Goal: Task Accomplishment & Management: Manage account settings

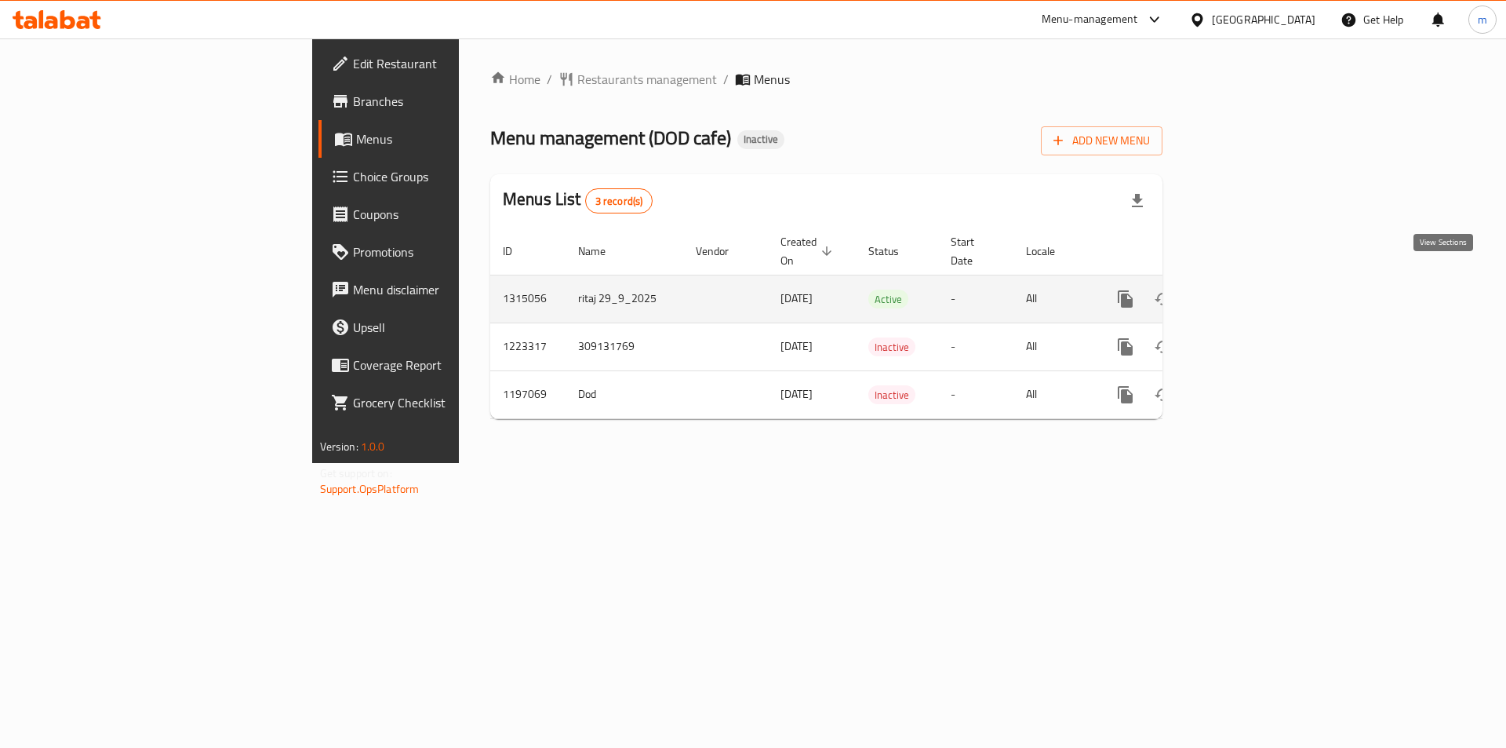
click at [1246, 292] on icon "enhanced table" at bounding box center [1239, 299] width 14 height 14
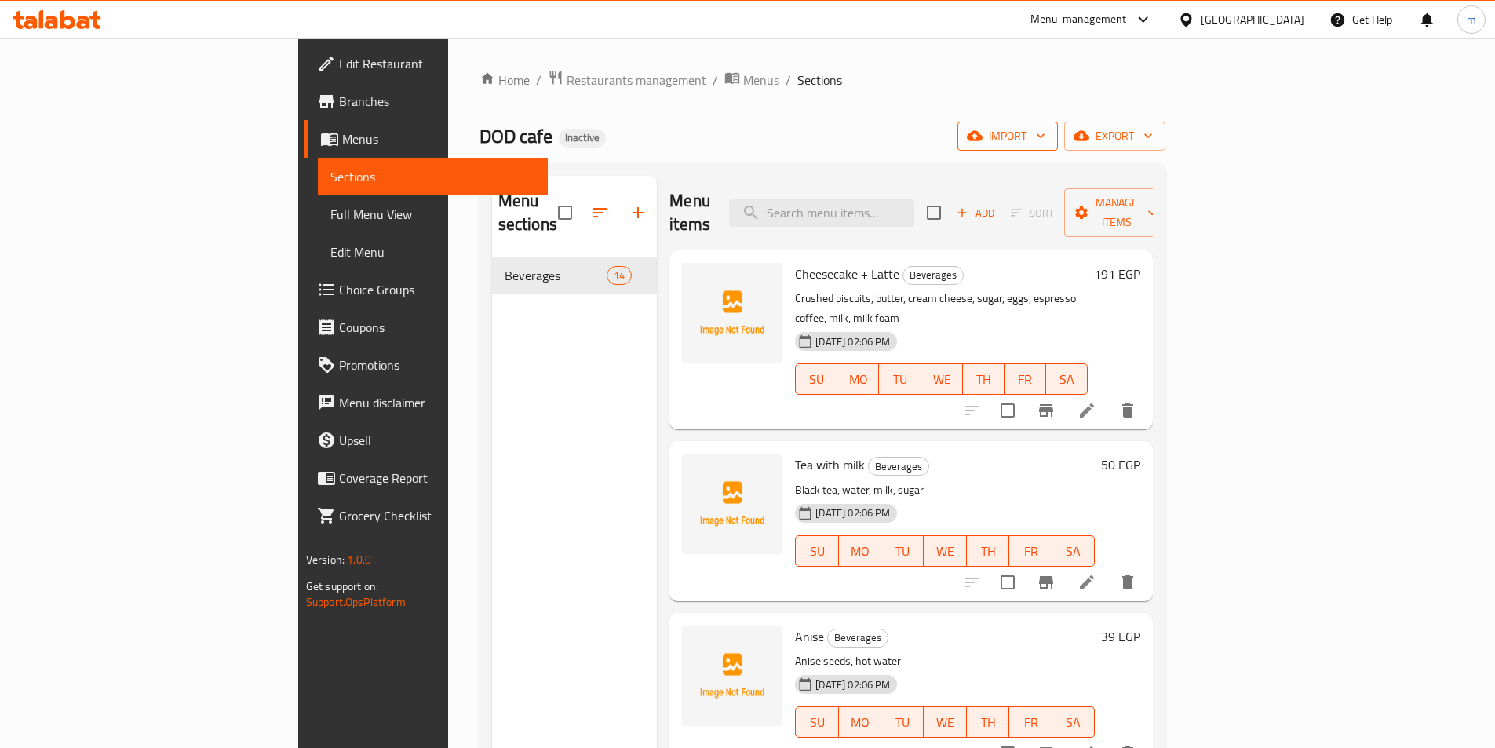
click at [1045, 145] on span "import" at bounding box center [1007, 136] width 75 height 20
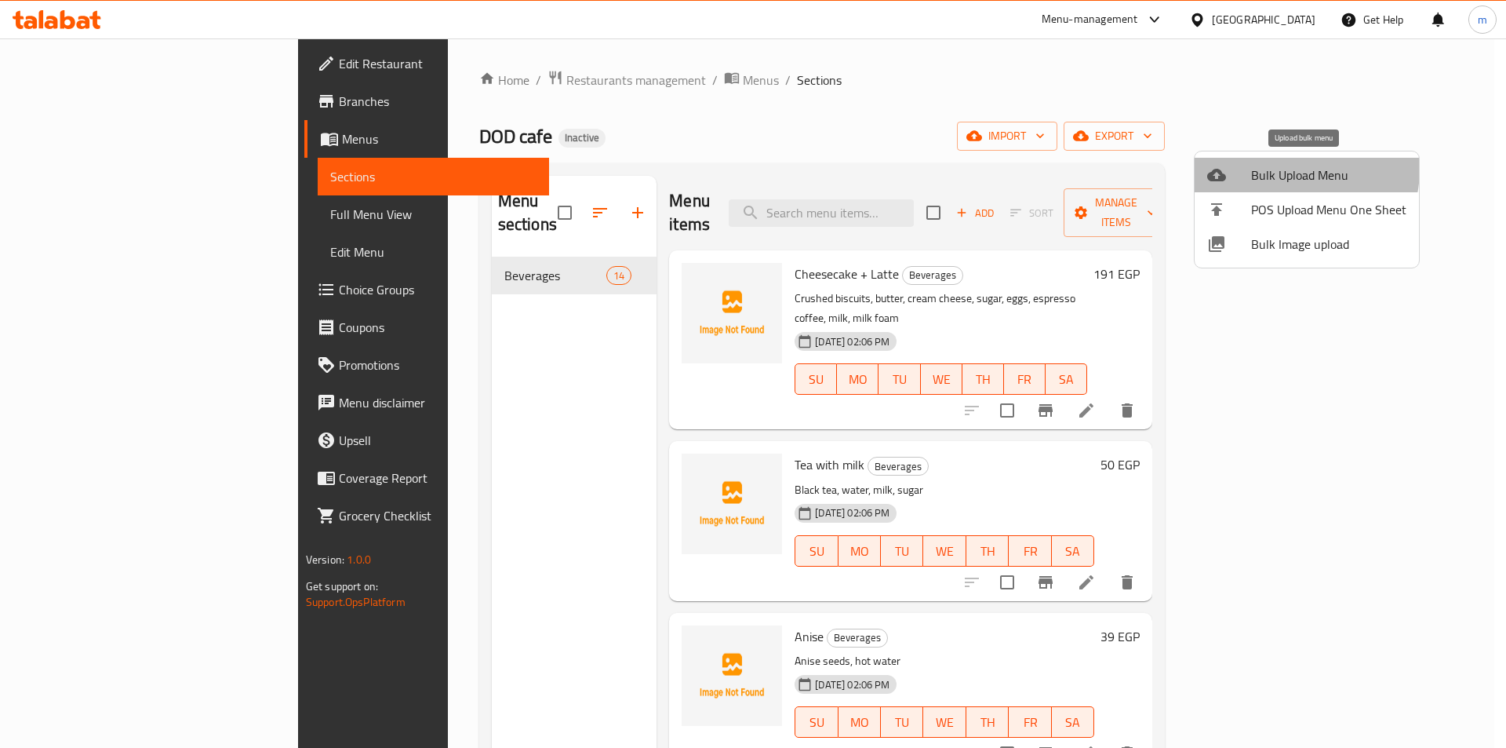
click at [1286, 169] on span "Bulk Upload Menu" at bounding box center [1328, 175] width 155 height 19
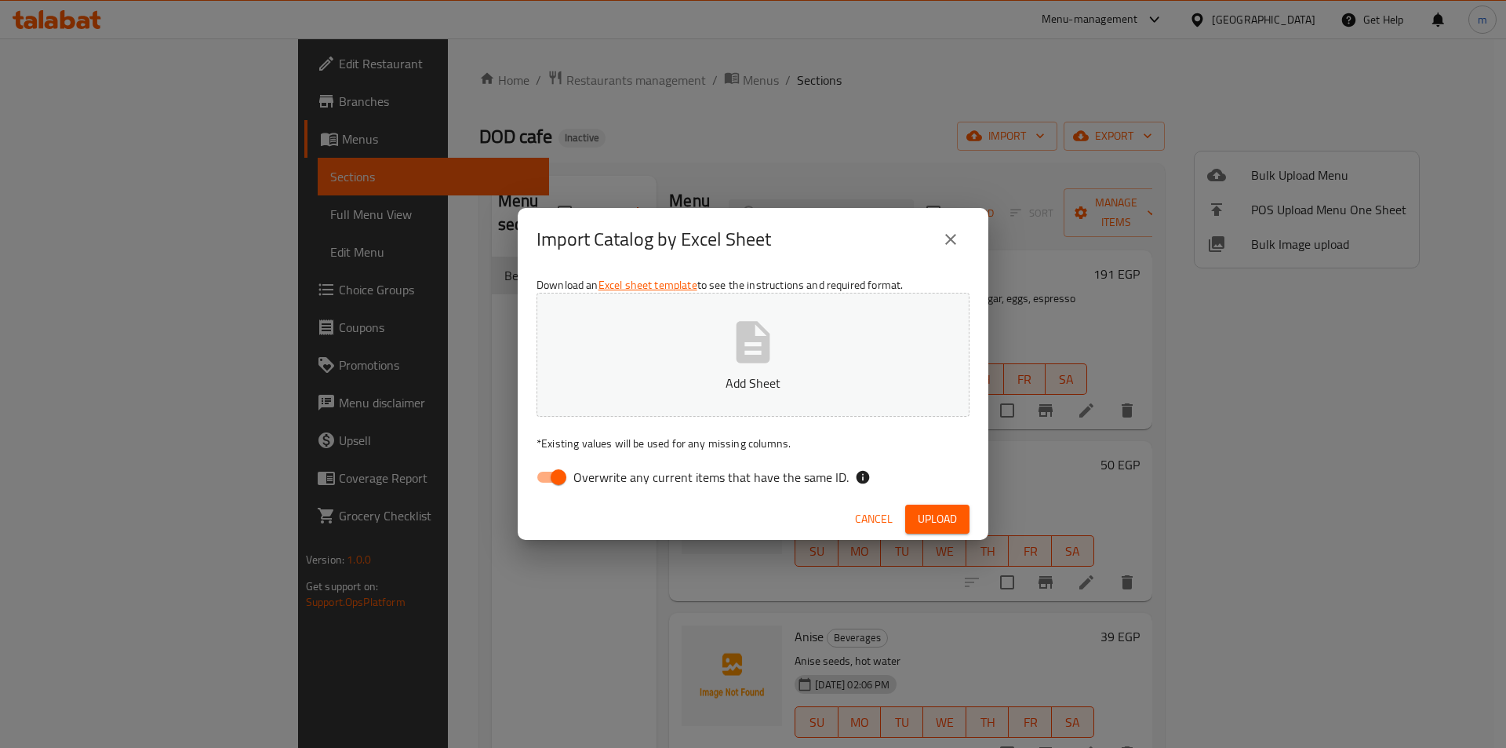
click at [548, 481] on input "Overwrite any current items that have the same ID." at bounding box center [558, 477] width 89 height 30
checkbox input "false"
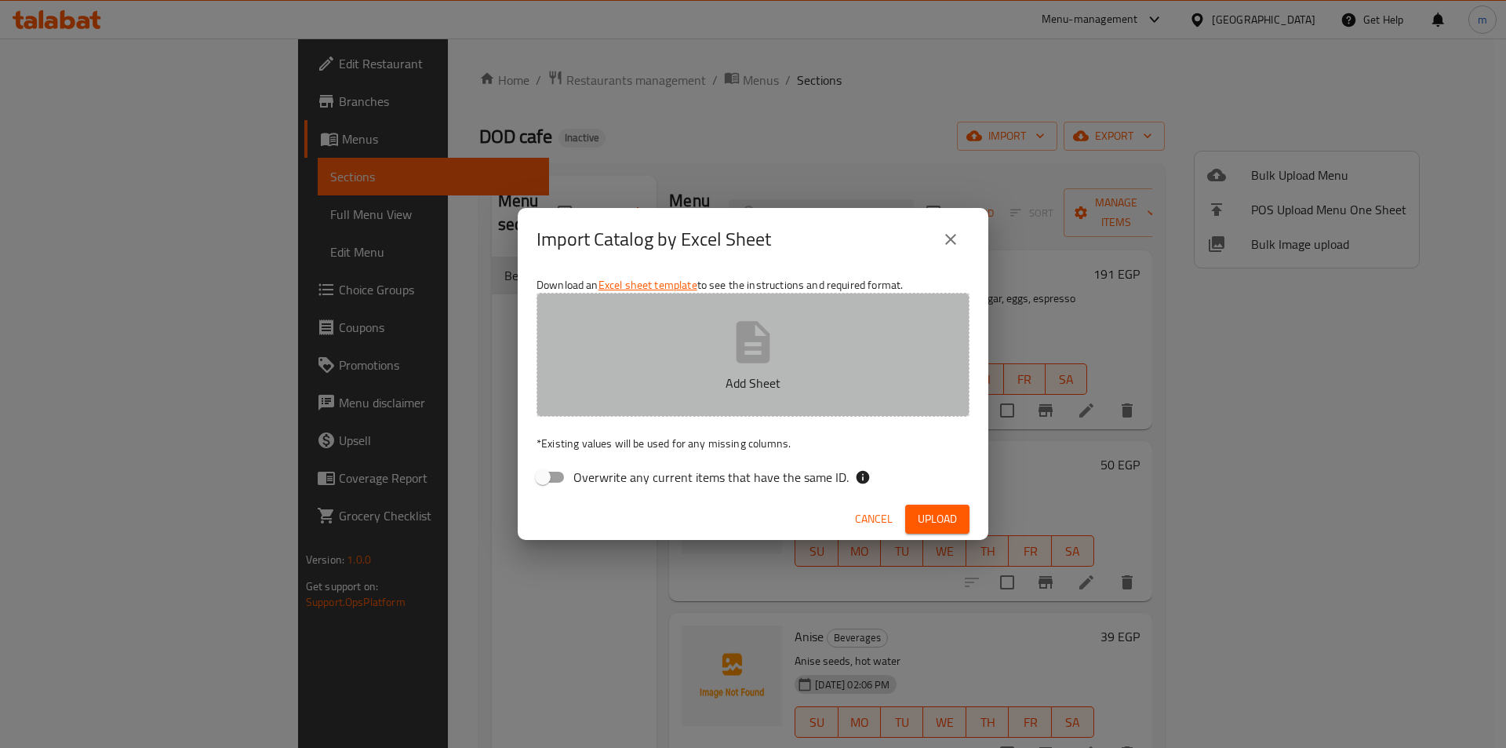
click at [728, 356] on icon "button" at bounding box center [753, 342] width 50 height 50
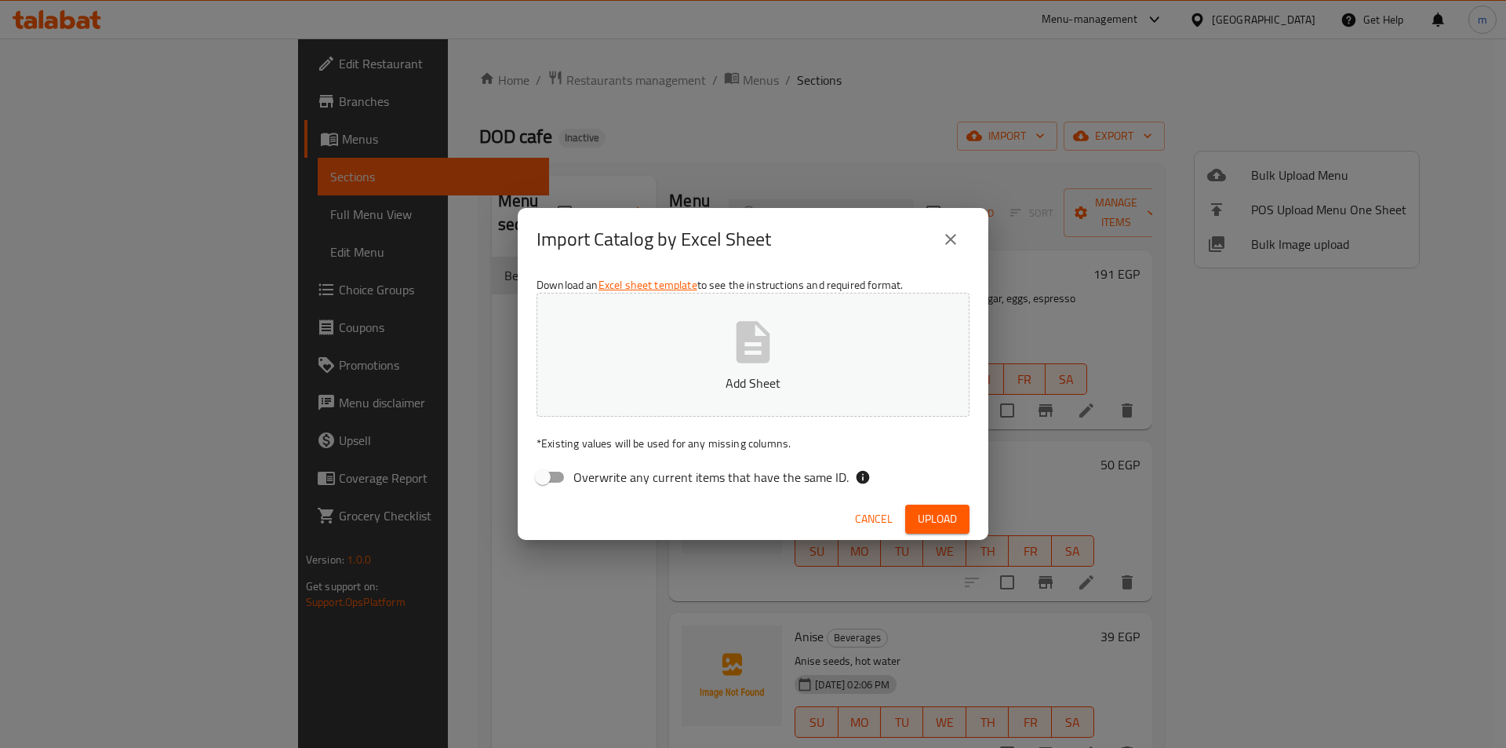
click at [779, 345] on button "Add Sheet" at bounding box center [753, 355] width 433 height 124
click at [937, 512] on span "Upload" at bounding box center [937, 519] width 39 height 20
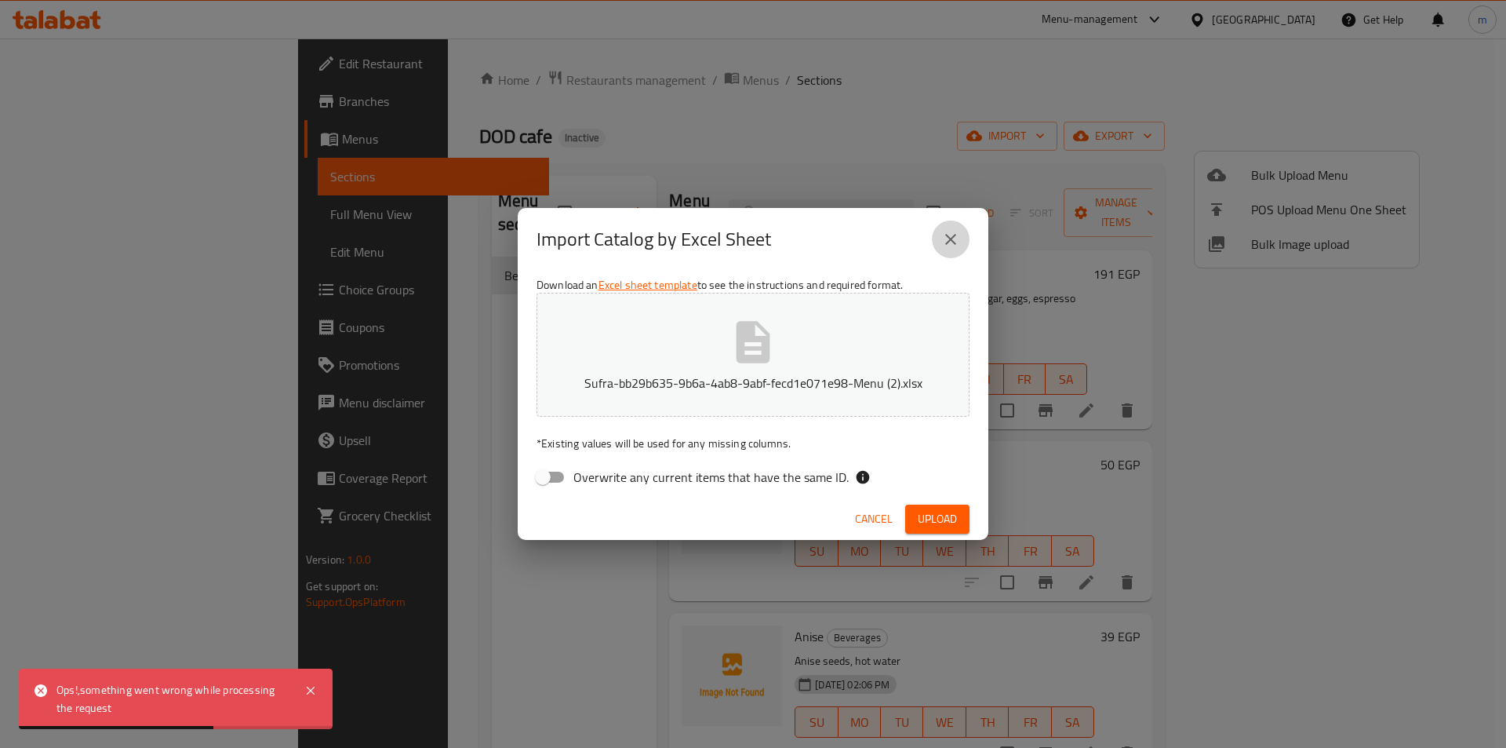
click at [946, 247] on icon "close" at bounding box center [950, 239] width 19 height 19
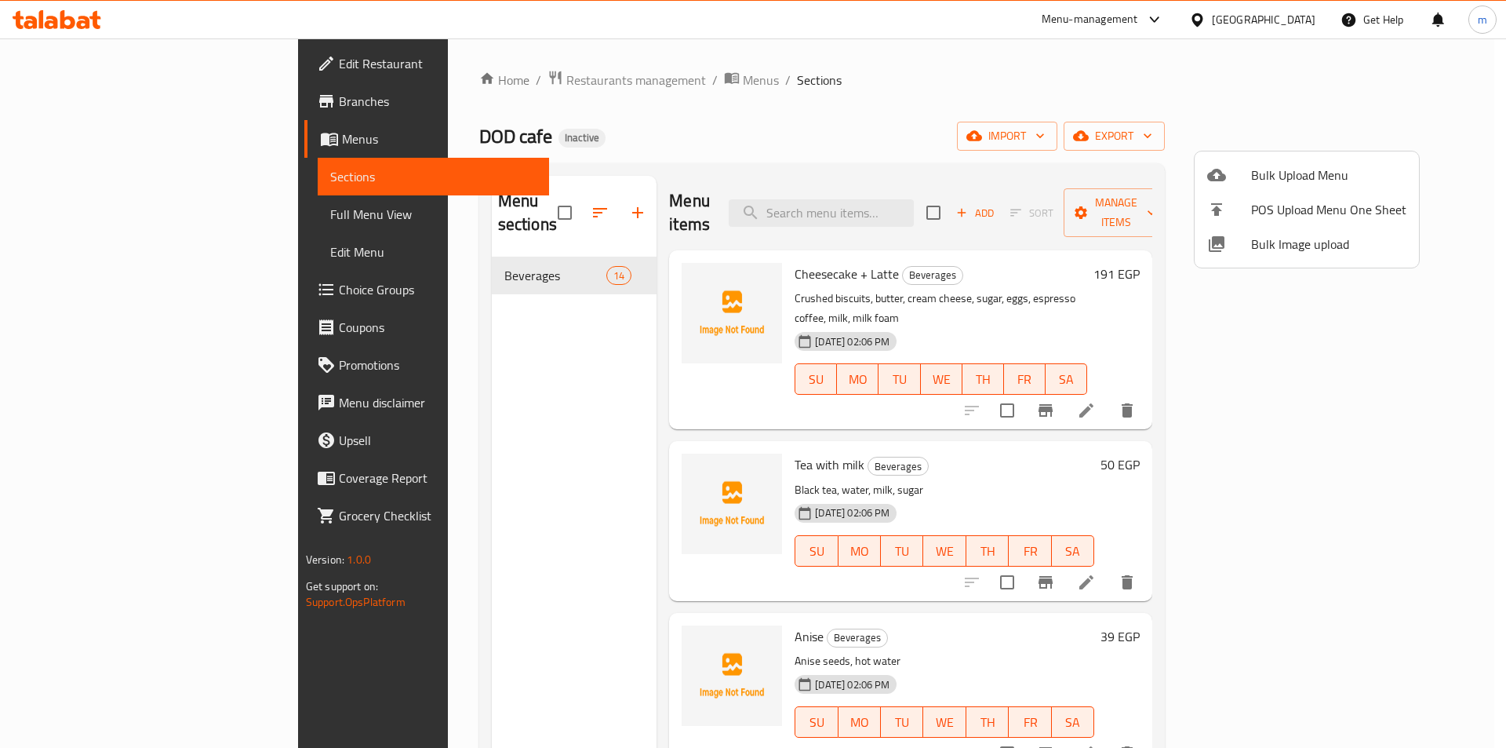
click at [1174, 88] on div at bounding box center [753, 374] width 1506 height 748
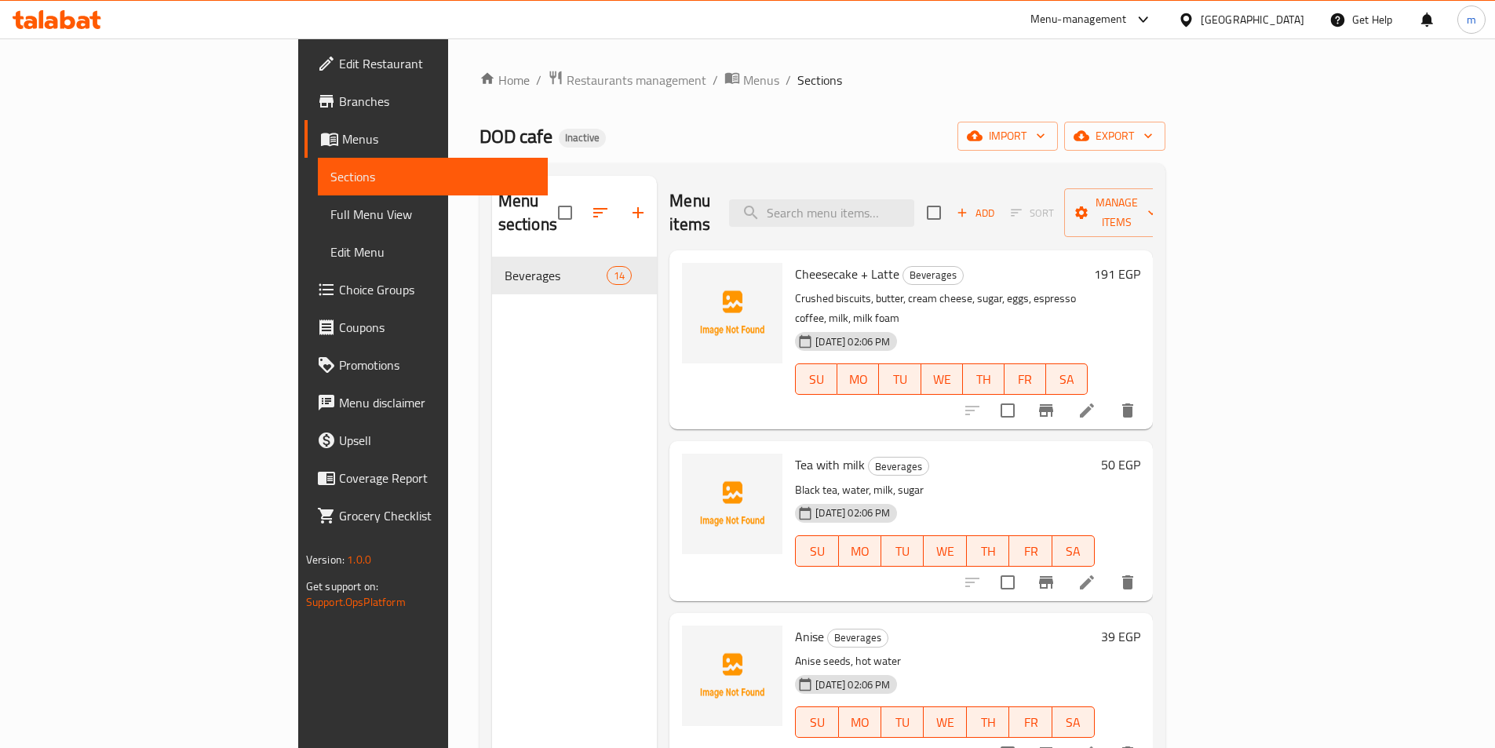
click at [1165, 151] on div "Home / Restaurants management / Menus / Sections DOD cafe Inactive import expor…" at bounding box center [822, 503] width 686 height 866
click at [1045, 140] on span "import" at bounding box center [1007, 136] width 75 height 20
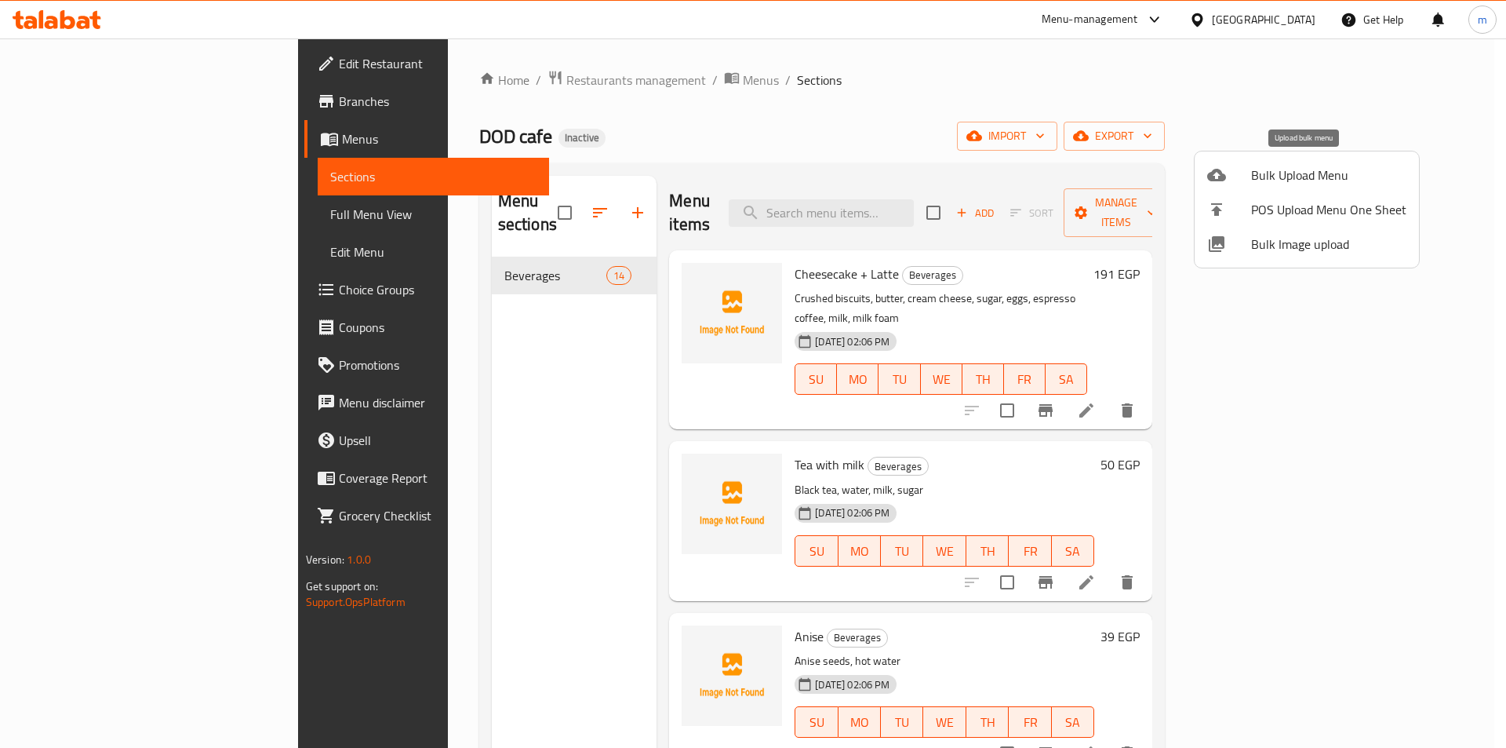
click at [1285, 174] on span "Bulk Upload Menu" at bounding box center [1328, 175] width 155 height 19
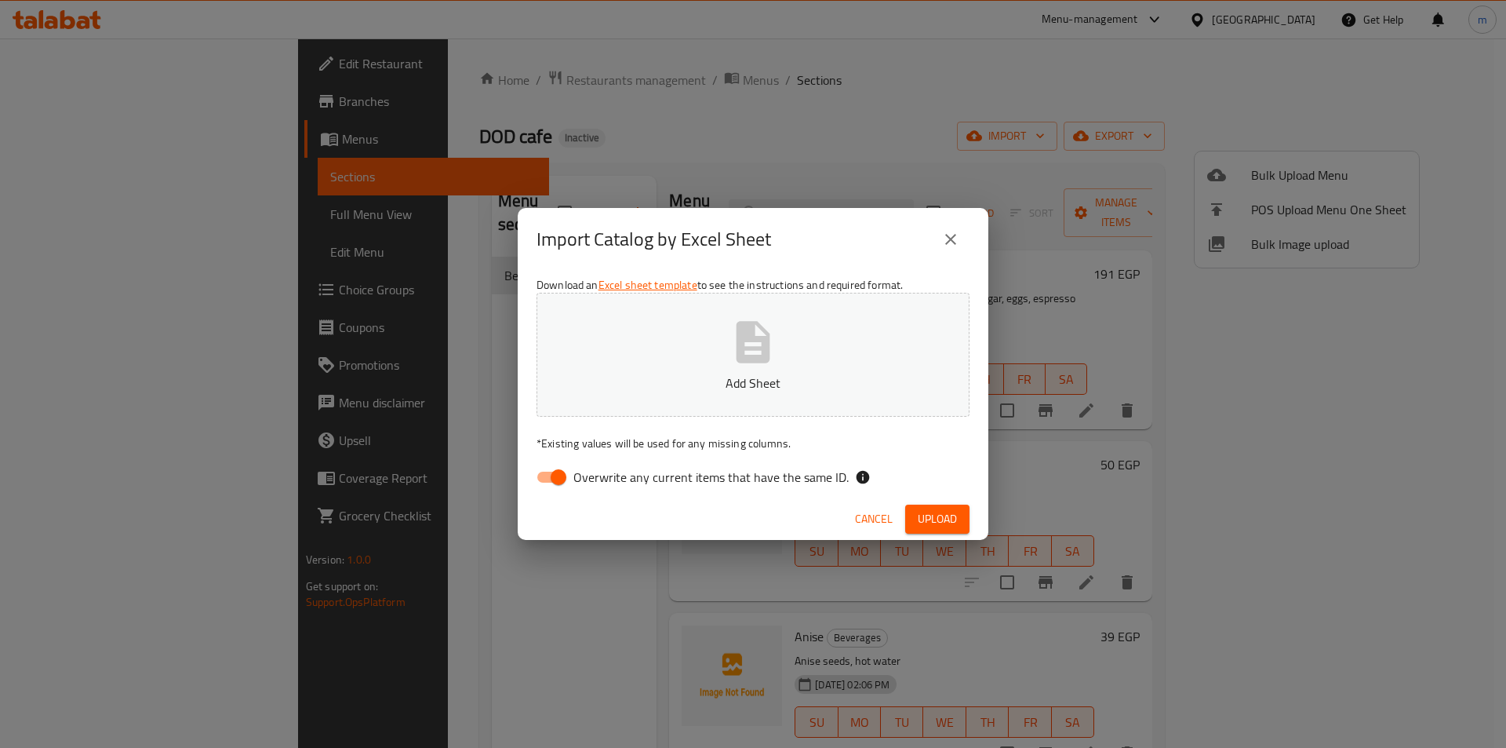
click at [561, 468] on input "Overwrite any current items that have the same ID." at bounding box center [558, 477] width 89 height 30
checkbox input "false"
click at [645, 383] on p "Add Sheet" at bounding box center [753, 382] width 384 height 19
click at [918, 514] on span "Upload" at bounding box center [937, 519] width 39 height 20
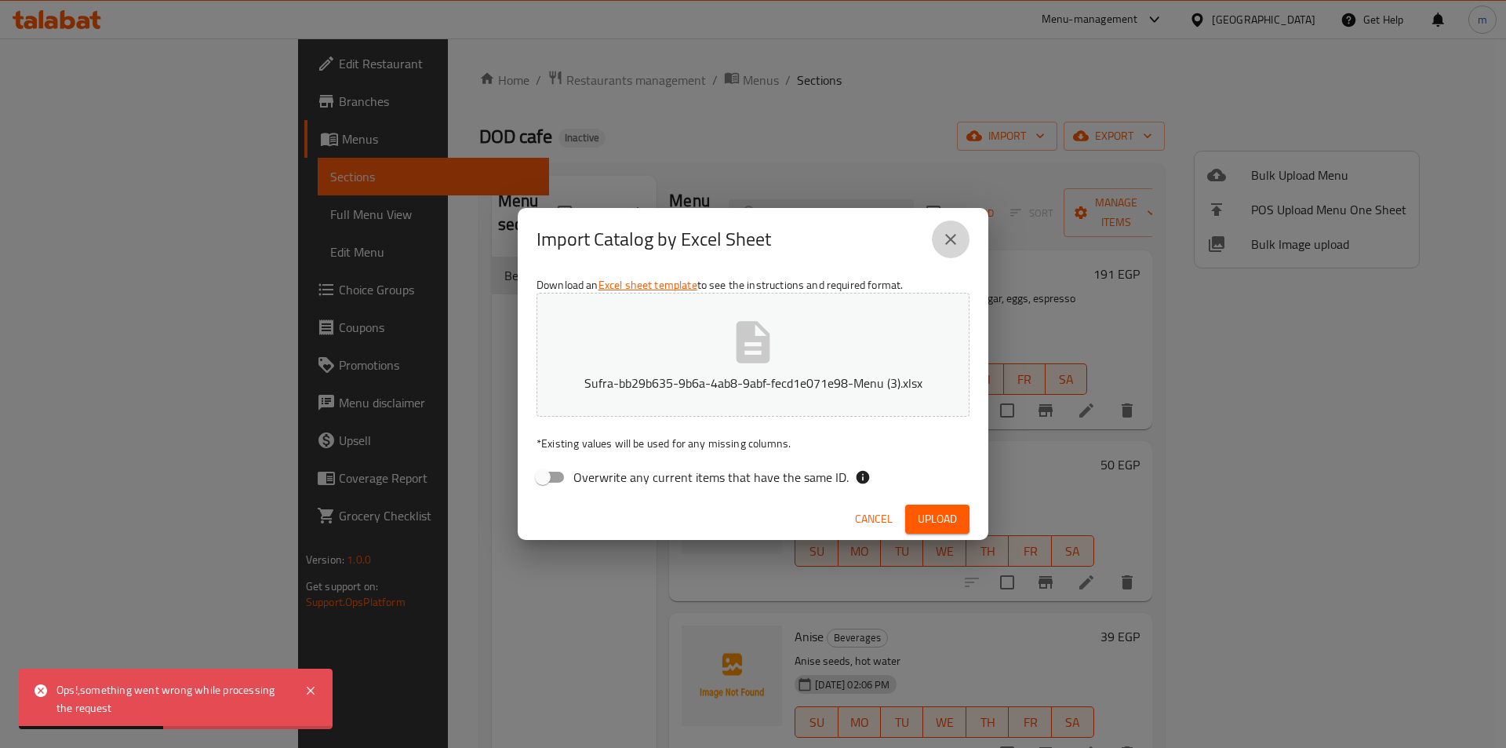
click at [940, 235] on button "close" at bounding box center [951, 239] width 38 height 38
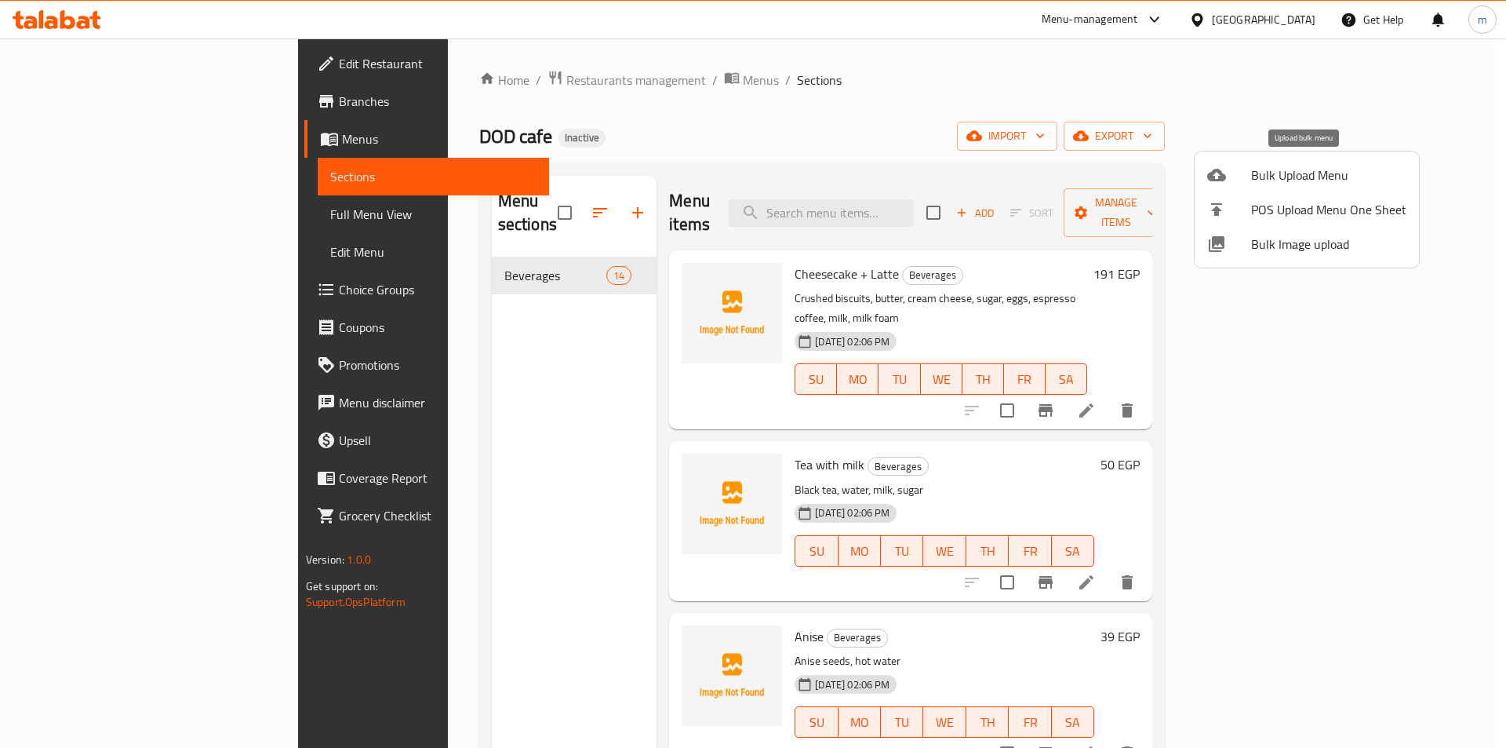
click at [1275, 167] on span "Bulk Upload Menu" at bounding box center [1328, 175] width 155 height 19
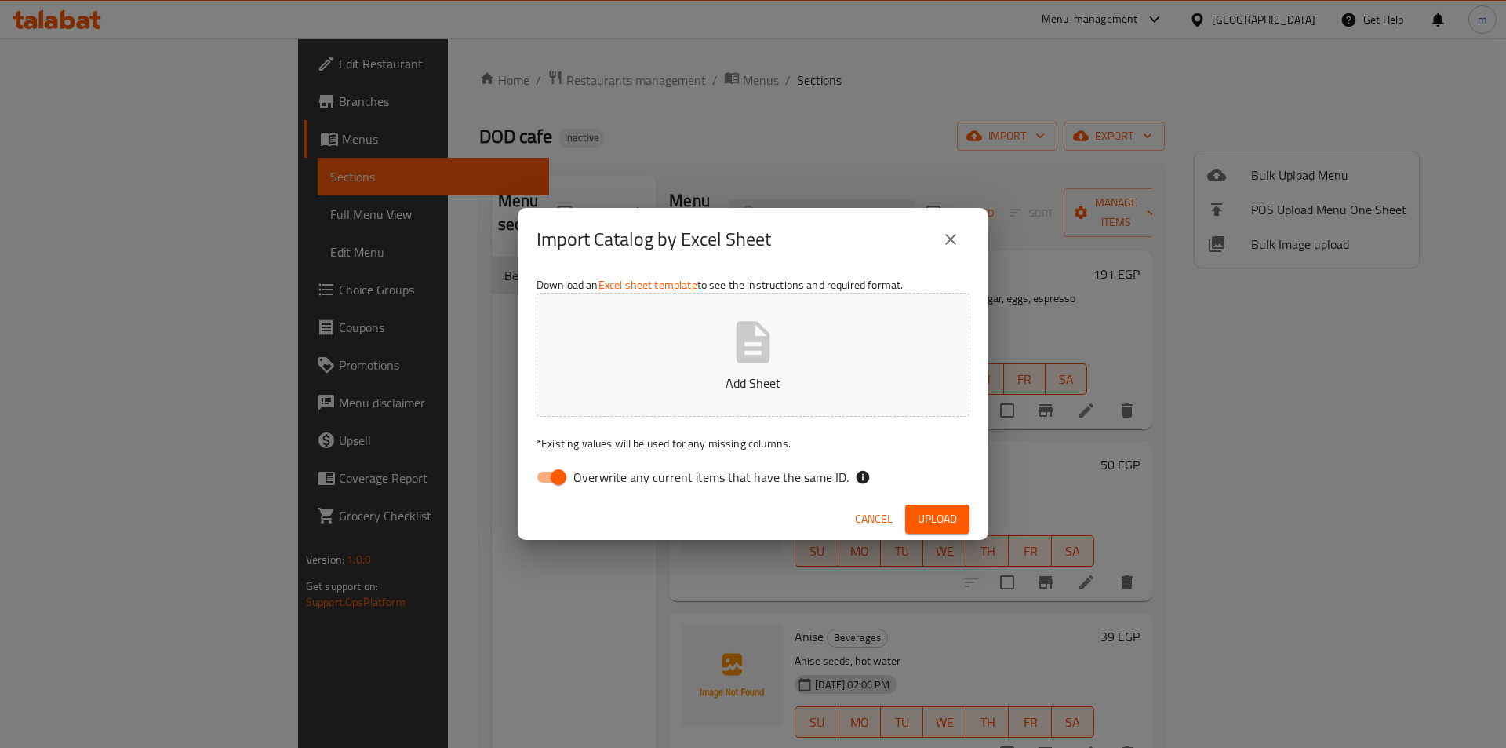
click at [559, 481] on input "Overwrite any current items that have the same ID." at bounding box center [558, 477] width 89 height 30
checkbox input "false"
click at [747, 359] on icon "button" at bounding box center [754, 342] width 34 height 42
click at [931, 513] on span "Upload" at bounding box center [937, 519] width 39 height 20
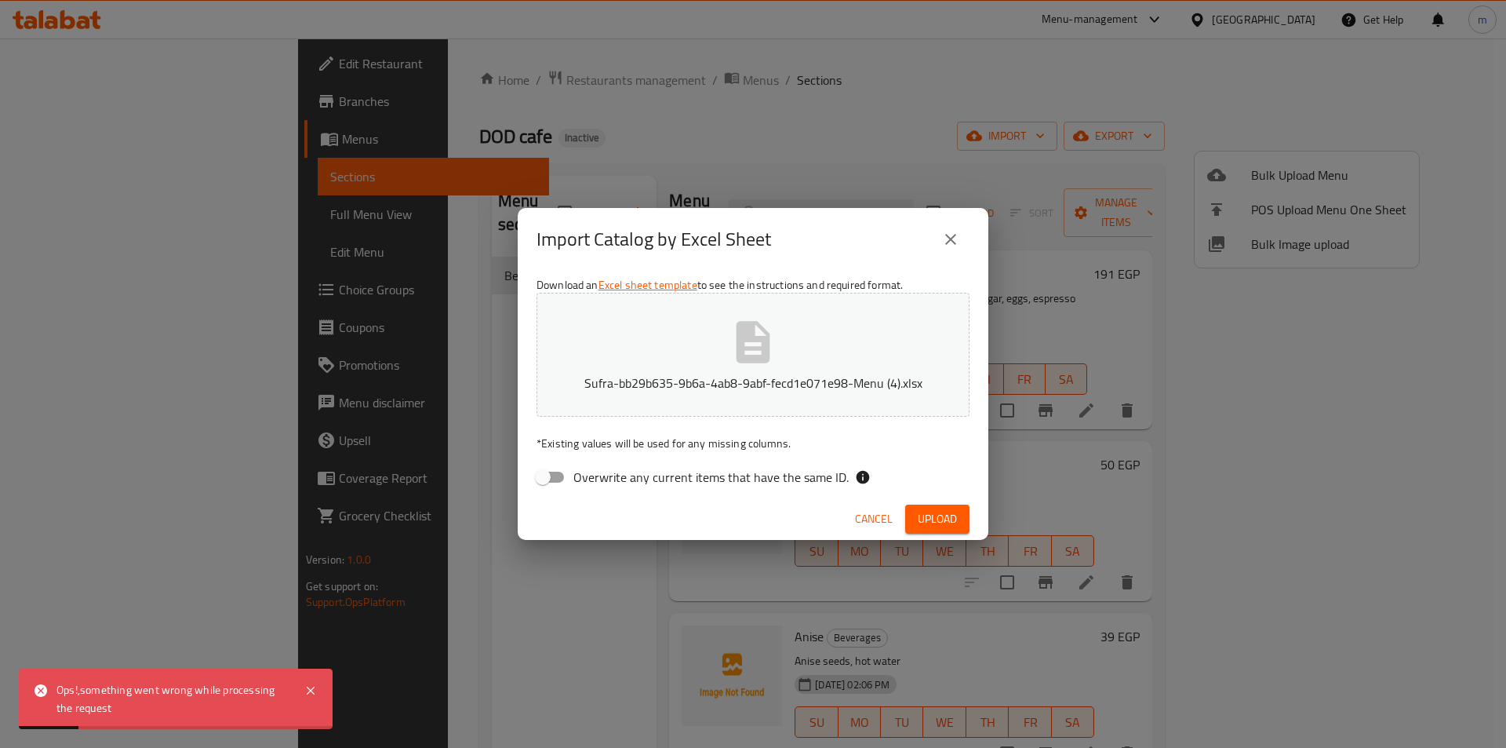
click at [939, 248] on button "close" at bounding box center [951, 239] width 38 height 38
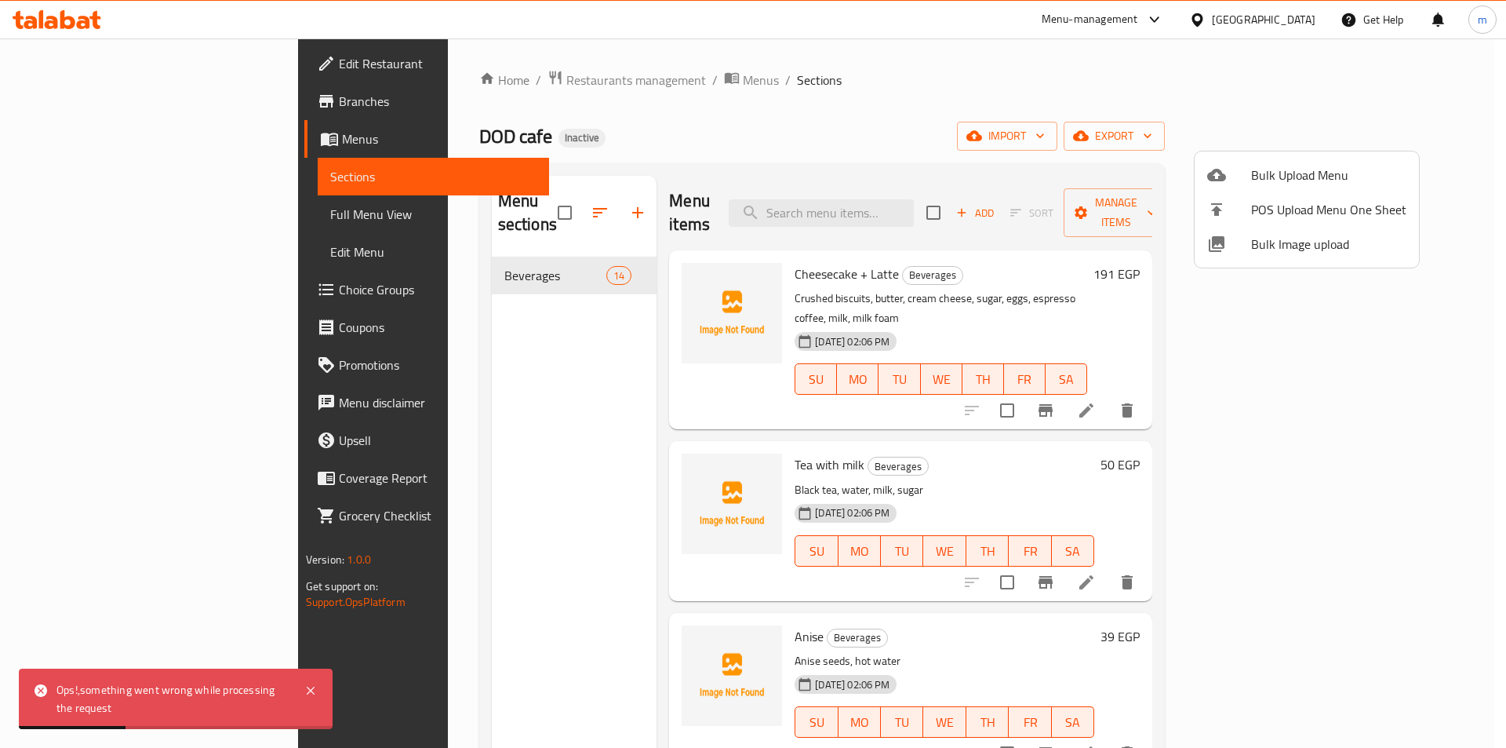
click at [1094, 133] on div at bounding box center [753, 374] width 1506 height 748
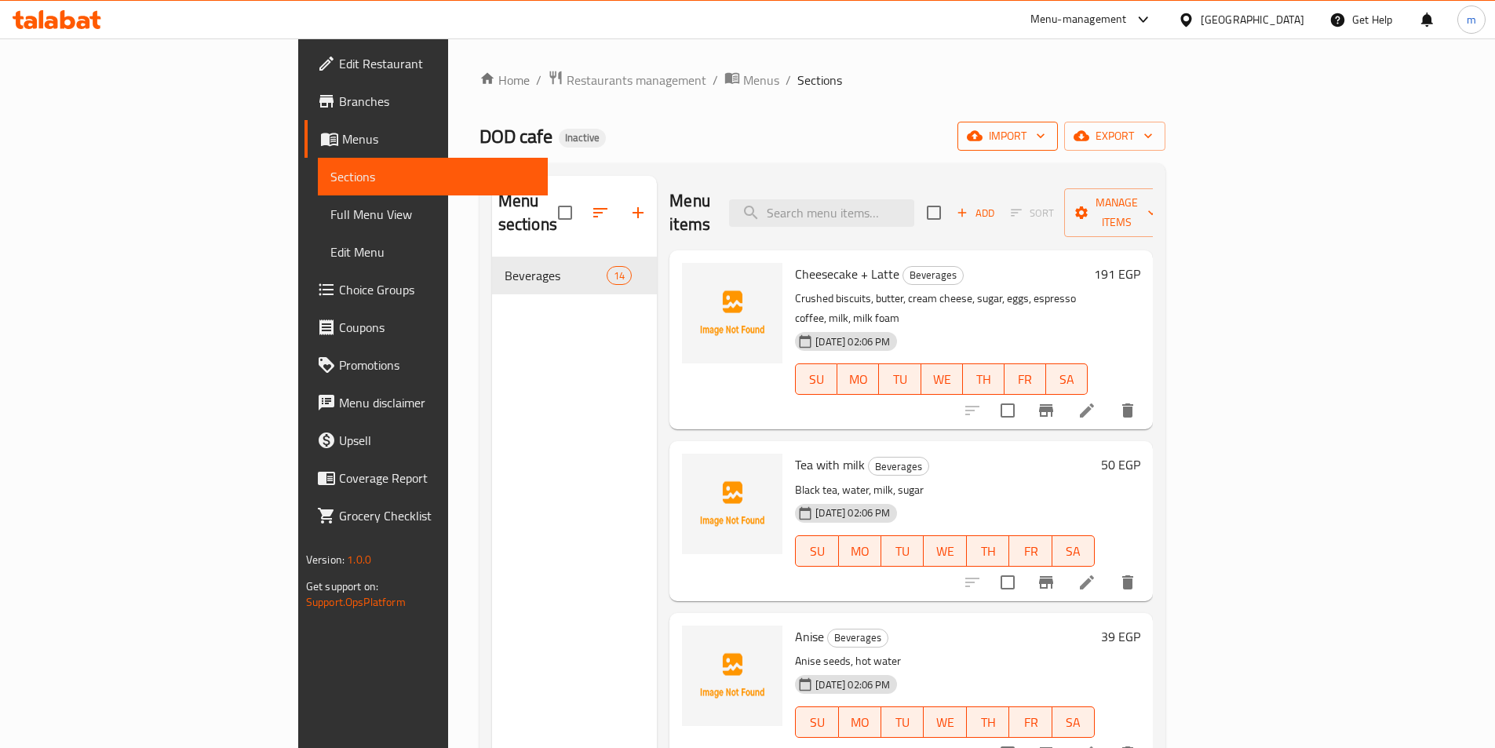
click at [1045, 130] on span "import" at bounding box center [1007, 136] width 75 height 20
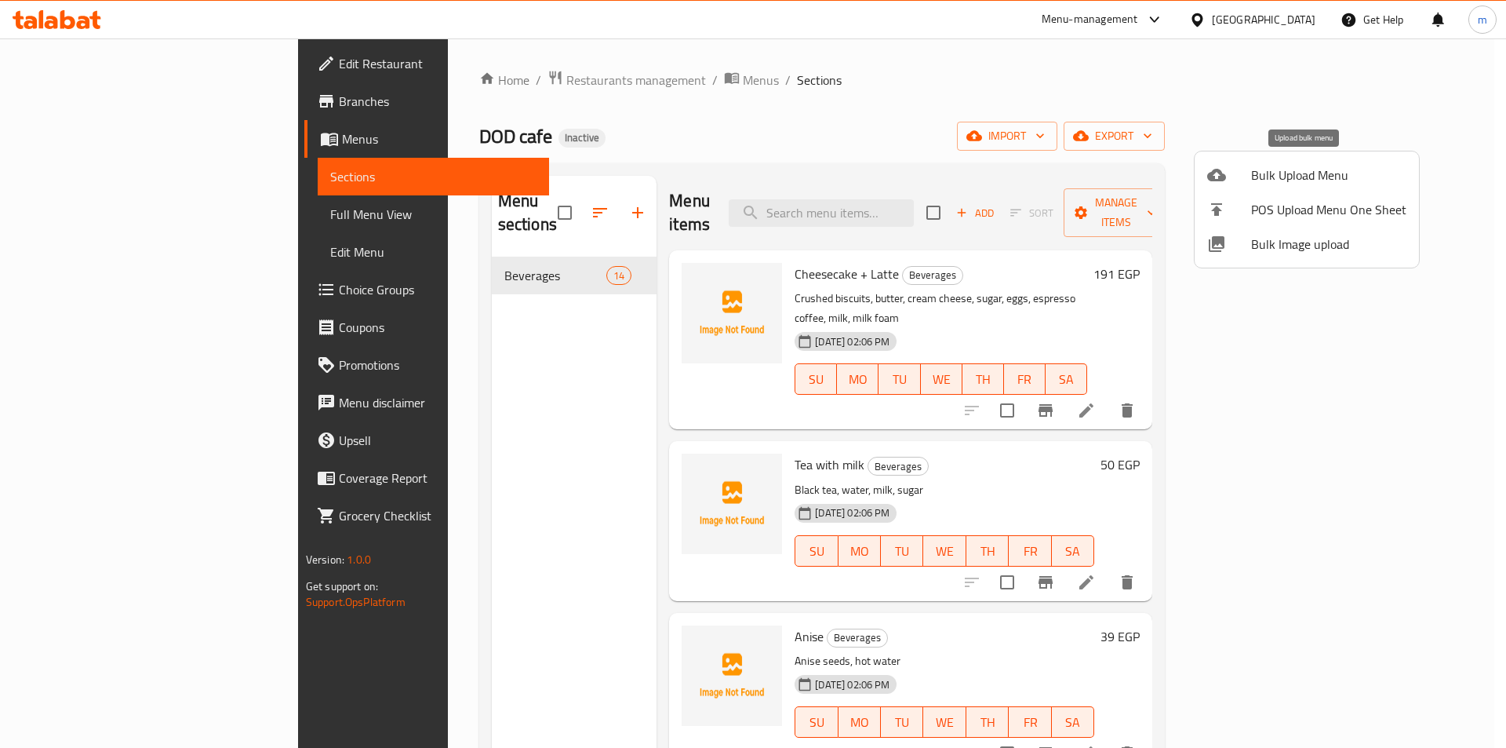
click at [1262, 181] on span "Bulk Upload Menu" at bounding box center [1328, 175] width 155 height 19
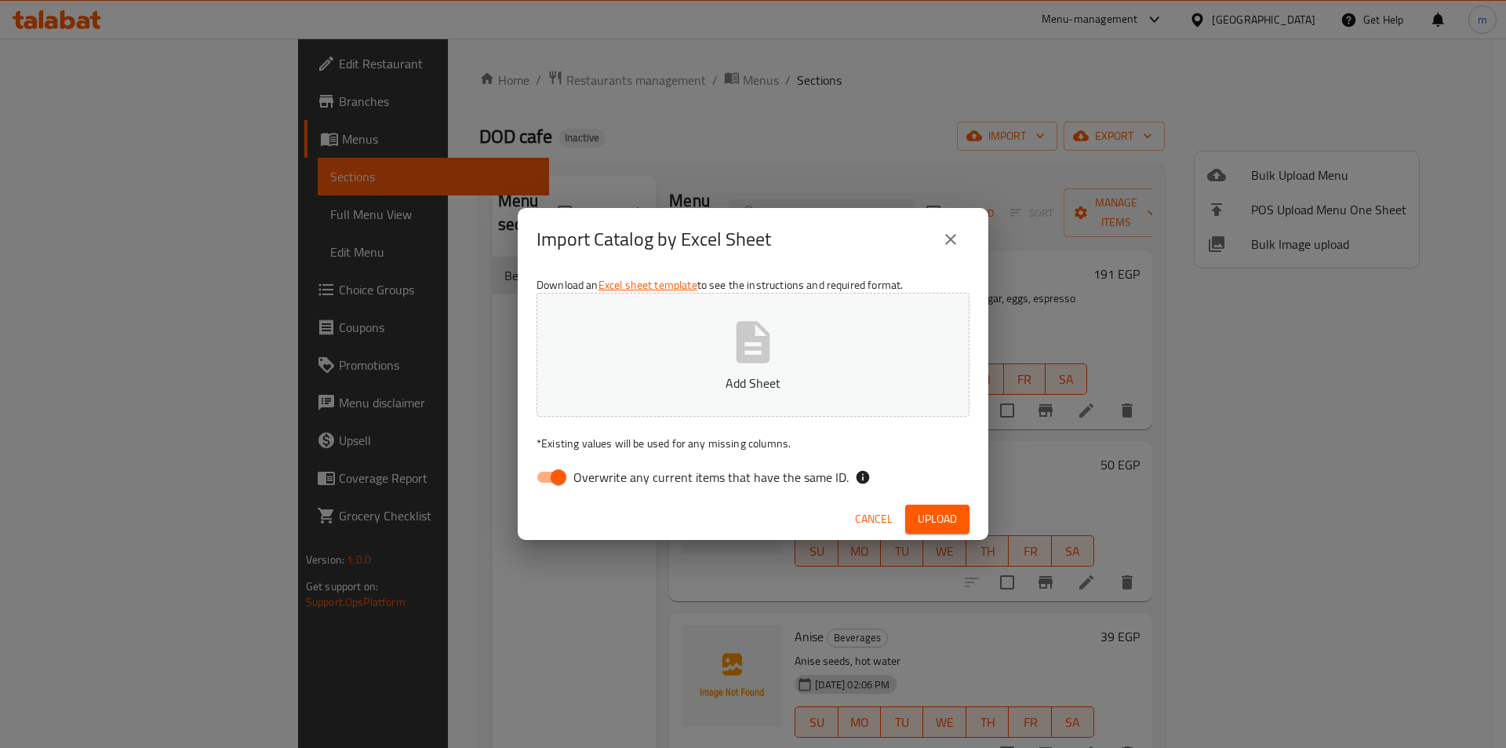
click at [826, 484] on span "Overwrite any current items that have the same ID." at bounding box center [711, 477] width 275 height 19
click at [603, 484] on input "Overwrite any current items that have the same ID." at bounding box center [558, 477] width 89 height 30
checkbox input "false"
click at [821, 335] on button "Add Sheet" at bounding box center [753, 355] width 433 height 124
click at [945, 512] on span "Upload" at bounding box center [937, 519] width 39 height 20
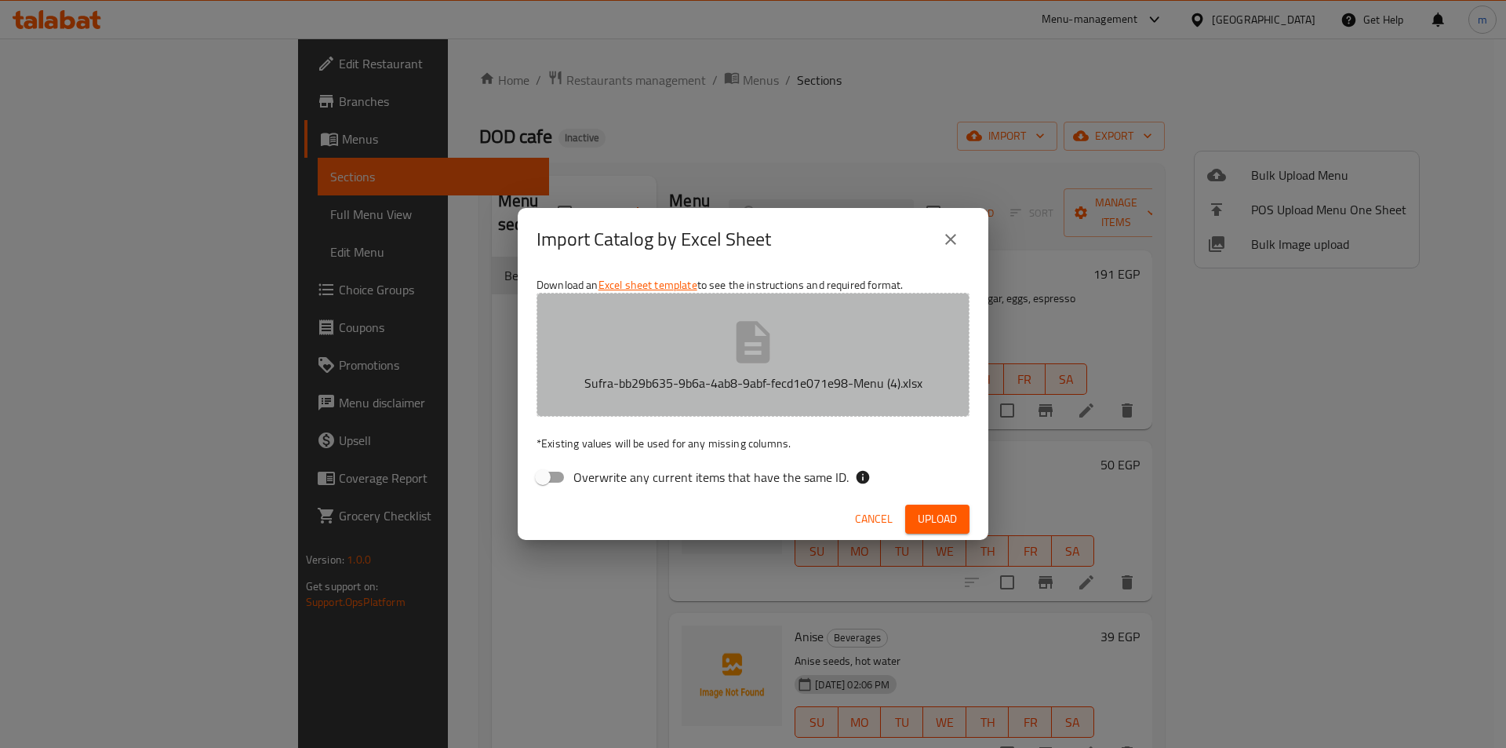
click at [831, 376] on p "Sufra-bb29b635-9b6a-4ab8-9abf-fecd1e071e98-Menu (4).xlsx" at bounding box center [753, 382] width 384 height 19
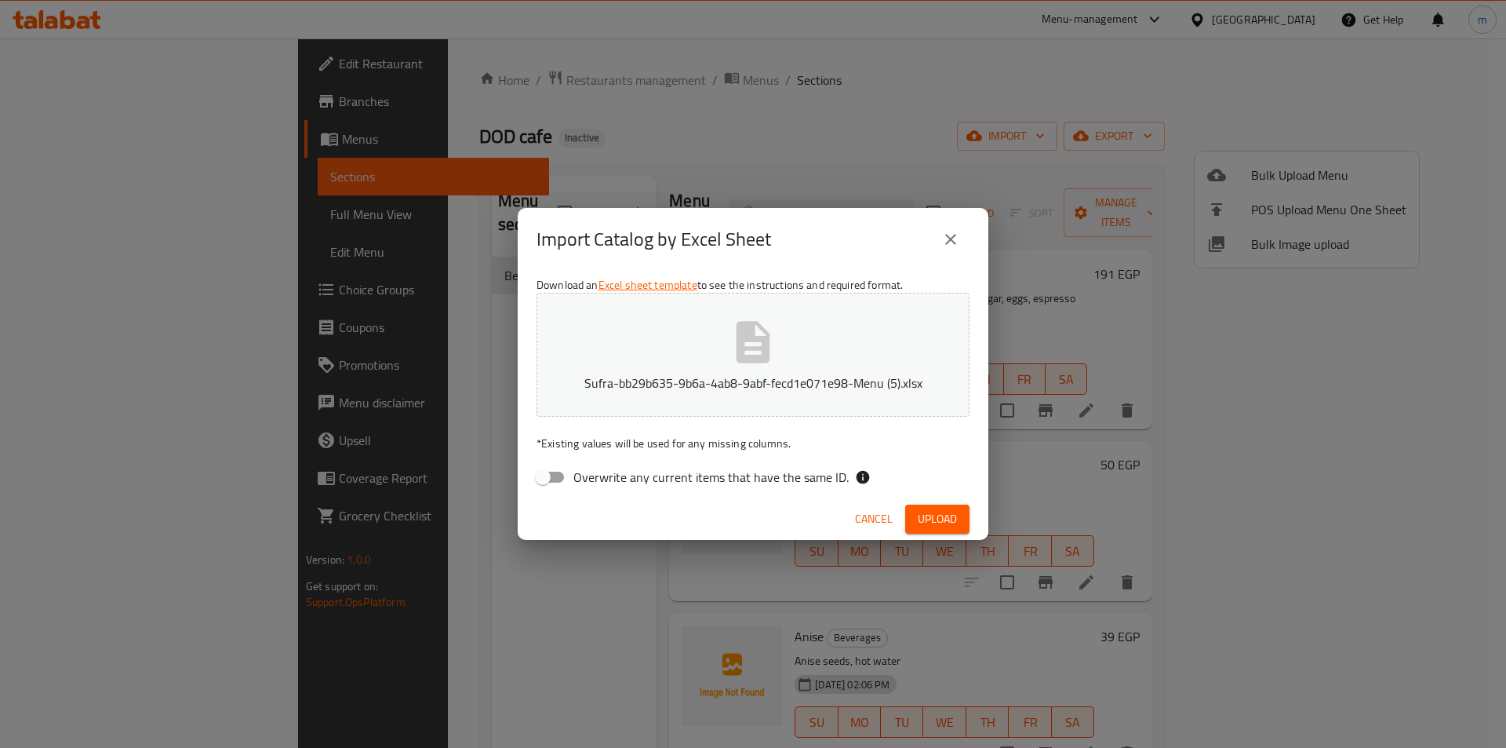
click at [954, 518] on span "Upload" at bounding box center [937, 519] width 39 height 20
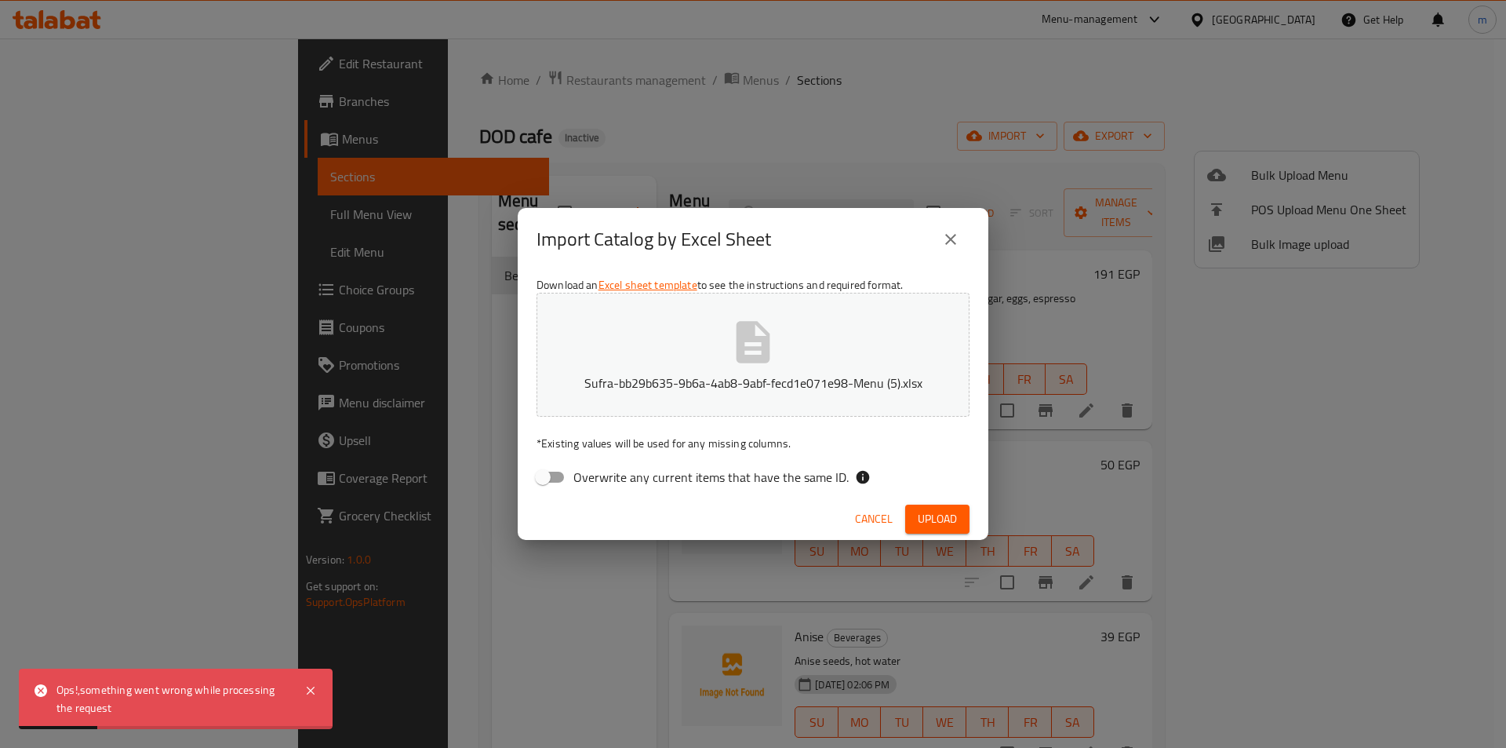
click at [958, 247] on icon "close" at bounding box center [950, 239] width 19 height 19
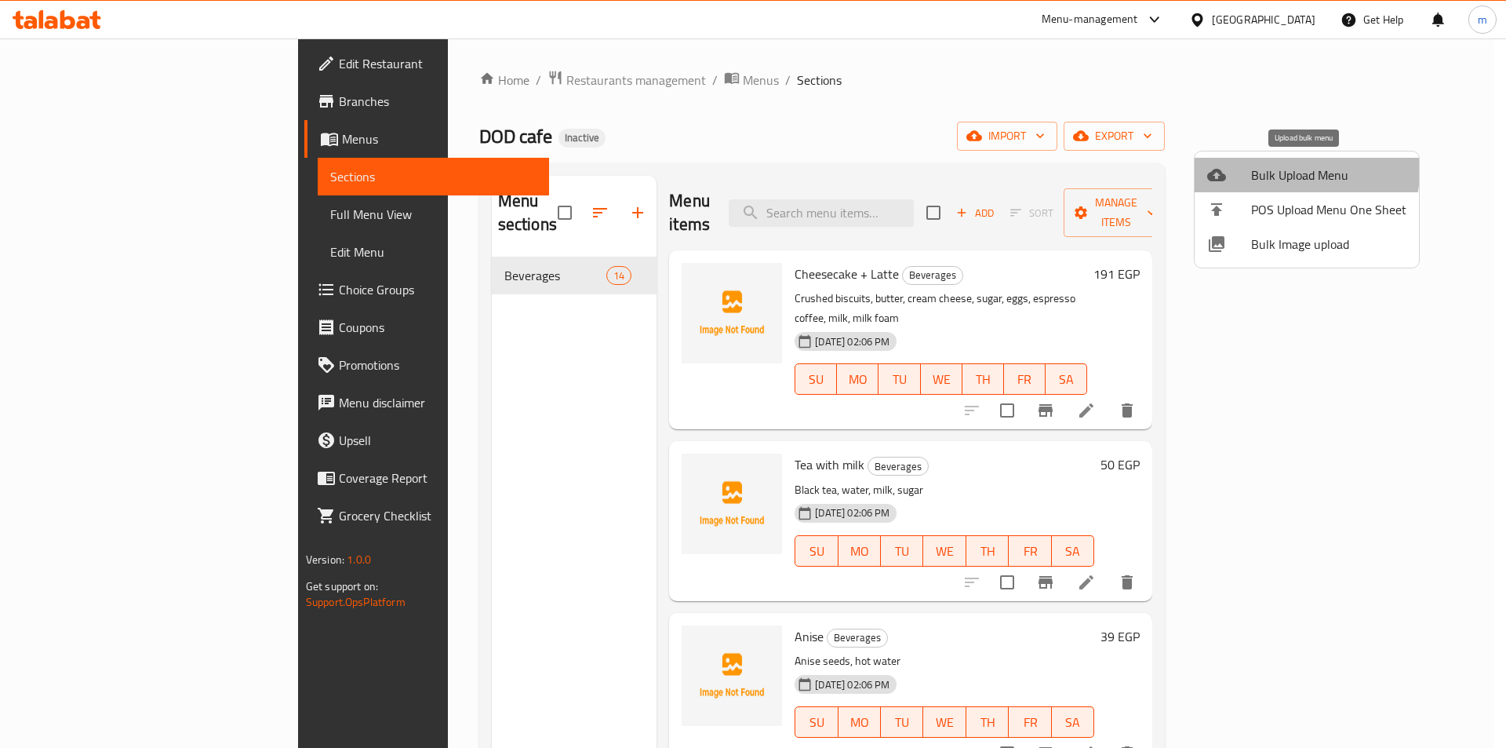
click at [1289, 170] on span "Bulk Upload Menu" at bounding box center [1328, 175] width 155 height 19
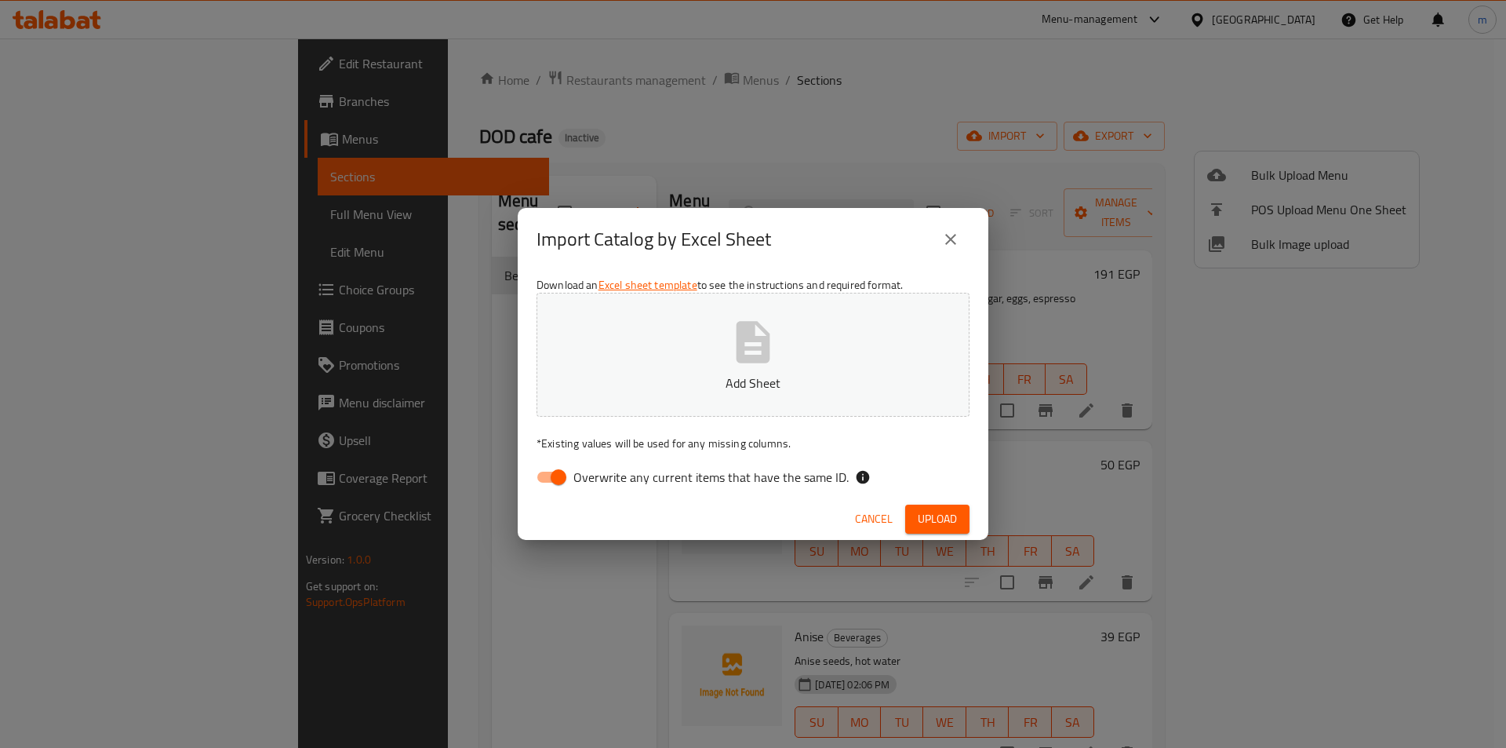
click at [559, 483] on input "Overwrite any current items that have the same ID." at bounding box center [558, 477] width 89 height 30
checkbox input "false"
click at [688, 403] on button "Add Sheet" at bounding box center [753, 355] width 433 height 124
click at [940, 509] on span "Upload" at bounding box center [937, 519] width 39 height 20
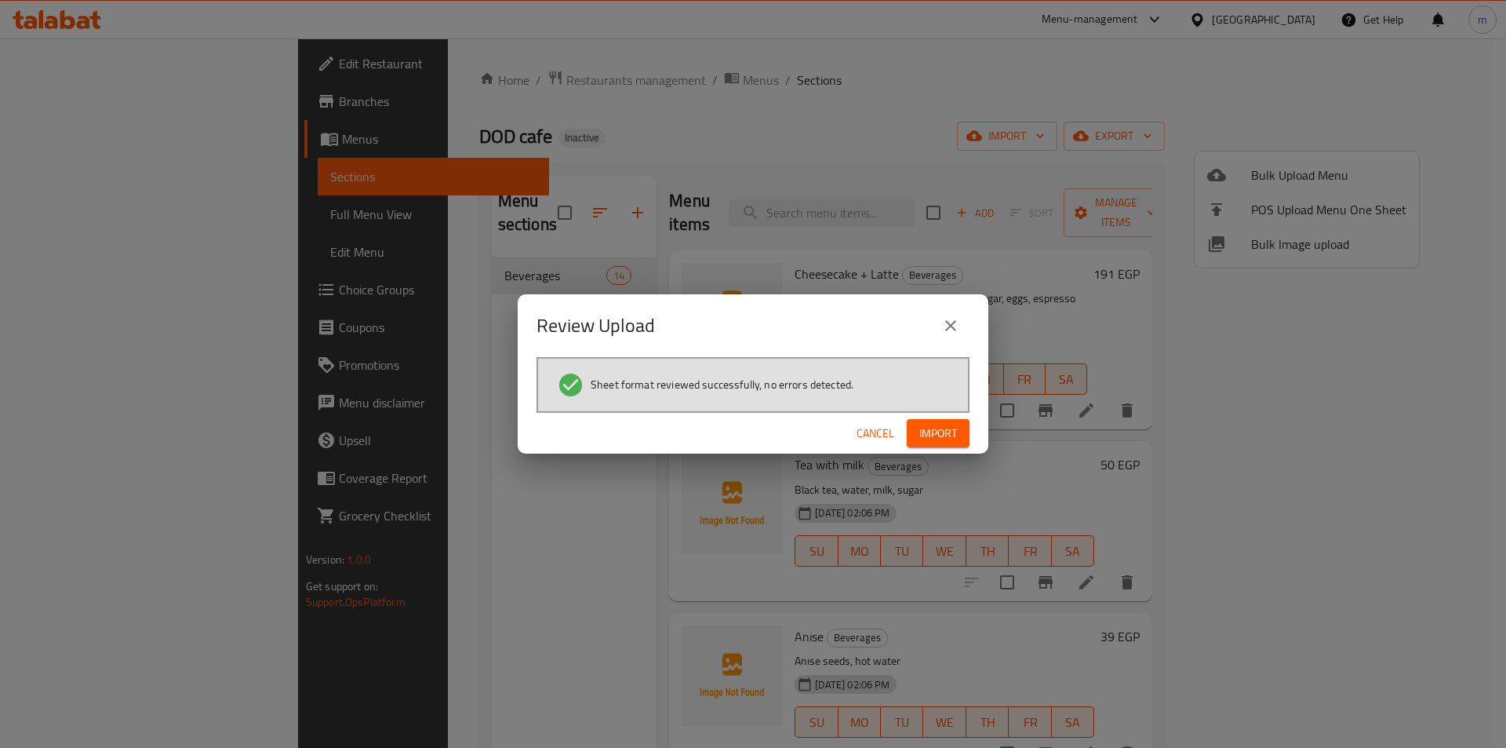
click at [945, 435] on span "Import" at bounding box center [939, 434] width 38 height 20
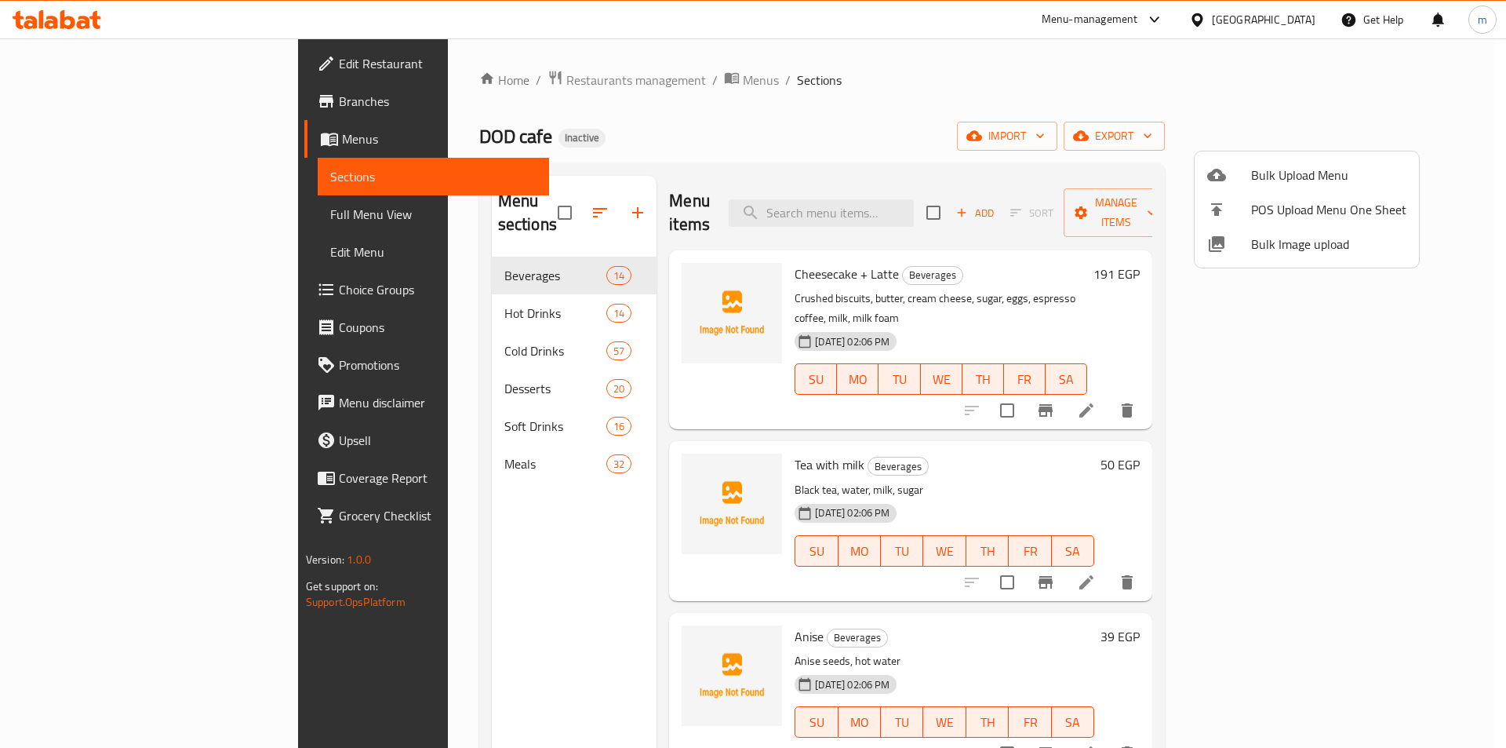
click at [489, 201] on div at bounding box center [753, 374] width 1506 height 748
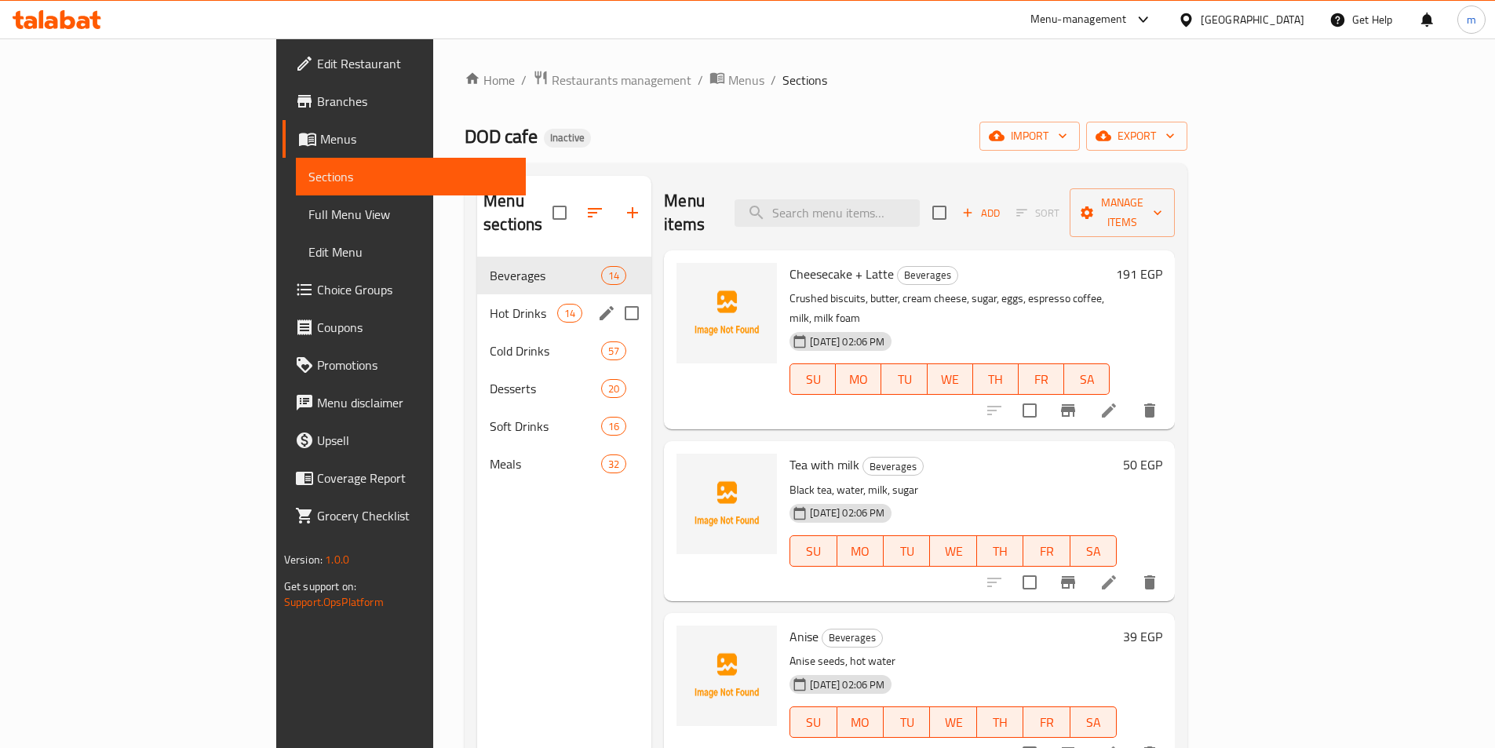
click at [615, 297] on input "Menu sections" at bounding box center [631, 313] width 33 height 33
checkbox input "true"
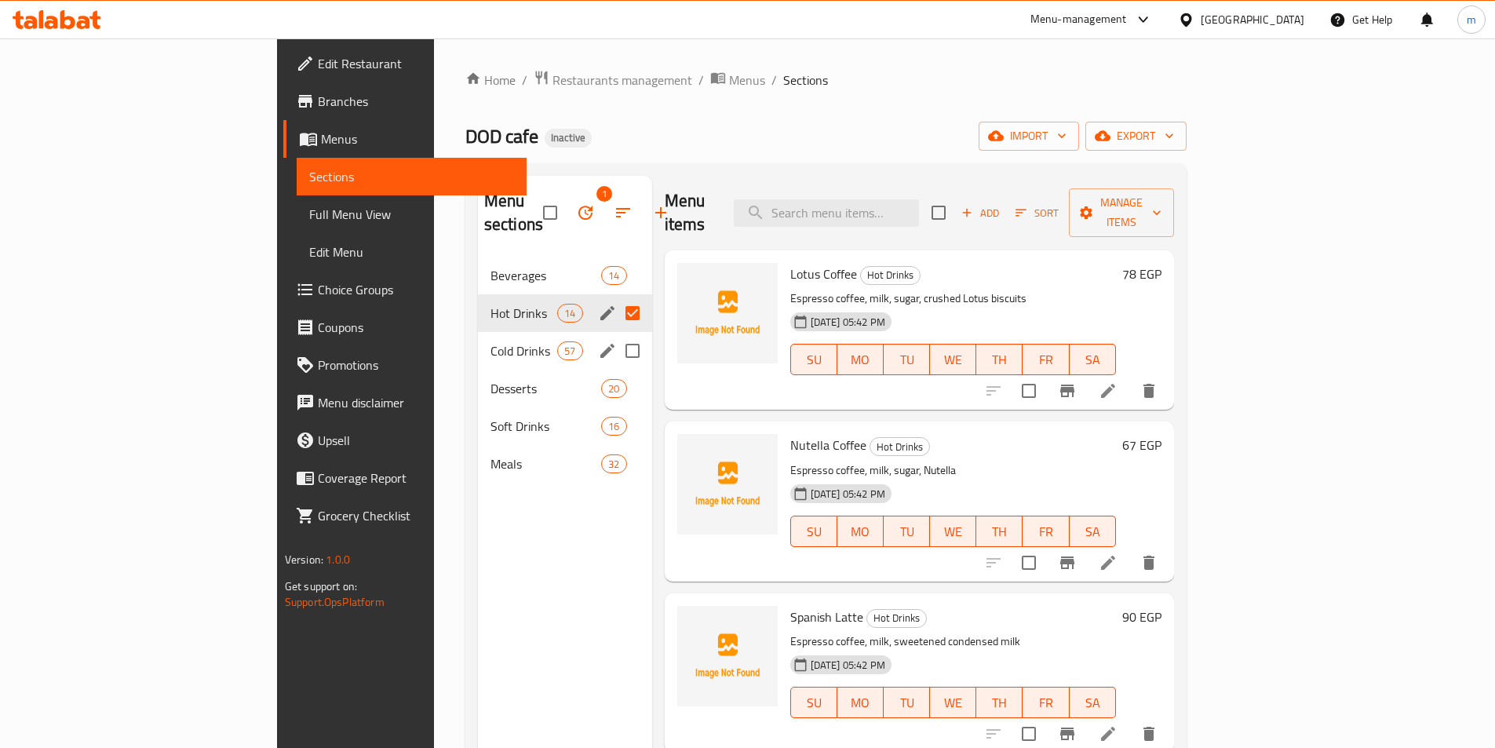
click at [616, 334] on input "Menu sections" at bounding box center [632, 350] width 33 height 33
checkbox input "true"
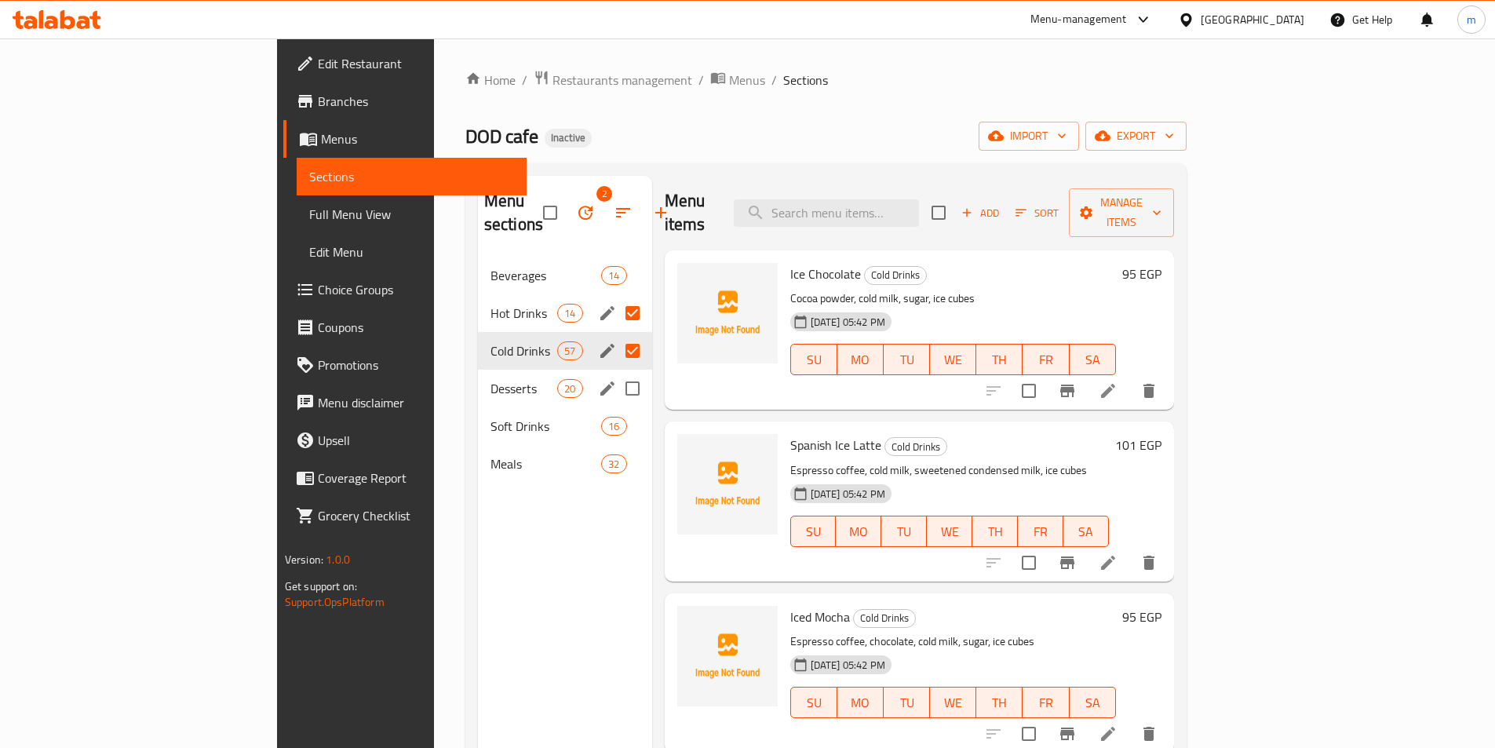
click at [616, 372] on input "Menu sections" at bounding box center [632, 388] width 33 height 33
checkbox input "true"
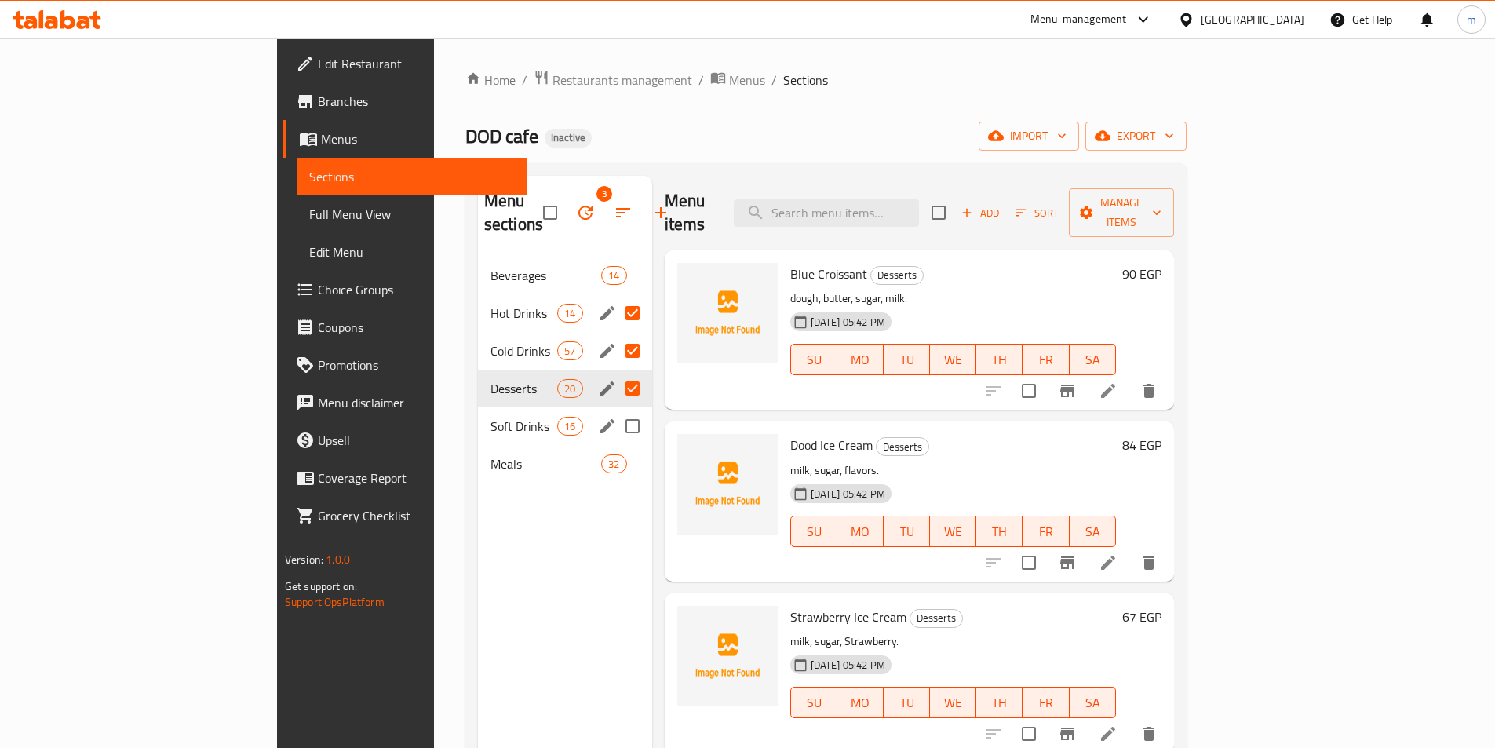
click at [616, 410] on input "Menu sections" at bounding box center [632, 426] width 33 height 33
checkbox input "true"
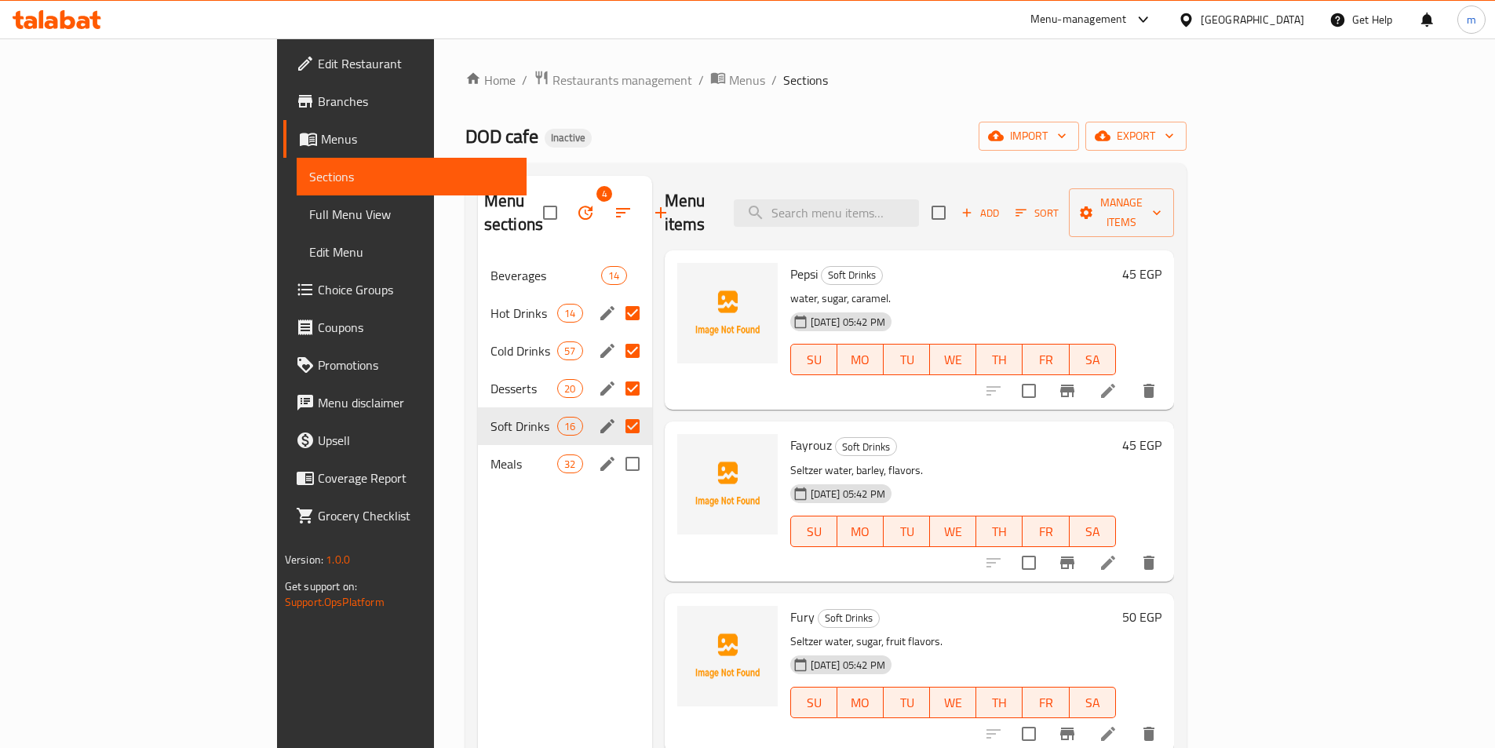
click at [616, 447] on input "Menu sections" at bounding box center [632, 463] width 33 height 33
checkbox input "true"
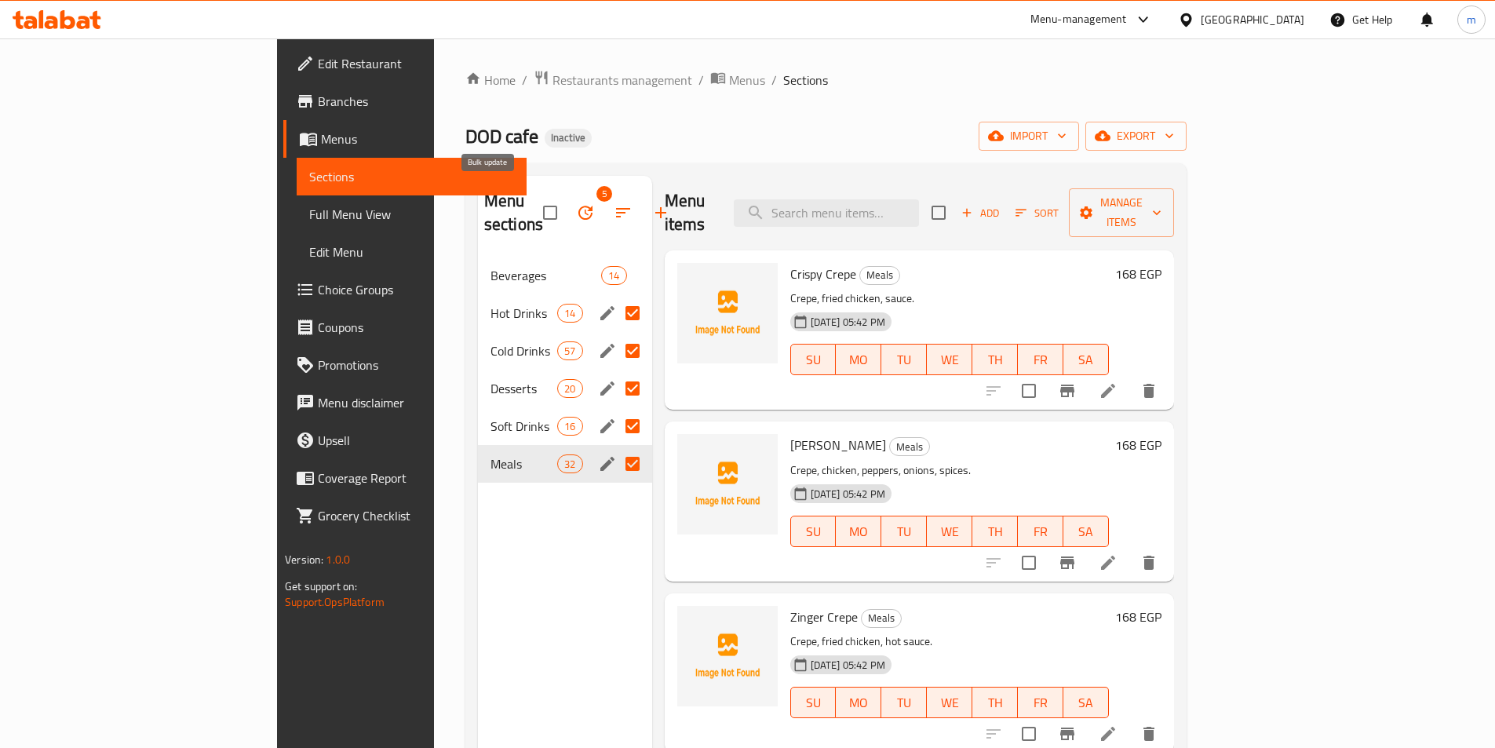
click at [578, 206] on icon "button" at bounding box center [585, 213] width 14 height 14
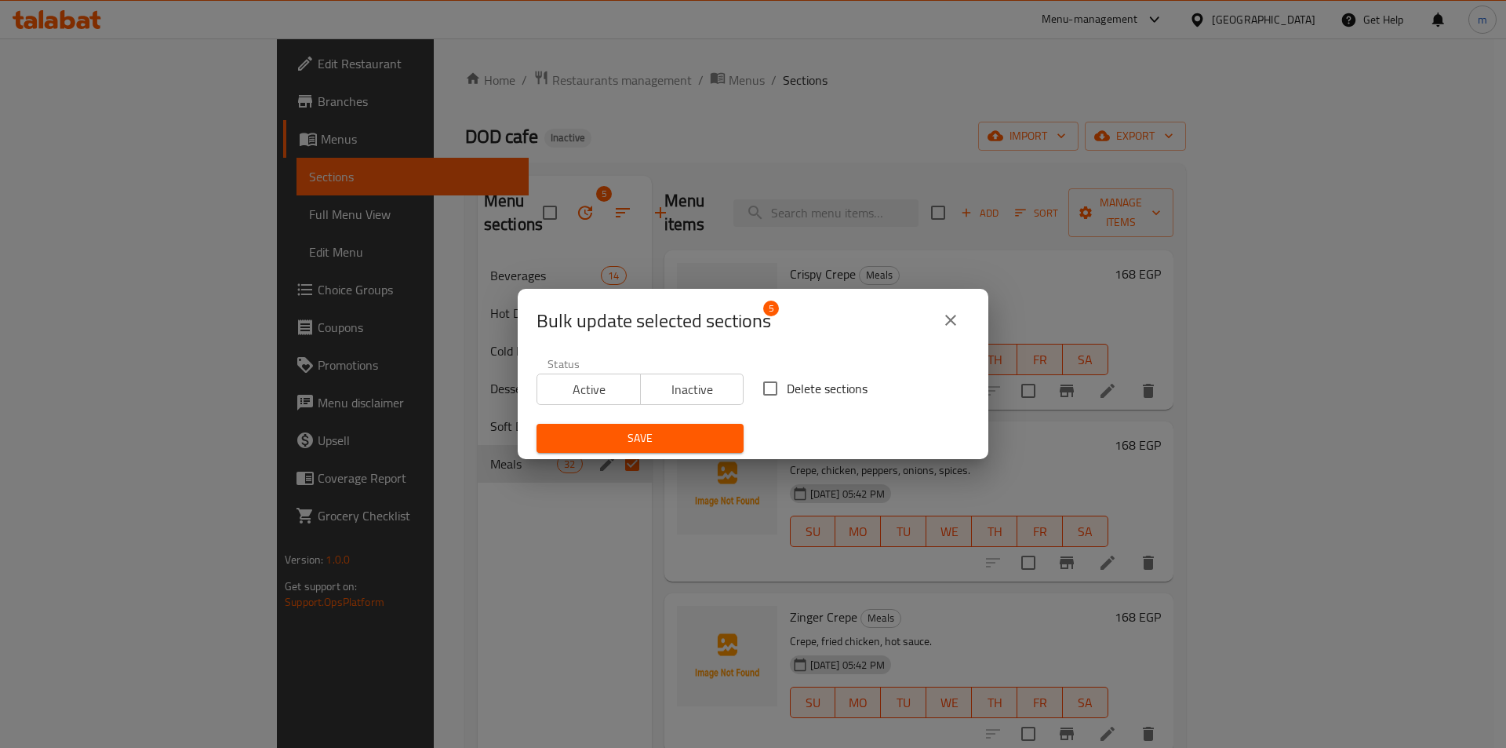
click at [790, 394] on span "Delete sections" at bounding box center [827, 388] width 81 height 19
click at [787, 394] on input "Delete sections" at bounding box center [770, 388] width 33 height 33
checkbox input "true"
click at [681, 421] on div "Save" at bounding box center [640, 438] width 226 height 48
click at [682, 433] on span "Save" at bounding box center [640, 438] width 182 height 20
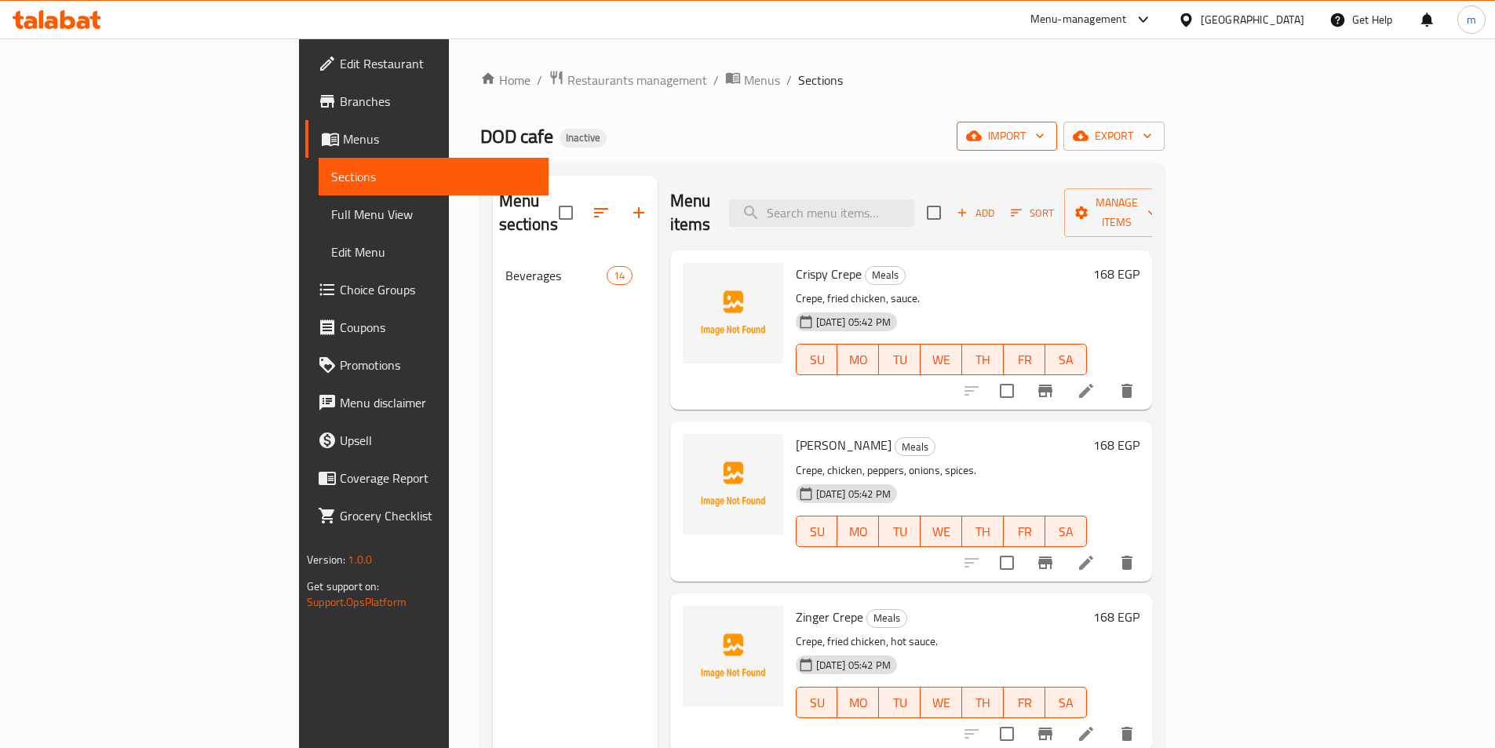
click at [1057, 148] on button "import" at bounding box center [1006, 136] width 100 height 29
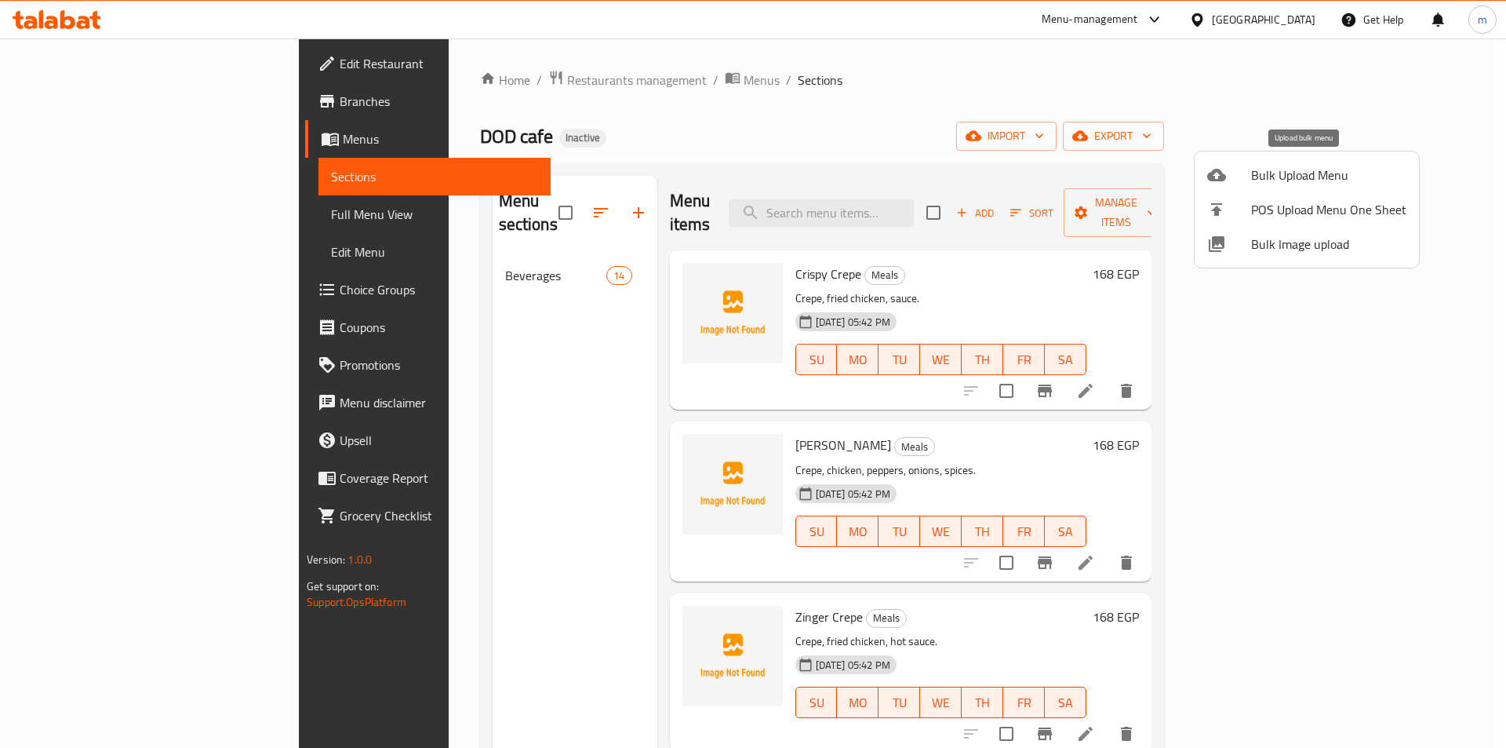
click at [1309, 181] on span "Bulk Upload Menu" at bounding box center [1328, 175] width 155 height 19
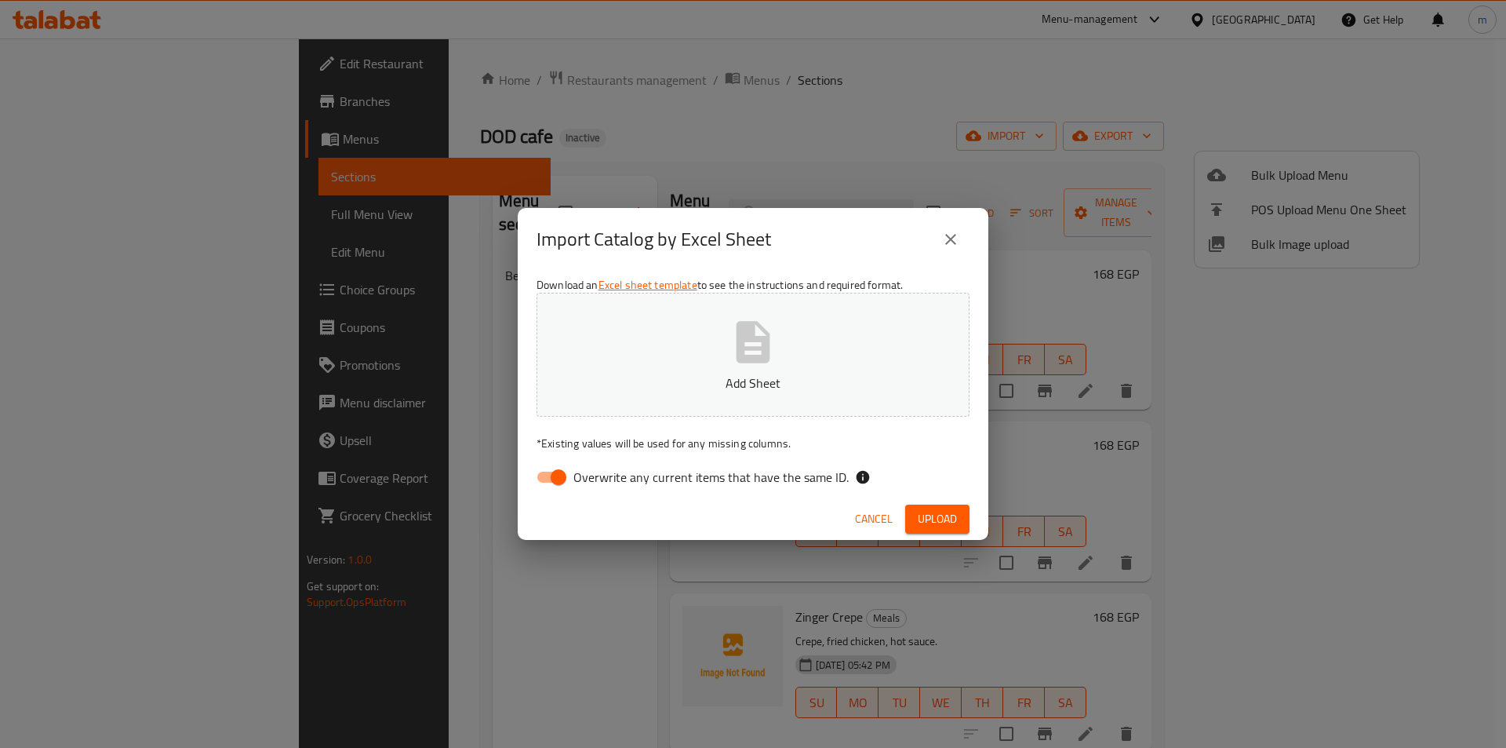
click at [559, 478] on input "Overwrite any current items that have the same ID." at bounding box center [558, 477] width 89 height 30
checkbox input "false"
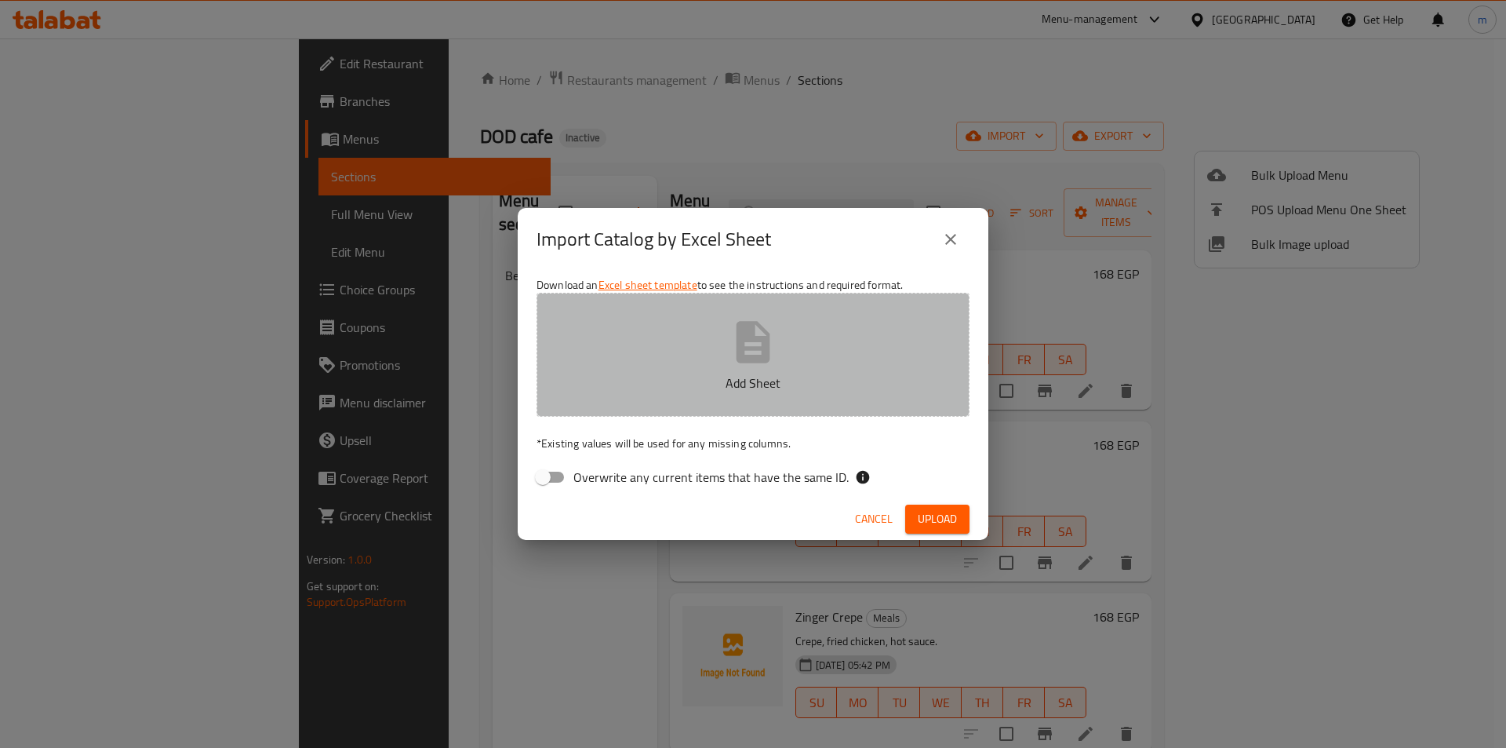
click at [728, 389] on p "Add Sheet" at bounding box center [753, 382] width 384 height 19
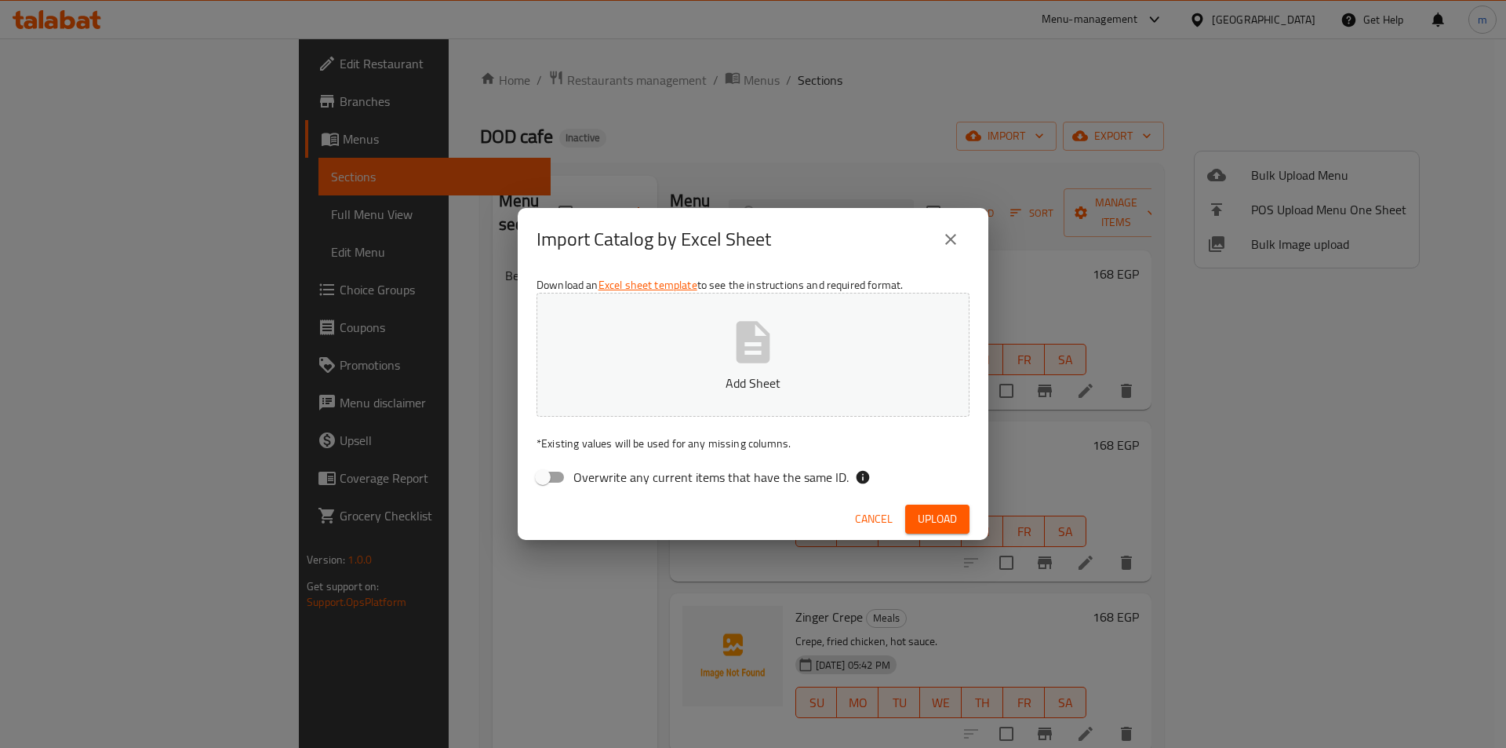
click at [803, 313] on button "Add Sheet" at bounding box center [753, 355] width 433 height 124
click at [949, 520] on span "Upload" at bounding box center [937, 519] width 39 height 20
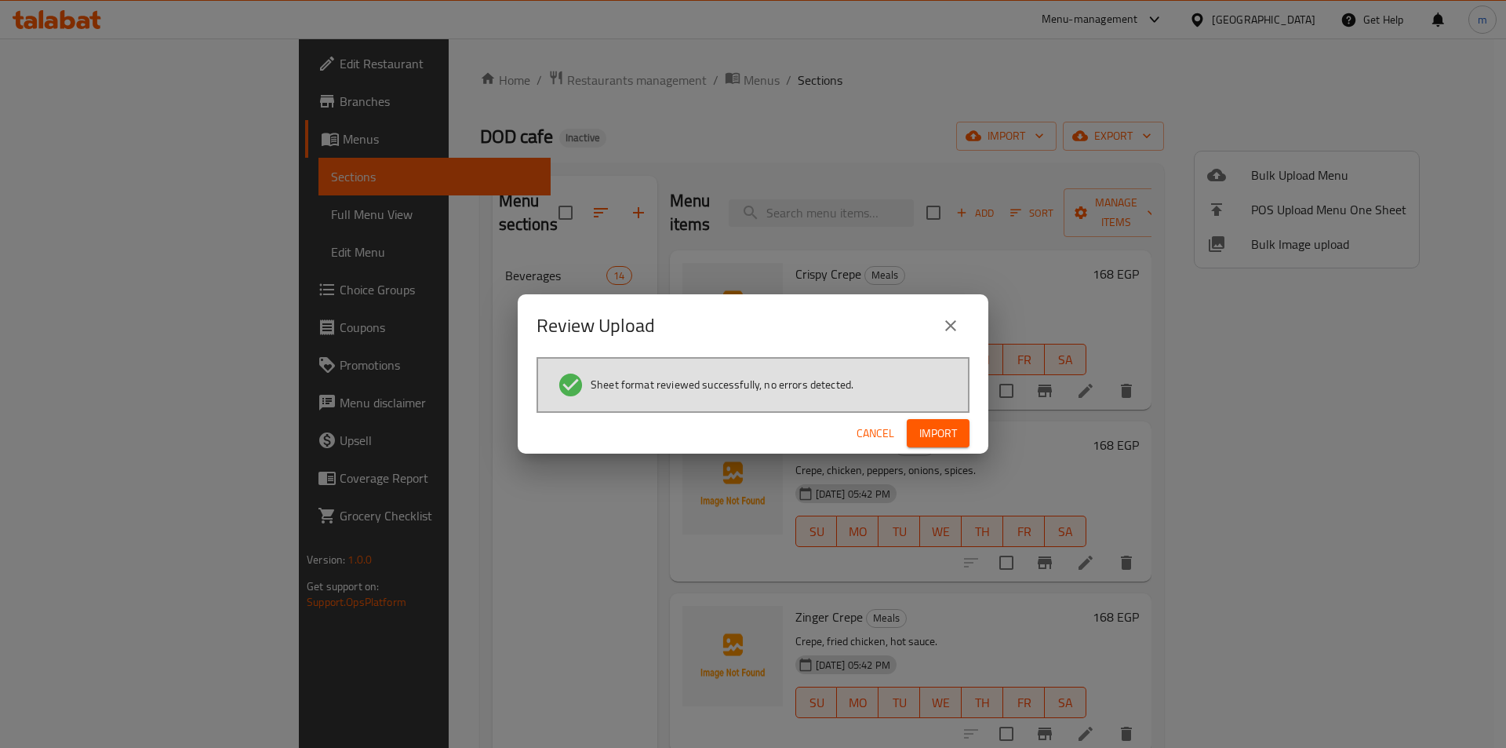
click at [932, 433] on span "Import" at bounding box center [939, 434] width 38 height 20
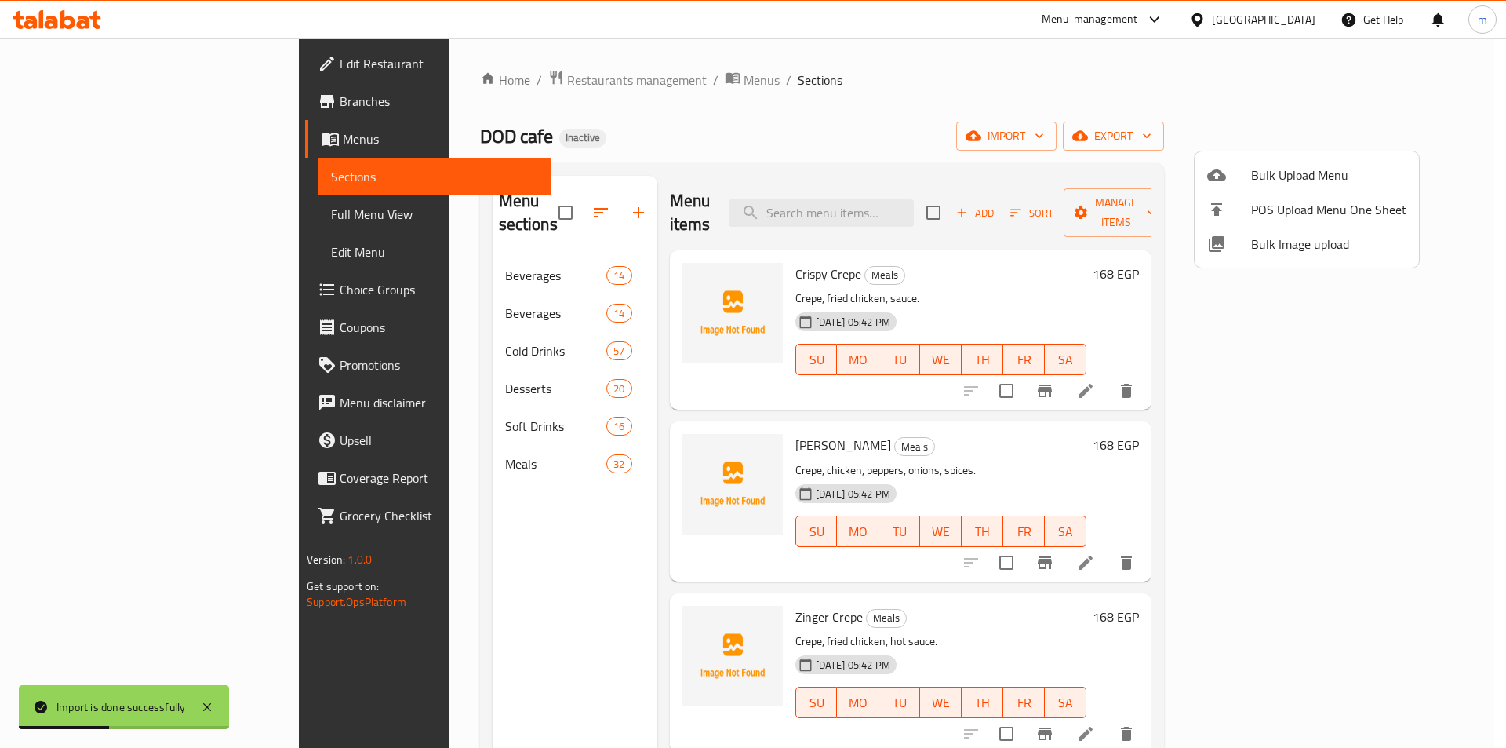
click at [461, 508] on div at bounding box center [753, 374] width 1506 height 748
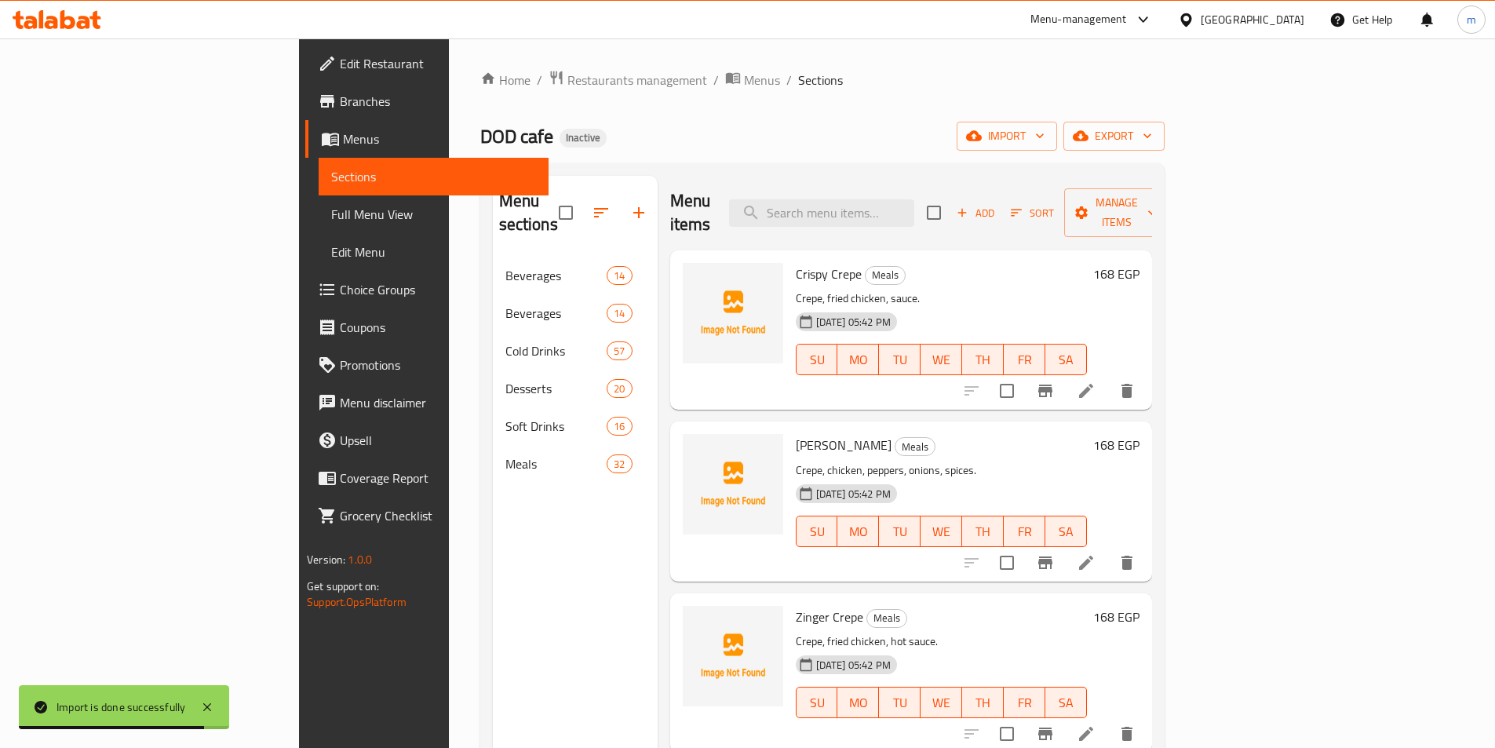
click at [493, 508] on div "Menu sections Beverages 14 Beverages 14 Cold Drinks 57 Desserts 20 Soft Drinks …" at bounding box center [575, 550] width 165 height 748
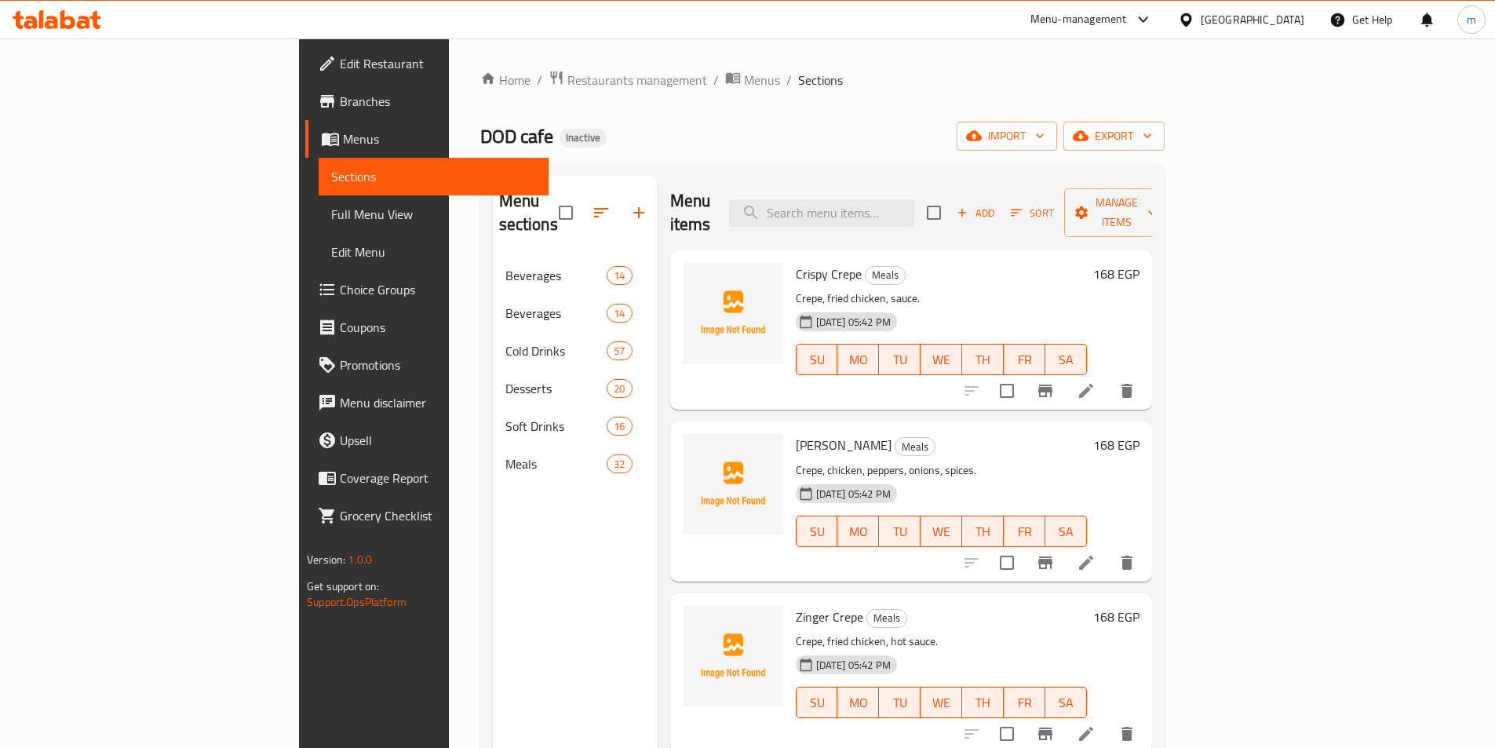
click at [331, 207] on span "Full Menu View" at bounding box center [433, 214] width 205 height 19
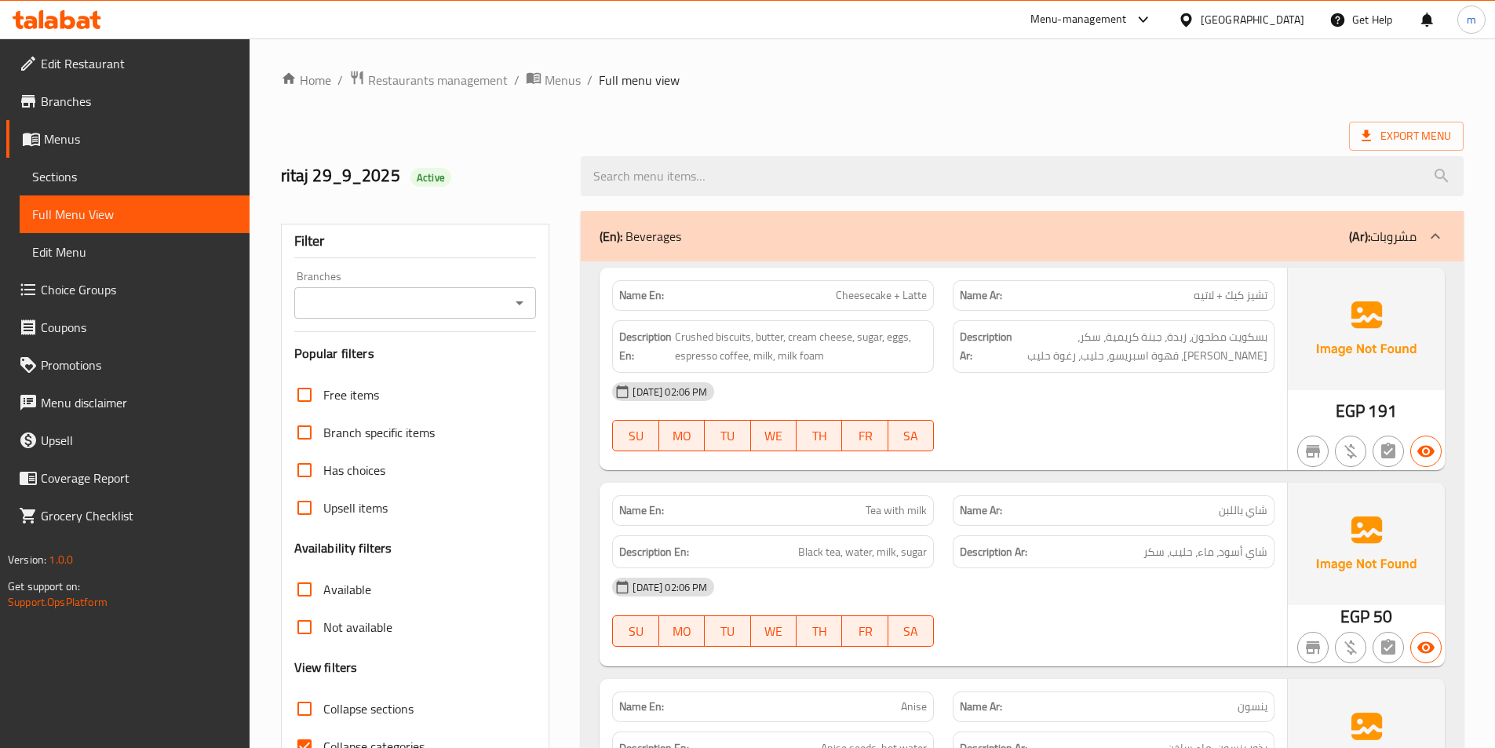
click at [182, 169] on span "Sections" at bounding box center [134, 176] width 205 height 19
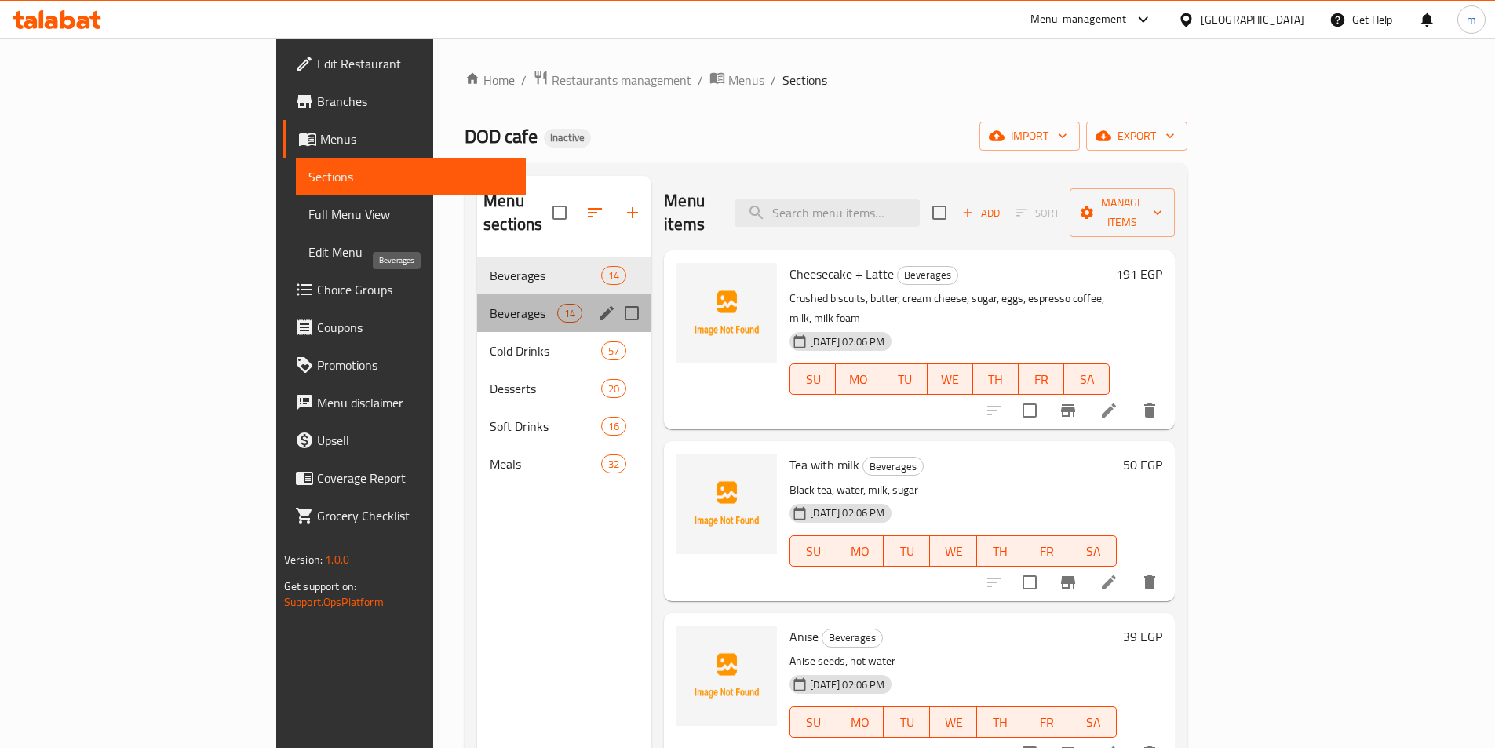
click at [490, 304] on span "Beverages" at bounding box center [523, 313] width 67 height 19
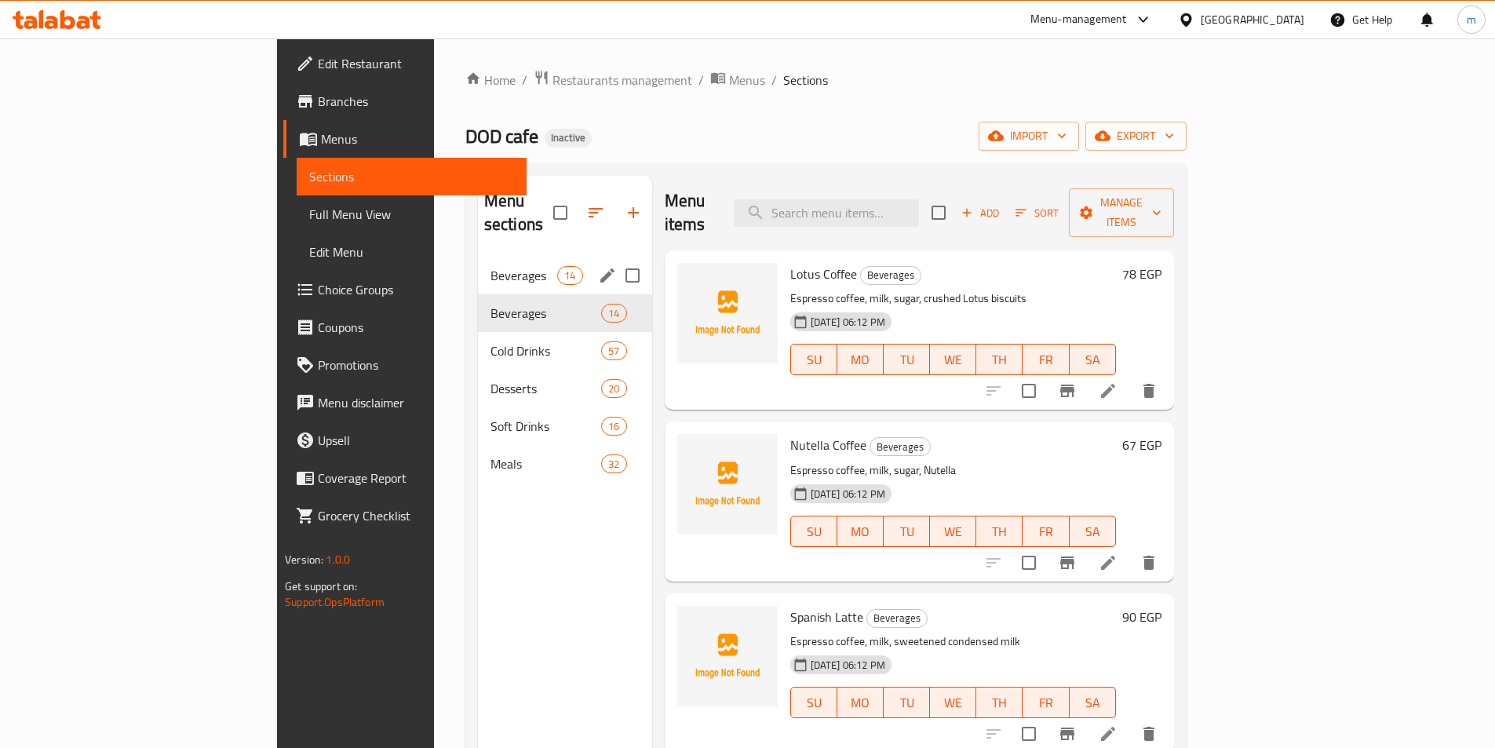
click at [490, 266] on span "Beverages" at bounding box center [523, 275] width 67 height 19
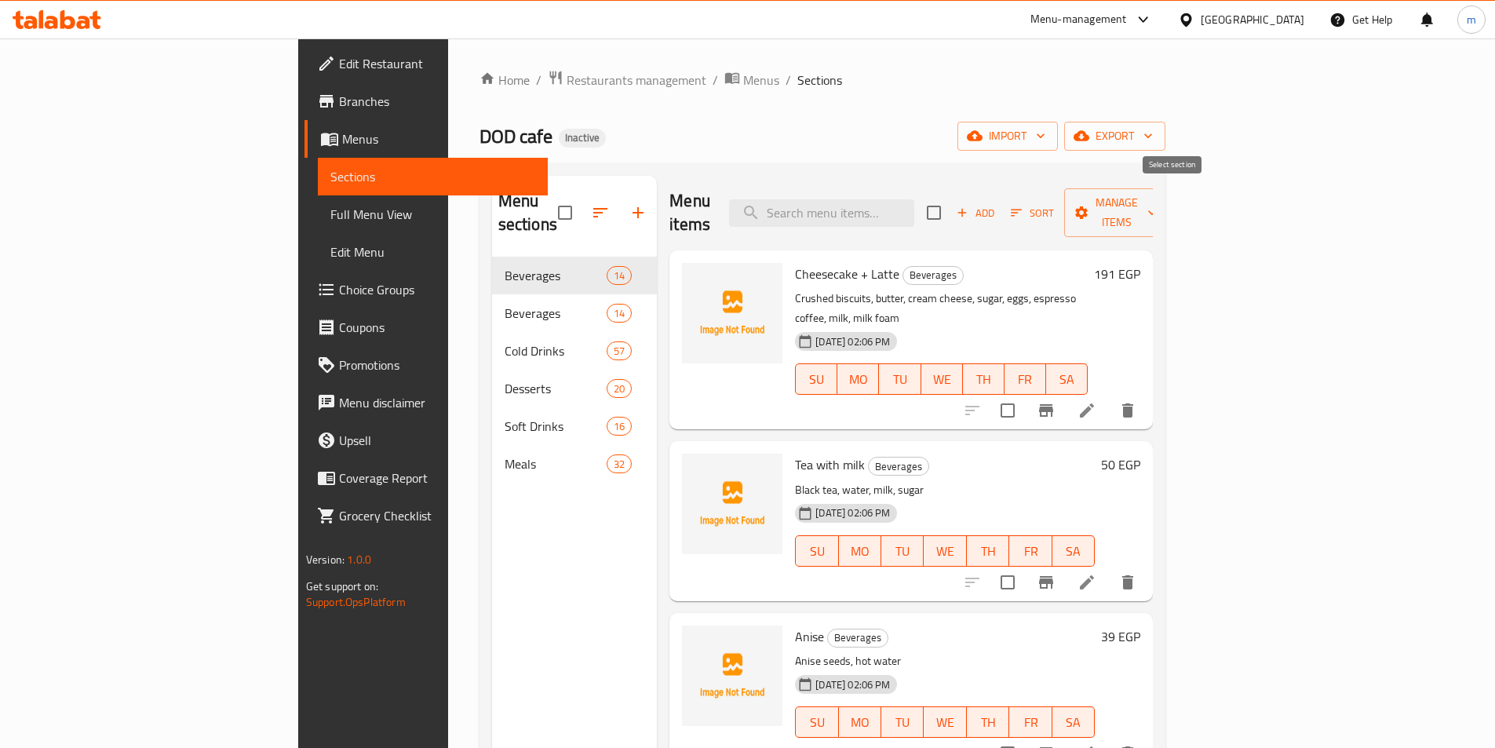
click at [950, 205] on input "checkbox" at bounding box center [933, 212] width 33 height 33
checkbox input "true"
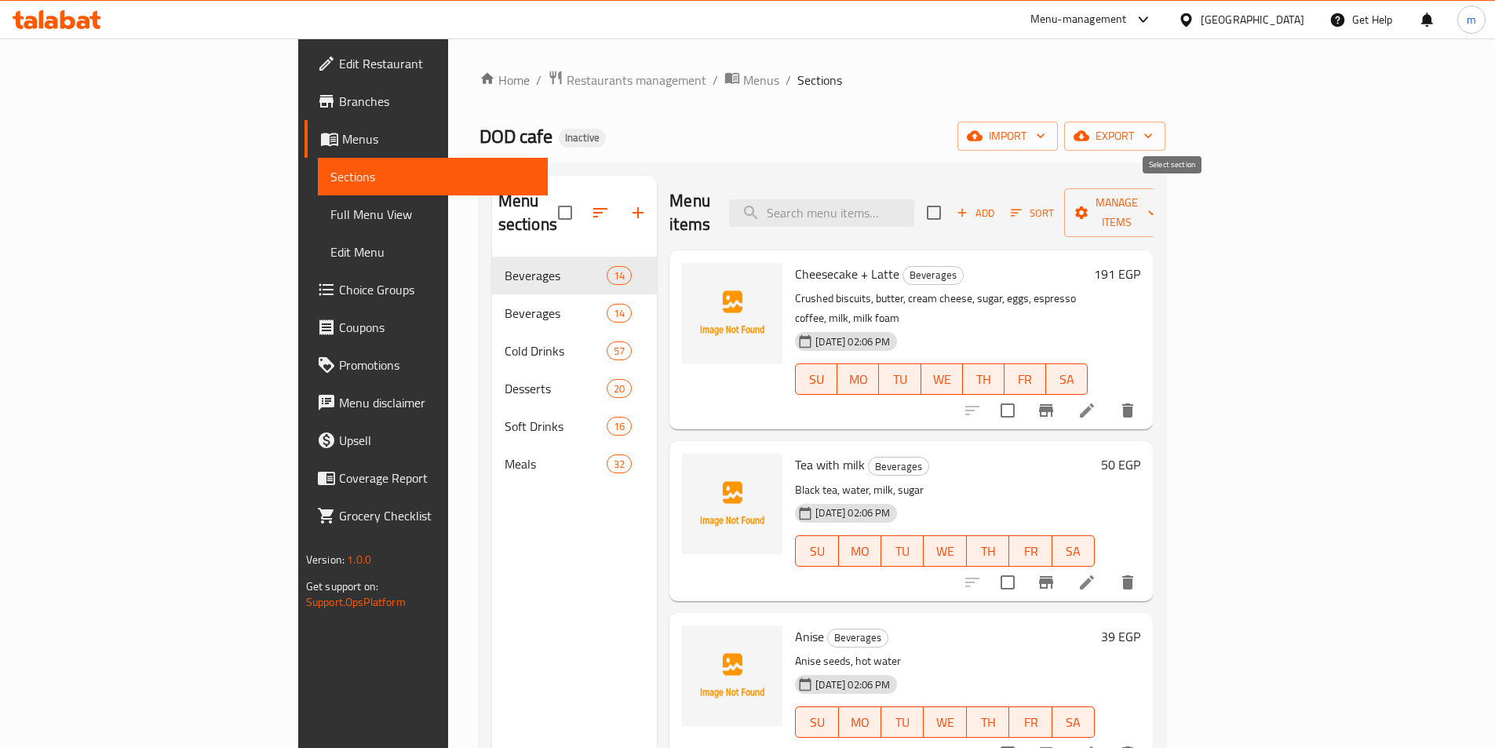
checkbox input "true"
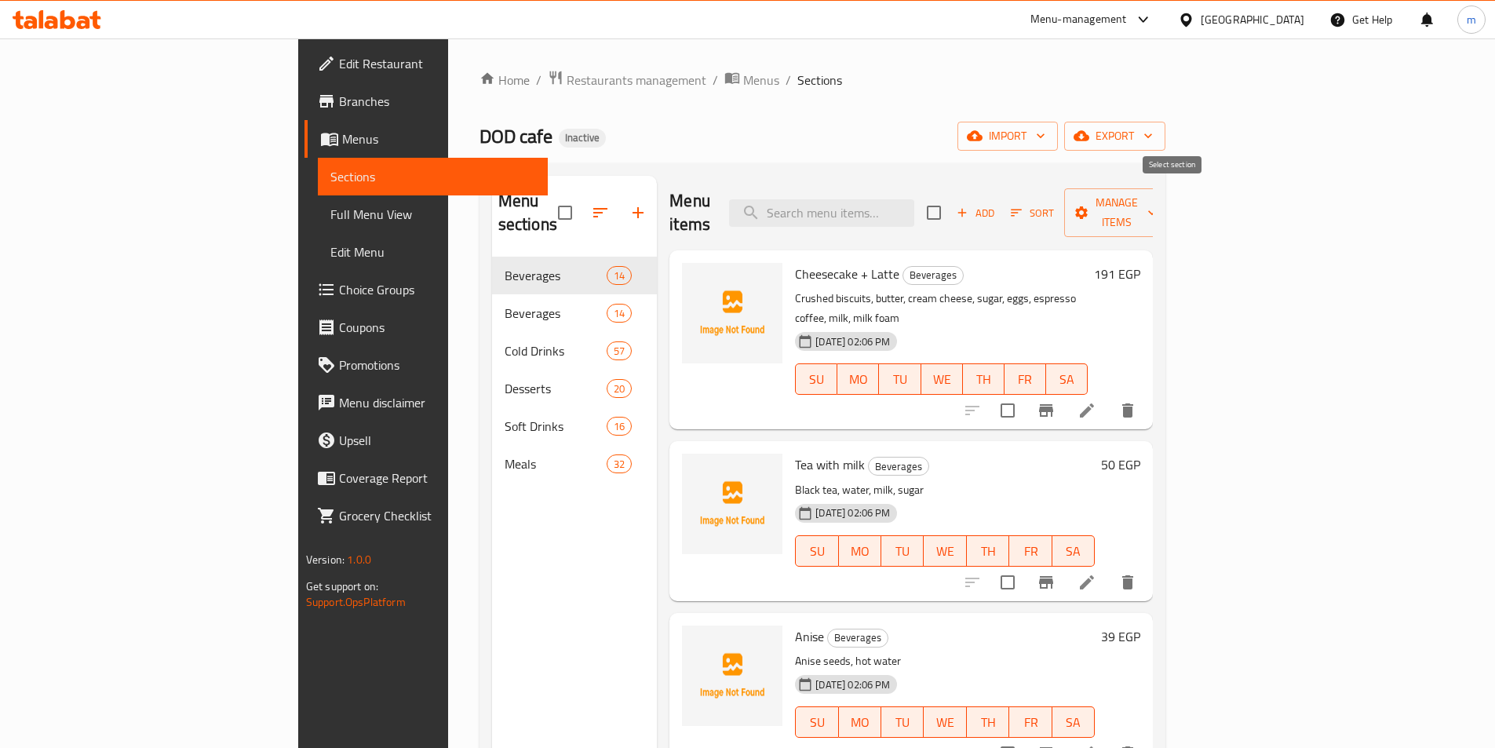
checkbox input "true"
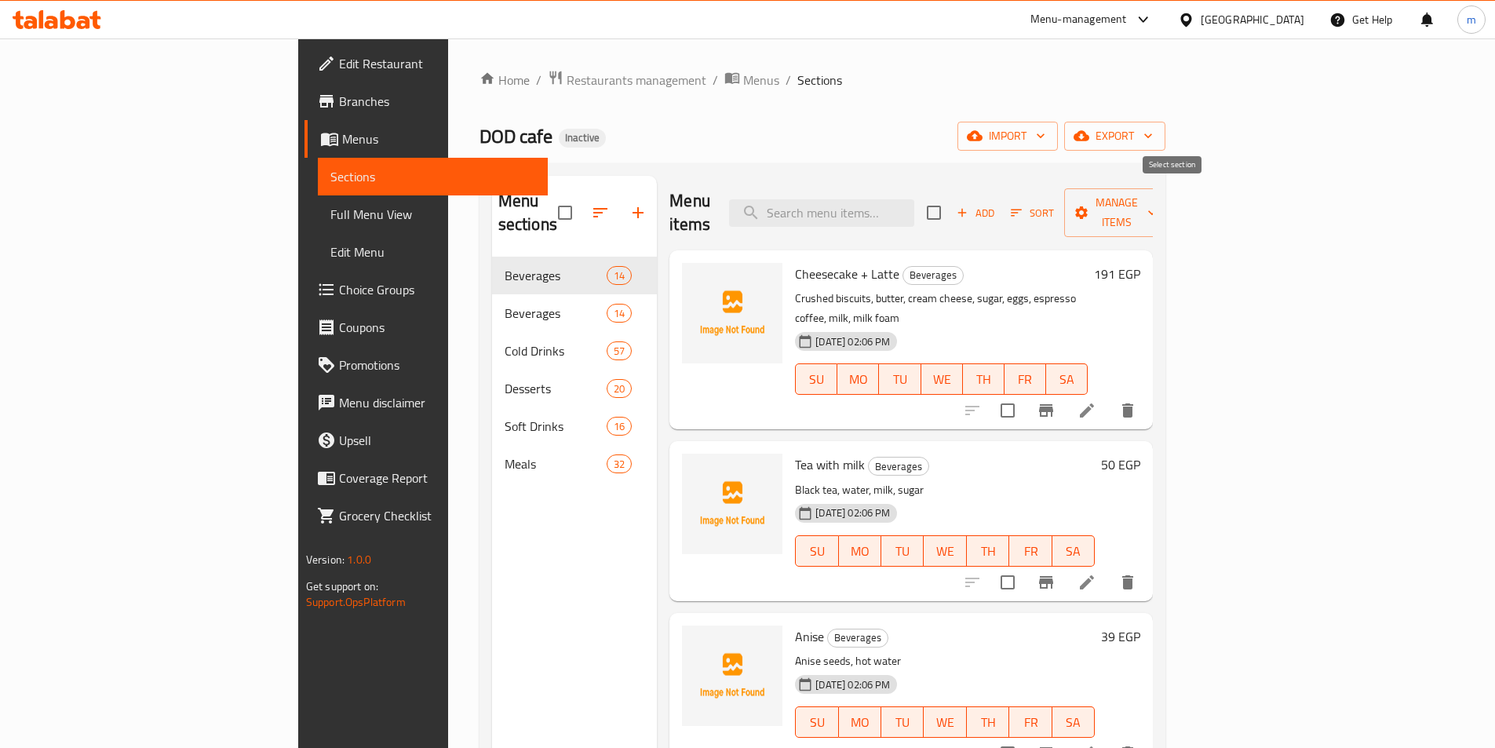
checkbox input "true"
click at [1156, 197] on span "Manage items" at bounding box center [1116, 212] width 80 height 39
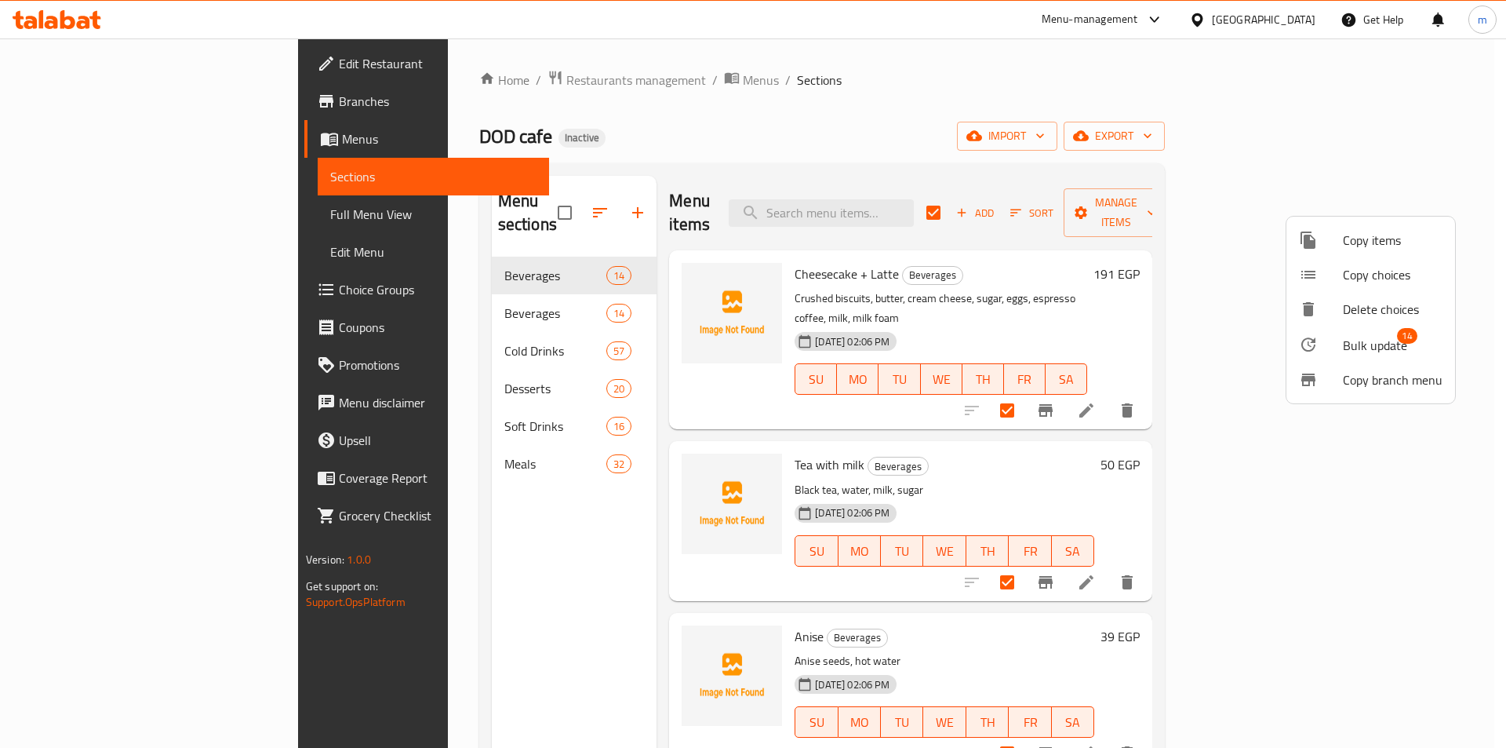
click at [1365, 341] on span "Bulk update" at bounding box center [1375, 345] width 64 height 19
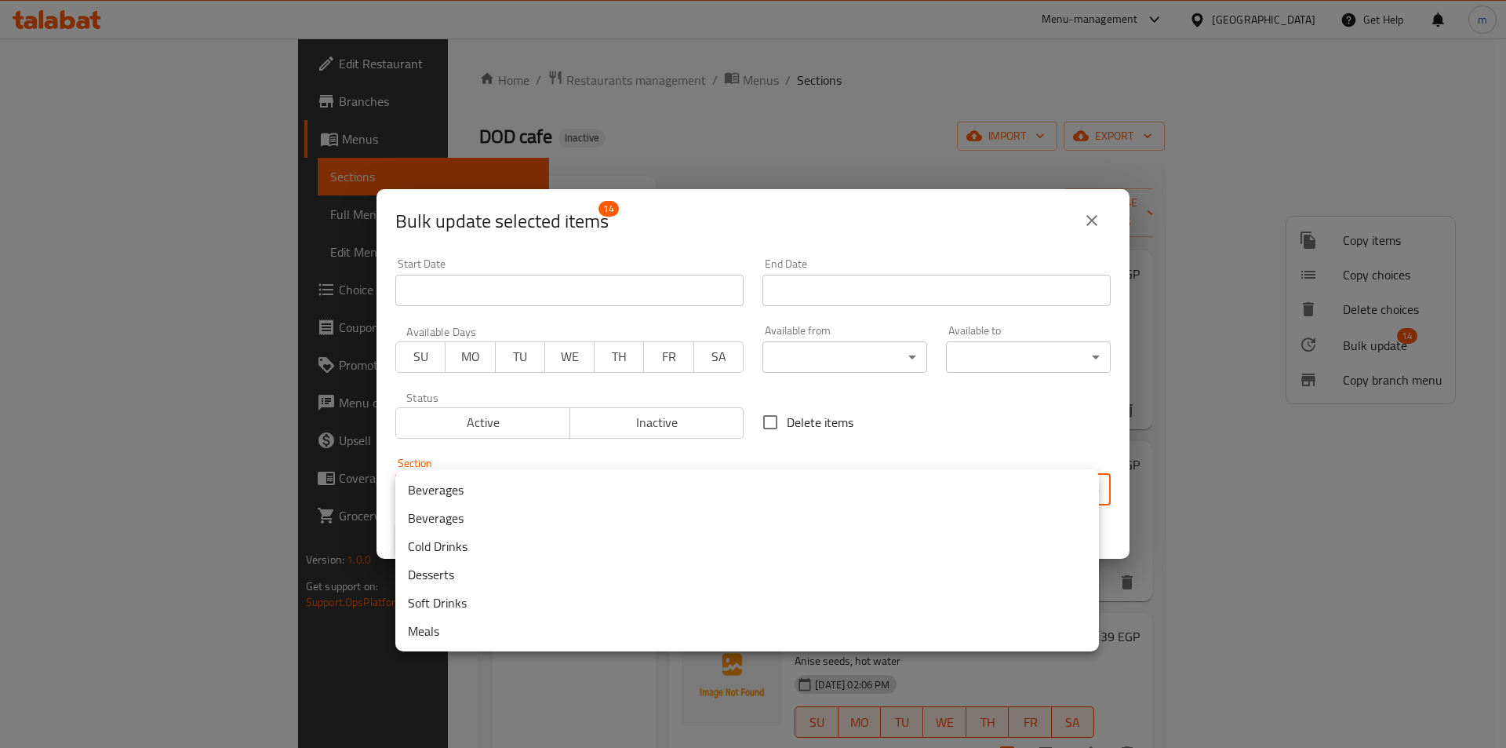
click at [771, 474] on body "​ Menu-management [GEOGRAPHIC_DATA] Get Help m Edit Restaurant Branches Menus S…" at bounding box center [753, 392] width 1506 height 709
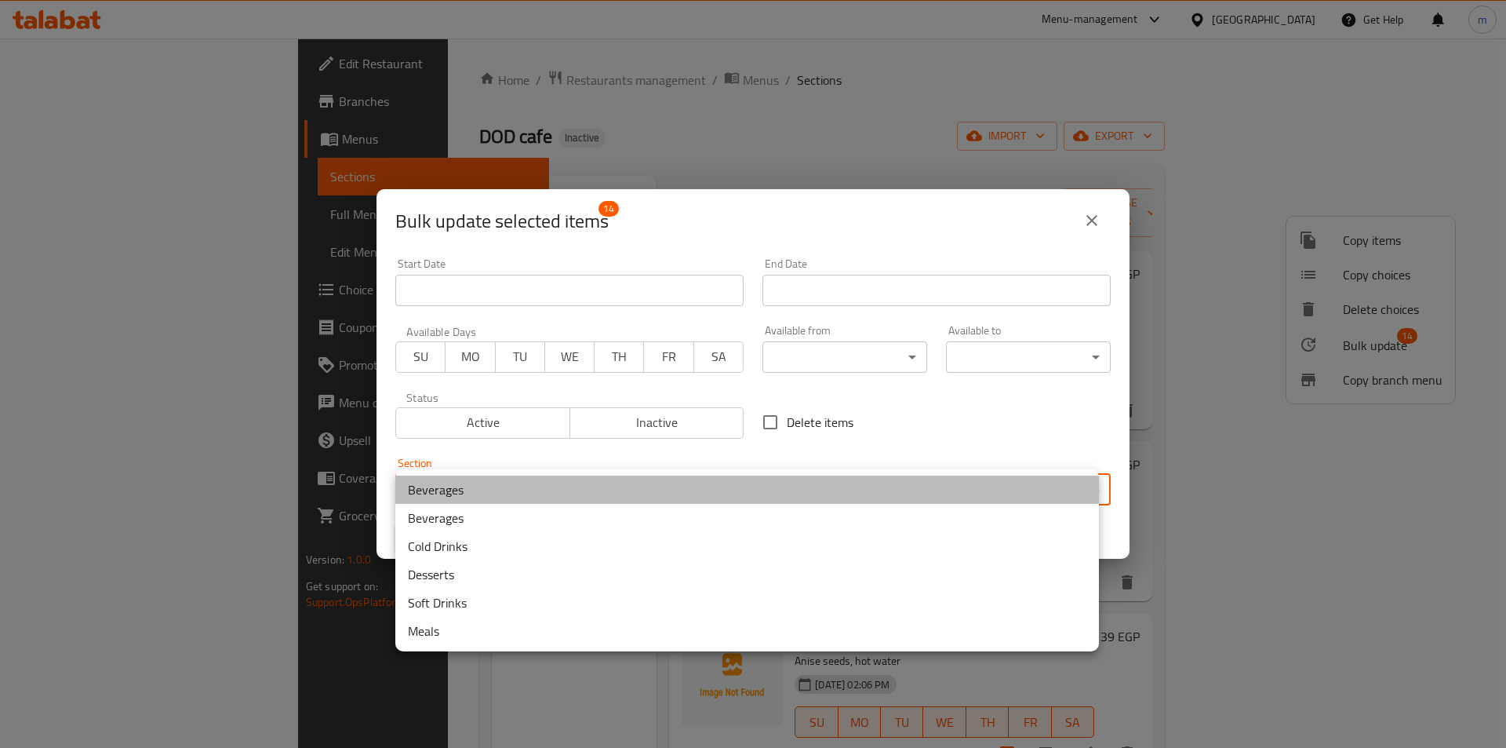
click at [560, 495] on li "Beverages" at bounding box center [747, 489] width 704 height 28
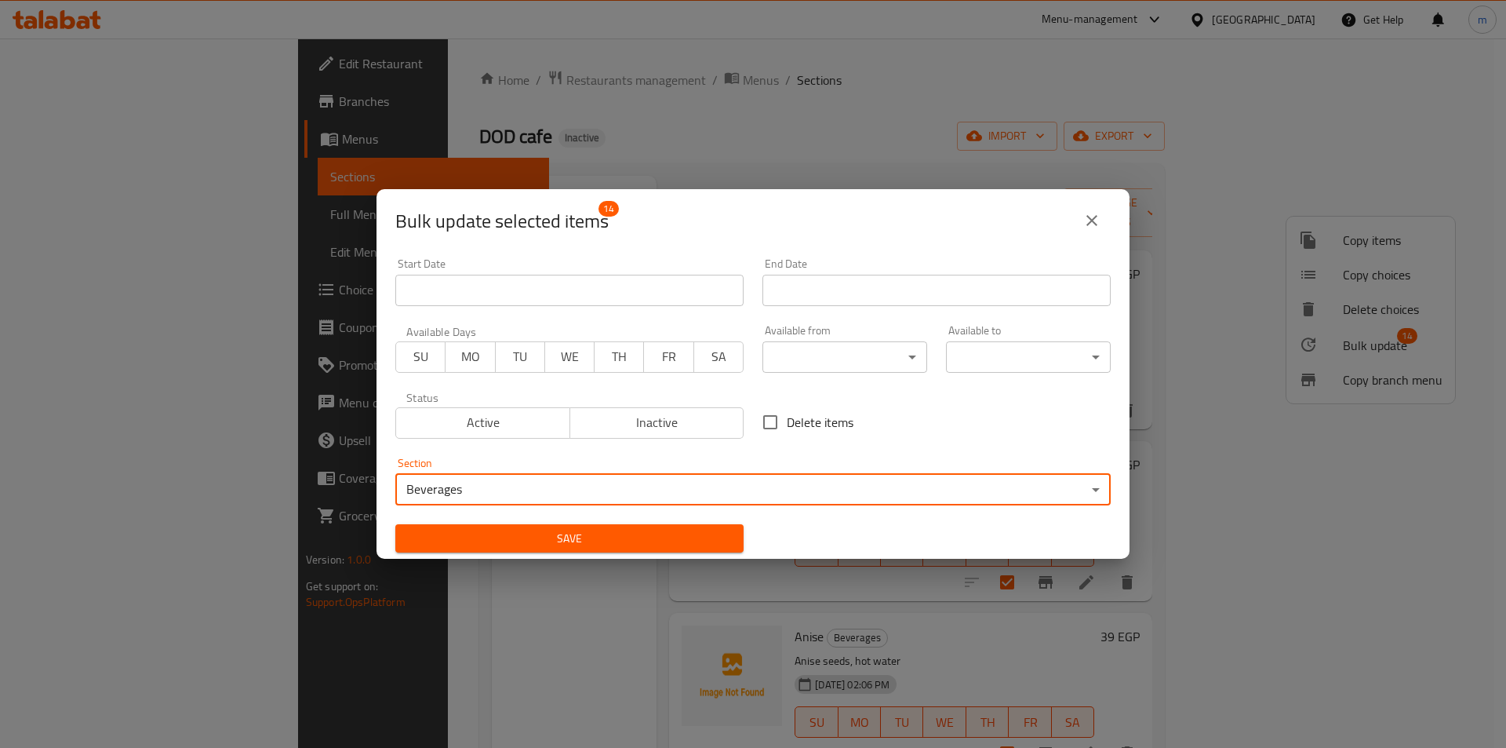
click at [1094, 231] on button "close" at bounding box center [1092, 221] width 38 height 38
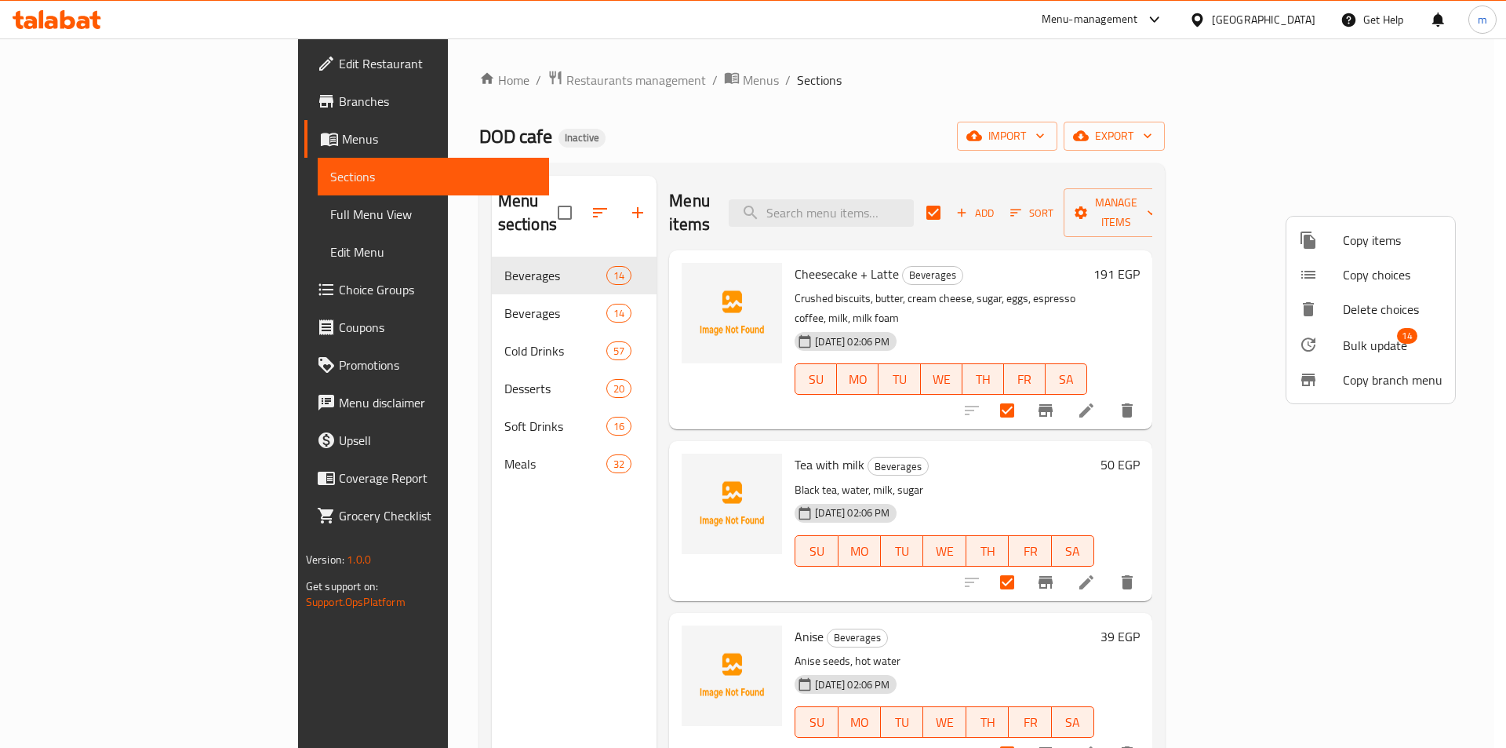
click at [1139, 330] on div at bounding box center [753, 374] width 1506 height 748
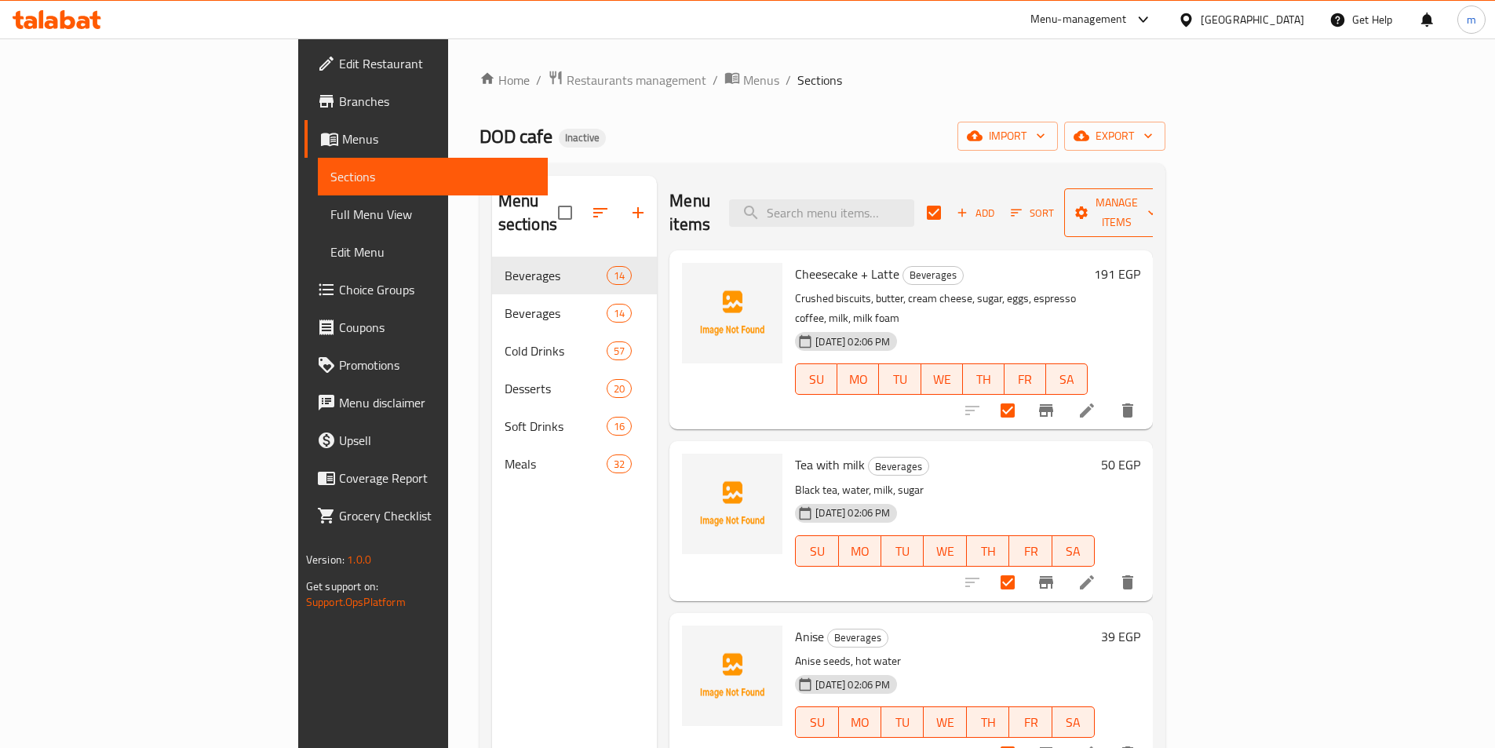
click at [1156, 209] on span "Manage items" at bounding box center [1116, 212] width 80 height 39
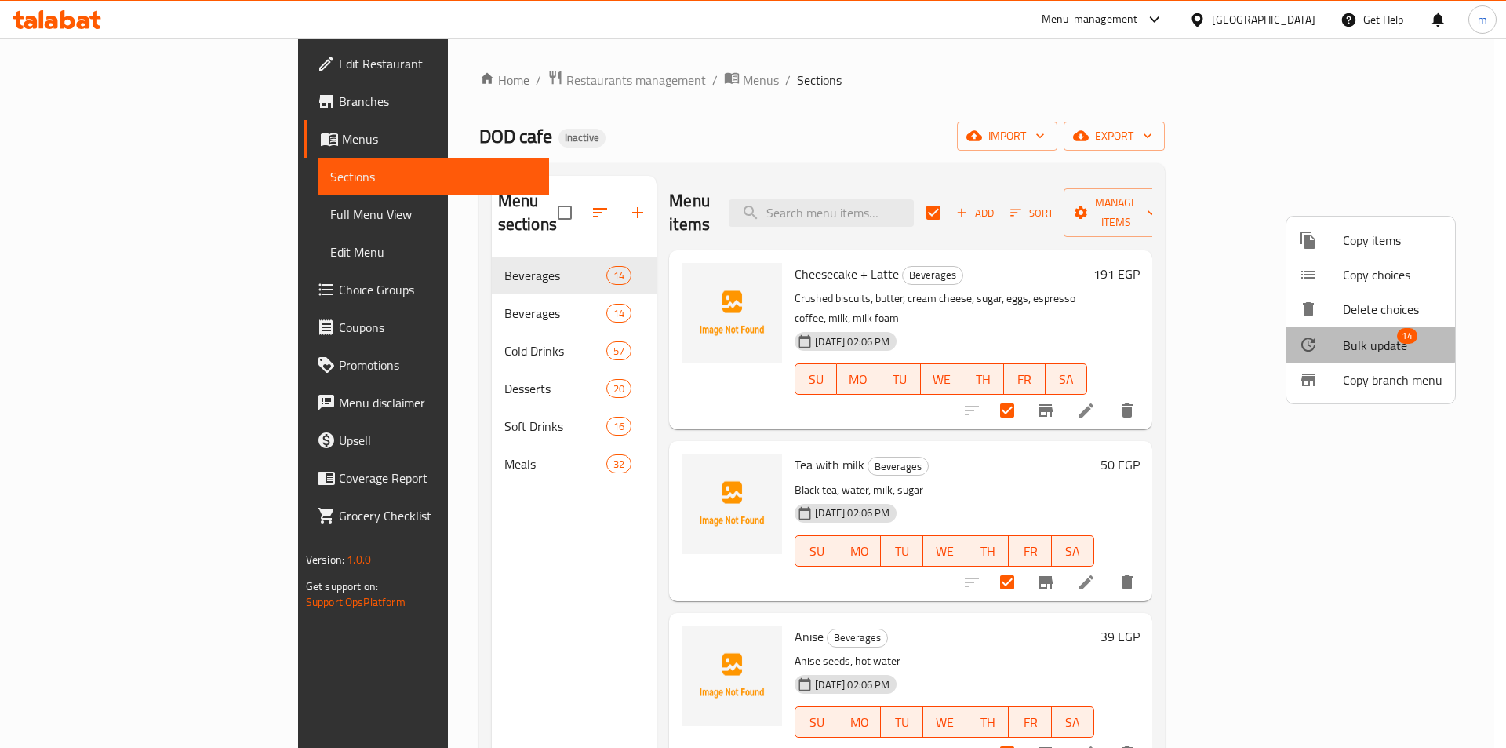
click at [1324, 341] on div at bounding box center [1321, 344] width 44 height 19
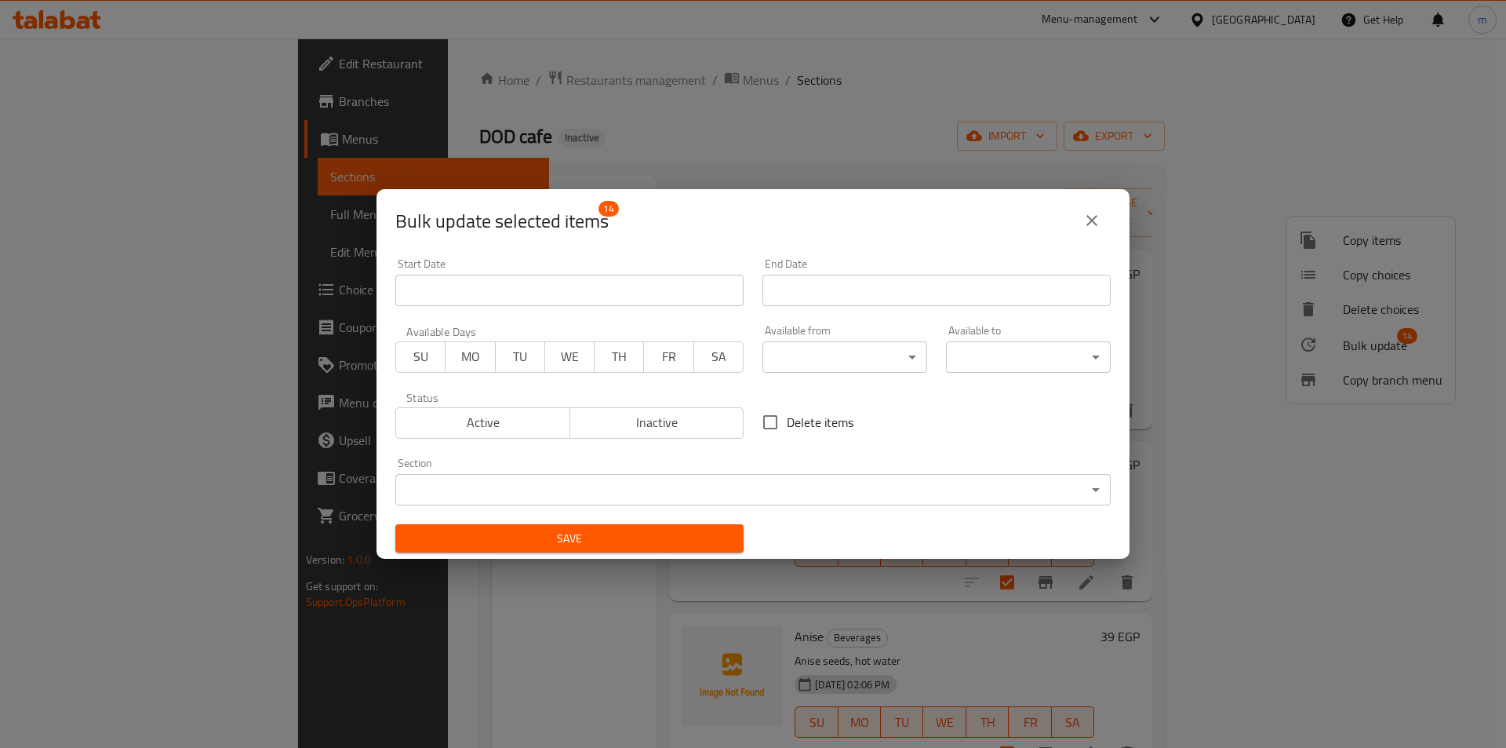
click at [796, 505] on div "Section ​ ​" at bounding box center [753, 481] width 734 height 67
click at [796, 496] on body "​ Menu-management [GEOGRAPHIC_DATA] Get Help m Edit Restaurant Branches Menus S…" at bounding box center [753, 392] width 1506 height 709
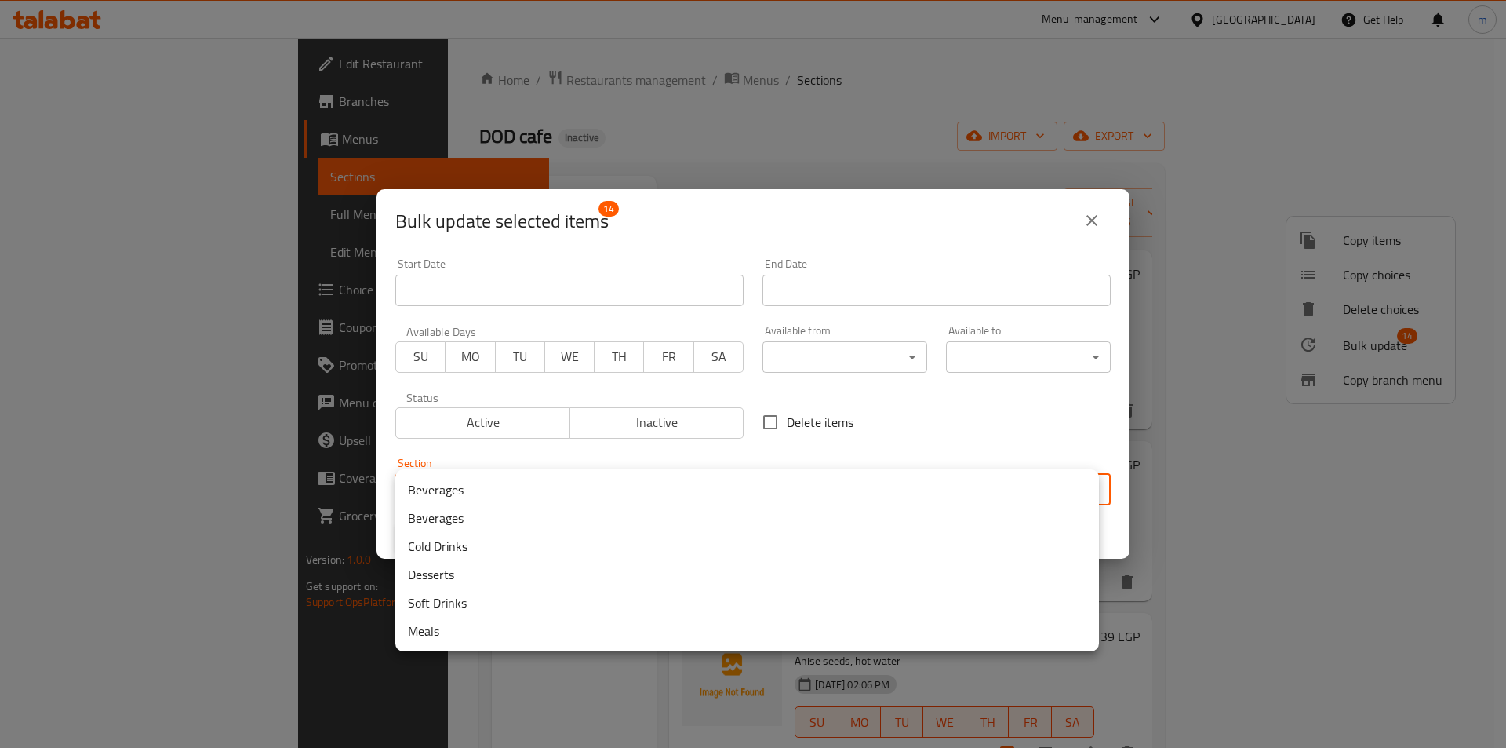
click at [1101, 208] on div at bounding box center [753, 374] width 1506 height 748
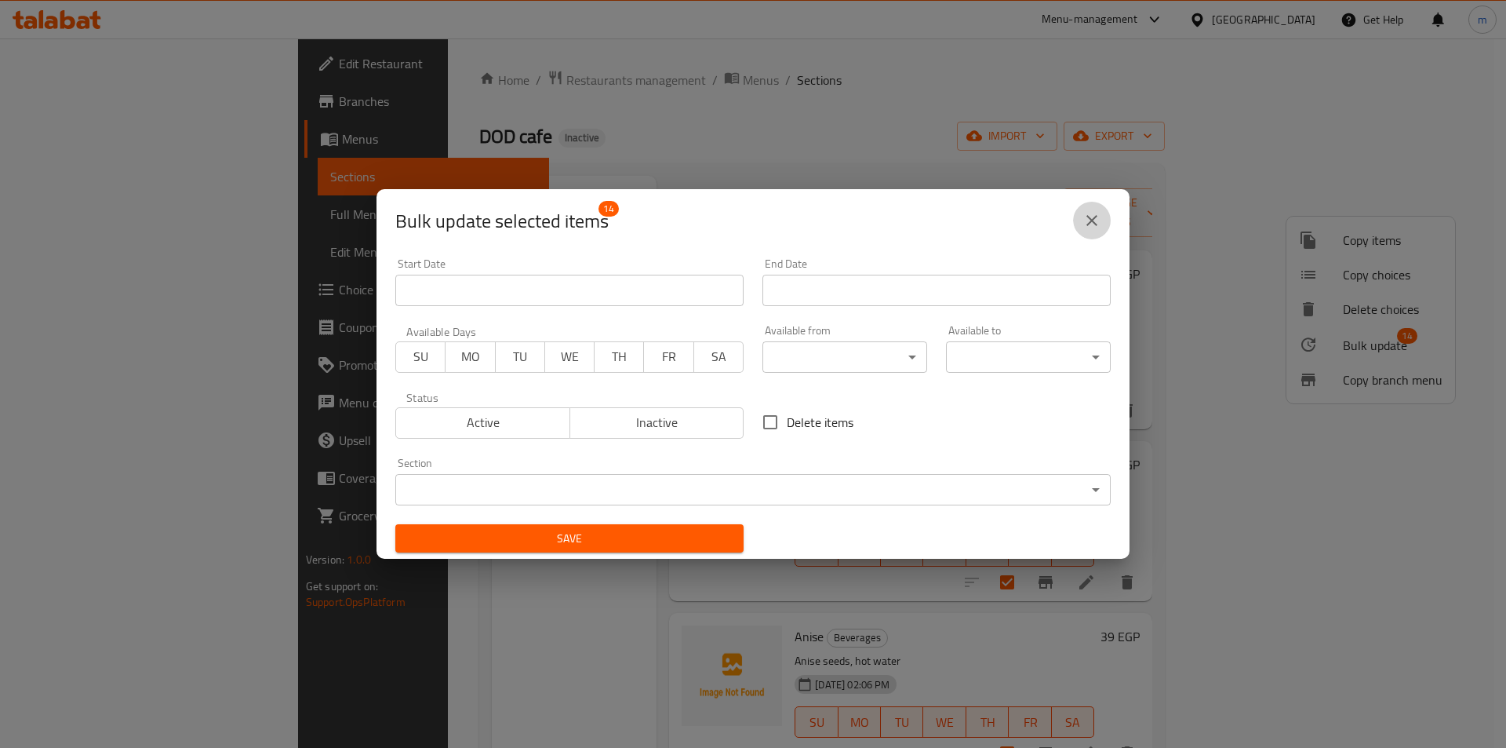
click at [1092, 218] on icon "close" at bounding box center [1092, 220] width 19 height 19
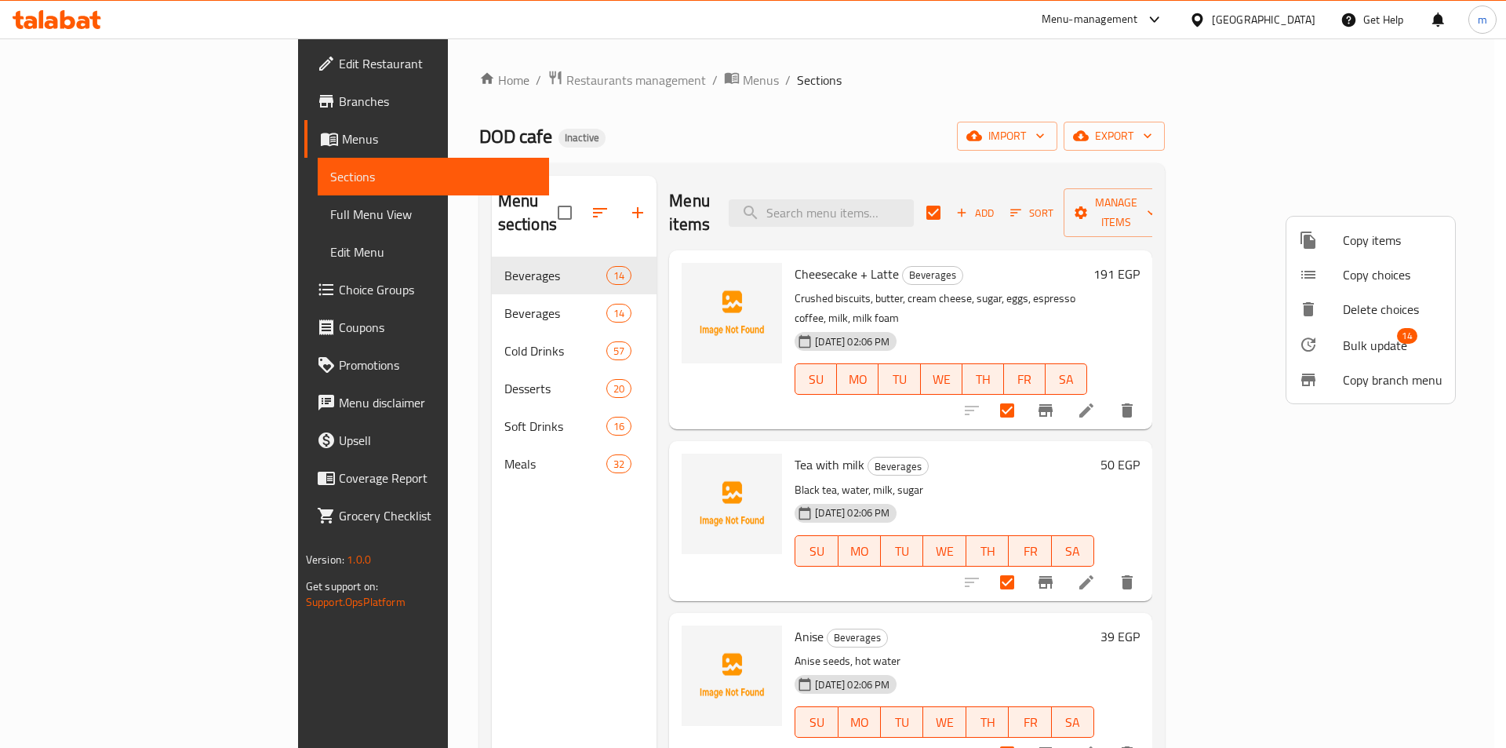
click at [511, 282] on div at bounding box center [753, 374] width 1506 height 748
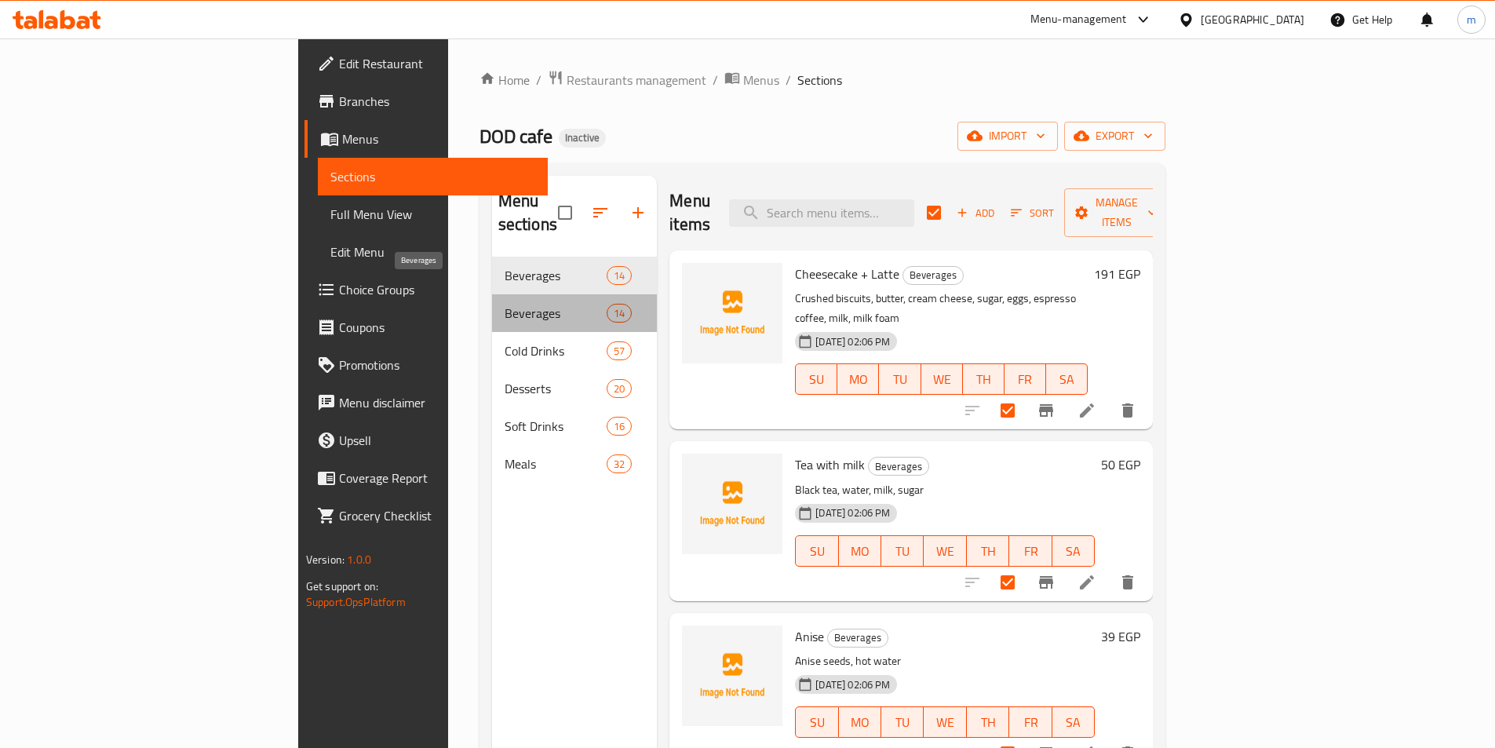
click at [504, 304] on span "Beverages" at bounding box center [555, 313] width 102 height 19
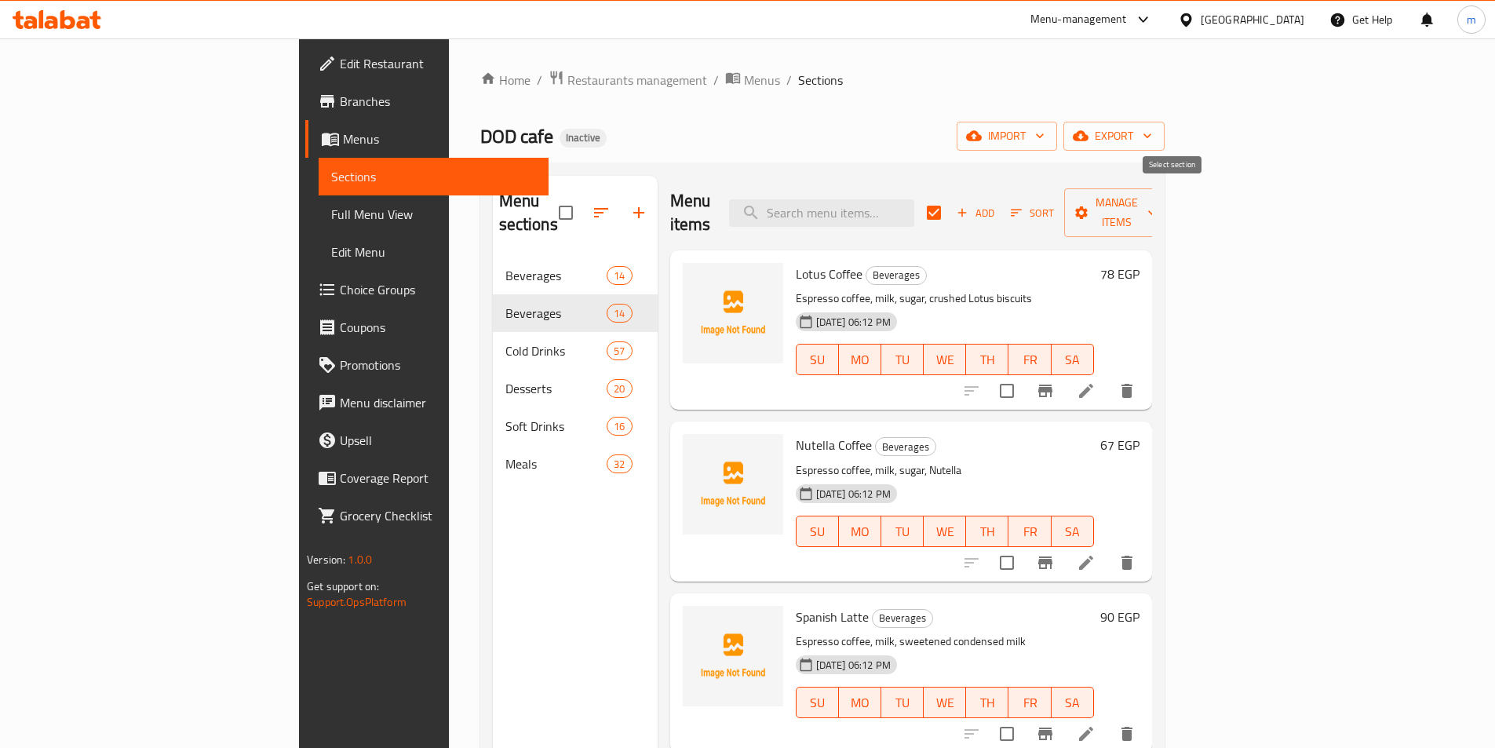
click at [950, 205] on input "checkbox" at bounding box center [933, 212] width 33 height 33
checkbox input "true"
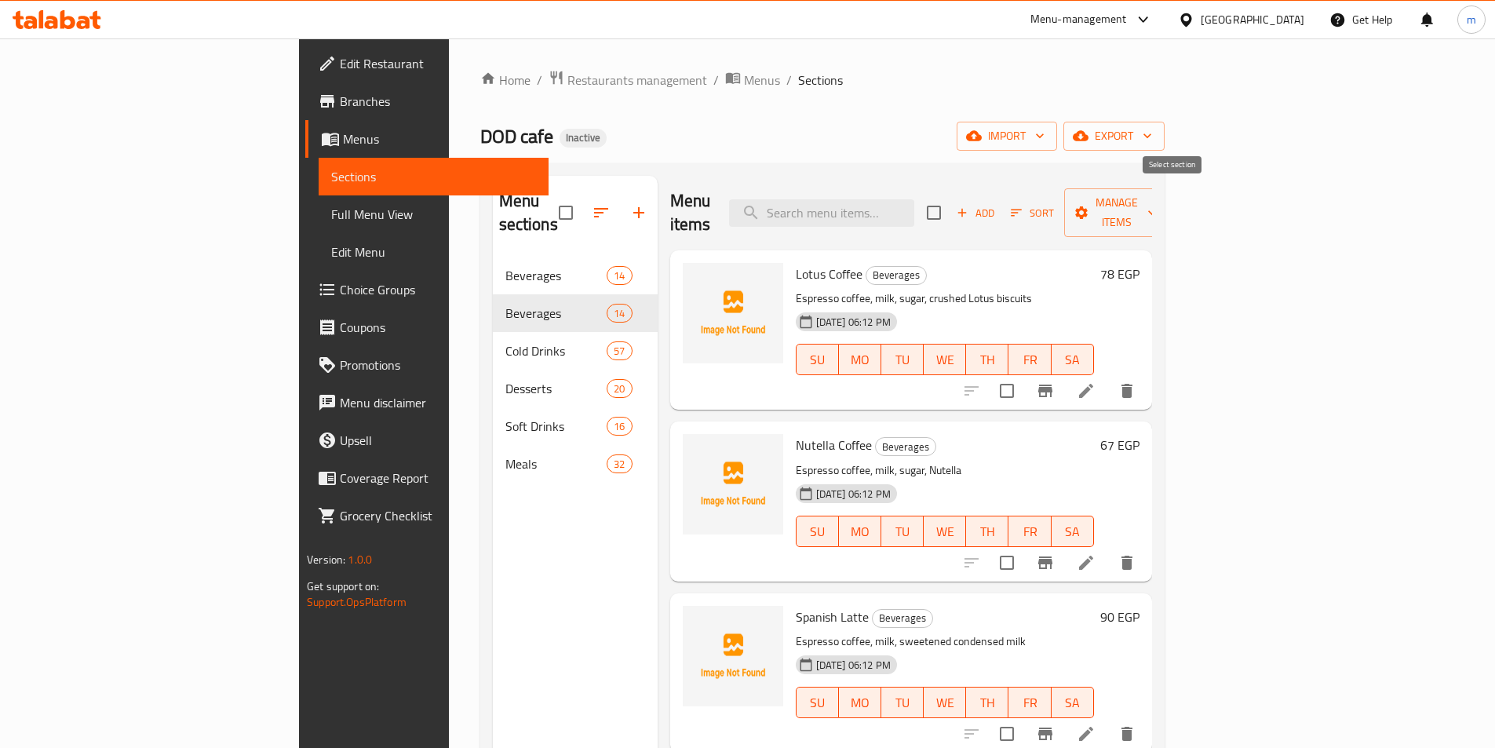
checkbox input "true"
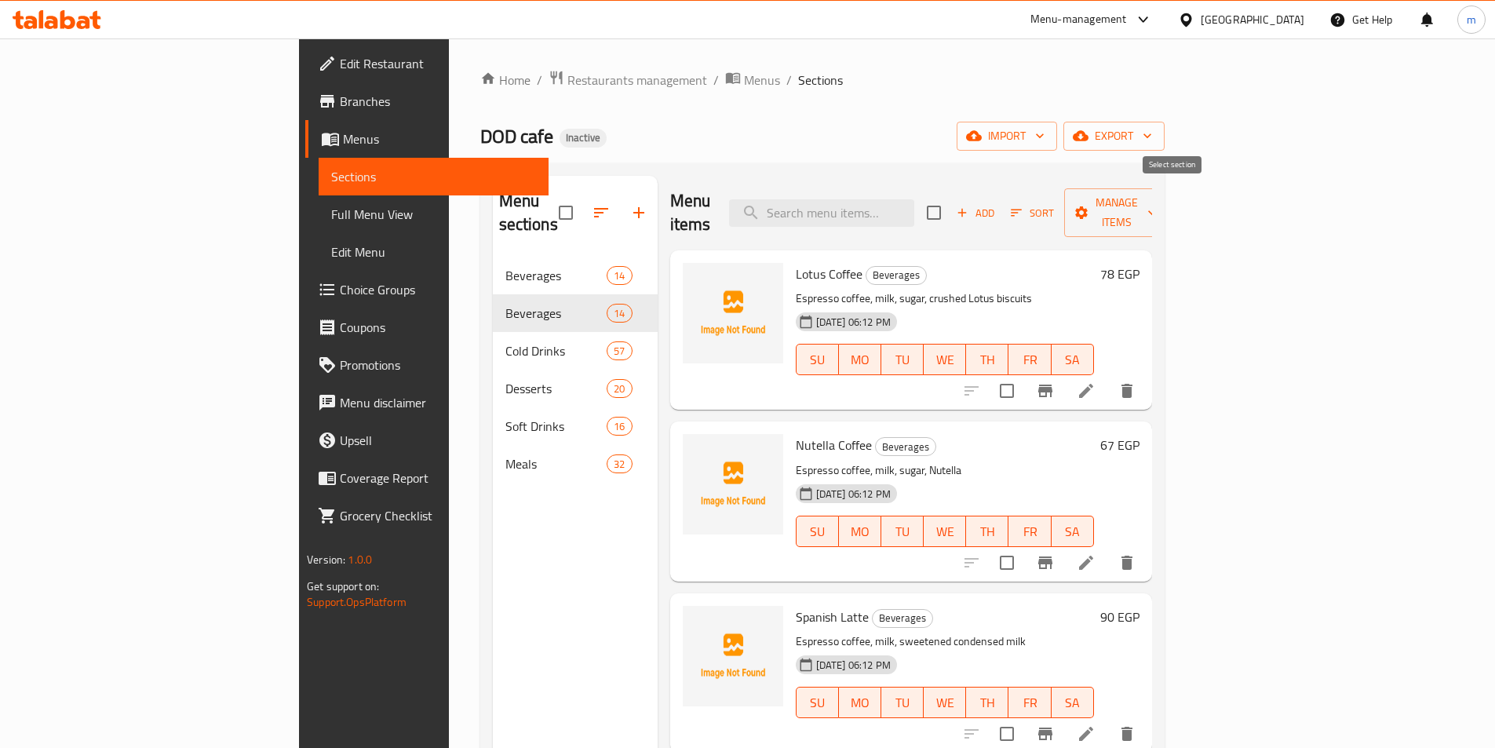
checkbox input "true"
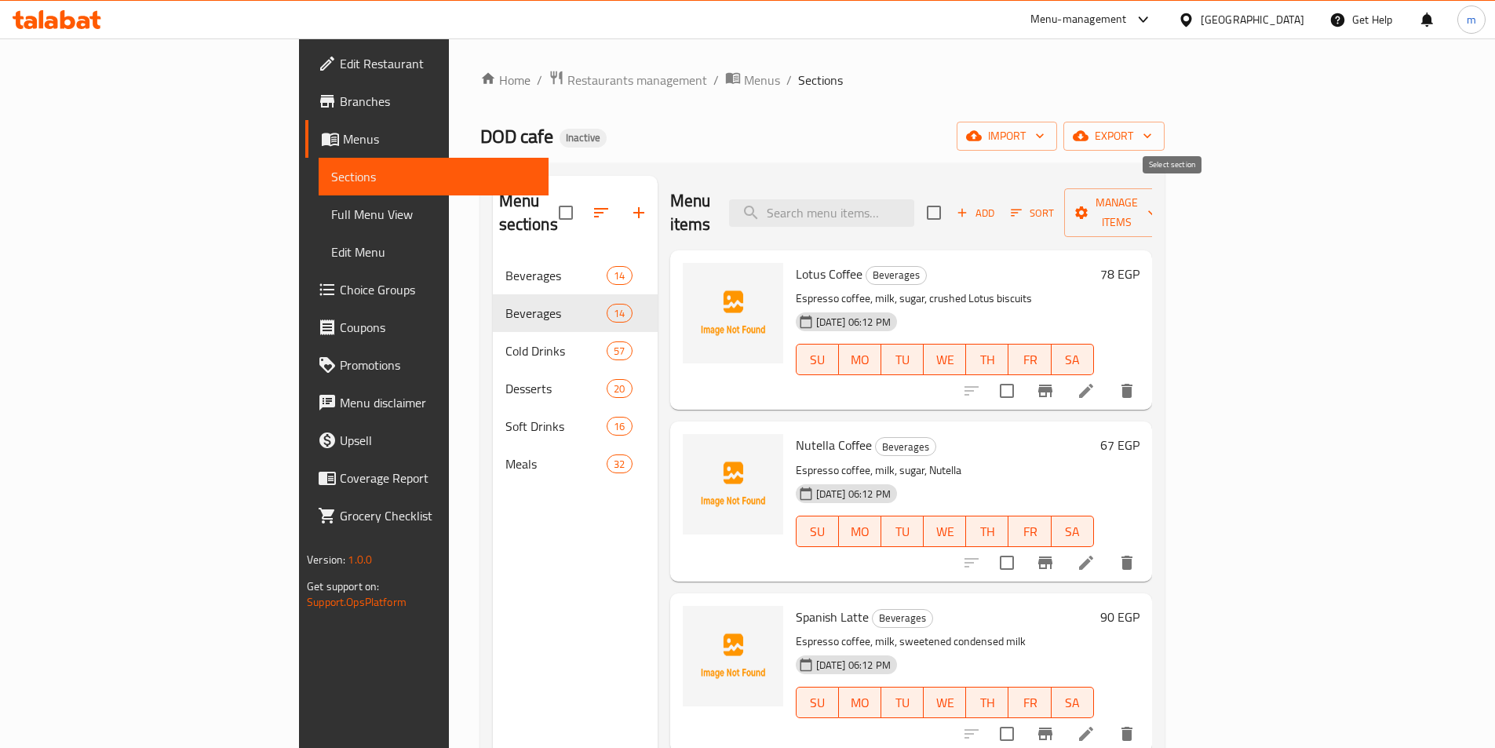
checkbox input "true"
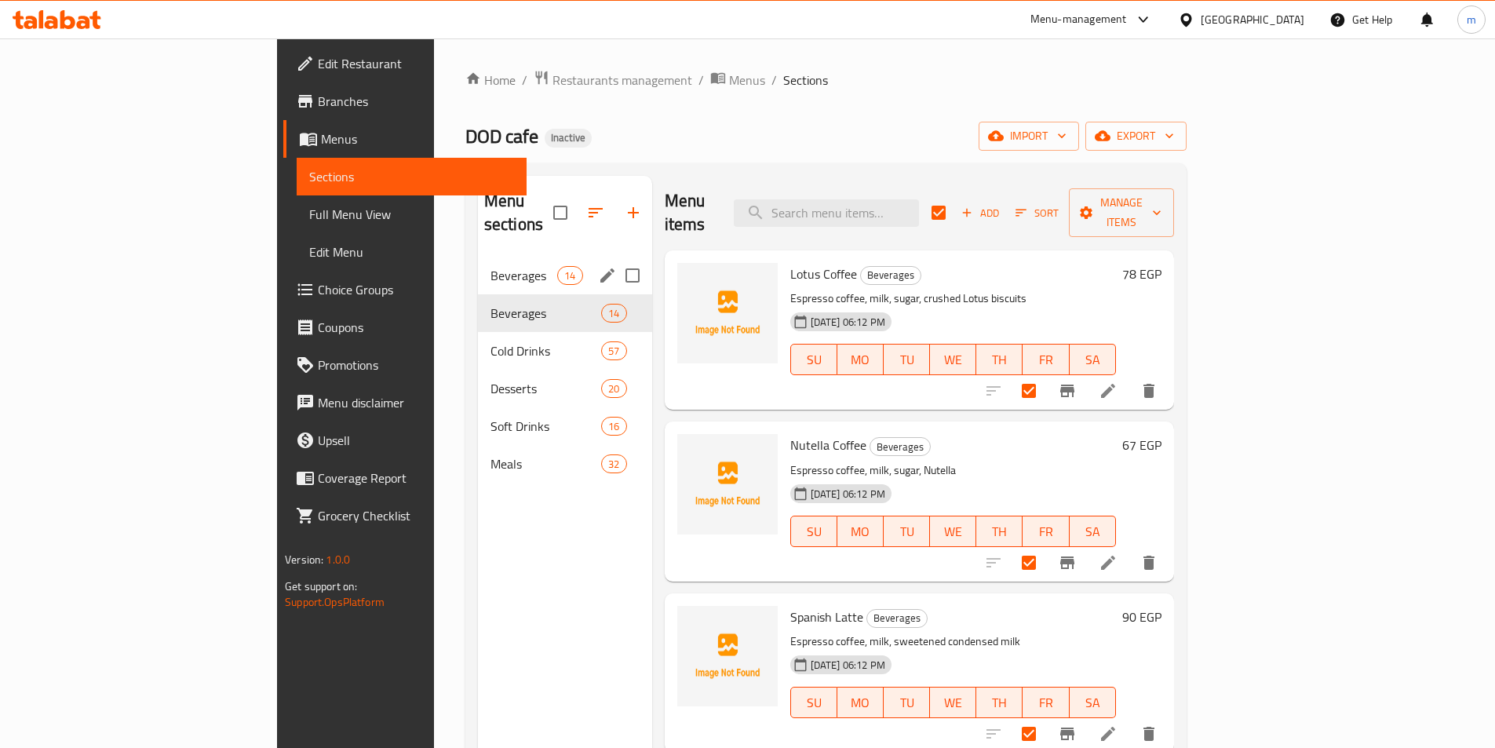
click at [500, 257] on div "Beverages 14" at bounding box center [565, 276] width 174 height 38
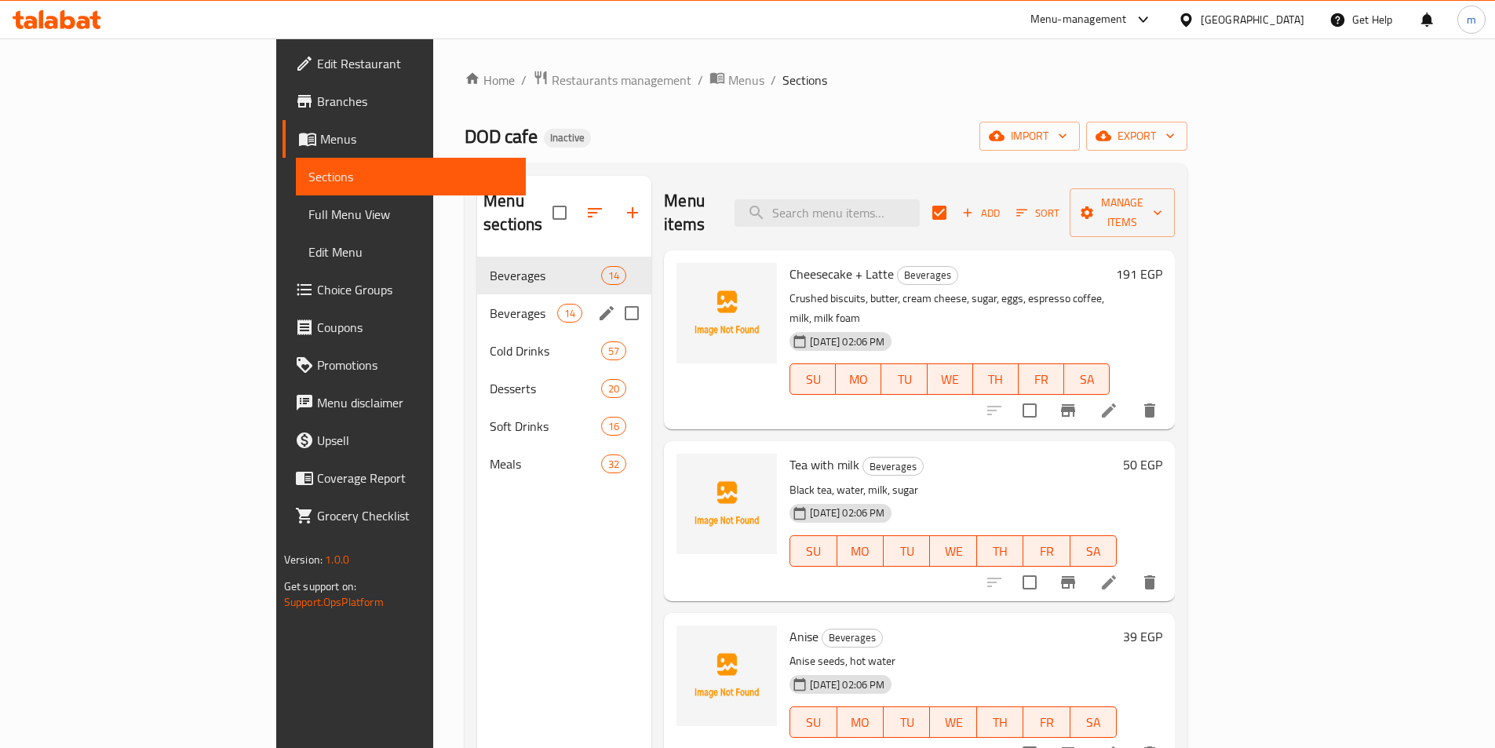
click at [490, 304] on span "Beverages" at bounding box center [523, 313] width 67 height 19
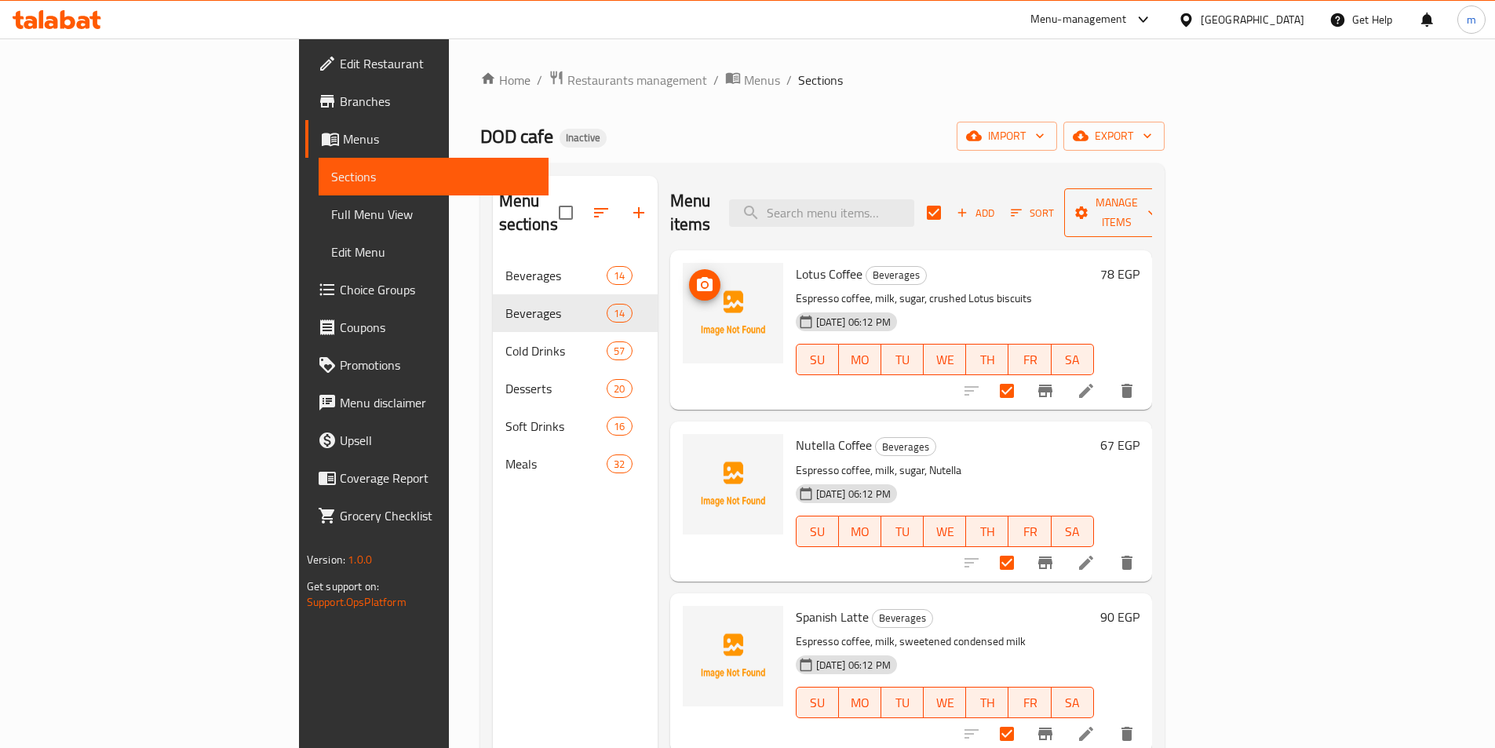
click at [1156, 198] on span "Manage items" at bounding box center [1116, 212] width 80 height 39
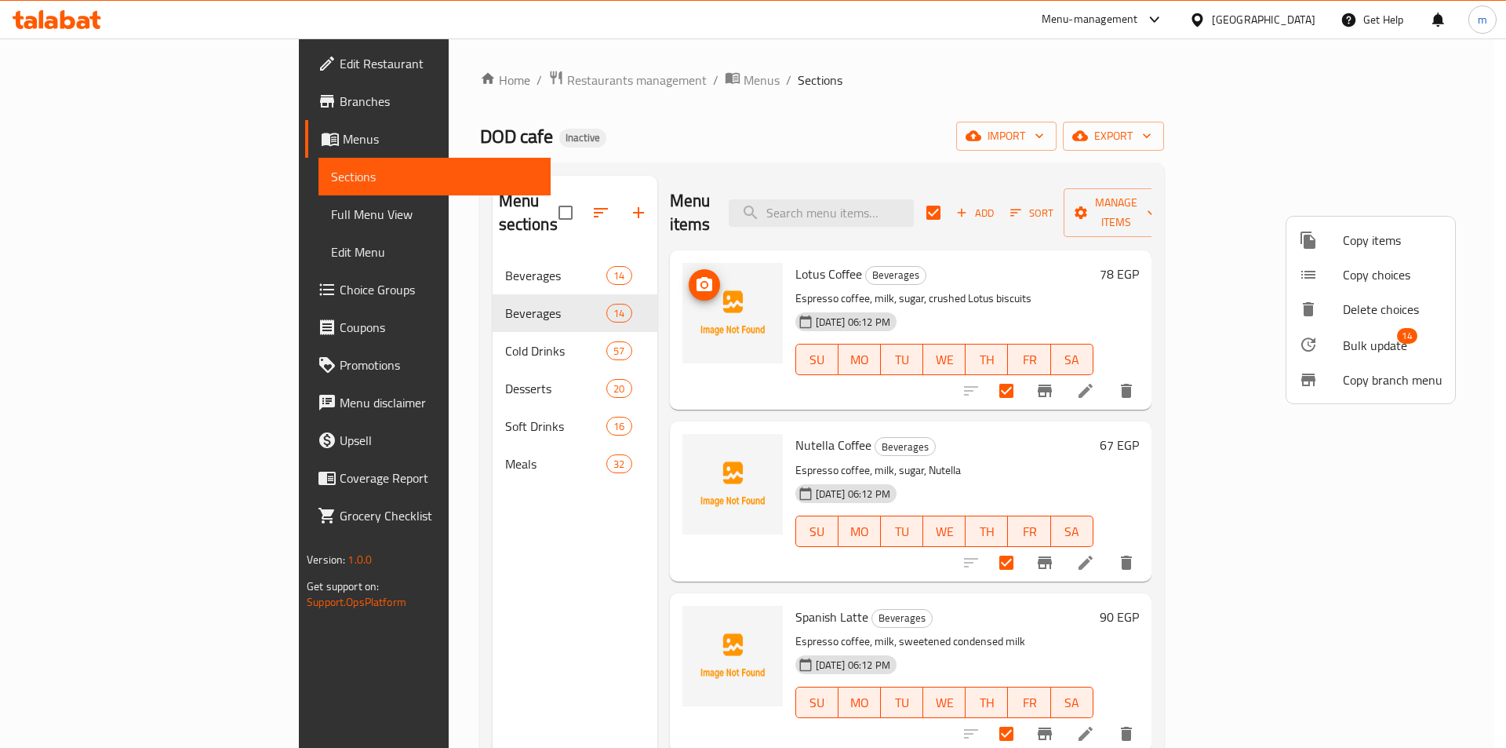
click at [1340, 347] on div at bounding box center [1321, 344] width 44 height 19
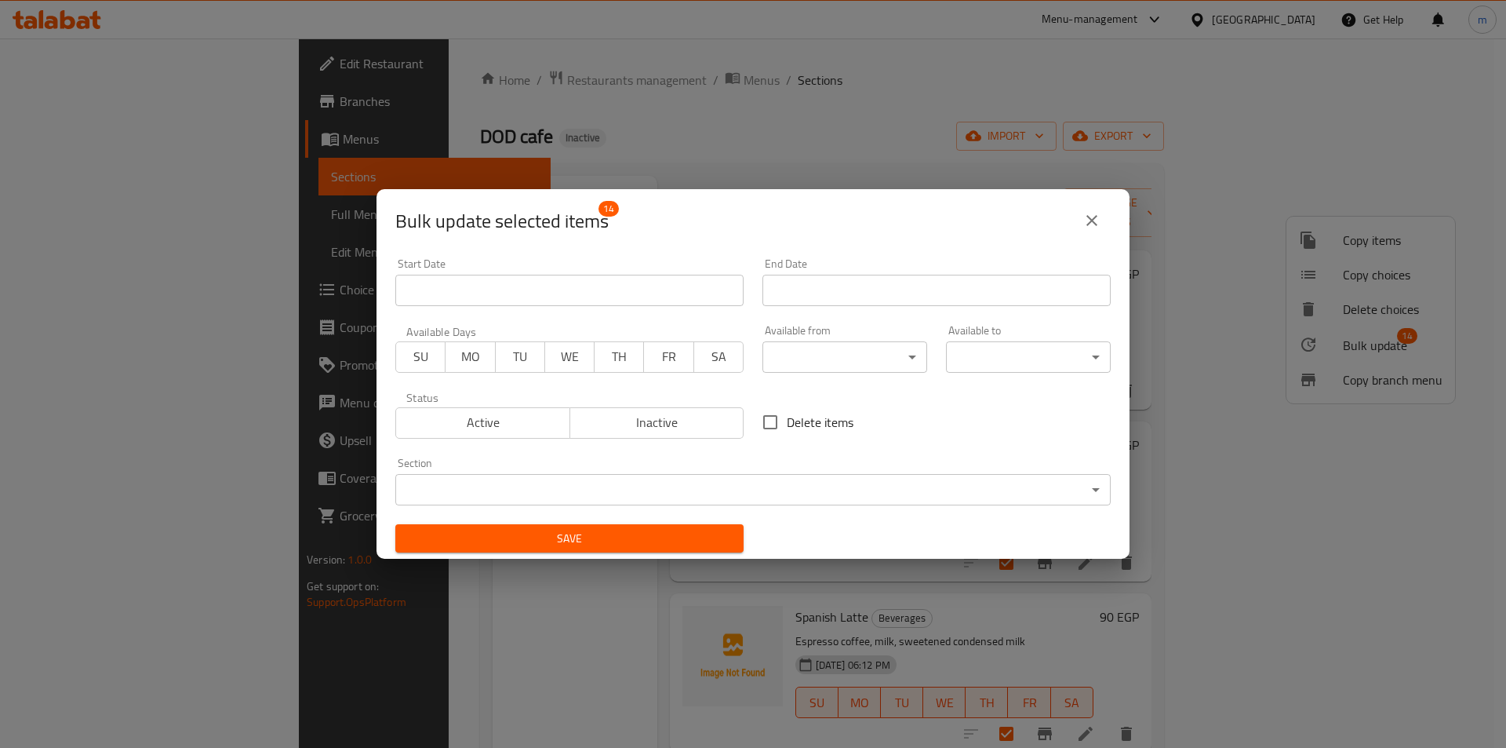
click at [1001, 483] on body "​ Menu-management [GEOGRAPHIC_DATA] Get Help m Edit Restaurant Branches Menus S…" at bounding box center [753, 392] width 1506 height 709
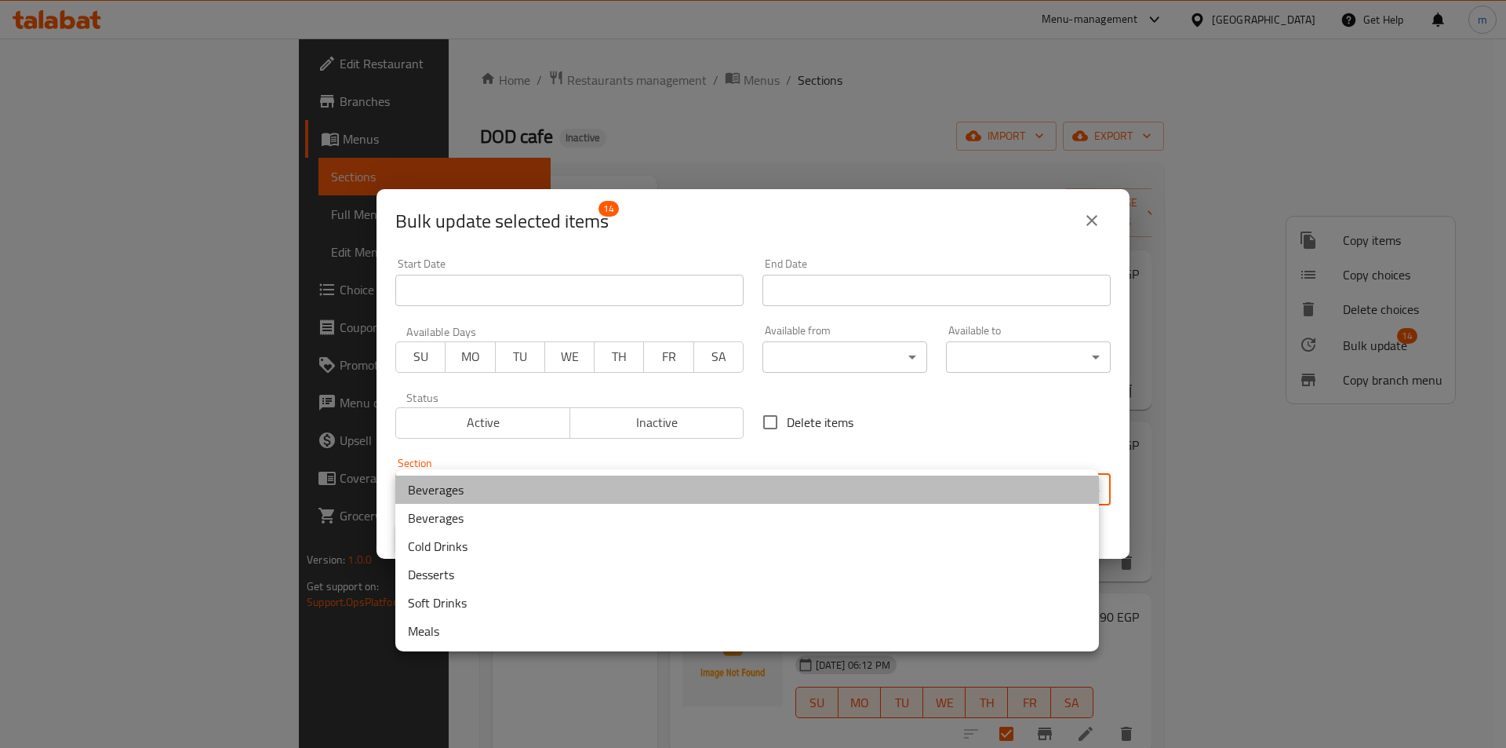
click at [744, 486] on li "Beverages" at bounding box center [747, 489] width 704 height 28
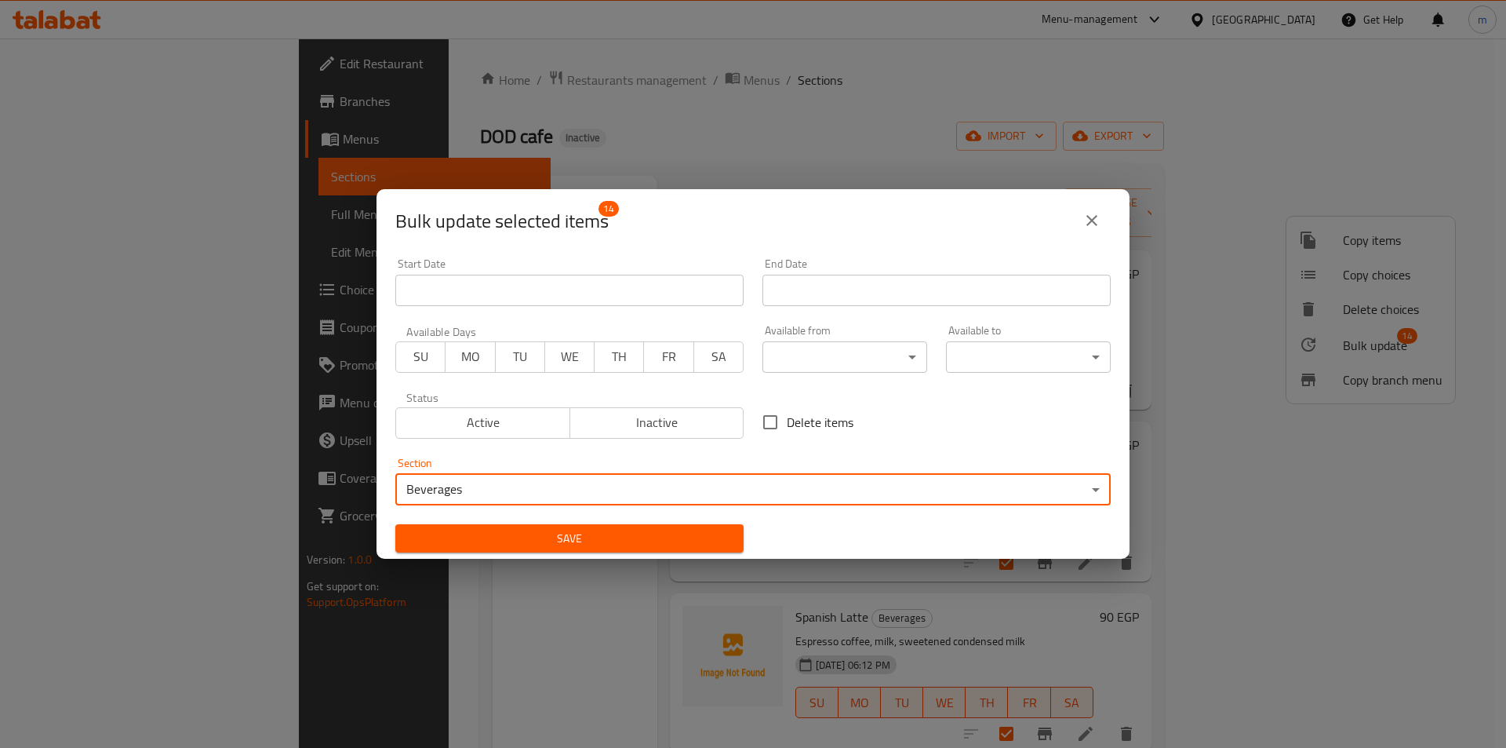
click at [684, 527] on button "Save" at bounding box center [569, 538] width 348 height 29
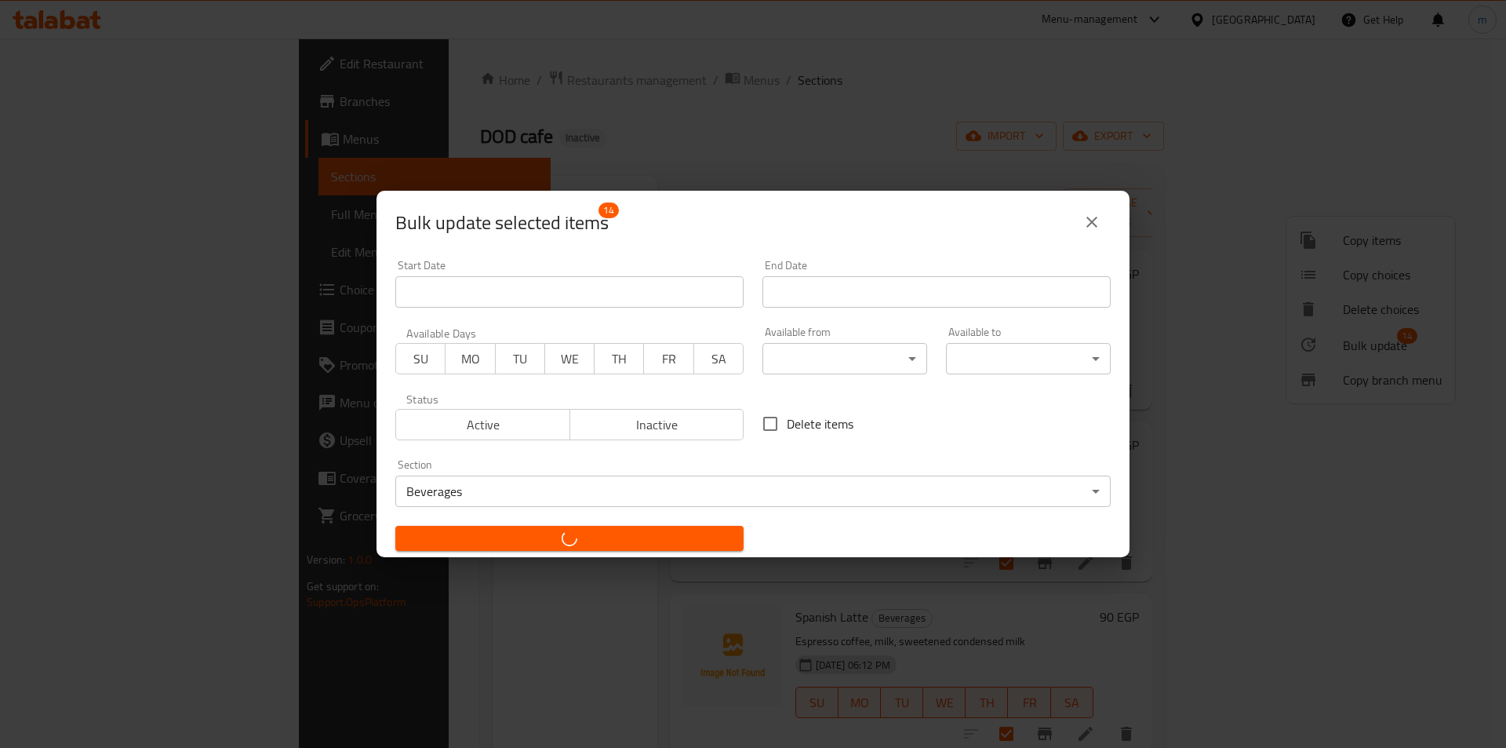
checkbox input "false"
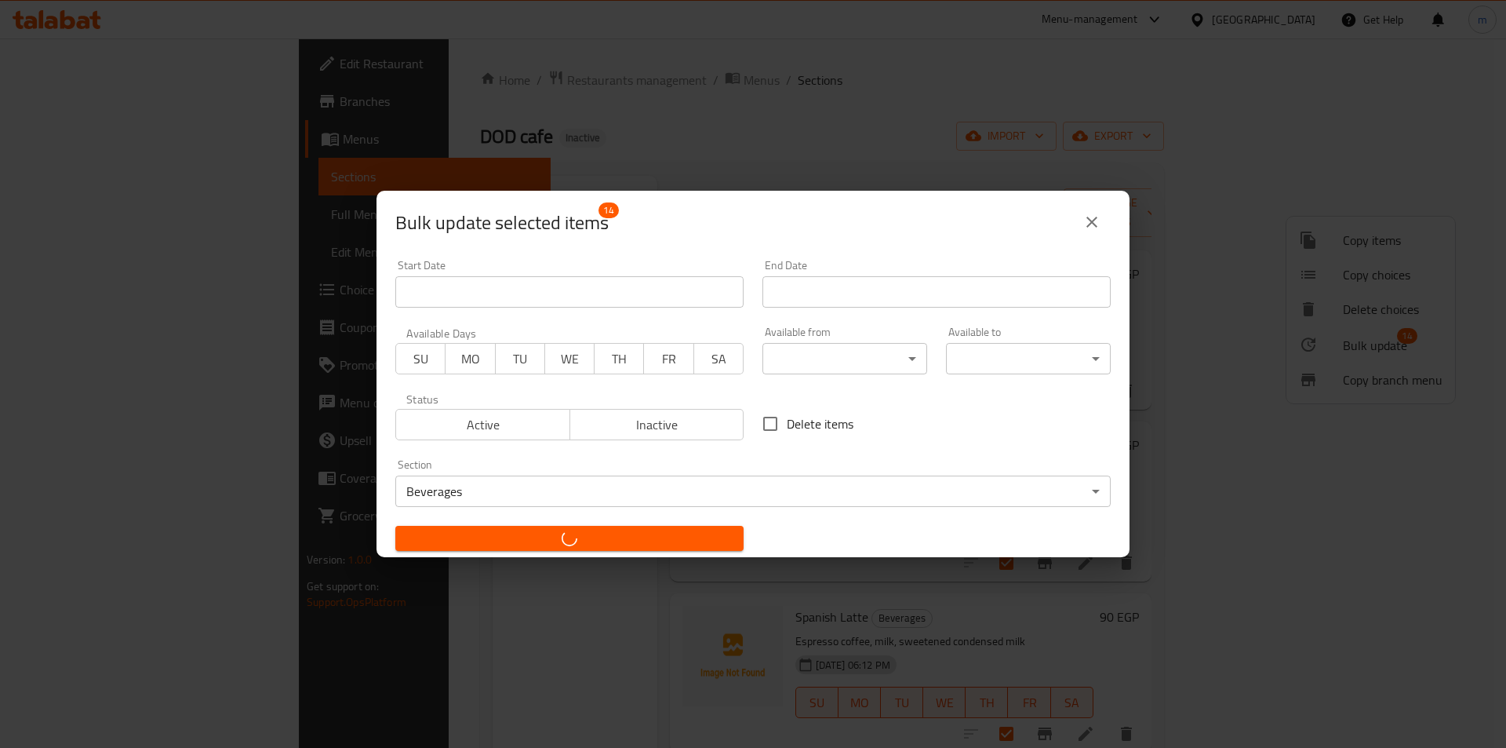
checkbox input "false"
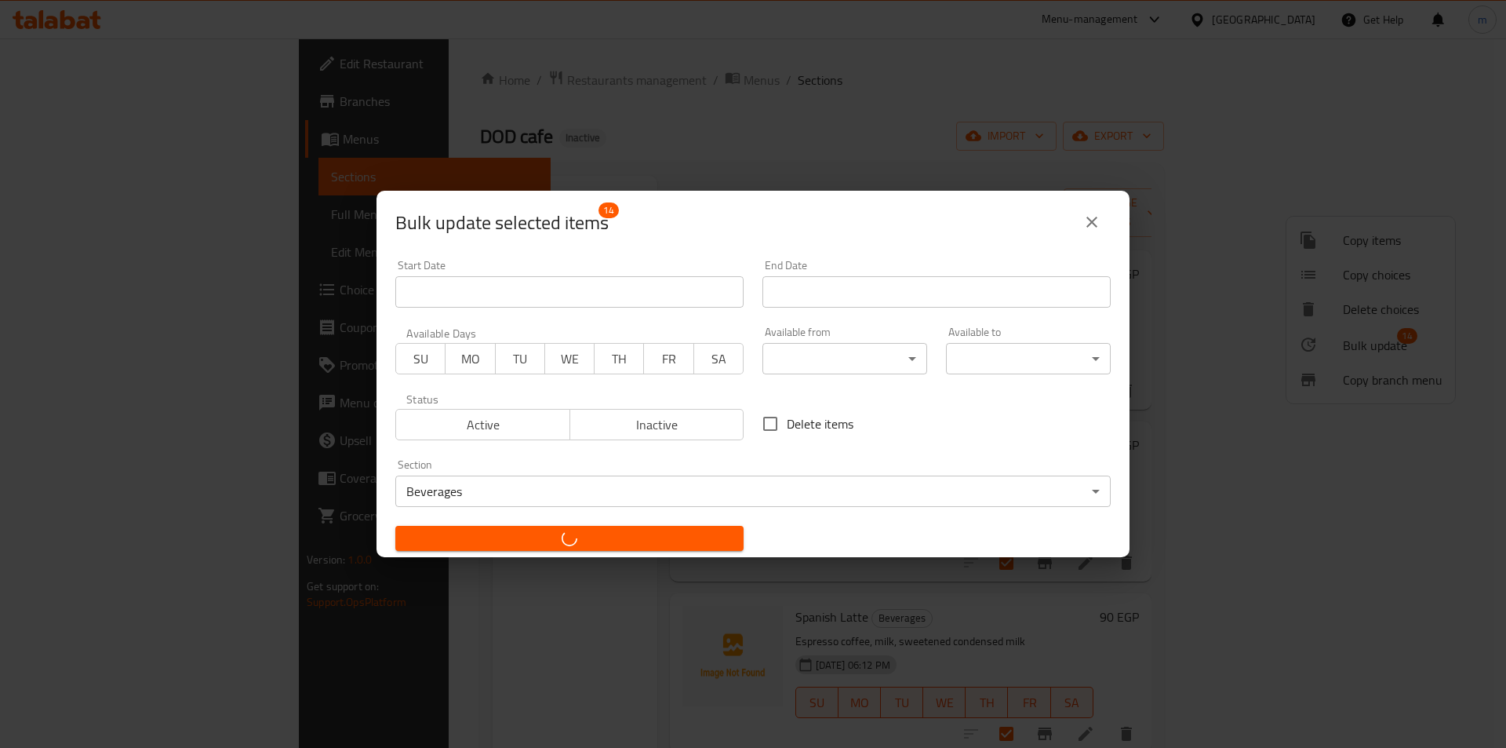
checkbox input "false"
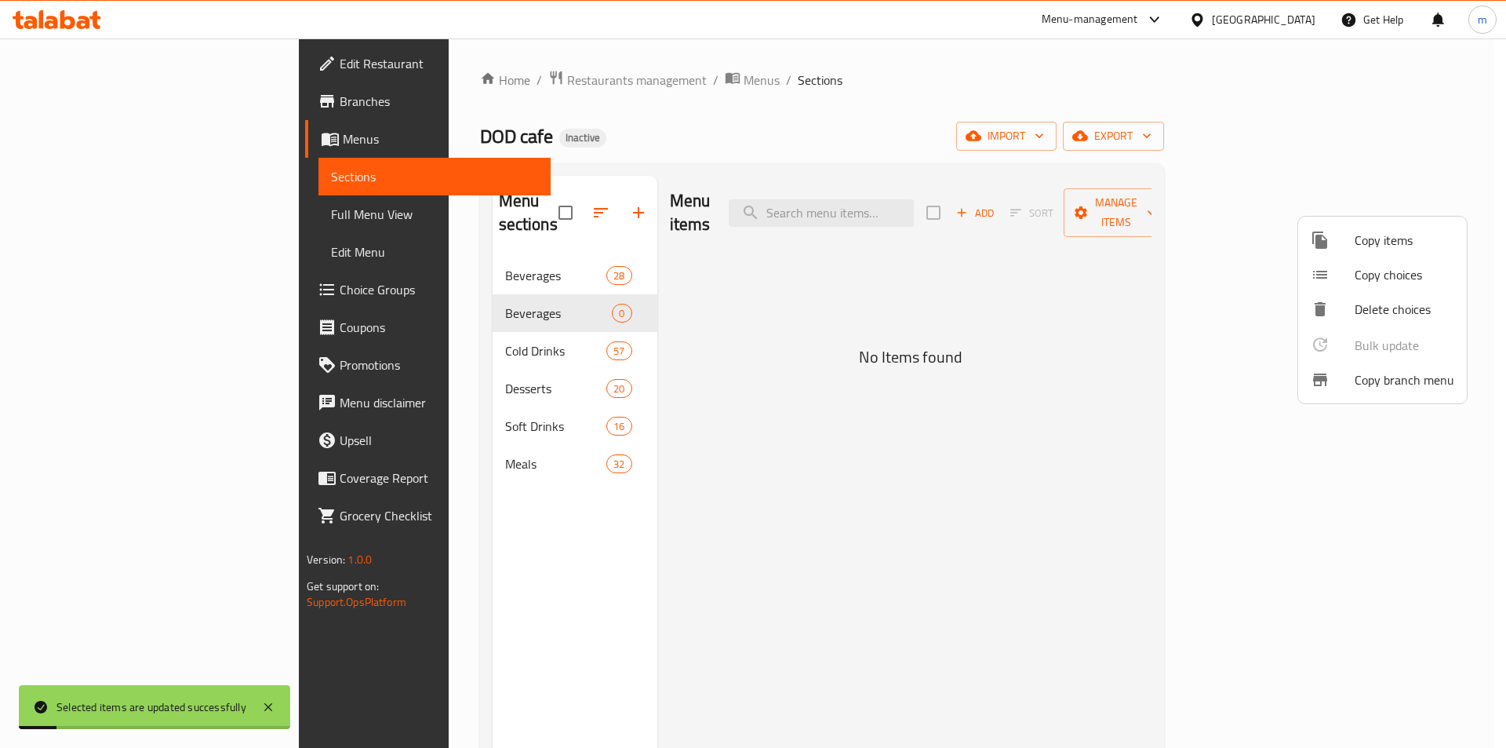
click at [460, 282] on div at bounding box center [753, 374] width 1506 height 748
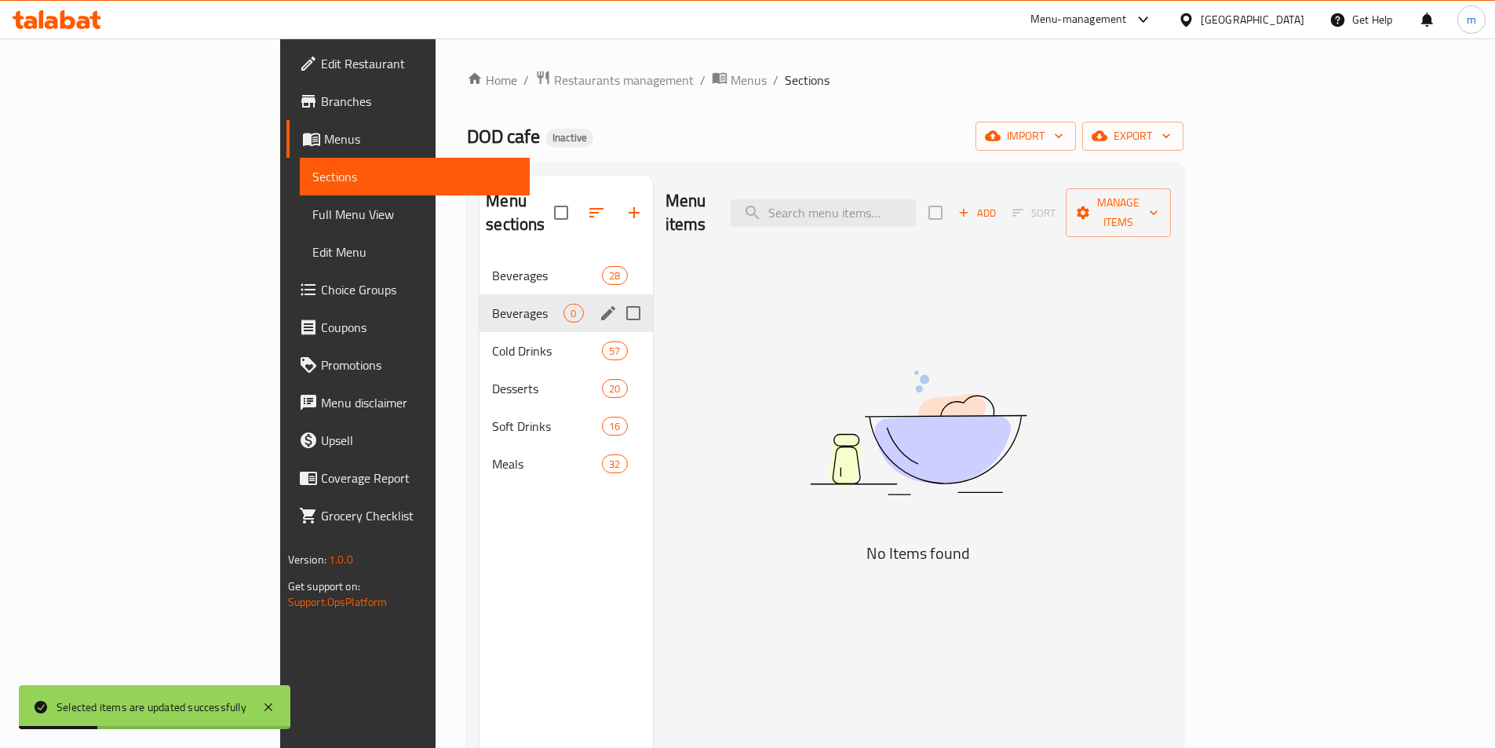
click at [617, 297] on input "Menu sections" at bounding box center [633, 313] width 33 height 33
checkbox input "true"
click at [568, 195] on button "button" at bounding box center [587, 213] width 38 height 38
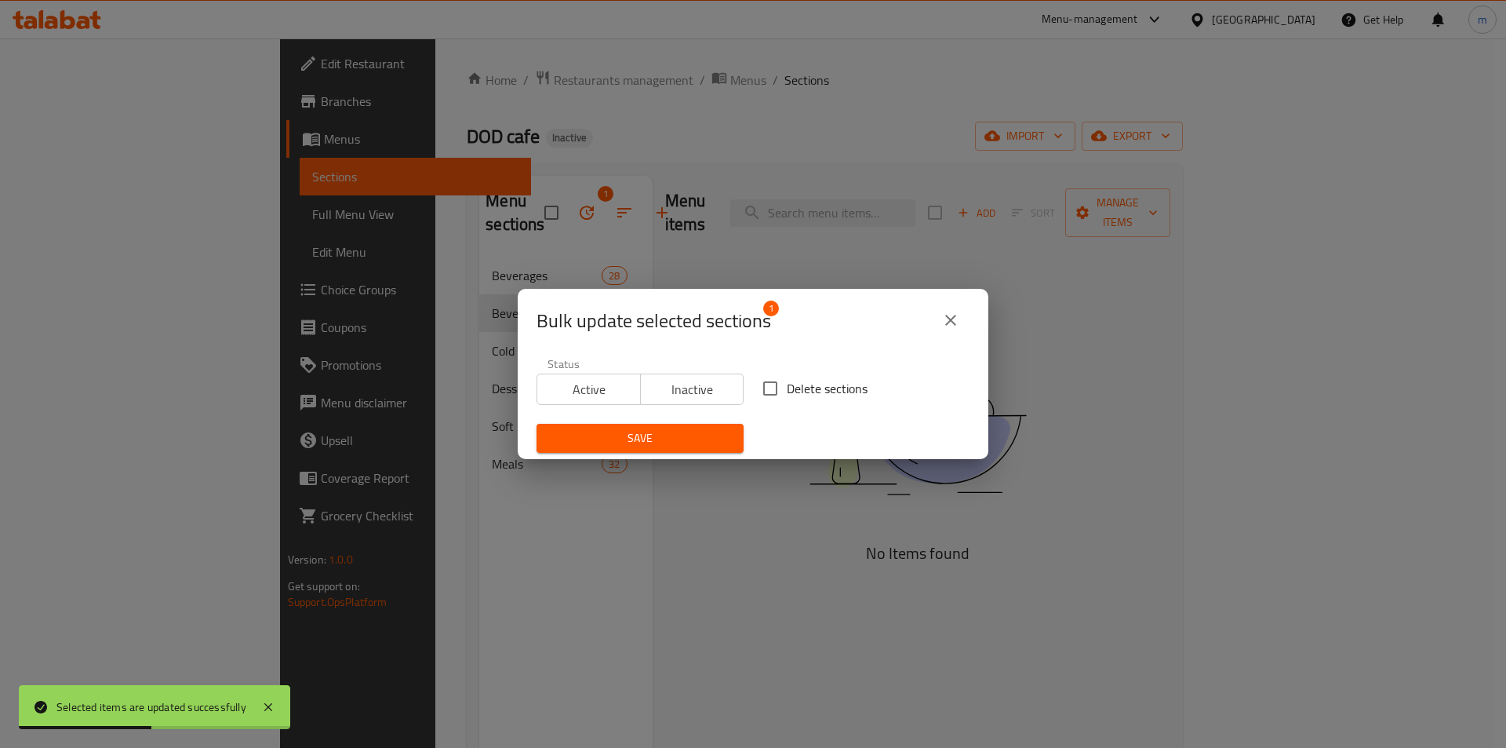
click at [761, 398] on input "Delete sections" at bounding box center [770, 388] width 33 height 33
checkbox input "true"
click at [689, 445] on span "Save" at bounding box center [640, 438] width 182 height 20
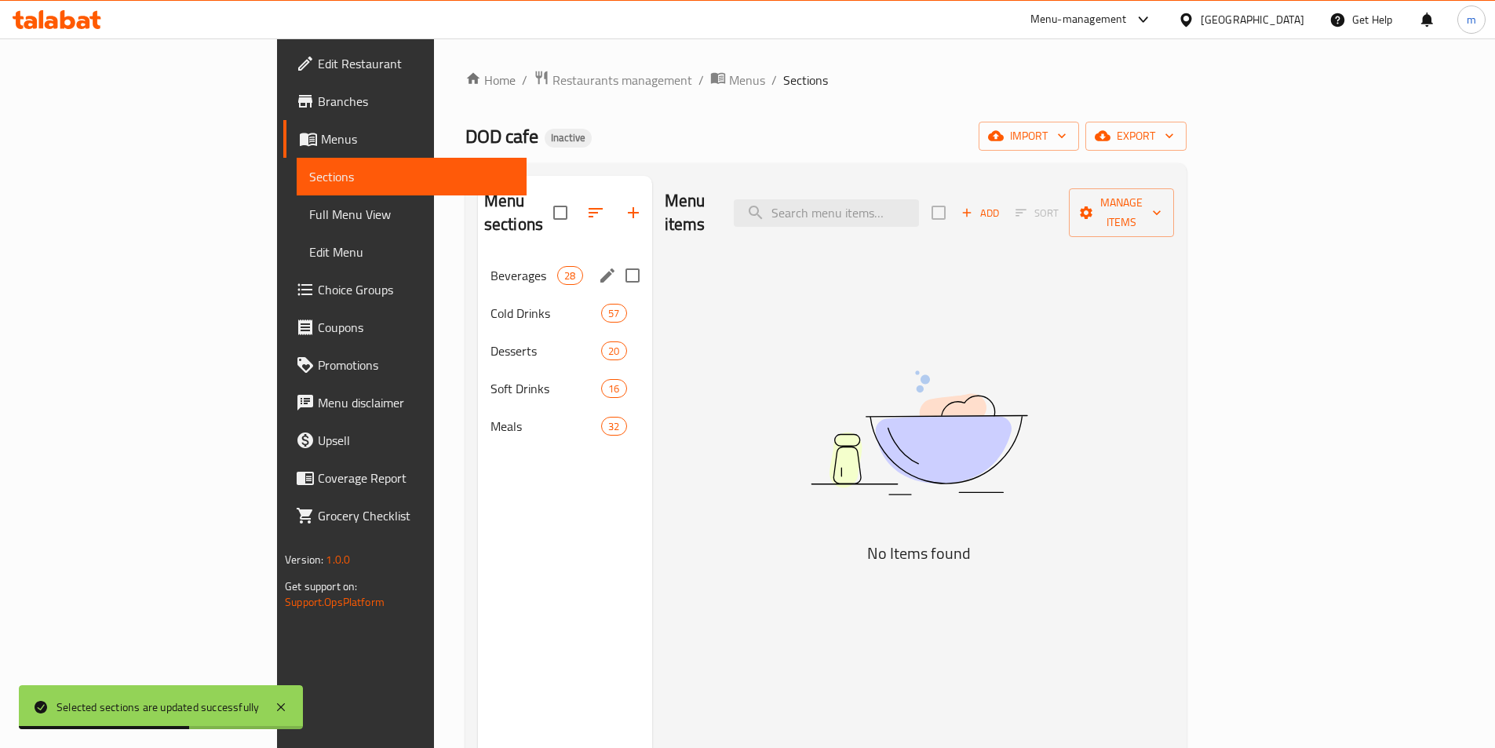
click at [478, 257] on div "Beverages 28" at bounding box center [565, 276] width 174 height 38
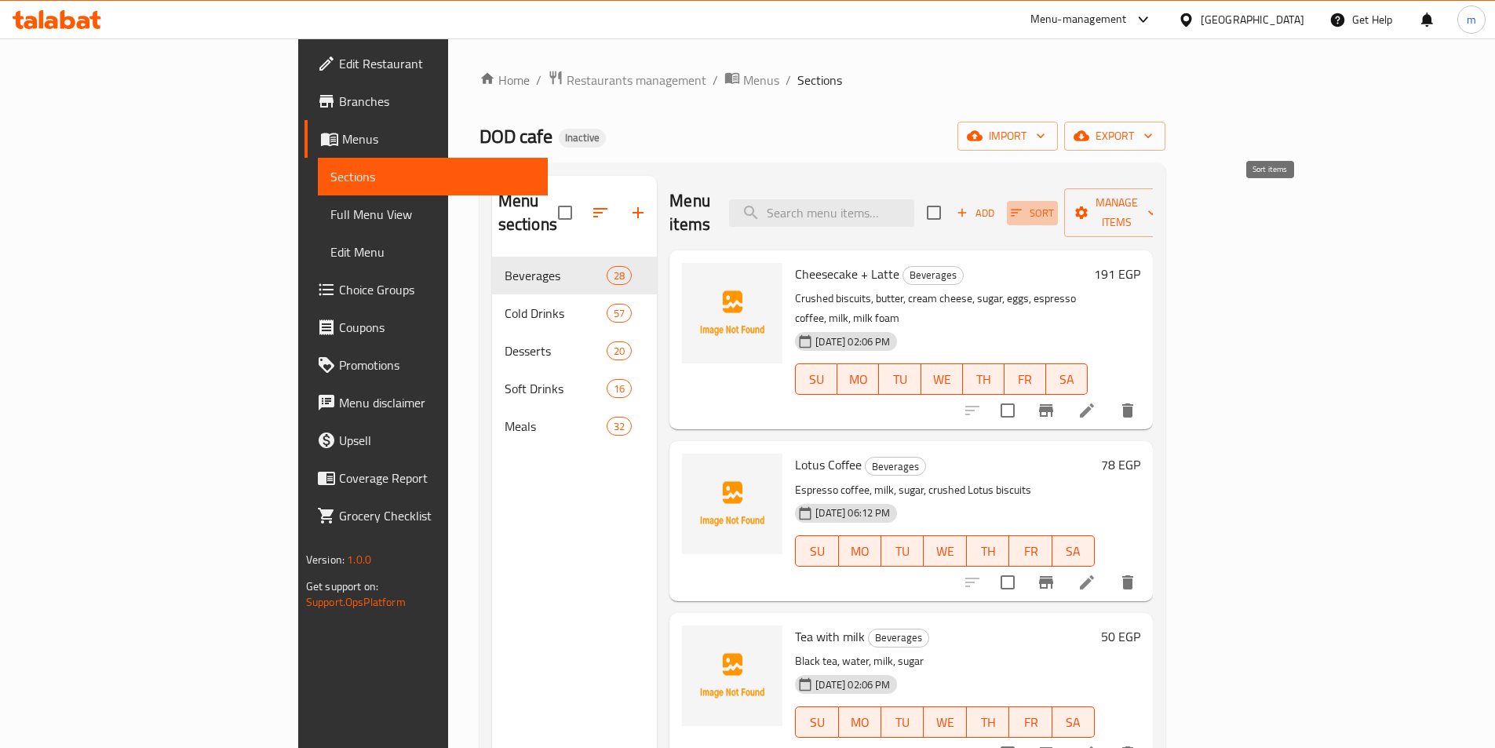
click at [1058, 211] on button "Sort" at bounding box center [1032, 213] width 51 height 24
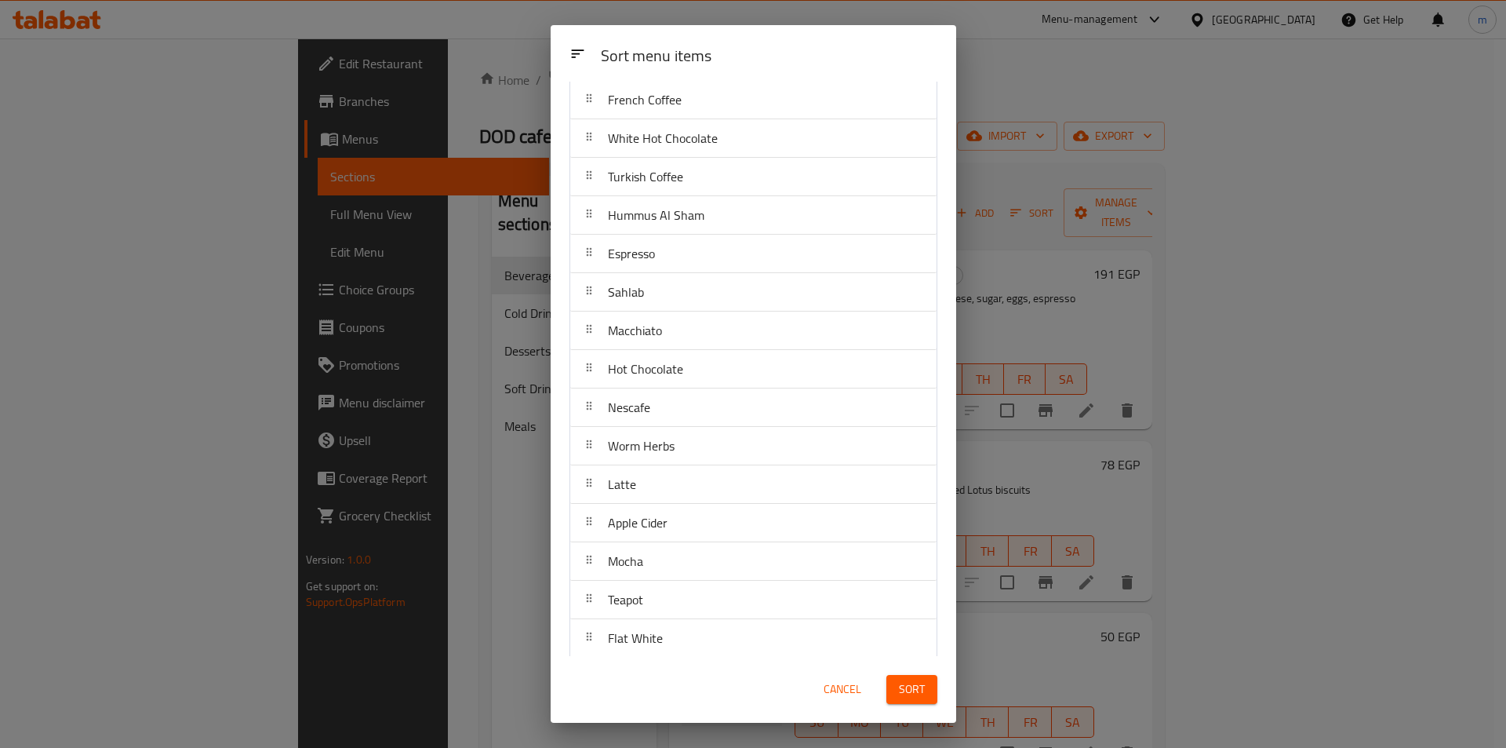
scroll to position [555, 0]
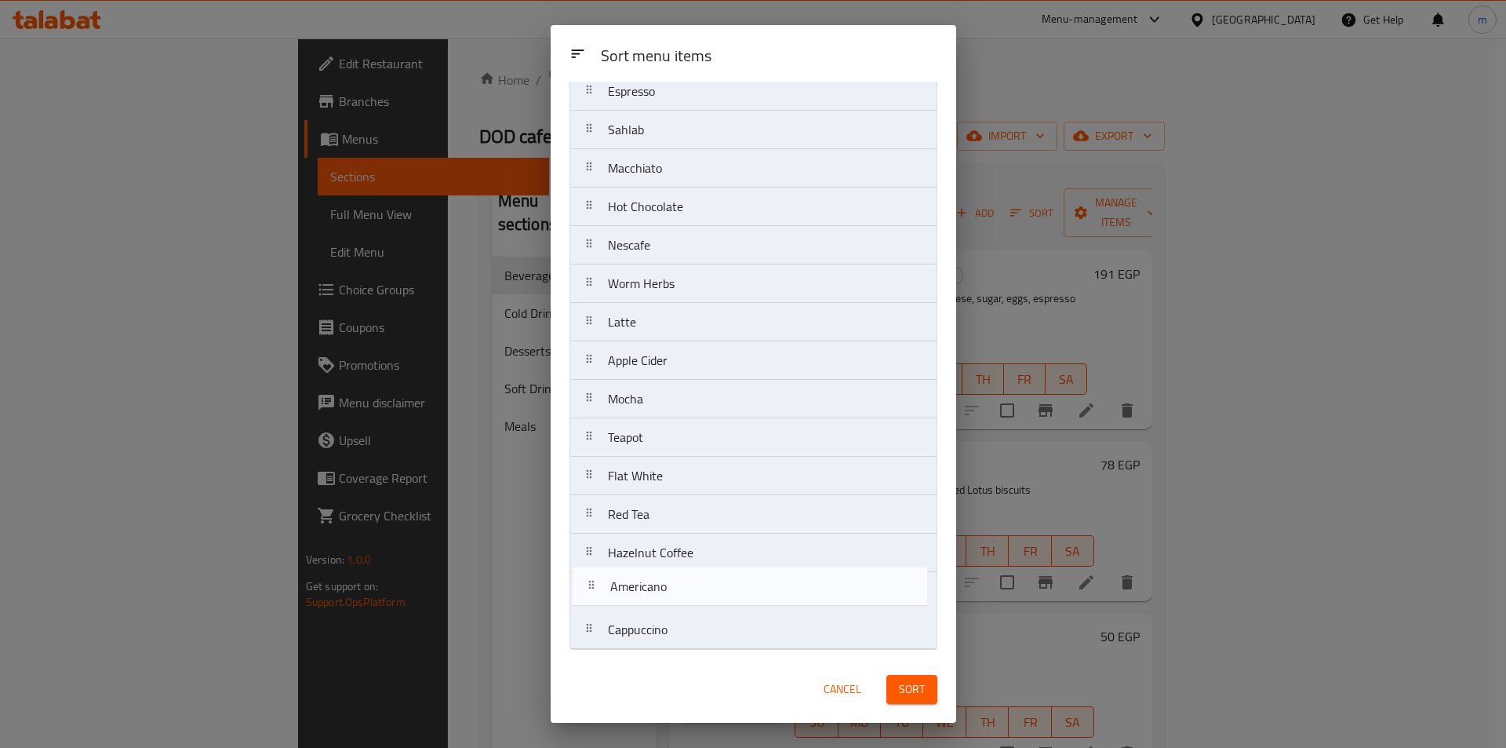
drag, startPoint x: 588, startPoint y: 555, endPoint x: 592, endPoint y: 595, distance: 40.2
click at [592, 595] on nav "Cheesecake + Latte Lotus Coffee Tea with milk Nutella Coffee Anise Spanish Latt…" at bounding box center [754, 111] width 368 height 1078
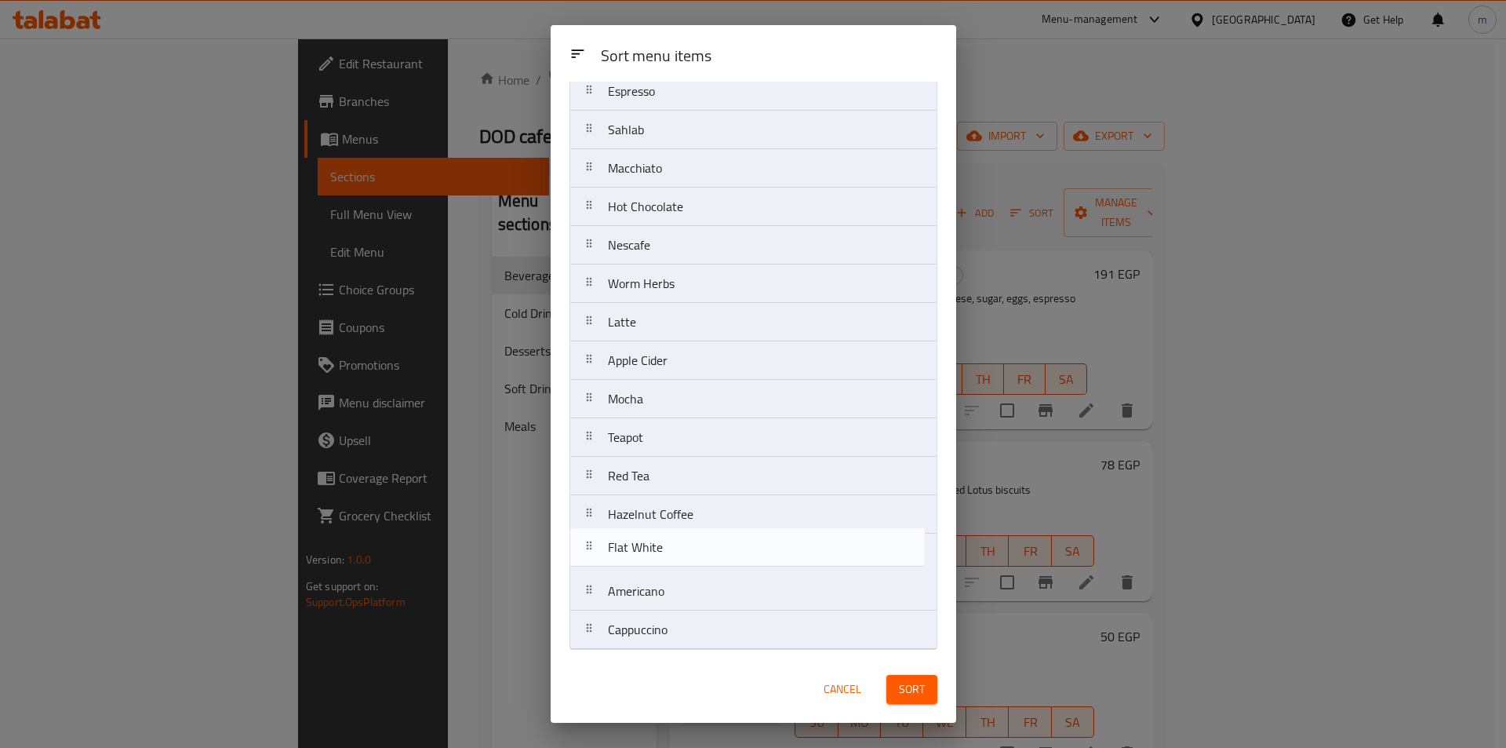
drag, startPoint x: 594, startPoint y: 476, endPoint x: 594, endPoint y: 552, distance: 76.1
click at [594, 552] on nav "Cheesecake + Latte Lotus Coffee Tea with milk Nutella Coffee Anise Spanish Latt…" at bounding box center [754, 111] width 368 height 1078
drag, startPoint x: 591, startPoint y: 400, endPoint x: 577, endPoint y: 523, distance: 123.2
click at [577, 523] on nav "Cheesecake + Latte Lotus Coffee Tea with milk Nutella Coffee Anise Spanish Latt…" at bounding box center [754, 111] width 368 height 1078
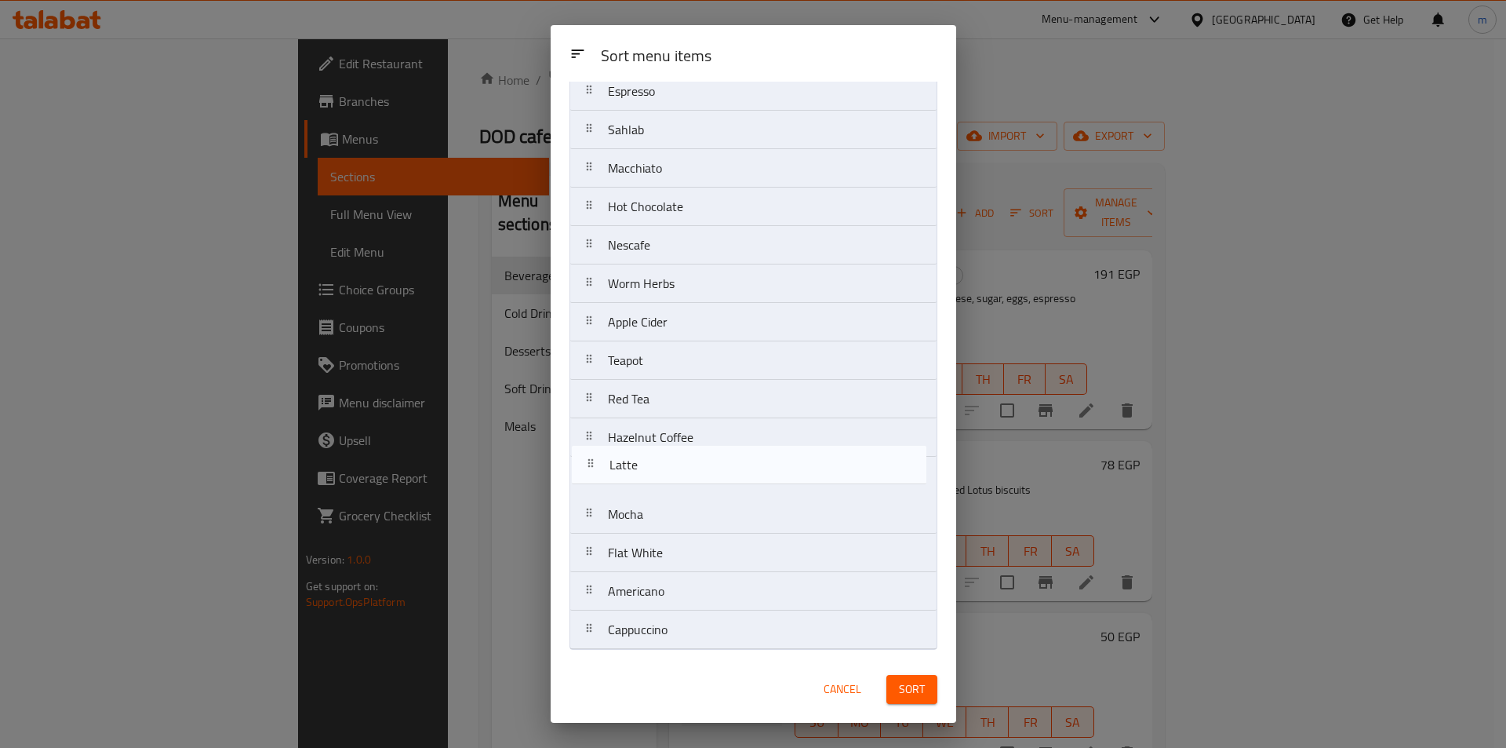
drag, startPoint x: 592, startPoint y: 325, endPoint x: 593, endPoint y: 473, distance: 148.3
click at [593, 473] on nav "Cheesecake + Latte Lotus Coffee Tea with milk Nutella Coffee Anise Spanish Latt…" at bounding box center [754, 111] width 368 height 1078
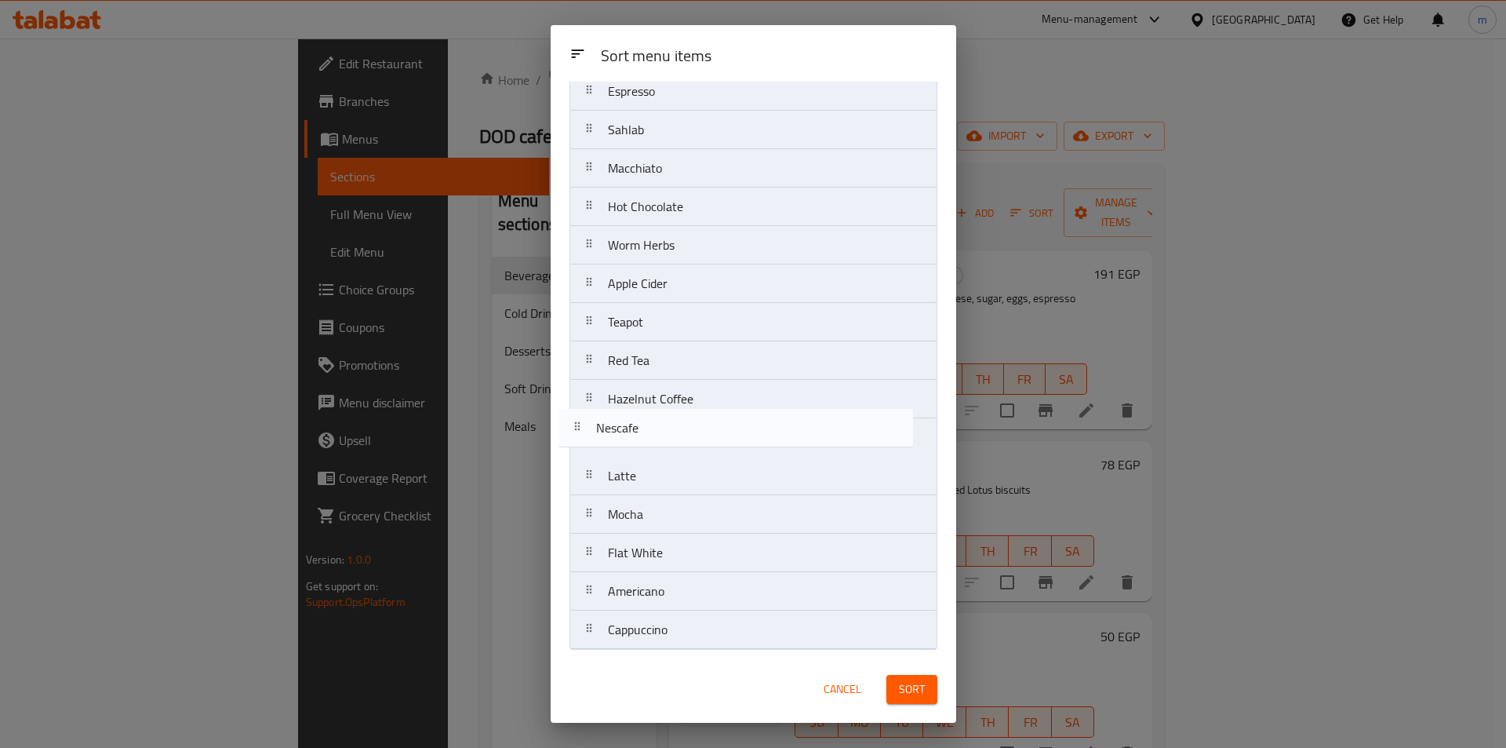
drag, startPoint x: 596, startPoint y: 248, endPoint x: 584, endPoint y: 438, distance: 190.3
click at [584, 438] on nav "Cheesecake + Latte Lotus Coffee Tea with milk Nutella Coffee Anise Spanish Latt…" at bounding box center [754, 111] width 368 height 1078
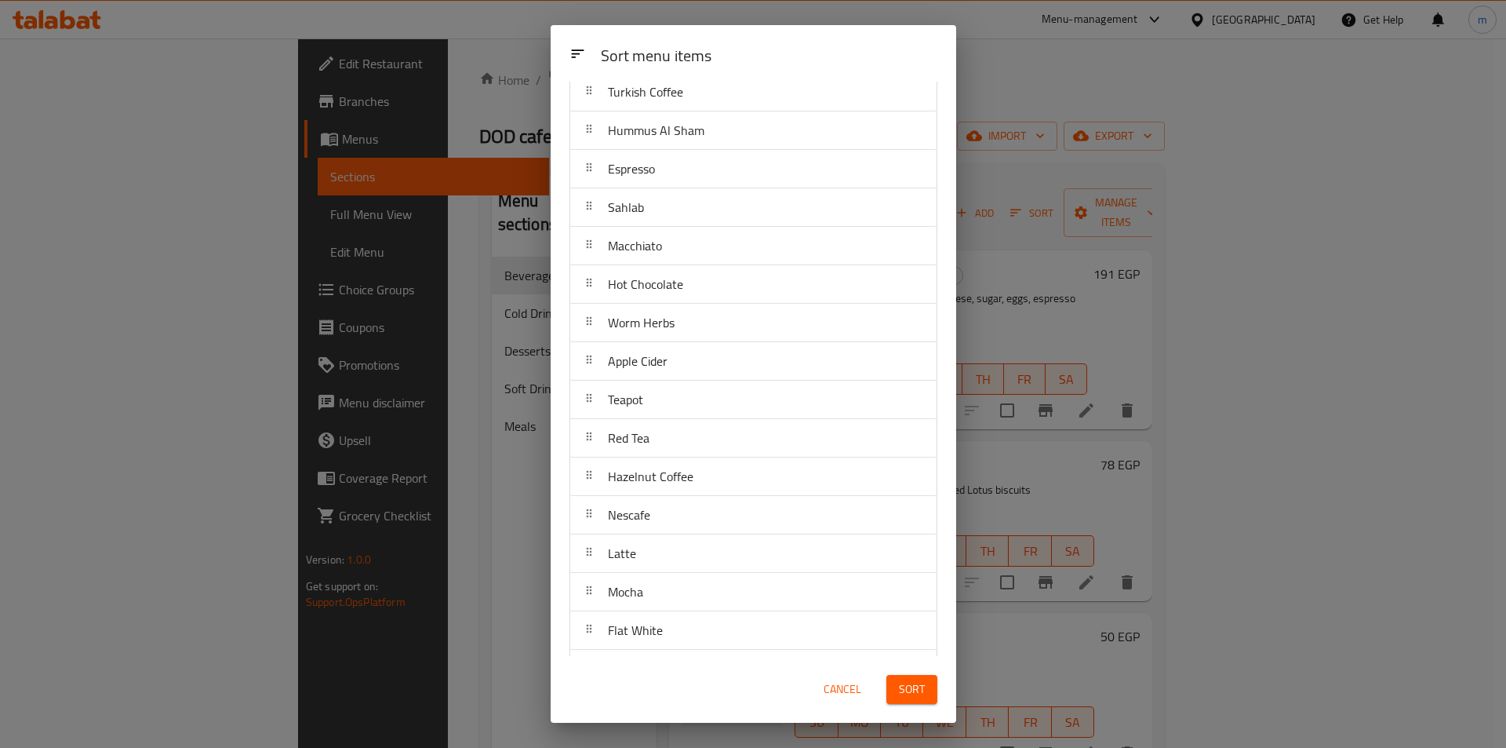
scroll to position [476, 0]
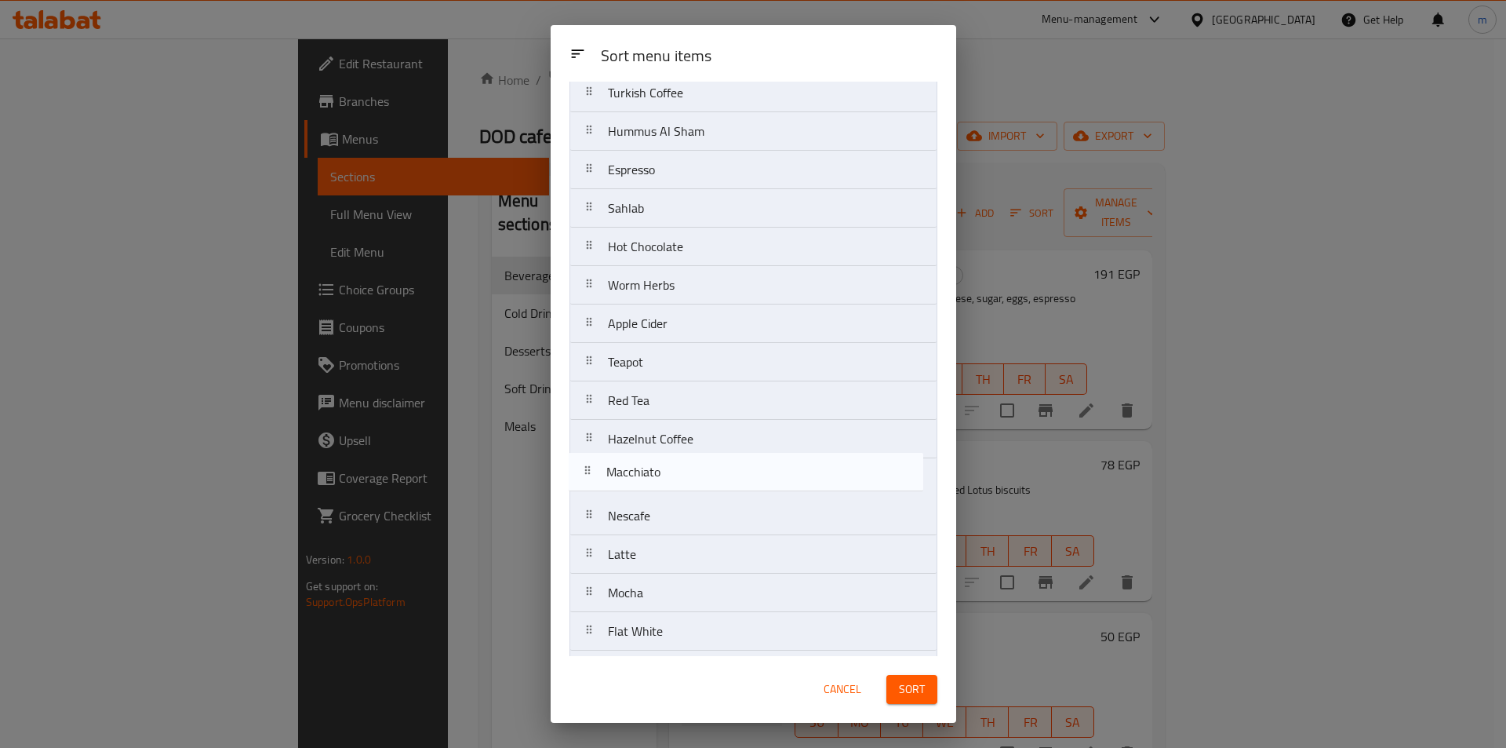
drag, startPoint x: 596, startPoint y: 245, endPoint x: 591, endPoint y: 477, distance: 232.3
click at [591, 477] on nav "Cheesecake + Latte Lotus Coffee Tea with milk Nutella Coffee Anise Spanish Latt…" at bounding box center [754, 189] width 368 height 1078
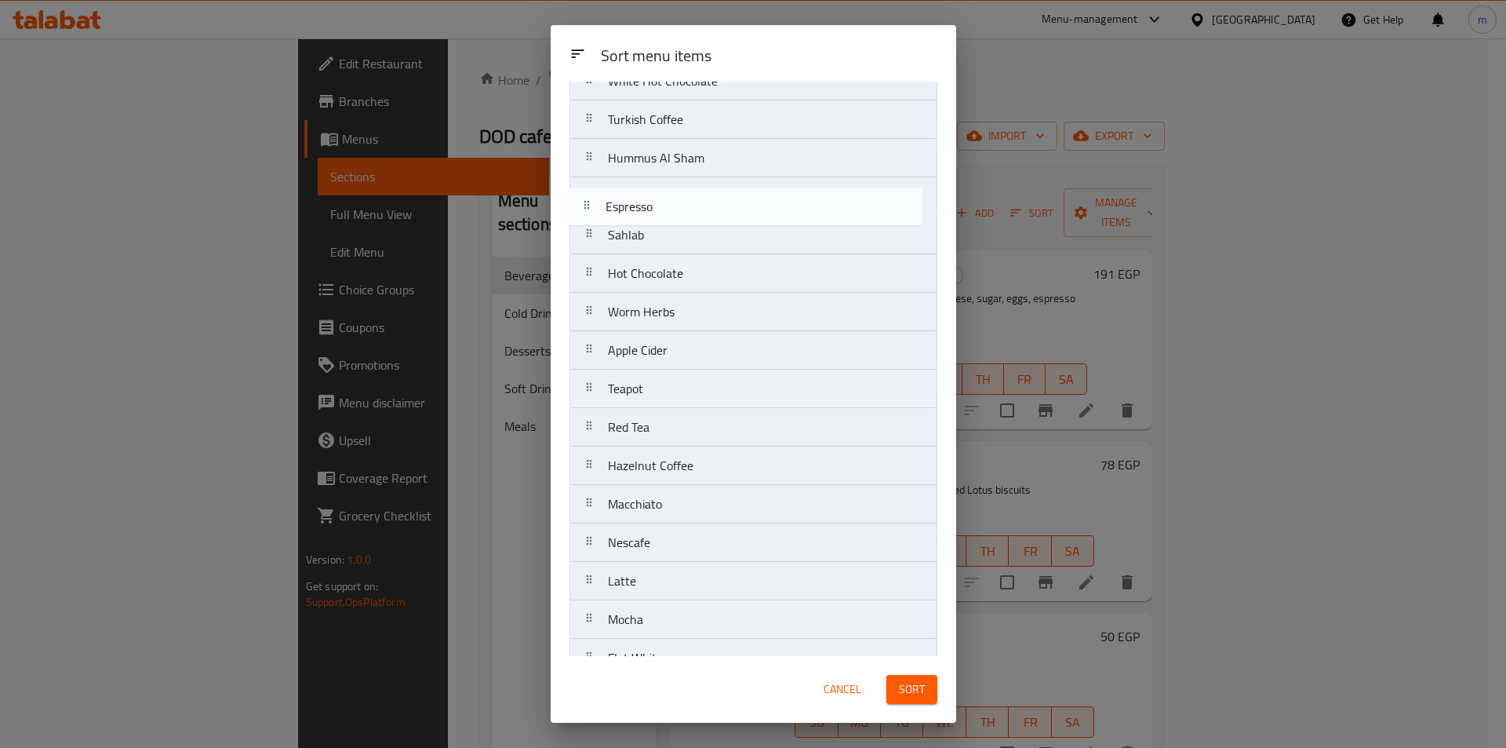
scroll to position [445, 0]
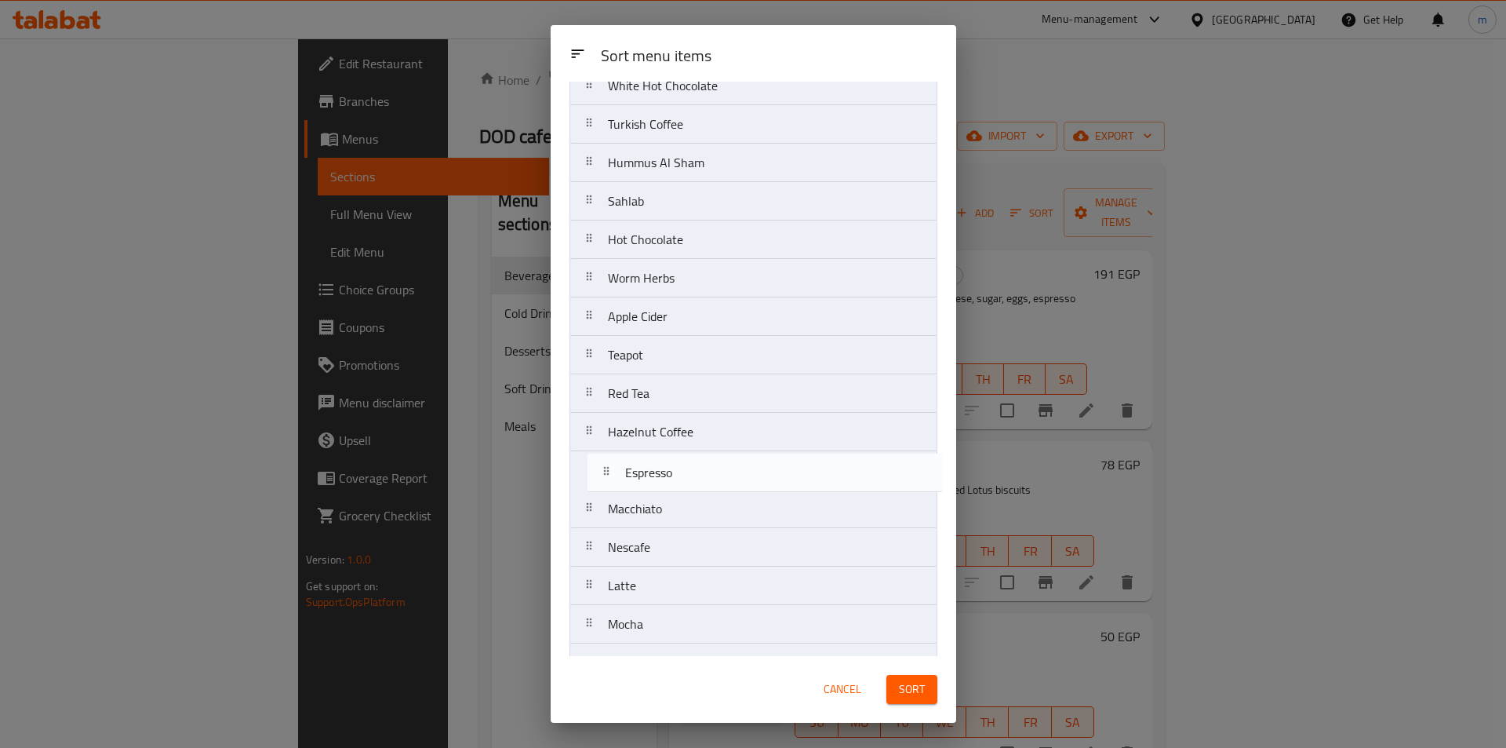
drag, startPoint x: 588, startPoint y: 173, endPoint x: 606, endPoint y: 480, distance: 307.3
click at [606, 480] on nav "Cheesecake + Latte Lotus Coffee Tea with milk Nutella Coffee Anise Spanish Latt…" at bounding box center [754, 220] width 368 height 1078
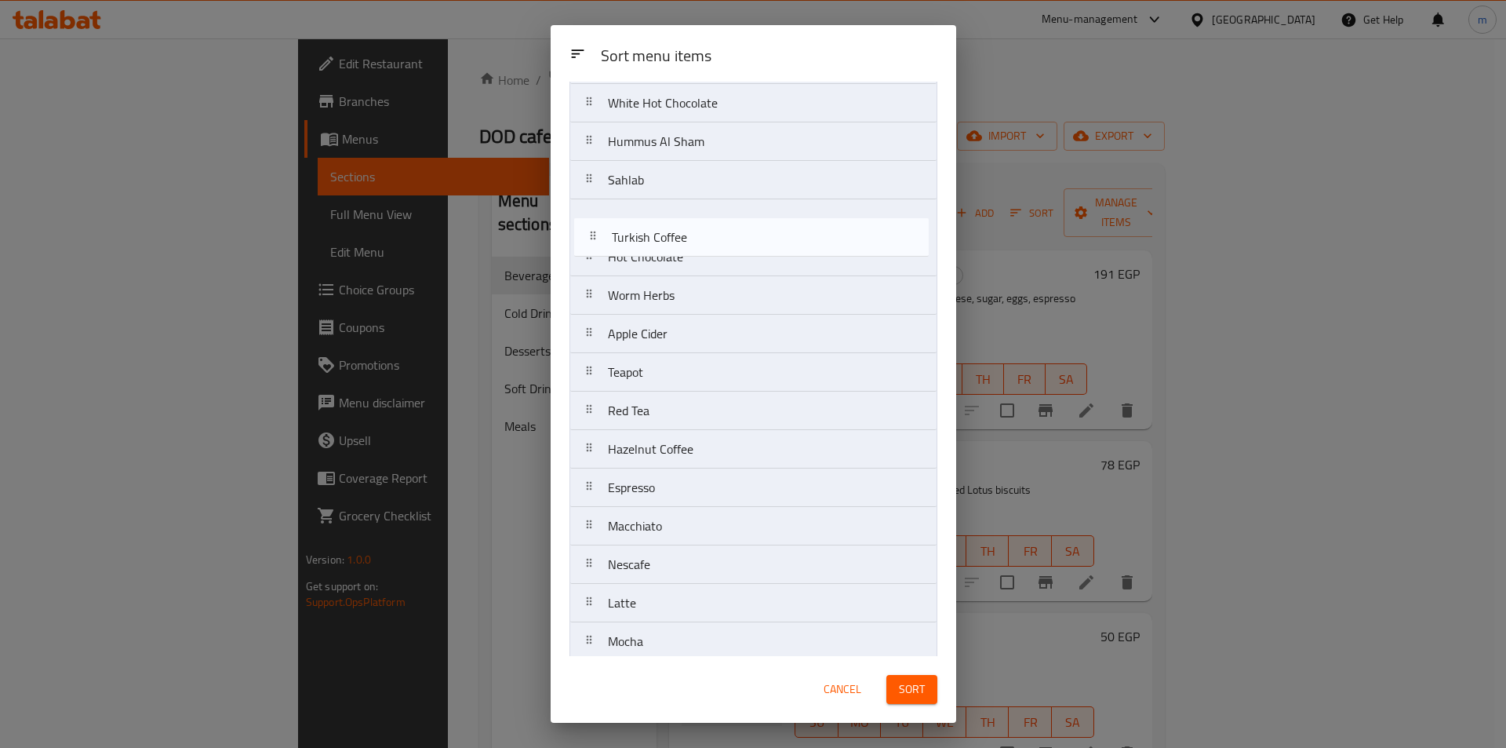
scroll to position [424, 0]
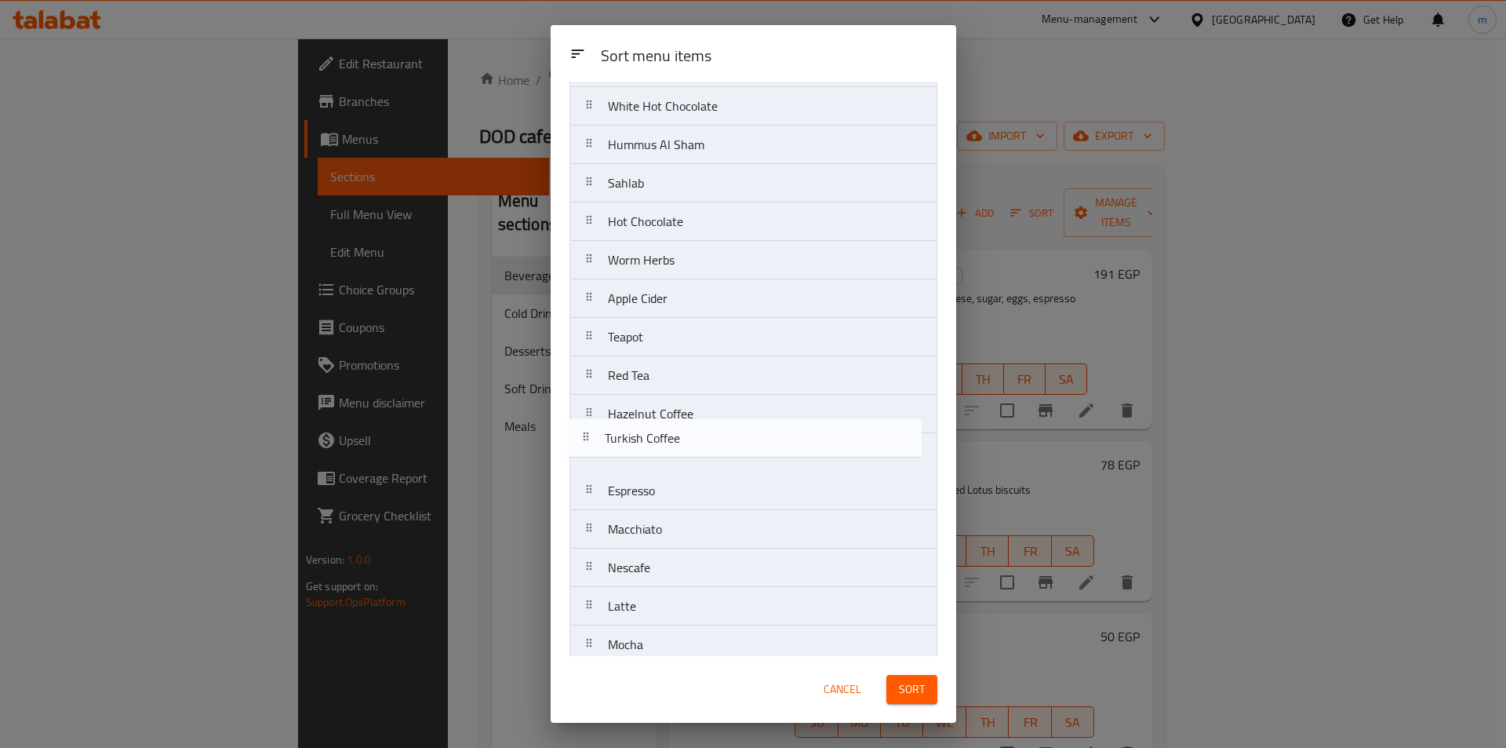
drag, startPoint x: 591, startPoint y: 124, endPoint x: 589, endPoint y: 446, distance: 322.5
click at [589, 446] on nav "Cheesecake + Latte Lotus Coffee Tea with milk Nutella Coffee Anise Spanish Latt…" at bounding box center [754, 241] width 368 height 1078
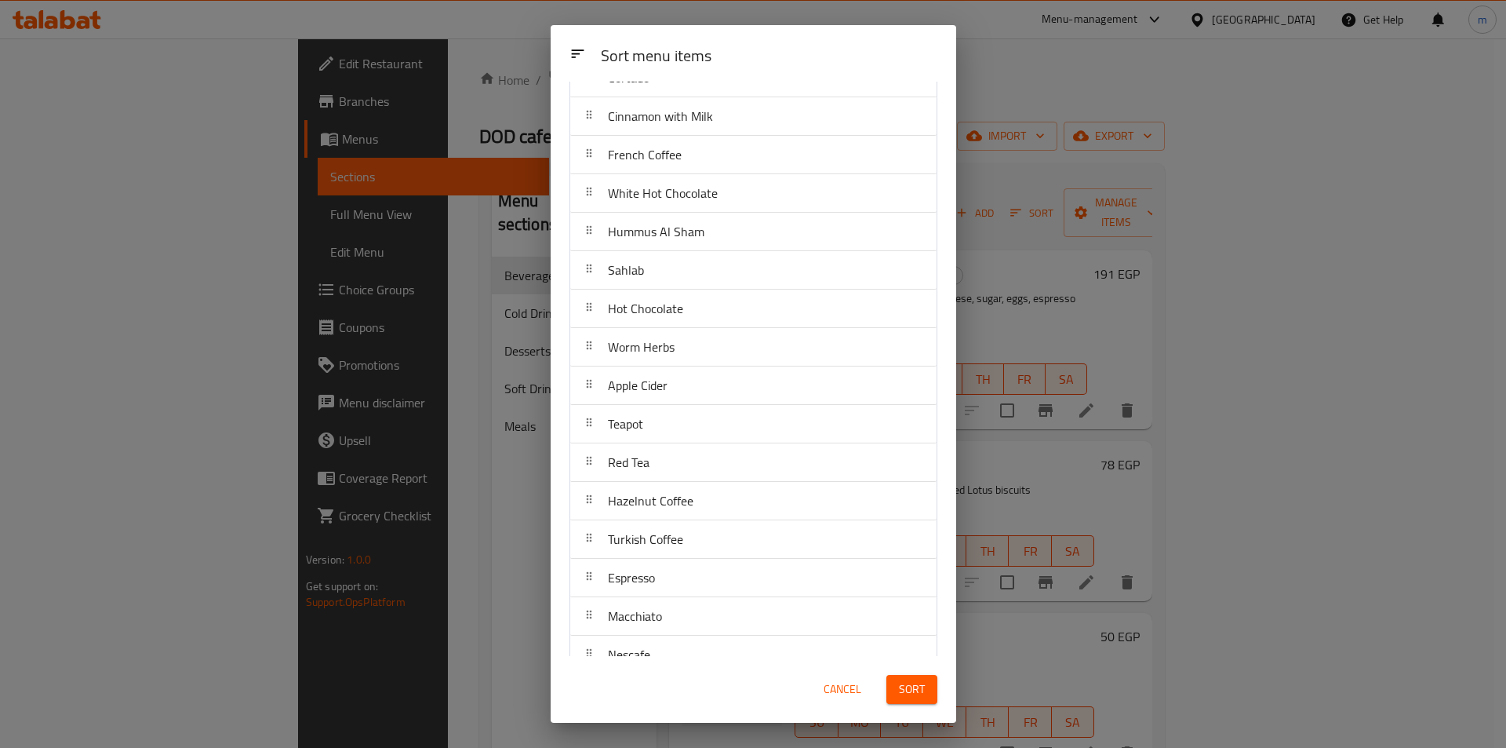
scroll to position [241, 0]
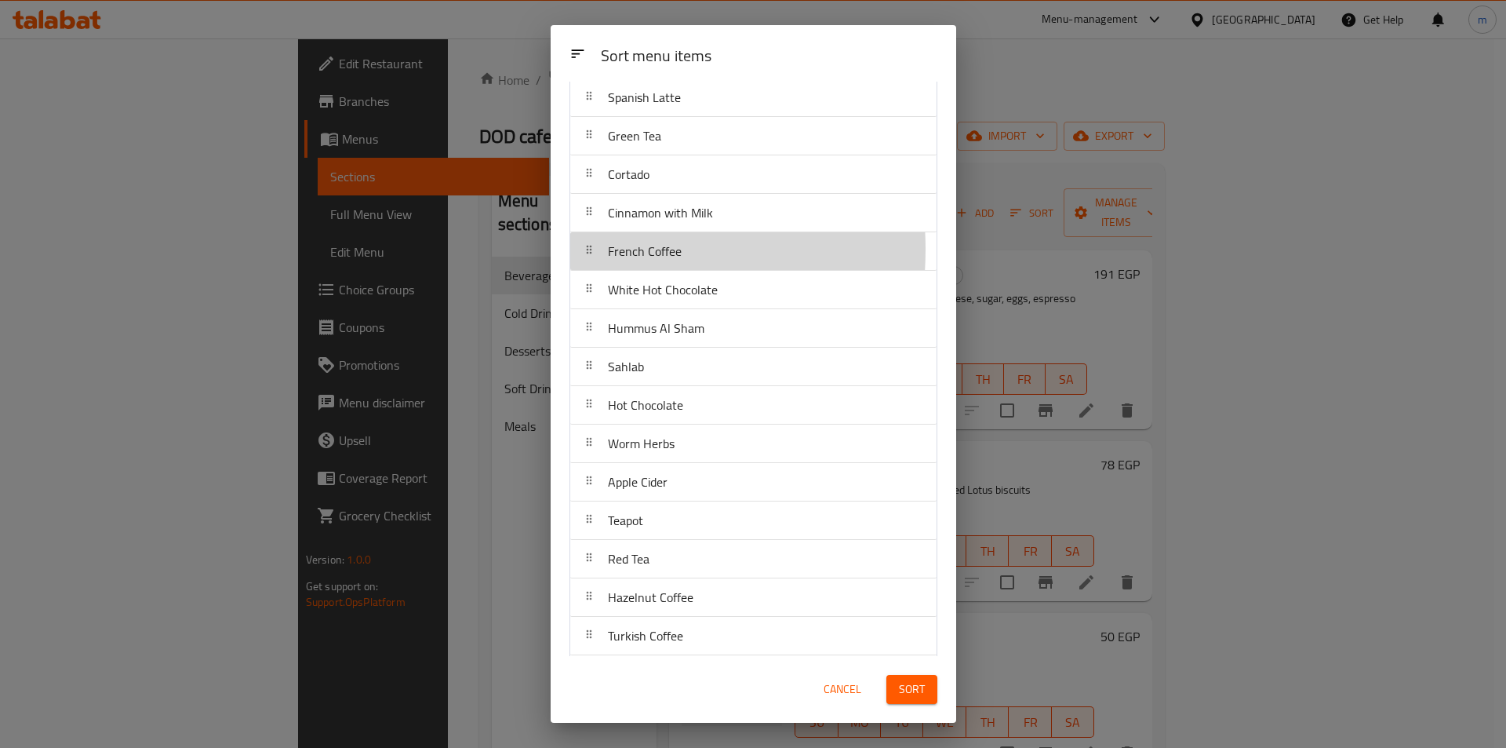
click at [590, 249] on icon at bounding box center [588, 250] width 5 height 9
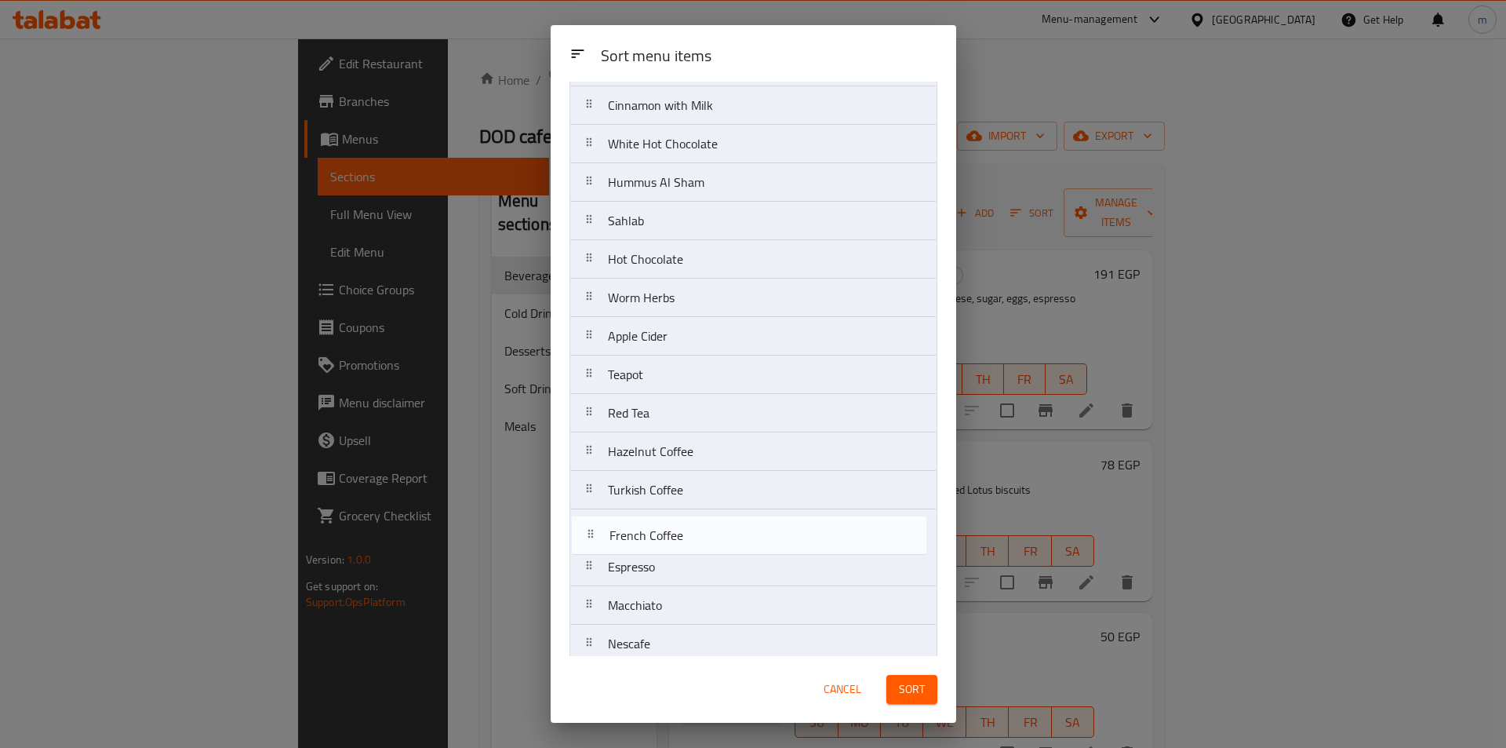
scroll to position [349, 0]
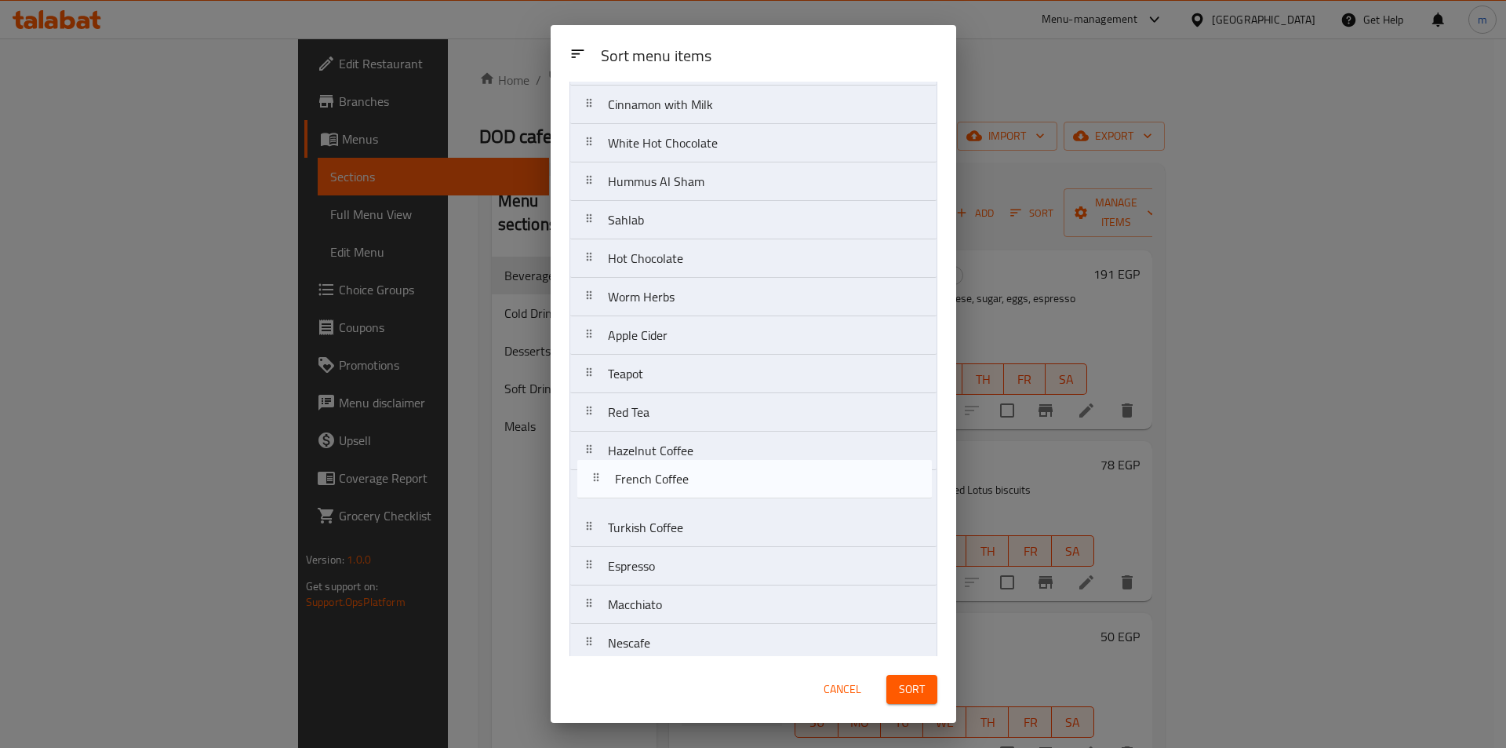
drag, startPoint x: 590, startPoint y: 249, endPoint x: 597, endPoint y: 481, distance: 231.6
click at [597, 481] on nav "Cheesecake + Latte Lotus Coffee Tea with milk Nutella Coffee Anise Spanish Latt…" at bounding box center [754, 316] width 368 height 1078
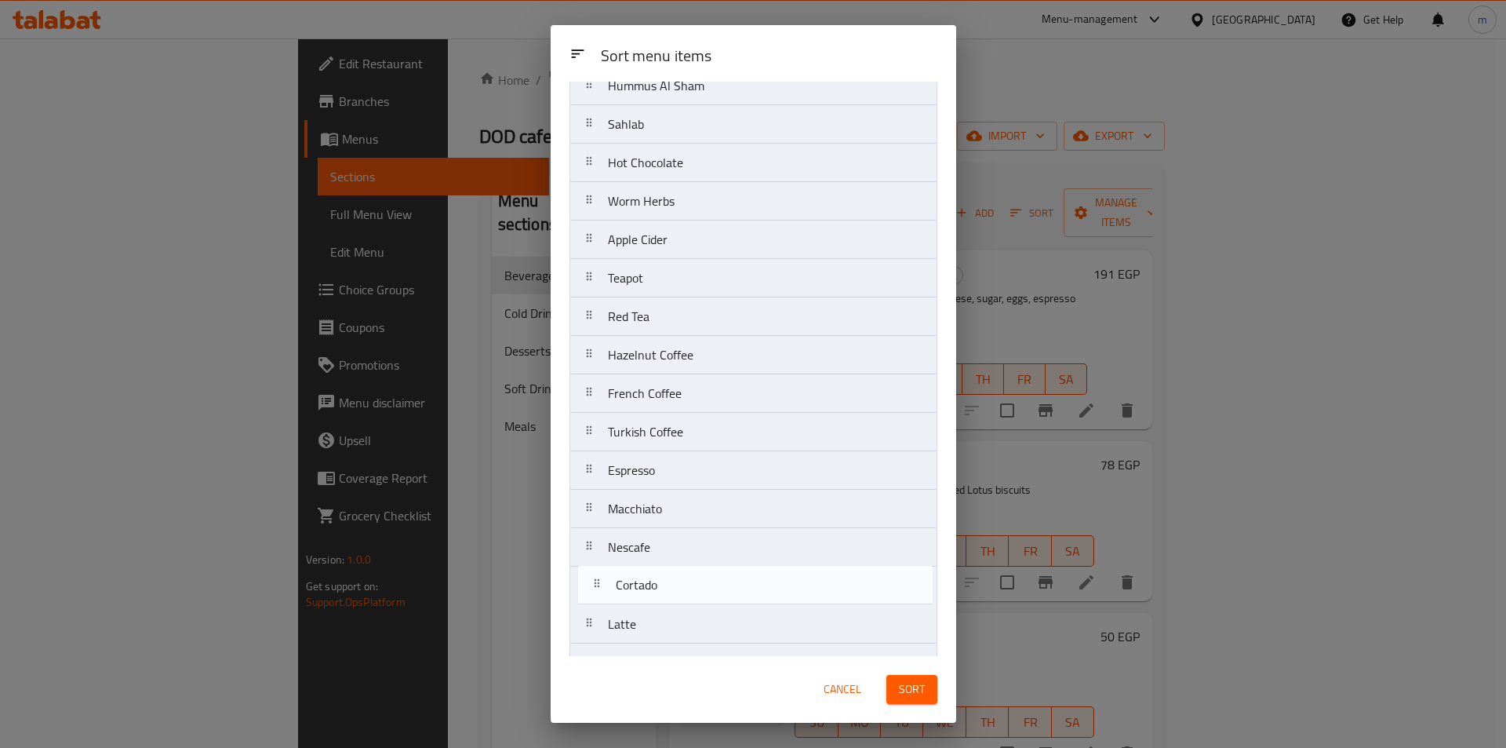
scroll to position [414, 0]
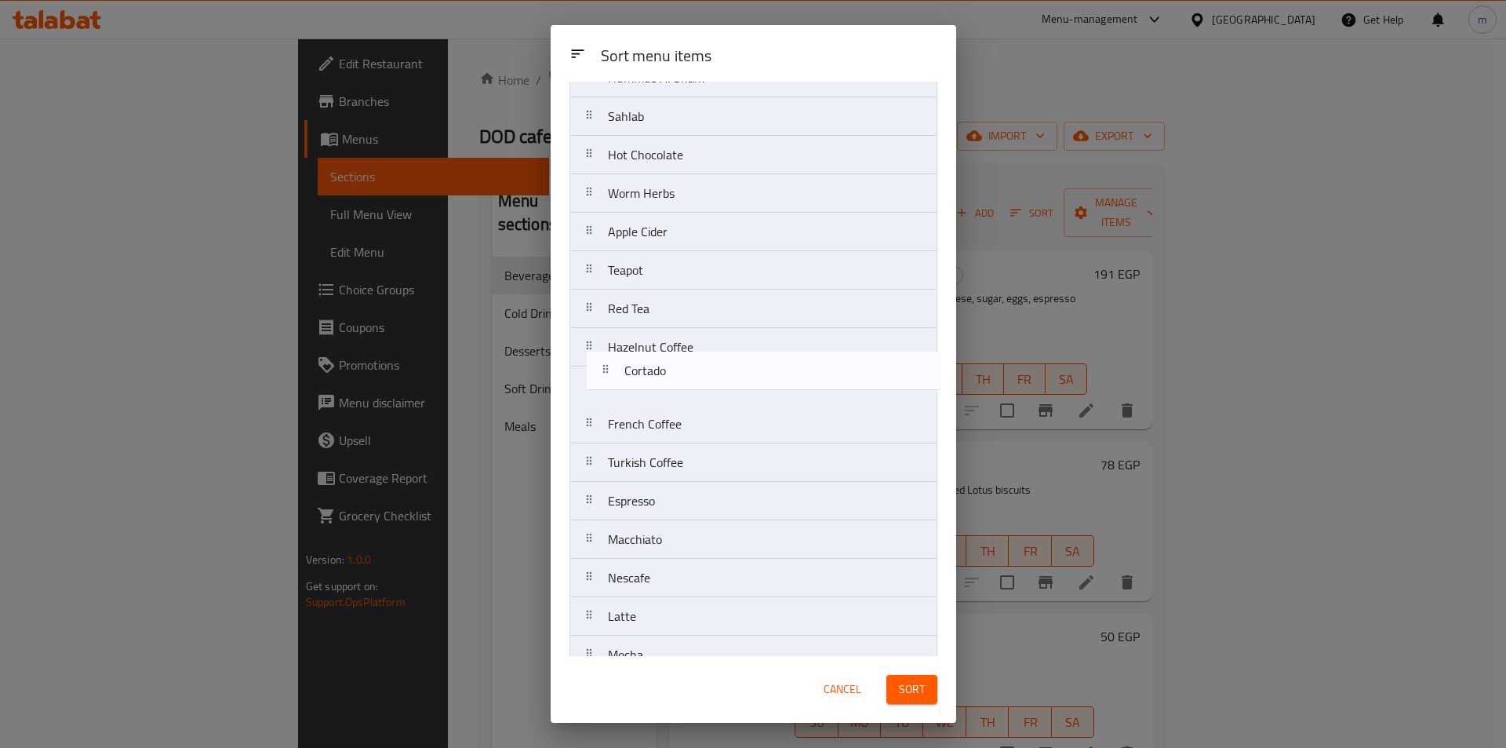
drag, startPoint x: 591, startPoint y: 383, endPoint x: 607, endPoint y: 379, distance: 16.9
click at [607, 379] on nav "Cheesecake + Latte Lotus Coffee Tea with milk Nutella Coffee Anise Spanish Latt…" at bounding box center [754, 251] width 368 height 1078
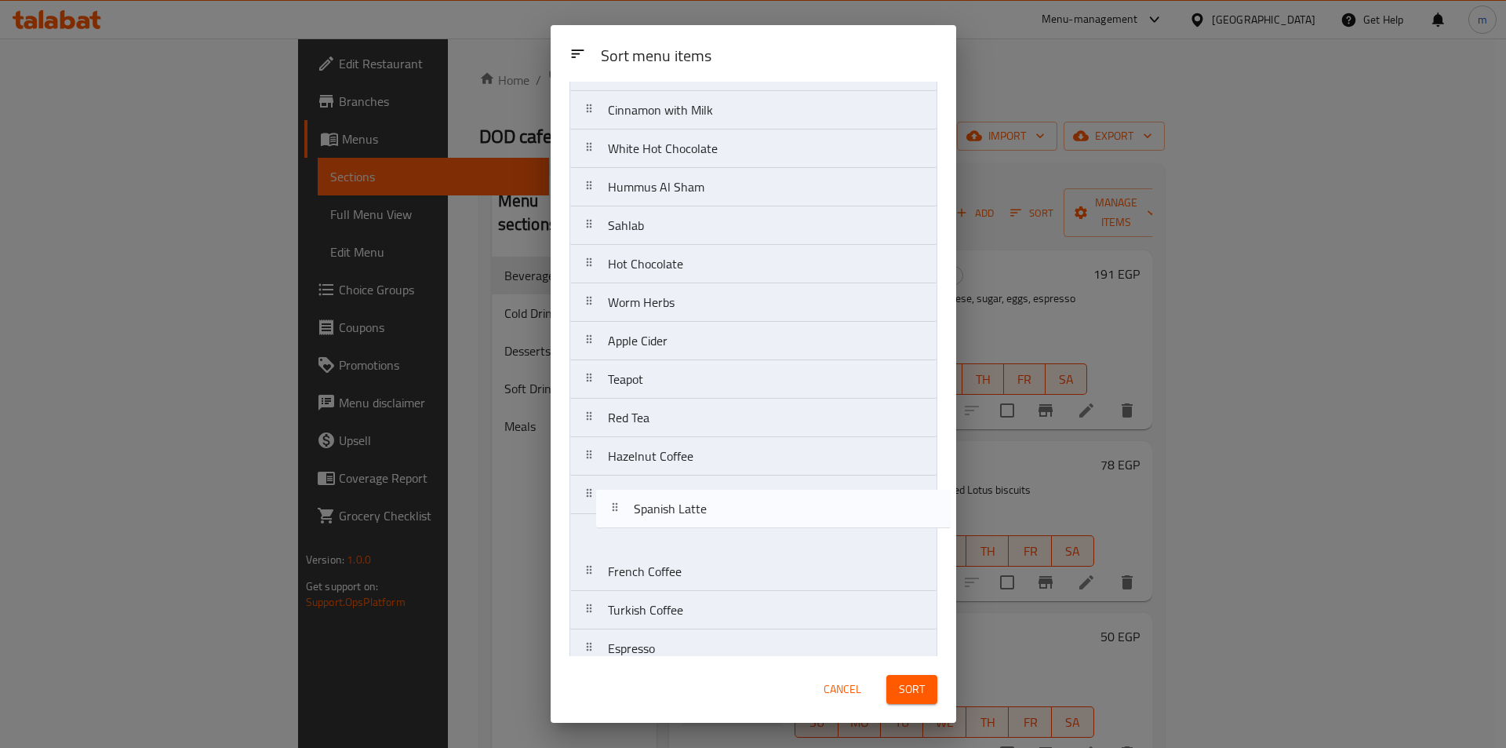
scroll to position [299, 0]
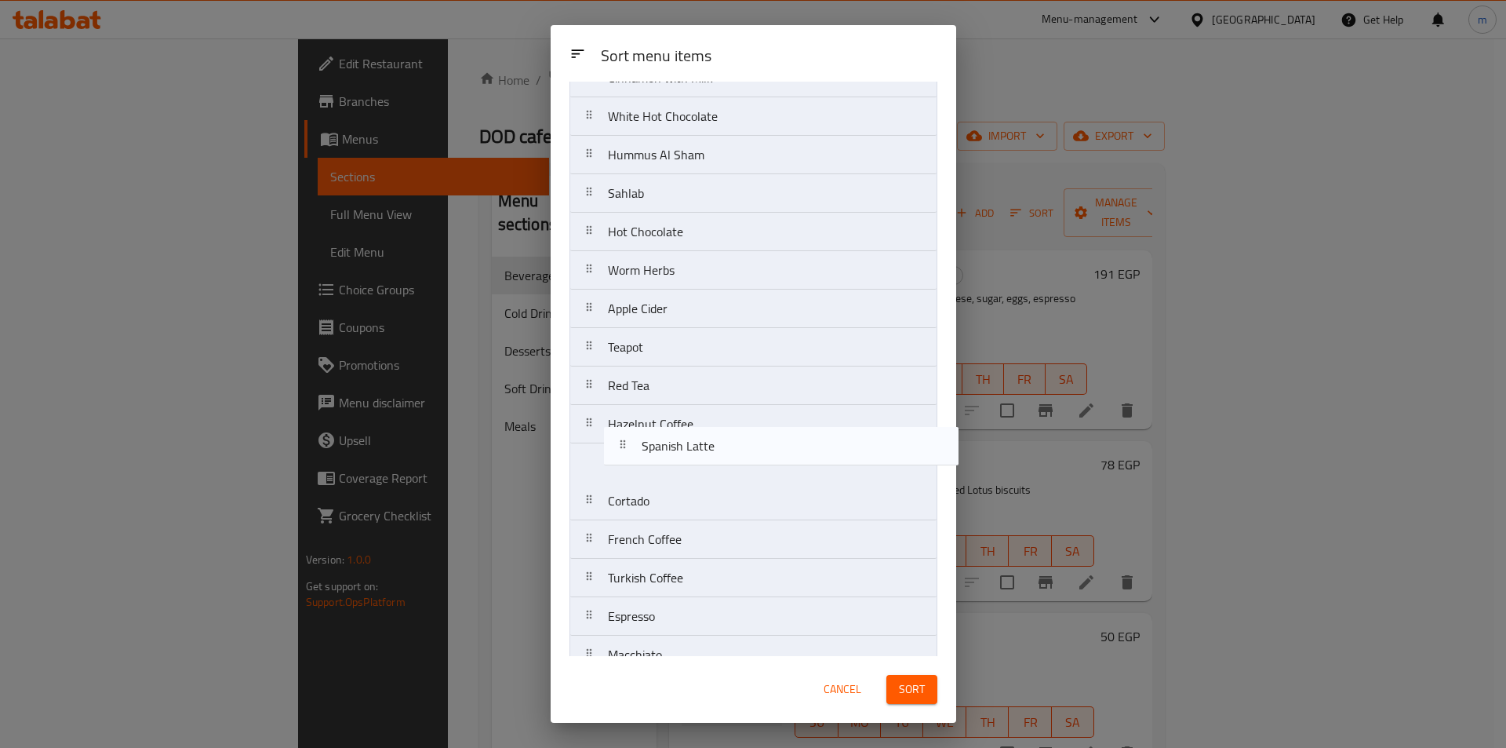
drag, startPoint x: 590, startPoint y: 340, endPoint x: 625, endPoint y: 453, distance: 118.4
click at [625, 453] on nav "Cheesecake + Latte Lotus Coffee Tea with milk Nutella Coffee Anise Spanish Latt…" at bounding box center [754, 366] width 368 height 1078
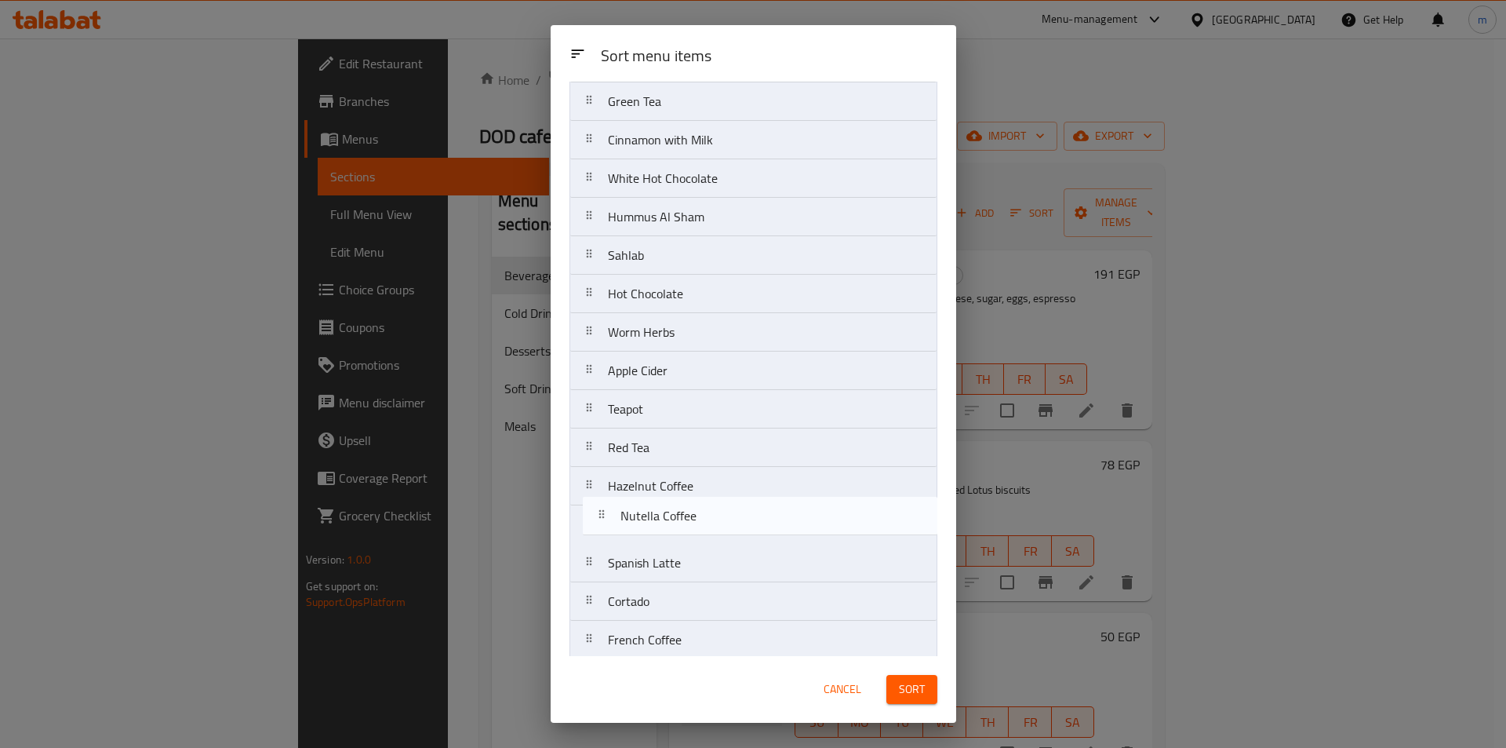
scroll to position [209, 0]
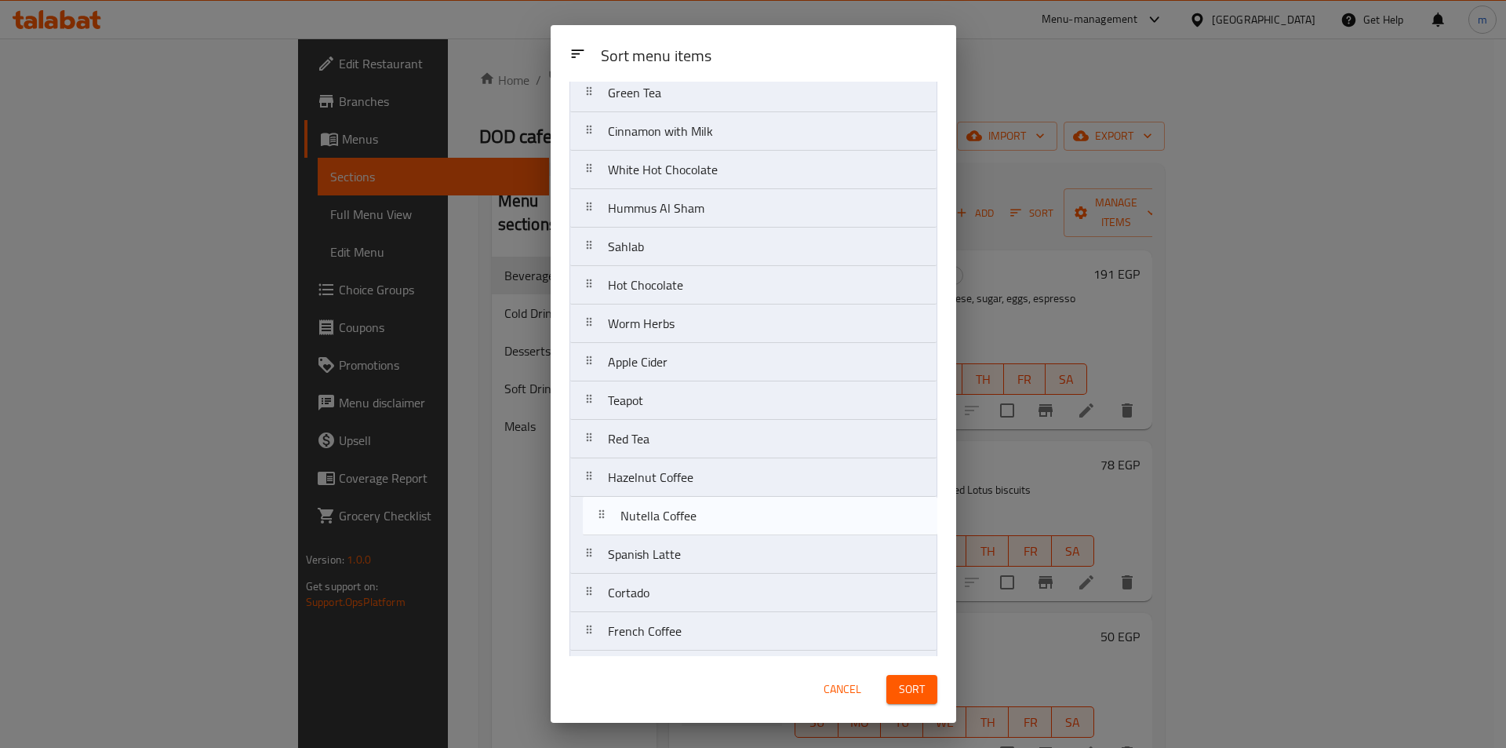
drag, startPoint x: 593, startPoint y: 200, endPoint x: 606, endPoint y: 523, distance: 323.5
click at [606, 523] on nav "Cheesecake + Latte Lotus Coffee Tea with milk Nutella Coffee [PERSON_NAME] Tea …" at bounding box center [754, 458] width 368 height 1078
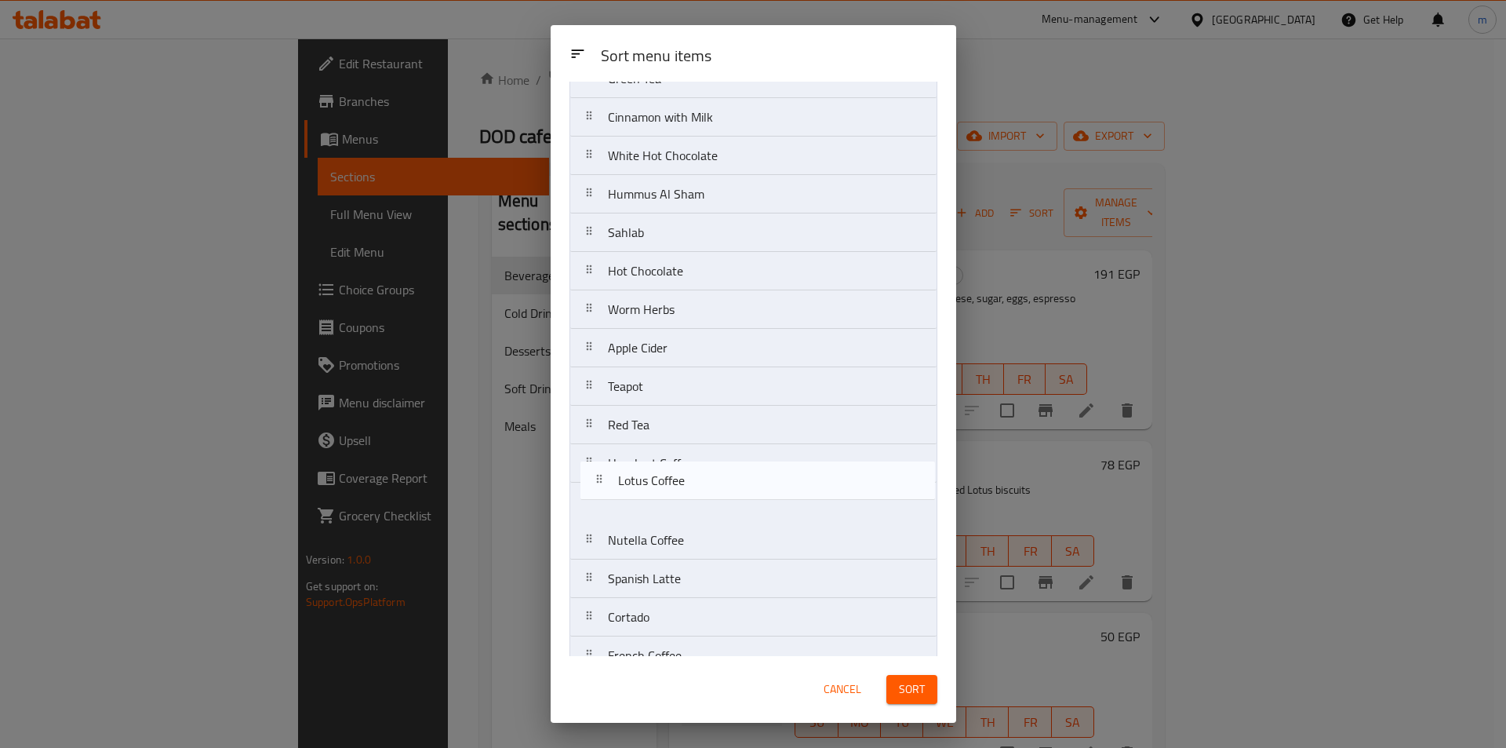
scroll to position [190, 0]
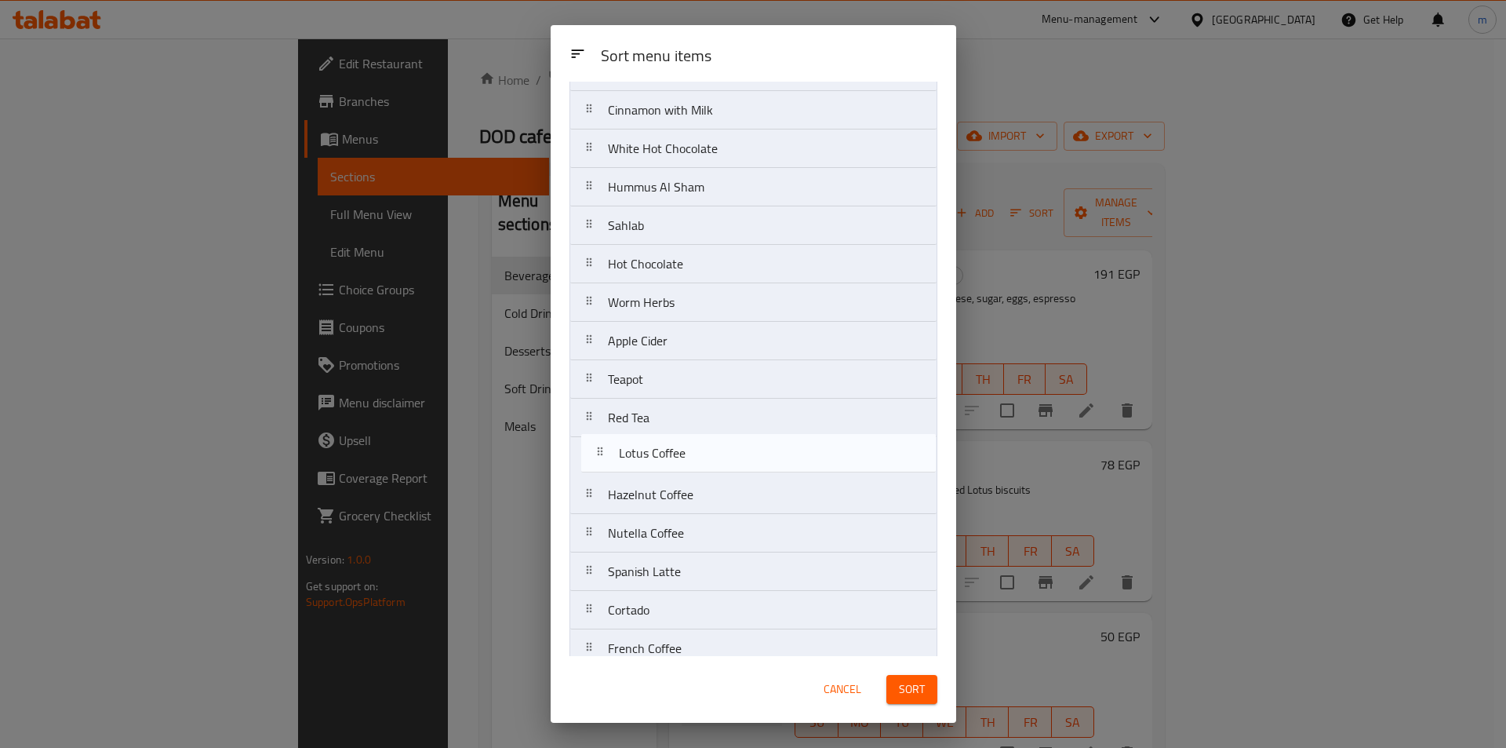
drag, startPoint x: 592, startPoint y: 189, endPoint x: 603, endPoint y: 462, distance: 273.2
click at [603, 462] on nav "Cheesecake + Latte Lotus Coffee Tea with milk [PERSON_NAME] Tea Cinnamon with M…" at bounding box center [754, 475] width 368 height 1078
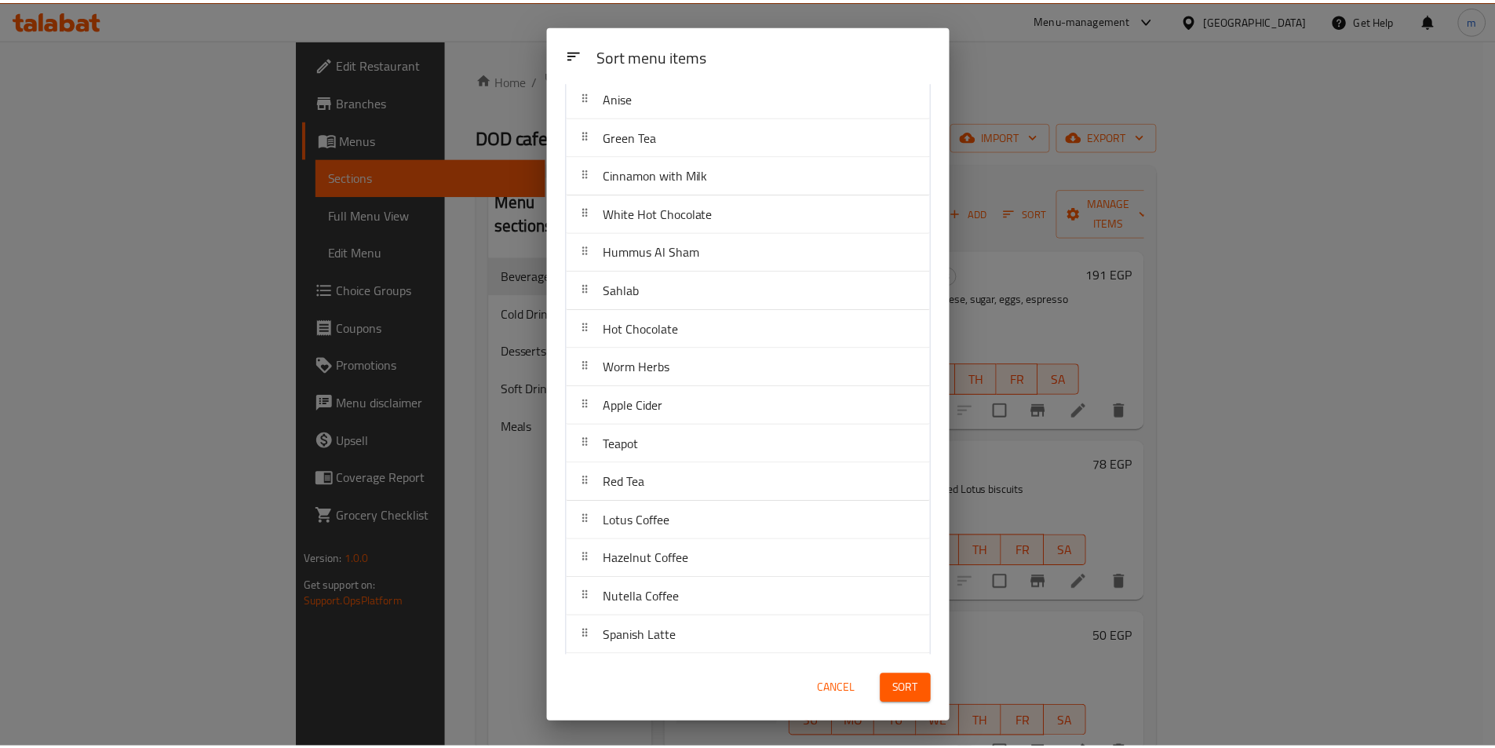
scroll to position [157, 0]
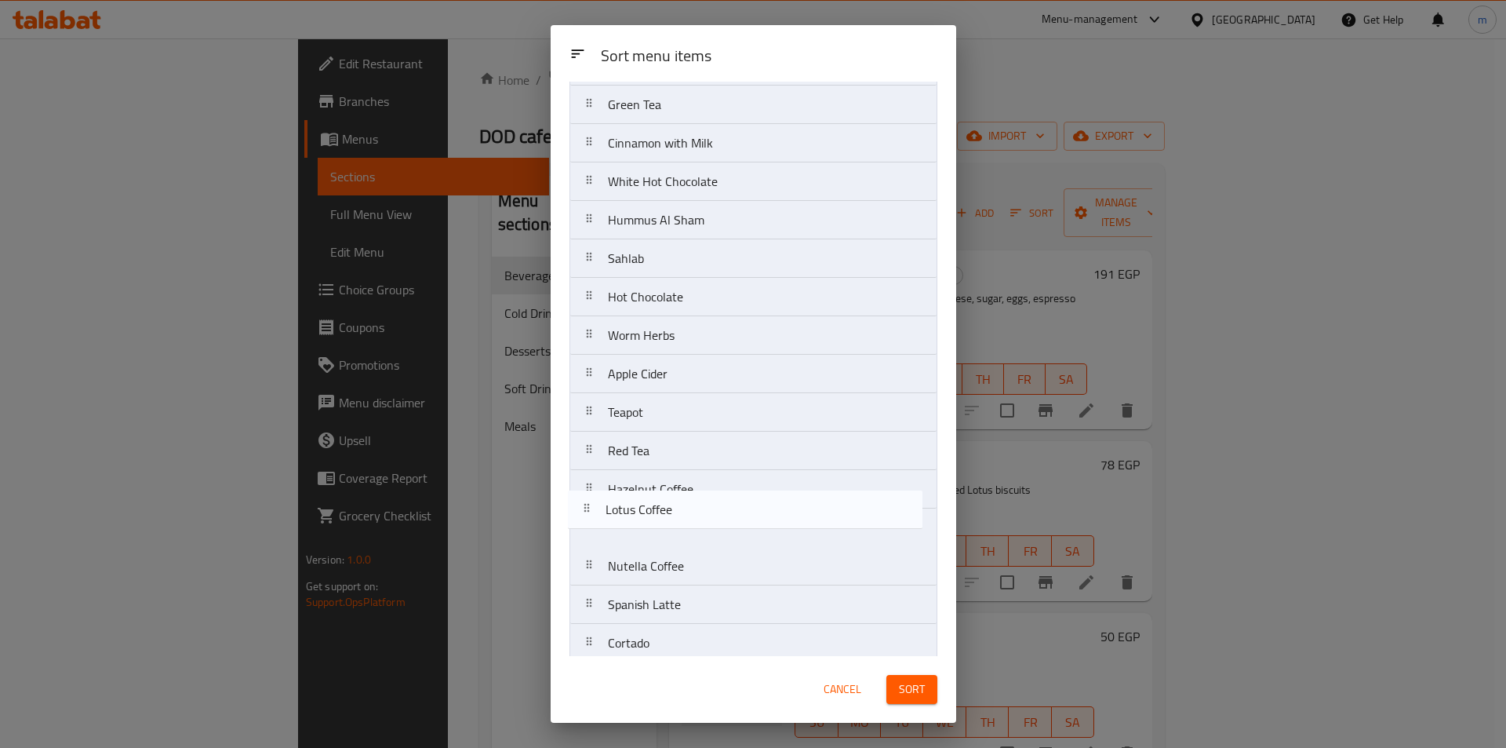
drag, startPoint x: 593, startPoint y: 493, endPoint x: 591, endPoint y: 518, distance: 25.2
click at [591, 518] on nav "Cheesecake + Latte Tea with milk [PERSON_NAME] Tea Cinnamon with Milk White Hot…" at bounding box center [754, 508] width 368 height 1078
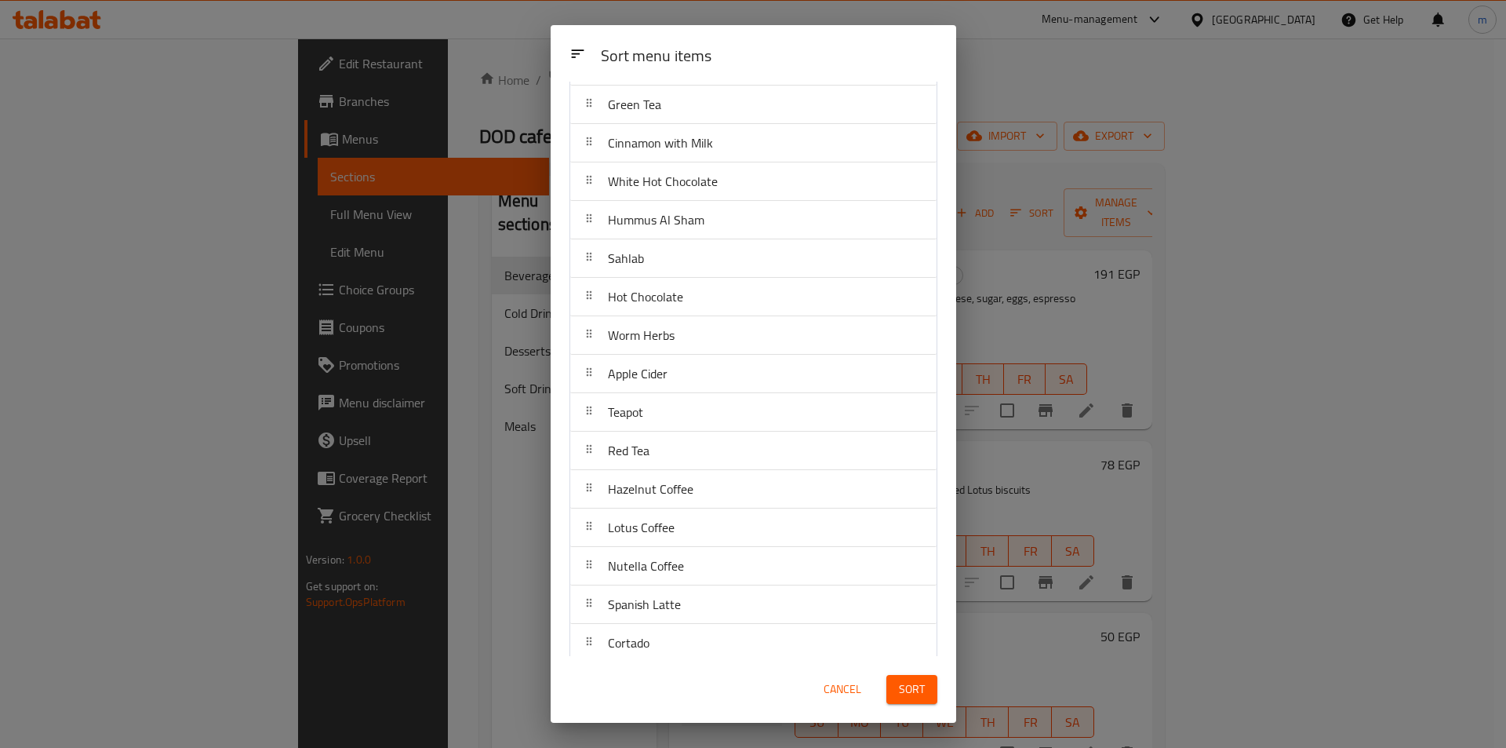
click at [915, 690] on span "Sort" at bounding box center [912, 689] width 26 height 20
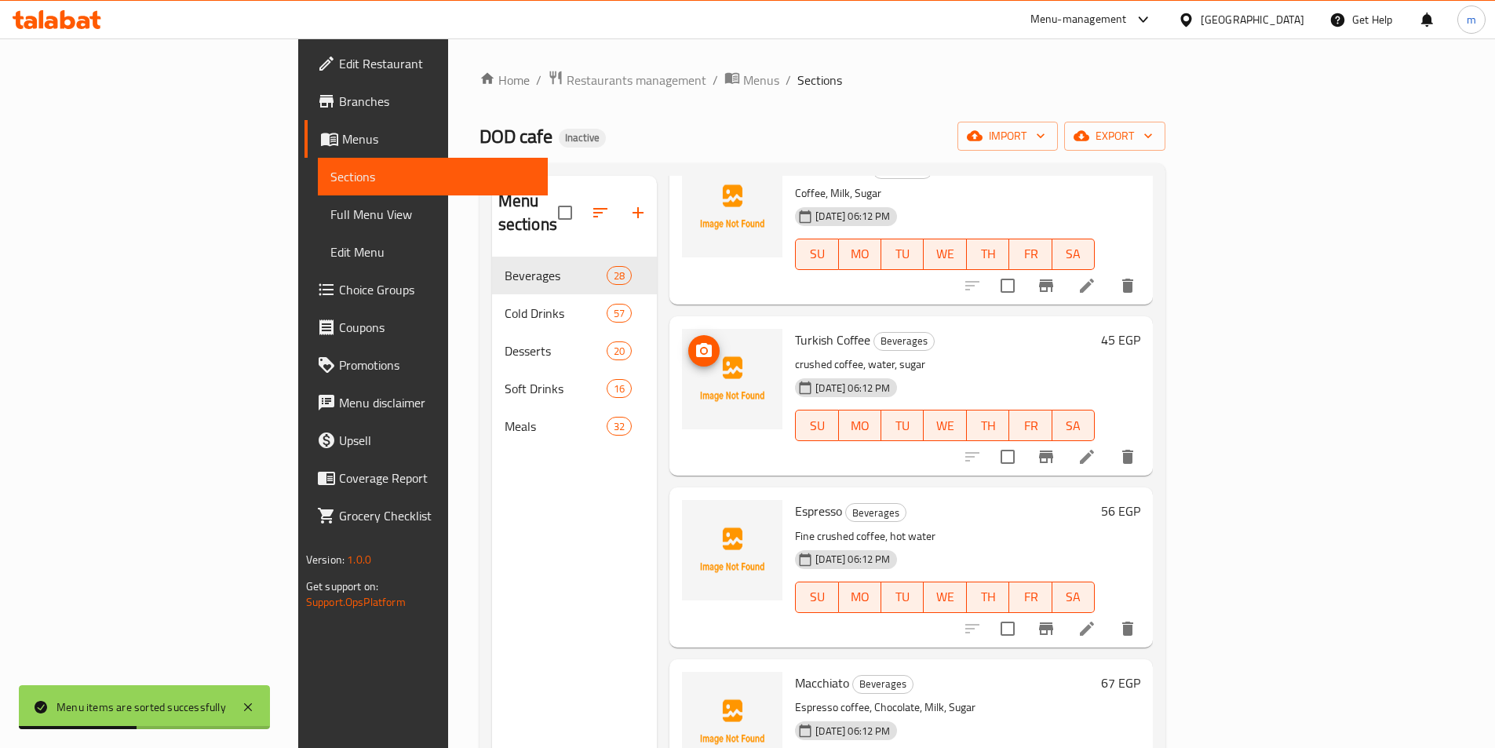
scroll to position [3295, 0]
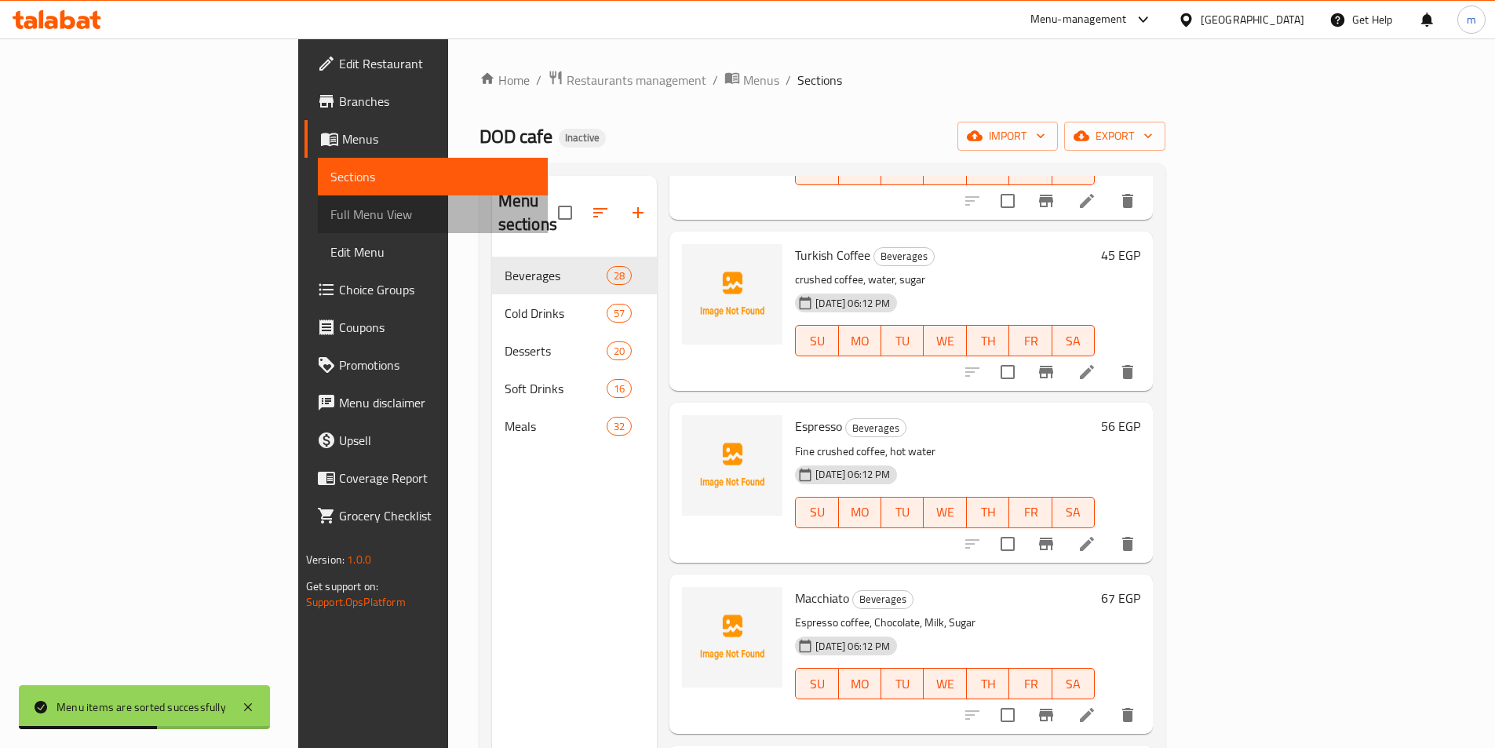
click at [330, 213] on span "Full Menu View" at bounding box center [432, 214] width 205 height 19
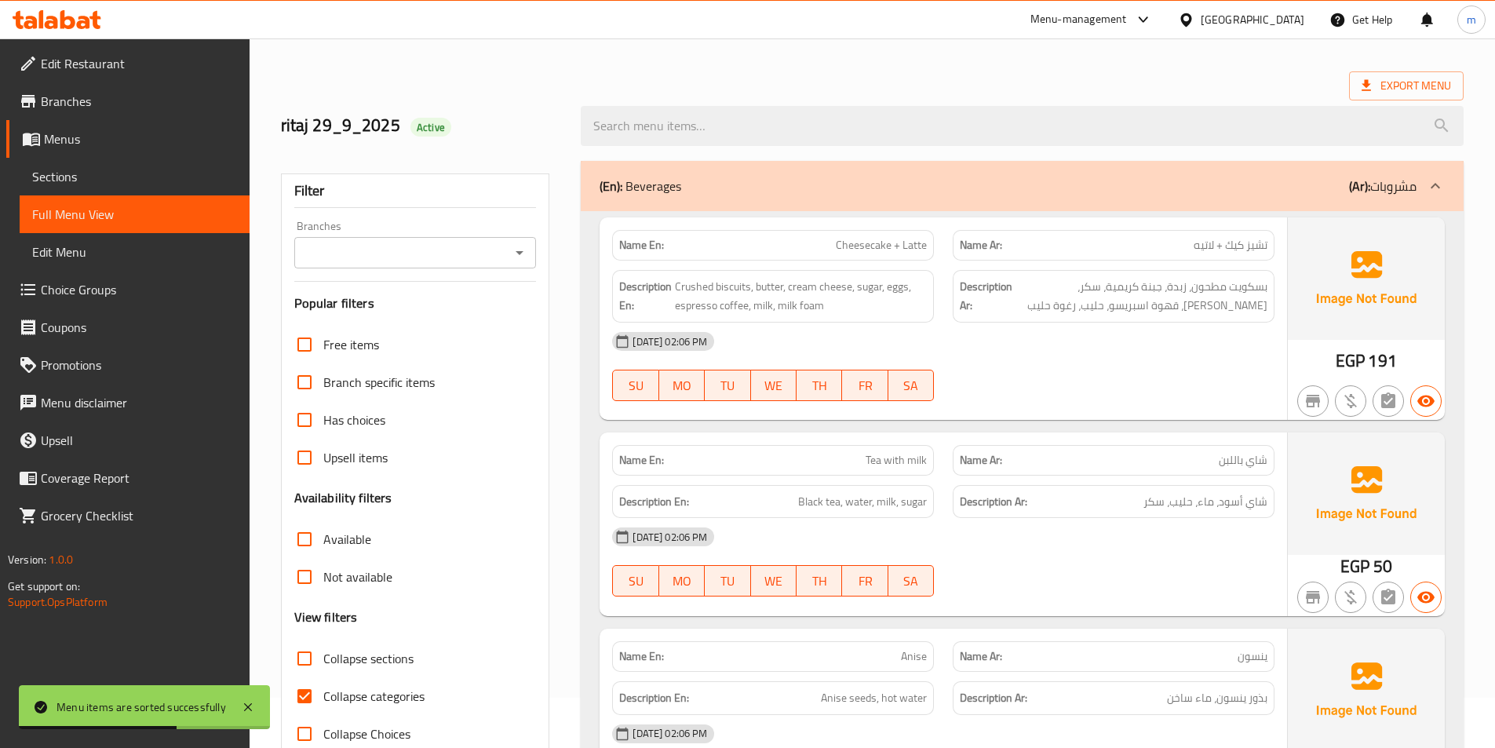
scroll to position [78, 0]
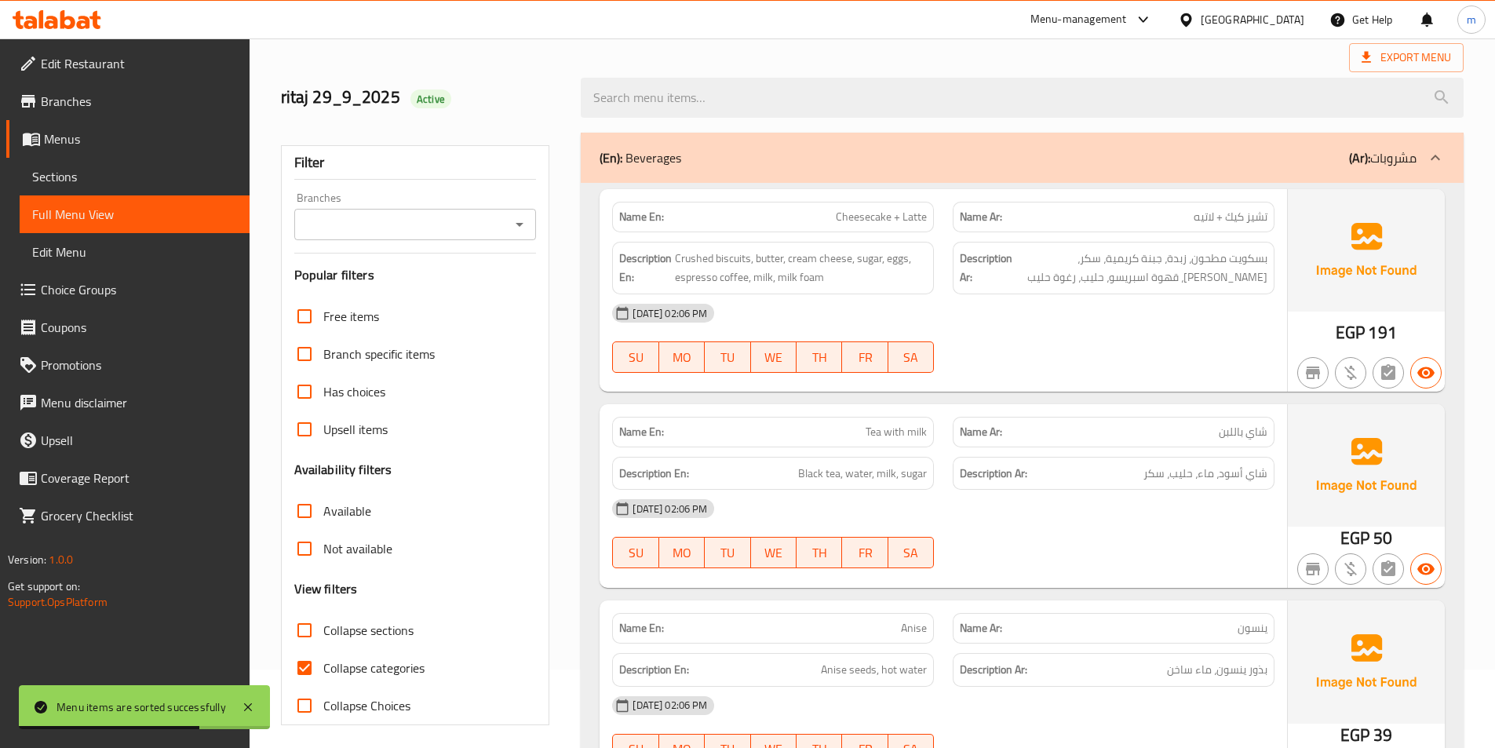
click at [332, 658] on span "Collapse categories" at bounding box center [373, 667] width 101 height 19
click at [323, 658] on input "Collapse categories" at bounding box center [305, 668] width 38 height 38
checkbox input "false"
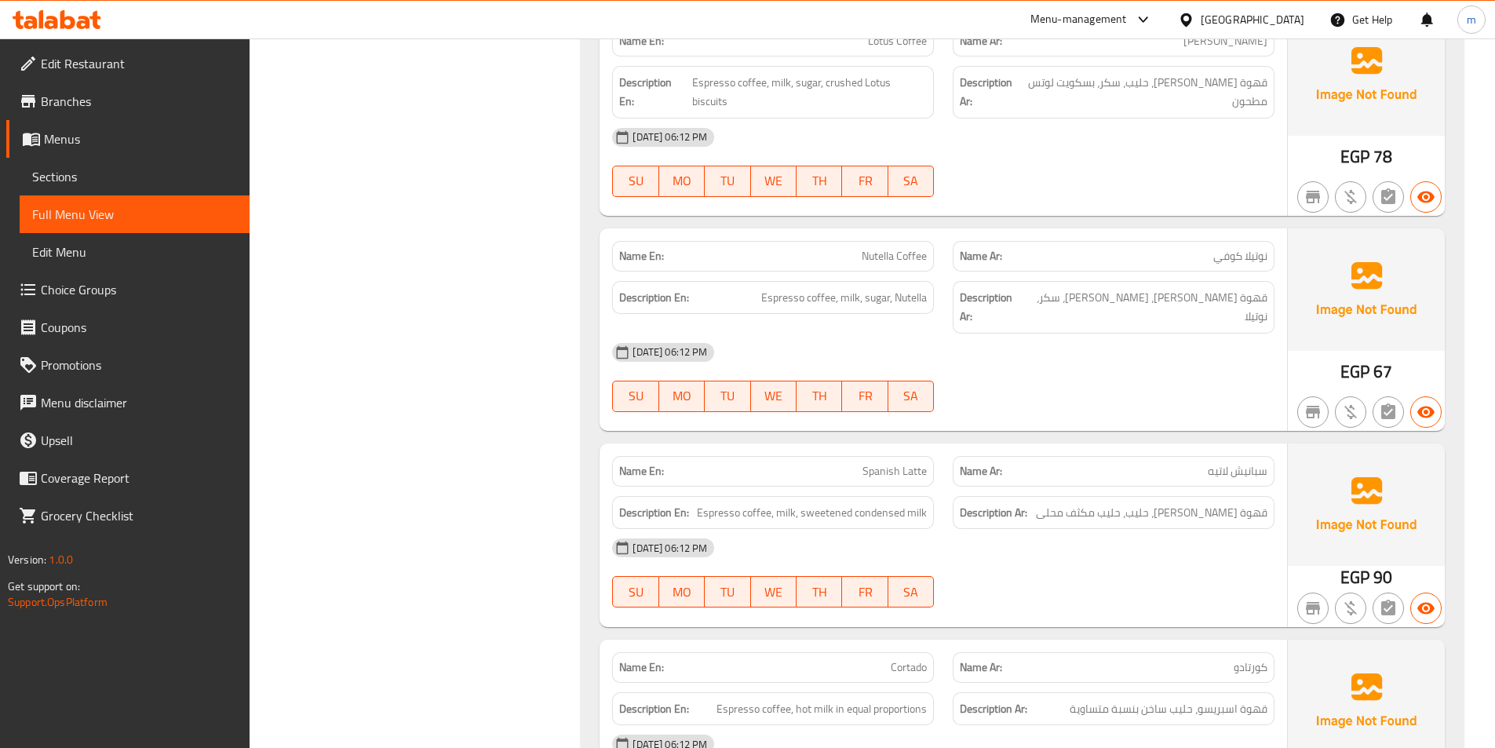
scroll to position [2981, 0]
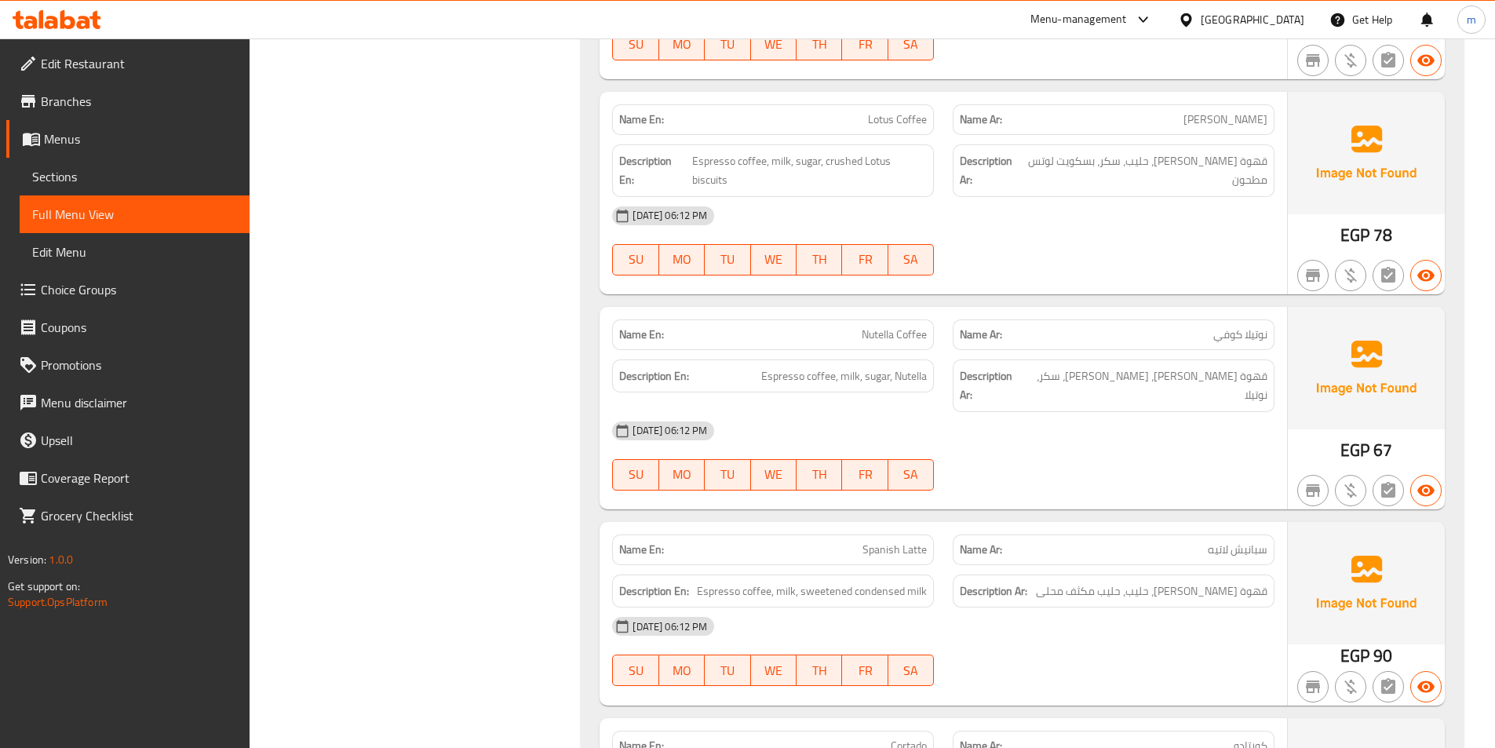
click at [1376, 253] on div at bounding box center [1365, 275] width 163 height 44
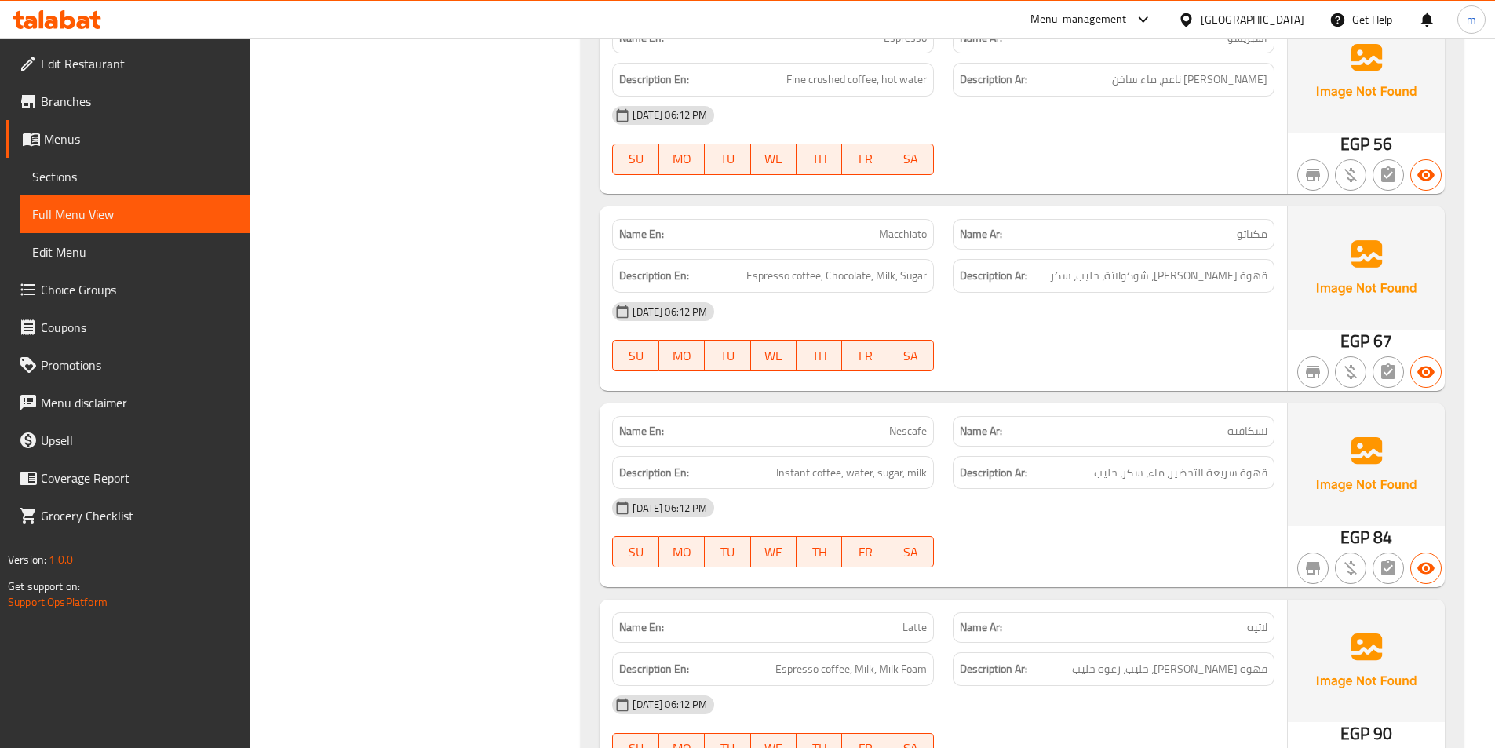
scroll to position [4299, 0]
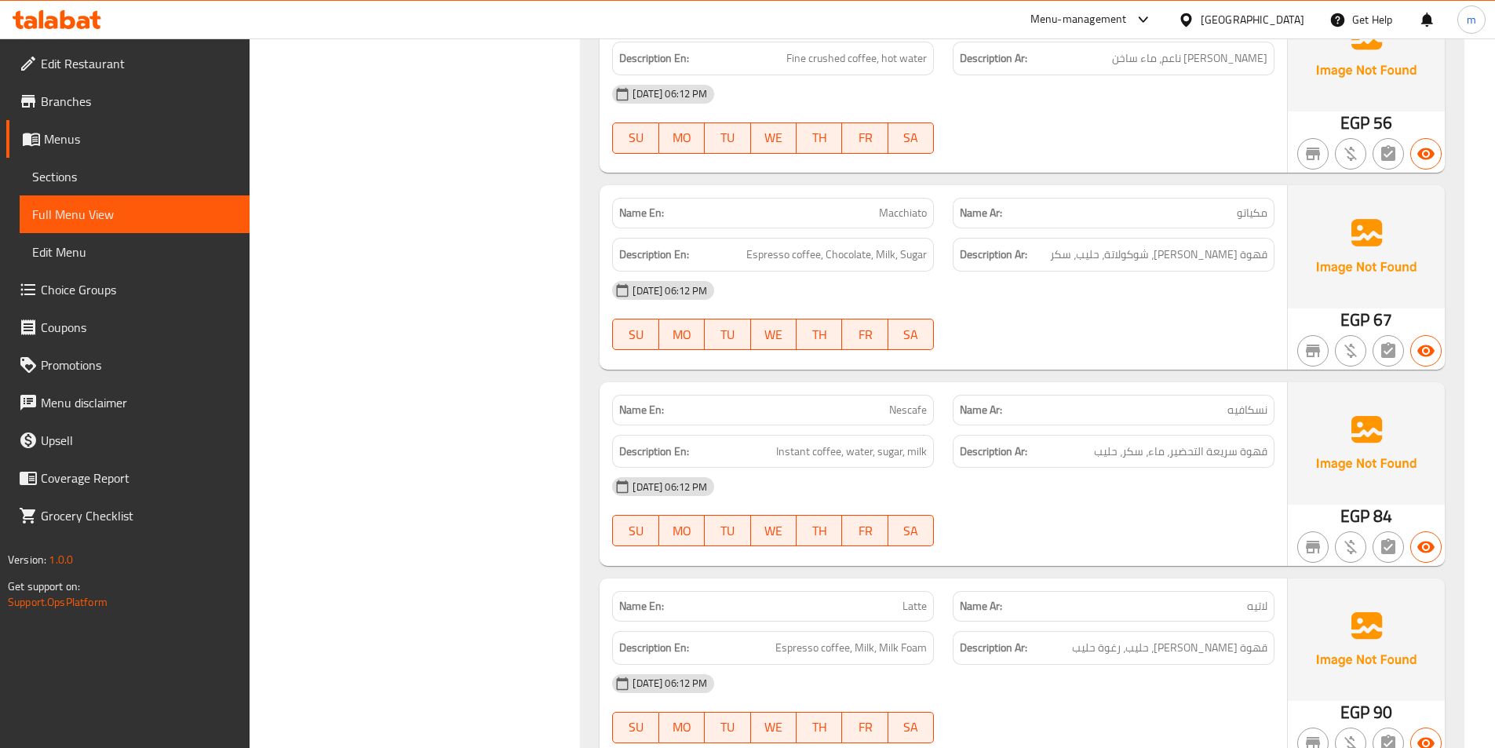
click at [1189, 468] on div "[DATE] 06:12 PM" at bounding box center [943, 487] width 681 height 38
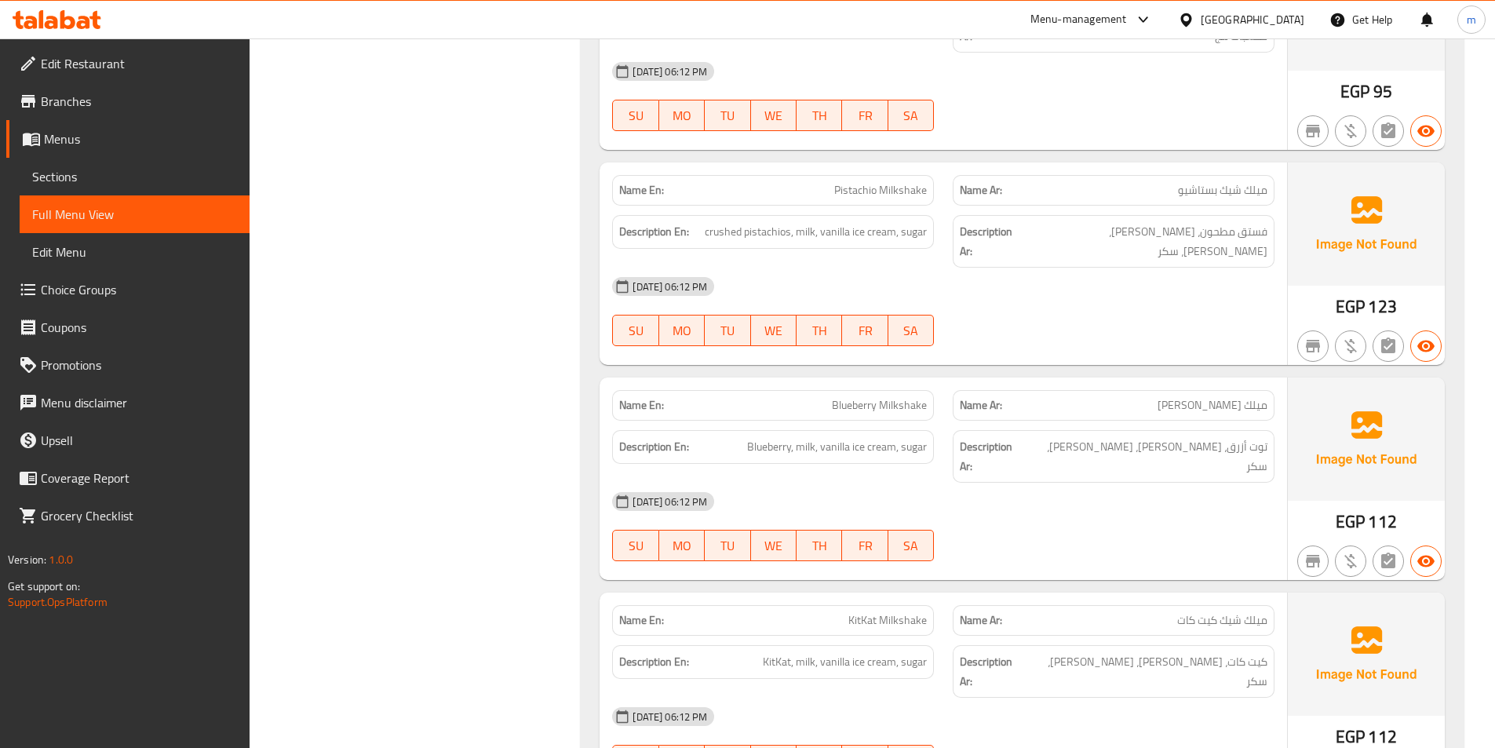
scroll to position [12773, 0]
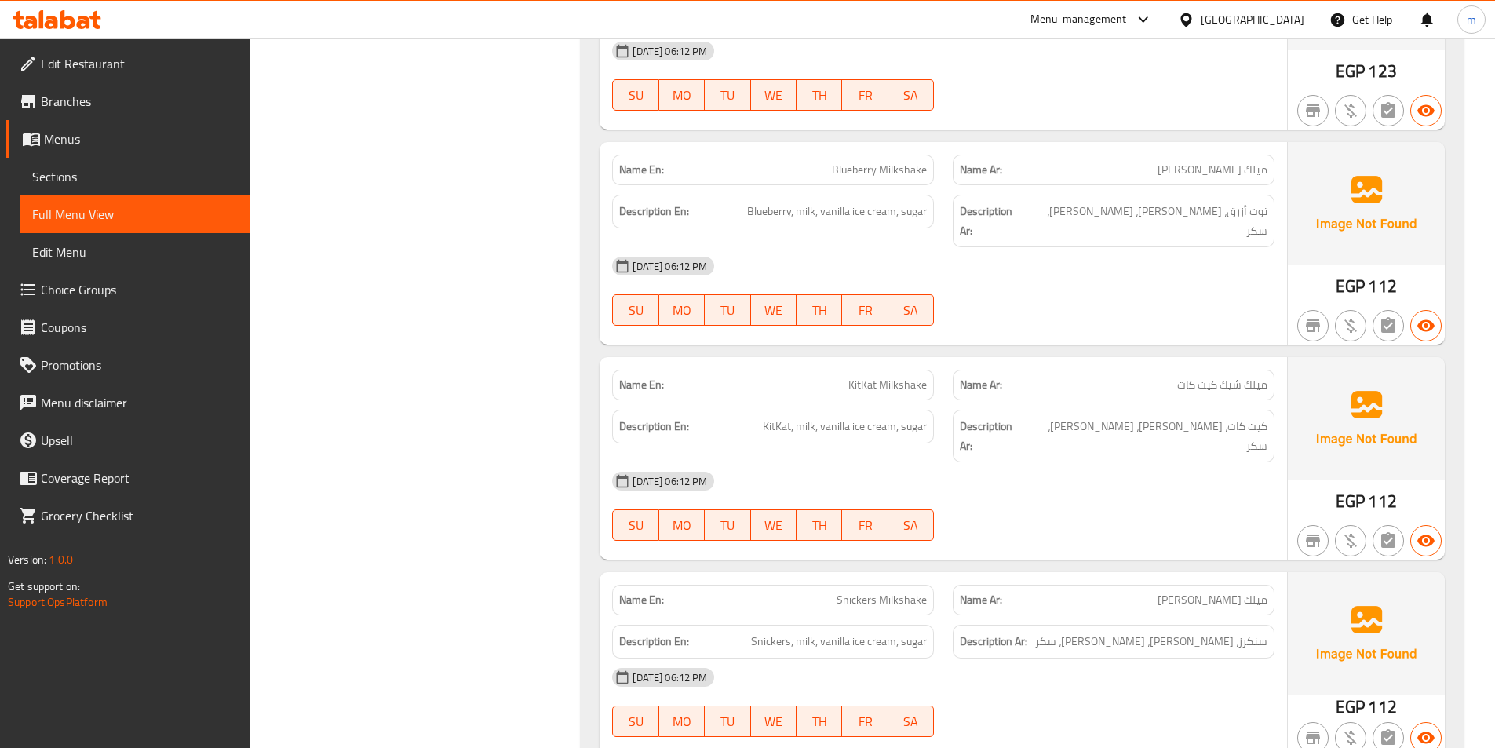
click at [1253, 625] on div "Description Ar: سنكرز، حليب، [PERSON_NAME]، سكر" at bounding box center [1113, 642] width 322 height 34
click at [1108, 185] on div "Description Ar: توت أزرق، حليب، [PERSON_NAME]، سكر" at bounding box center [1113, 220] width 341 height 71
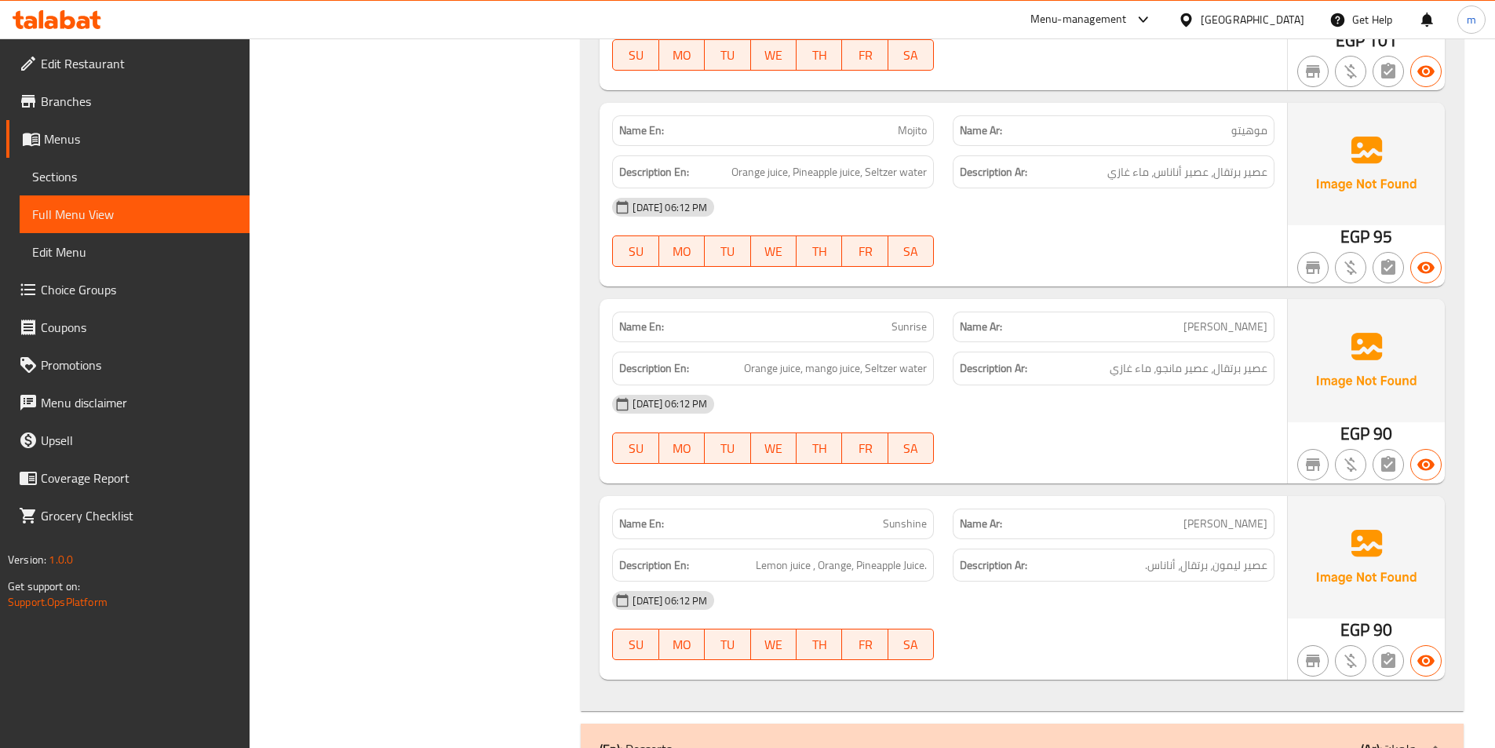
scroll to position [16852, 0]
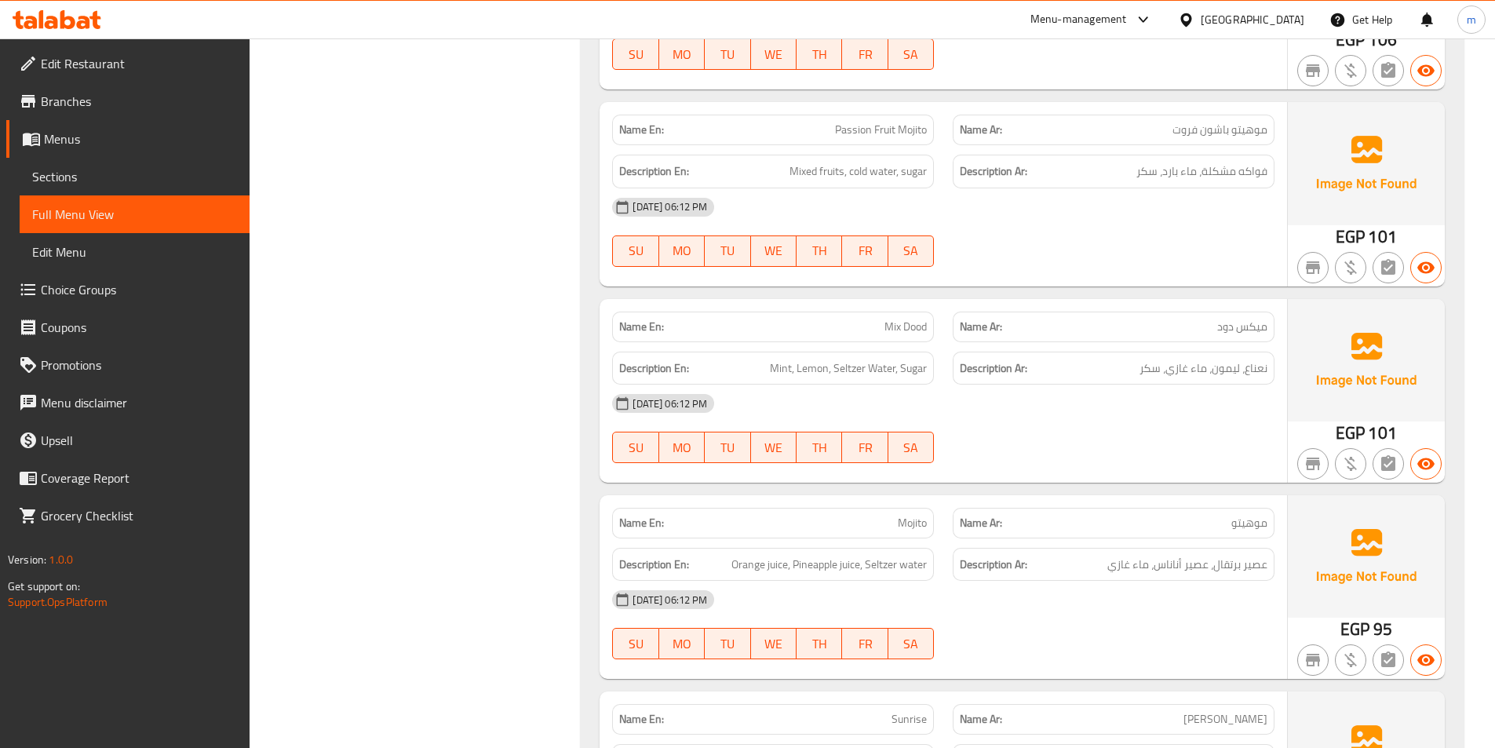
click at [78, 169] on span "Sections" at bounding box center [134, 176] width 205 height 19
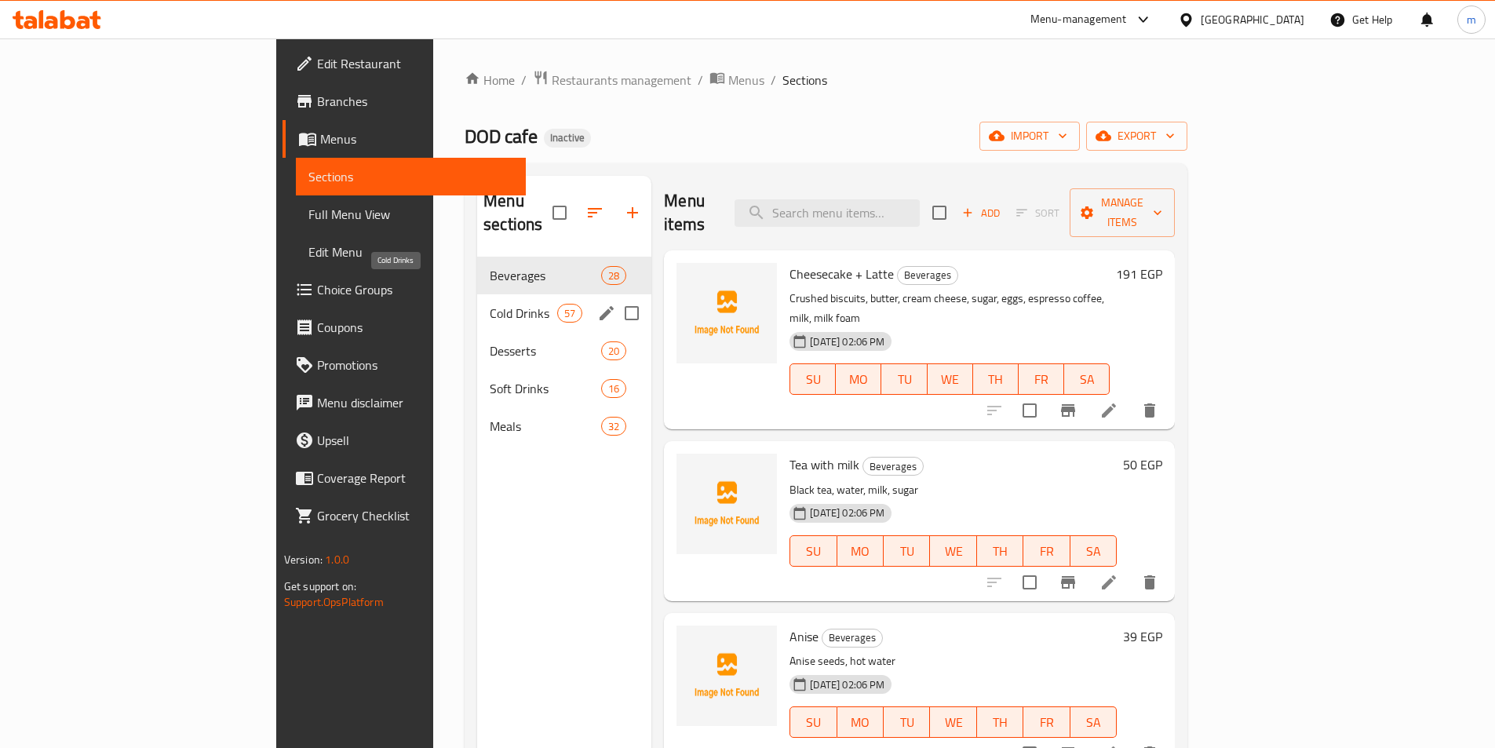
click at [490, 304] on span "Cold Drinks" at bounding box center [523, 313] width 67 height 19
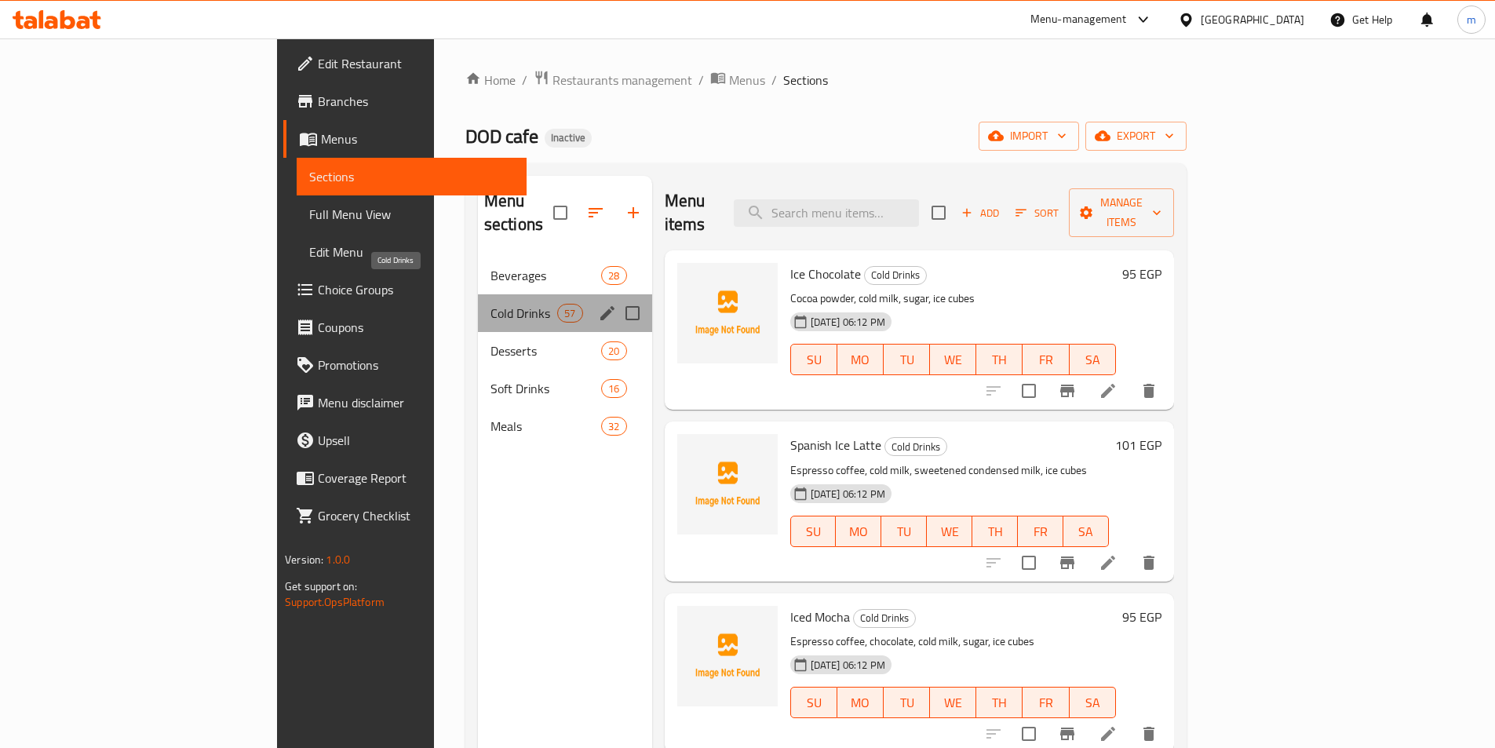
click at [490, 304] on span "Cold Drinks" at bounding box center [523, 313] width 67 height 19
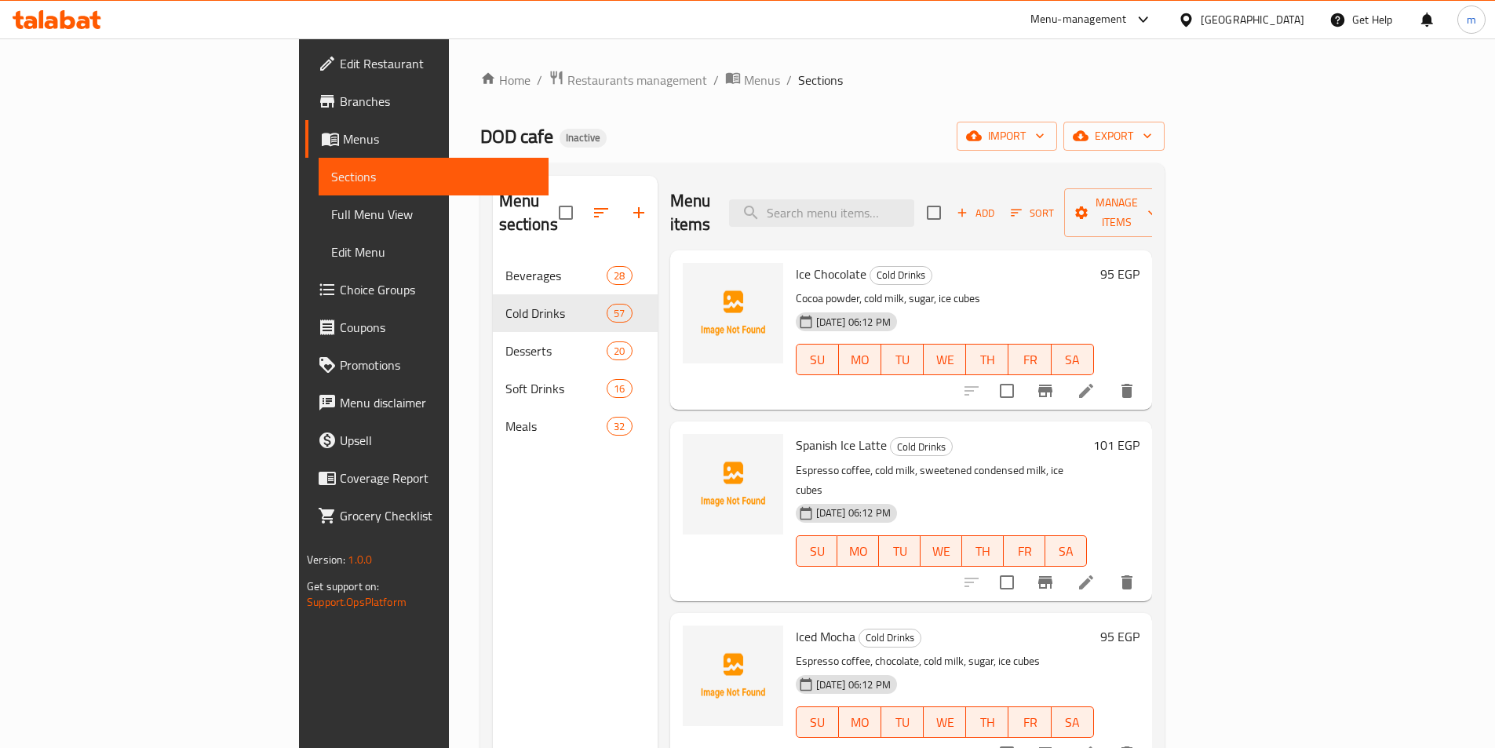
click at [1108, 568] on li at bounding box center [1086, 582] width 44 height 28
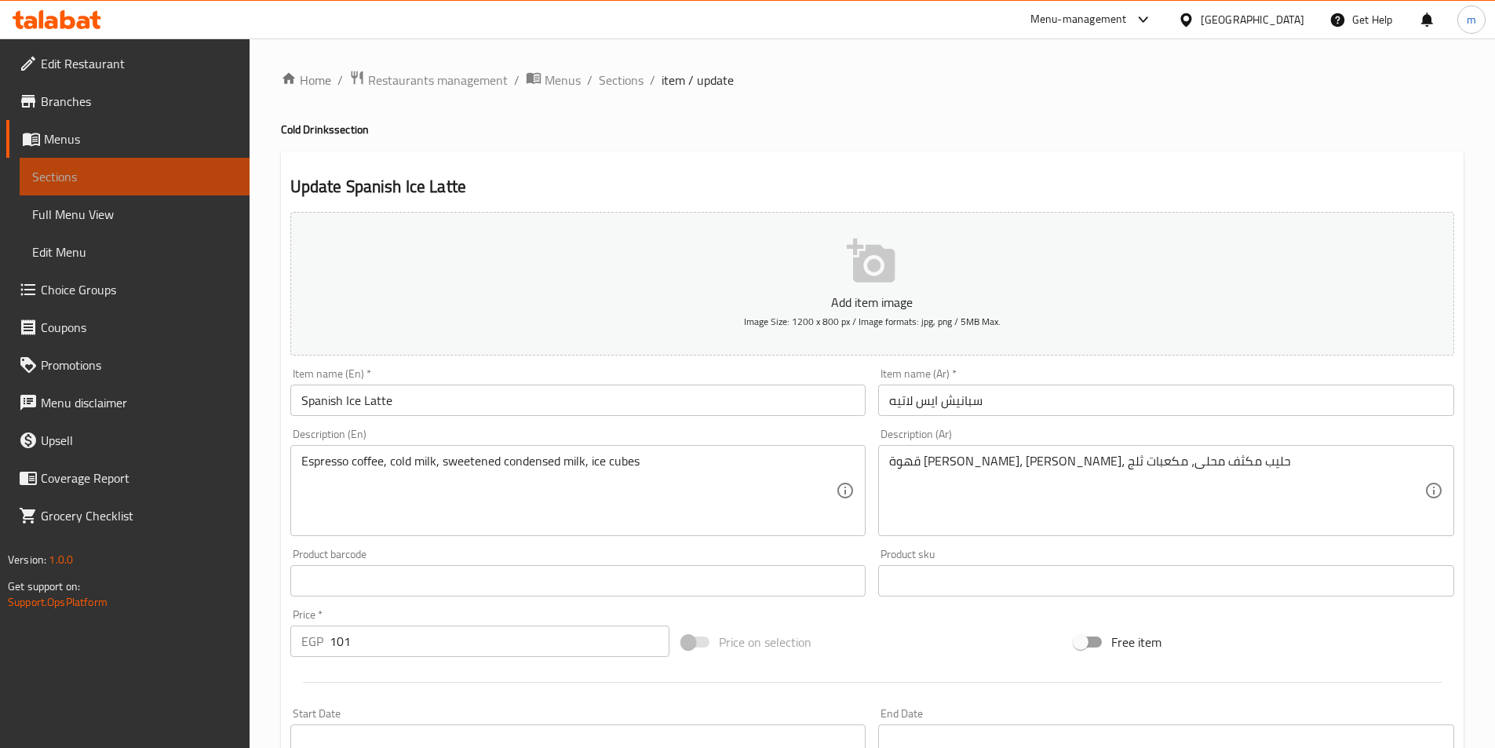
click at [71, 160] on link "Sections" at bounding box center [135, 177] width 230 height 38
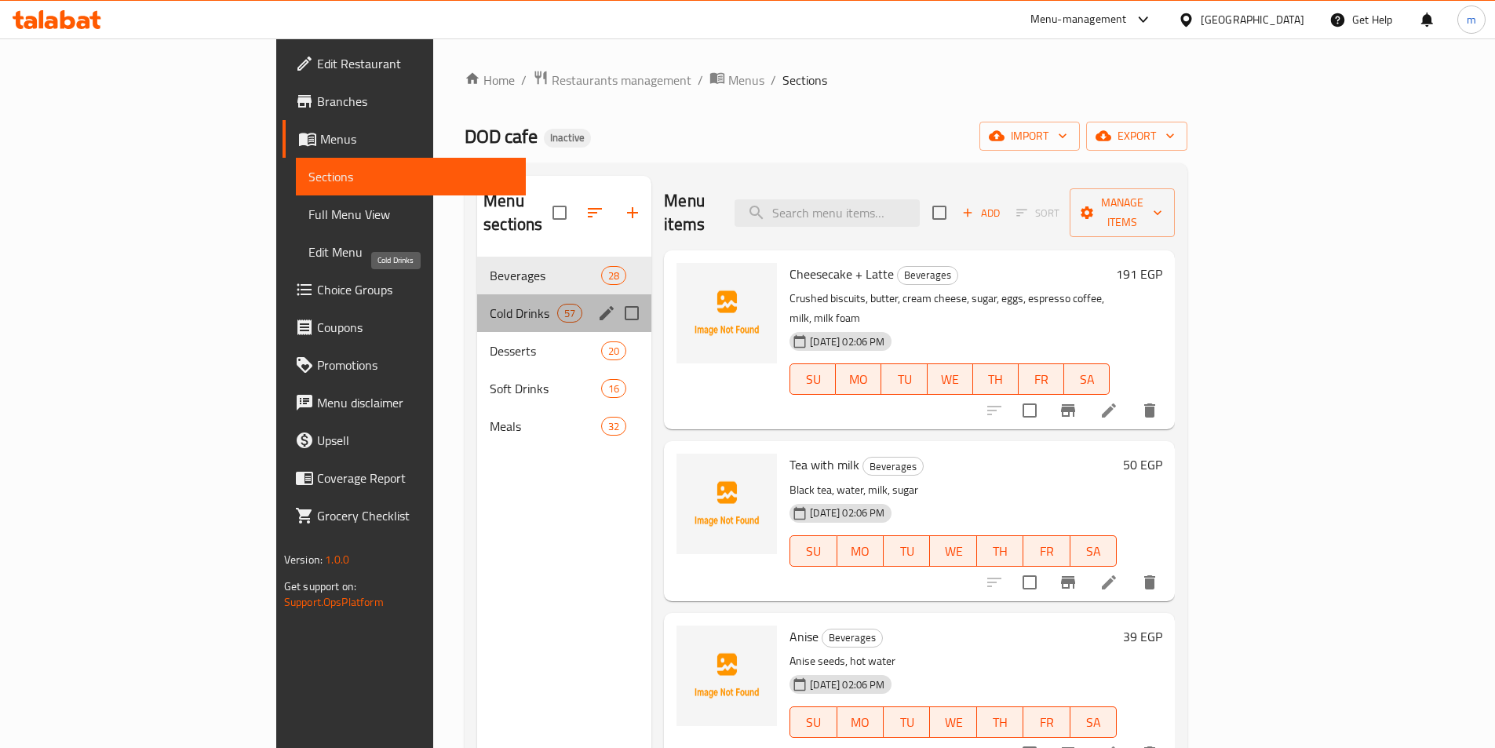
click at [490, 304] on span "Cold Drinks" at bounding box center [523, 313] width 67 height 19
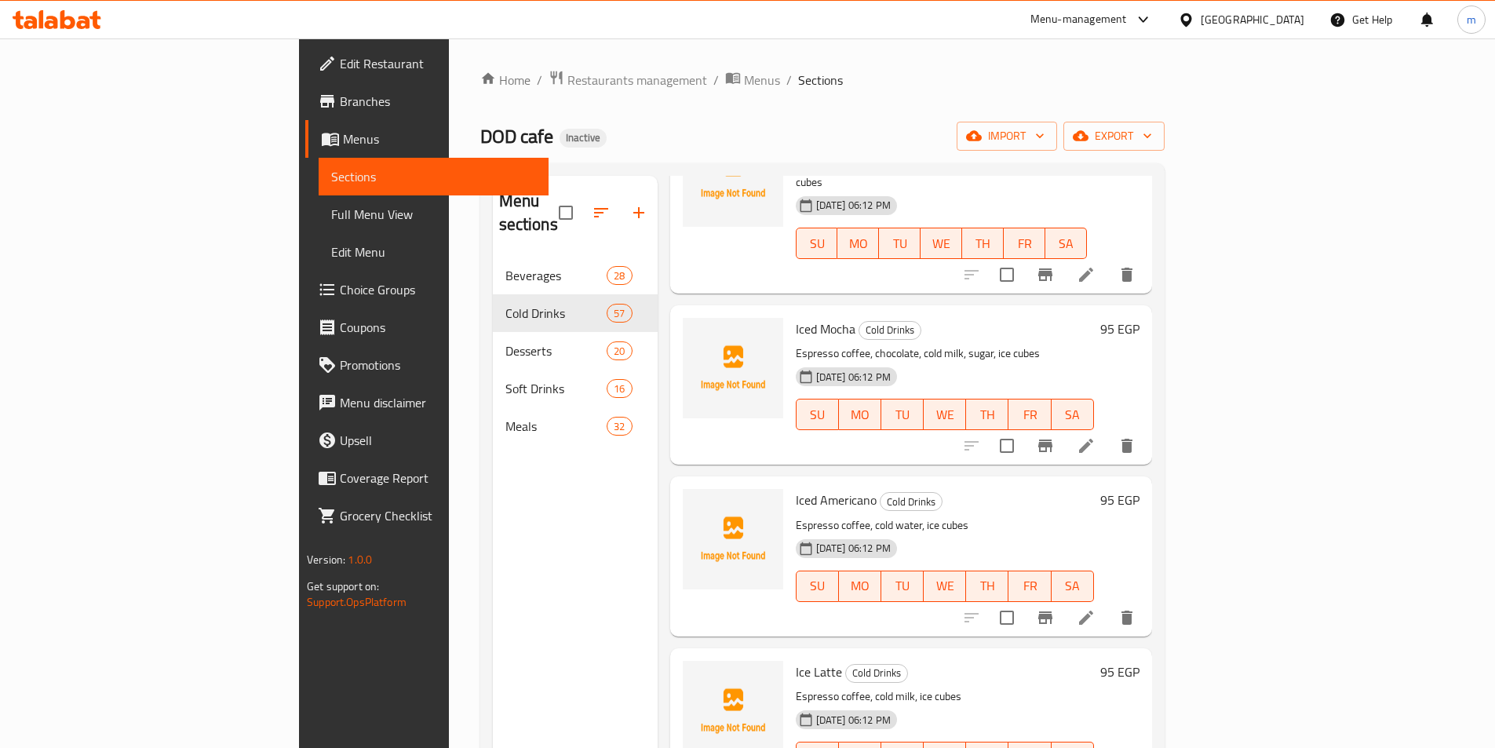
scroll to position [314, 0]
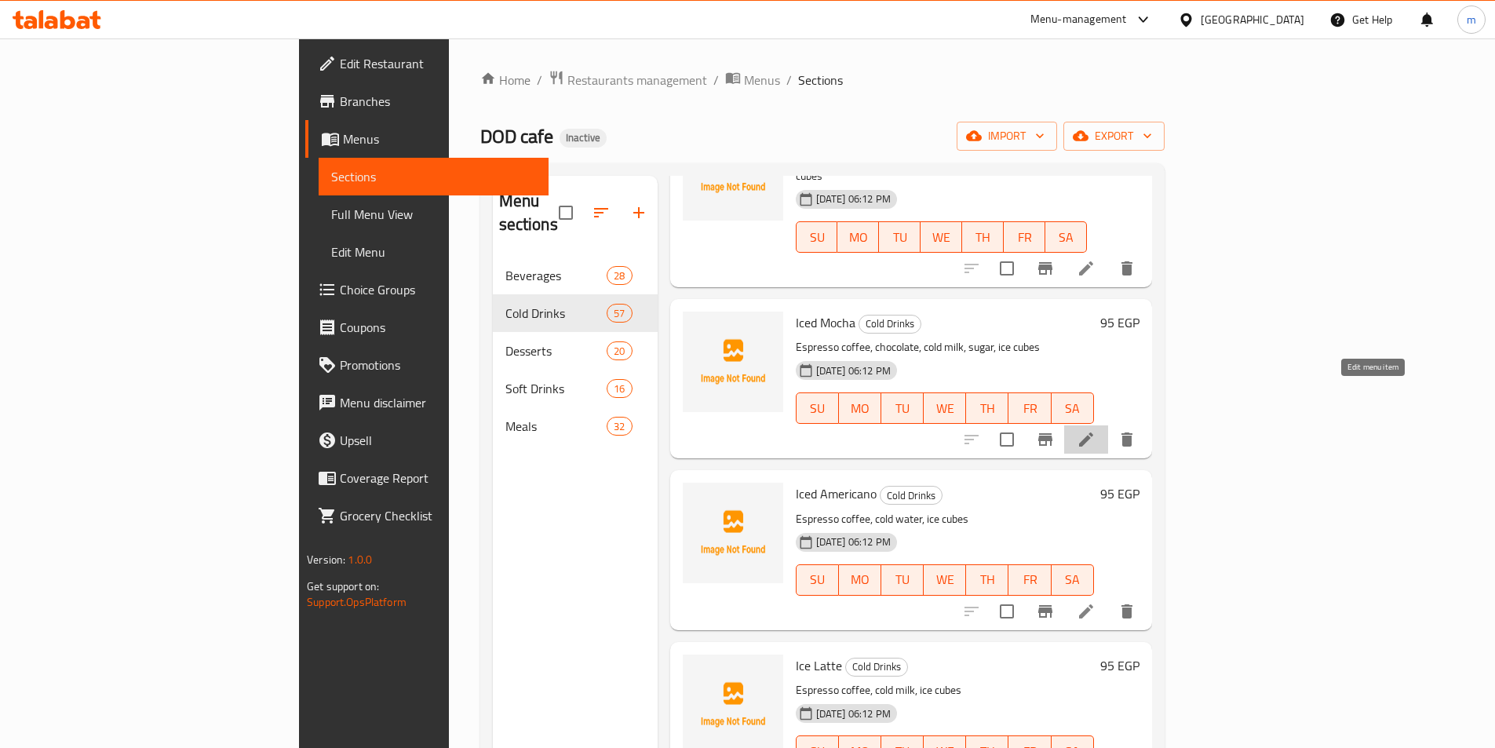
click at [1095, 430] on icon at bounding box center [1085, 439] width 19 height 19
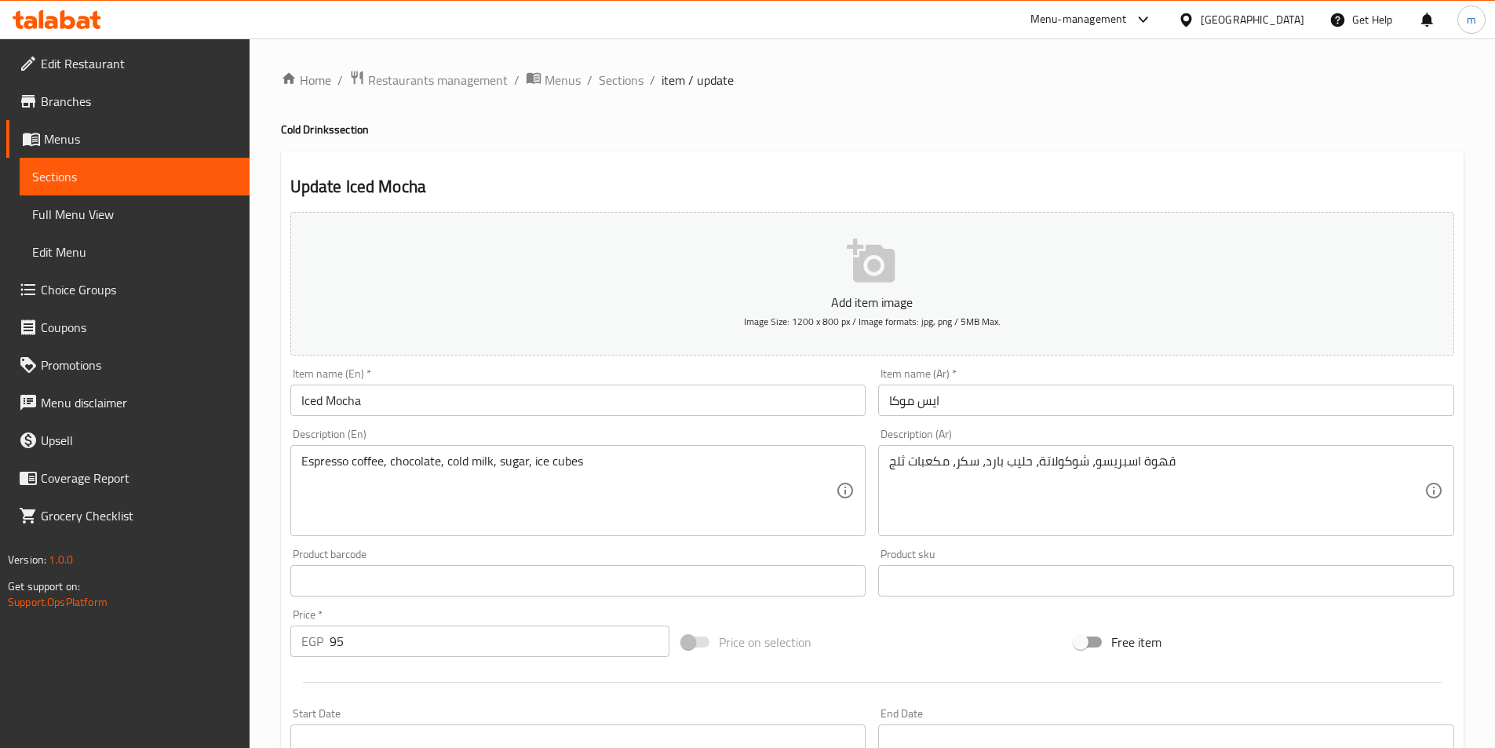
click at [321, 400] on input "Iced Mocha" at bounding box center [578, 399] width 576 height 31
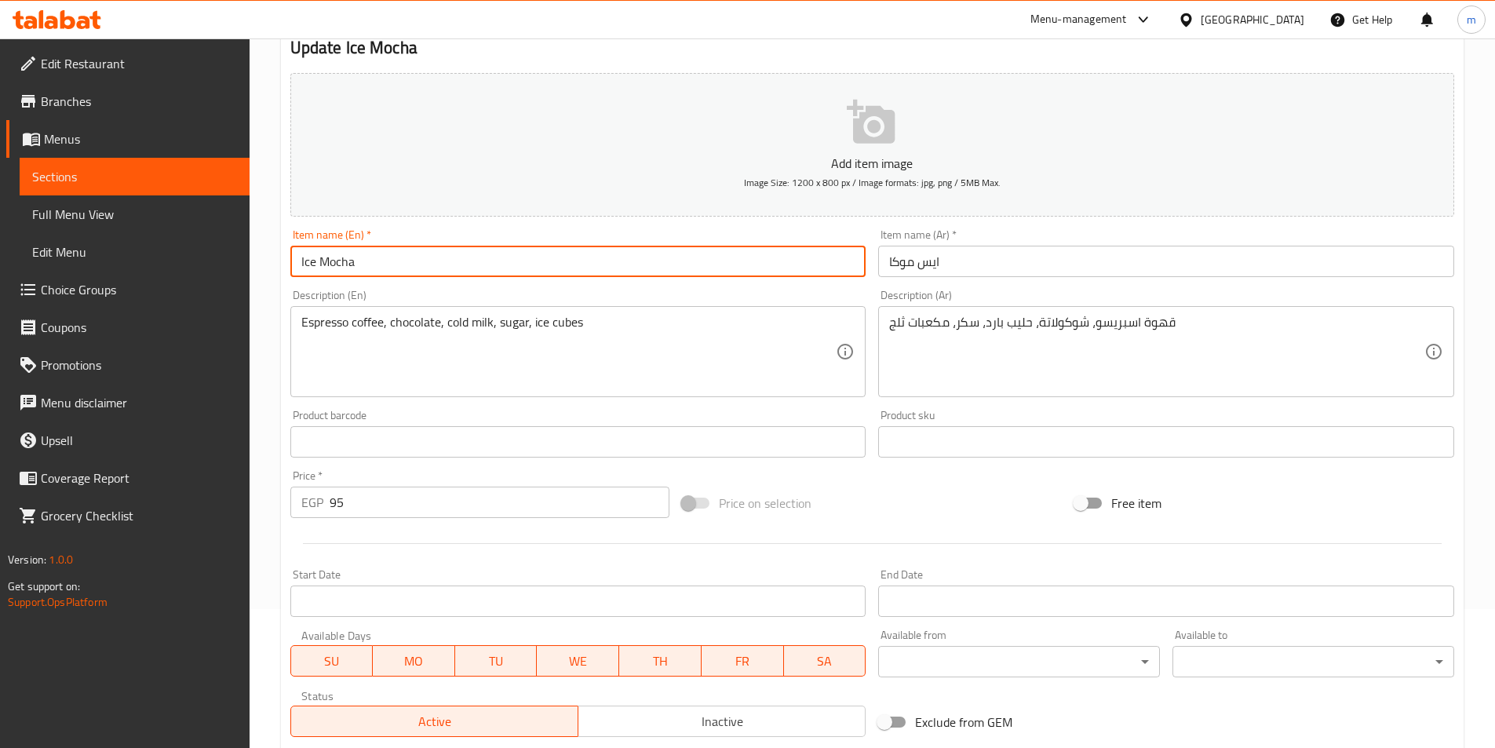
scroll to position [361, 0]
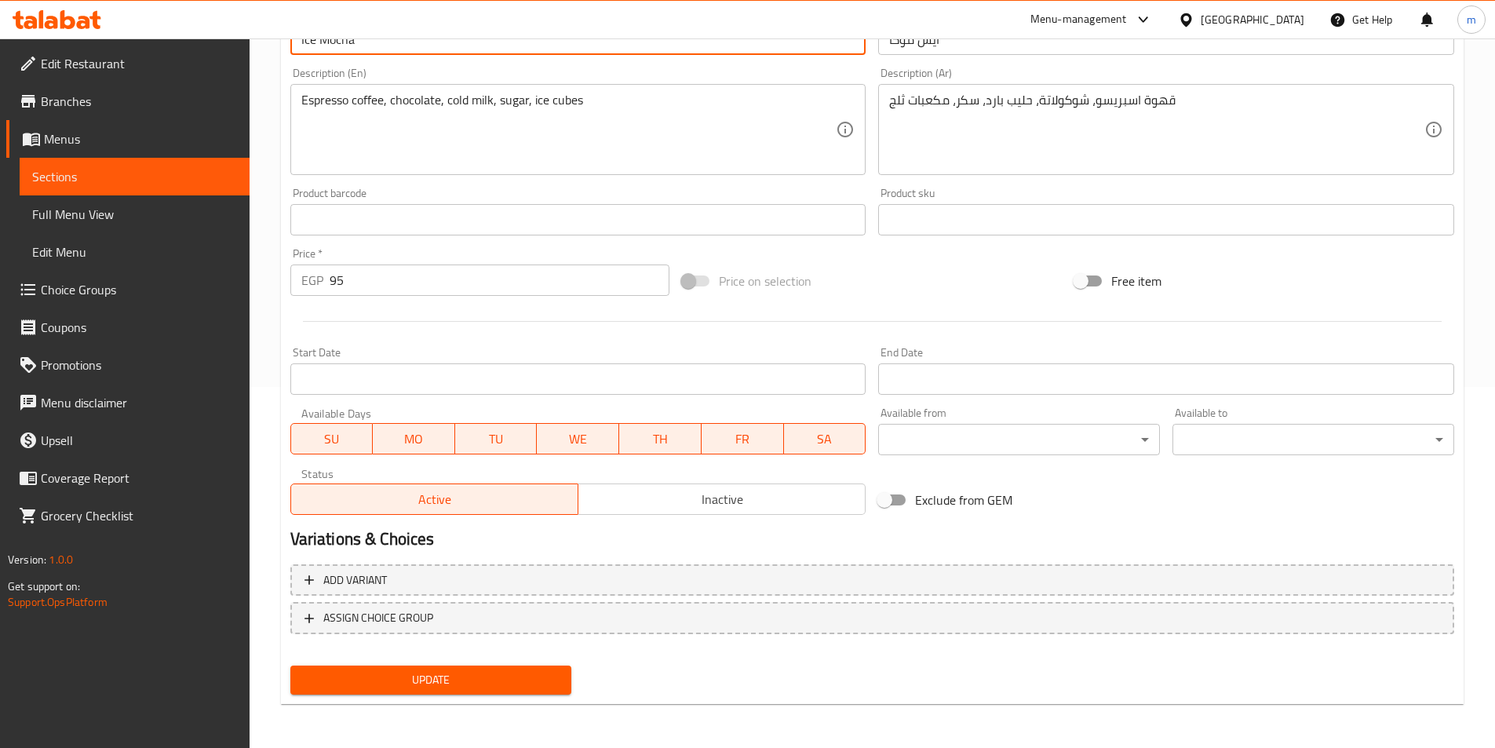
type input "Ice Mocha"
click at [384, 688] on span "Update" at bounding box center [431, 680] width 257 height 20
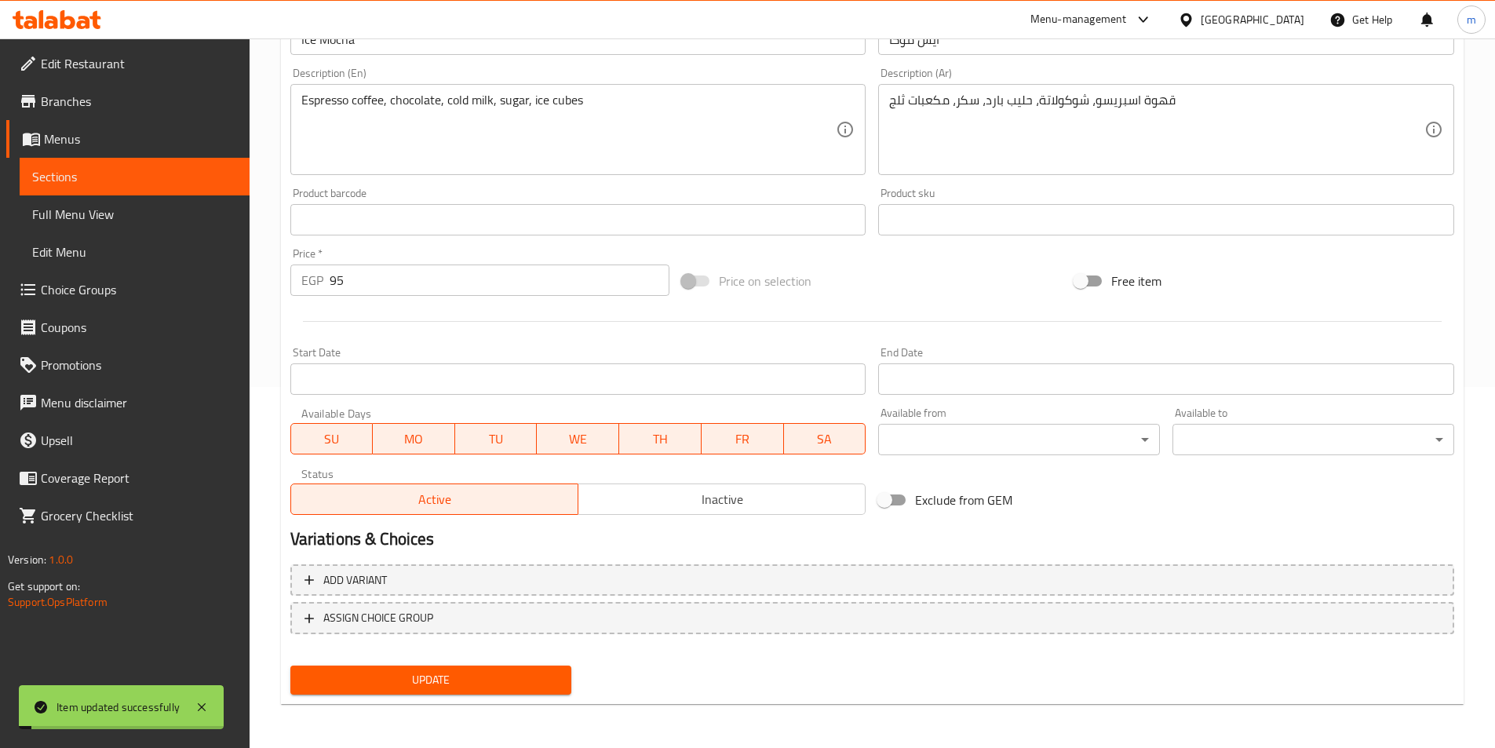
click at [169, 166] on link "Sections" at bounding box center [135, 177] width 230 height 38
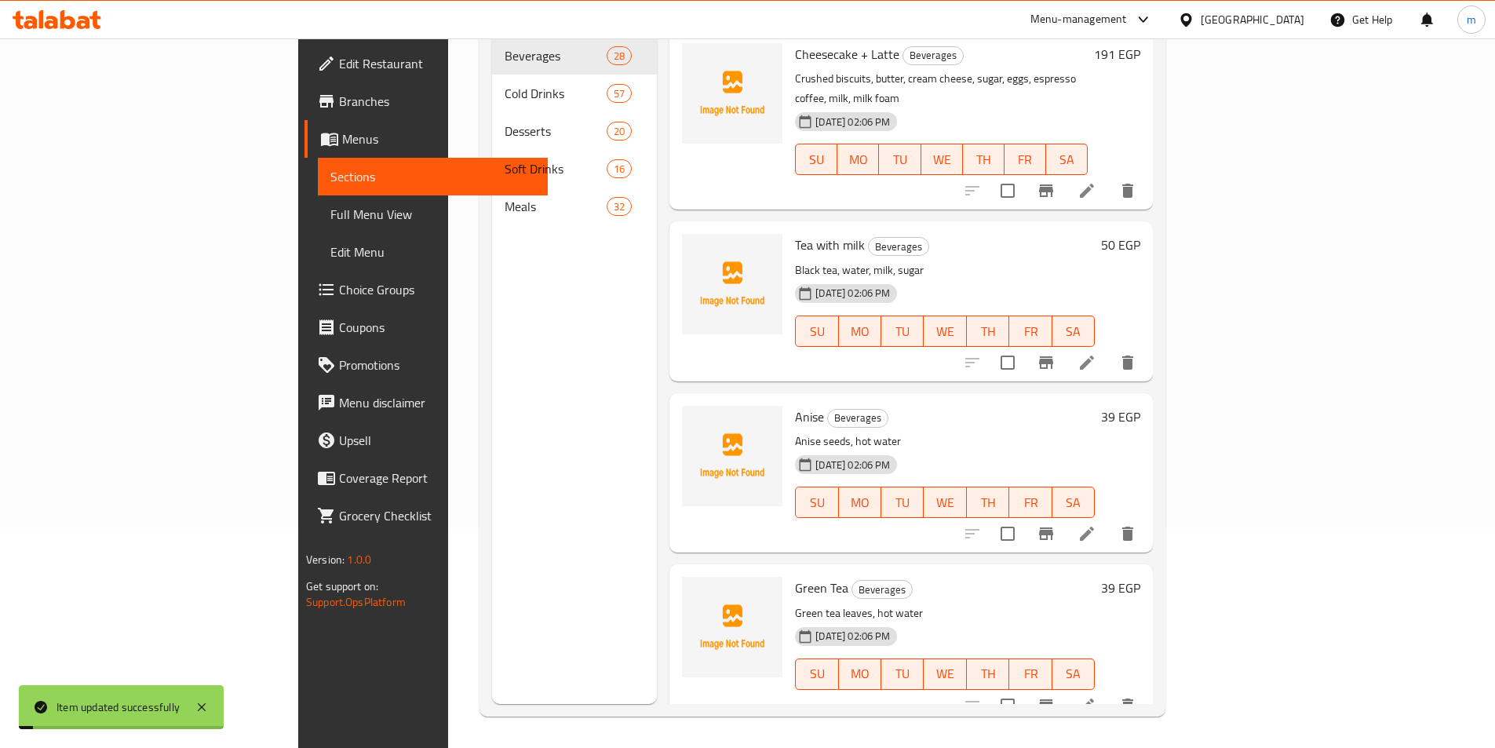
scroll to position [220, 0]
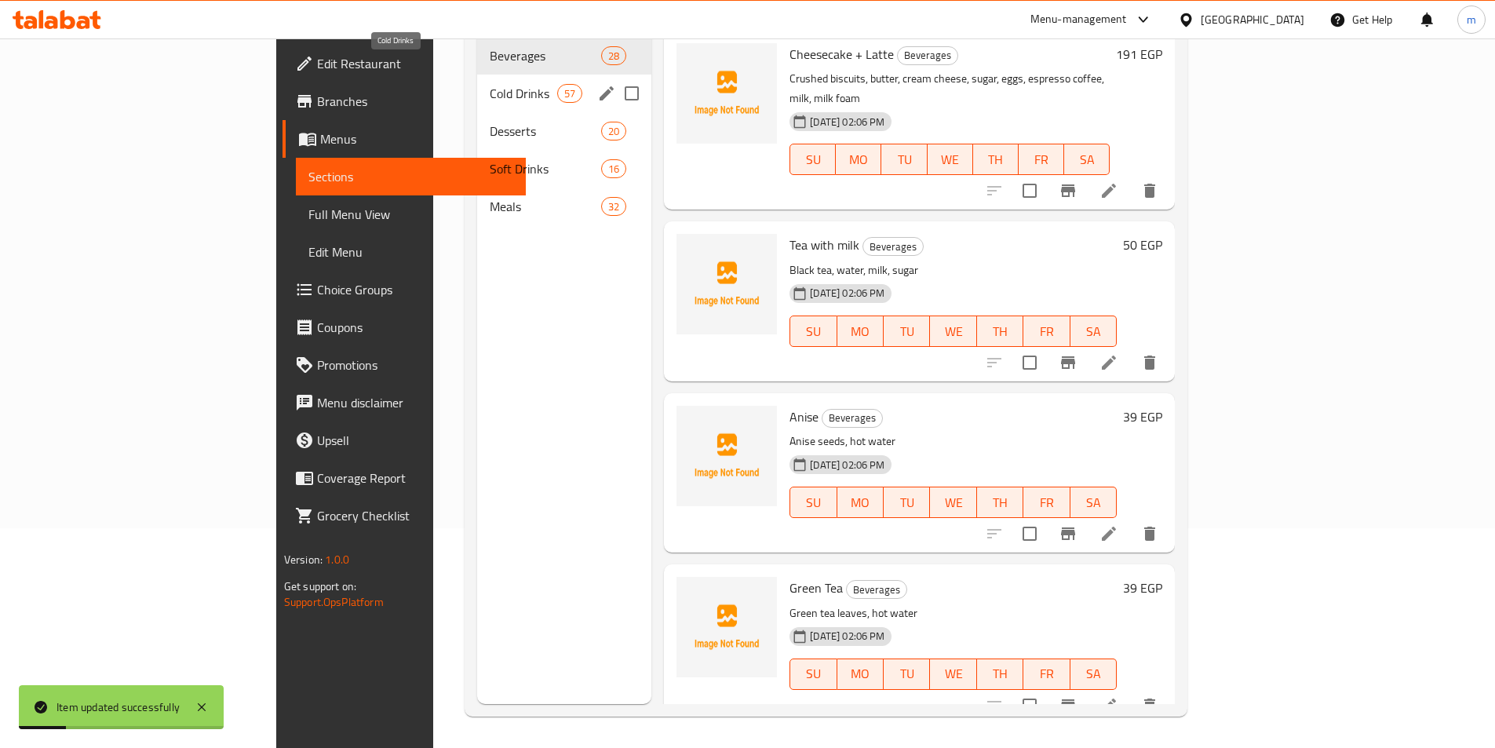
click at [490, 84] on span "Cold Drinks" at bounding box center [523, 93] width 67 height 19
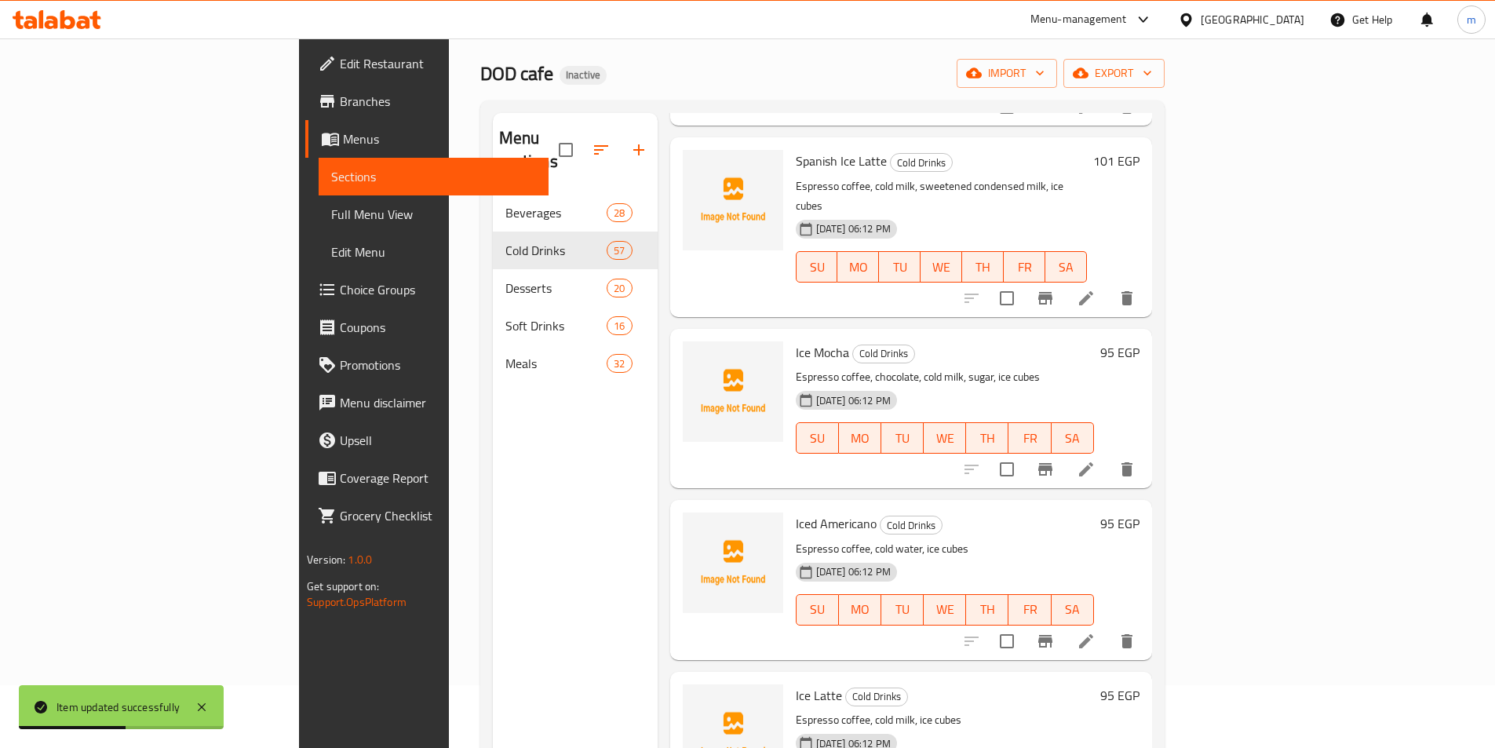
scroll to position [235, 0]
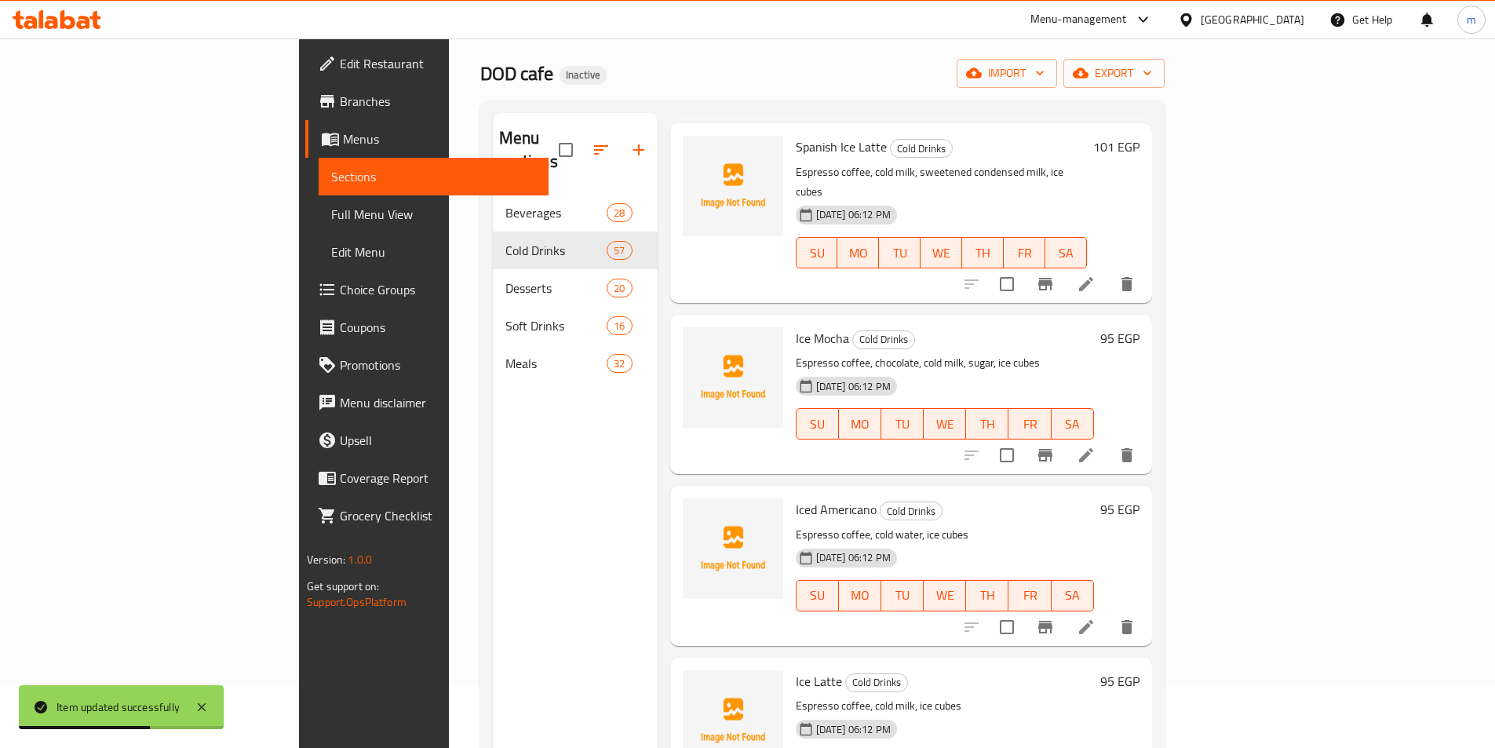
click at [1009, 71] on div "DOD cafe Inactive import export" at bounding box center [822, 73] width 684 height 29
click at [1164, 66] on div "DOD cafe Inactive import export" at bounding box center [822, 73] width 684 height 29
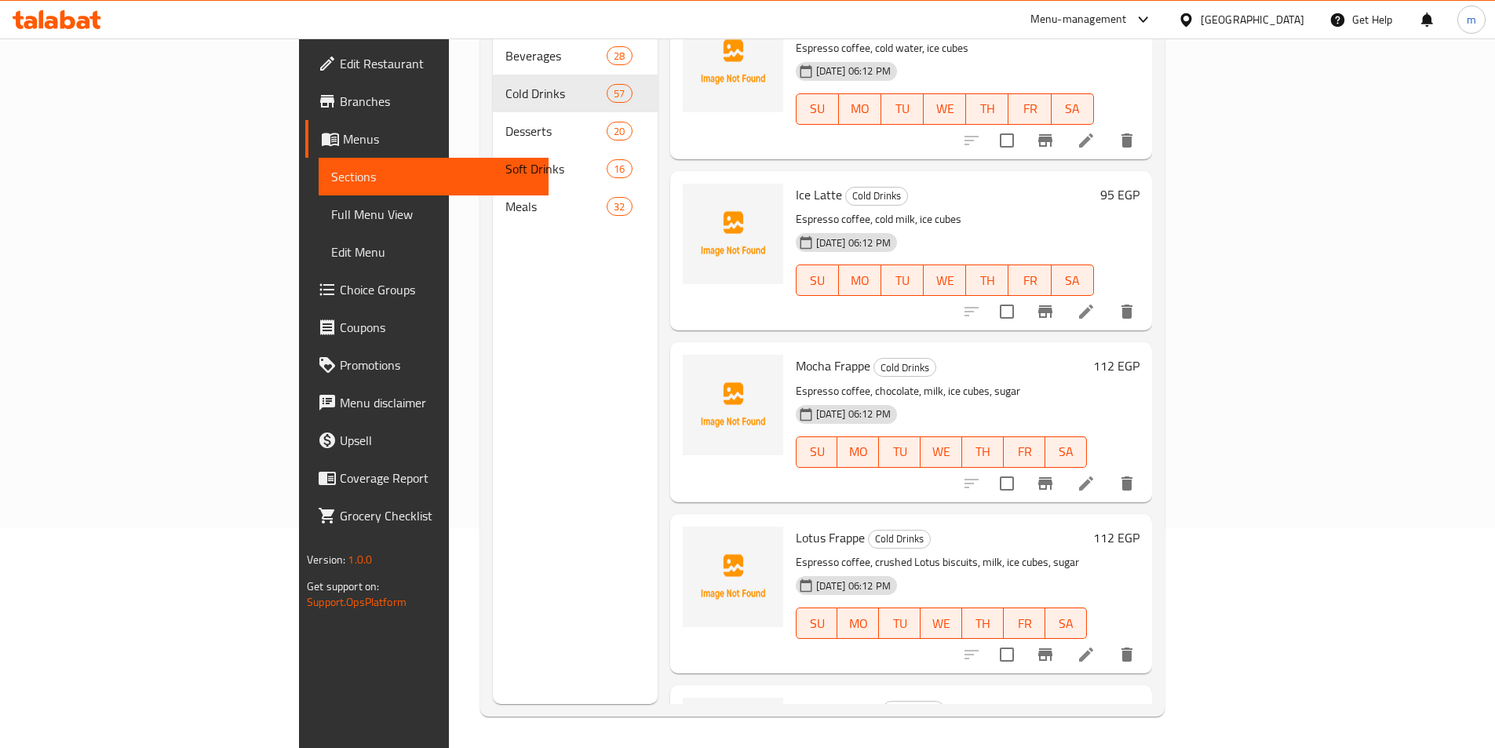
scroll to position [471, 0]
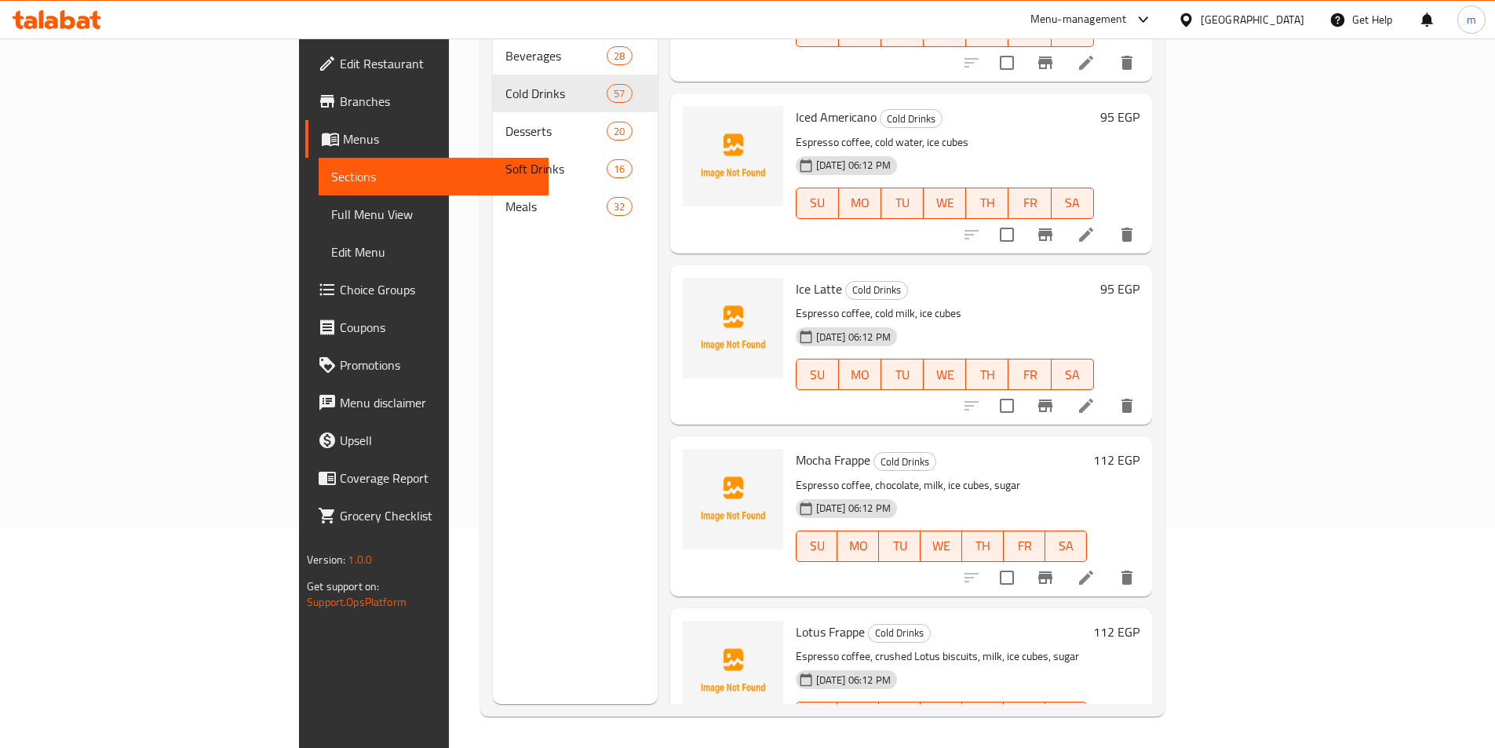
click at [1095, 225] on icon at bounding box center [1085, 234] width 19 height 19
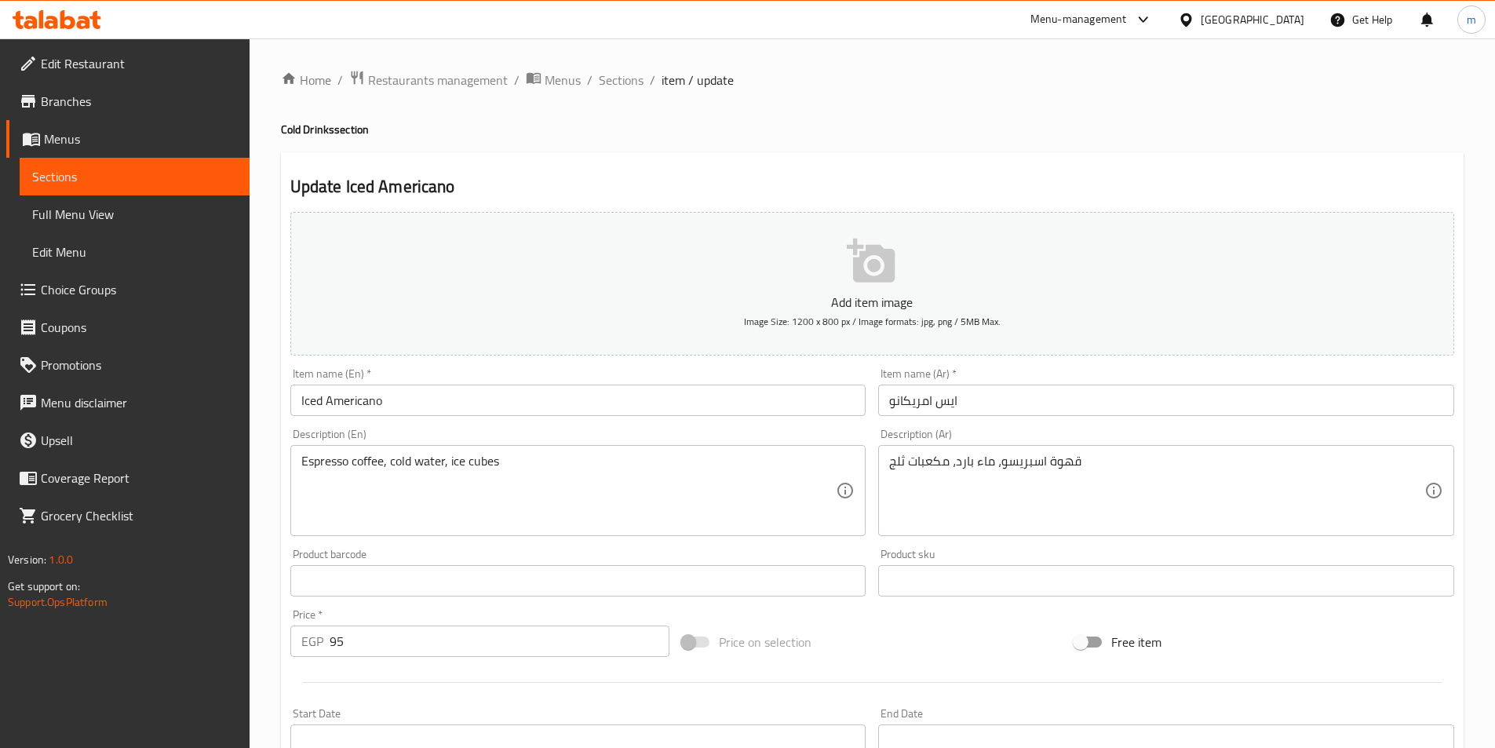
click at [321, 398] on input "Iced Americano" at bounding box center [578, 399] width 576 height 31
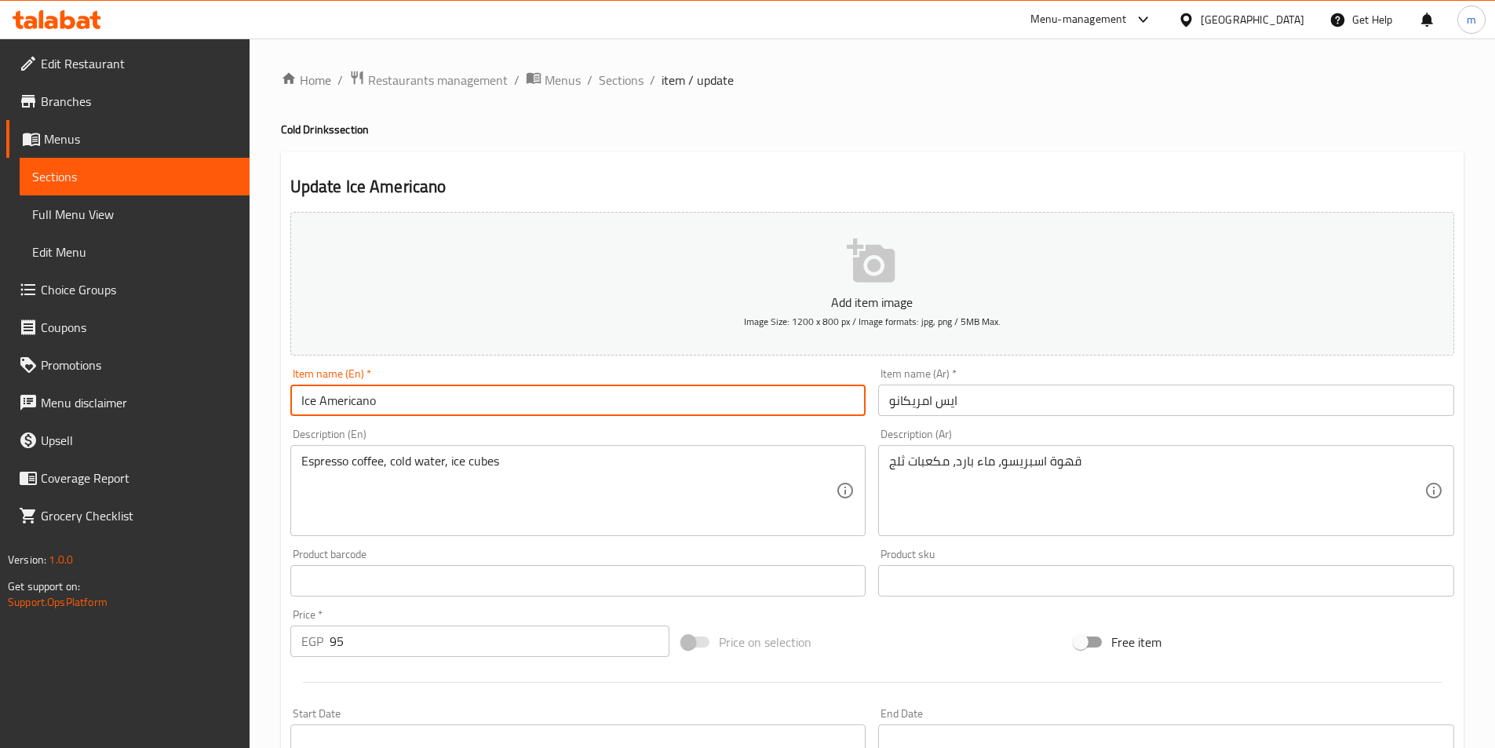
type input "Ice Americano"
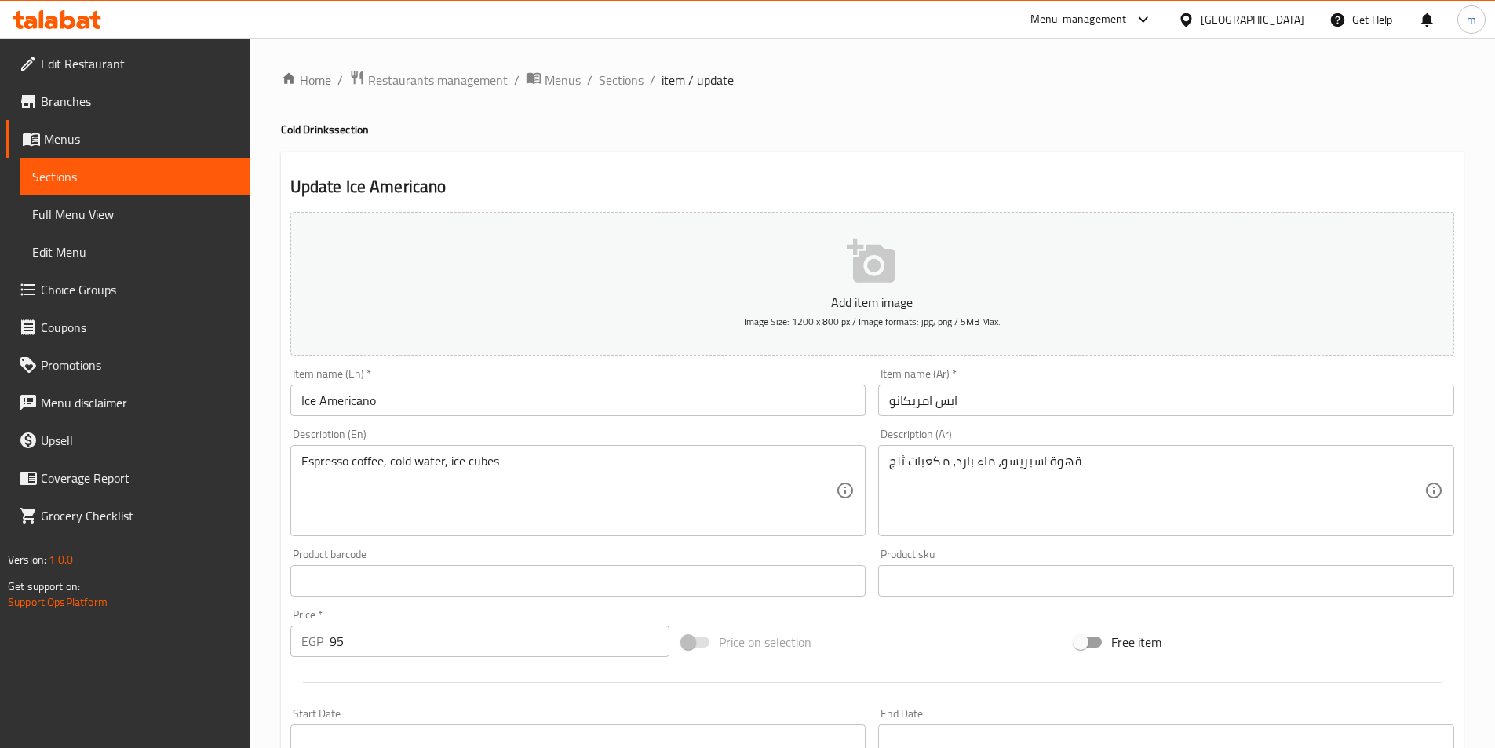
click at [321, 400] on input "Ice Americano" at bounding box center [578, 399] width 576 height 31
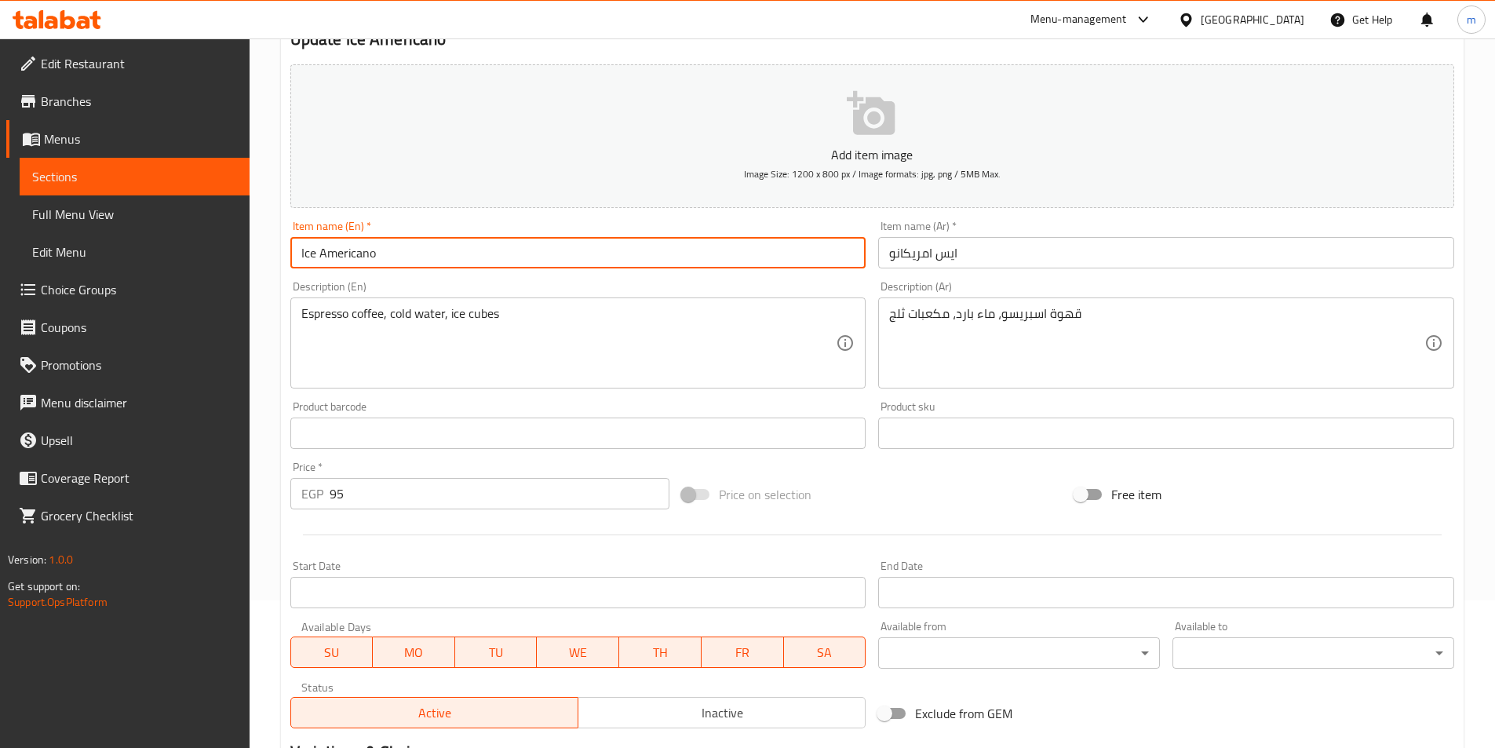
scroll to position [361, 0]
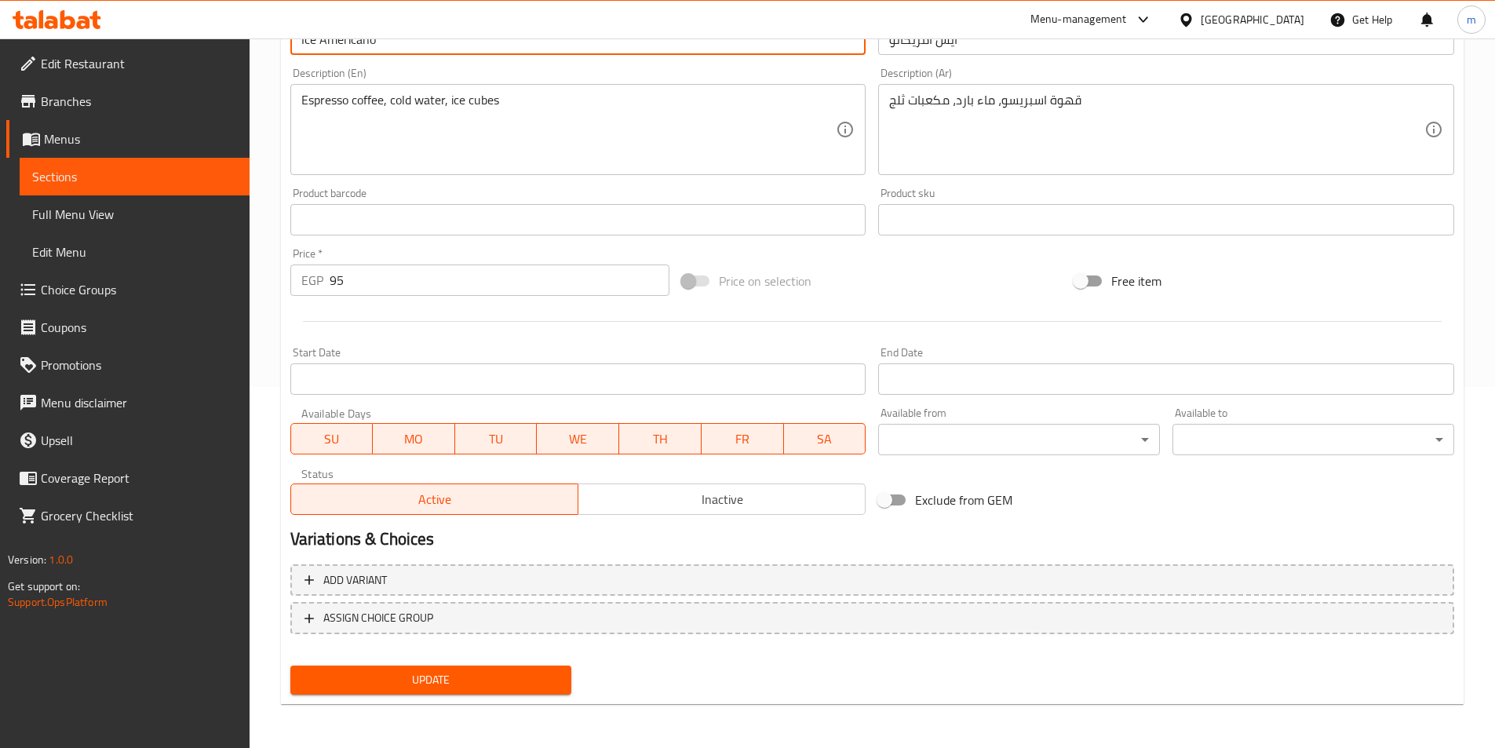
click at [349, 672] on span "Update" at bounding box center [431, 680] width 257 height 20
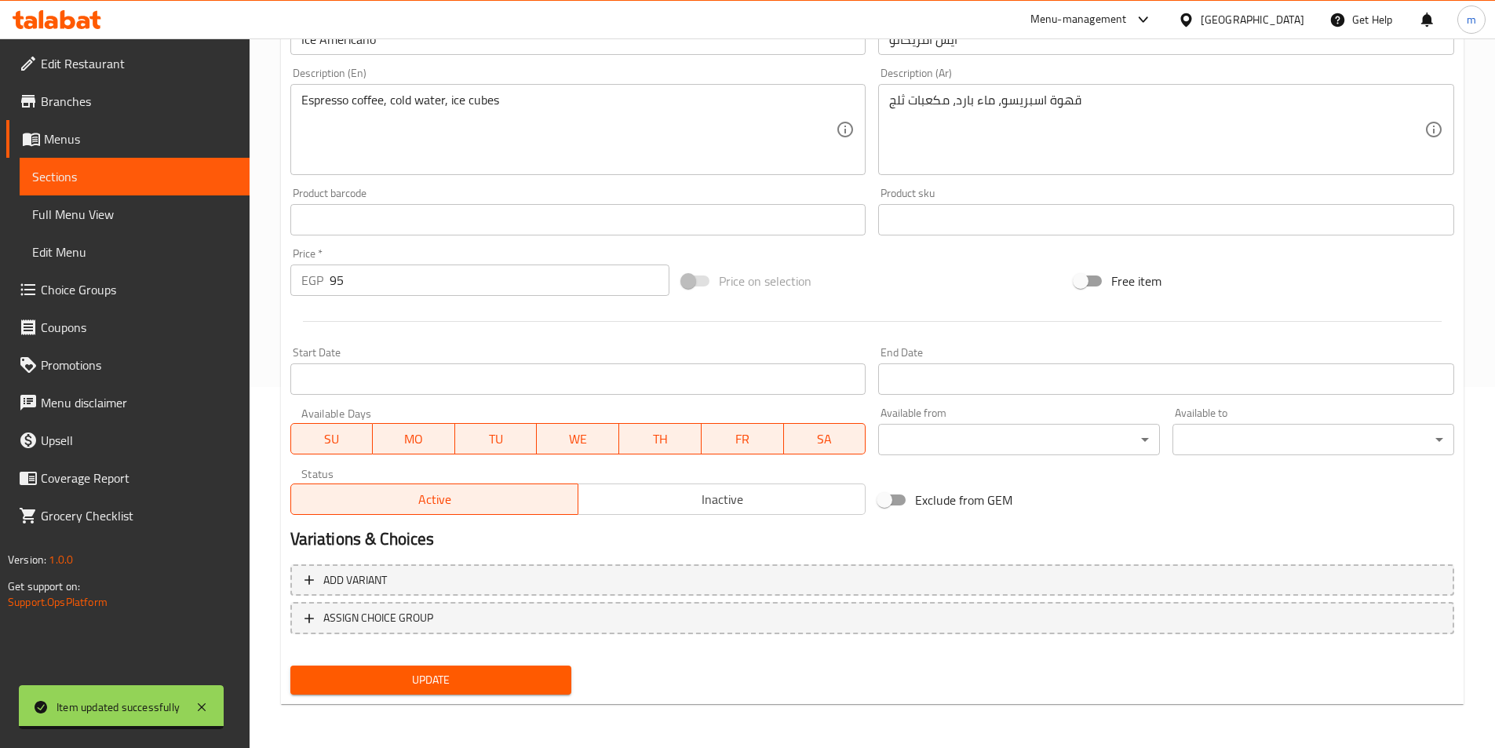
click at [170, 165] on link "Sections" at bounding box center [135, 177] width 230 height 38
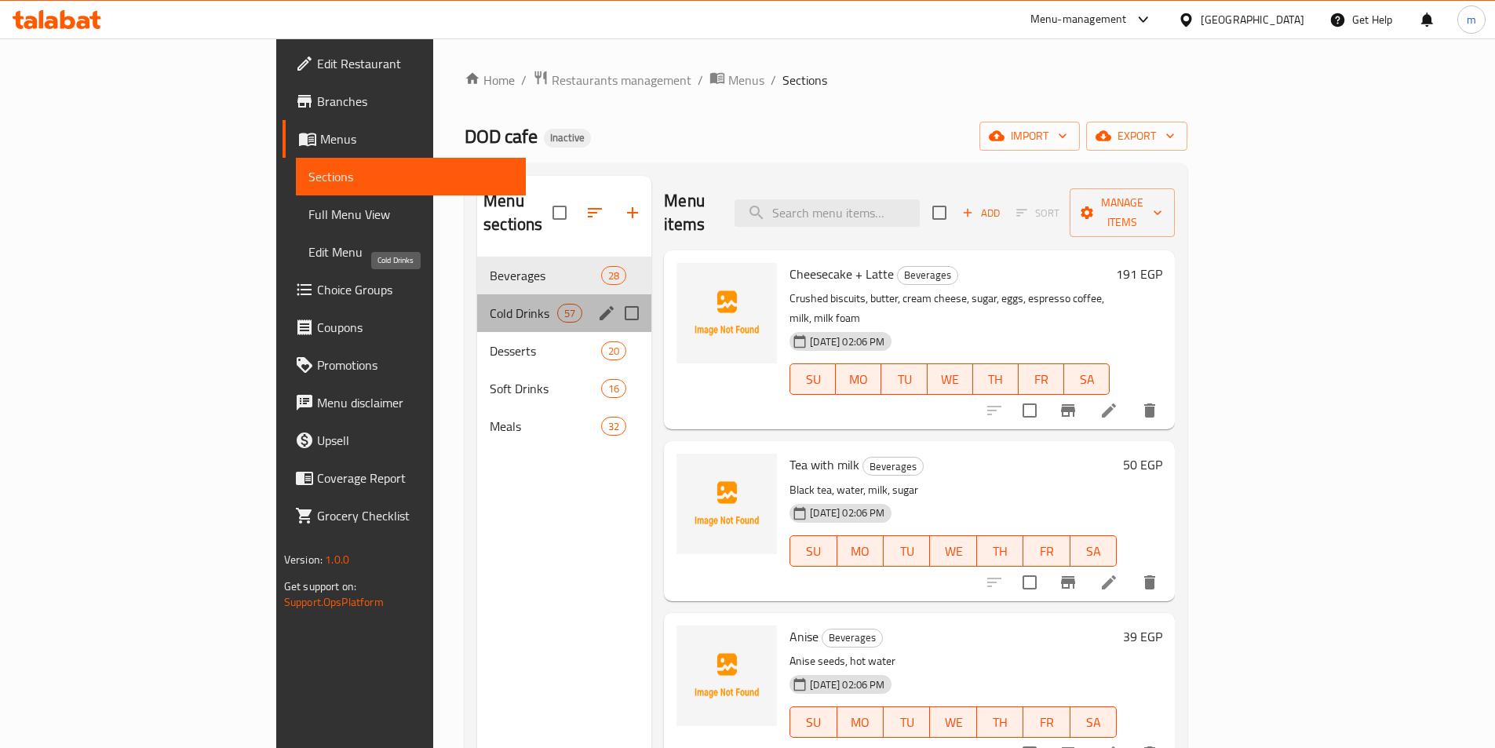
click at [490, 304] on span "Cold Drinks" at bounding box center [523, 313] width 67 height 19
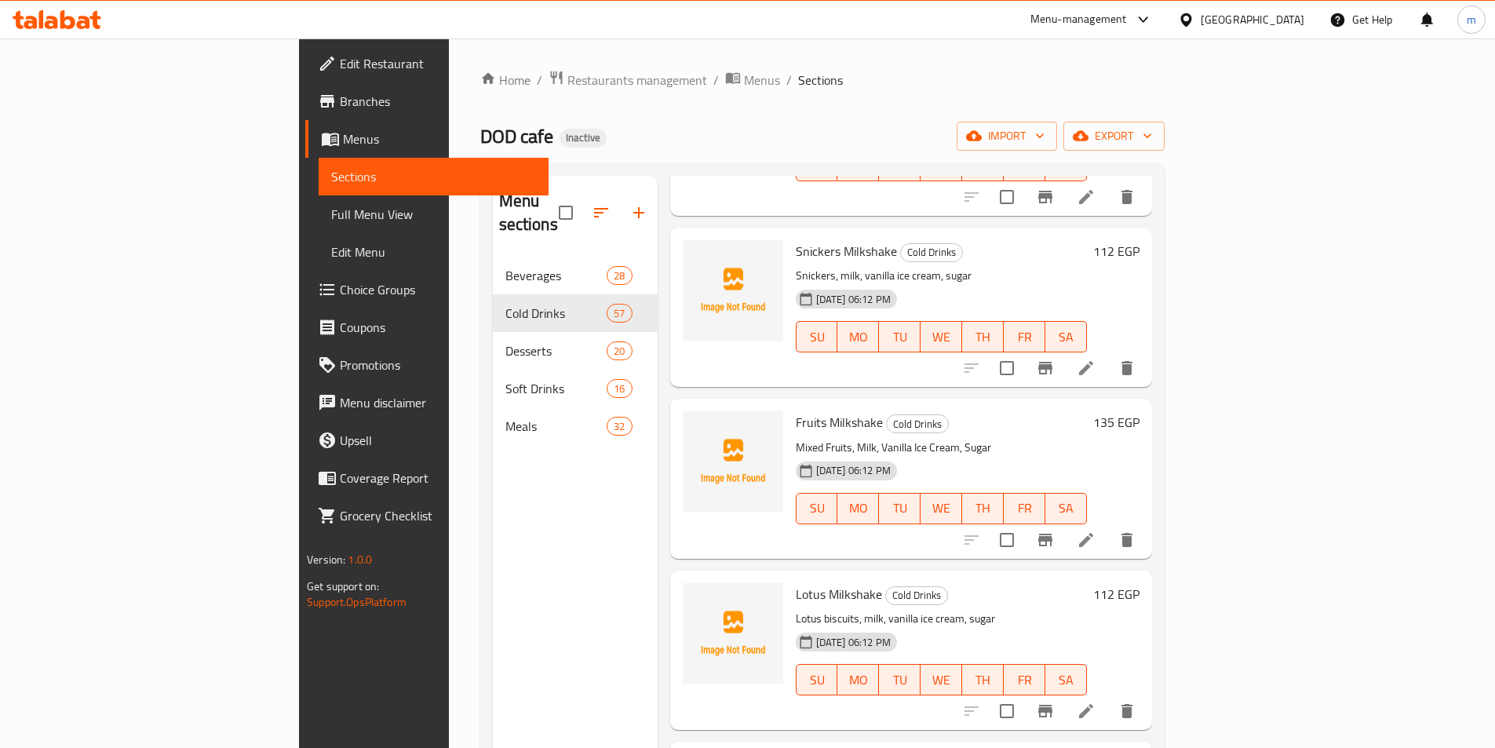
scroll to position [5842, 0]
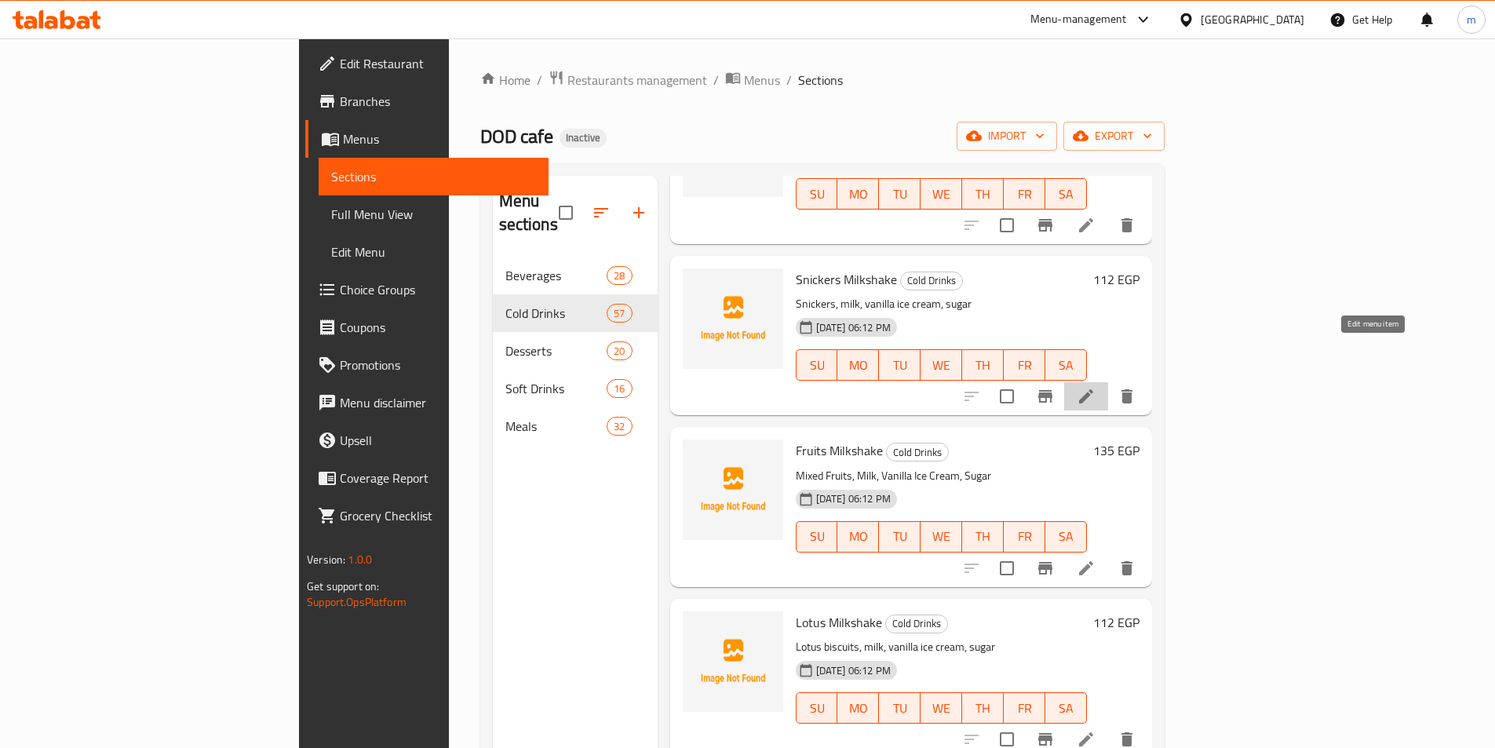
click at [1095, 387] on icon at bounding box center [1085, 396] width 19 height 19
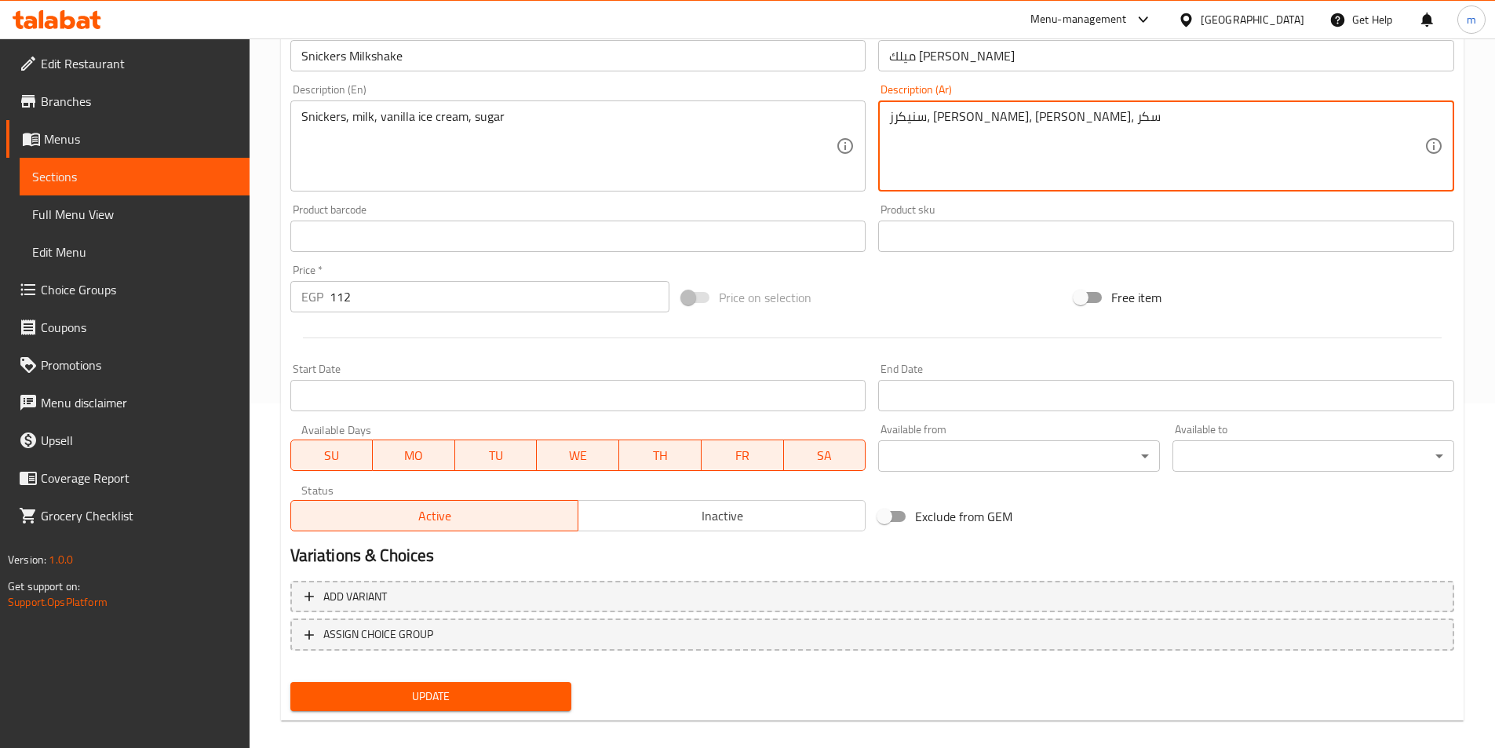
scroll to position [361, 0]
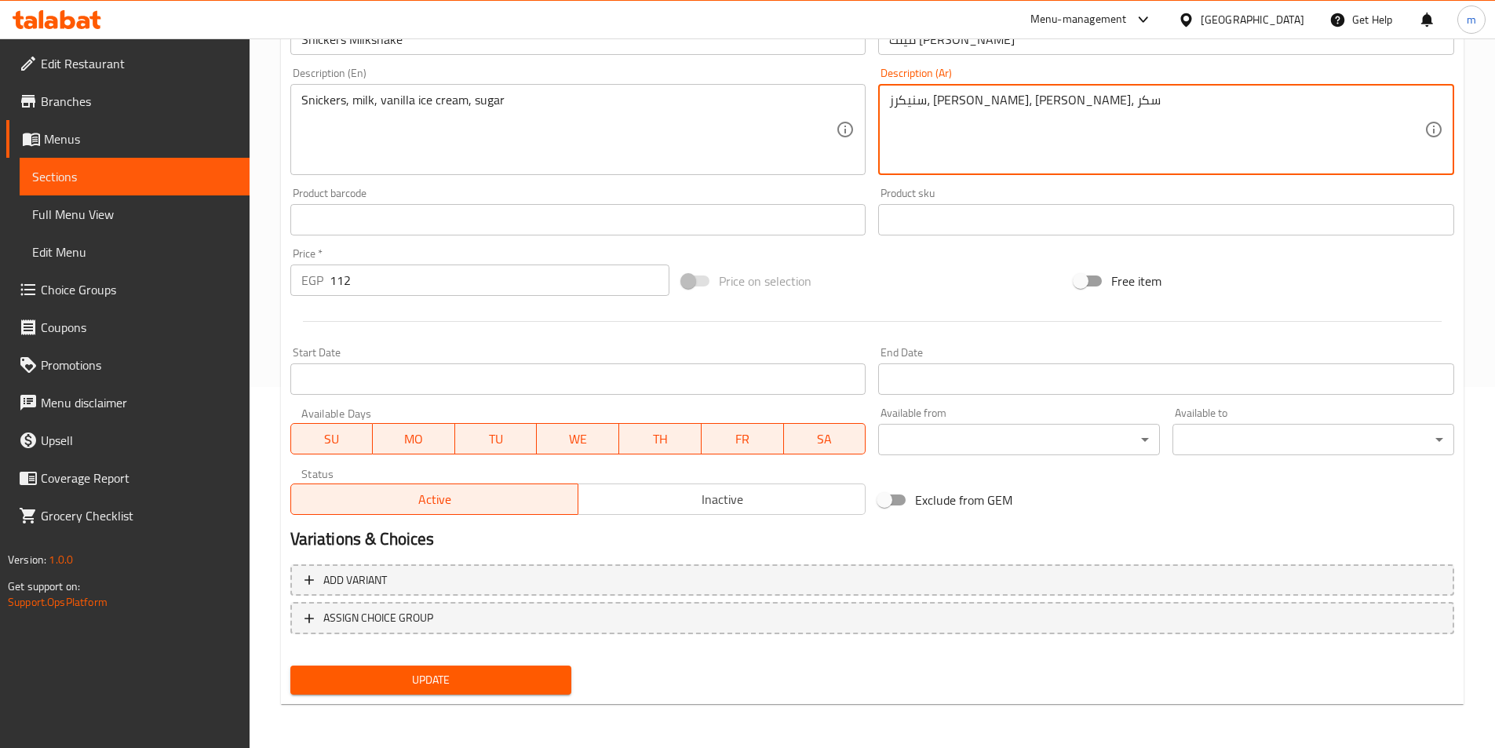
type textarea "سنيكرز، [PERSON_NAME]، [PERSON_NAME]، سكر"
click at [490, 680] on span "Update" at bounding box center [431, 680] width 257 height 20
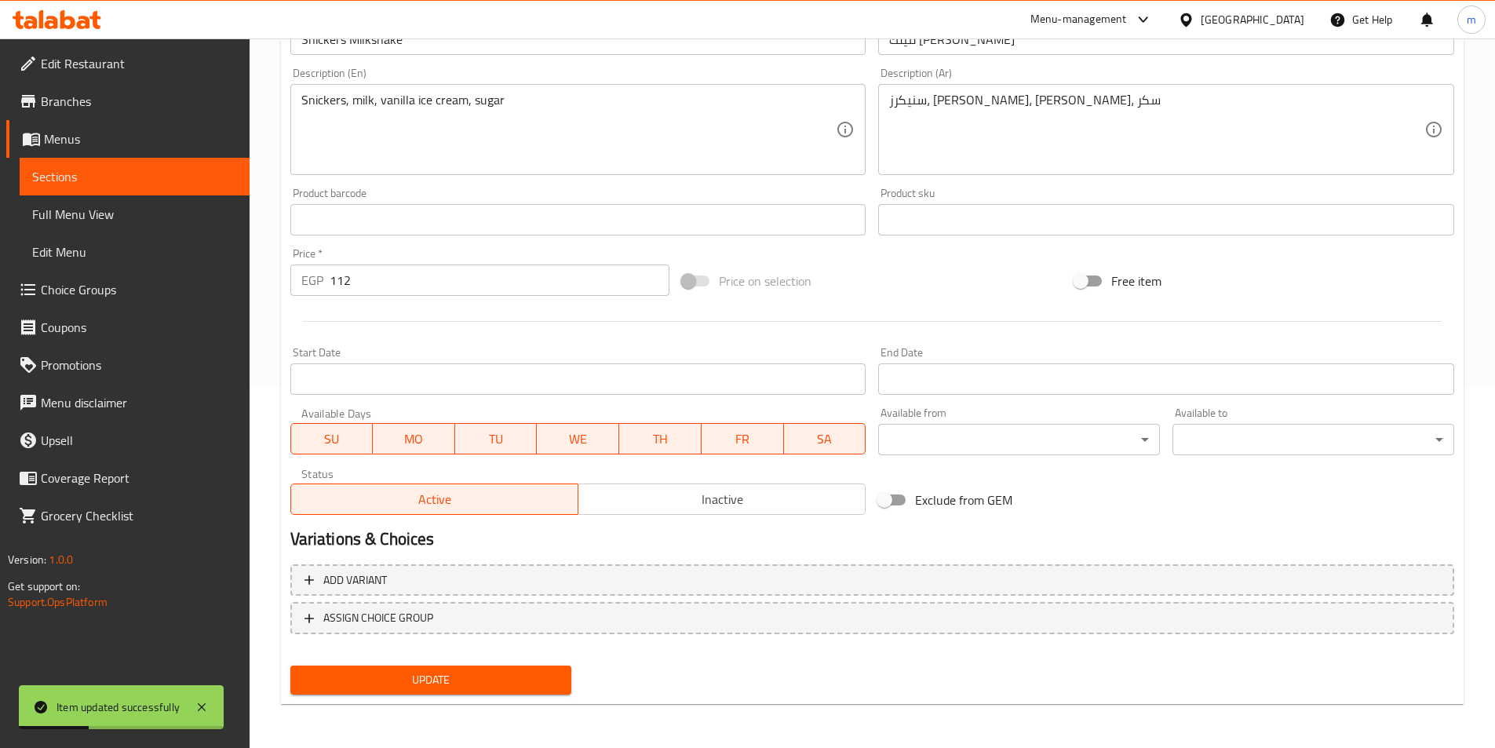
click at [54, 167] on span "Sections" at bounding box center [134, 176] width 205 height 19
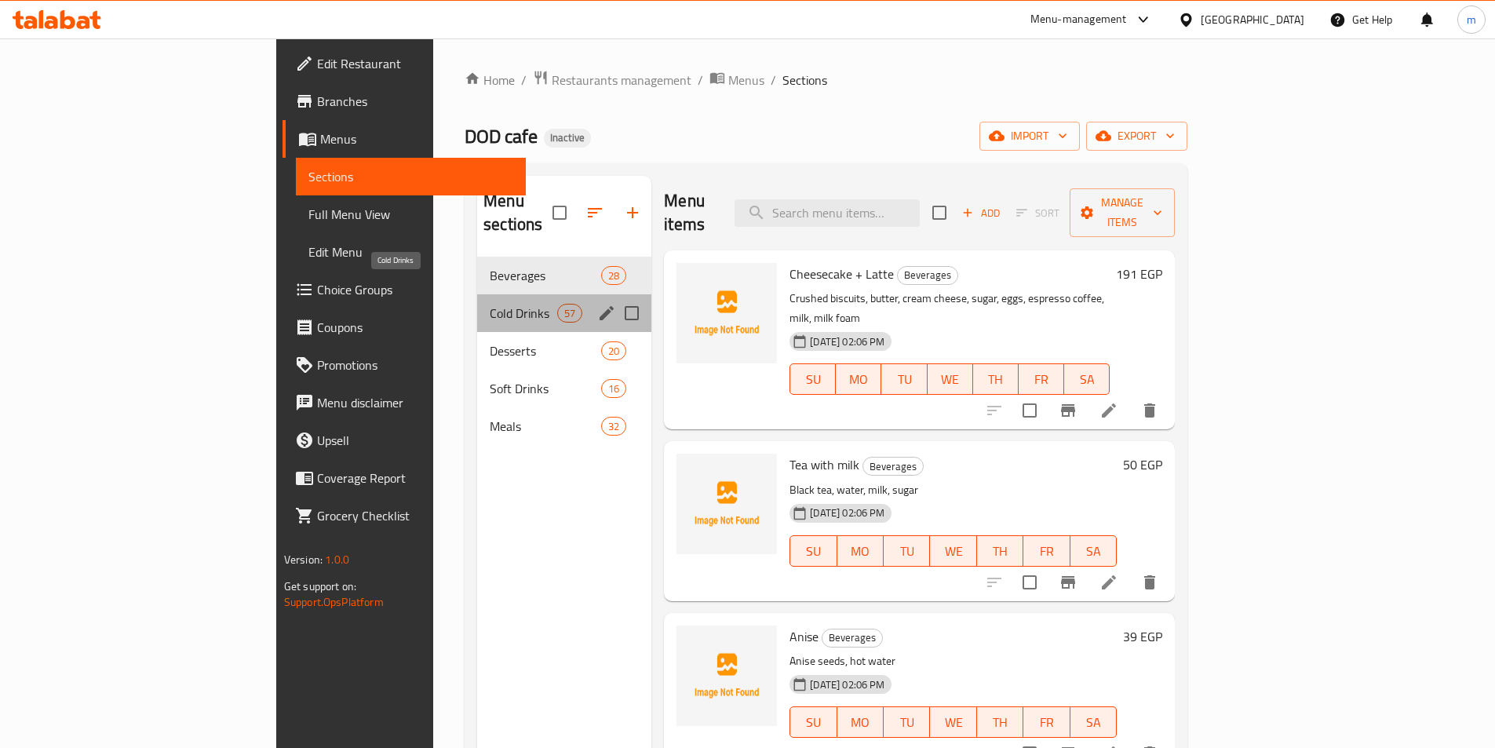
click at [490, 304] on span "Cold Drinks" at bounding box center [523, 313] width 67 height 19
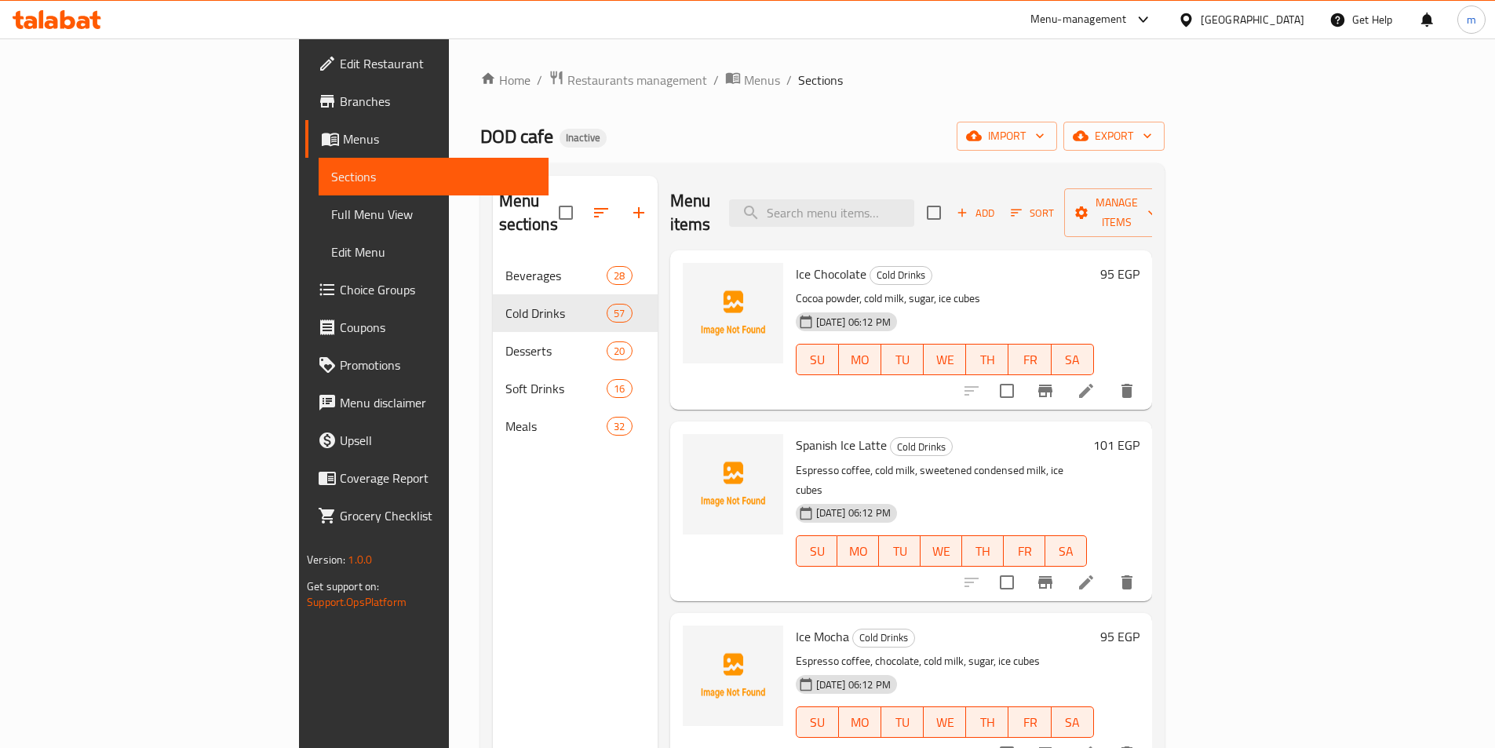
scroll to position [7242, 0]
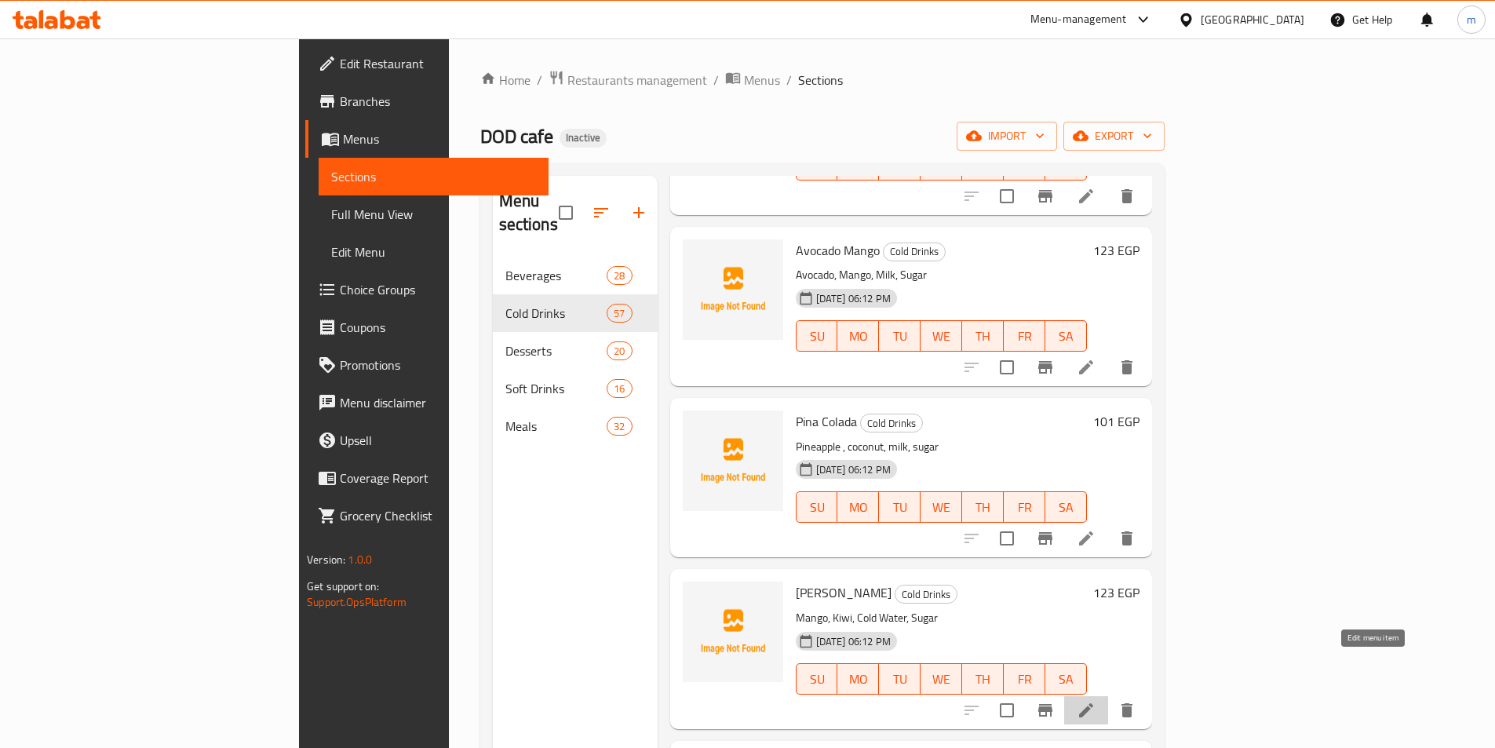
click at [1095, 701] on icon at bounding box center [1085, 710] width 19 height 19
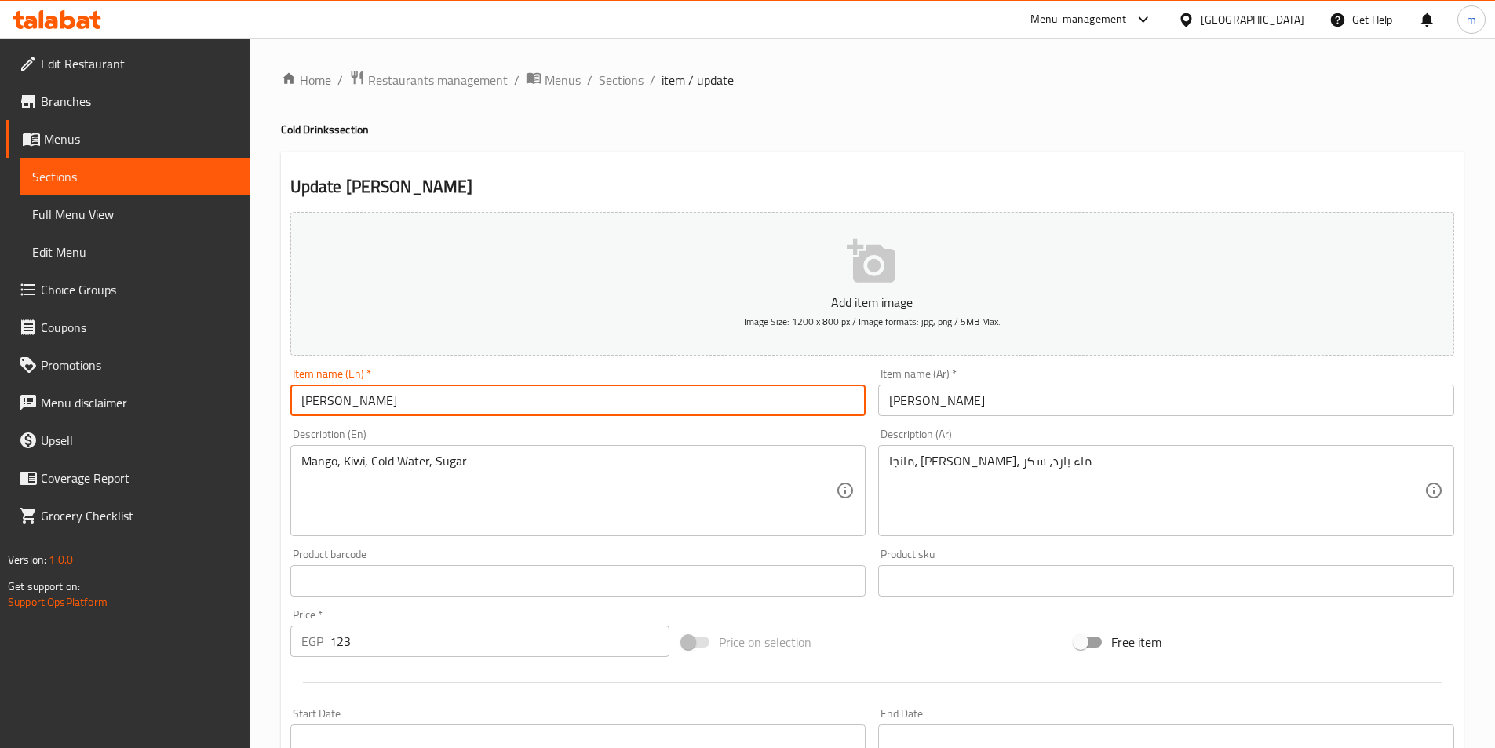
click at [323, 407] on input "[PERSON_NAME]" at bounding box center [578, 399] width 576 height 31
type input "mango Kiwi"
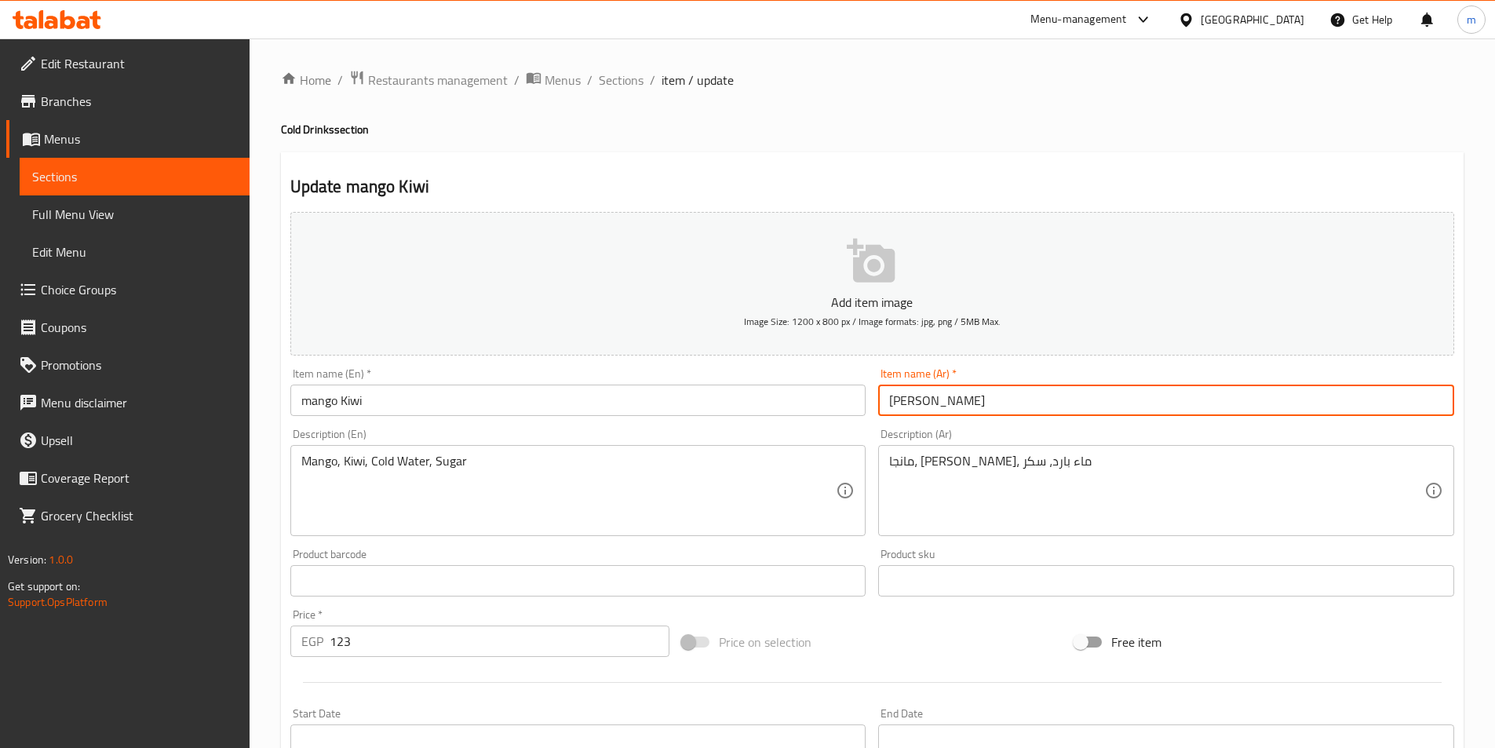
click at [923, 407] on input "[PERSON_NAME]" at bounding box center [1166, 399] width 576 height 31
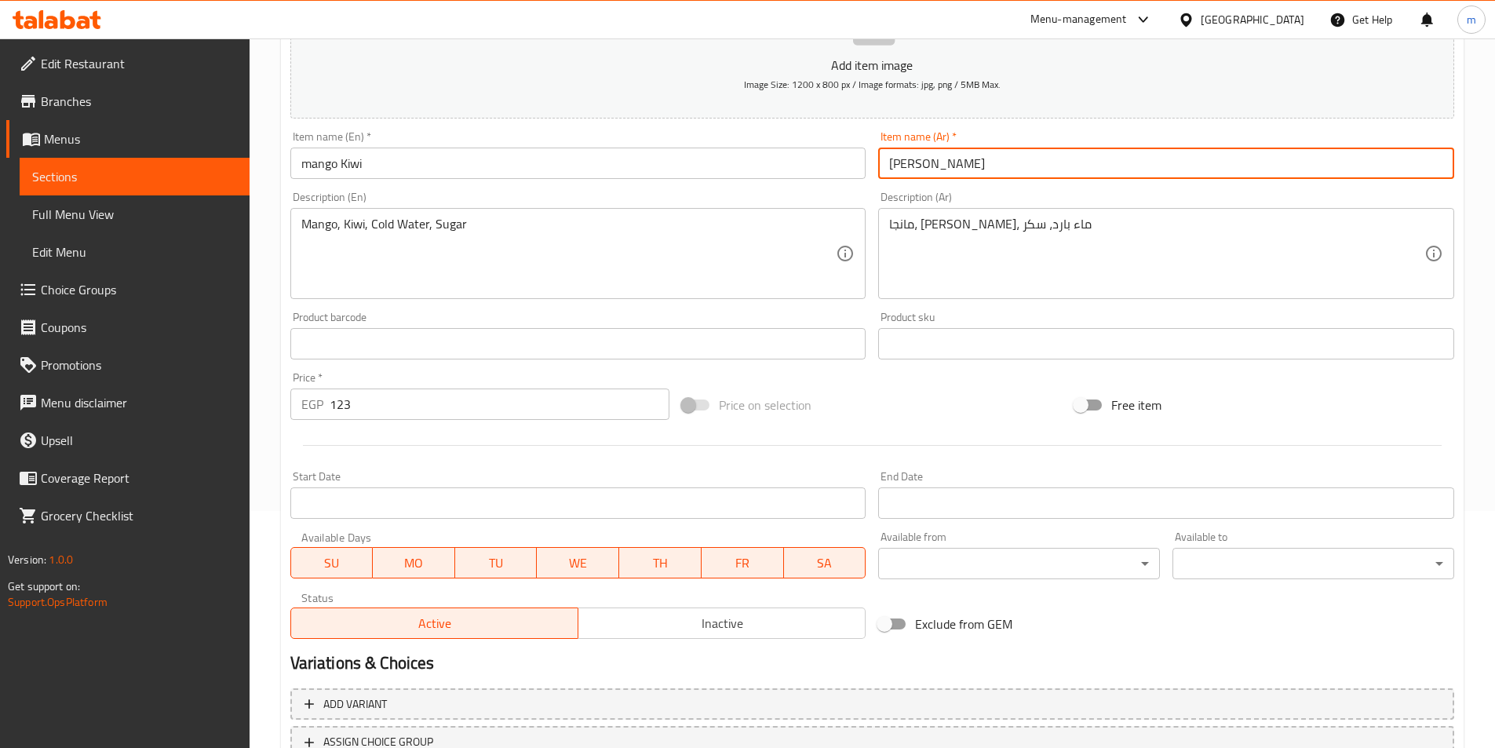
scroll to position [361, 0]
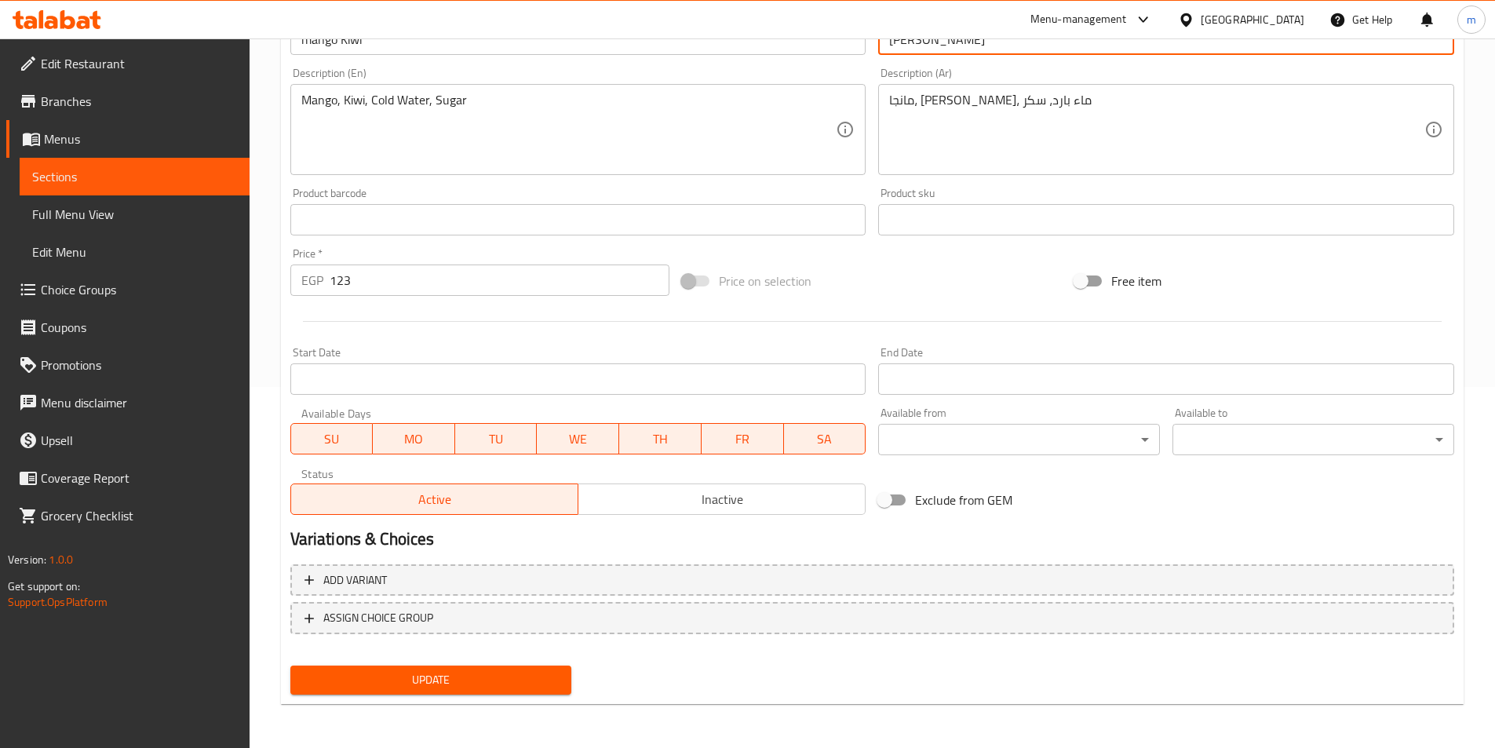
type input "[PERSON_NAME]"
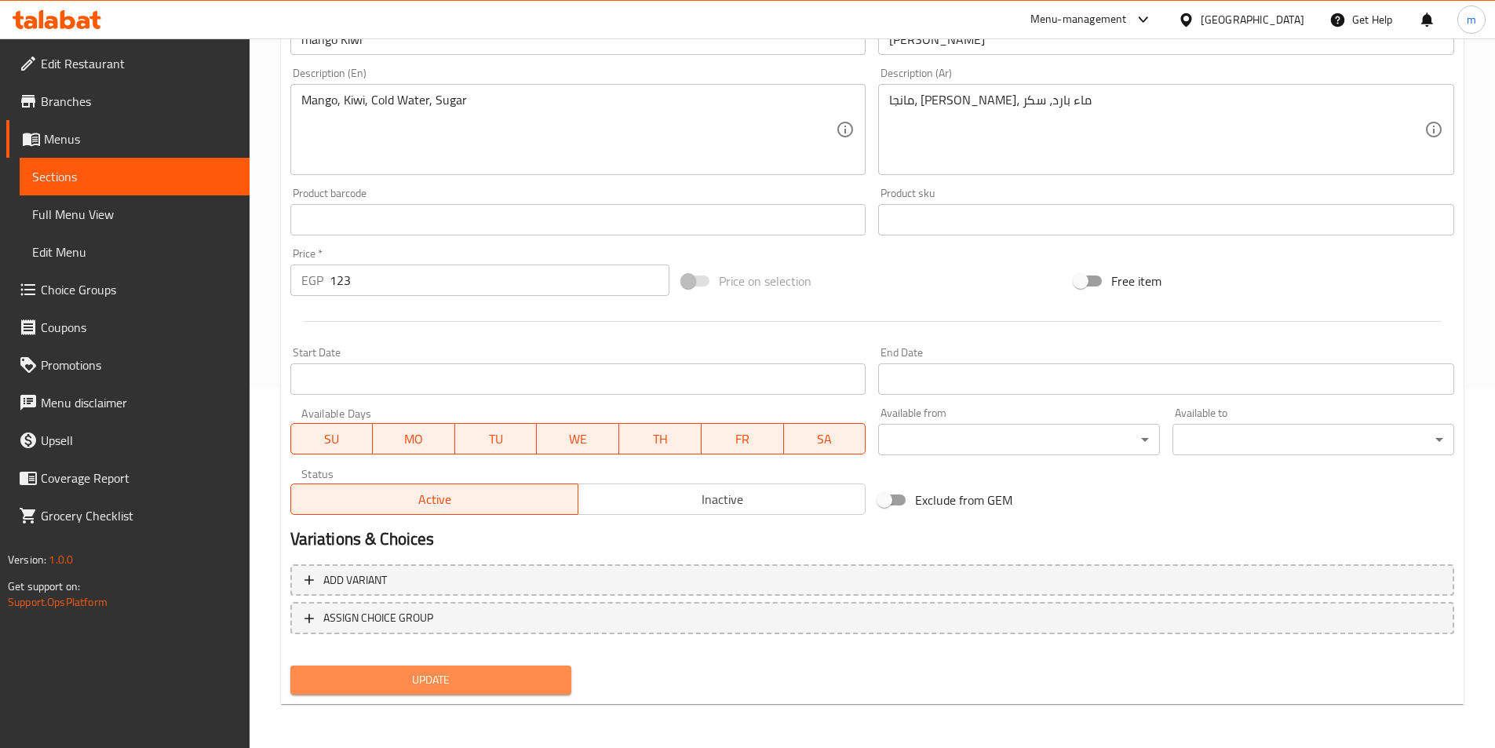
click at [432, 675] on span "Update" at bounding box center [431, 680] width 257 height 20
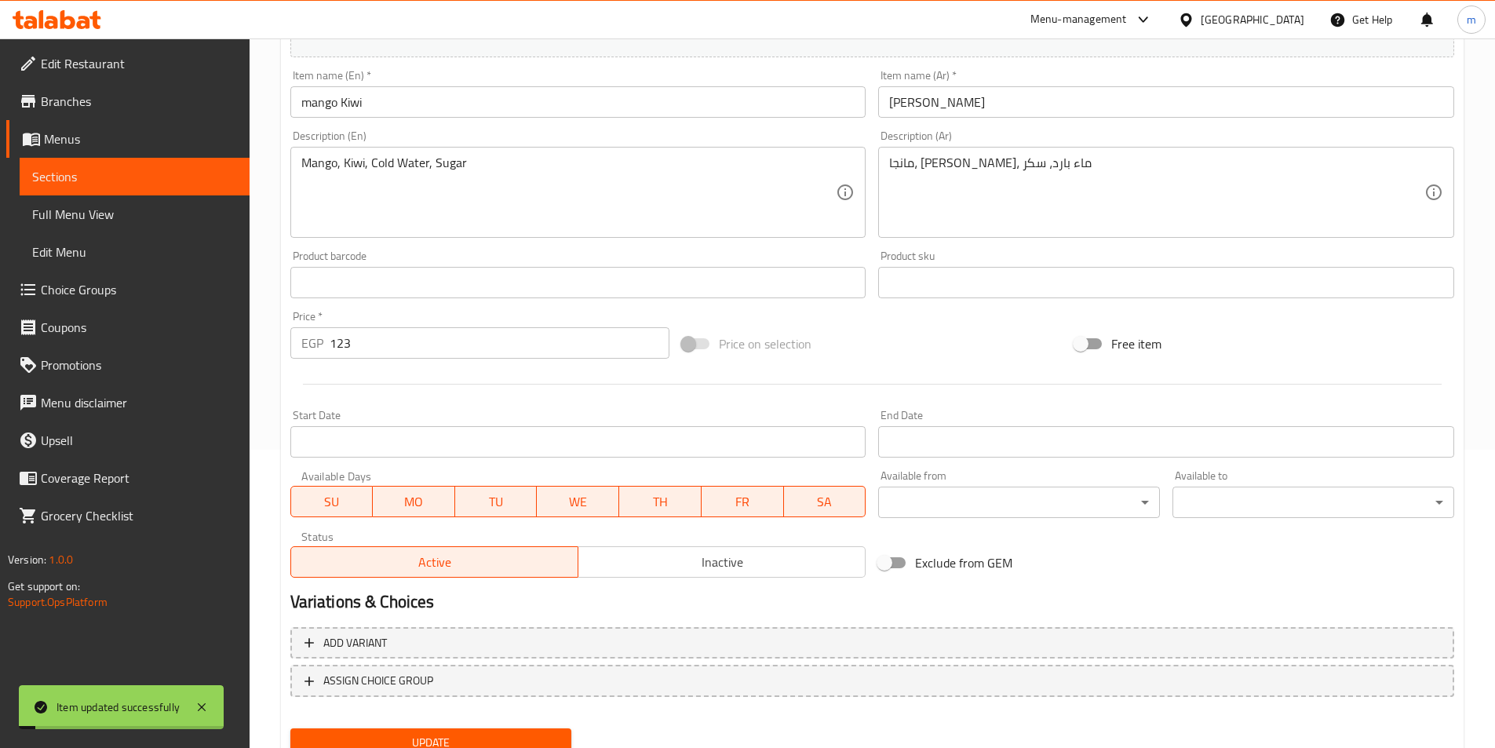
scroll to position [204, 0]
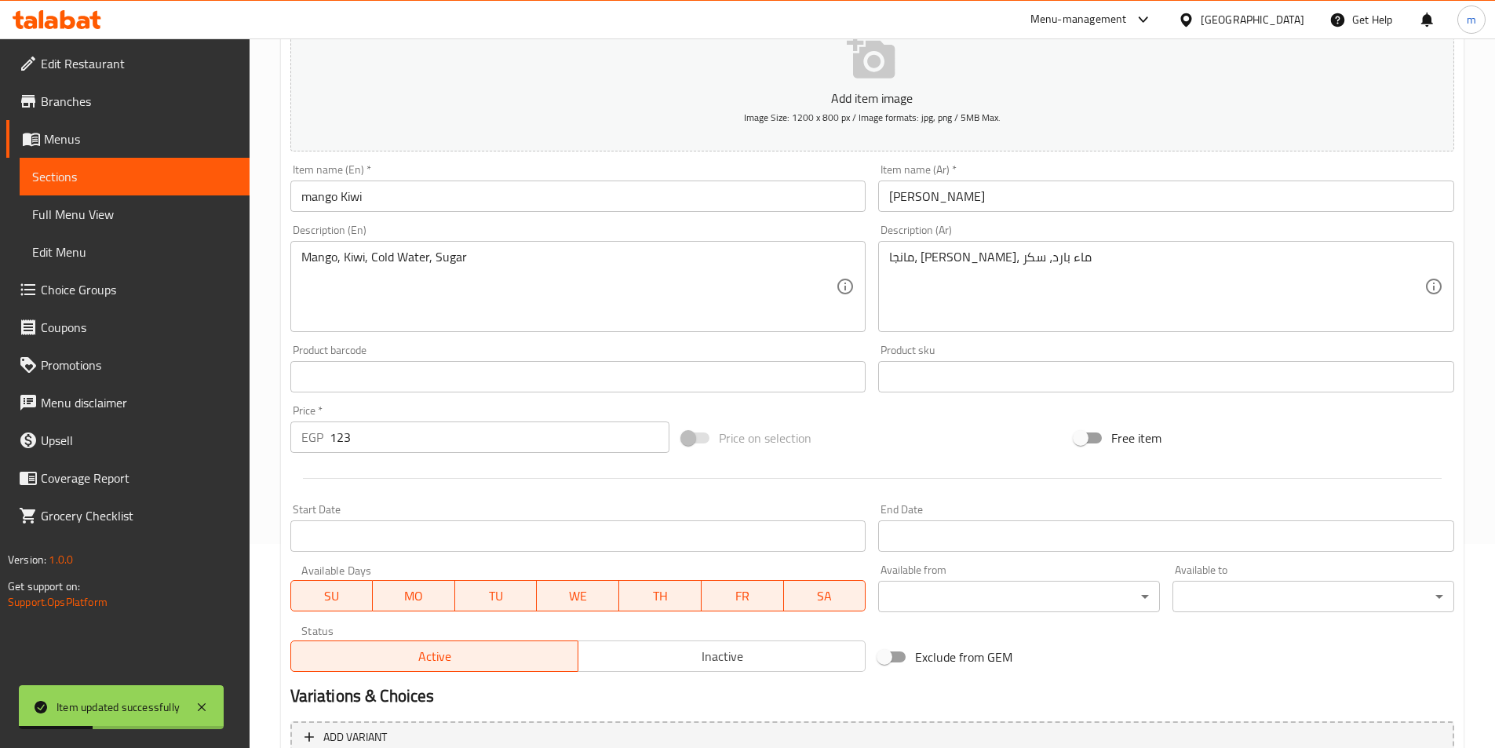
click at [67, 170] on span "Sections" at bounding box center [134, 176] width 205 height 19
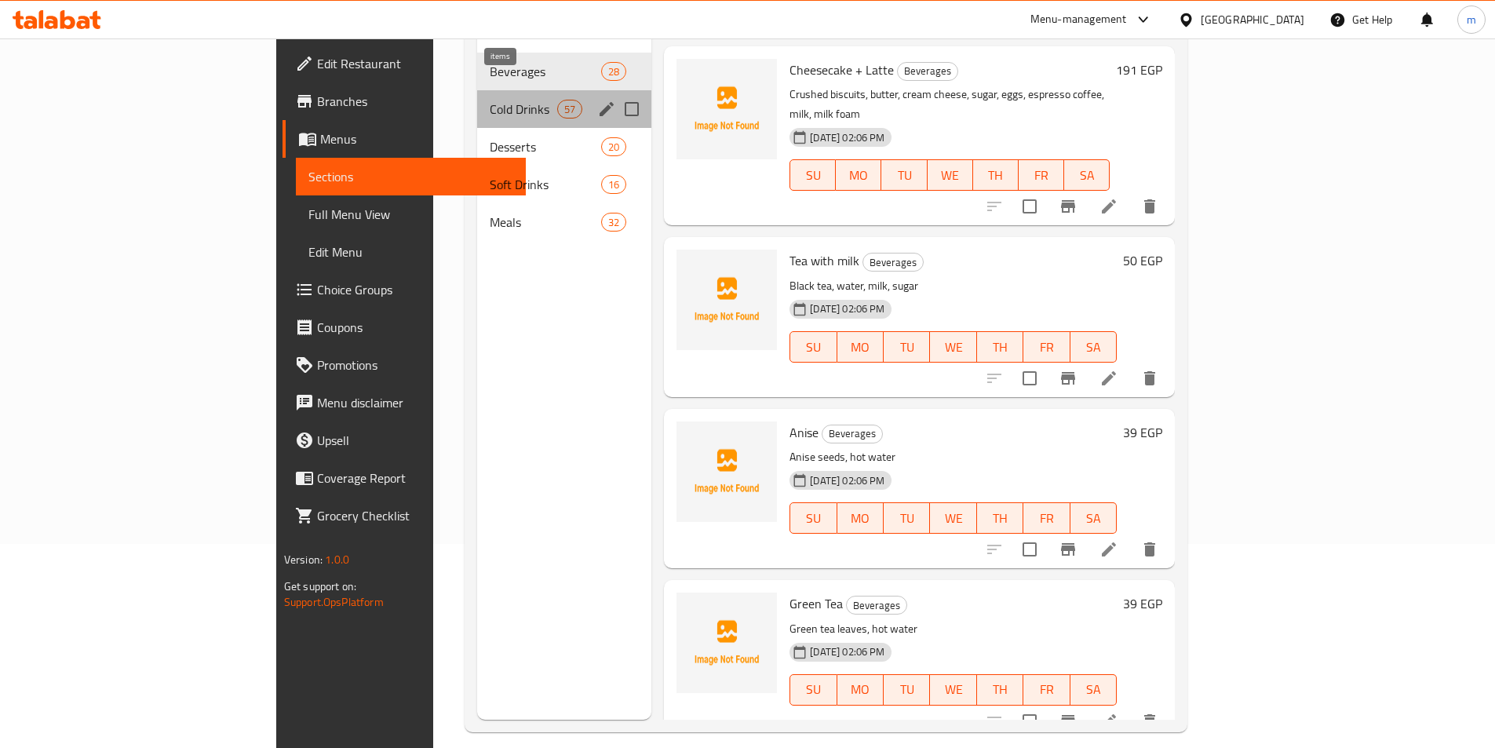
click at [557, 100] on div "57" at bounding box center [569, 109] width 25 height 19
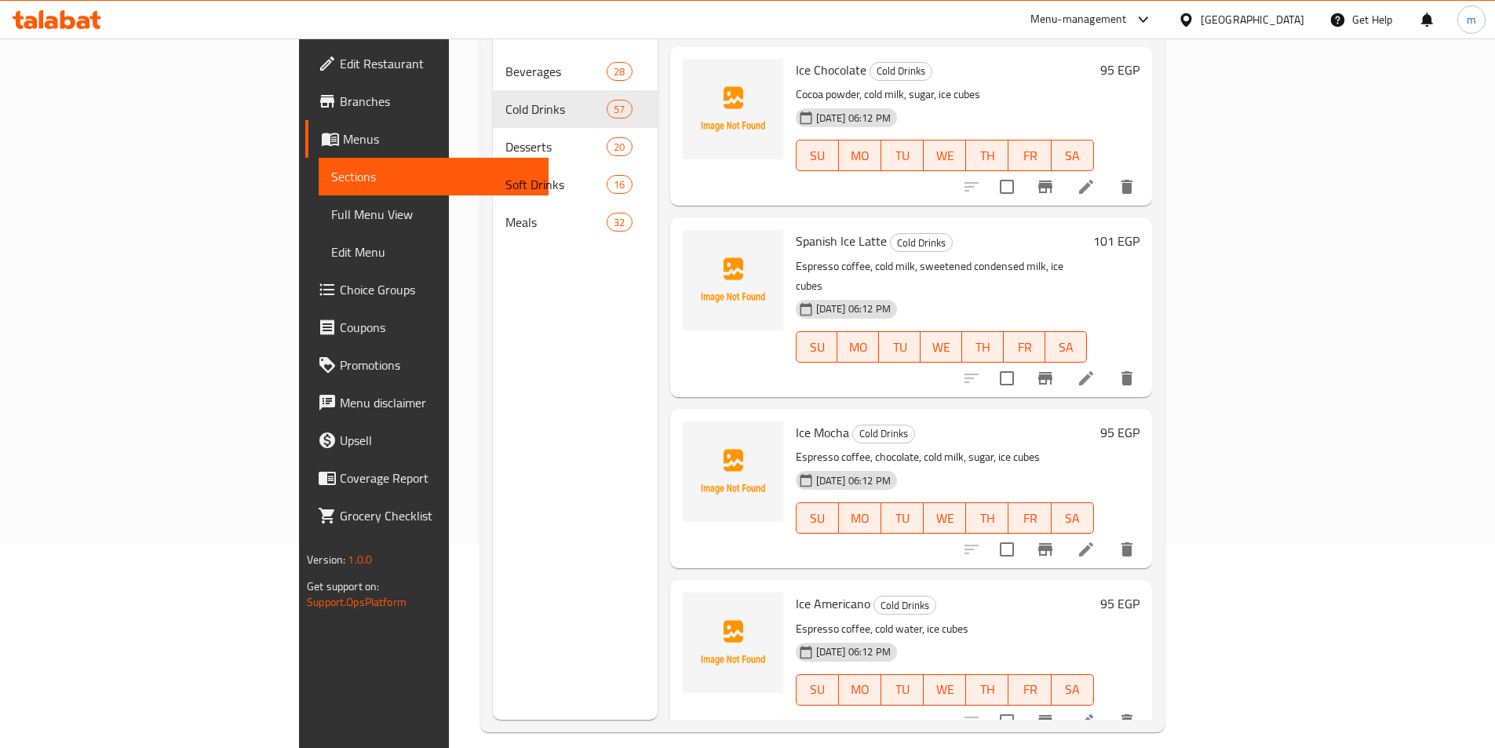
scroll to position [7242, 0]
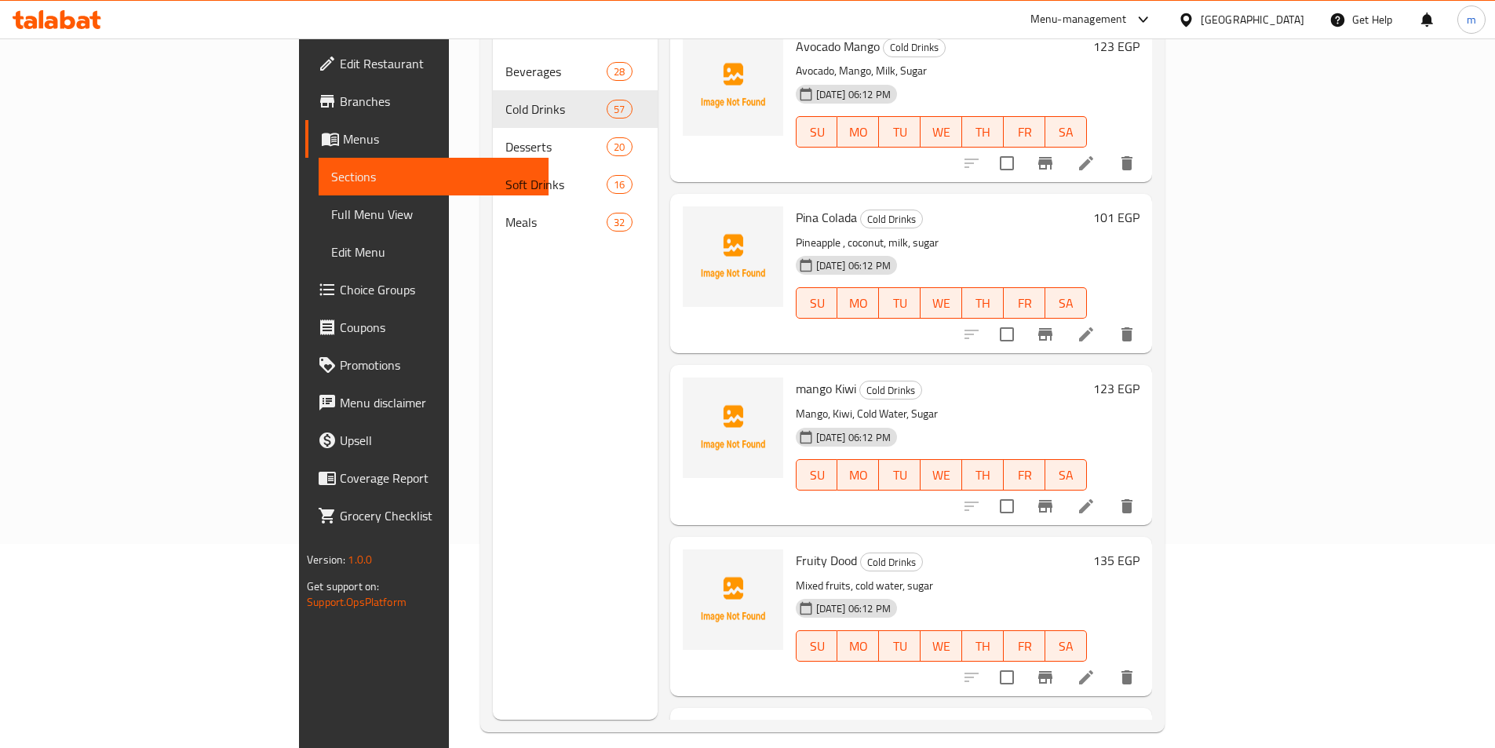
click at [493, 365] on div "Menu sections Beverages 28 Cold Drinks 57 Desserts 20 Soft Drinks 16 Meals 32" at bounding box center [575, 346] width 165 height 748
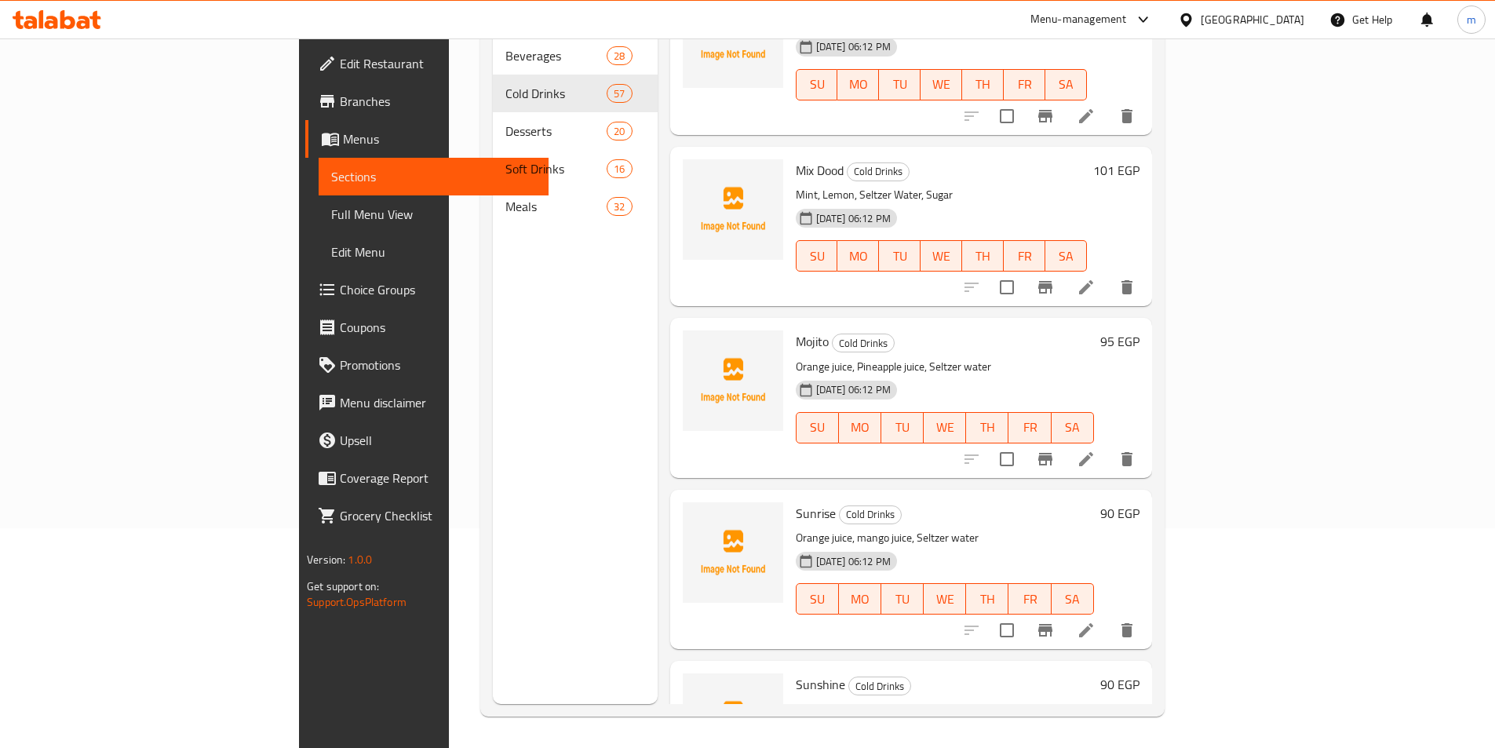
scroll to position [9062, 0]
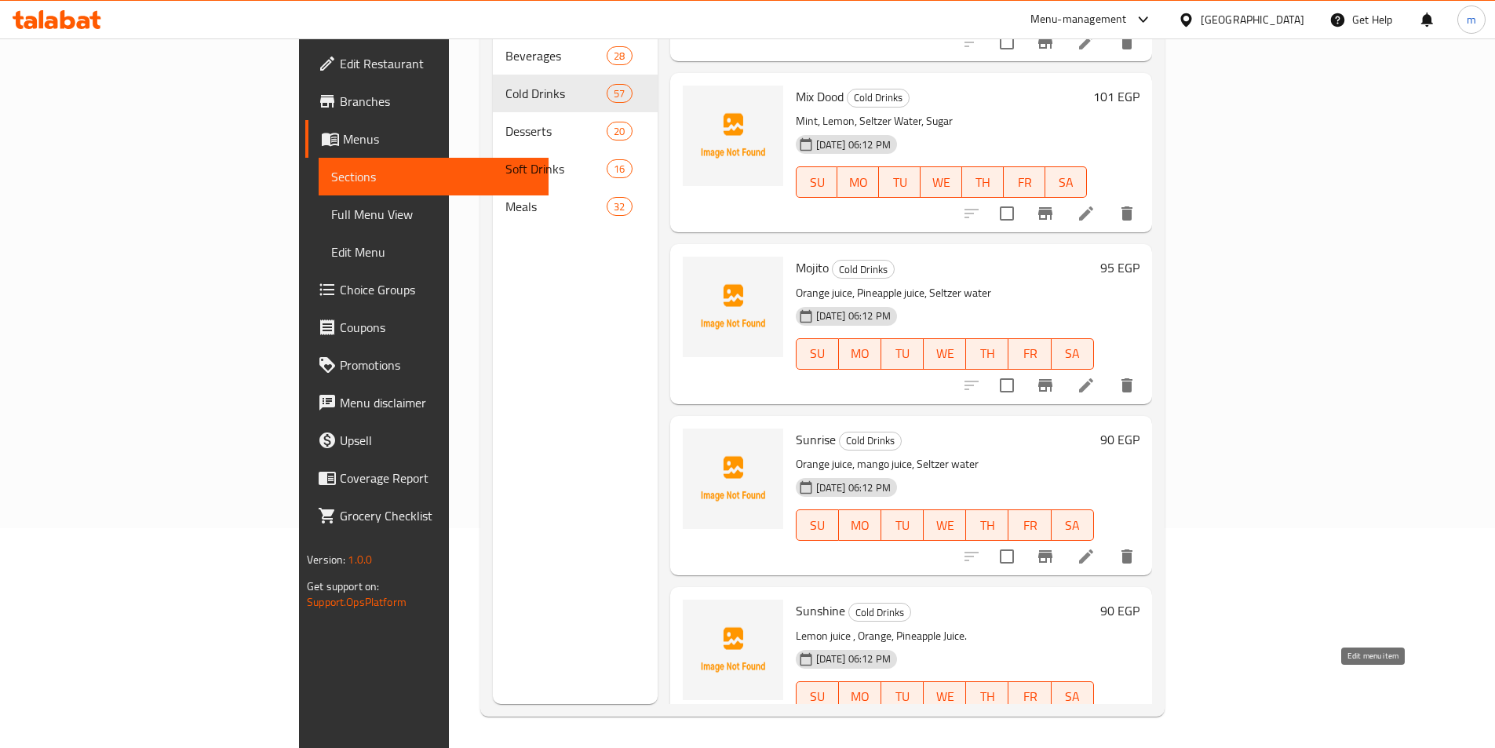
click at [1095, 719] on icon at bounding box center [1085, 728] width 19 height 19
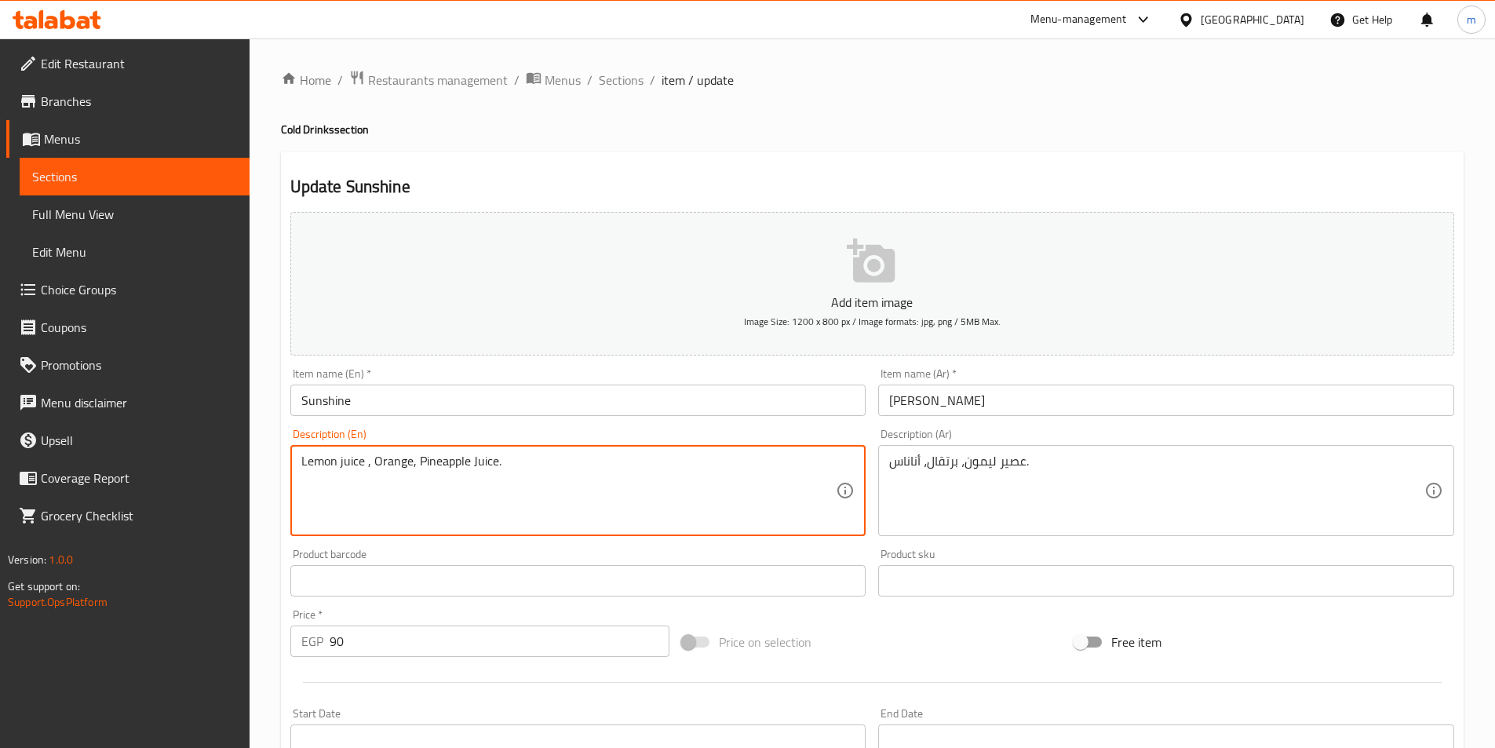
click at [484, 468] on textarea "Lemon juice , Orange, Pineapple Juice." at bounding box center [568, 490] width 535 height 75
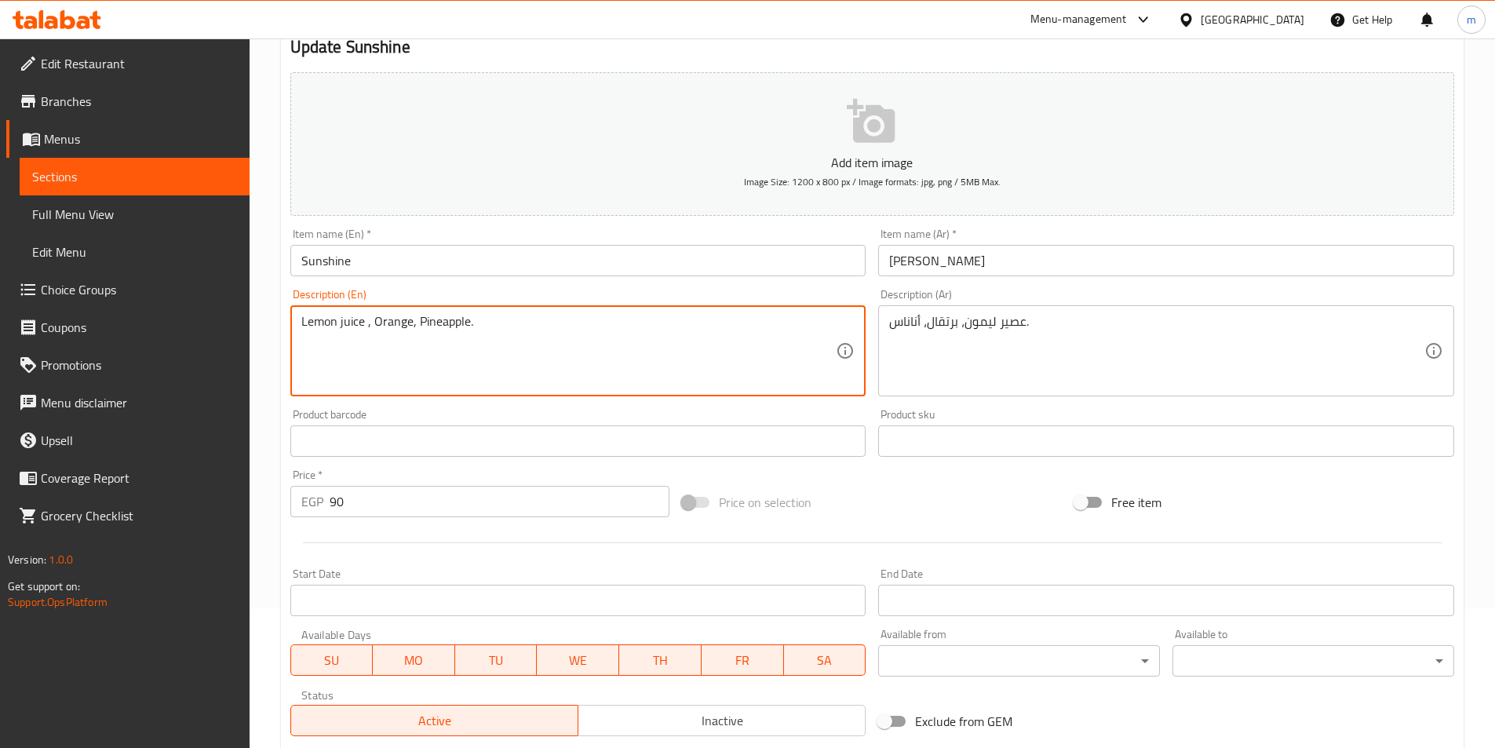
scroll to position [314, 0]
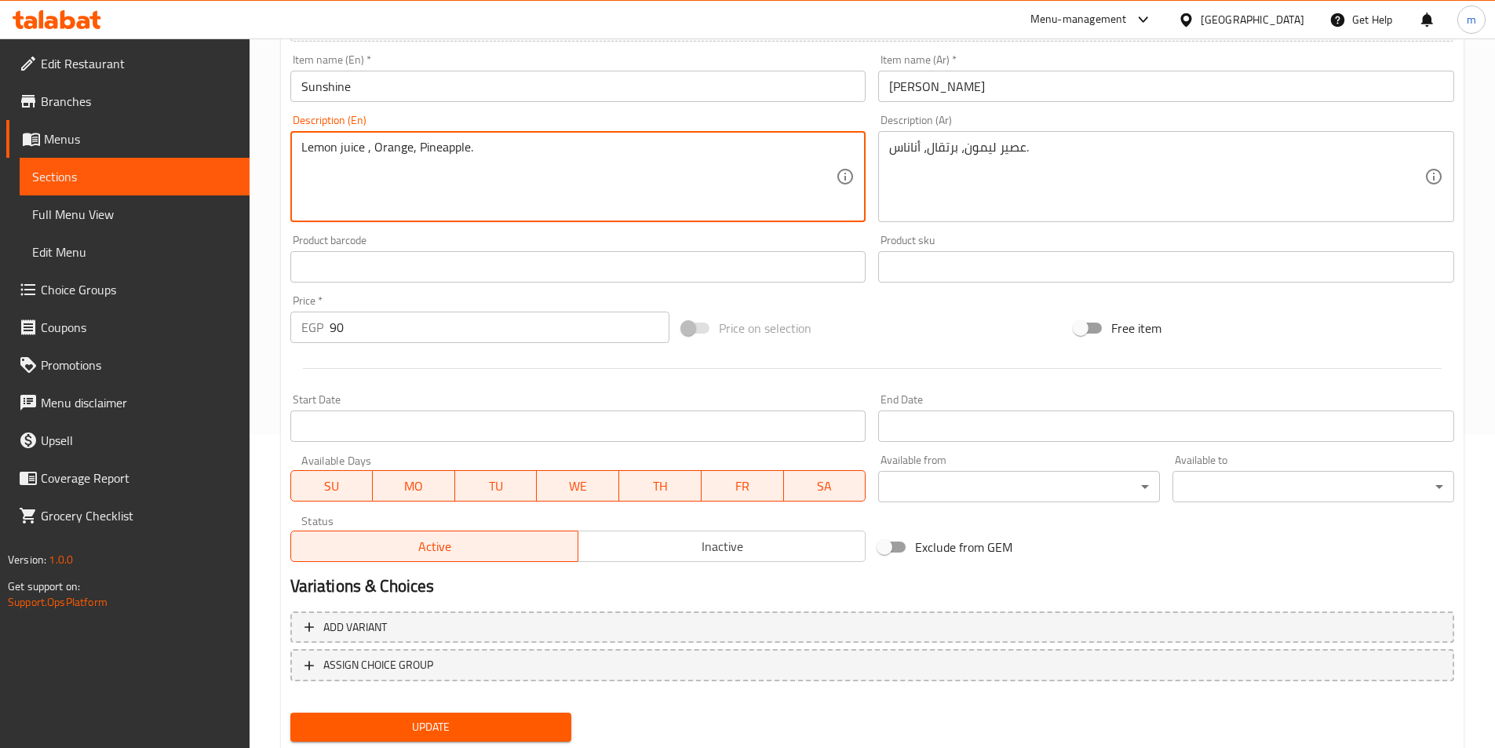
type textarea "Lemon juice , Orange, Pineapple."
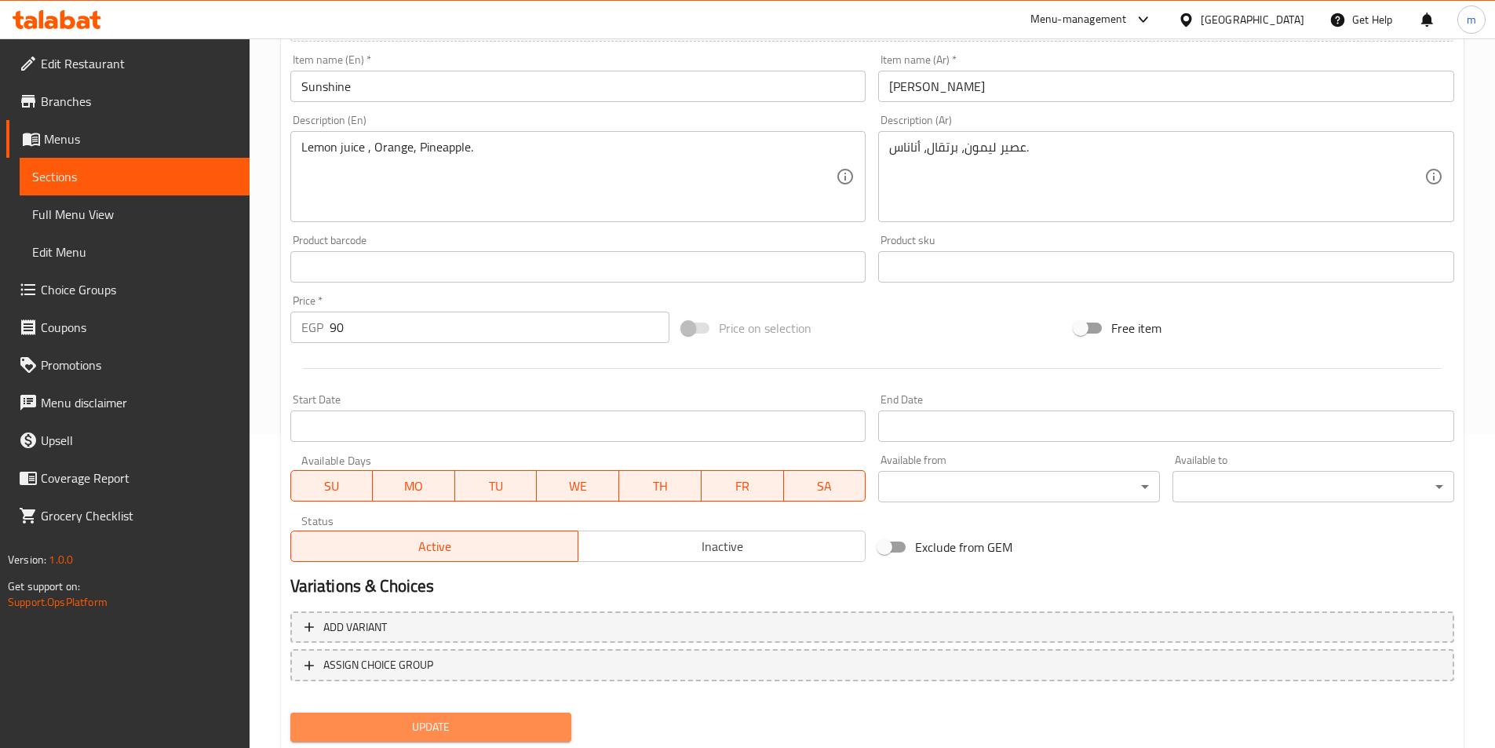
click at [341, 720] on span "Update" at bounding box center [431, 727] width 257 height 20
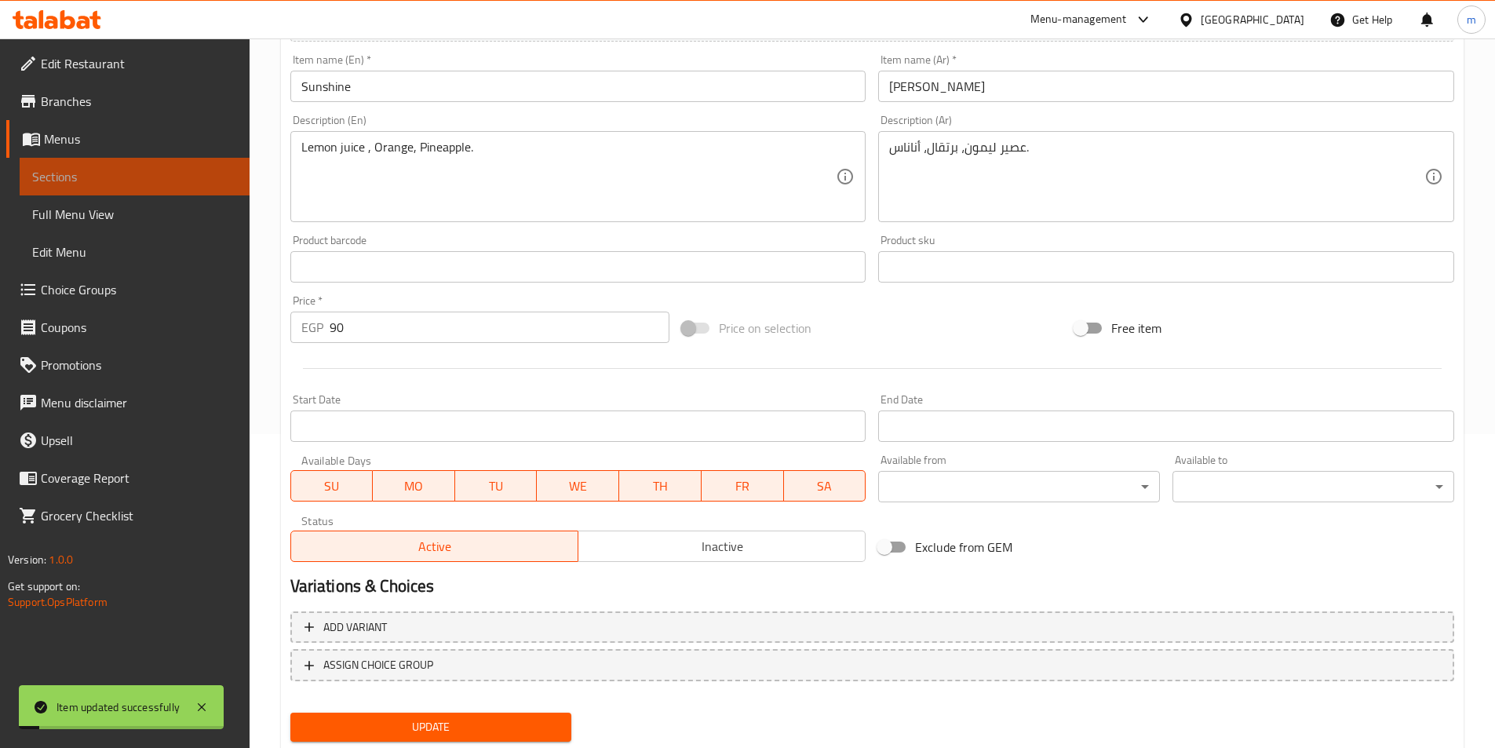
click at [87, 173] on span "Sections" at bounding box center [134, 176] width 205 height 19
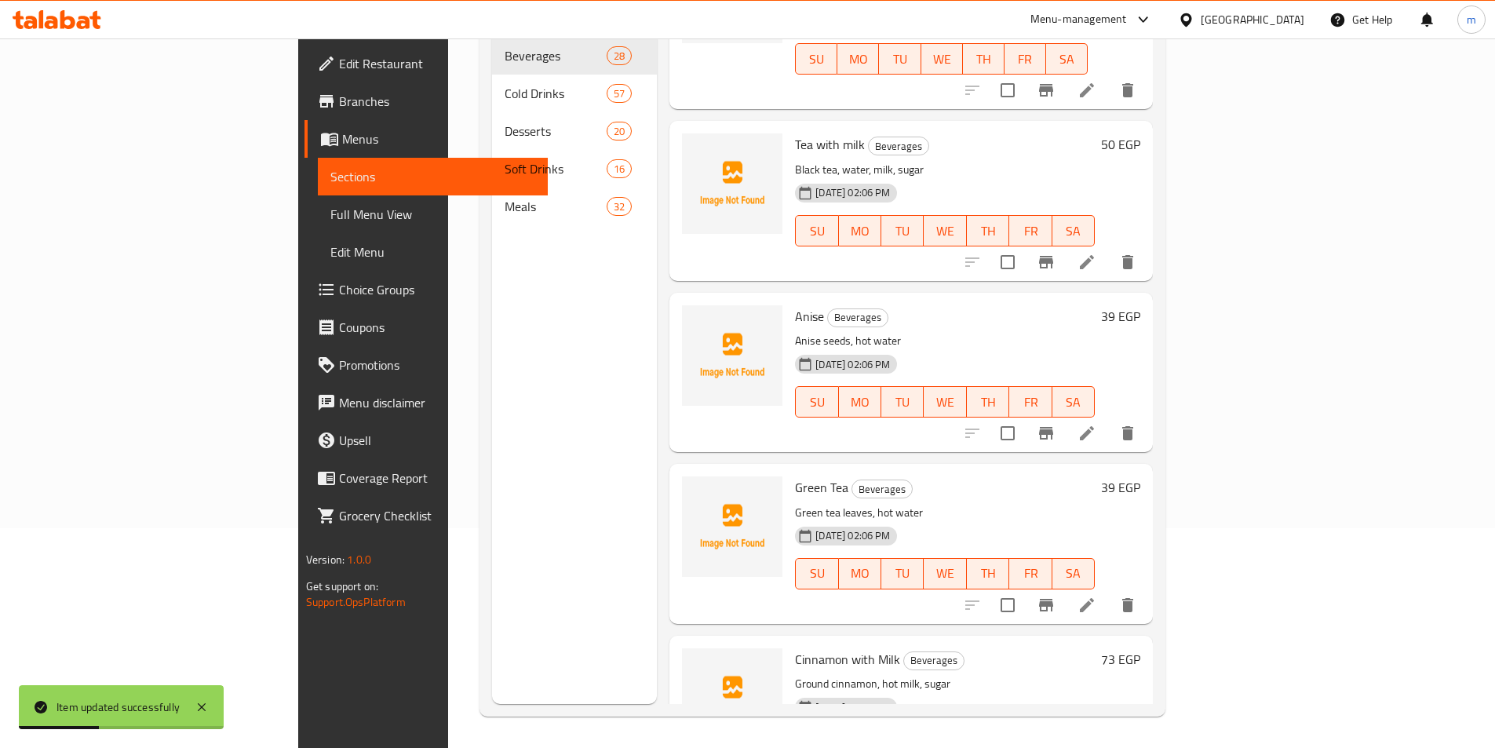
scroll to position [235, 0]
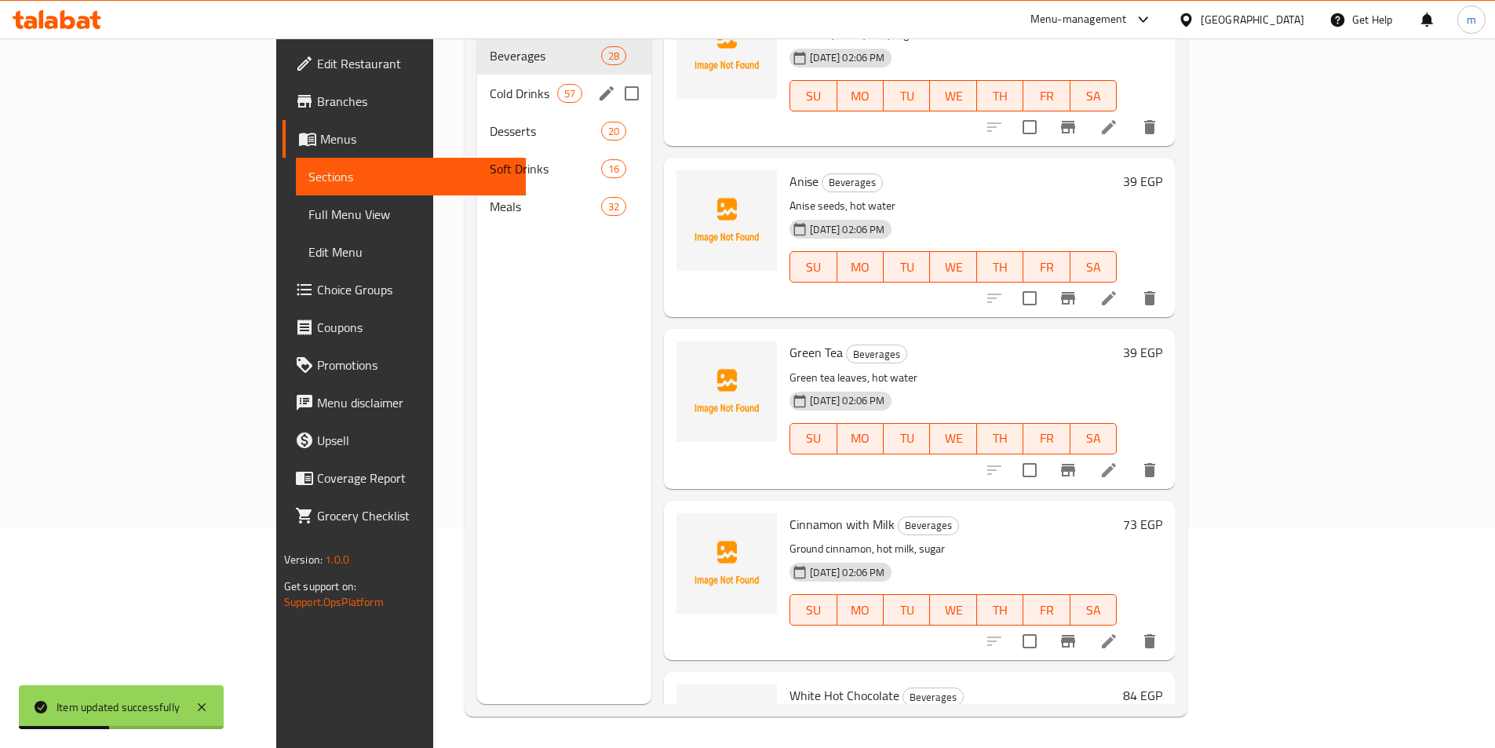
click at [490, 84] on span "Cold Drinks" at bounding box center [523, 93] width 67 height 19
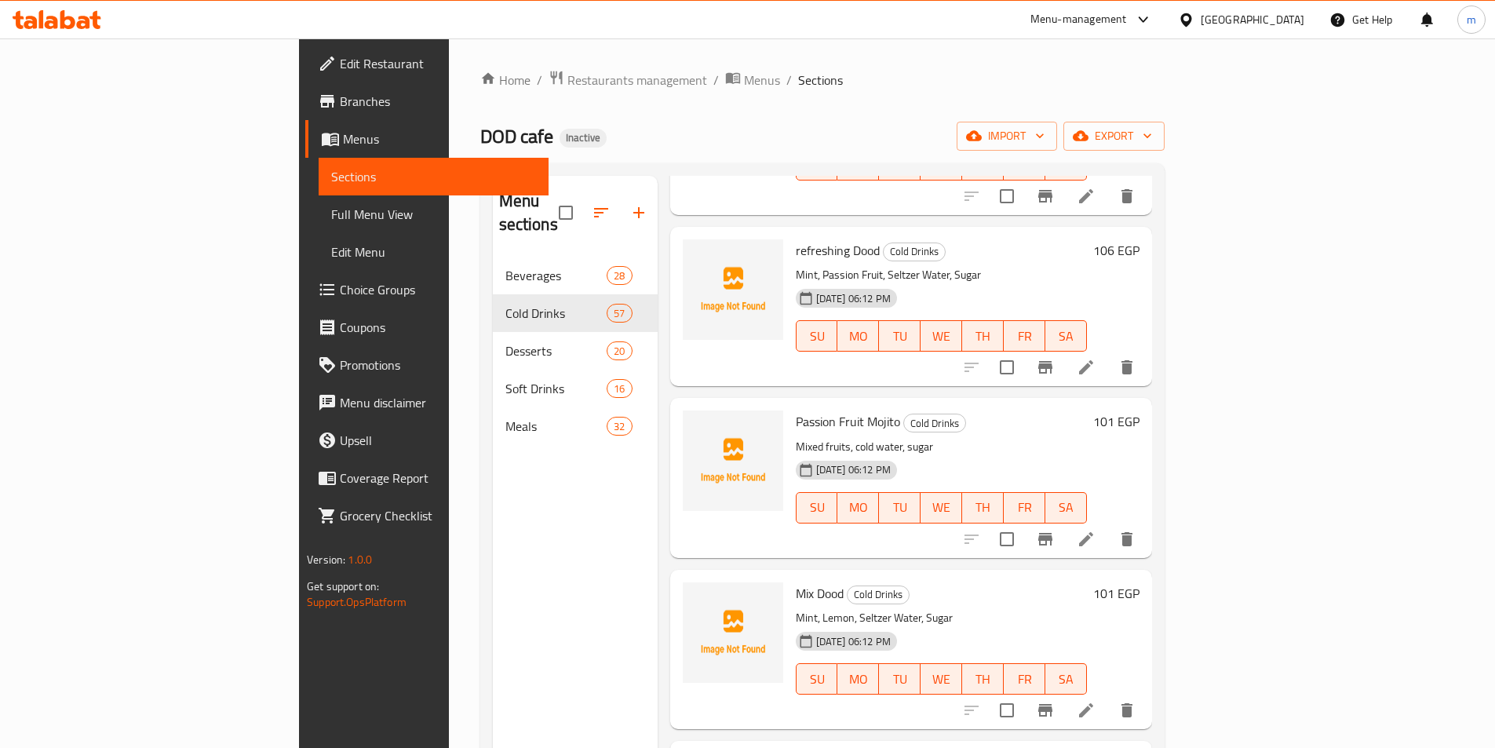
scroll to position [7756, 0]
click at [1095, 358] on icon at bounding box center [1085, 367] width 19 height 19
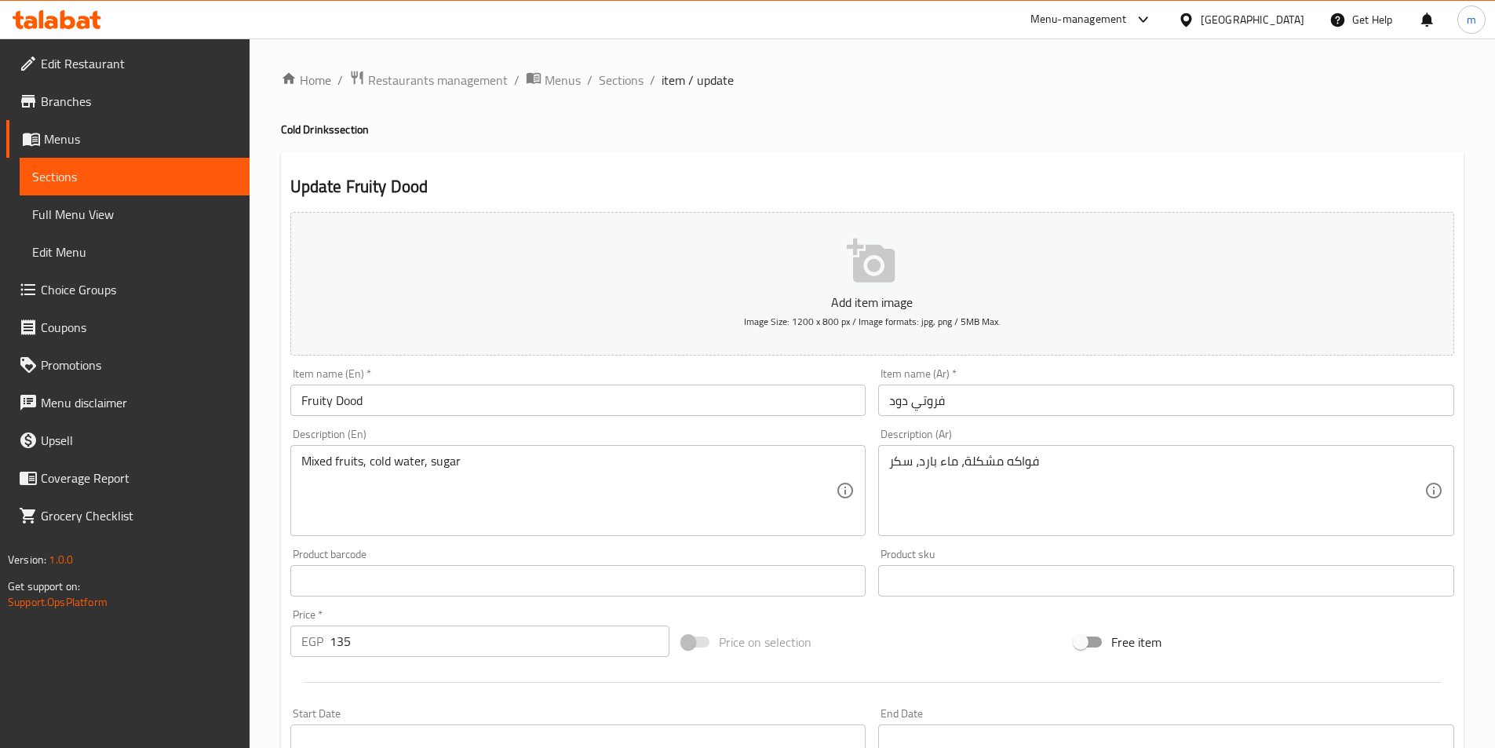
click at [349, 402] on input "Fruity Dood" at bounding box center [578, 399] width 576 height 31
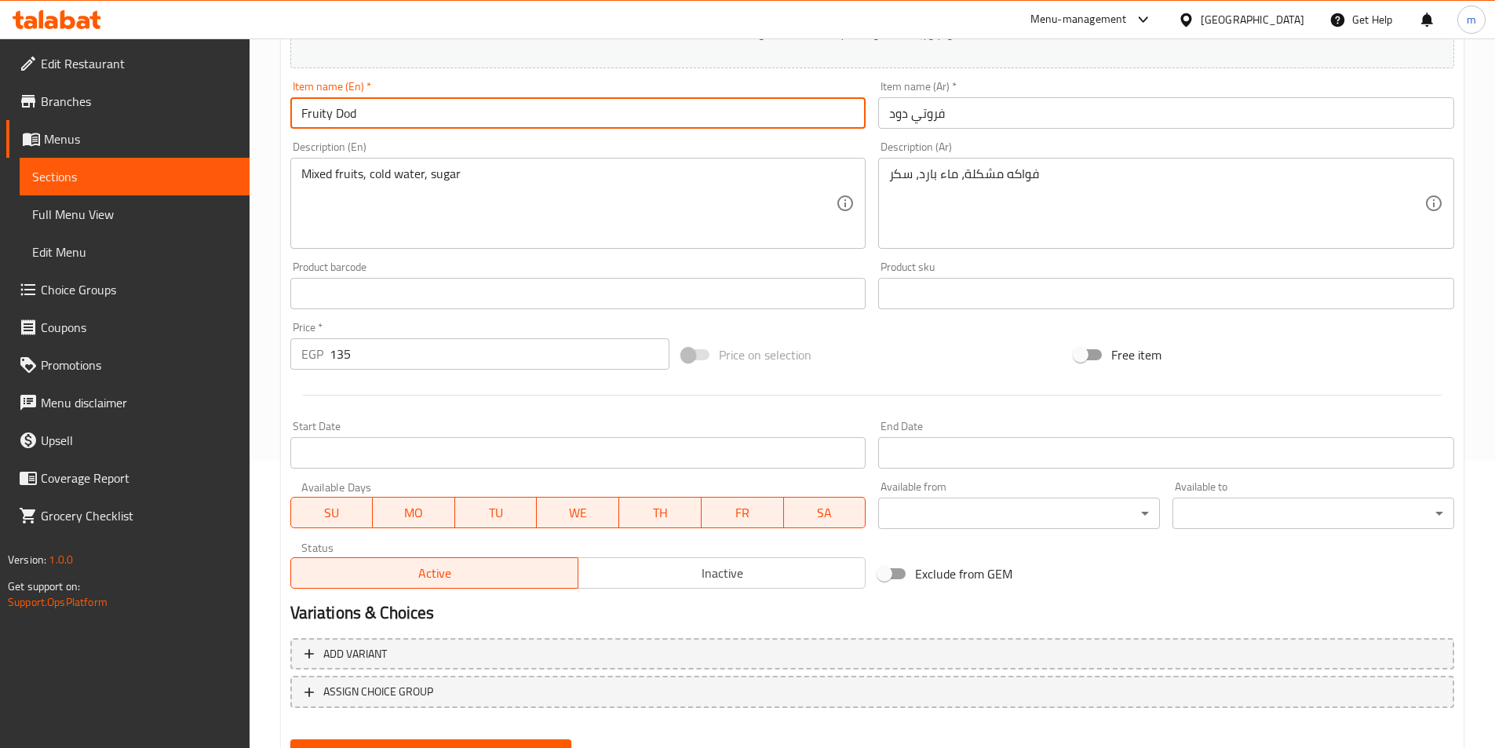
scroll to position [361, 0]
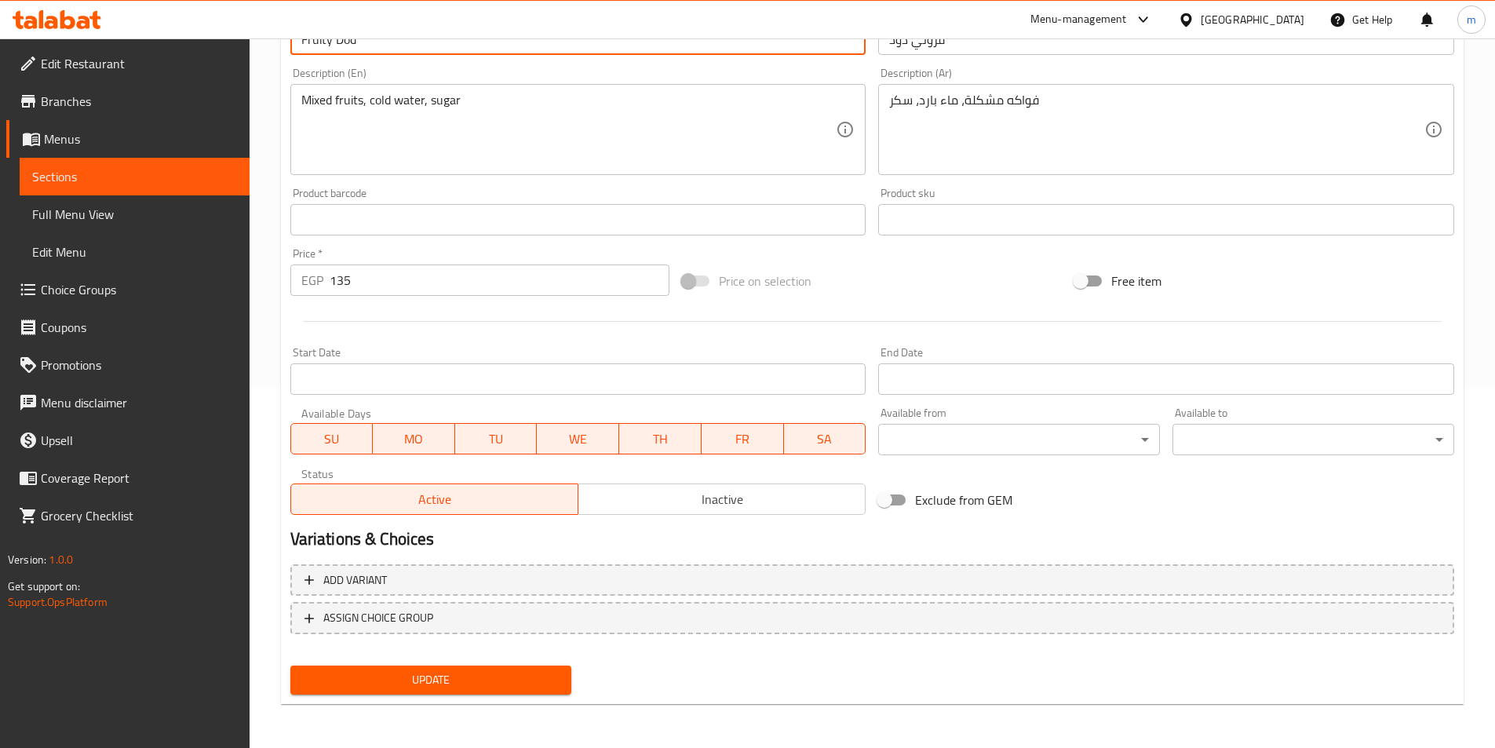
type input "Fruity Dod"
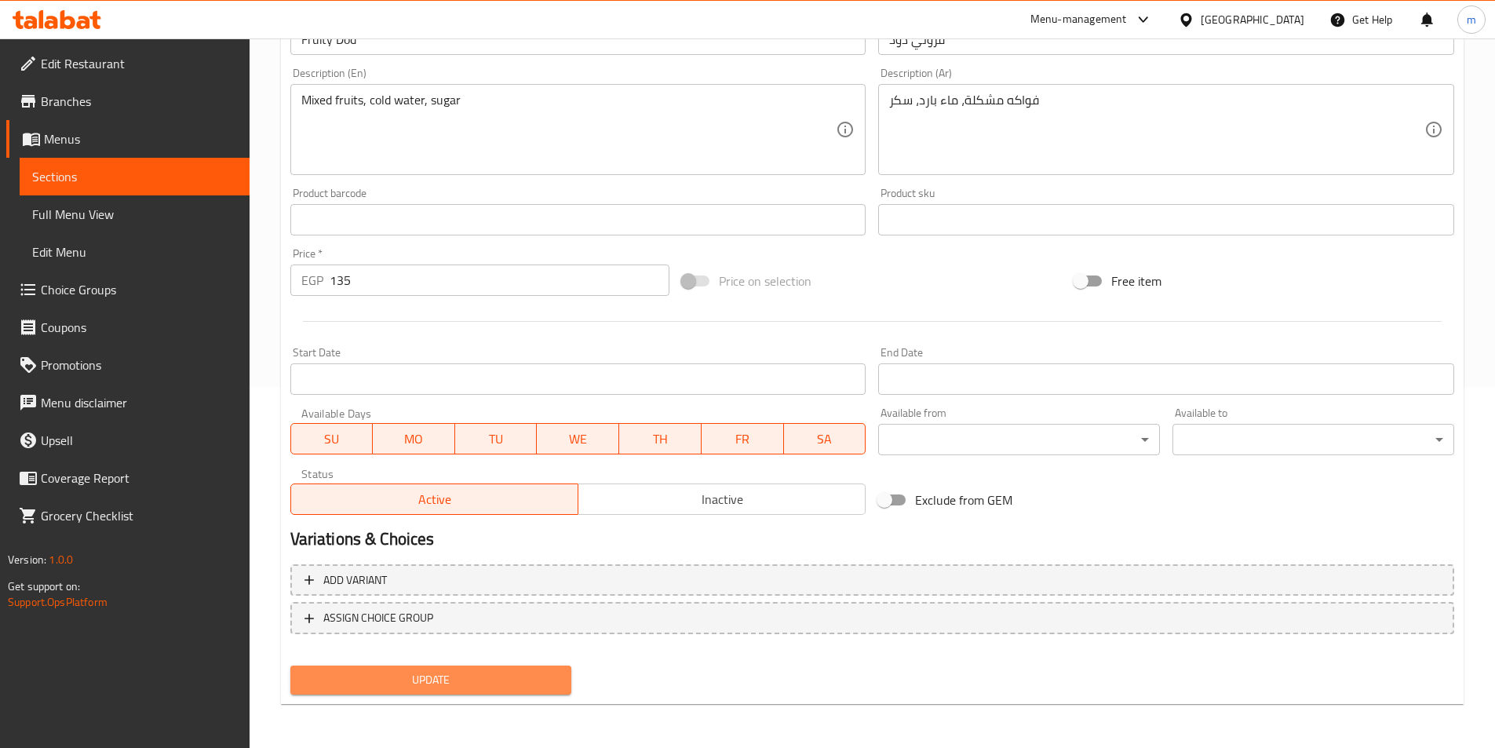
click at [370, 679] on span "Update" at bounding box center [431, 680] width 257 height 20
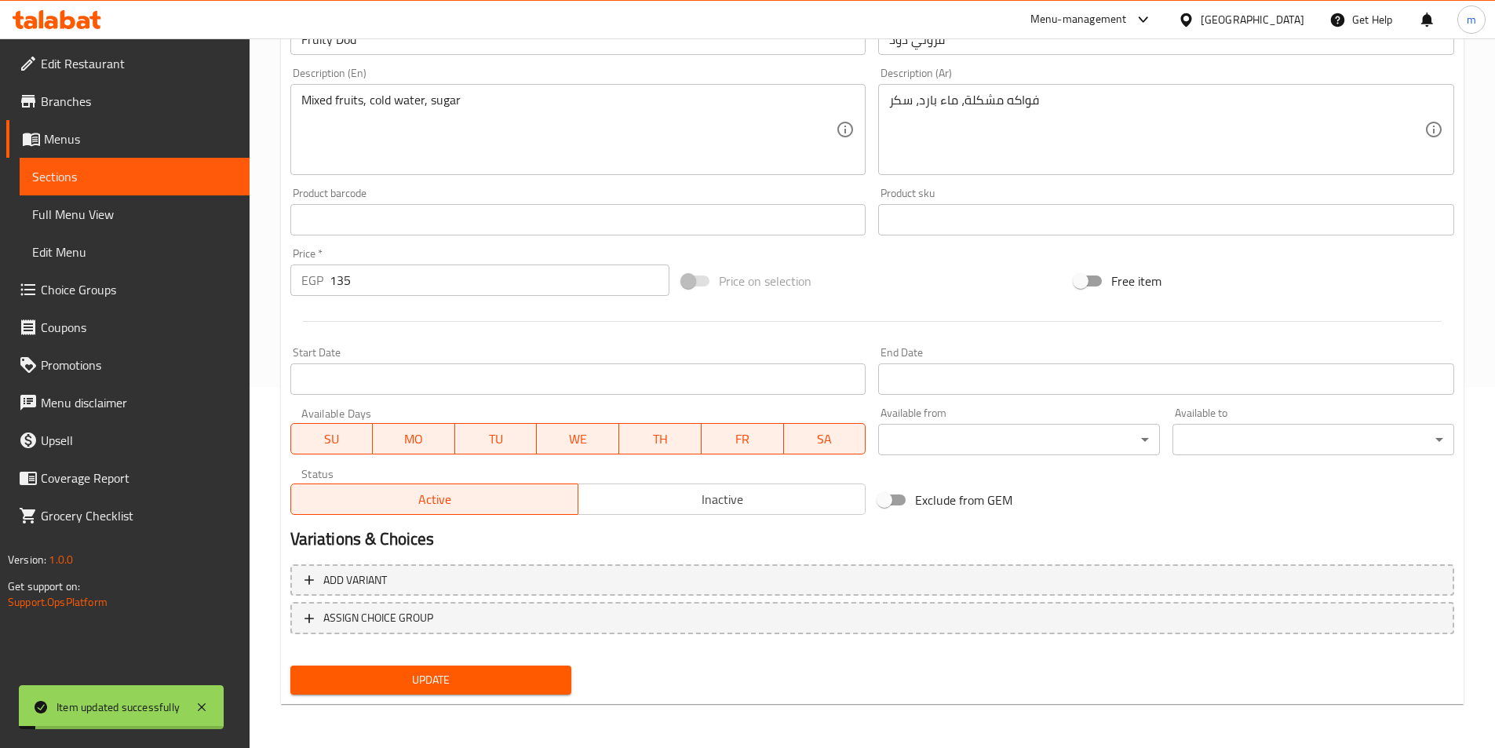
click at [121, 171] on span "Sections" at bounding box center [134, 176] width 205 height 19
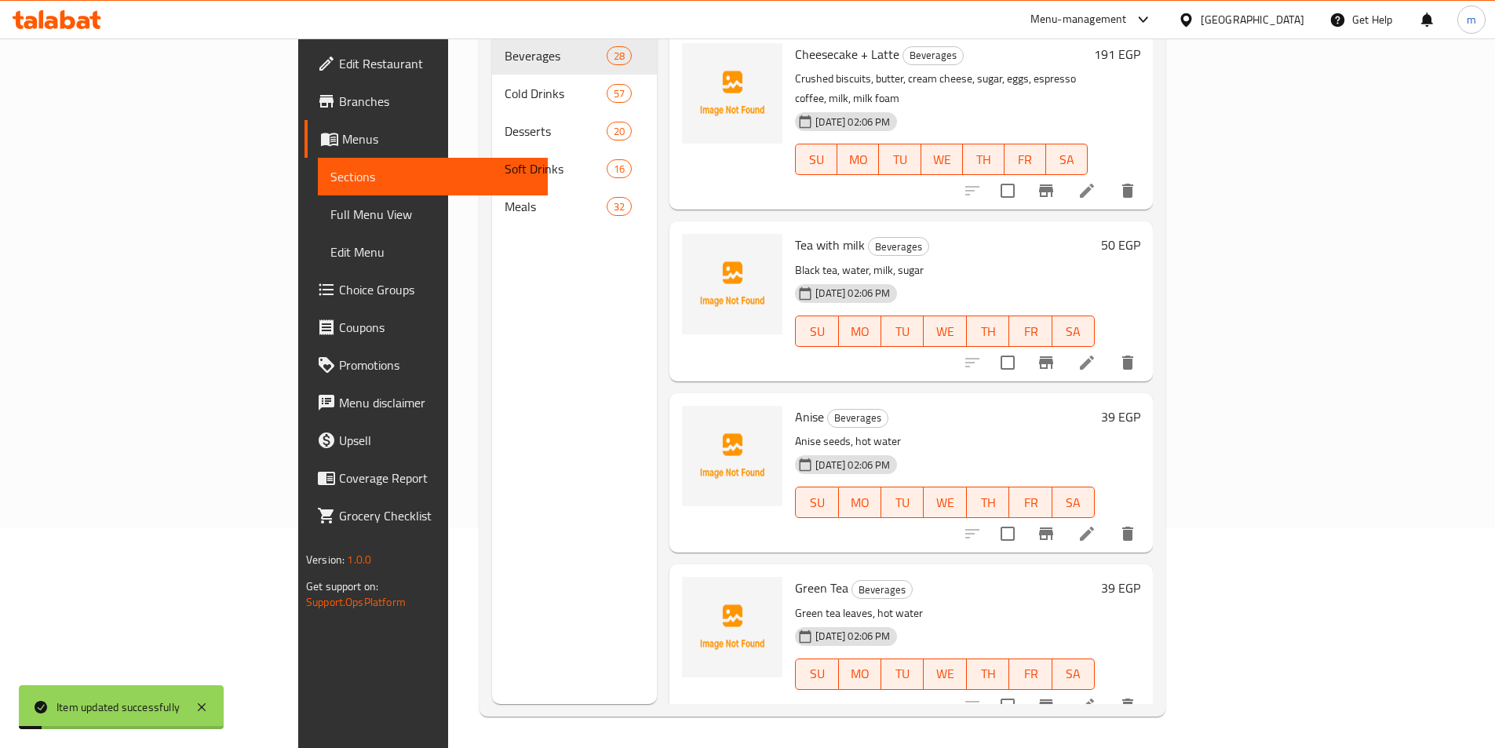
scroll to position [220, 0]
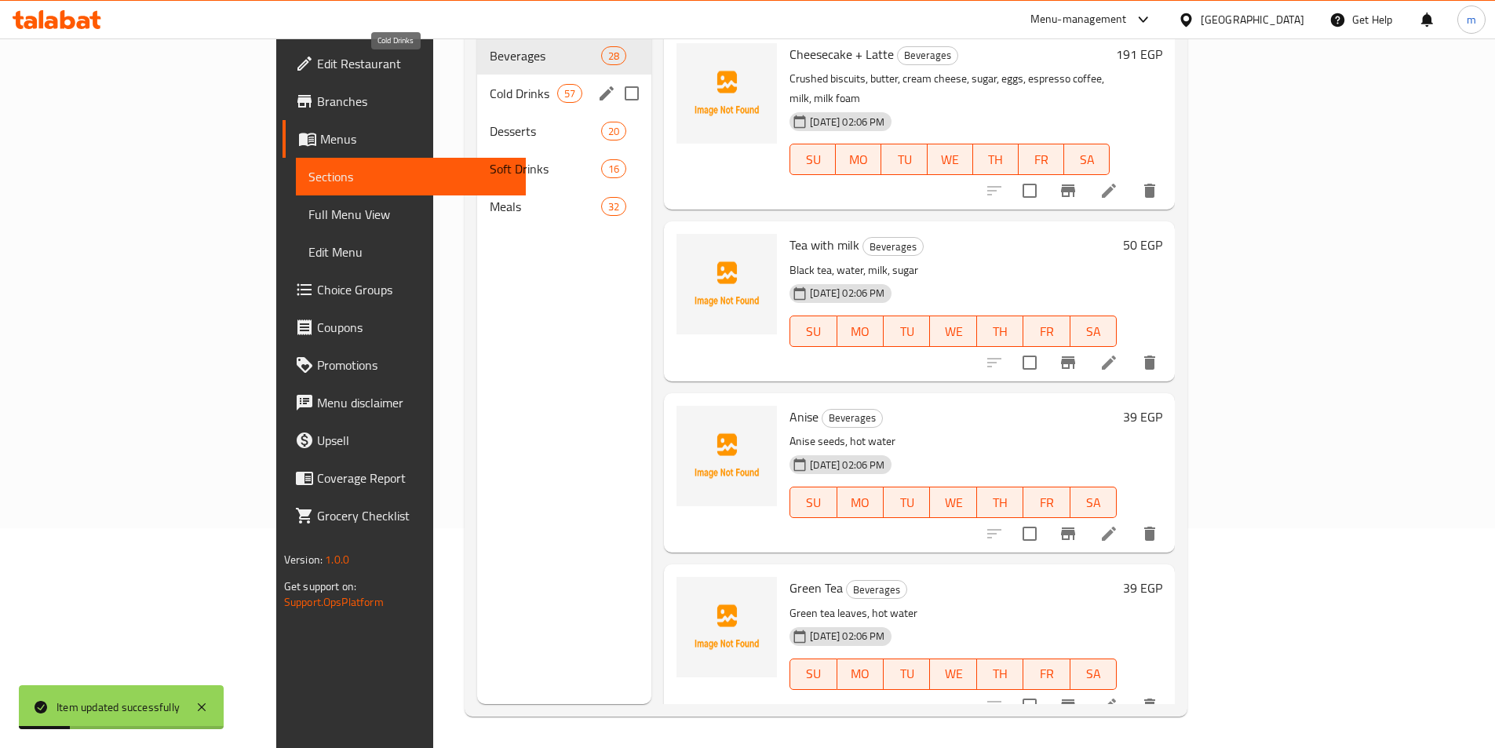
click at [490, 84] on span "Cold Drinks" at bounding box center [523, 93] width 67 height 19
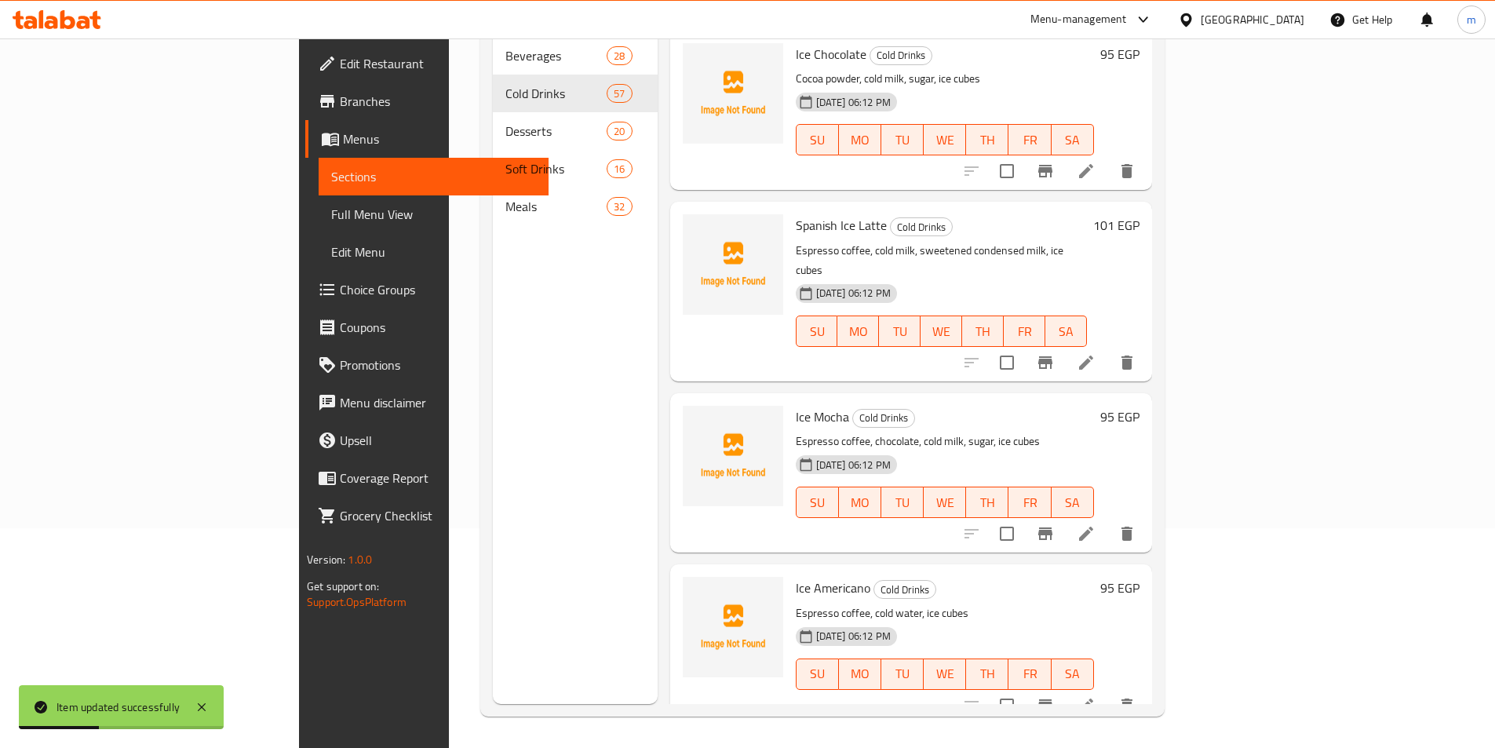
scroll to position [8785, 0]
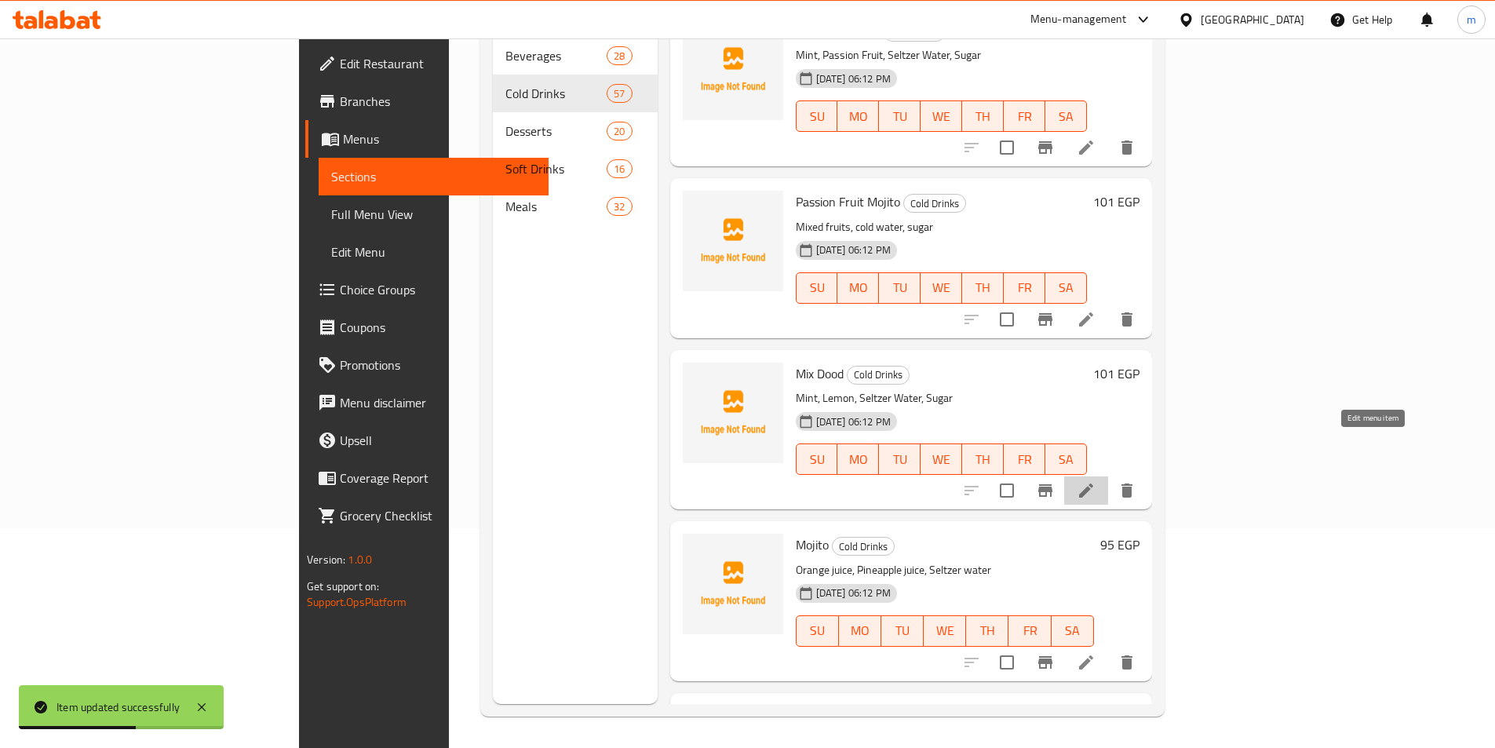
click at [1093, 483] on icon at bounding box center [1086, 490] width 14 height 14
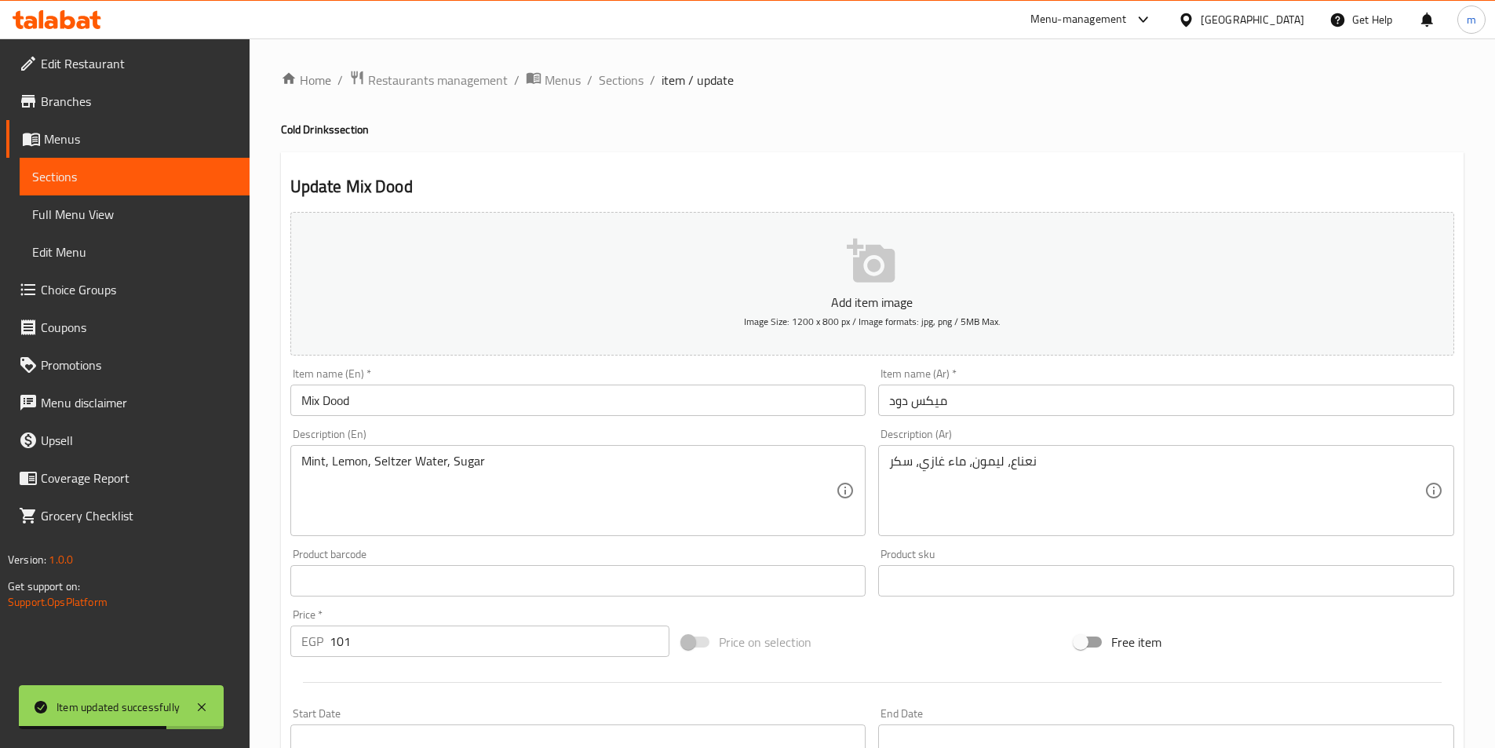
click at [334, 401] on input "Mix Dood" at bounding box center [578, 399] width 576 height 31
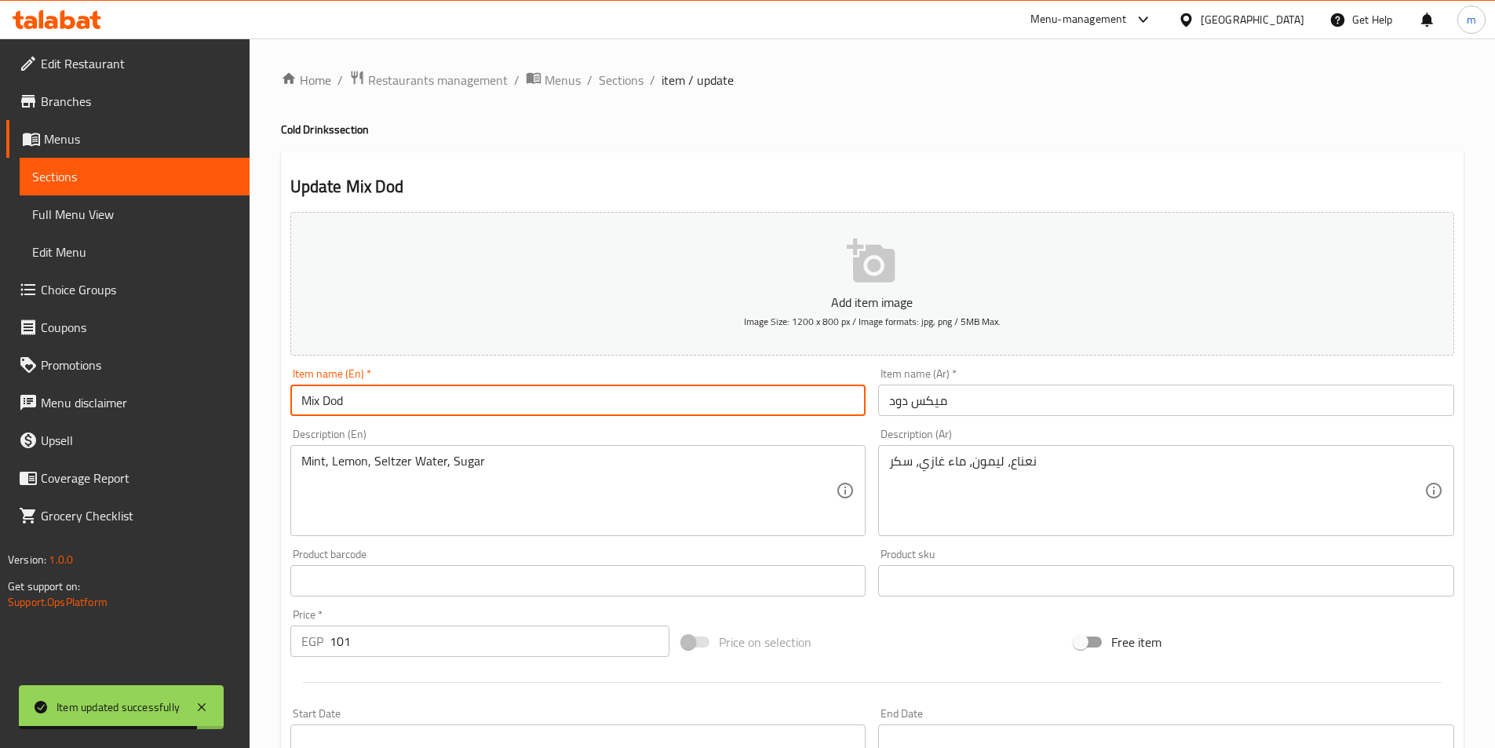
scroll to position [361, 0]
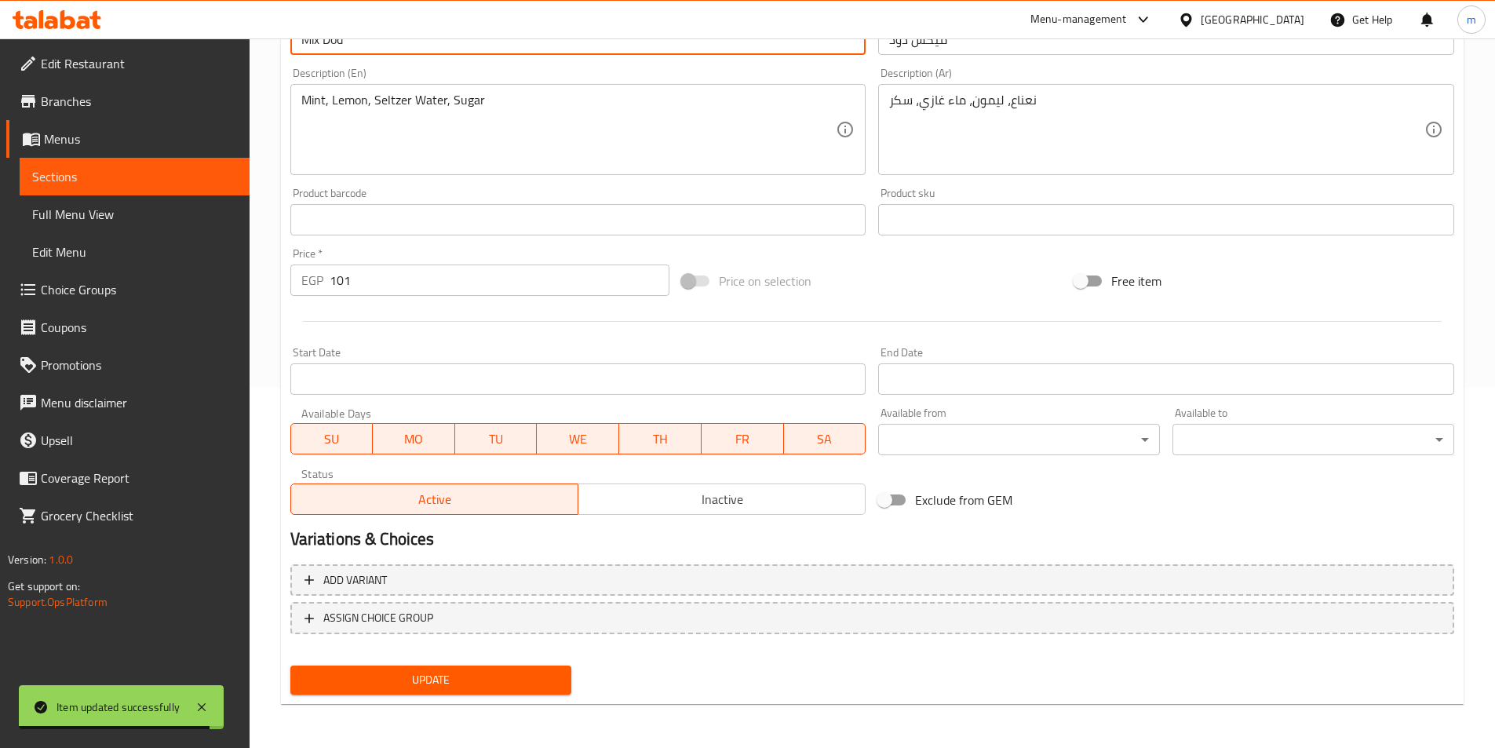
type input "Mix Dod"
drag, startPoint x: 400, startPoint y: 681, endPoint x: 393, endPoint y: 670, distance: 13.1
click at [400, 683] on span "Update" at bounding box center [431, 680] width 257 height 20
click at [54, 174] on span "Sections" at bounding box center [134, 176] width 205 height 19
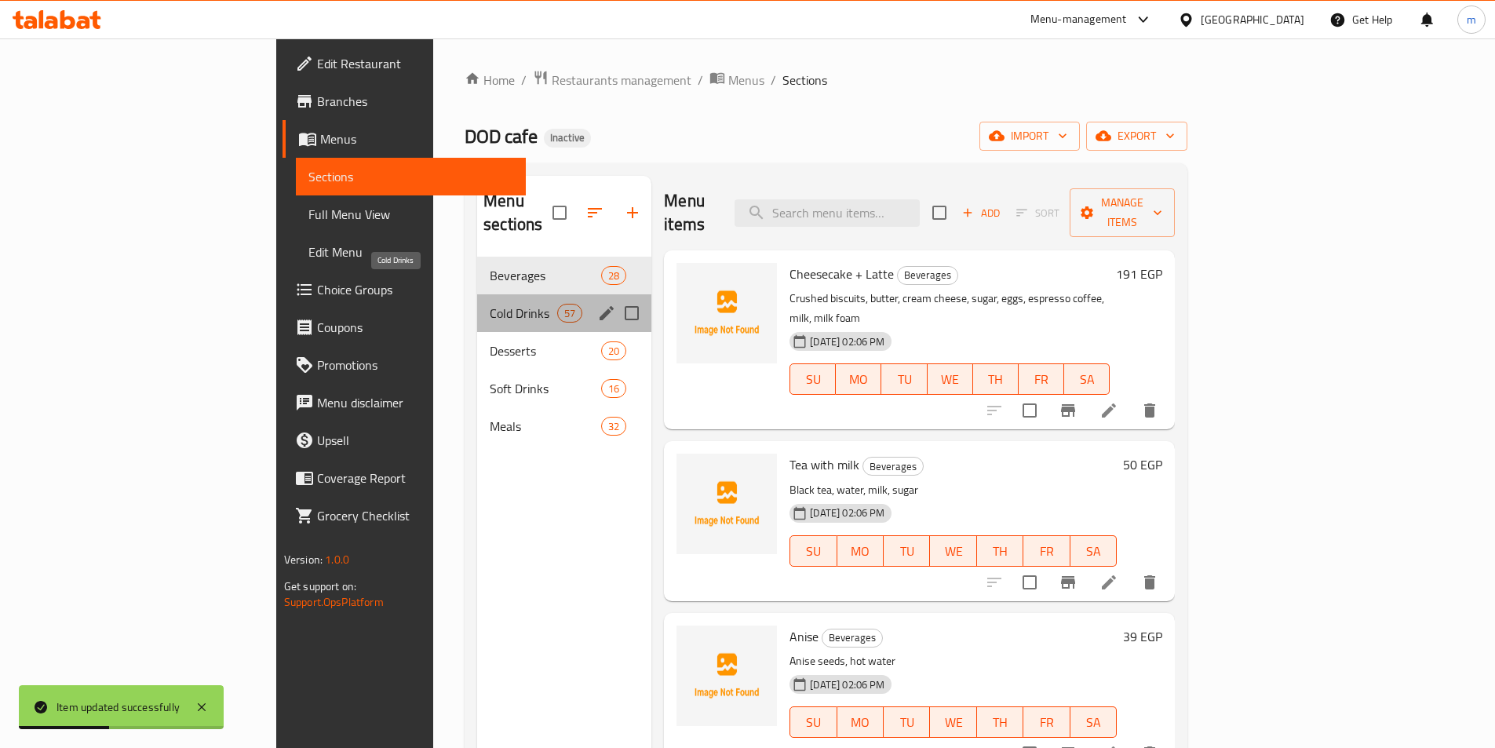
click at [490, 304] on span "Cold Drinks" at bounding box center [523, 313] width 67 height 19
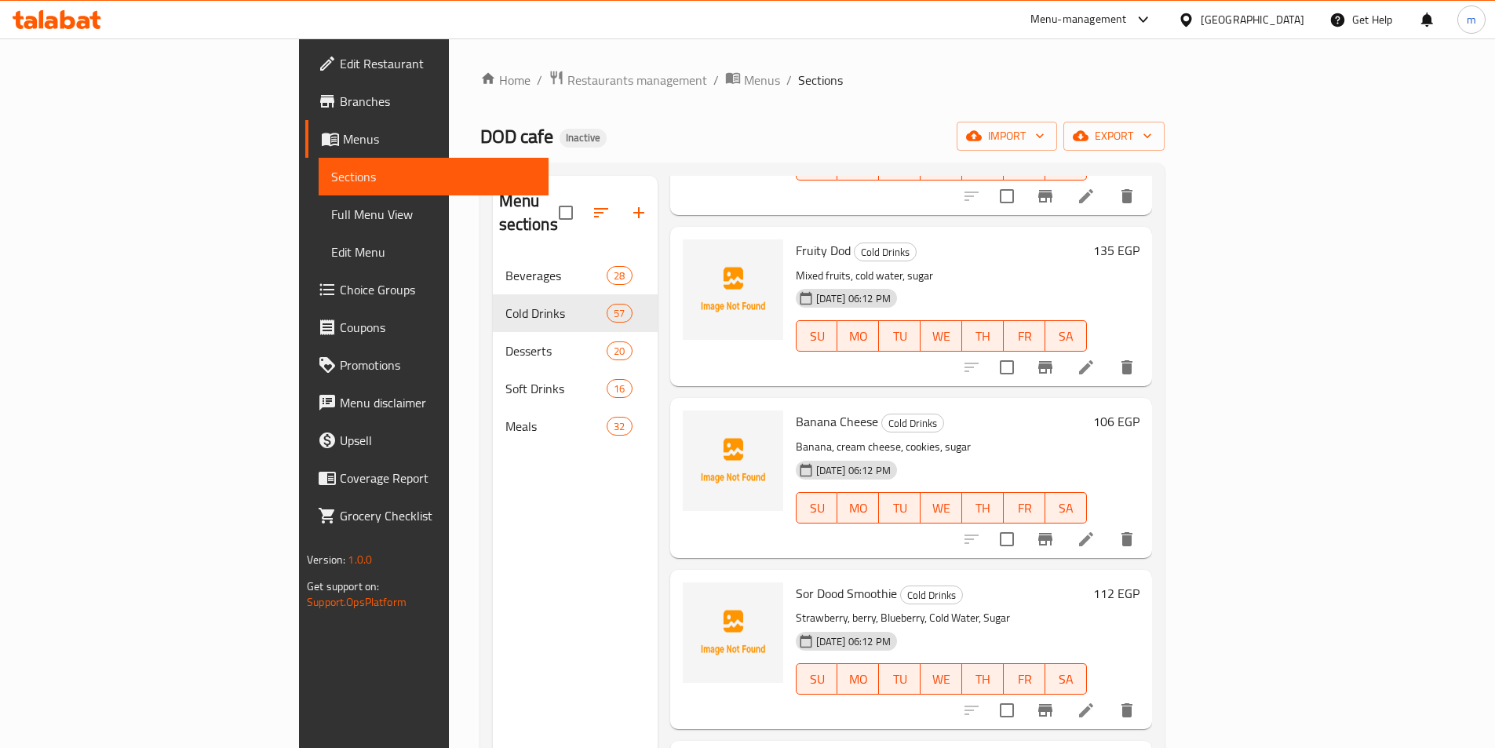
scroll to position [8442, 0]
click at [1095, 701] on icon at bounding box center [1085, 710] width 19 height 19
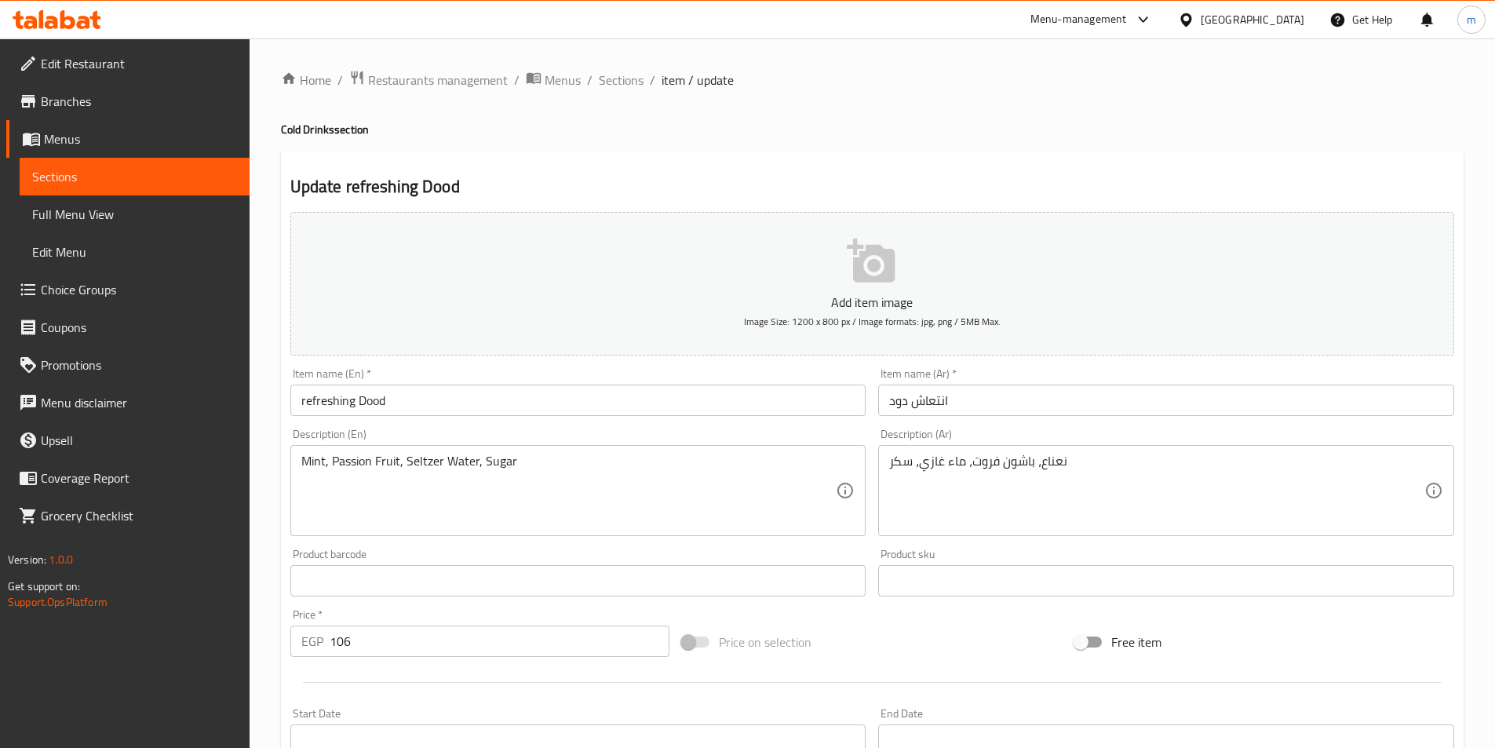
click at [364, 399] on input "refreshing Dood" at bounding box center [578, 399] width 576 height 31
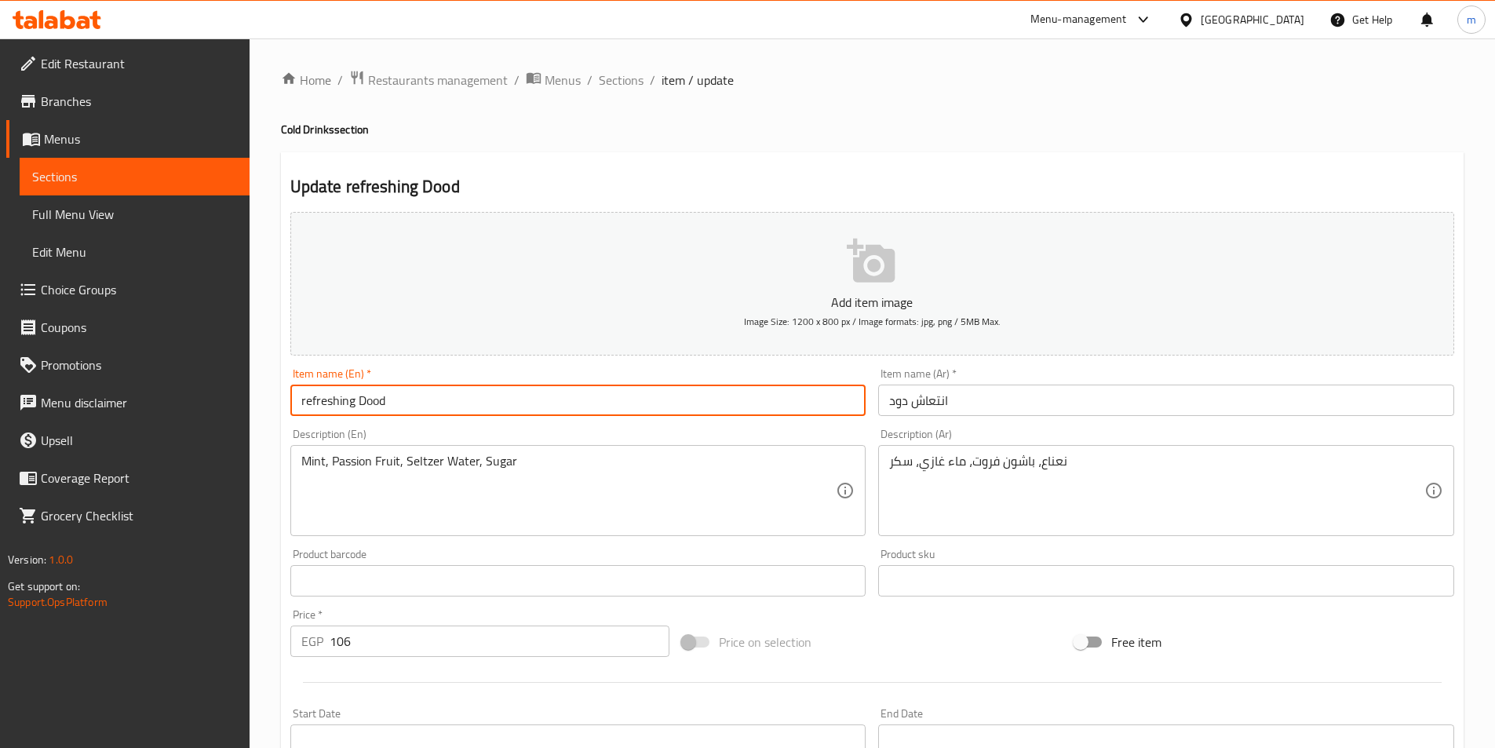
click at [370, 403] on input "refreshing Dood" at bounding box center [578, 399] width 576 height 31
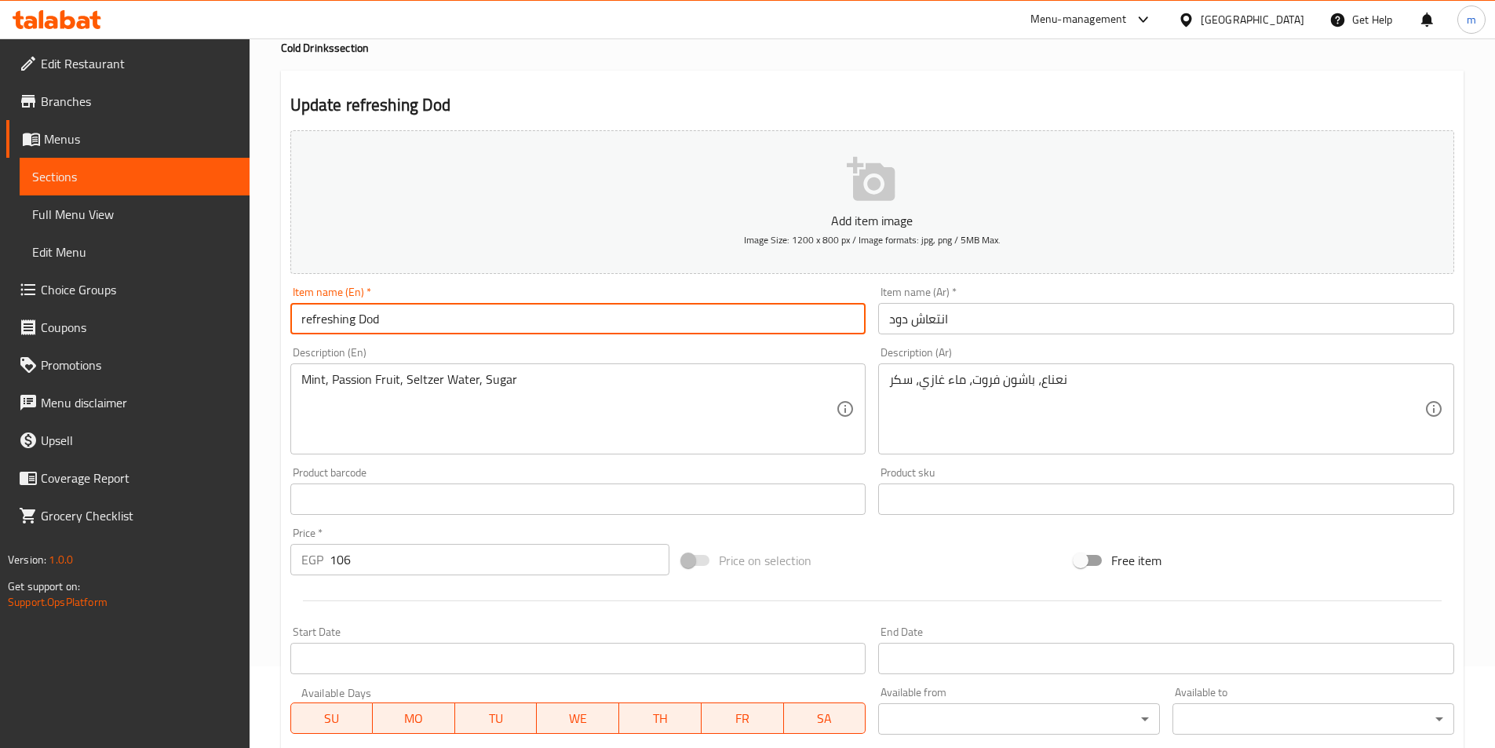
scroll to position [361, 0]
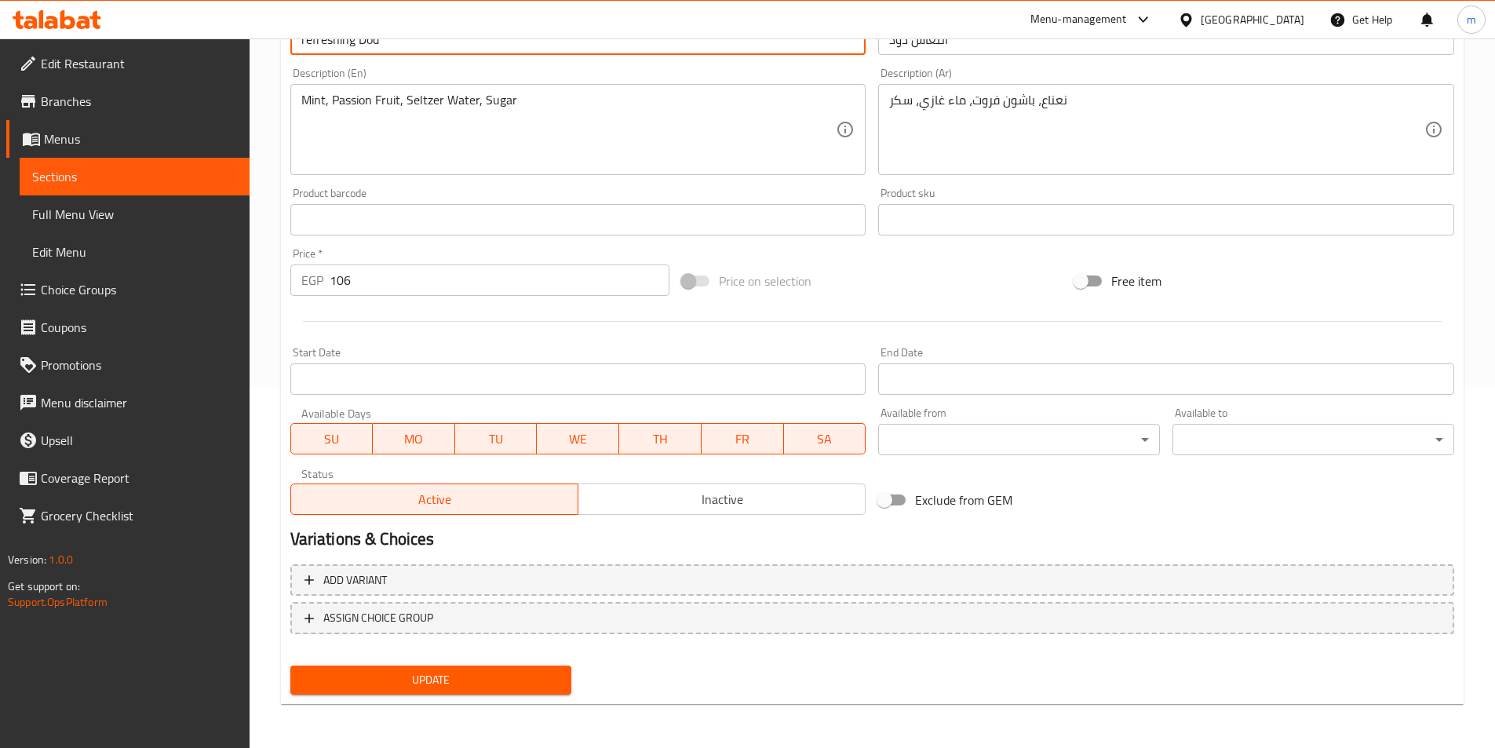
type input "refreshing Dod"
click at [423, 678] on span "Update" at bounding box center [431, 680] width 257 height 20
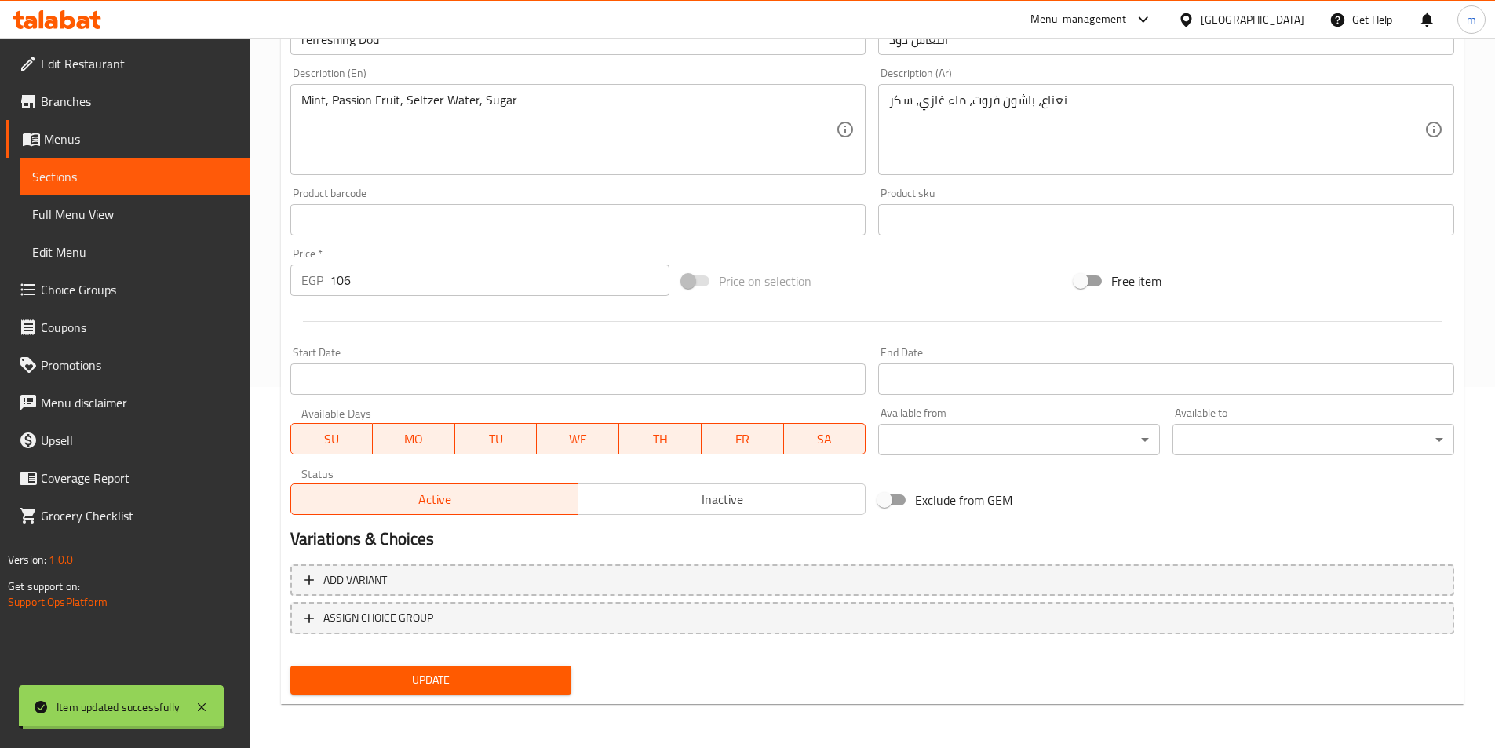
click at [60, 180] on span "Sections" at bounding box center [134, 176] width 205 height 19
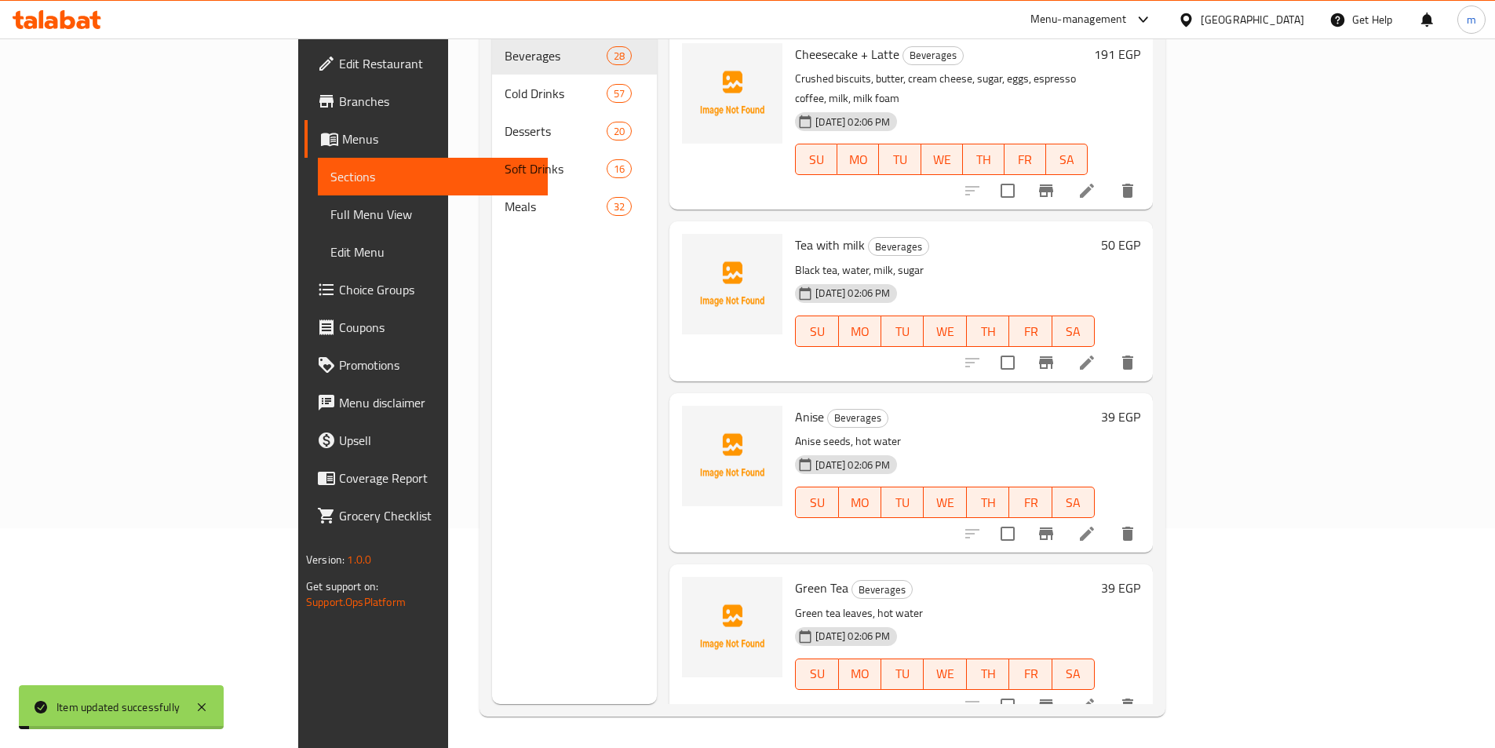
scroll to position [220, 0]
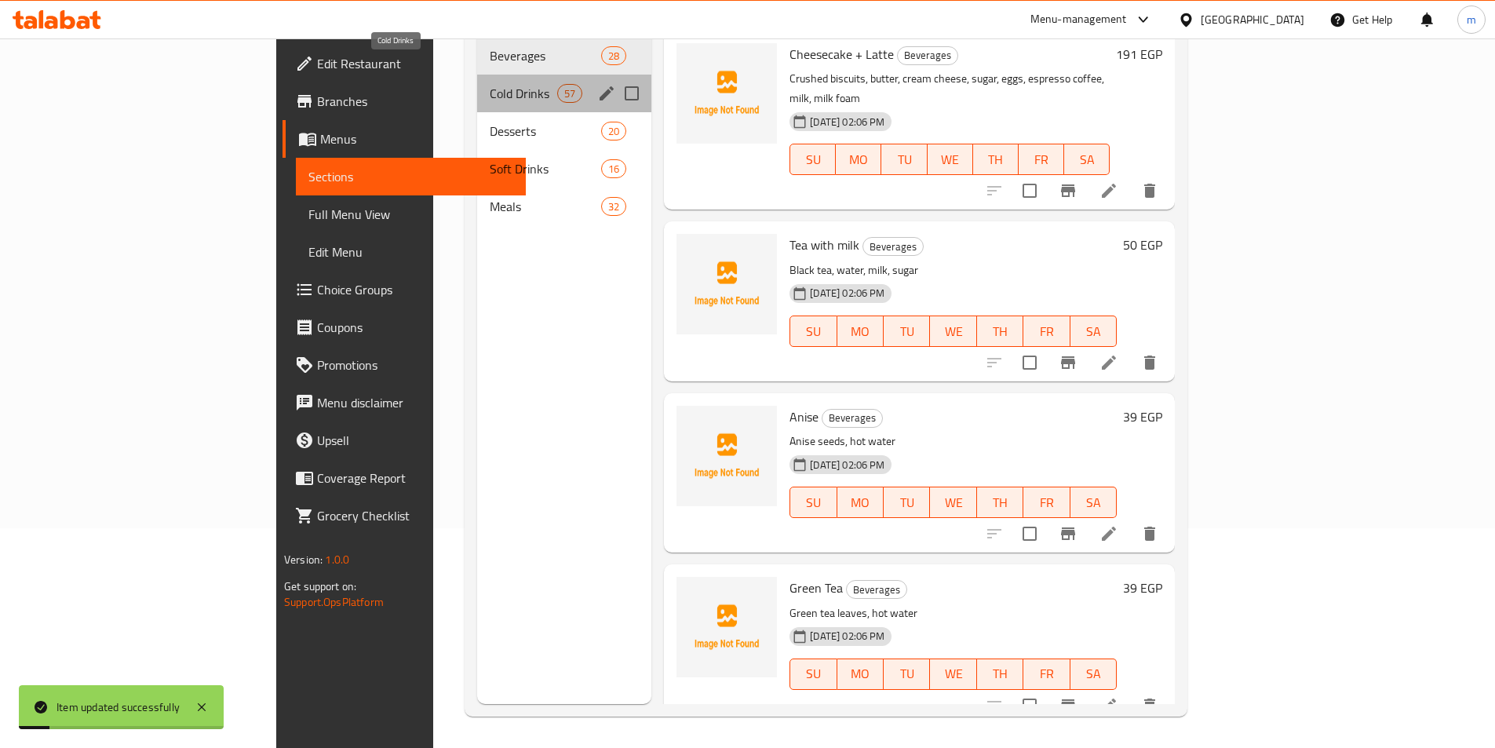
click at [490, 84] on span "Cold Drinks" at bounding box center [523, 93] width 67 height 19
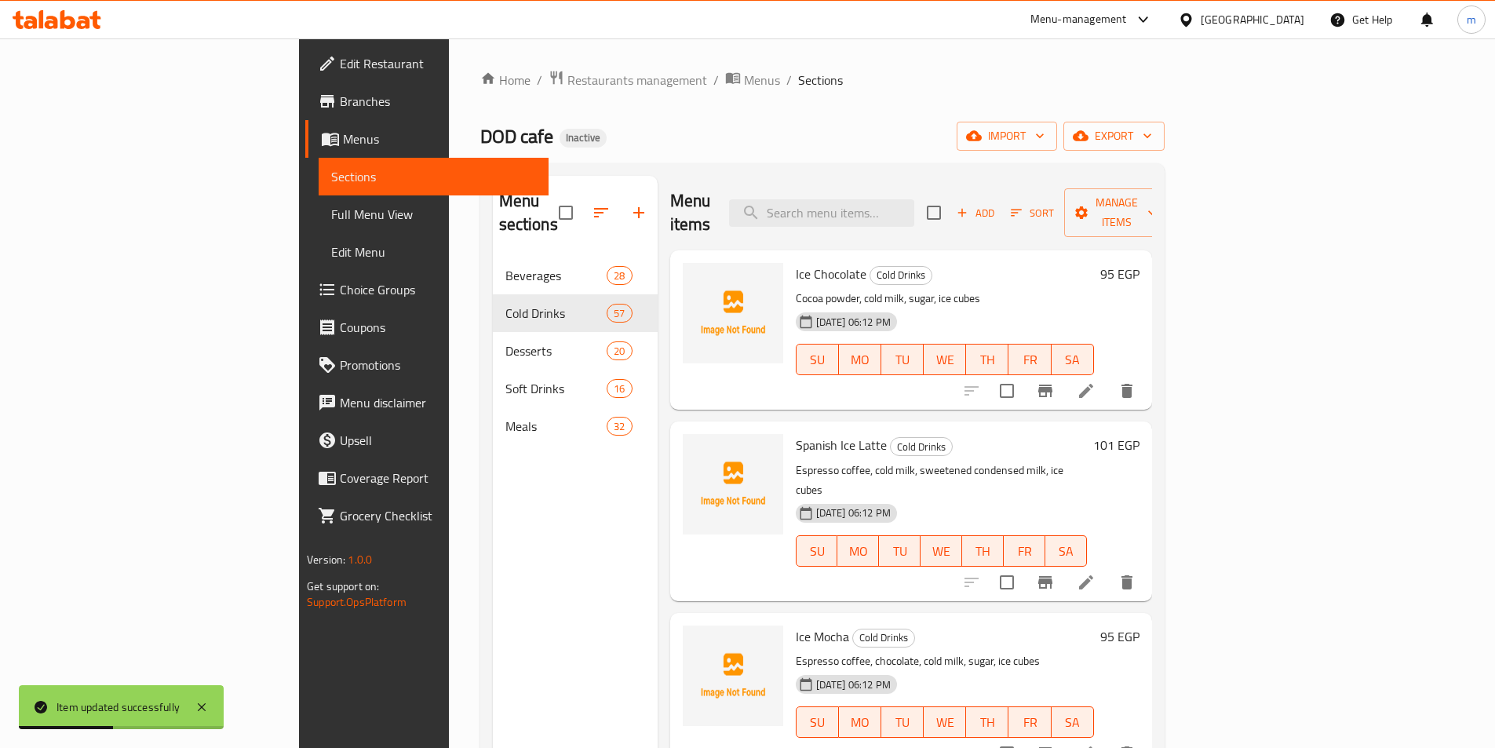
scroll to position [7756, 0]
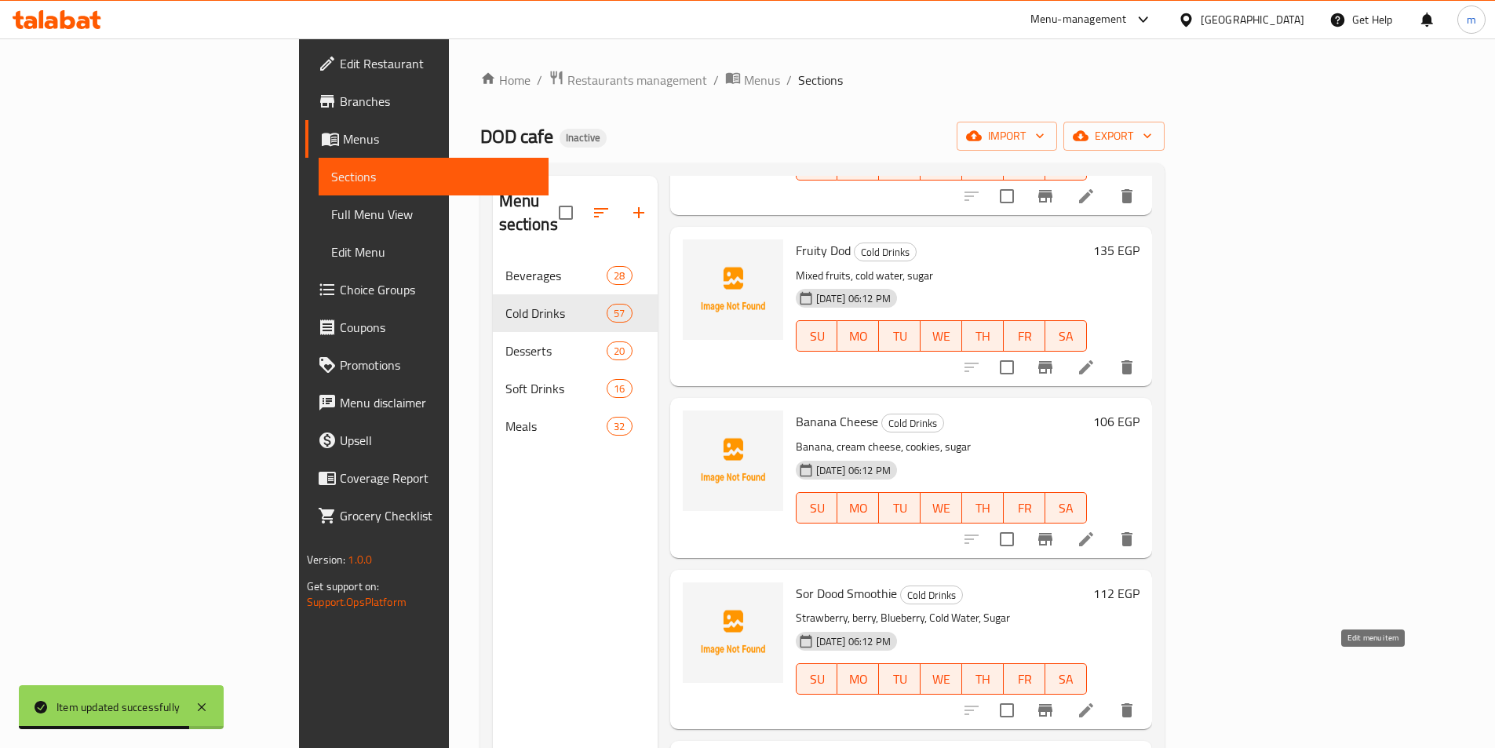
click at [1095, 701] on icon at bounding box center [1085, 710] width 19 height 19
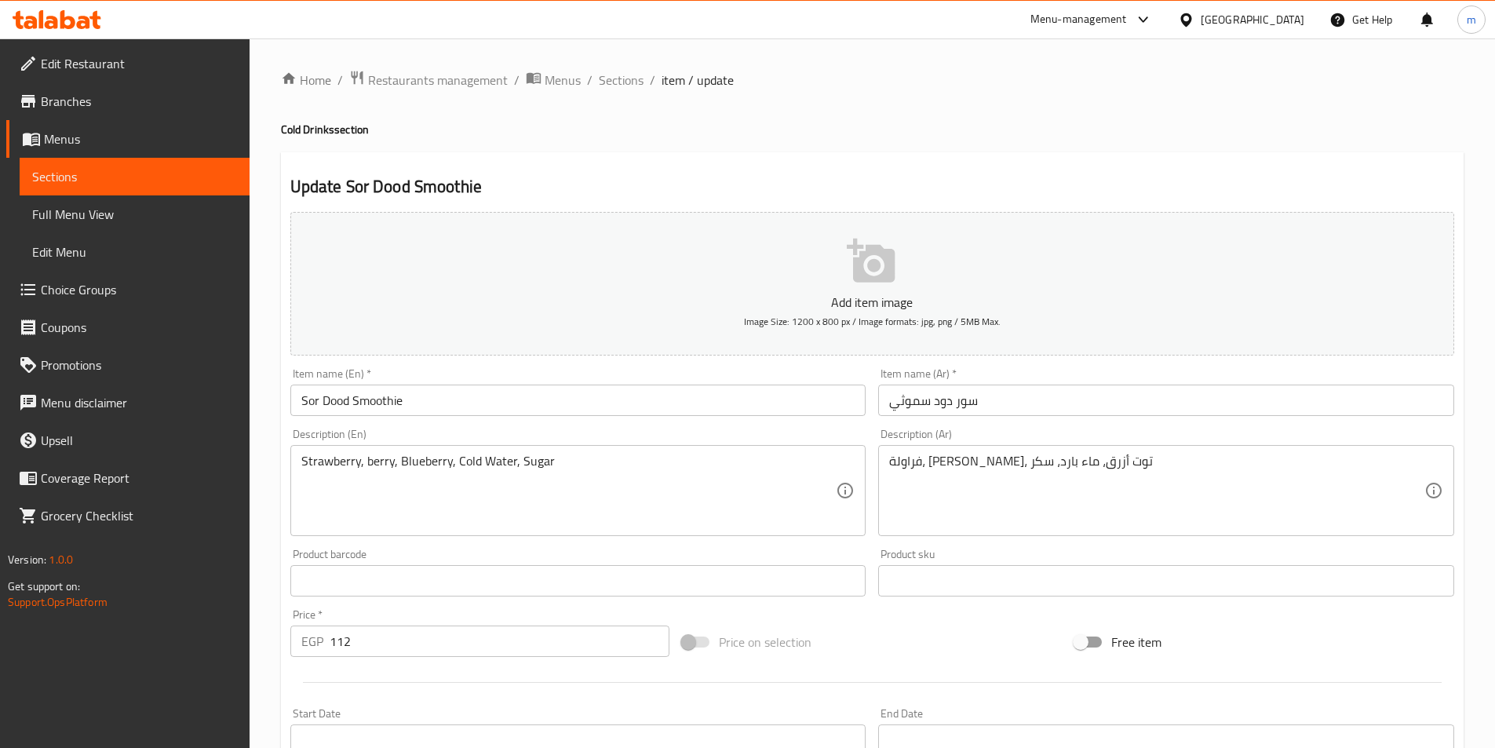
click at [341, 407] on input "Sor Dood Smoothie" at bounding box center [578, 399] width 576 height 31
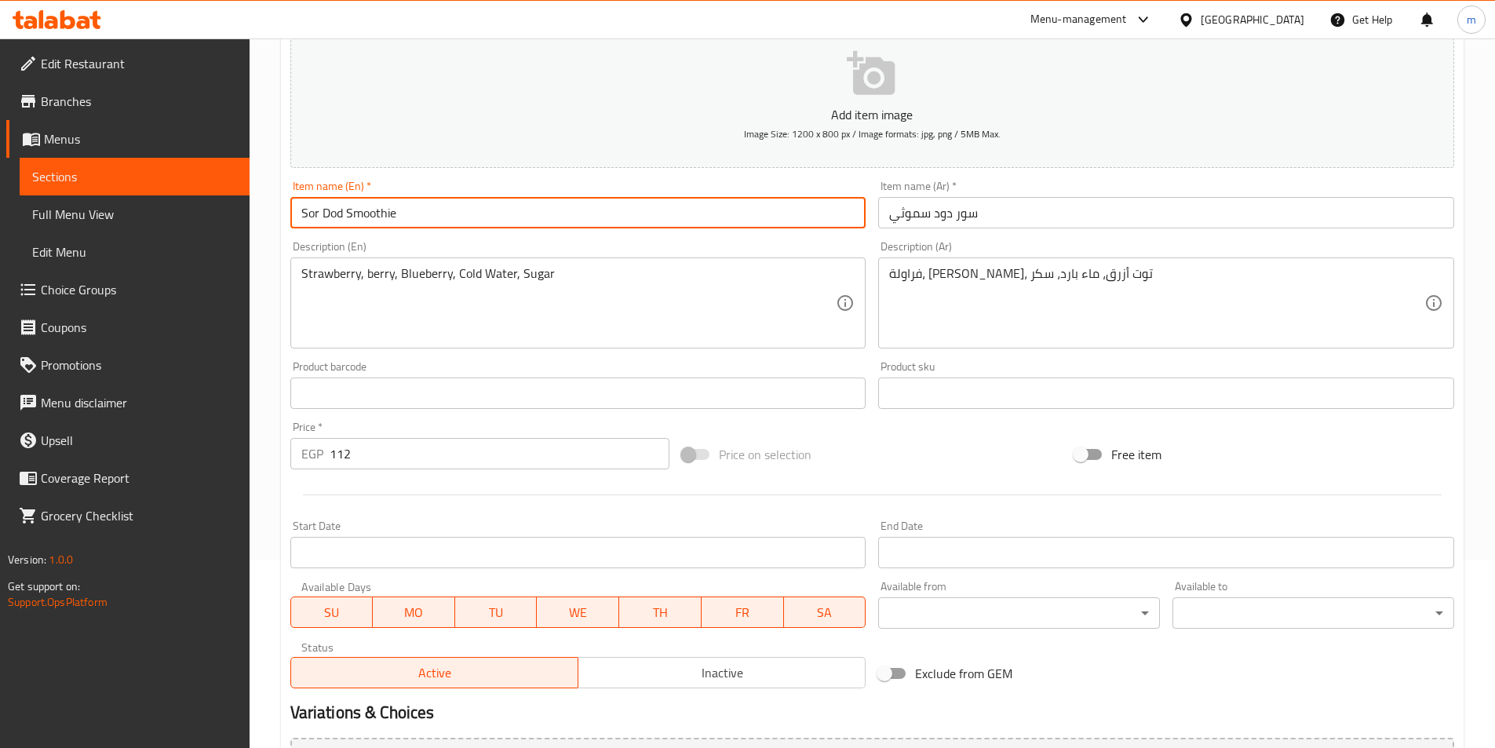
scroll to position [361, 0]
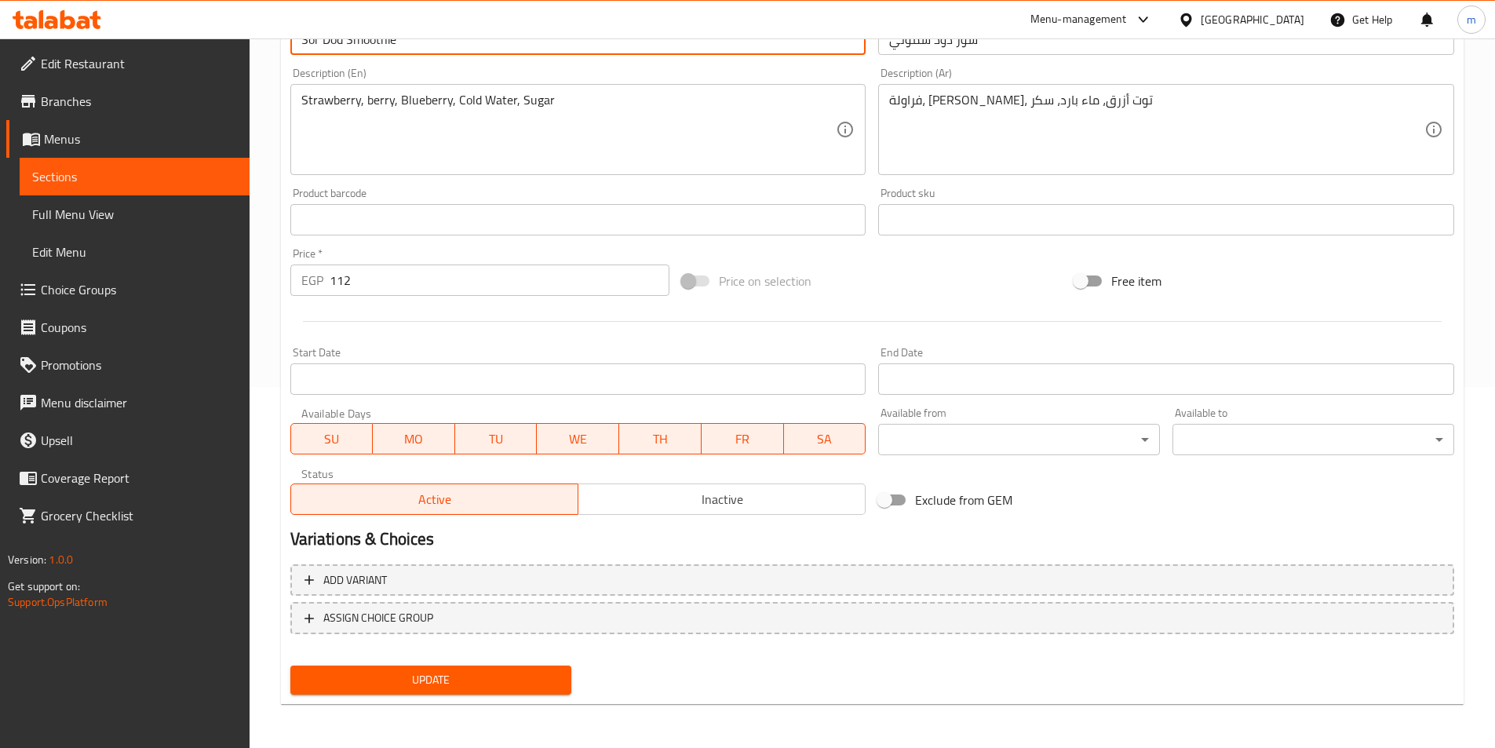
type input "Sor Dod Smoothie"
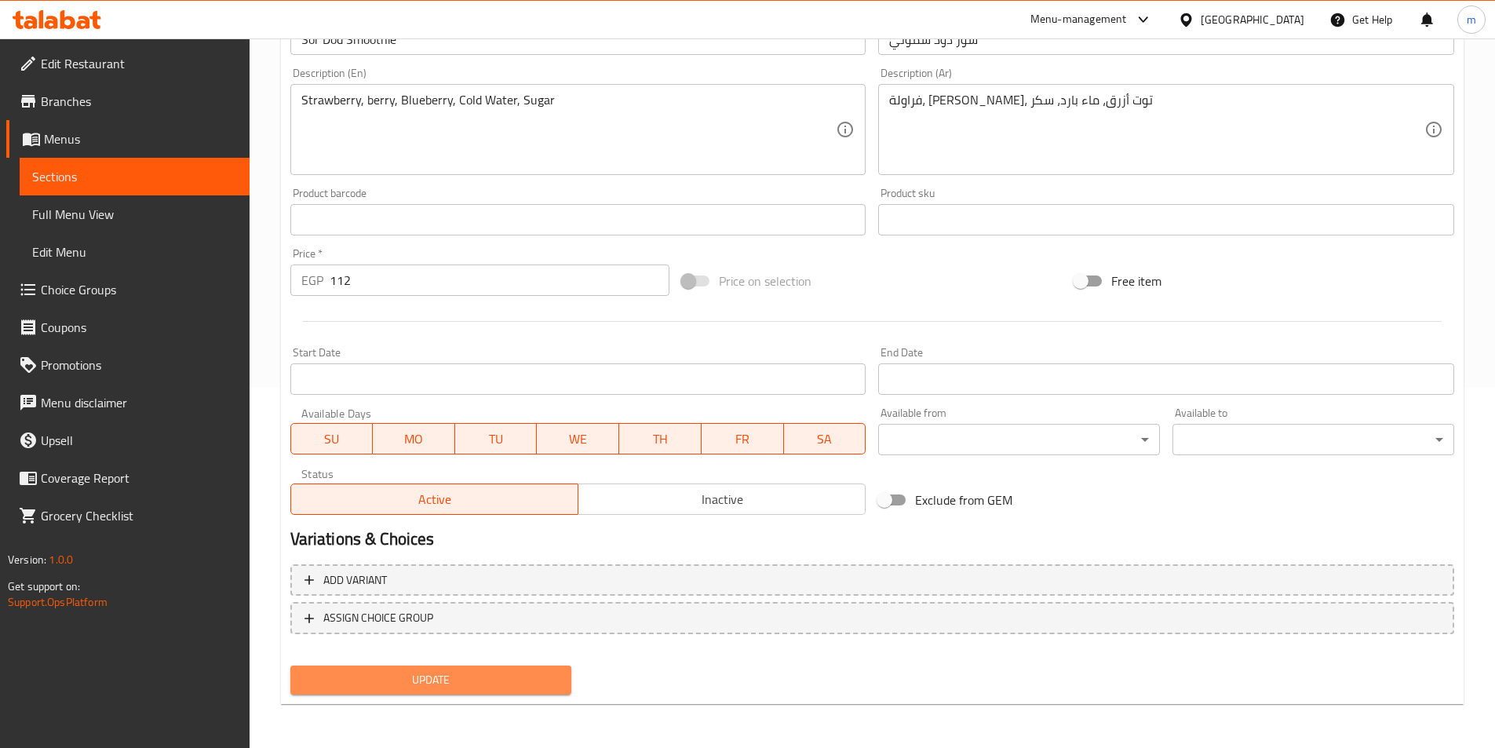
click at [408, 684] on span "Update" at bounding box center [431, 680] width 257 height 20
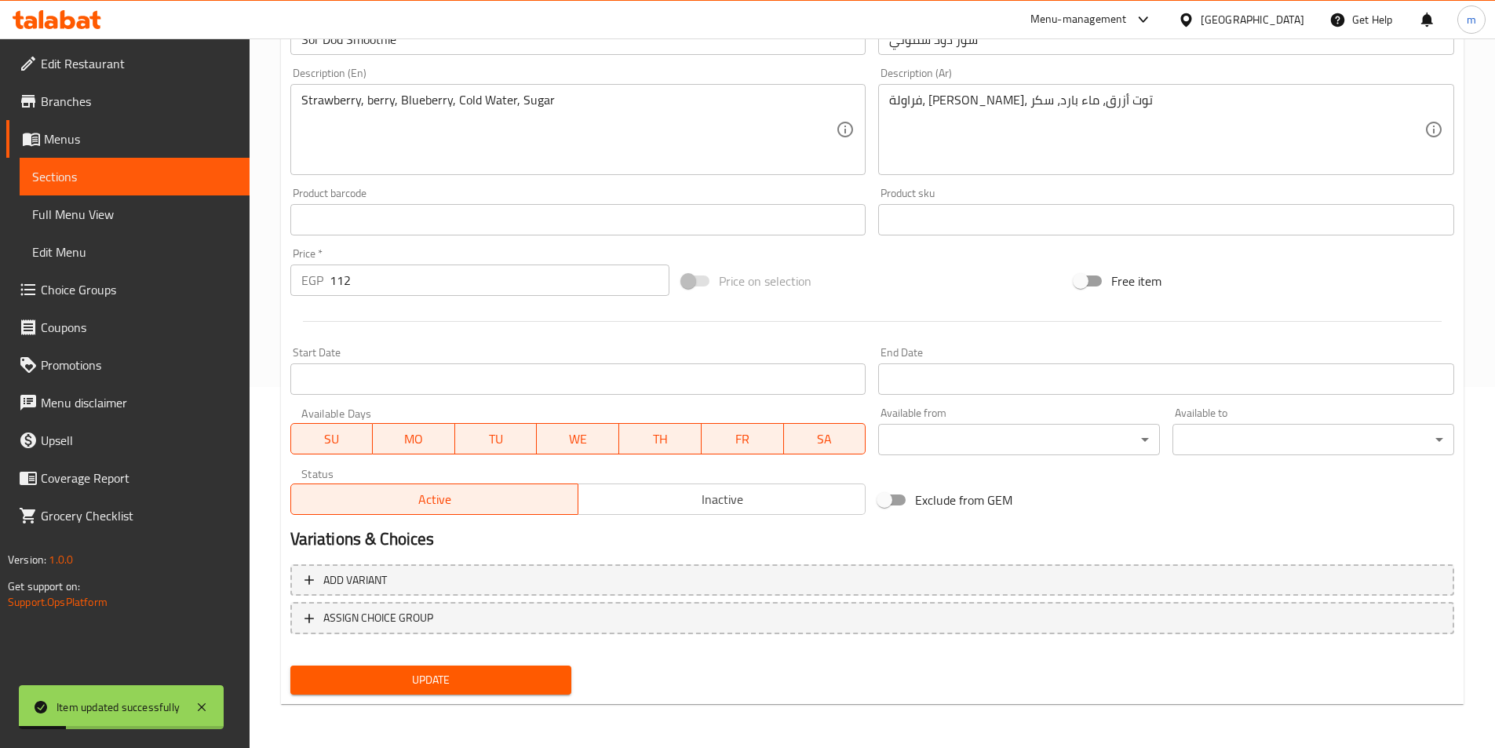
click at [120, 176] on span "Sections" at bounding box center [134, 176] width 205 height 19
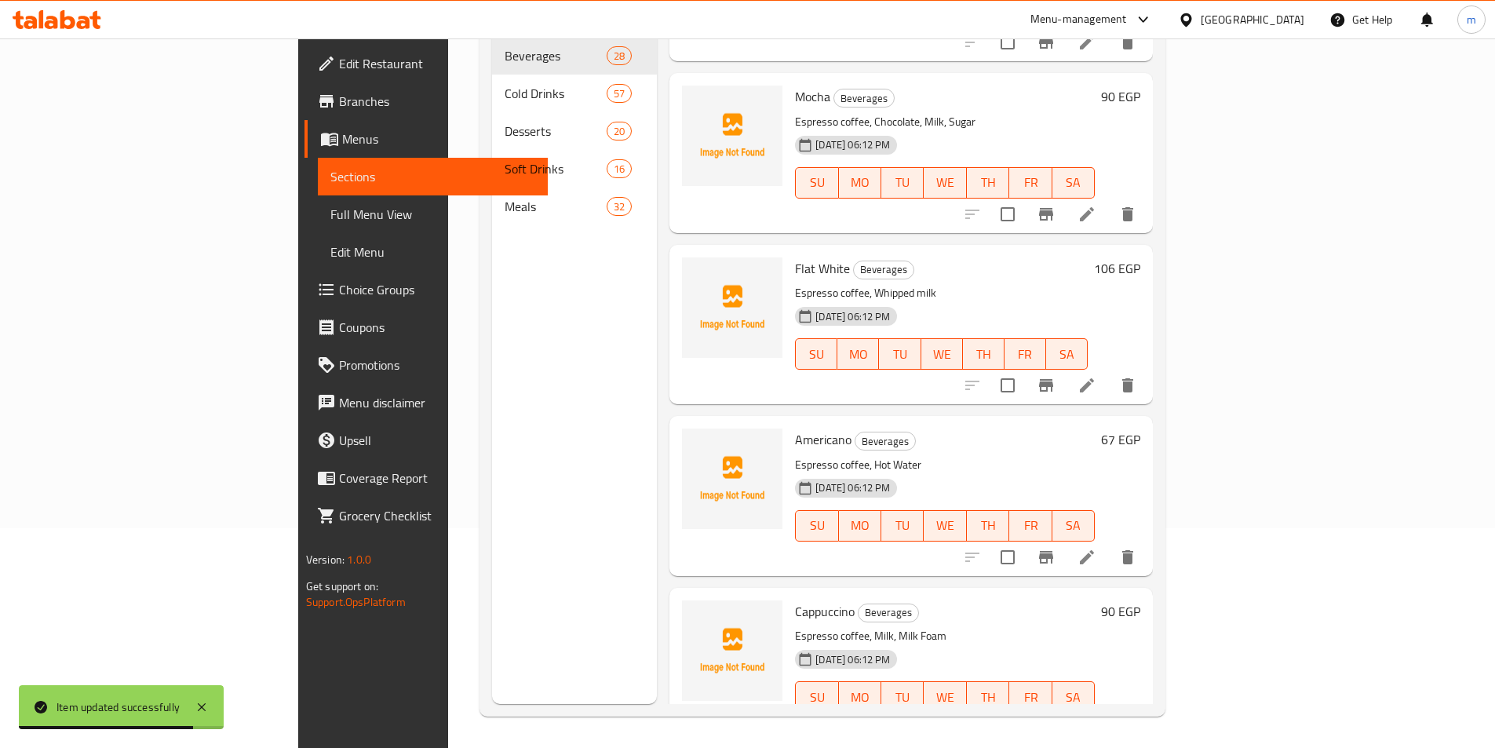
scroll to position [3855, 0]
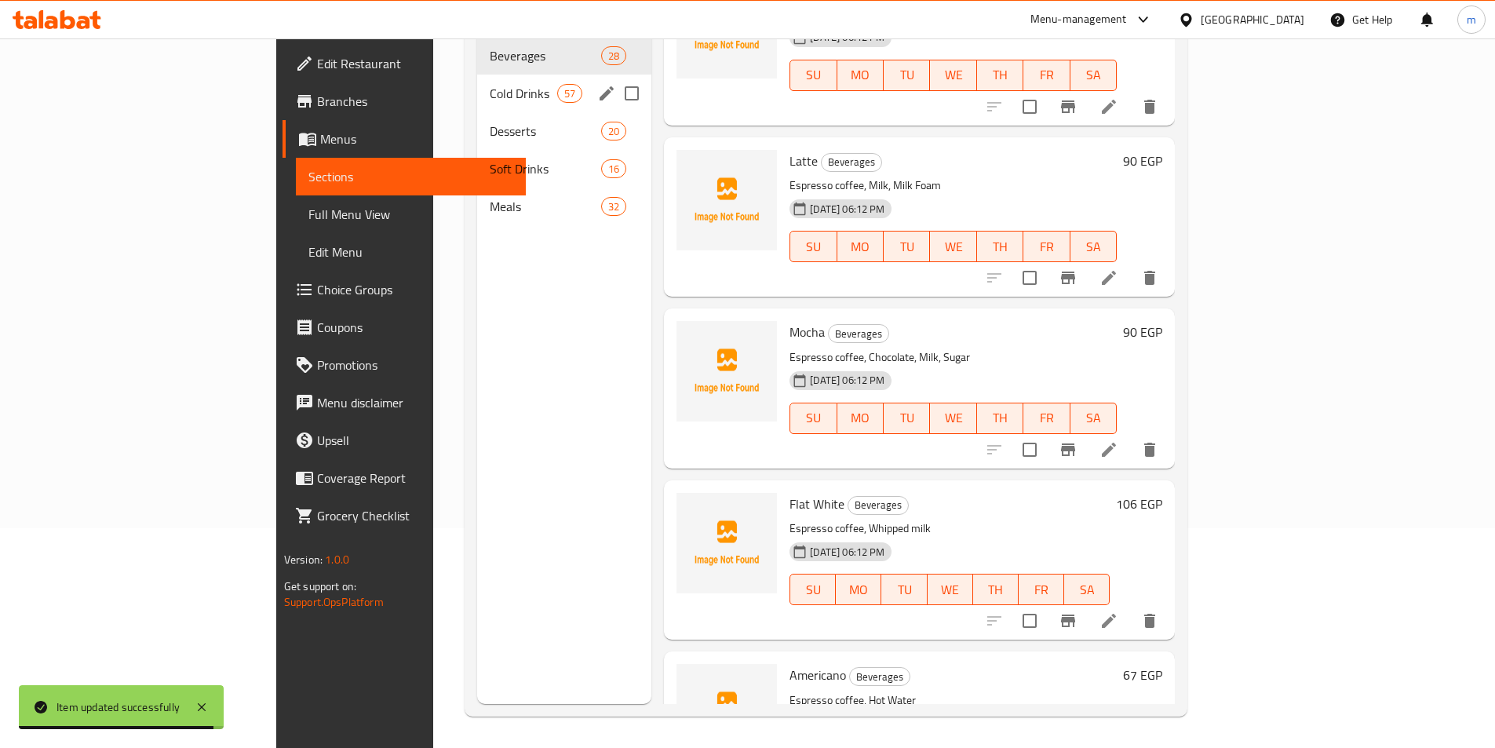
click at [477, 86] on div "Cold Drinks 57" at bounding box center [564, 94] width 174 height 38
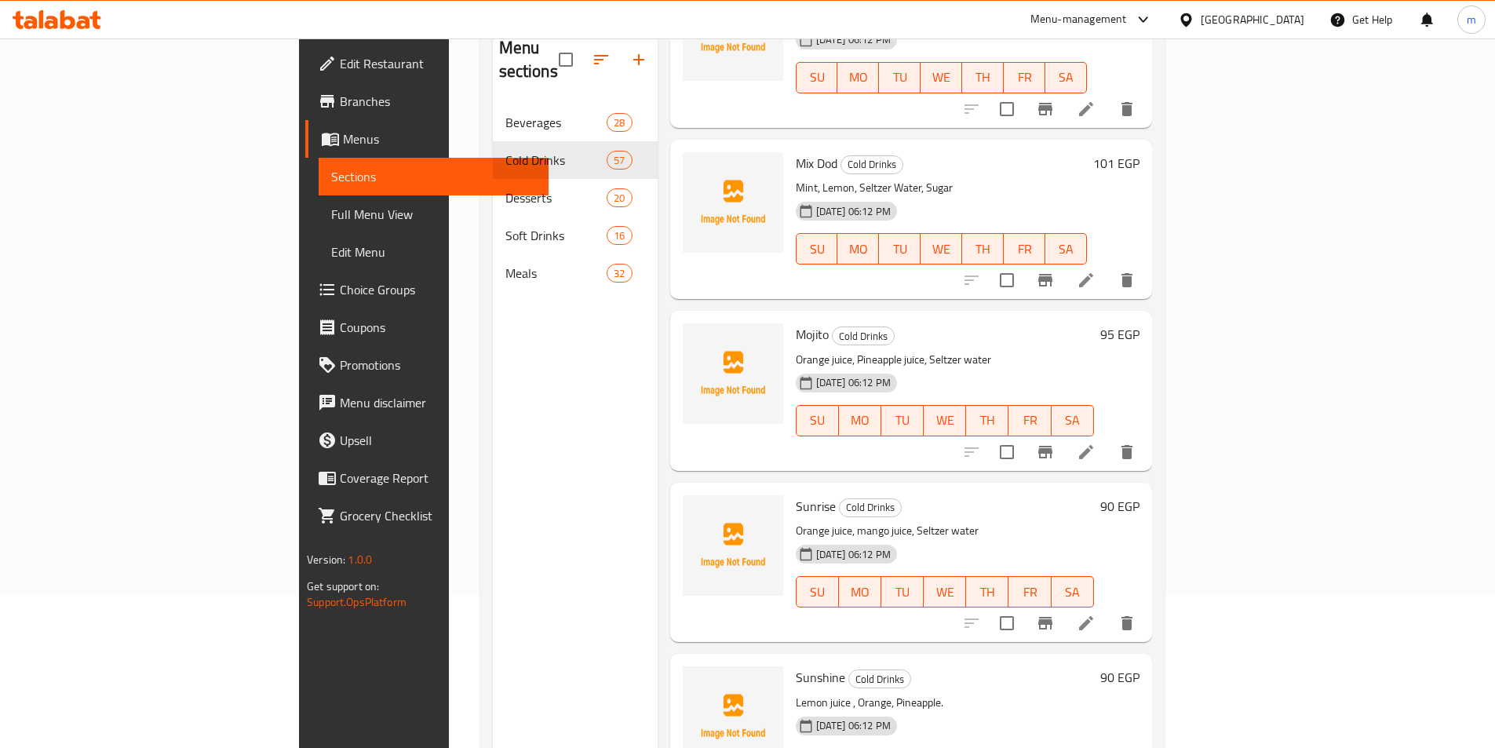
scroll to position [63, 0]
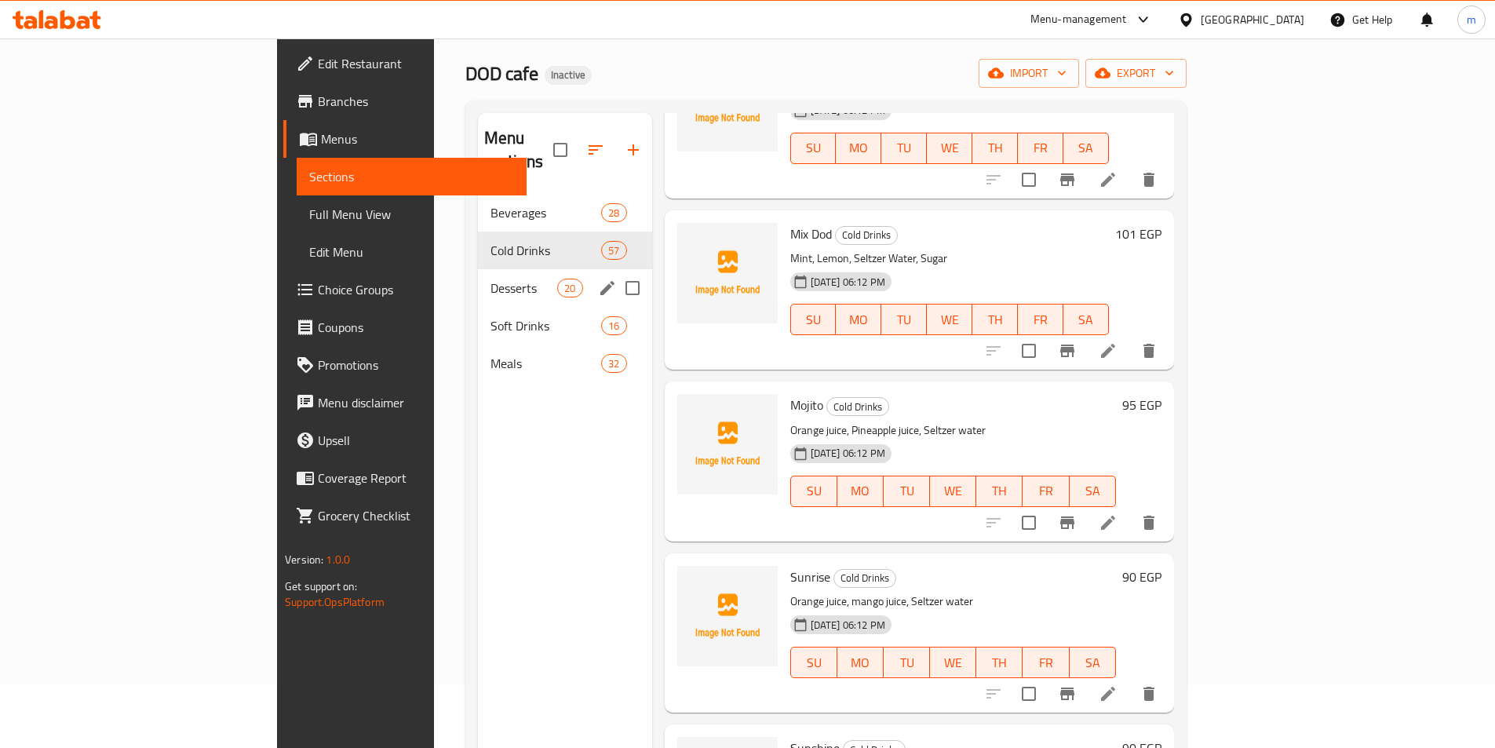
click at [490, 279] on span "Desserts" at bounding box center [523, 288] width 67 height 19
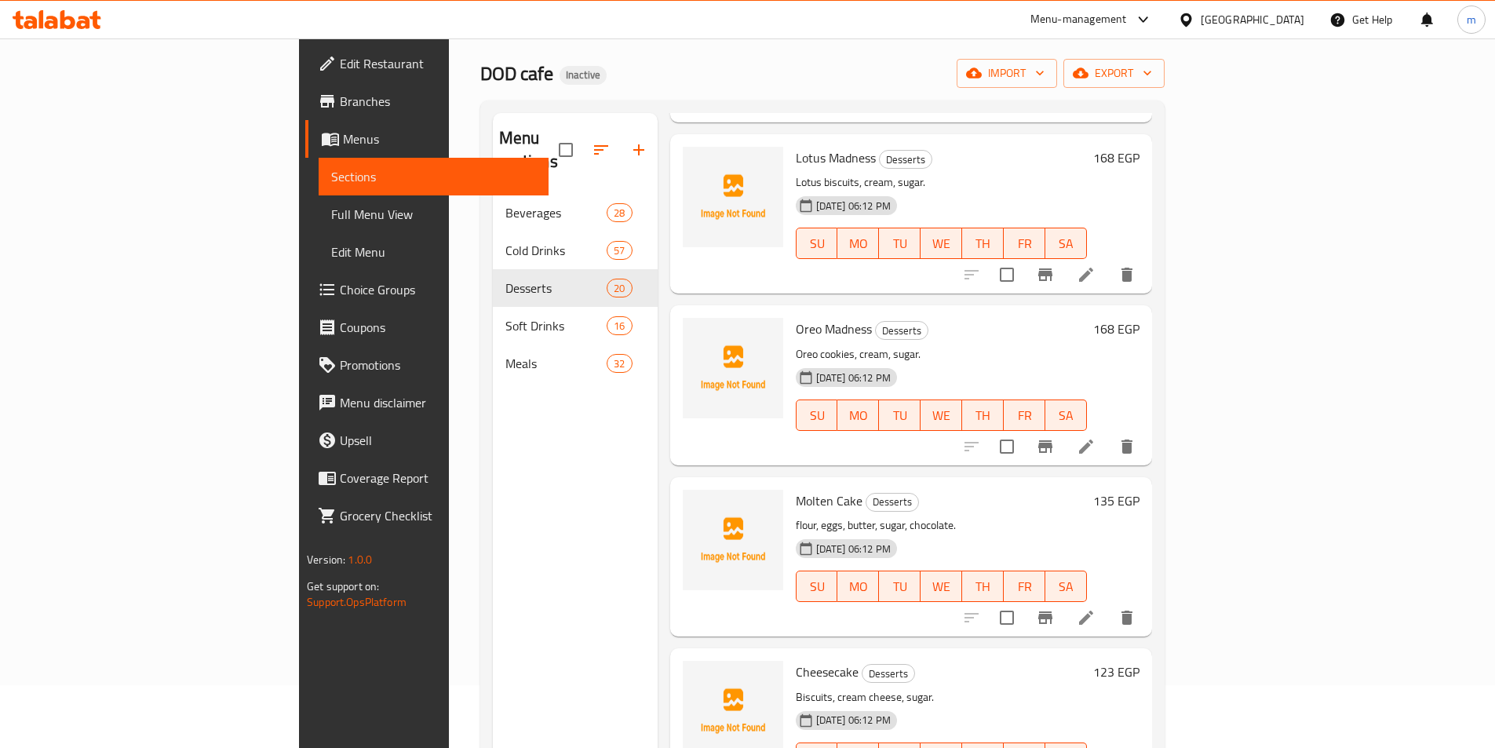
scroll to position [2484, 0]
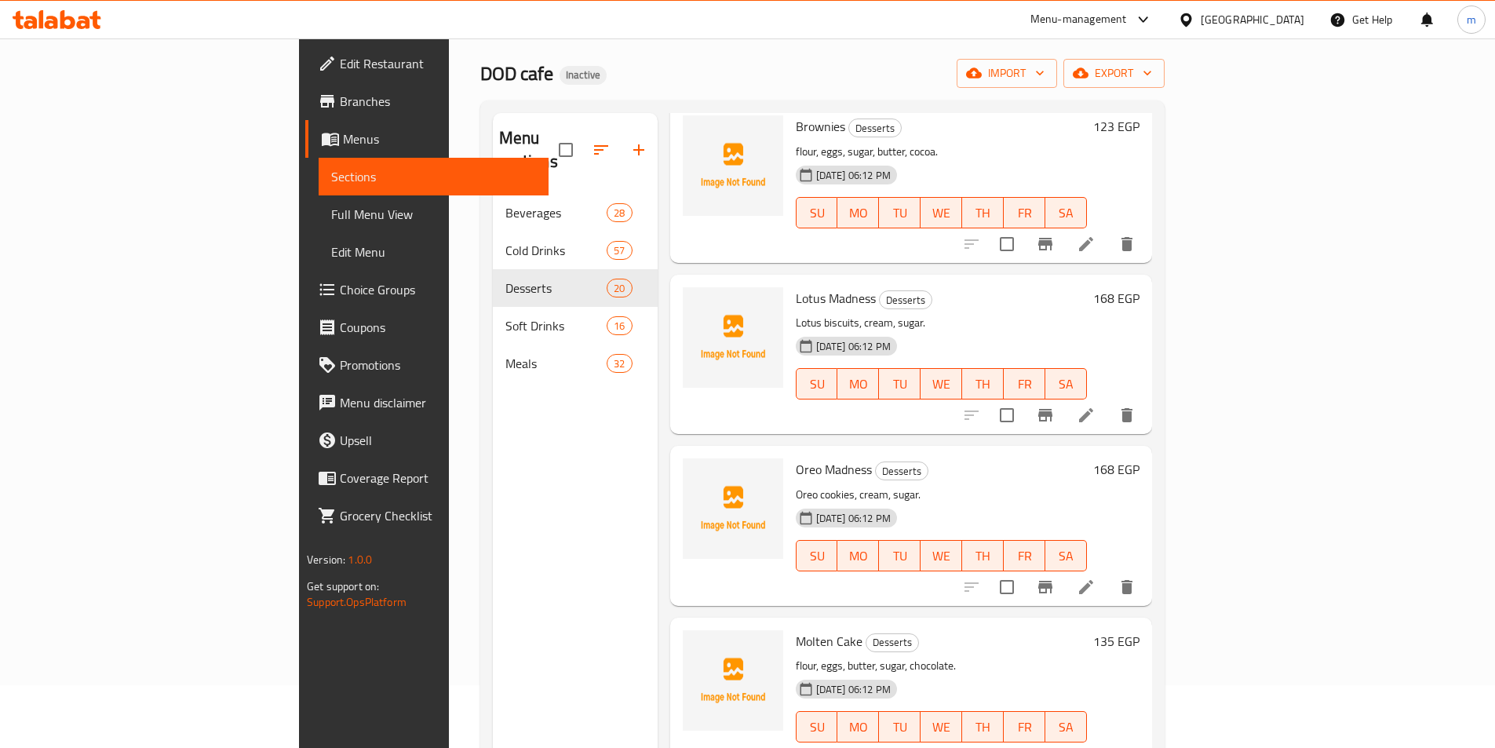
click at [331, 210] on span "Full Menu View" at bounding box center [433, 214] width 205 height 19
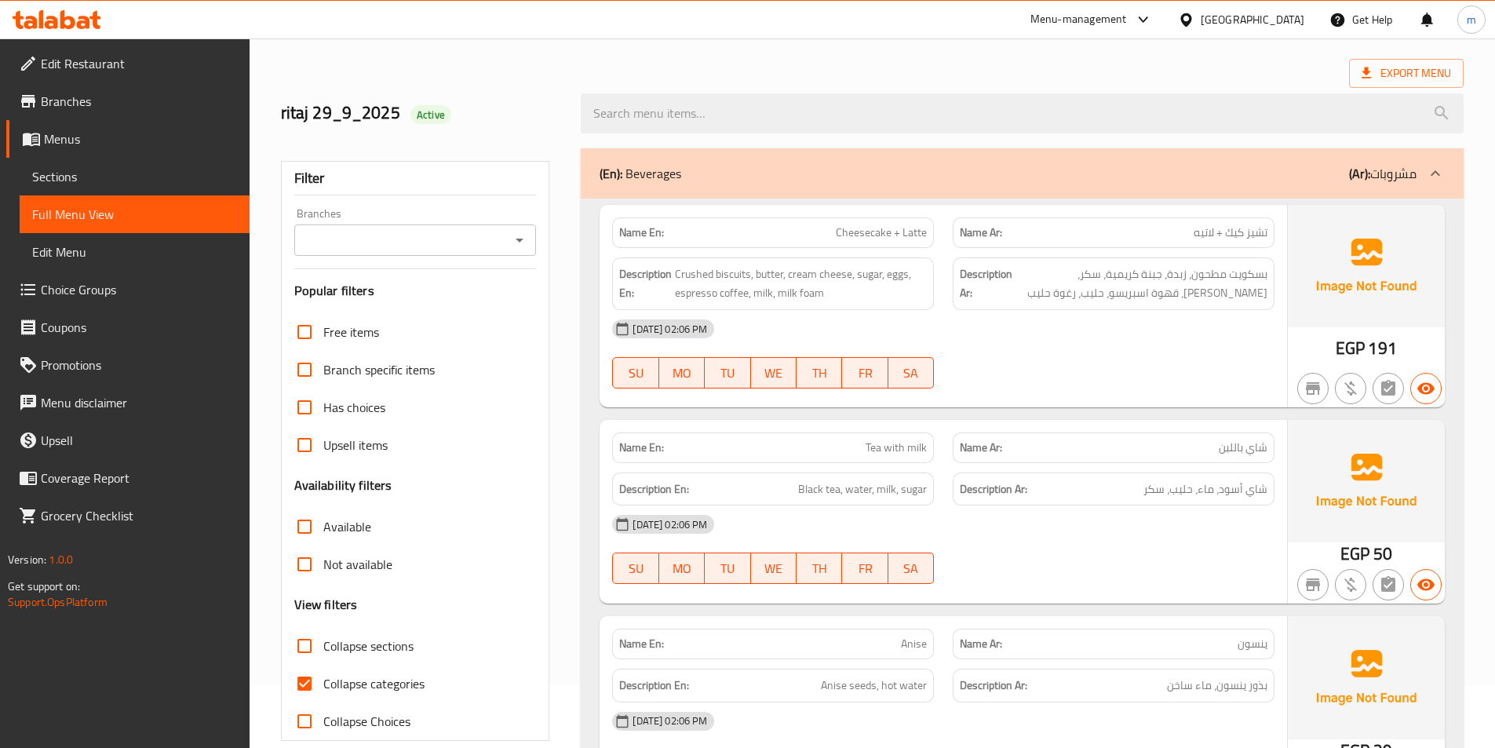
click at [355, 682] on span "Collapse categories" at bounding box center [373, 683] width 101 height 19
click at [323, 682] on input "Collapse categories" at bounding box center [305, 684] width 38 height 38
checkbox input "false"
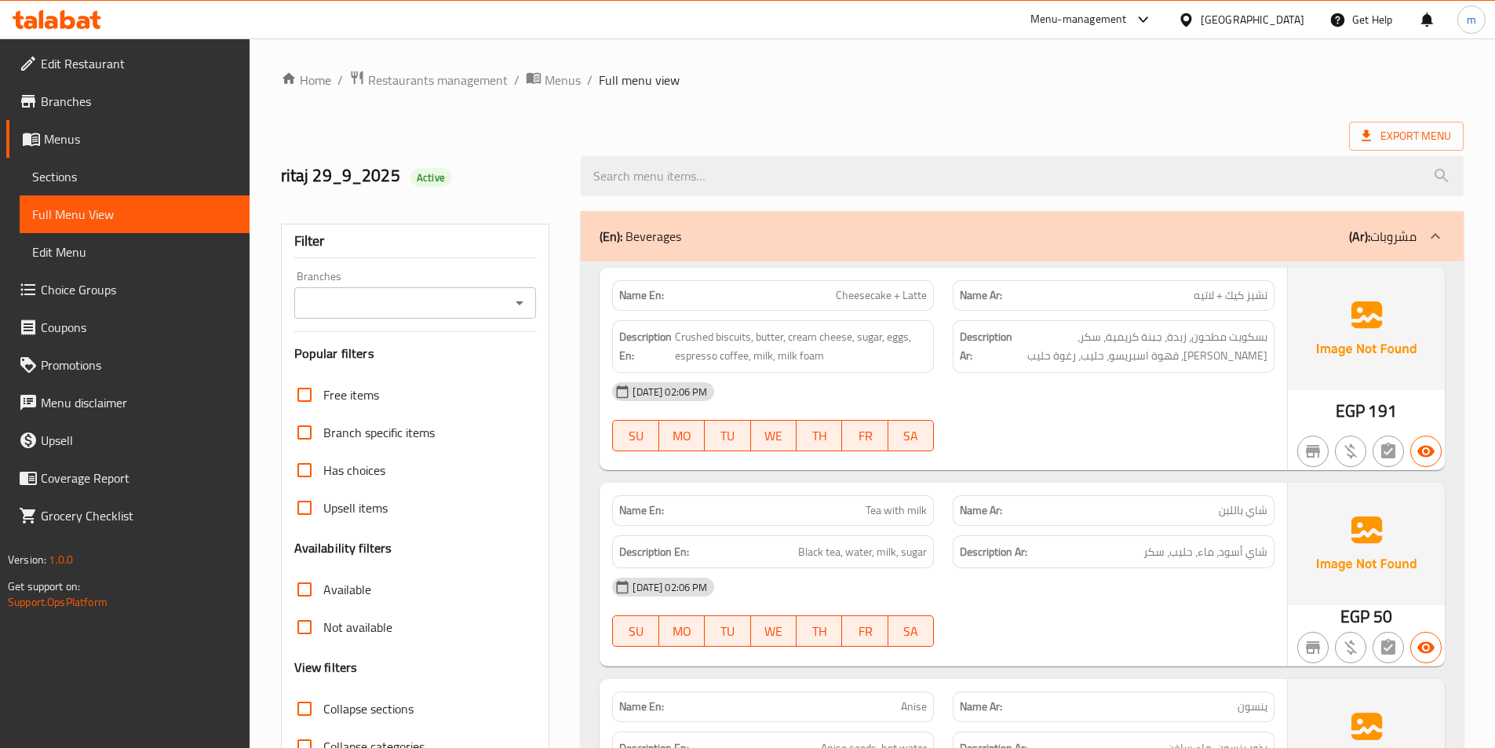
click at [1402, 242] on p "(Ar): مشروبات" at bounding box center [1382, 236] width 67 height 19
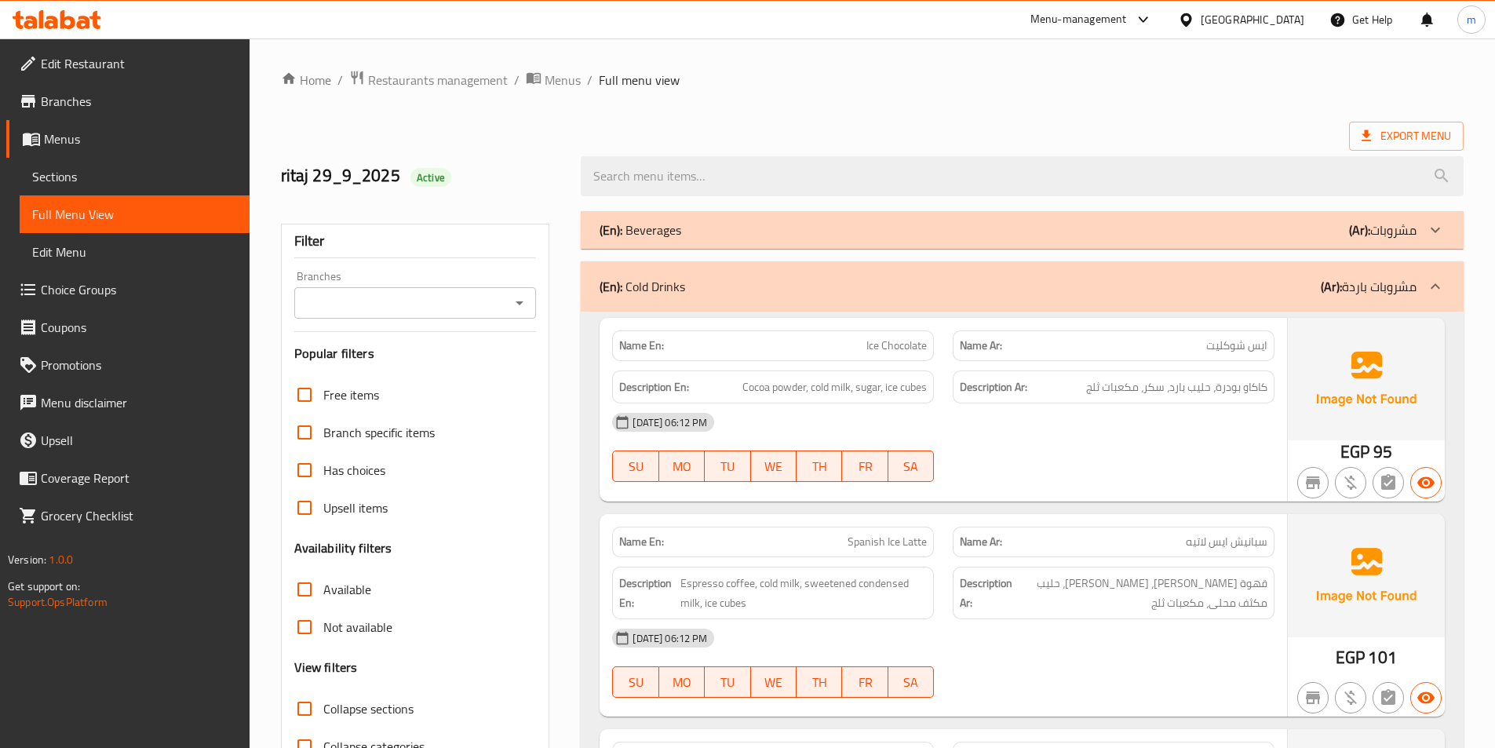
click at [1339, 290] on b "(Ar):" at bounding box center [1330, 287] width 21 height 24
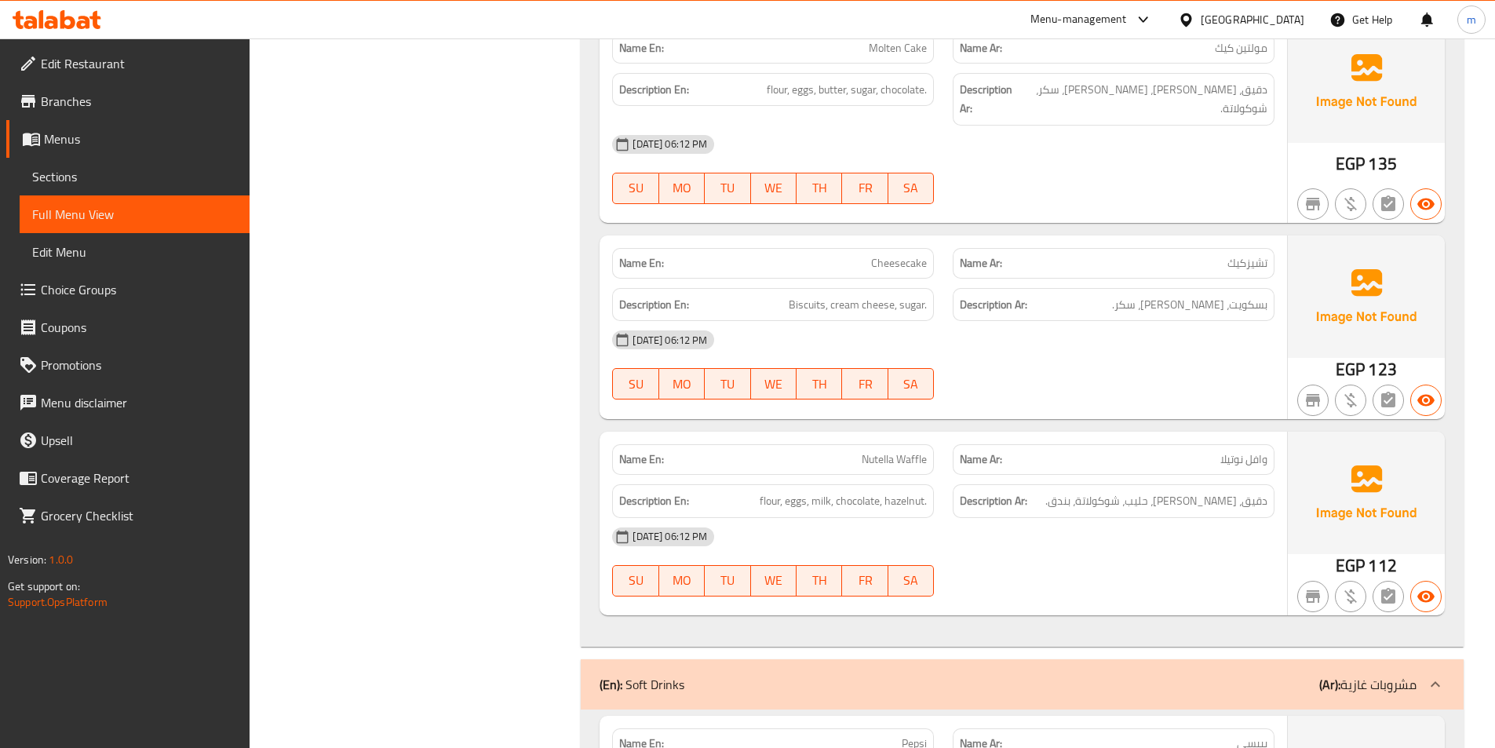
scroll to position [3687, 0]
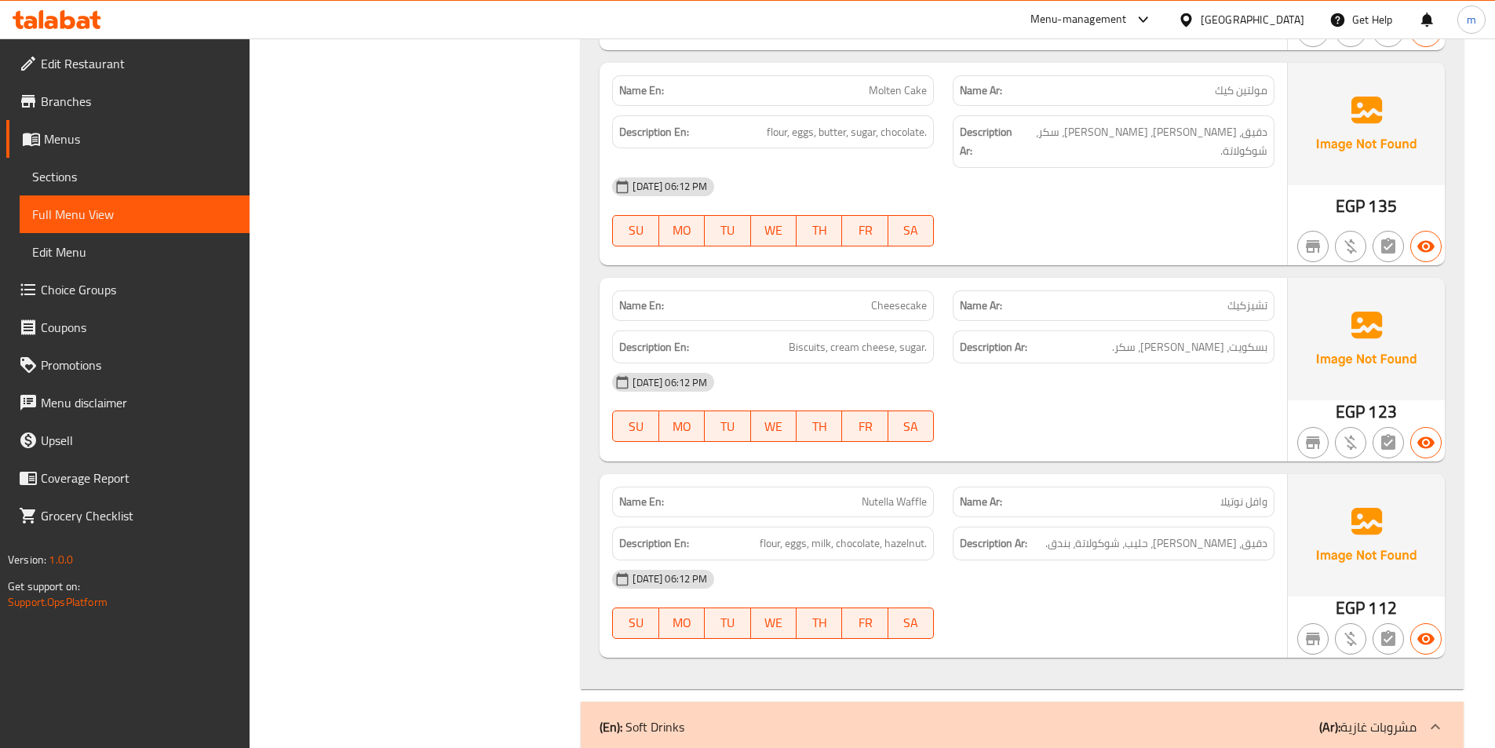
click at [82, 180] on span "Sections" at bounding box center [134, 176] width 205 height 19
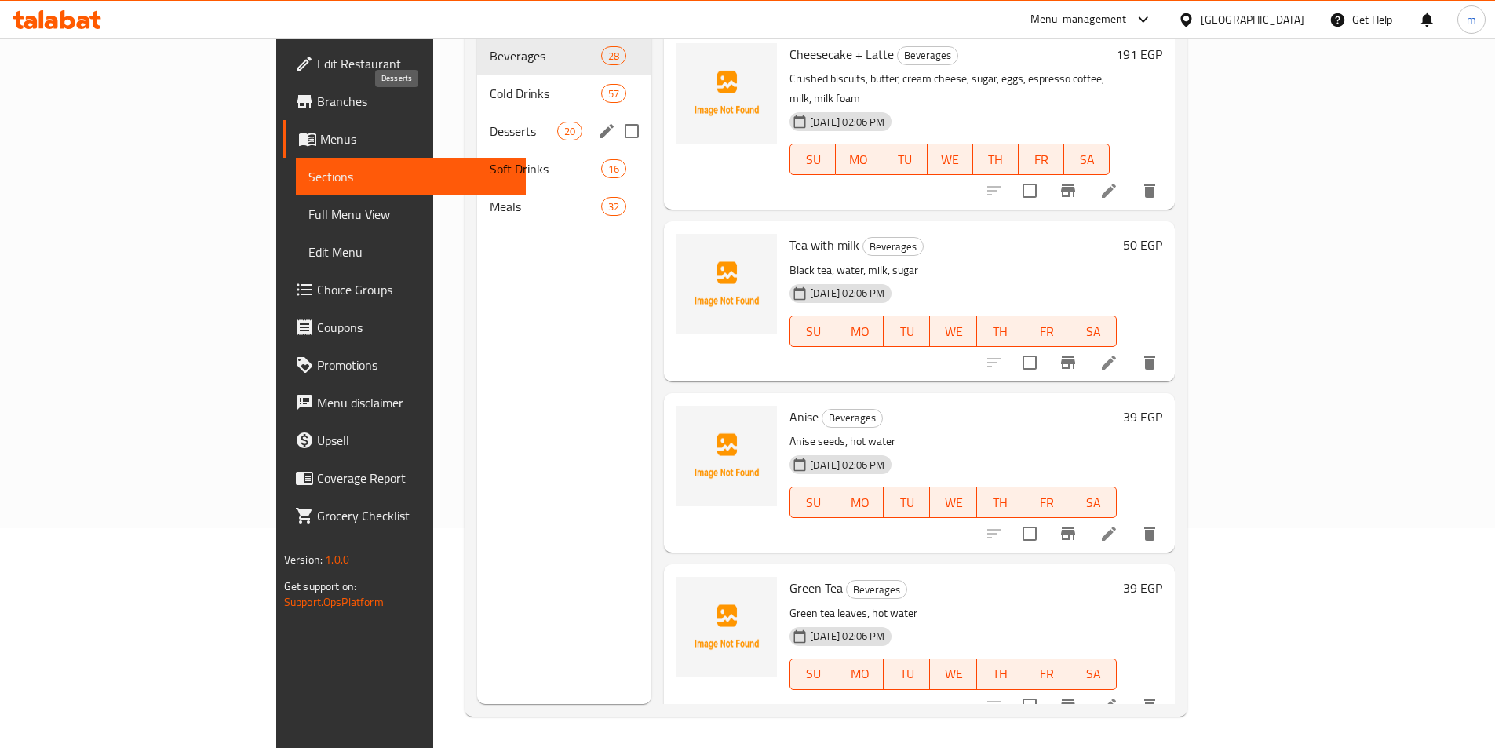
scroll to position [63, 0]
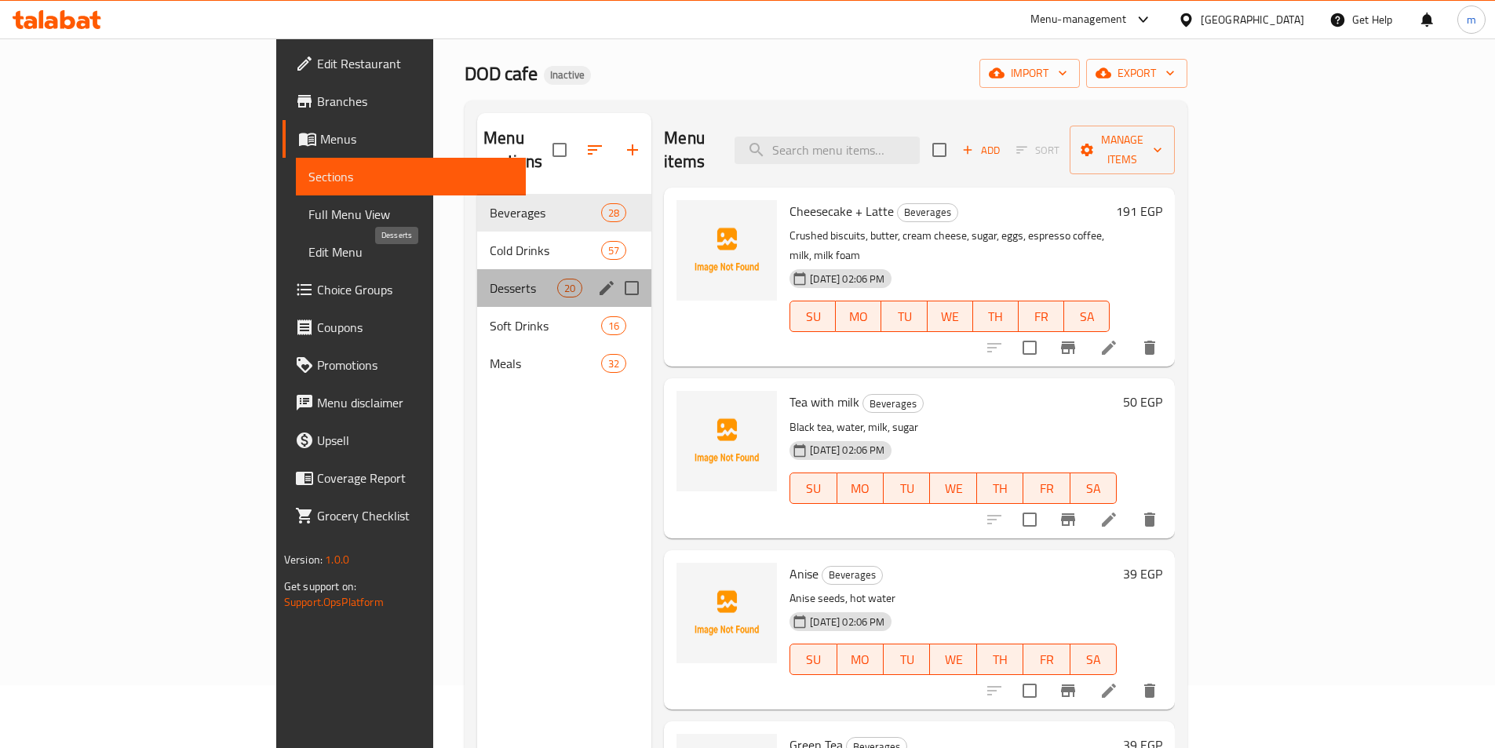
click at [490, 279] on span "Desserts" at bounding box center [523, 288] width 67 height 19
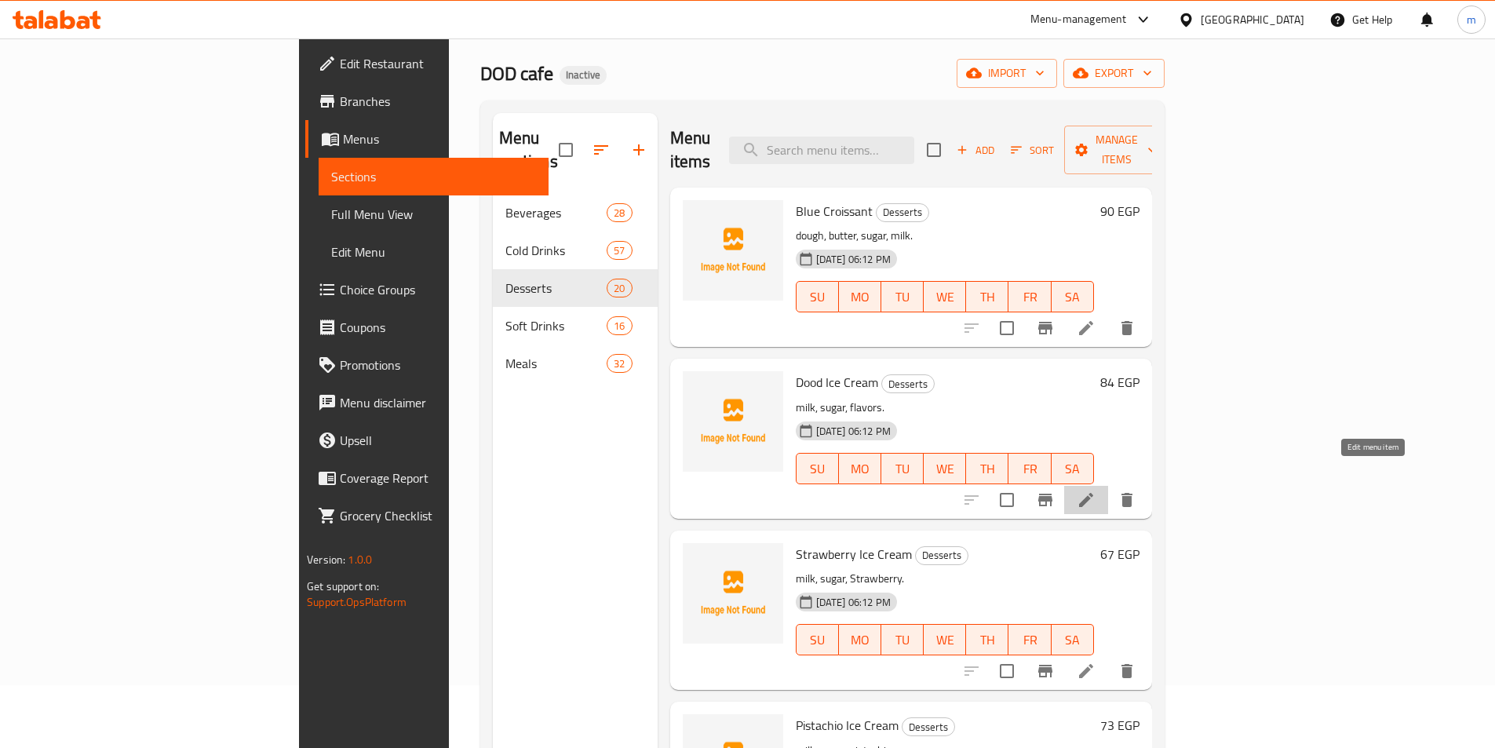
click at [1095, 490] on icon at bounding box center [1085, 499] width 19 height 19
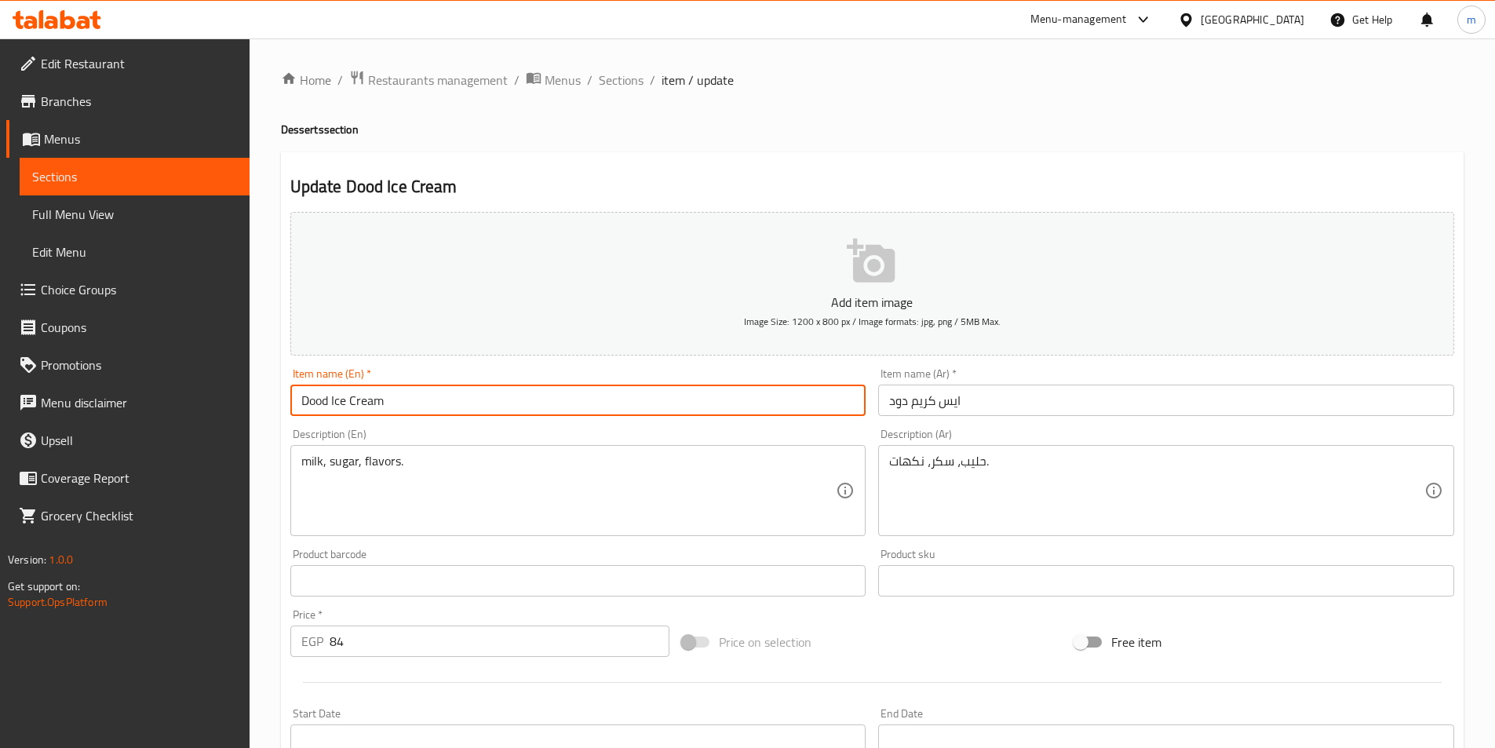
click at [319, 398] on input "Dood Ice Cream" at bounding box center [578, 399] width 576 height 31
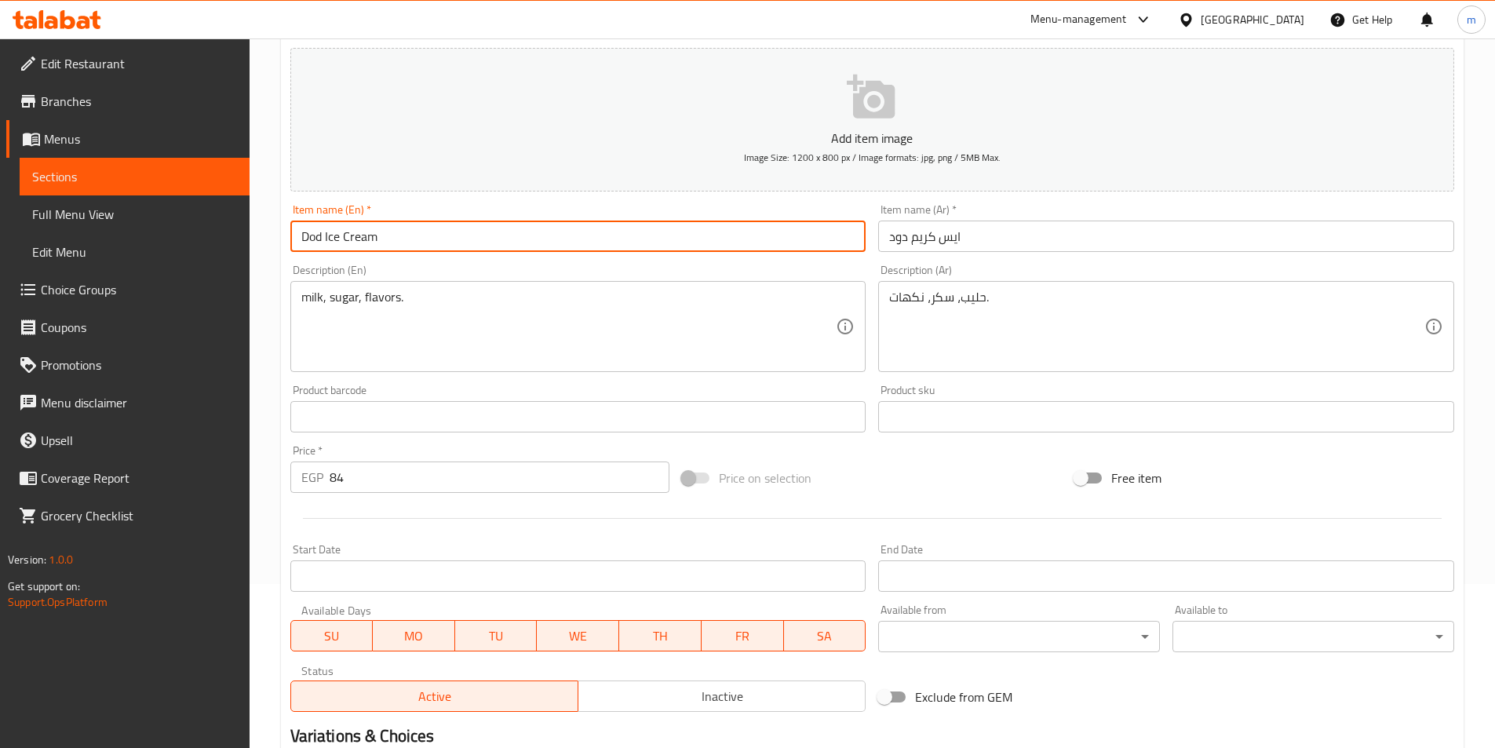
scroll to position [361, 0]
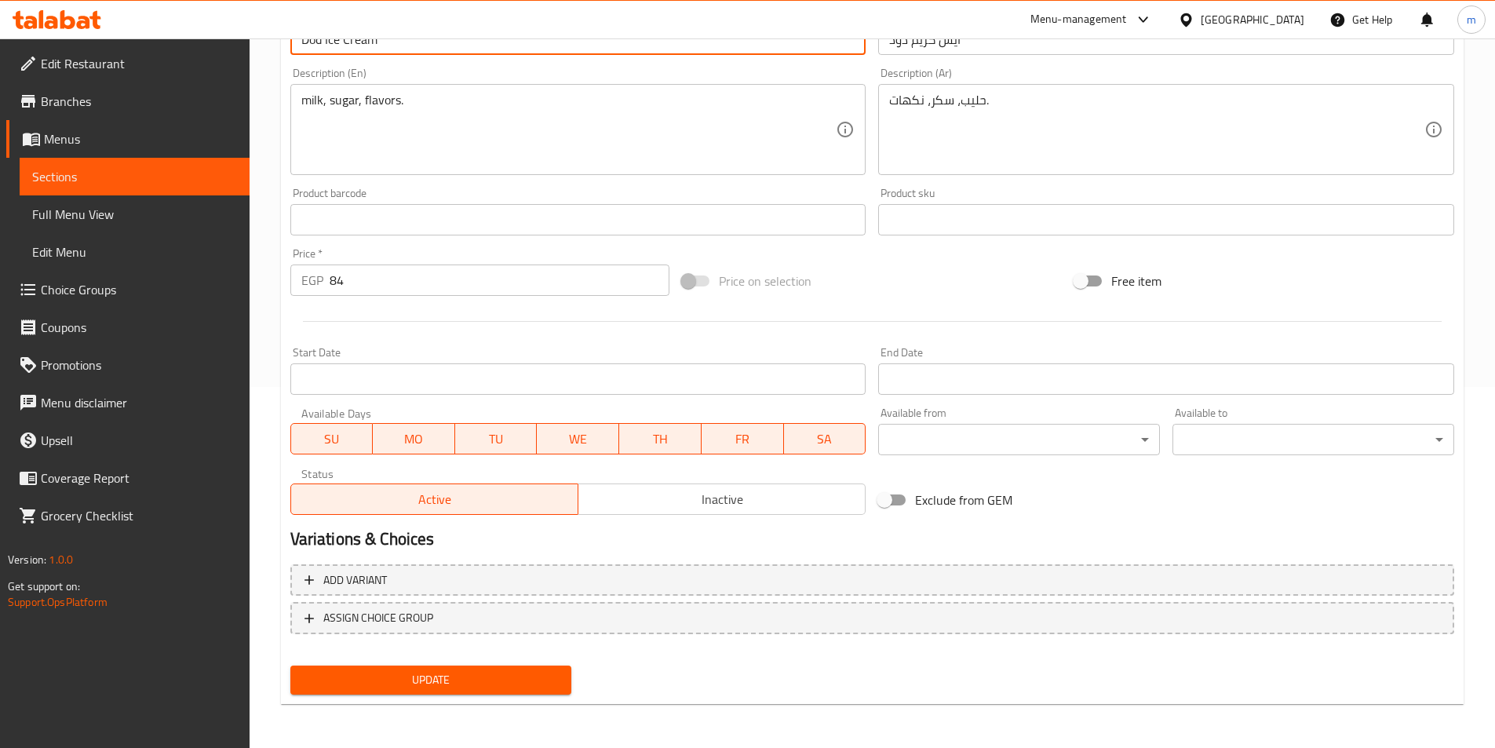
type input "Dod Ice Cream"
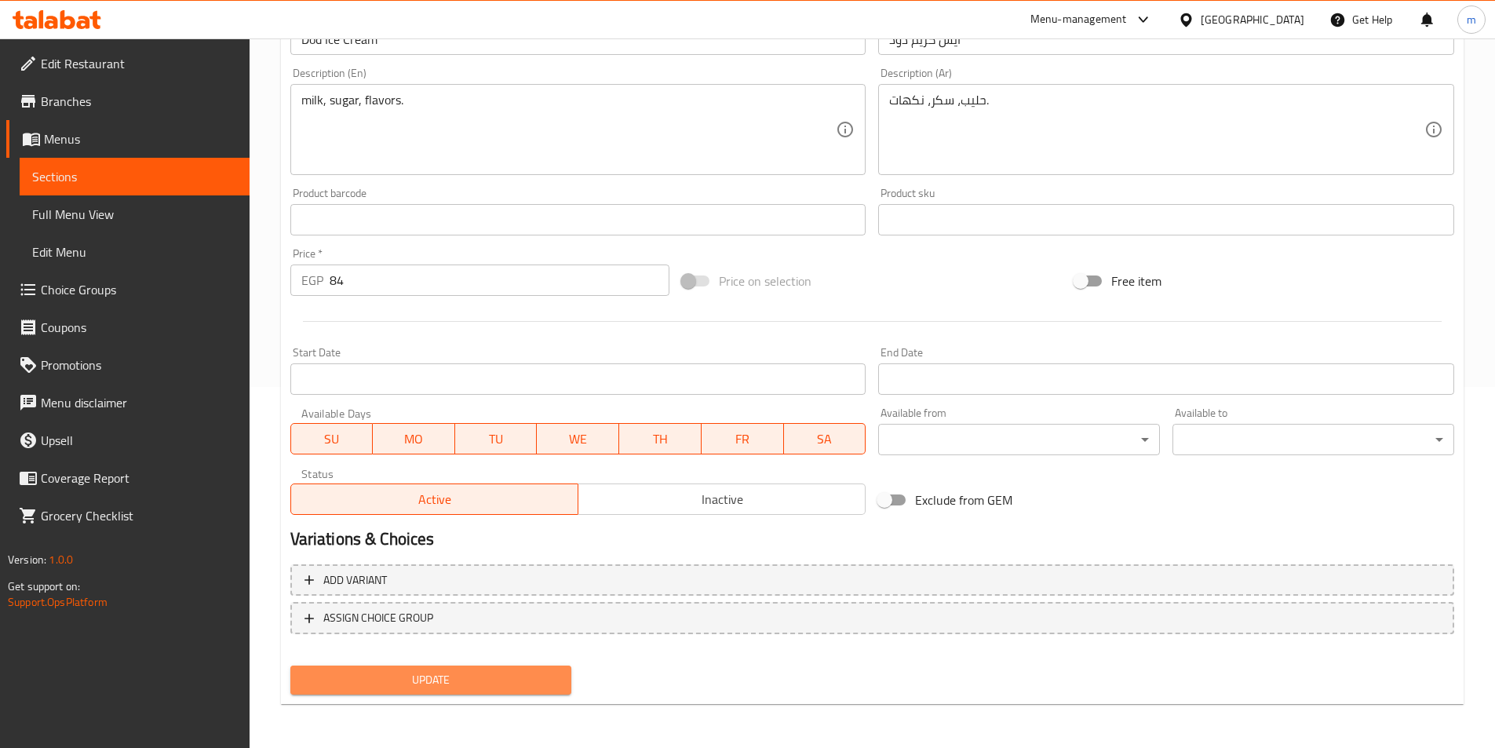
click at [414, 678] on span "Update" at bounding box center [431, 680] width 257 height 20
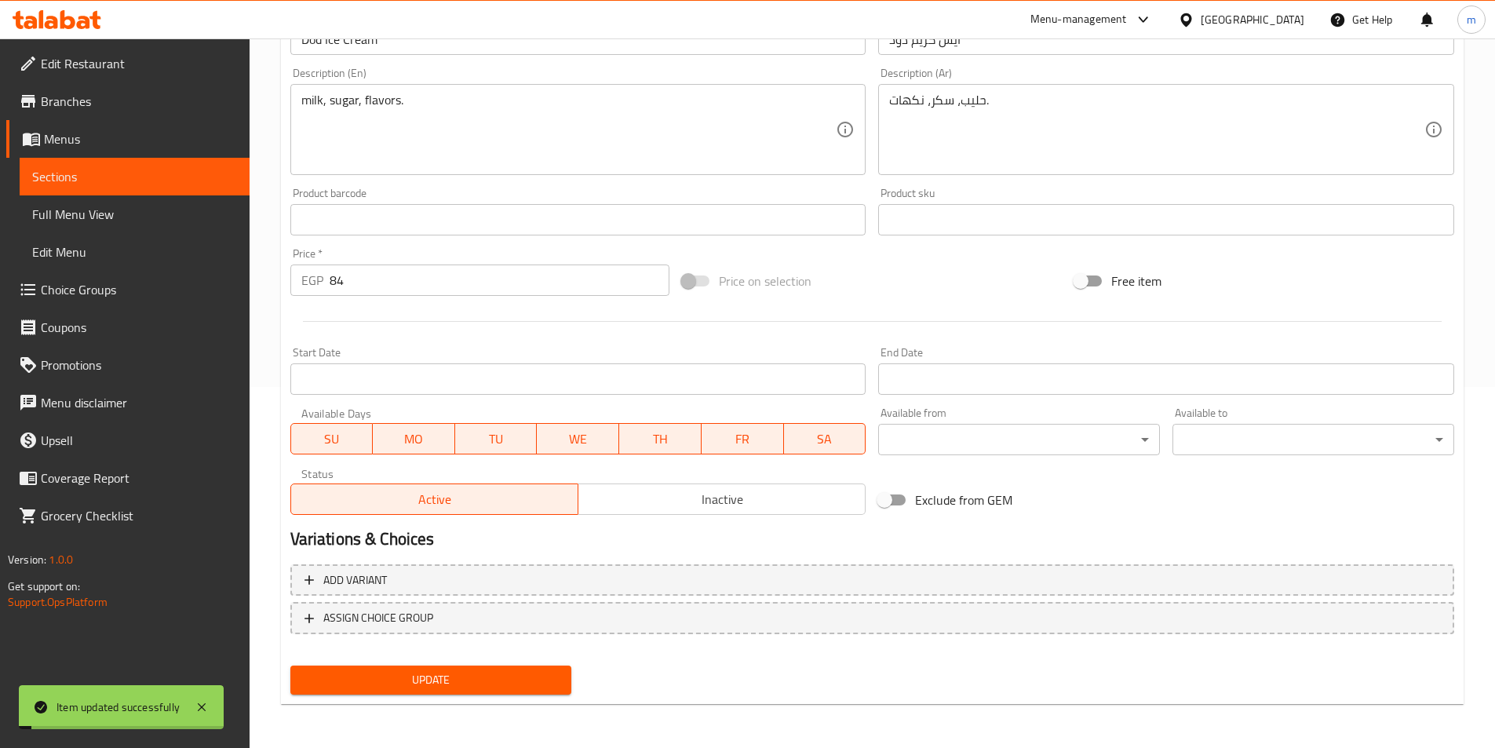
click at [86, 175] on span "Sections" at bounding box center [134, 176] width 205 height 19
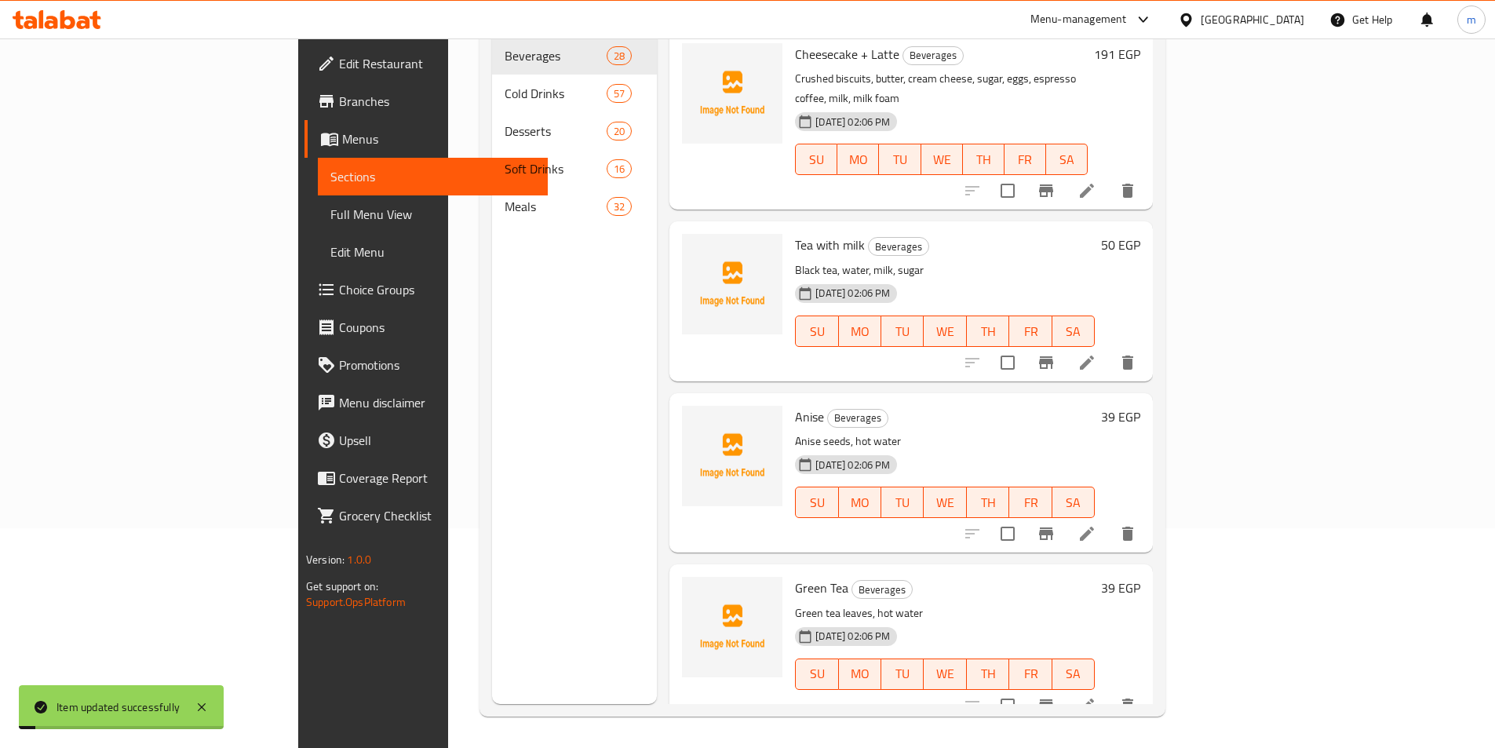
scroll to position [220, 0]
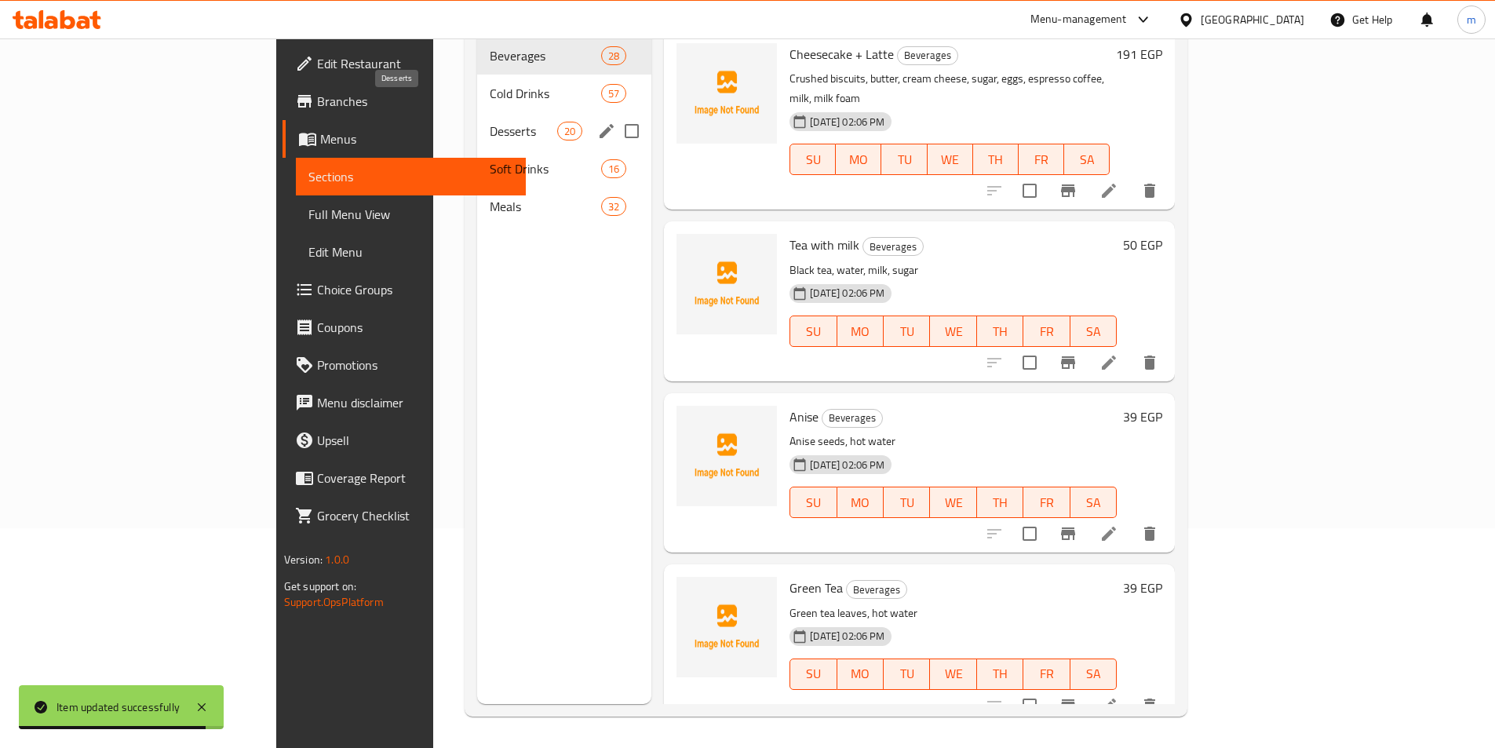
click at [490, 122] on span "Desserts" at bounding box center [523, 131] width 67 height 19
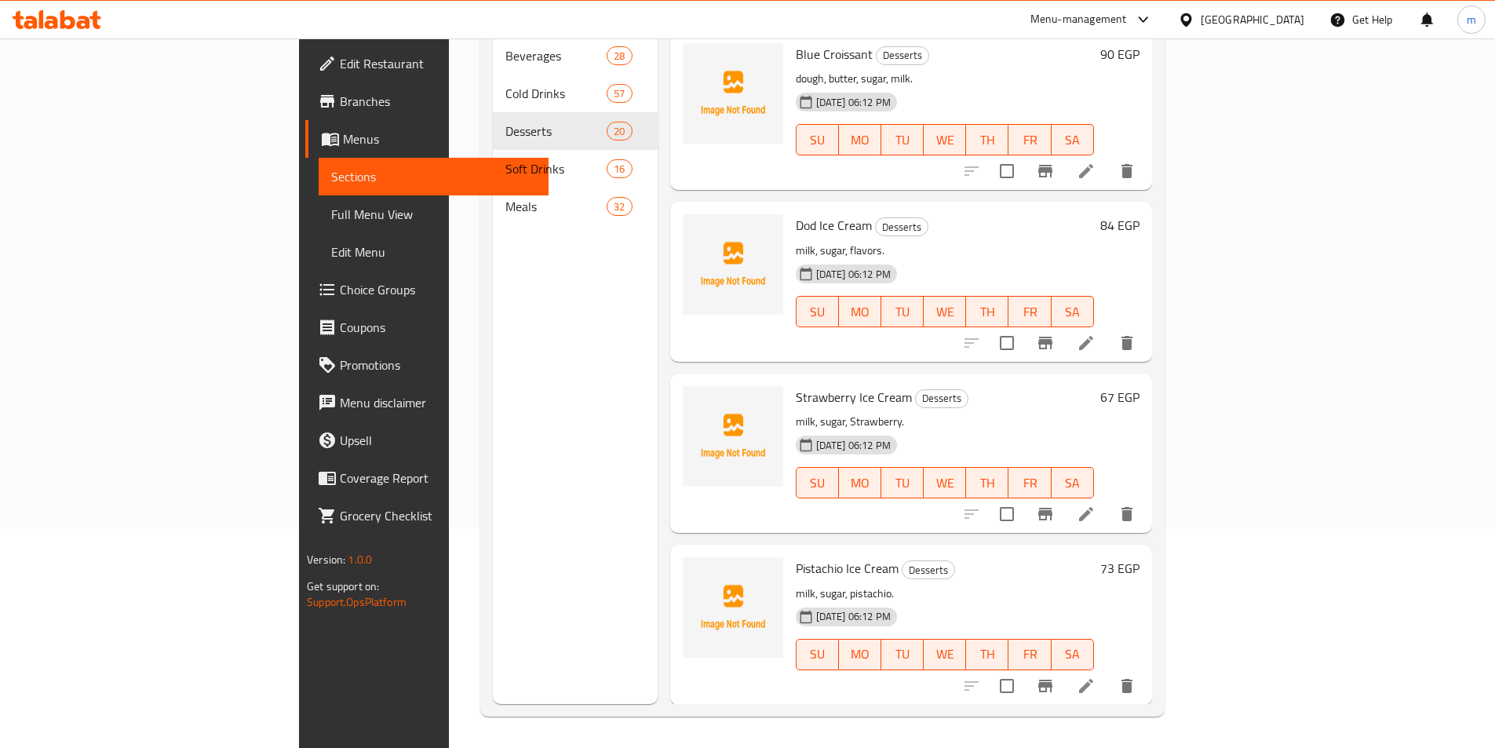
scroll to position [1757, 0]
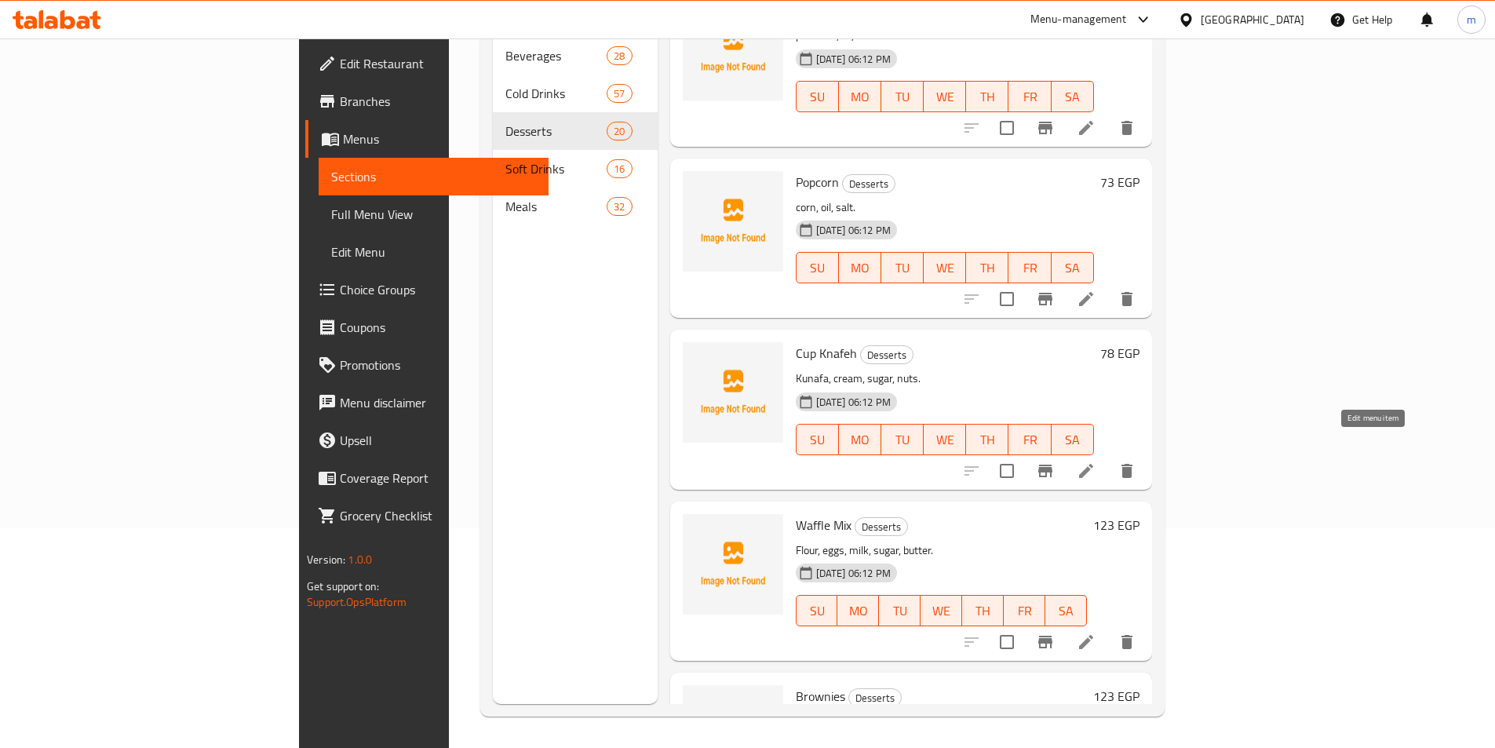
click at [1093, 464] on icon at bounding box center [1086, 471] width 14 height 14
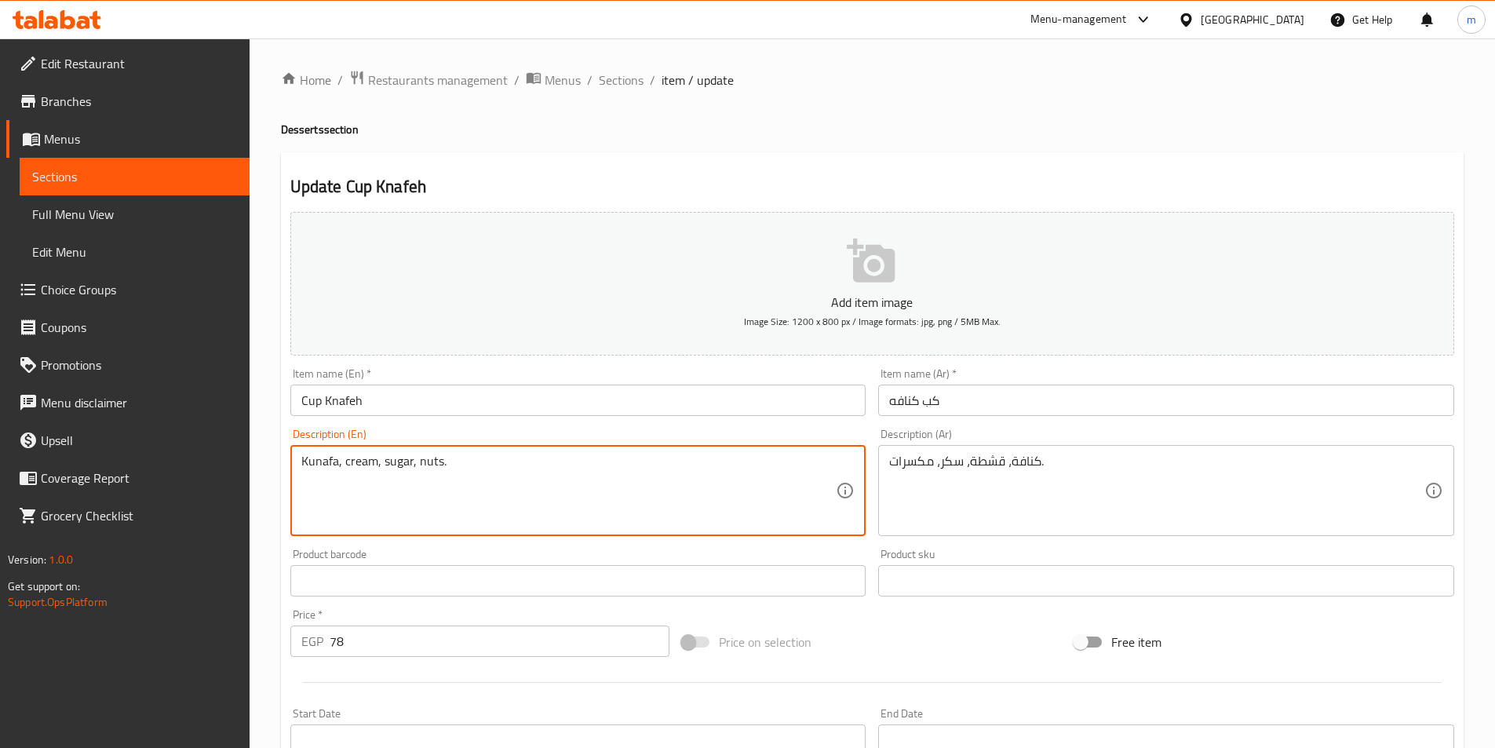
click at [361, 468] on textarea "Kunafa, cream, sugar, nuts." at bounding box center [568, 490] width 535 height 75
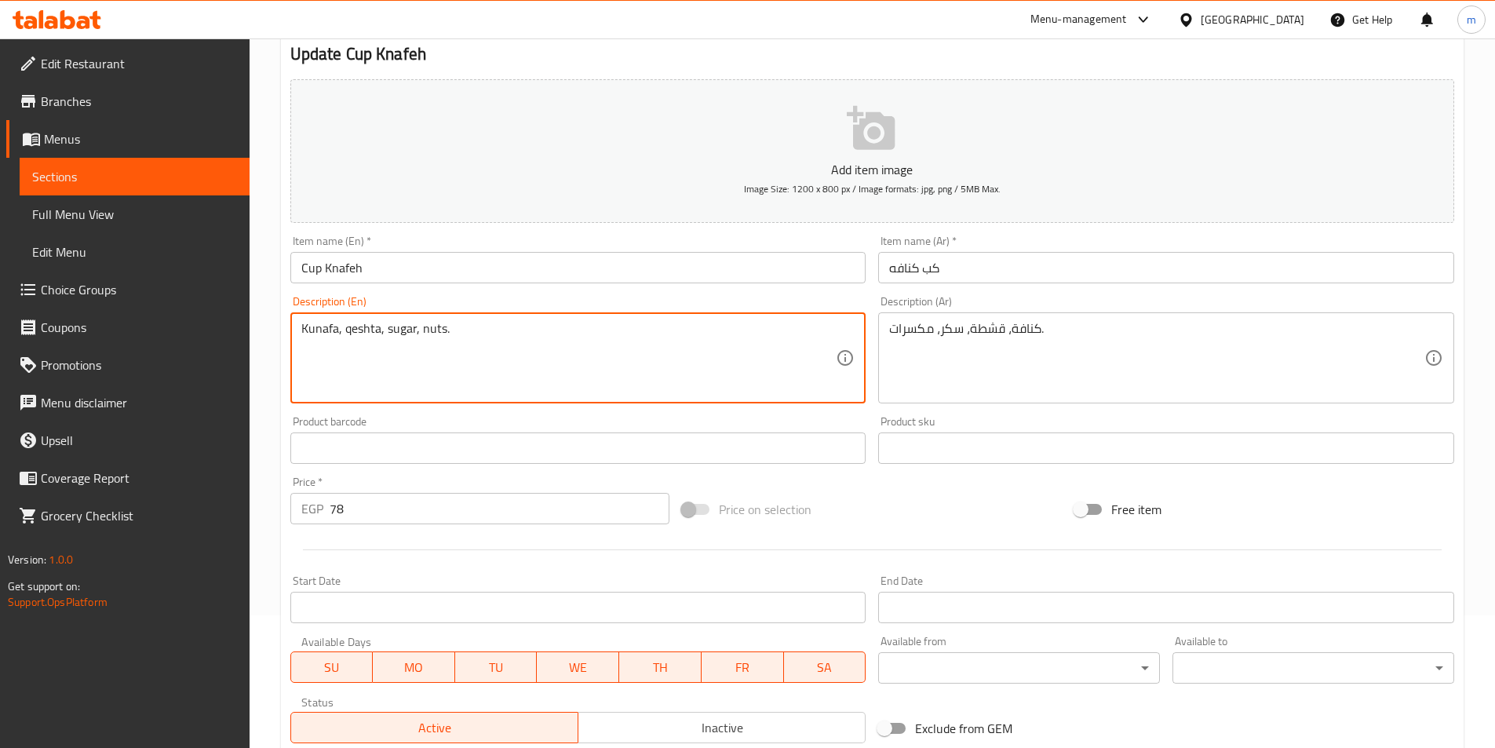
scroll to position [157, 0]
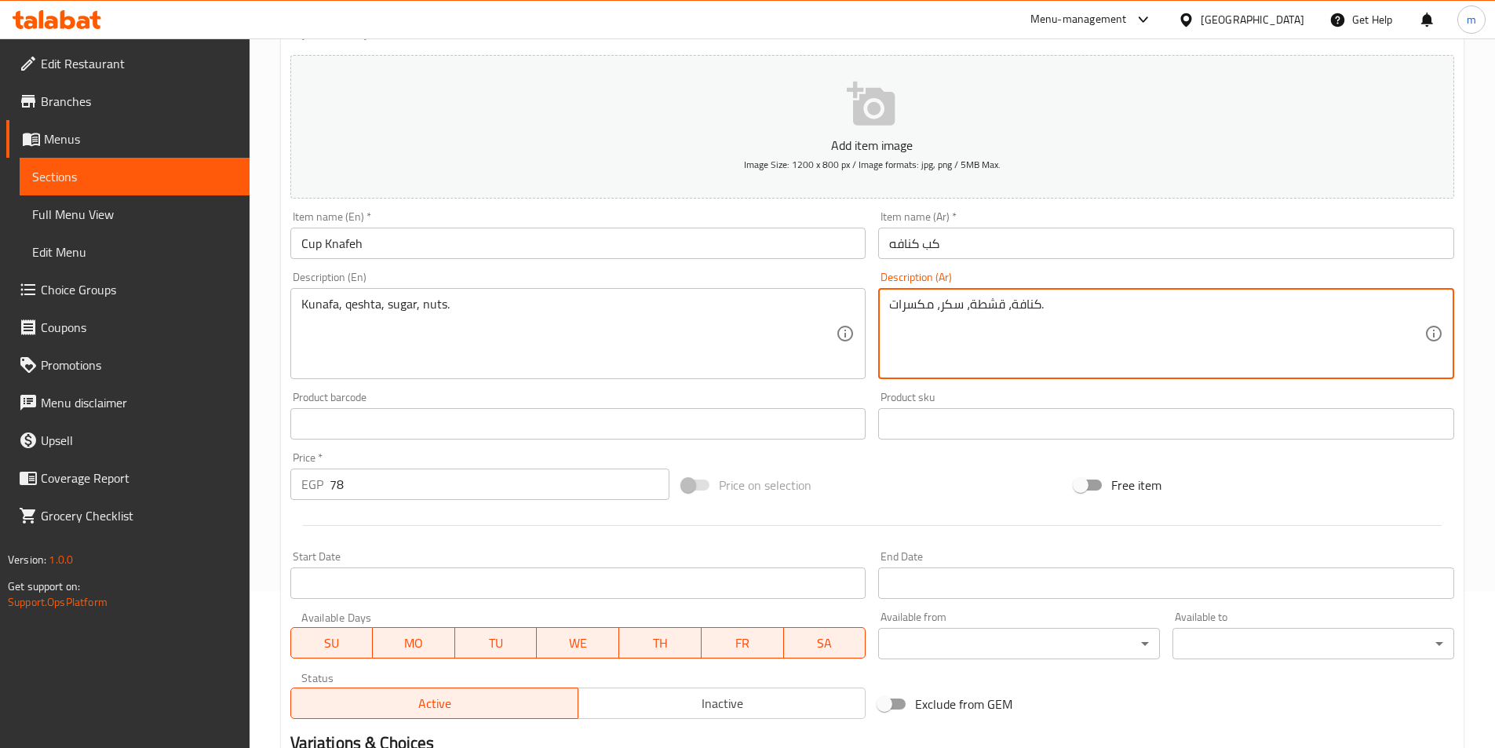
click at [1022, 310] on textarea "كنافة، قشطة، سكر، مكسرات." at bounding box center [1156, 334] width 535 height 75
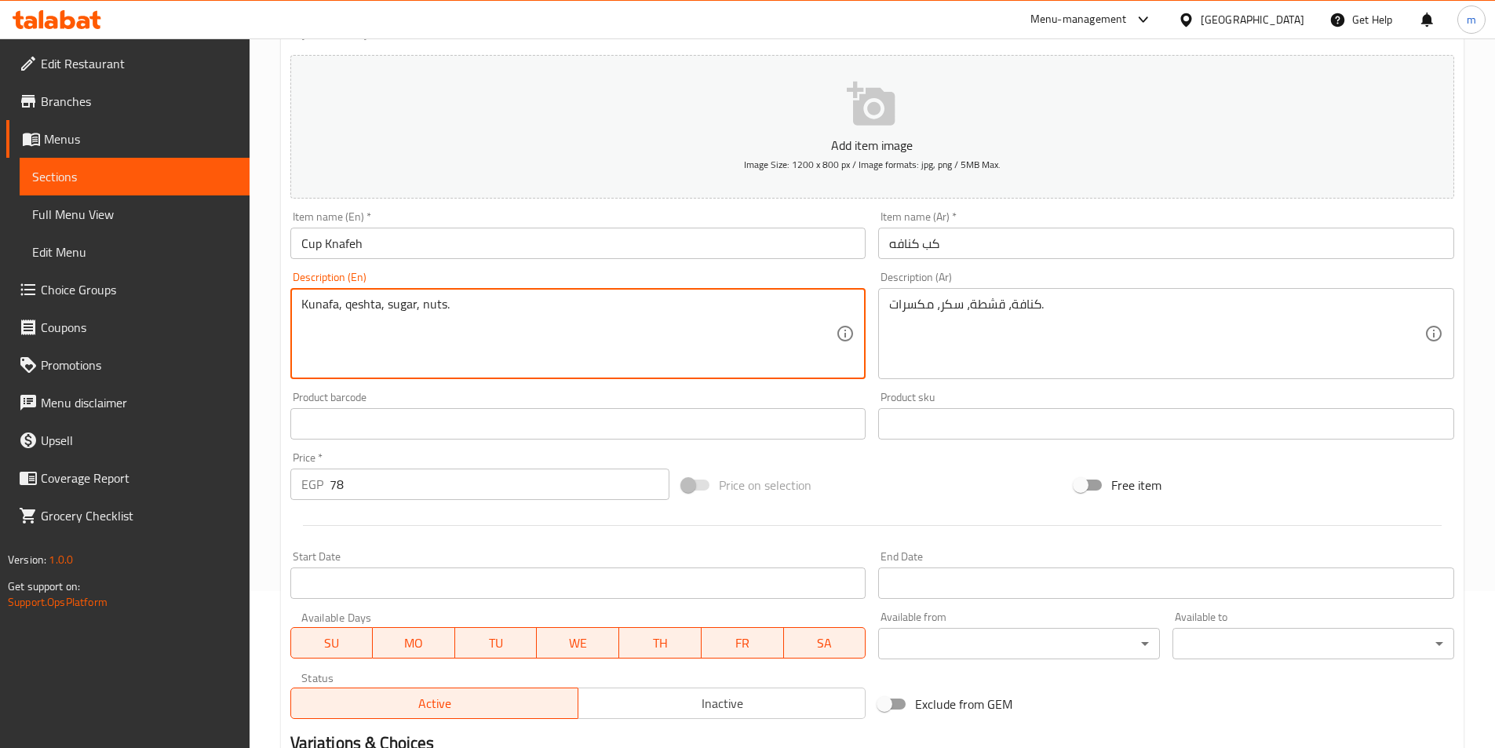
click at [317, 309] on textarea "Kunafa, qeshta, sugar, nuts." at bounding box center [568, 334] width 535 height 75
paste textarea "o"
type textarea "Konafa, qeshta, sugar, nuts."
click at [340, 247] on input "Cup Knafeh" at bounding box center [578, 243] width 576 height 31
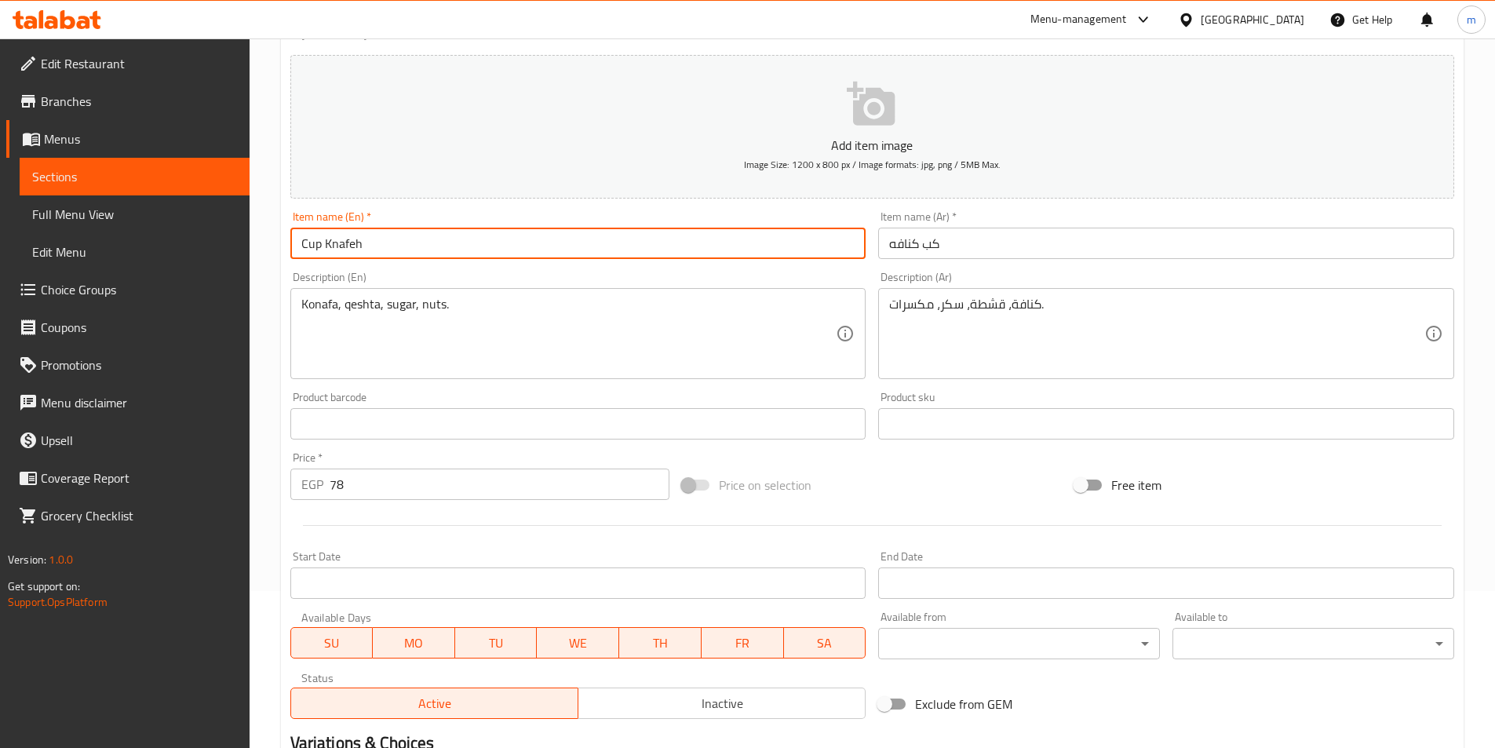
click at [340, 247] on input "Cup Knafeh" at bounding box center [578, 243] width 576 height 31
paste input "onafa"
type input "Cup Konafa"
click at [887, 246] on input "كب كنافه" at bounding box center [1166, 243] width 576 height 31
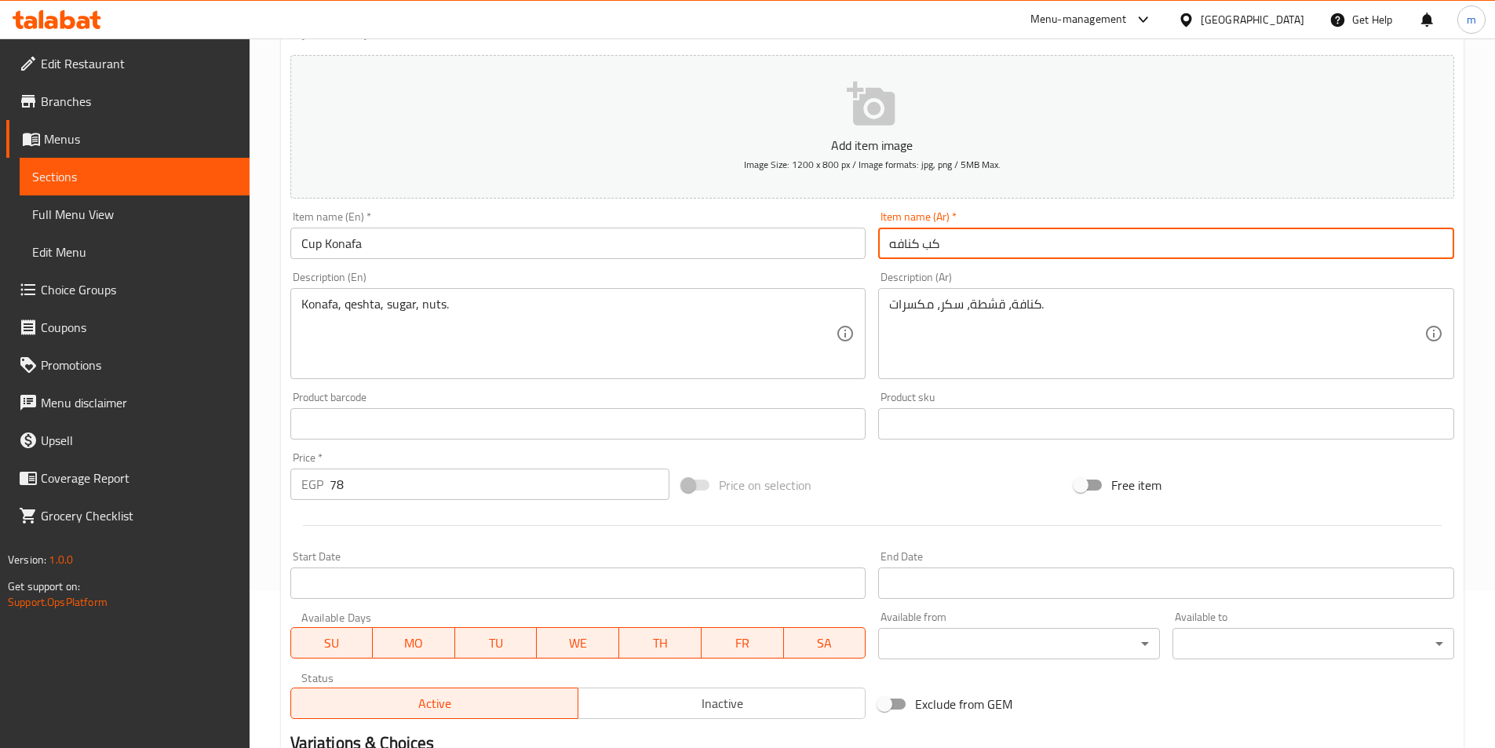
click at [980, 246] on input "كب كنافه" at bounding box center [1166, 243] width 576 height 31
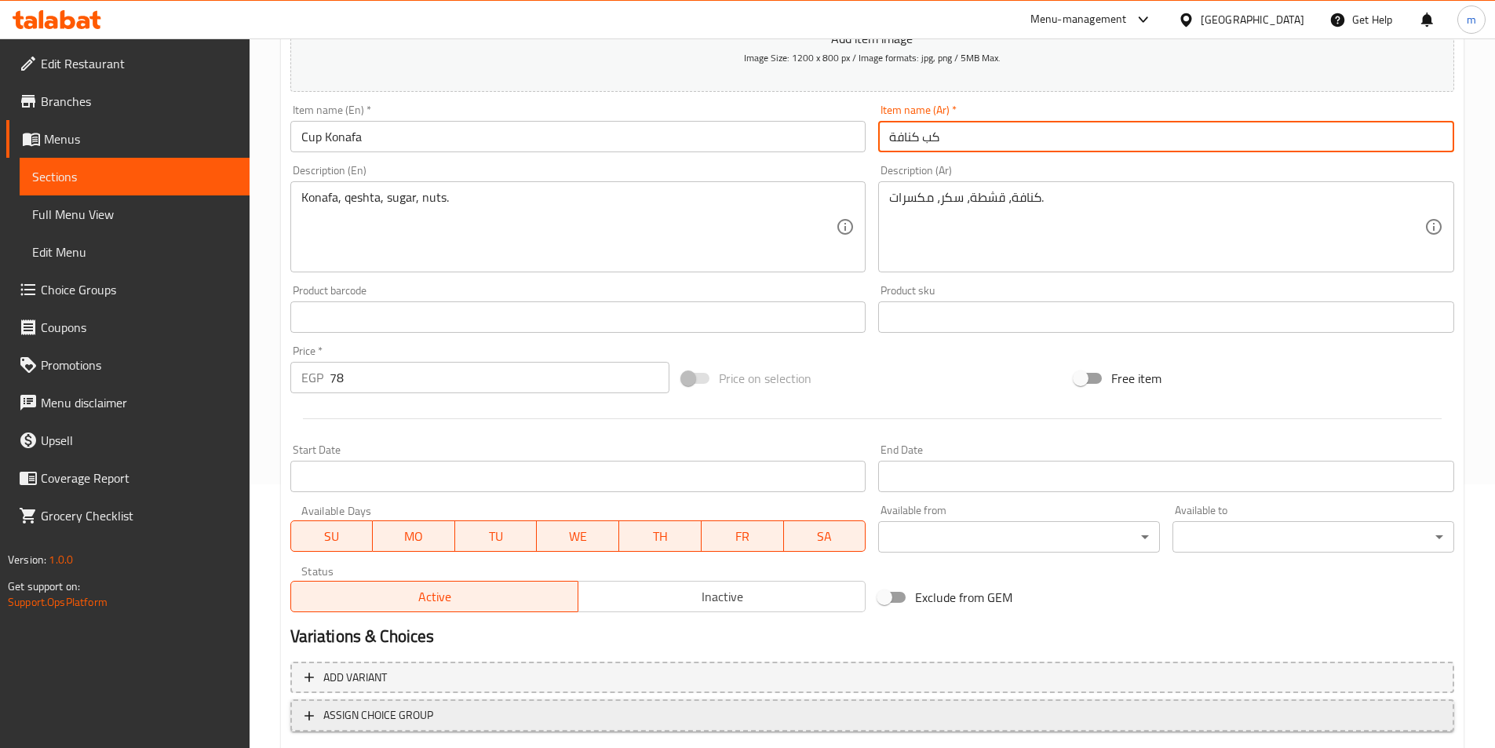
scroll to position [361, 0]
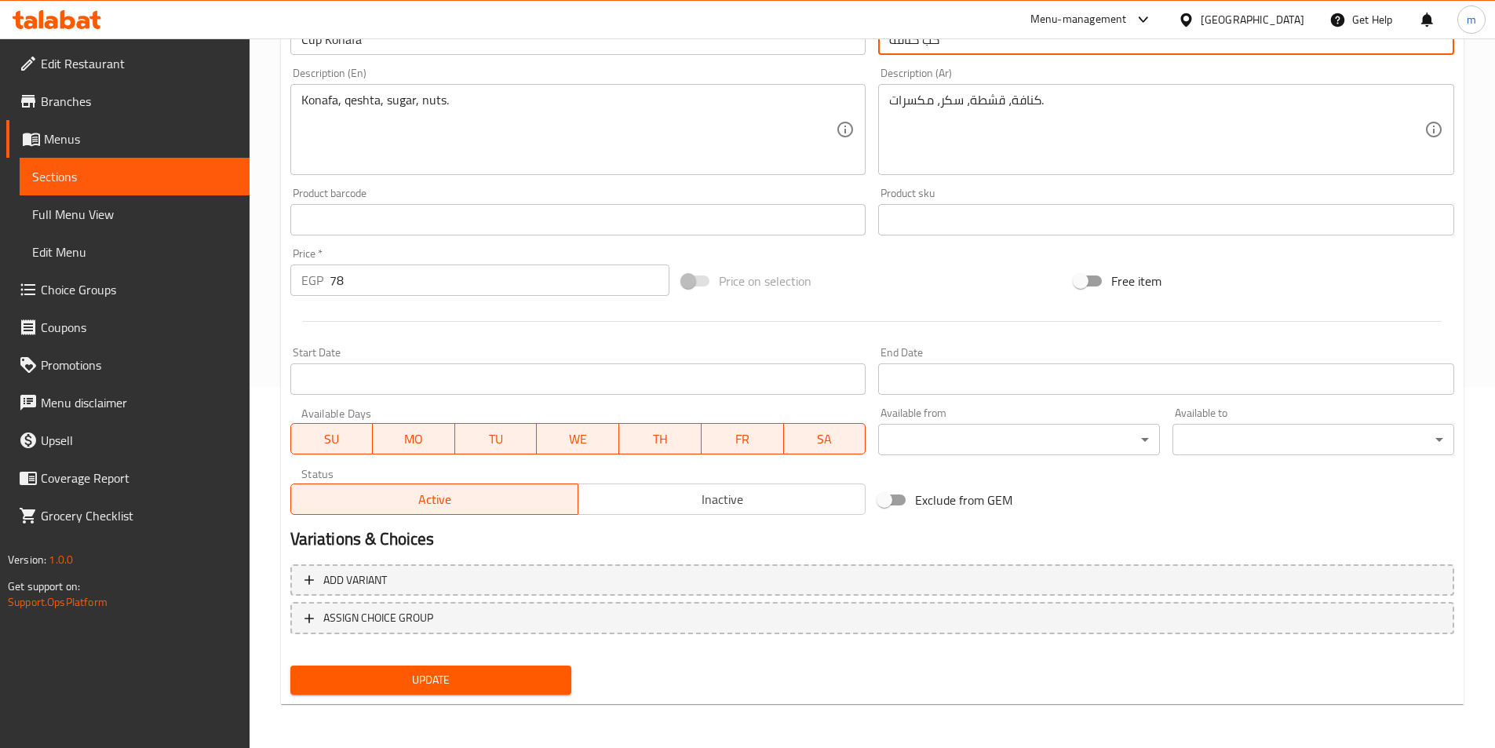
type input "كب كنافة"
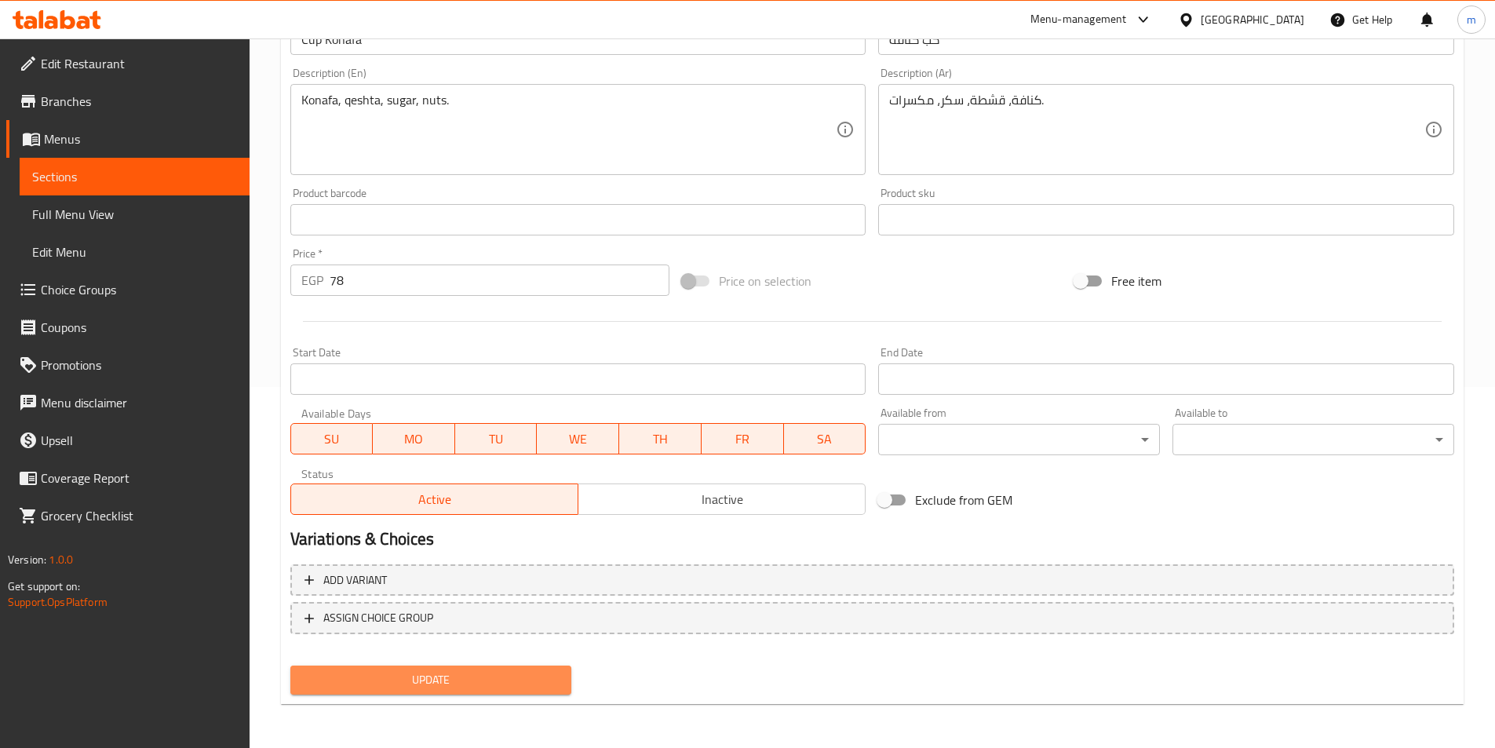
click at [388, 682] on span "Update" at bounding box center [431, 680] width 257 height 20
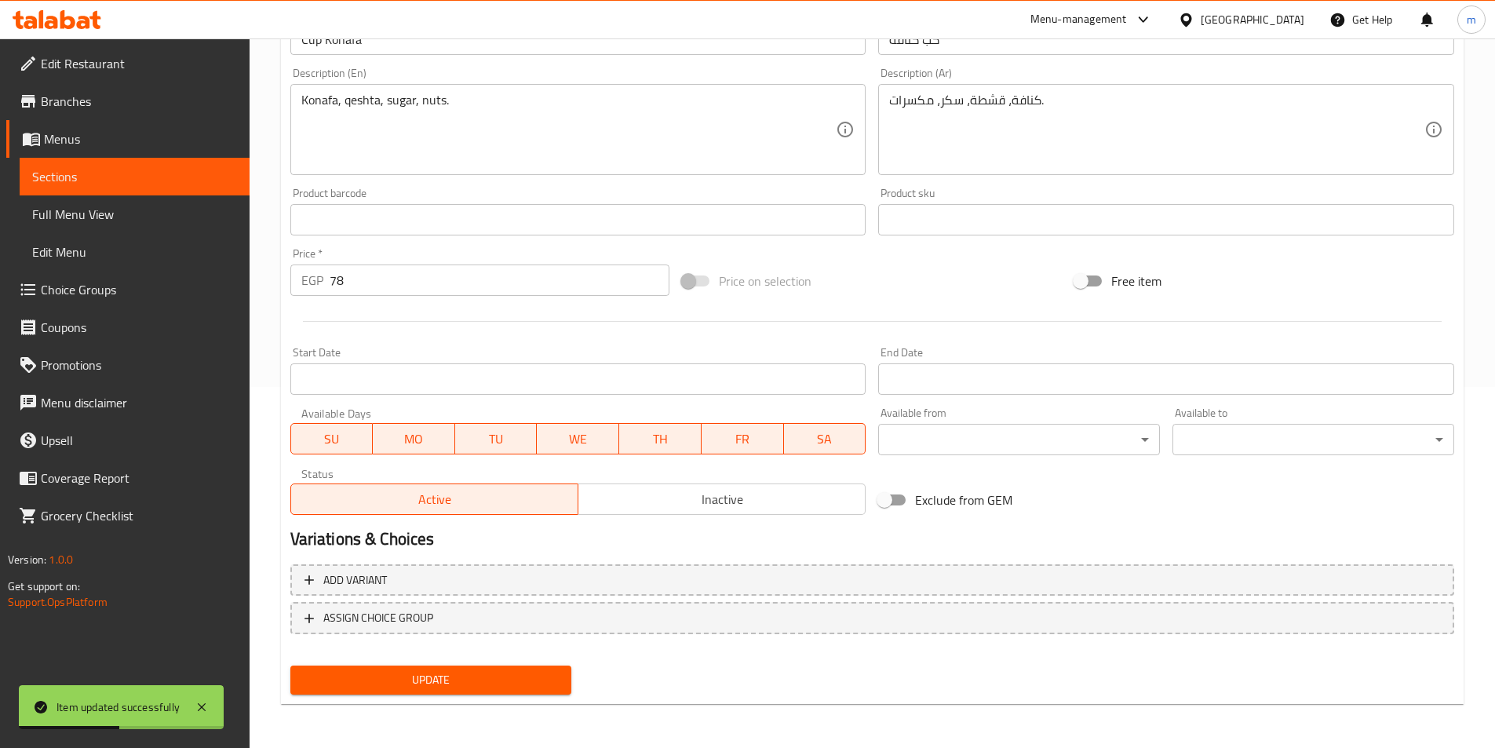
click at [171, 137] on span "Menus" at bounding box center [140, 138] width 193 height 19
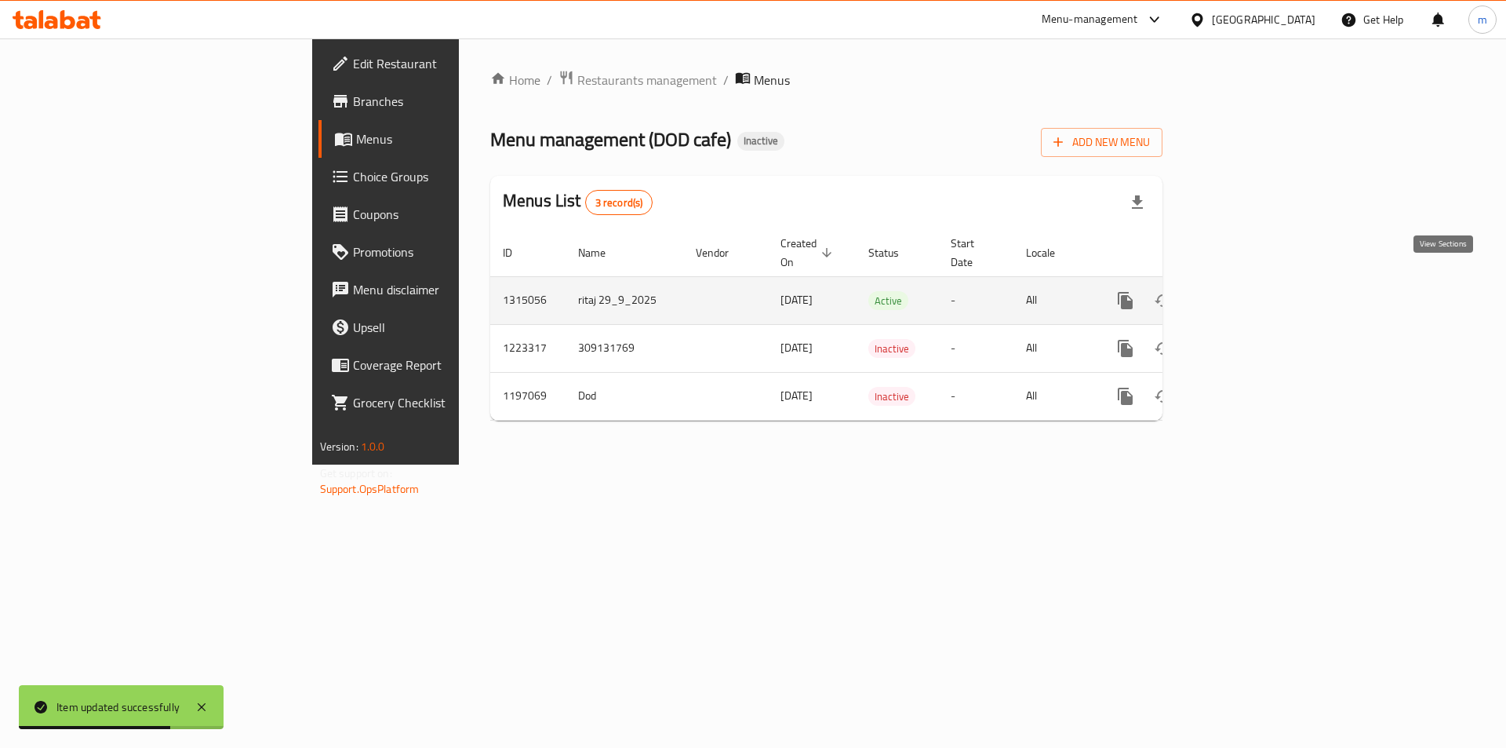
click at [1246, 293] on icon "enhanced table" at bounding box center [1239, 300] width 14 height 14
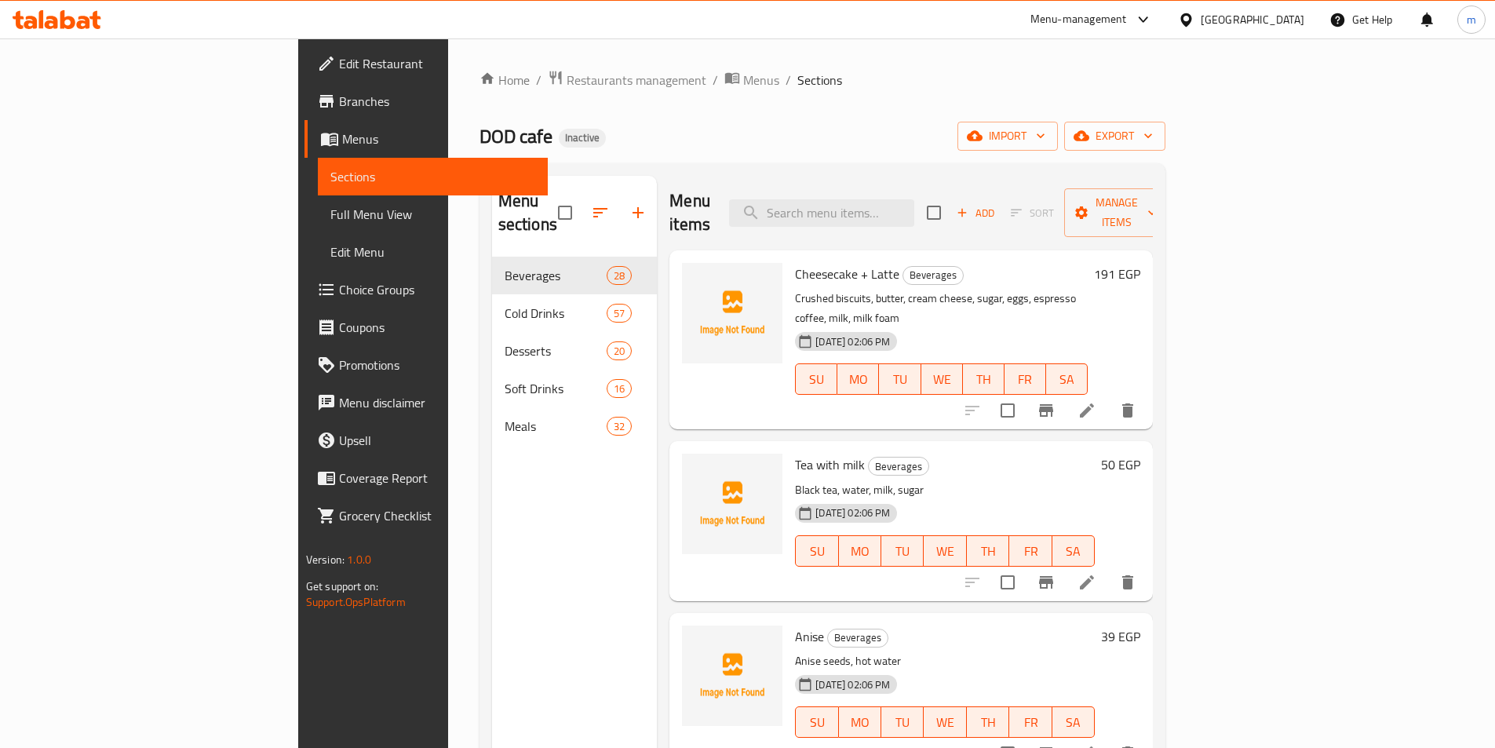
click at [330, 215] on span "Full Menu View" at bounding box center [432, 214] width 205 height 19
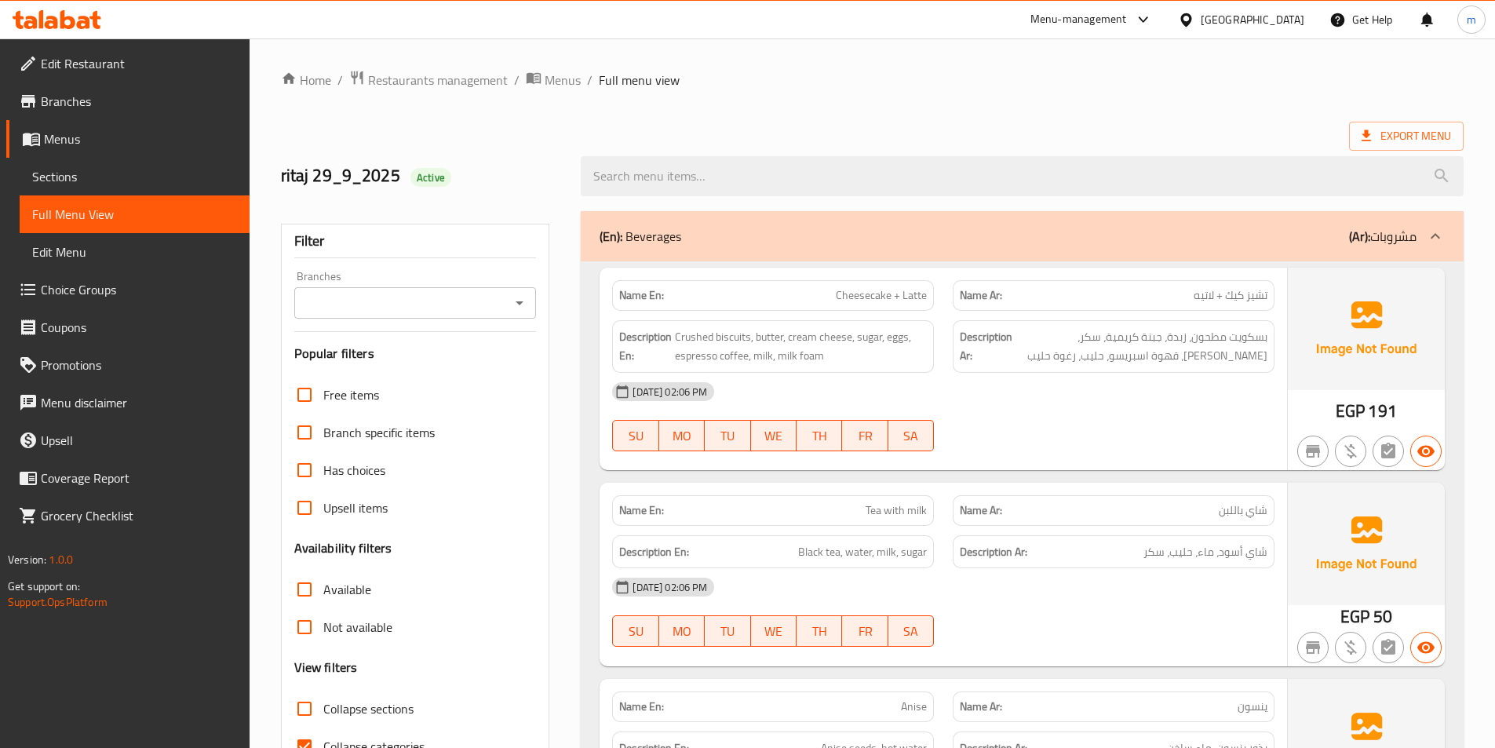
click at [1358, 239] on b "(Ar):" at bounding box center [1359, 236] width 21 height 24
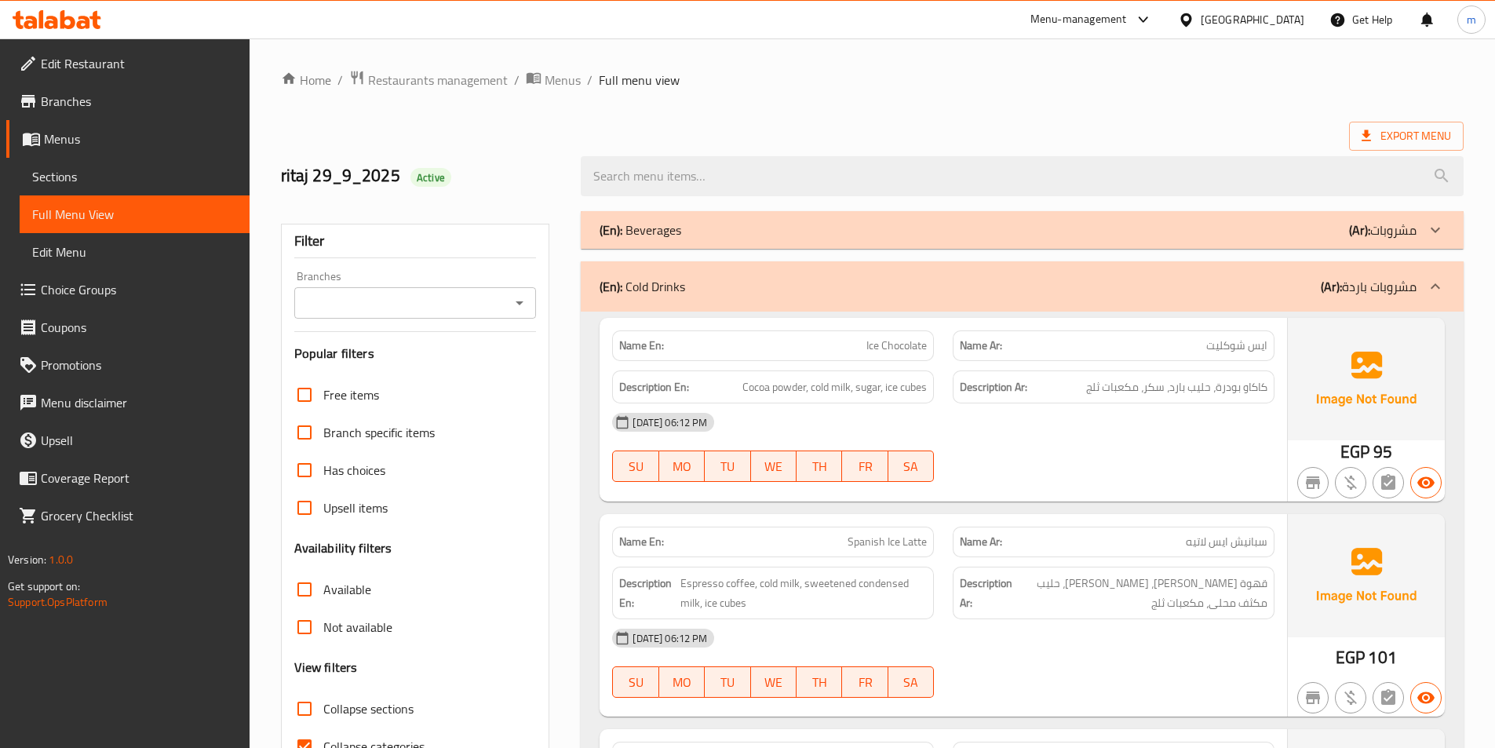
click at [1425, 267] on div "(En): Cold Drinks (Ar): مشروبات باردة" at bounding box center [1022, 286] width 883 height 50
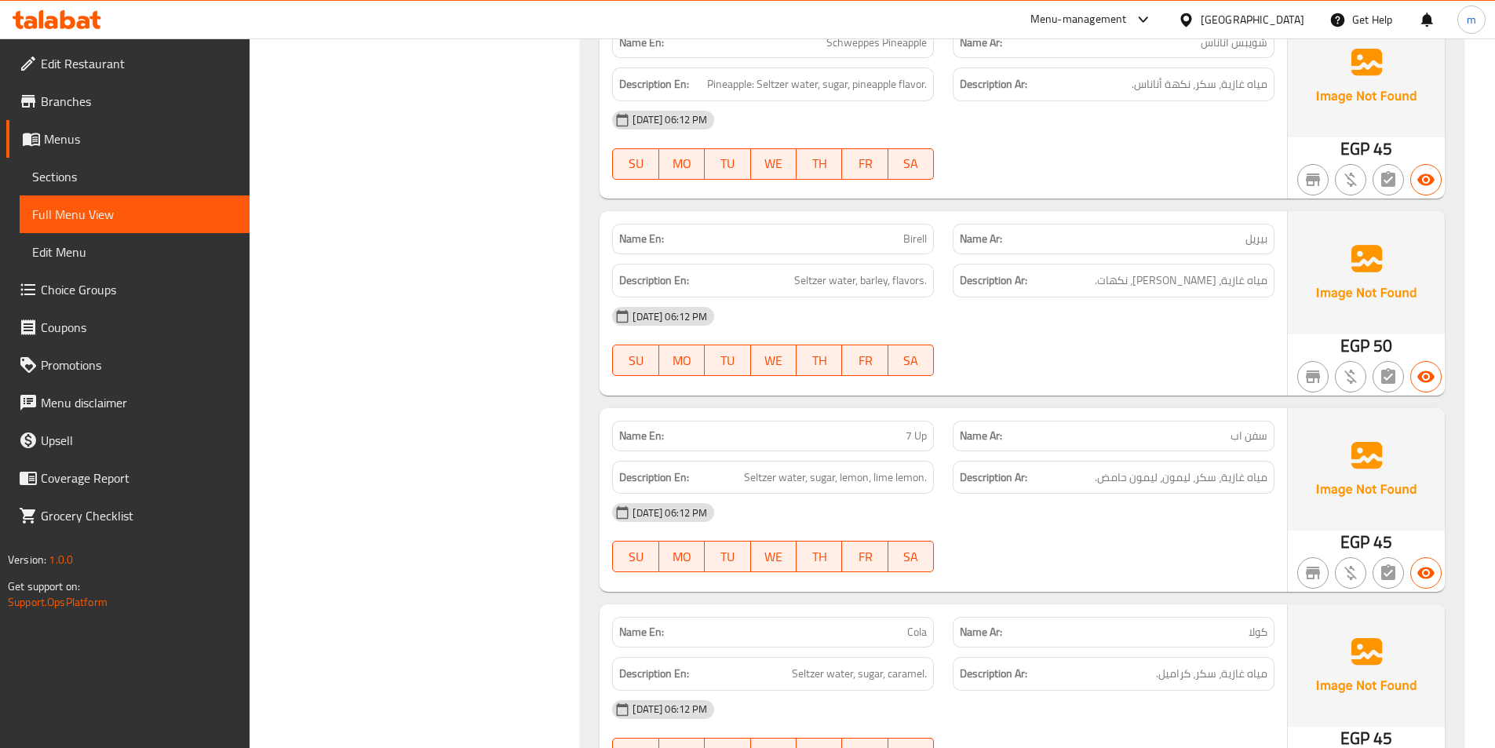
scroll to position [6590, 0]
click at [108, 184] on span "Sections" at bounding box center [134, 176] width 205 height 19
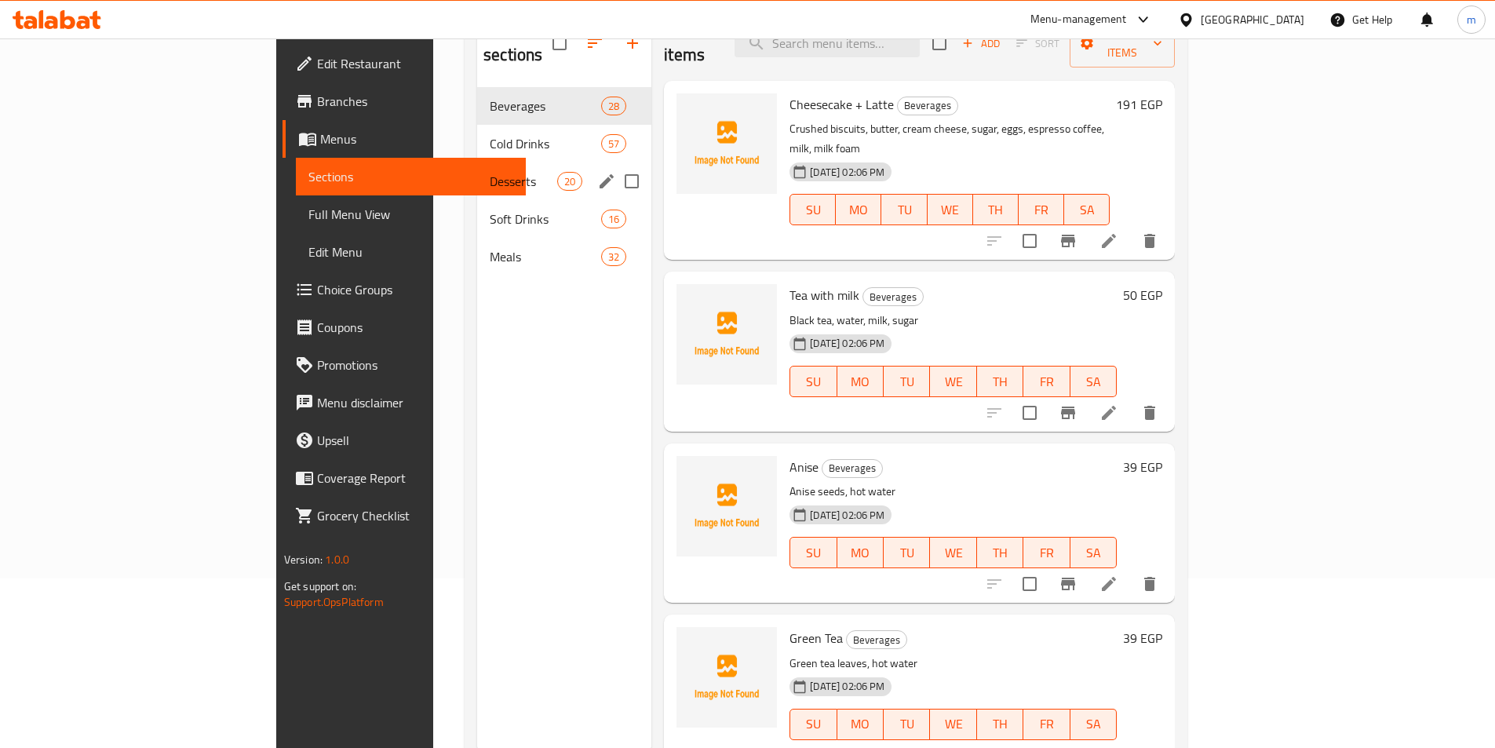
scroll to position [141, 0]
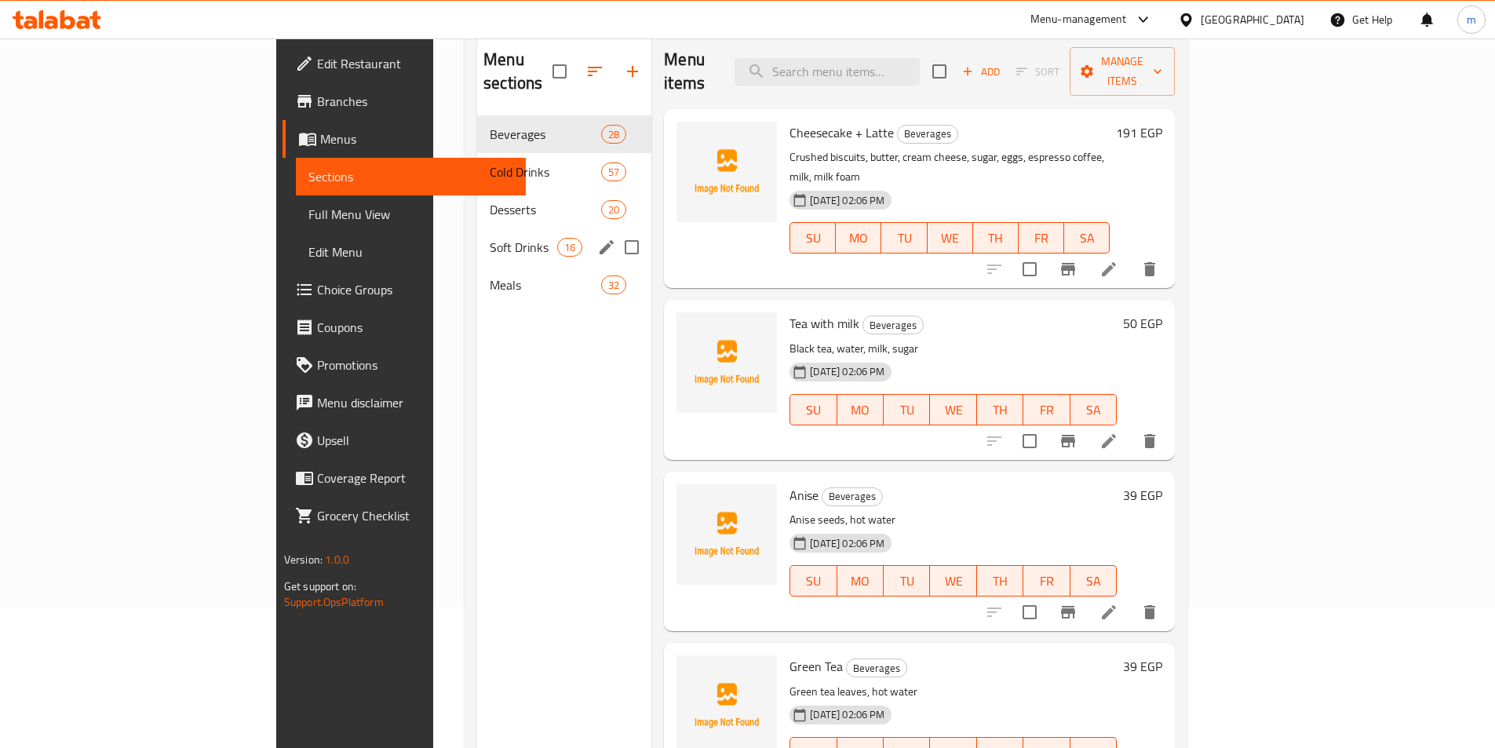
click at [477, 235] on div "Soft Drinks 16" at bounding box center [564, 247] width 174 height 38
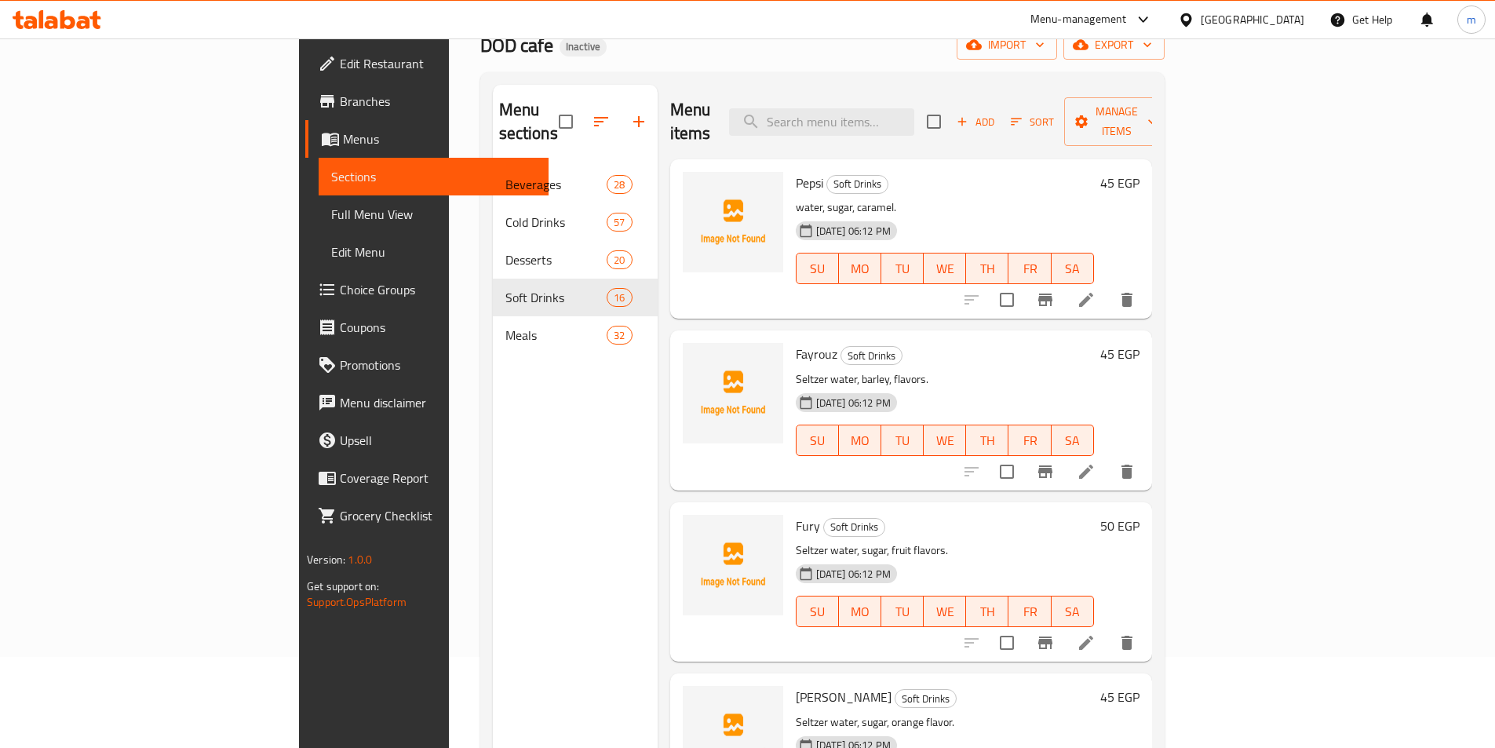
scroll to position [63, 0]
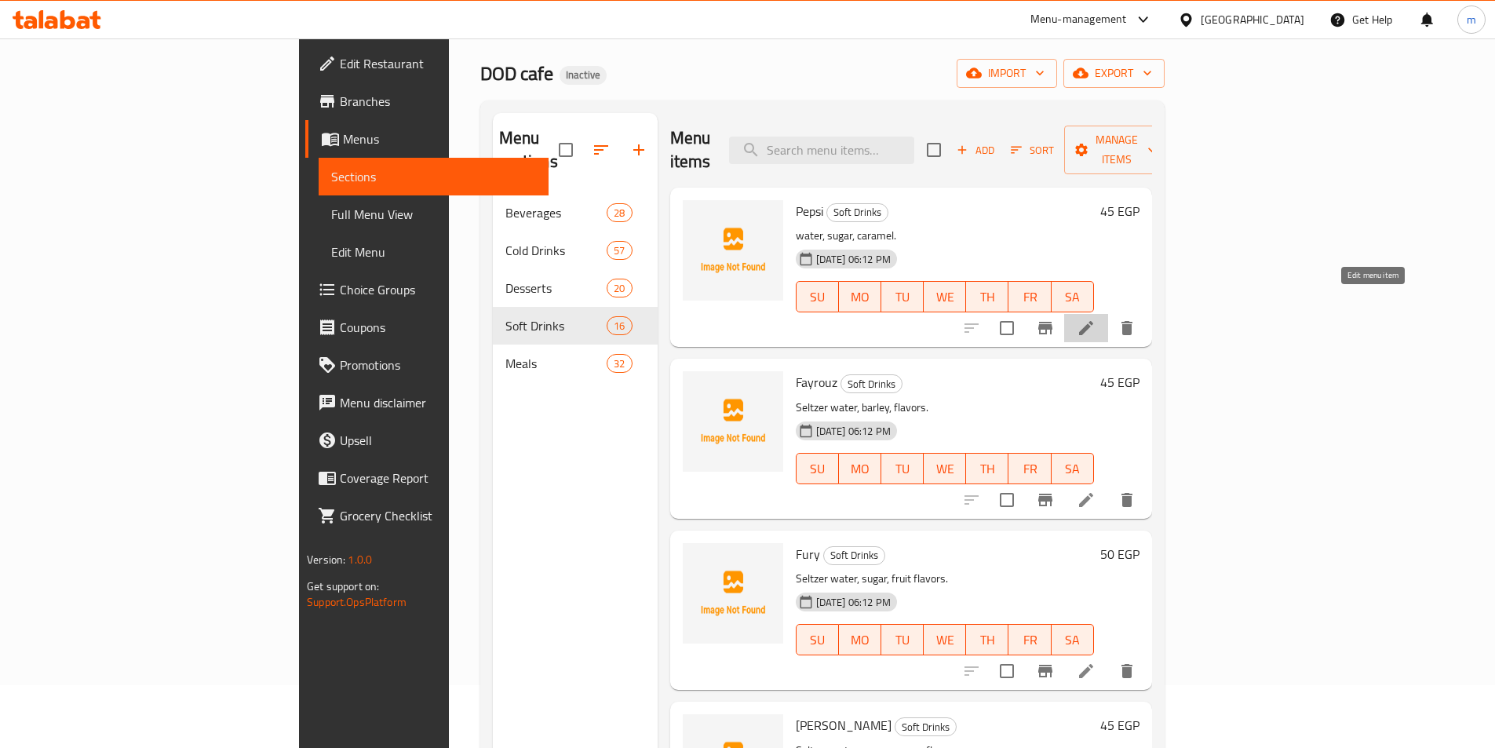
click at [1093, 321] on icon at bounding box center [1086, 328] width 14 height 14
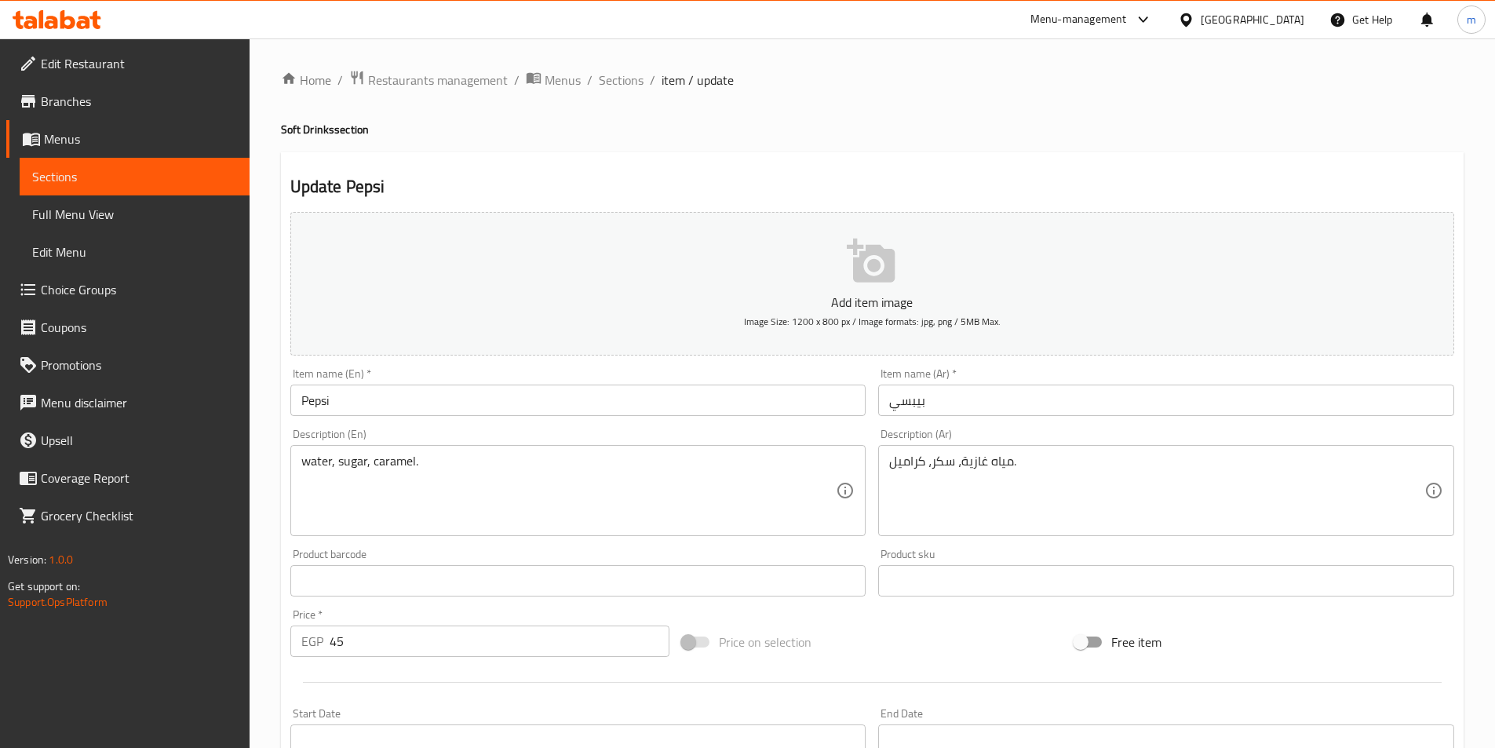
drag, startPoint x: 302, startPoint y: 463, endPoint x: 383, endPoint y: 463, distance: 80.8
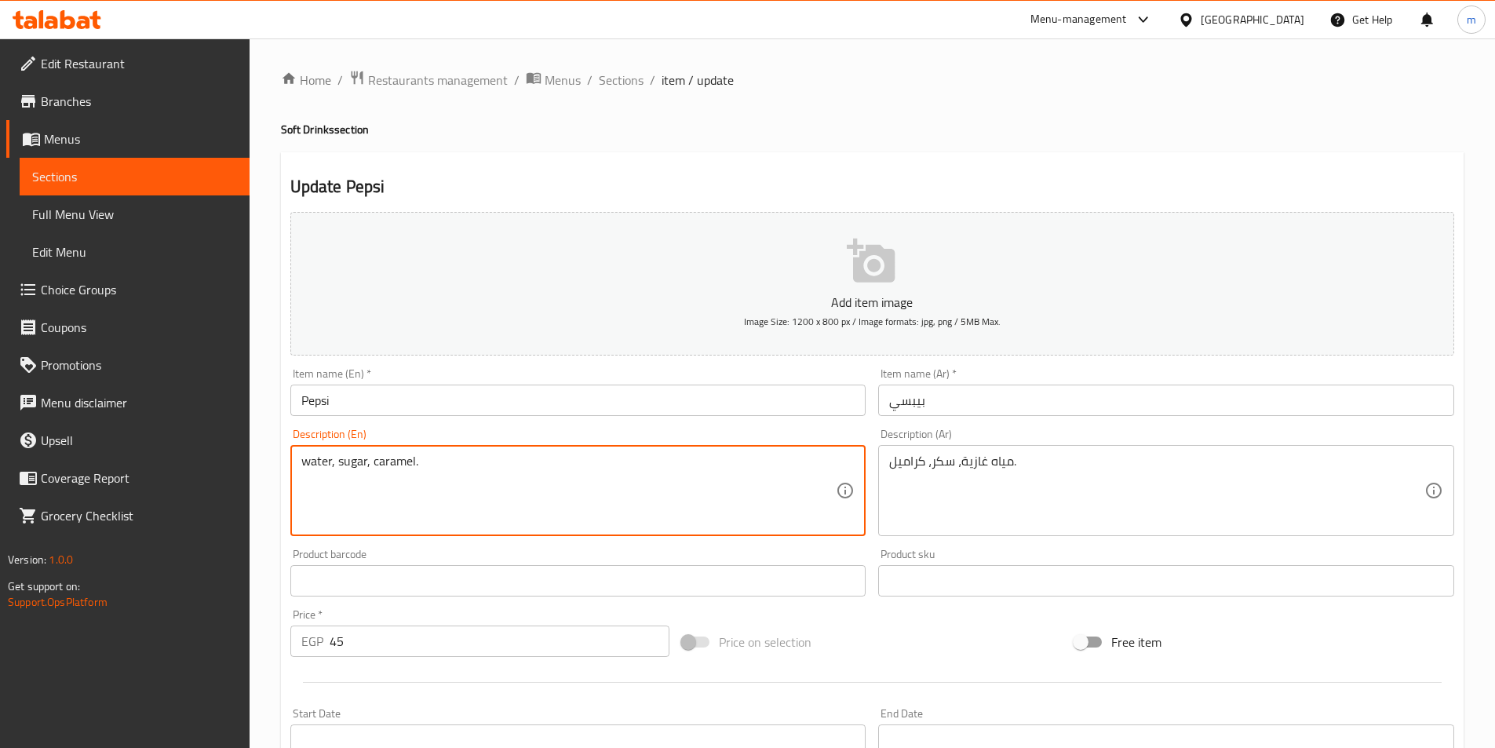
paste textarea "seltzer"
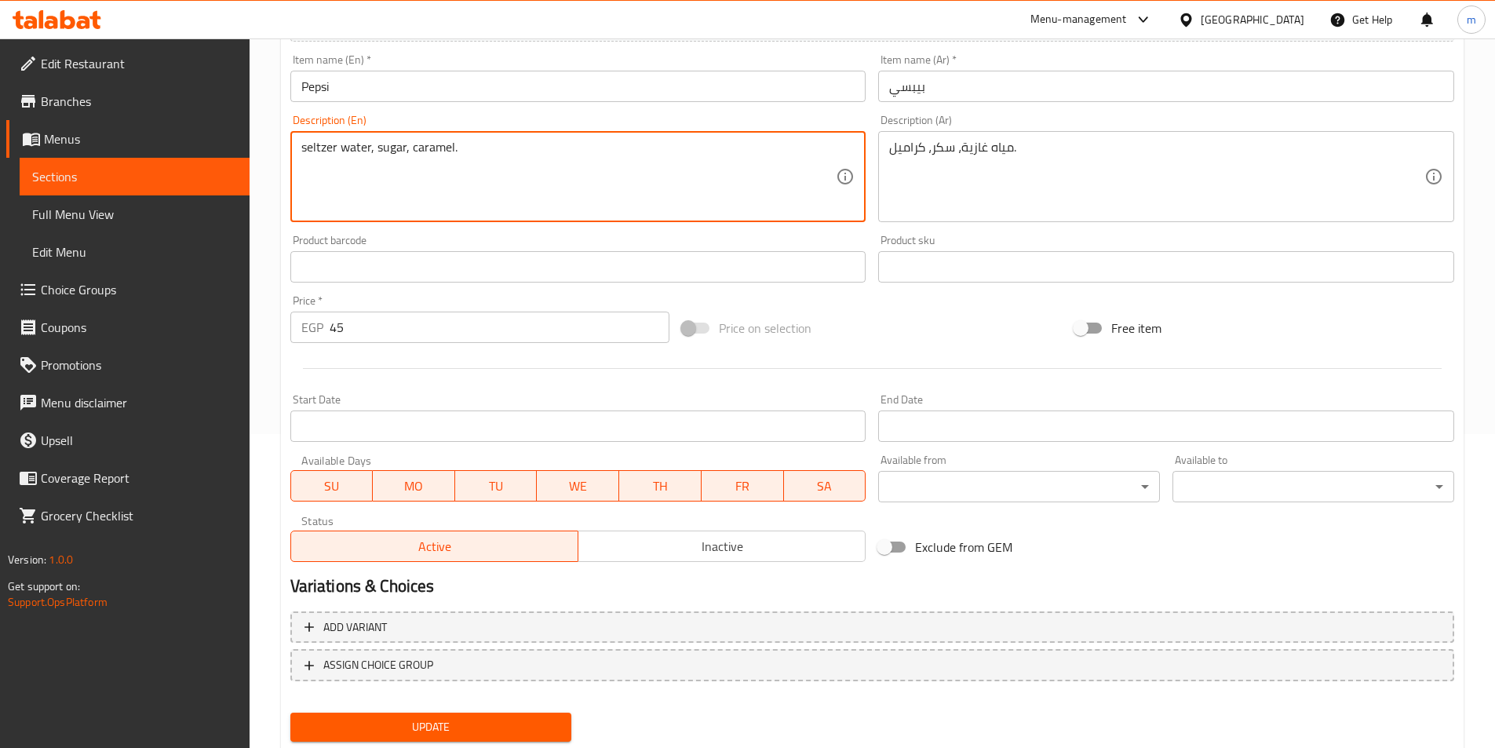
scroll to position [361, 0]
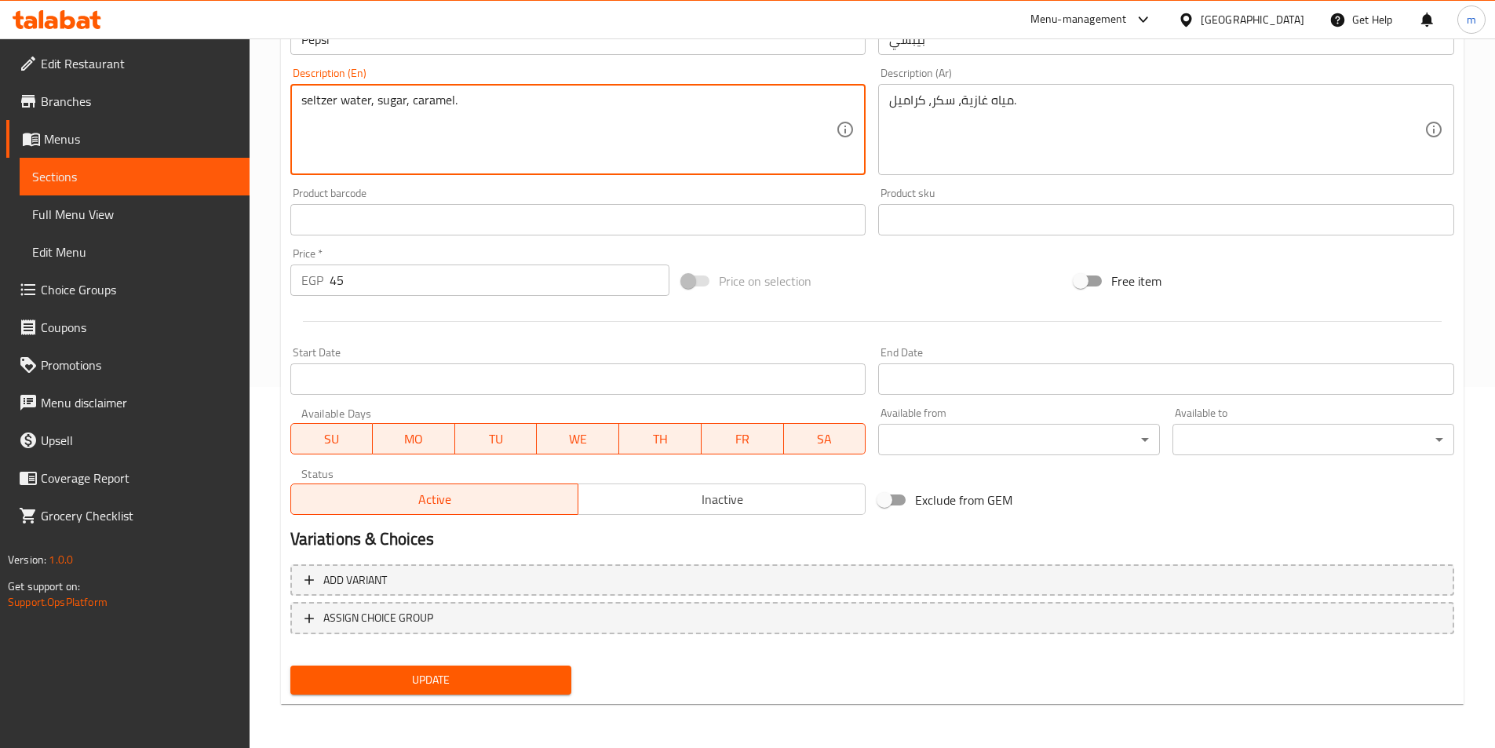
type textarea "seltzer water, sugar, caramel."
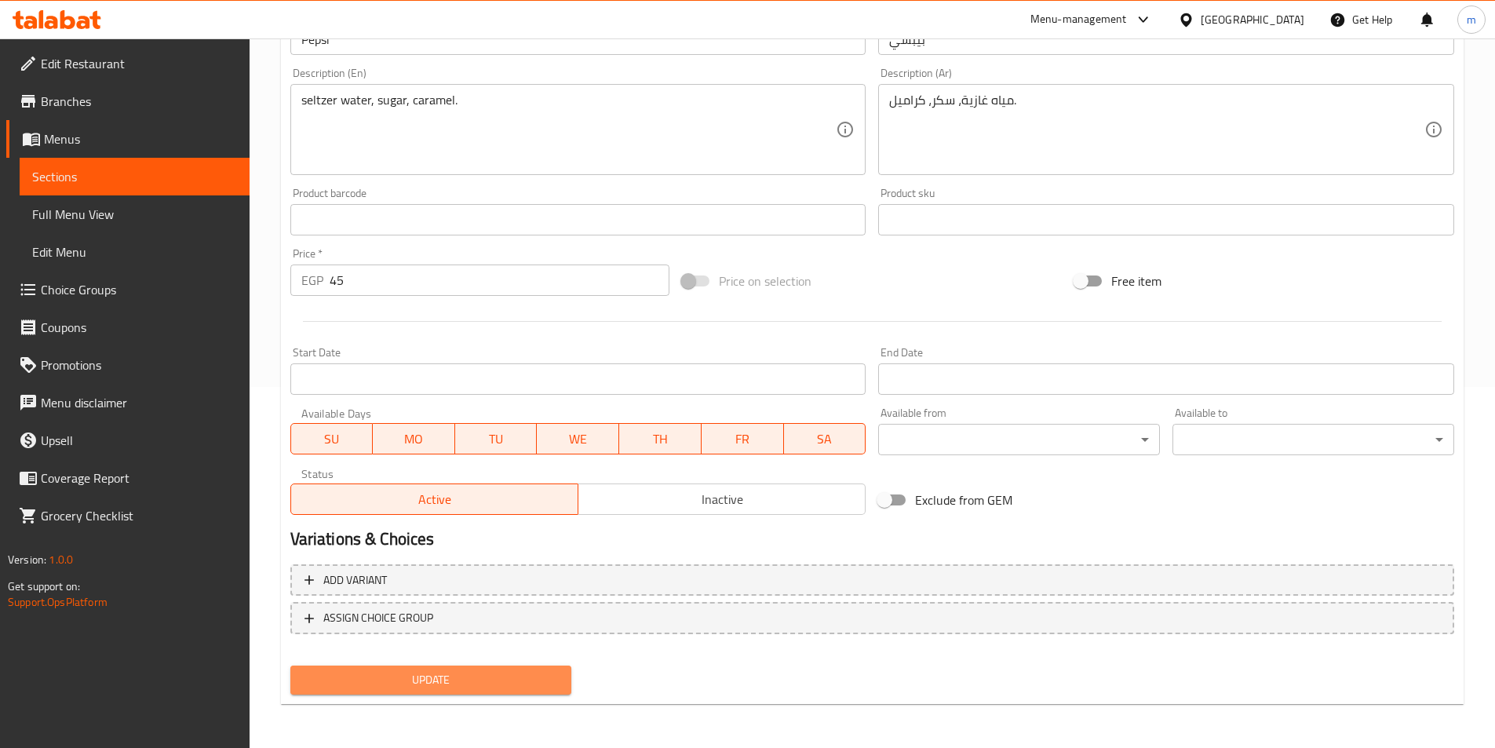
click at [464, 677] on span "Update" at bounding box center [431, 680] width 257 height 20
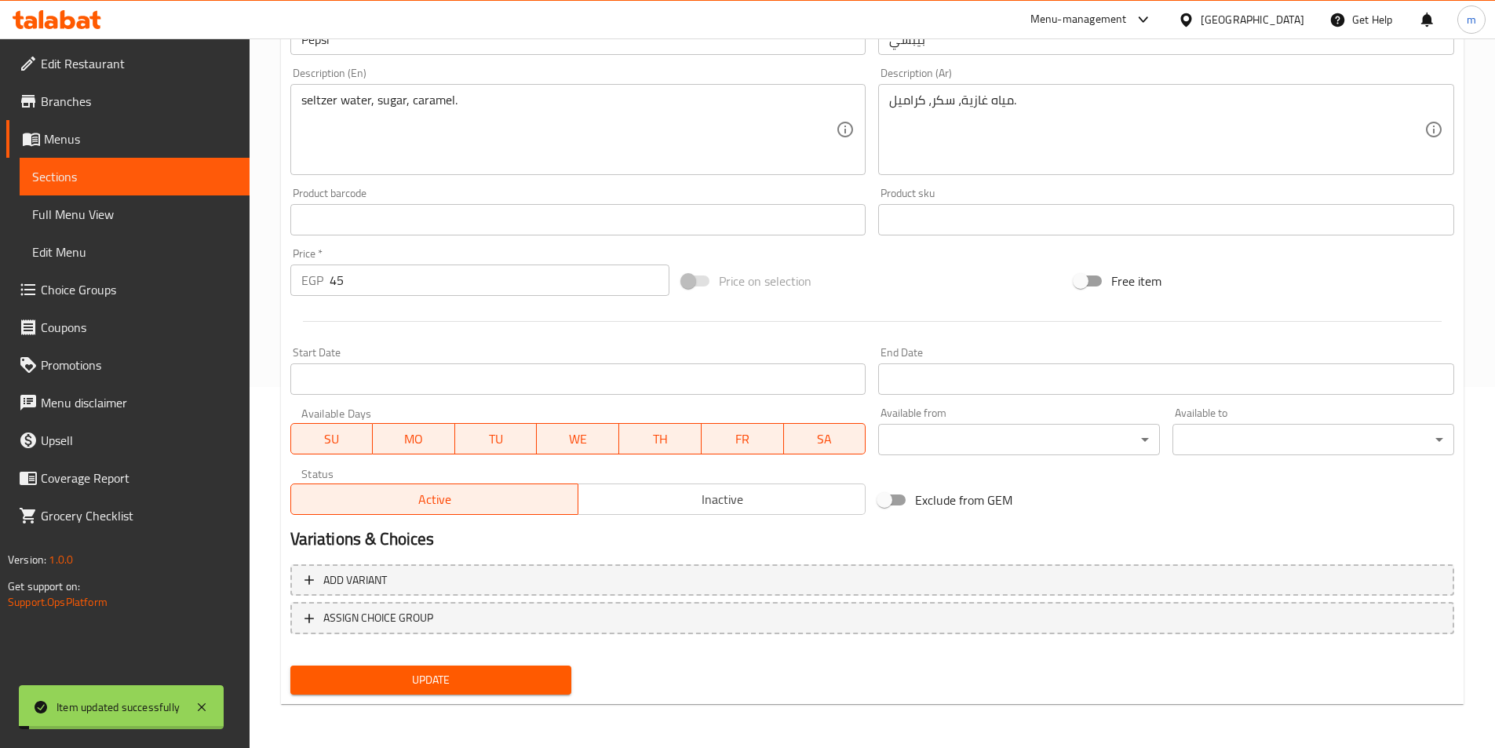
click at [85, 174] on span "Sections" at bounding box center [134, 176] width 205 height 19
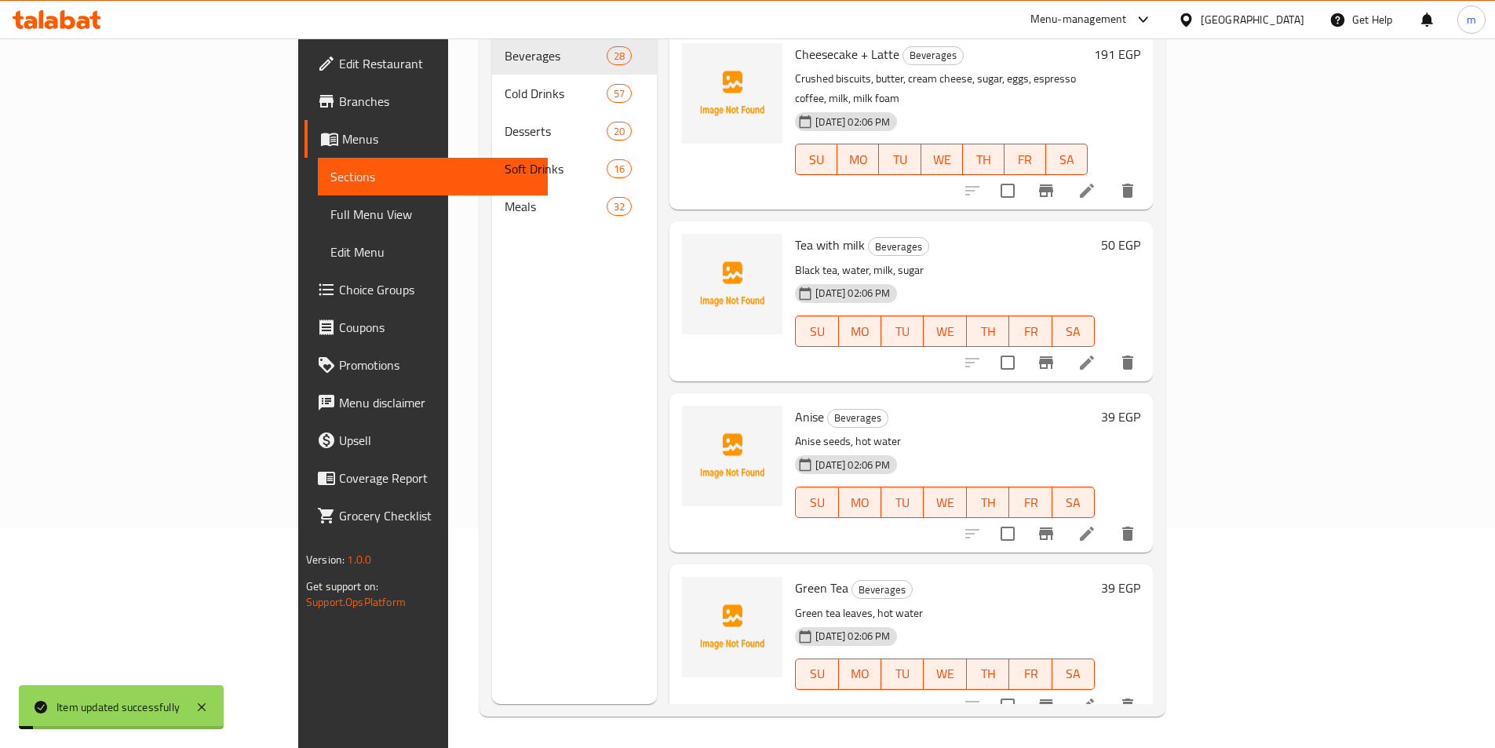
scroll to position [220, 0]
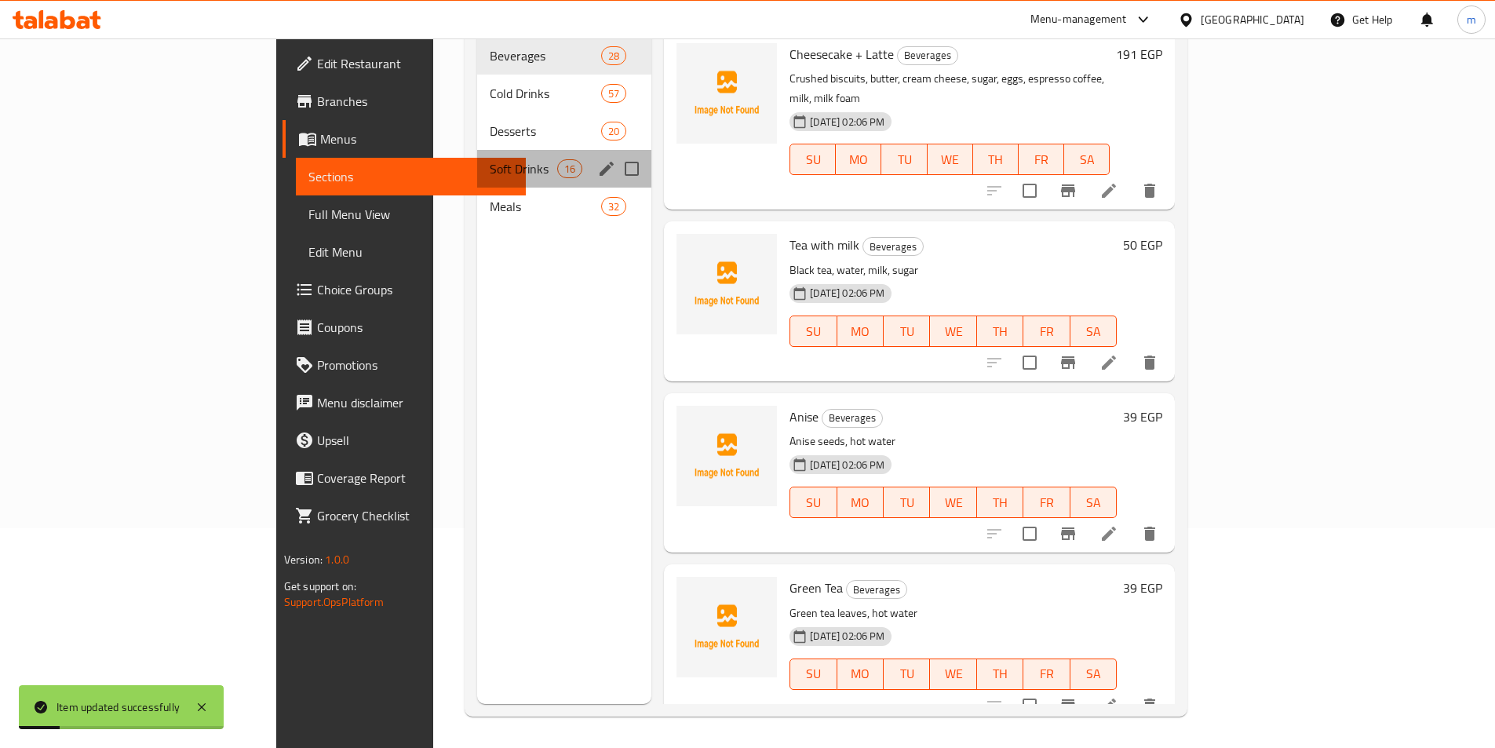
click at [477, 150] on div "Soft Drinks 16" at bounding box center [564, 169] width 174 height 38
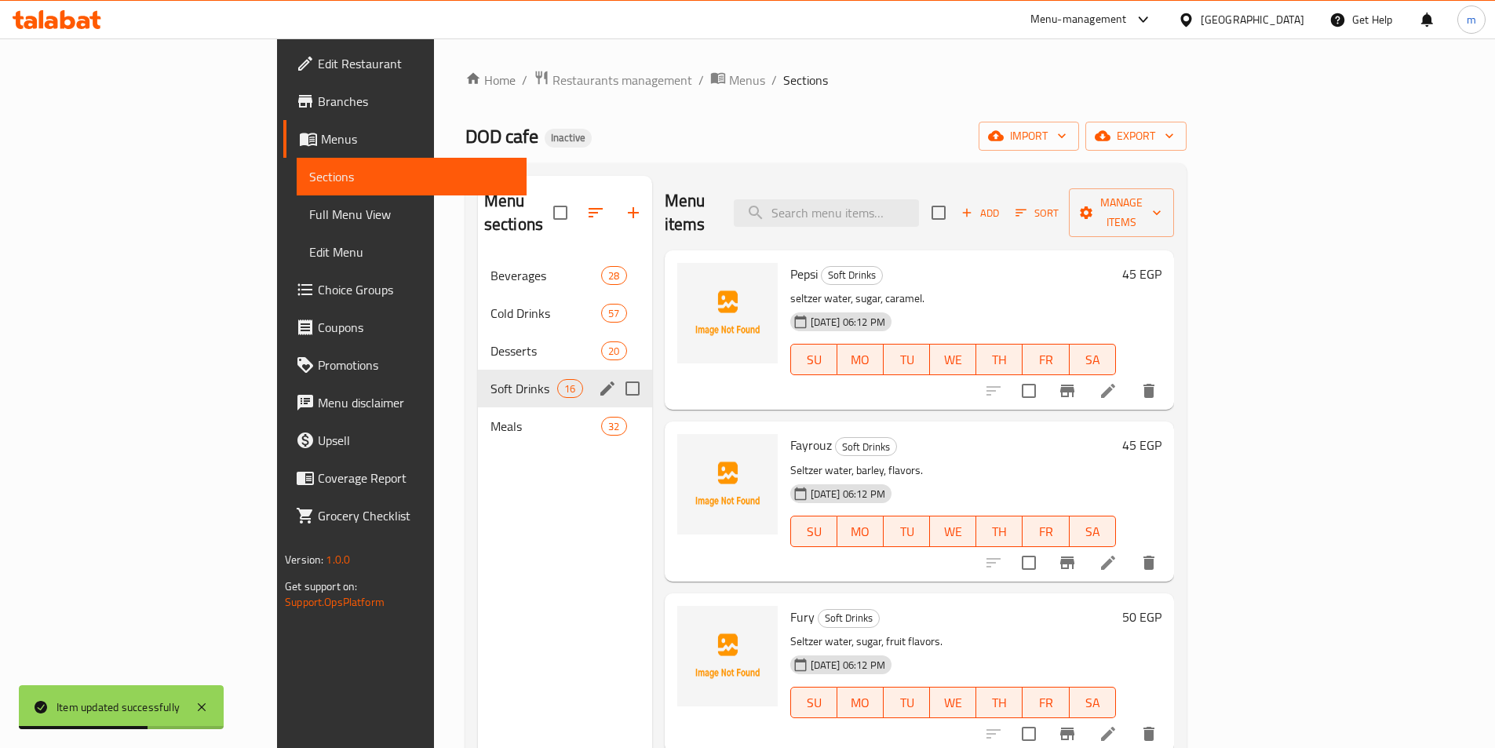
click at [490, 379] on span "Soft Drinks" at bounding box center [523, 388] width 67 height 19
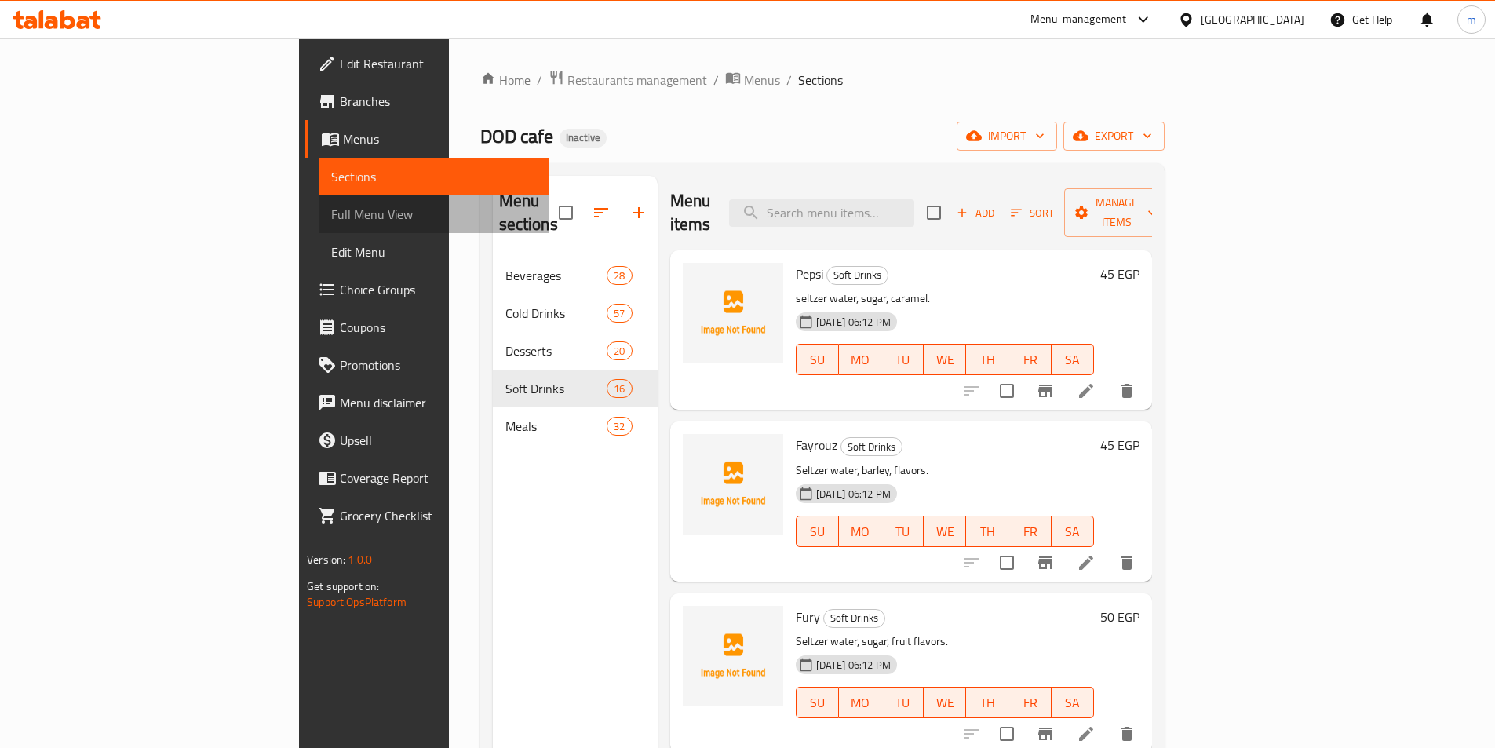
click at [331, 210] on span "Full Menu View" at bounding box center [433, 214] width 205 height 19
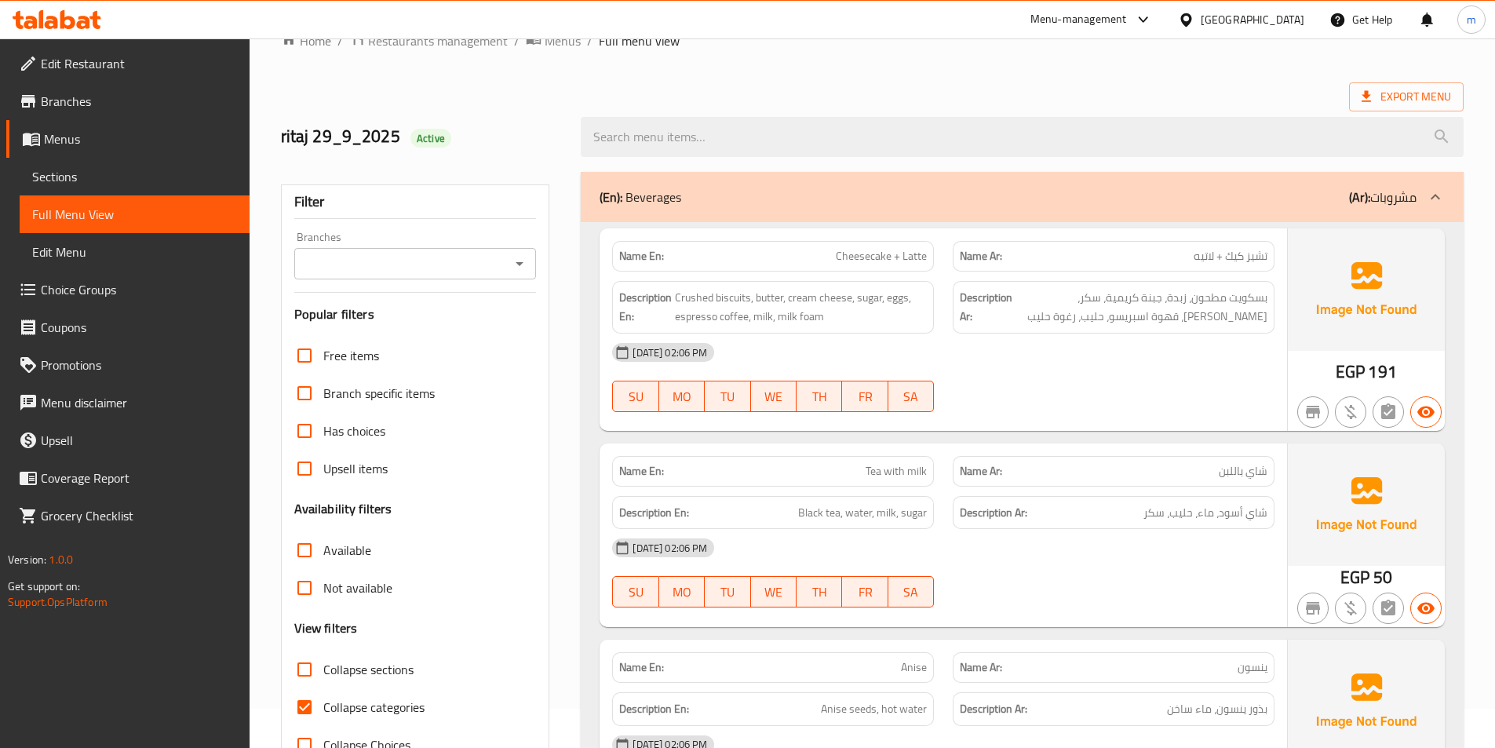
scroll to position [78, 0]
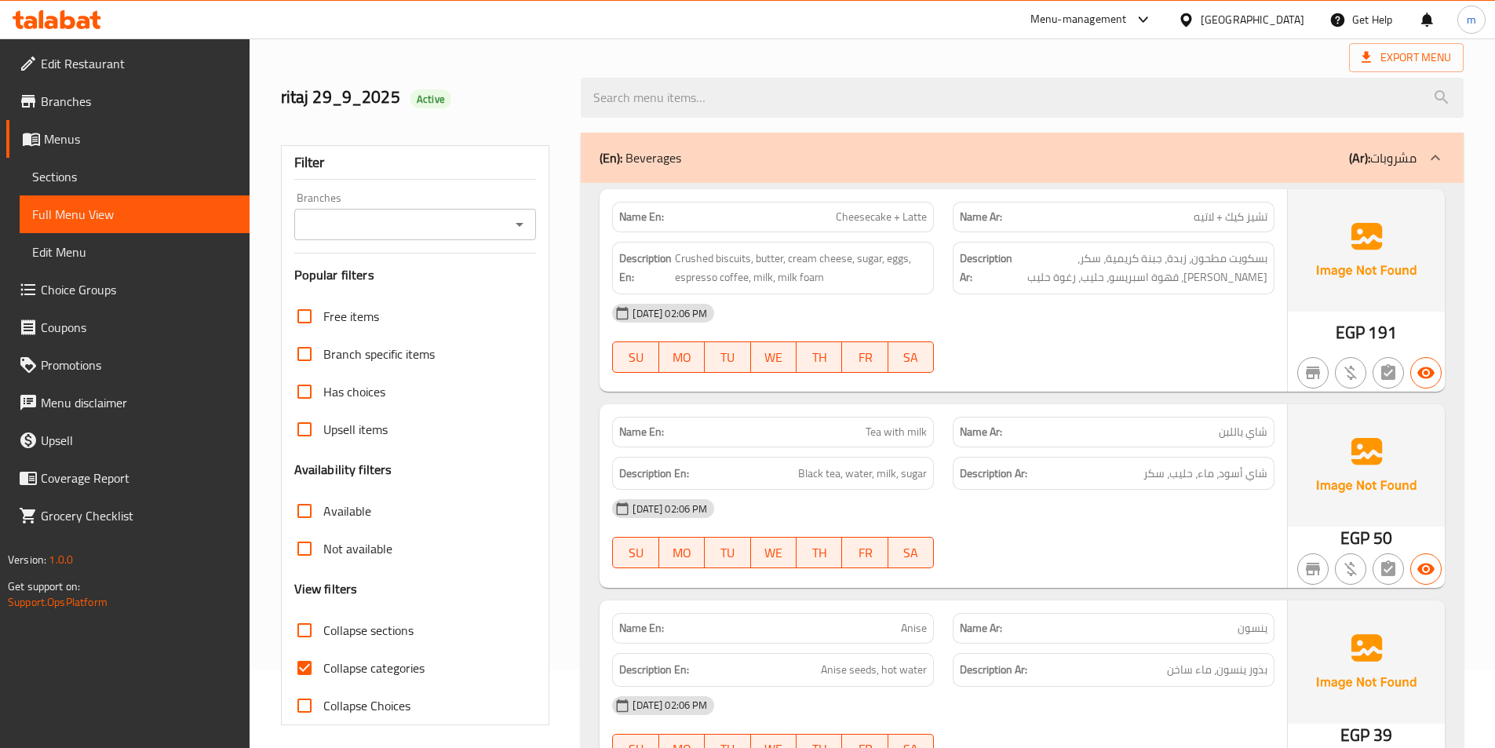
click at [377, 665] on span "Collapse categories" at bounding box center [373, 667] width 101 height 19
click at [323, 665] on input "Collapse categories" at bounding box center [305, 668] width 38 height 38
checkbox input "false"
click at [1420, 159] on div at bounding box center [1435, 158] width 38 height 38
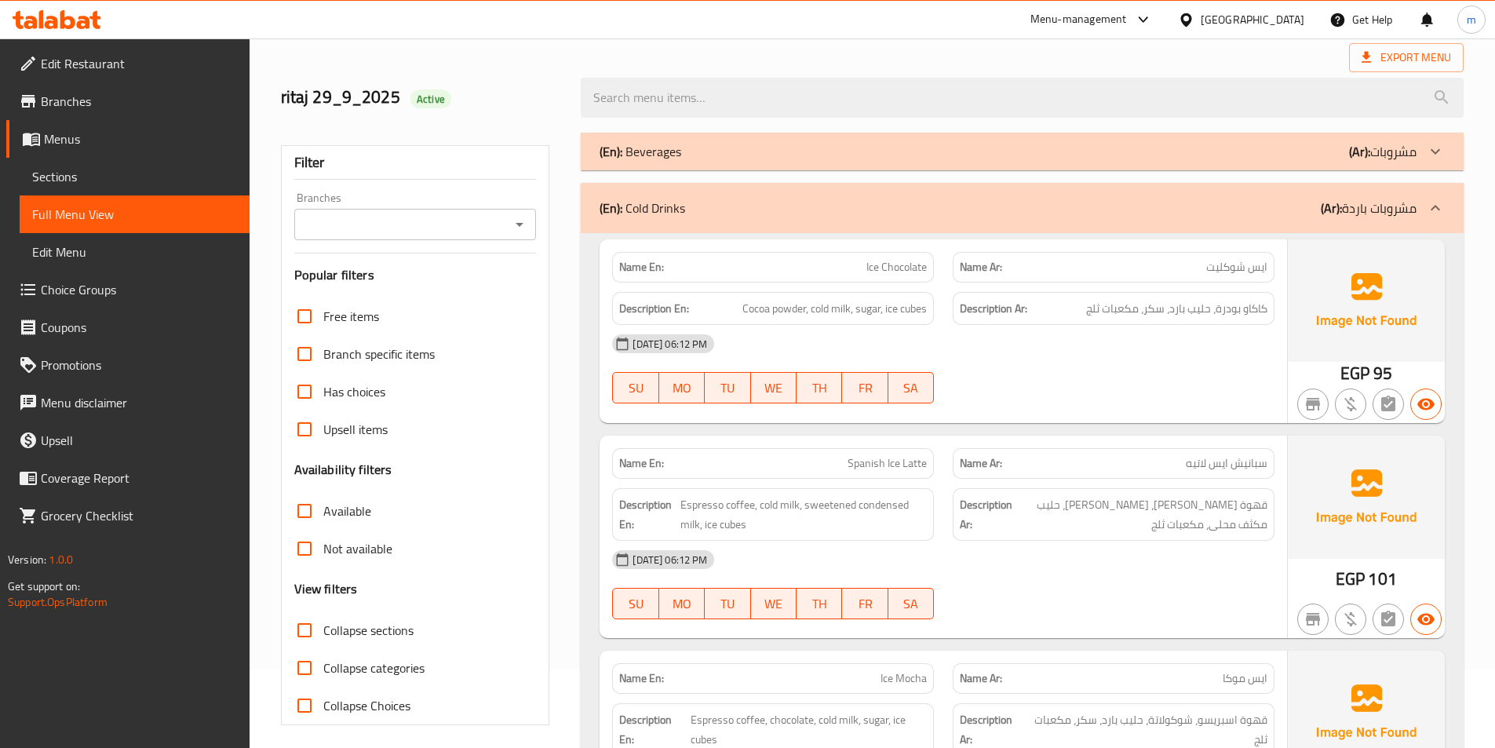
click at [1432, 195] on div at bounding box center [1435, 208] width 38 height 38
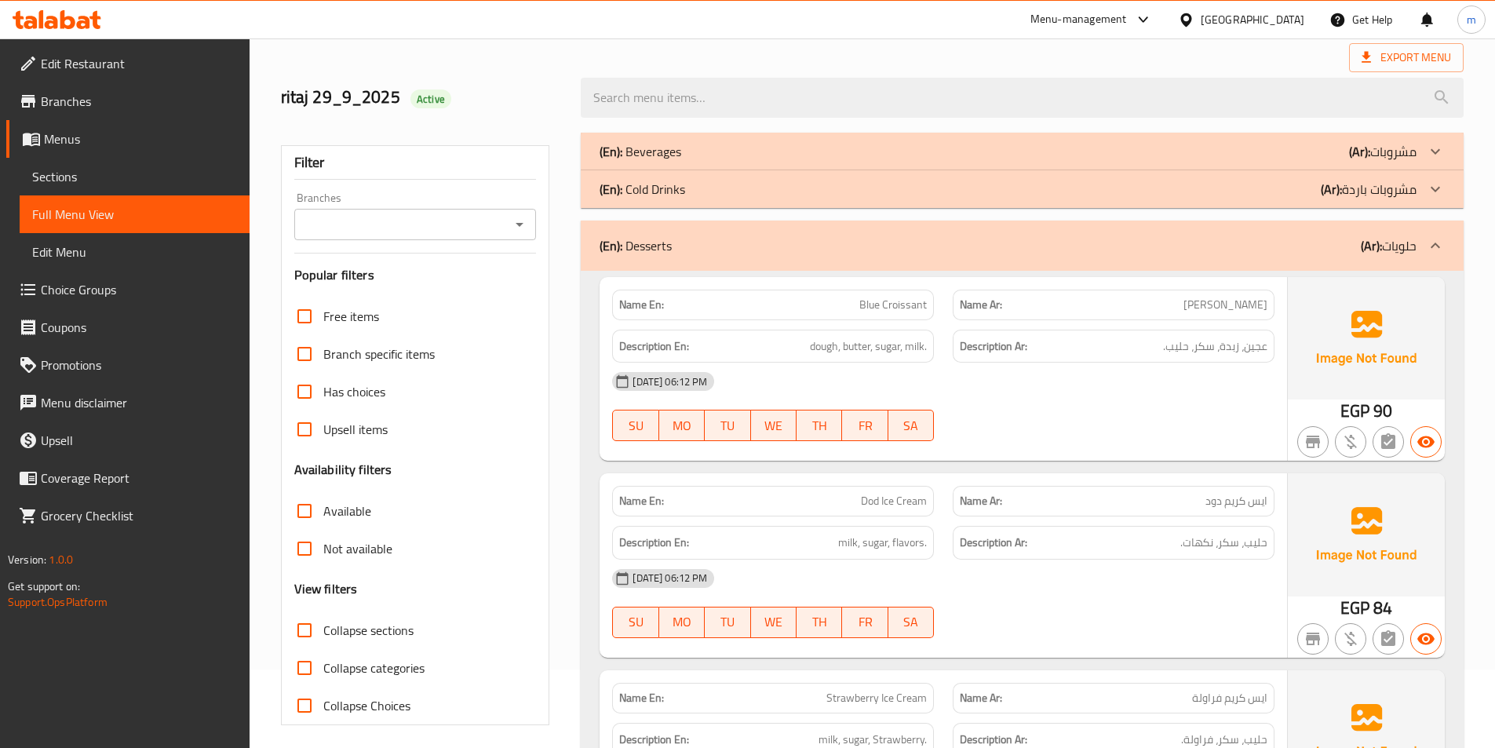
click at [1430, 242] on icon at bounding box center [1435, 245] width 19 height 19
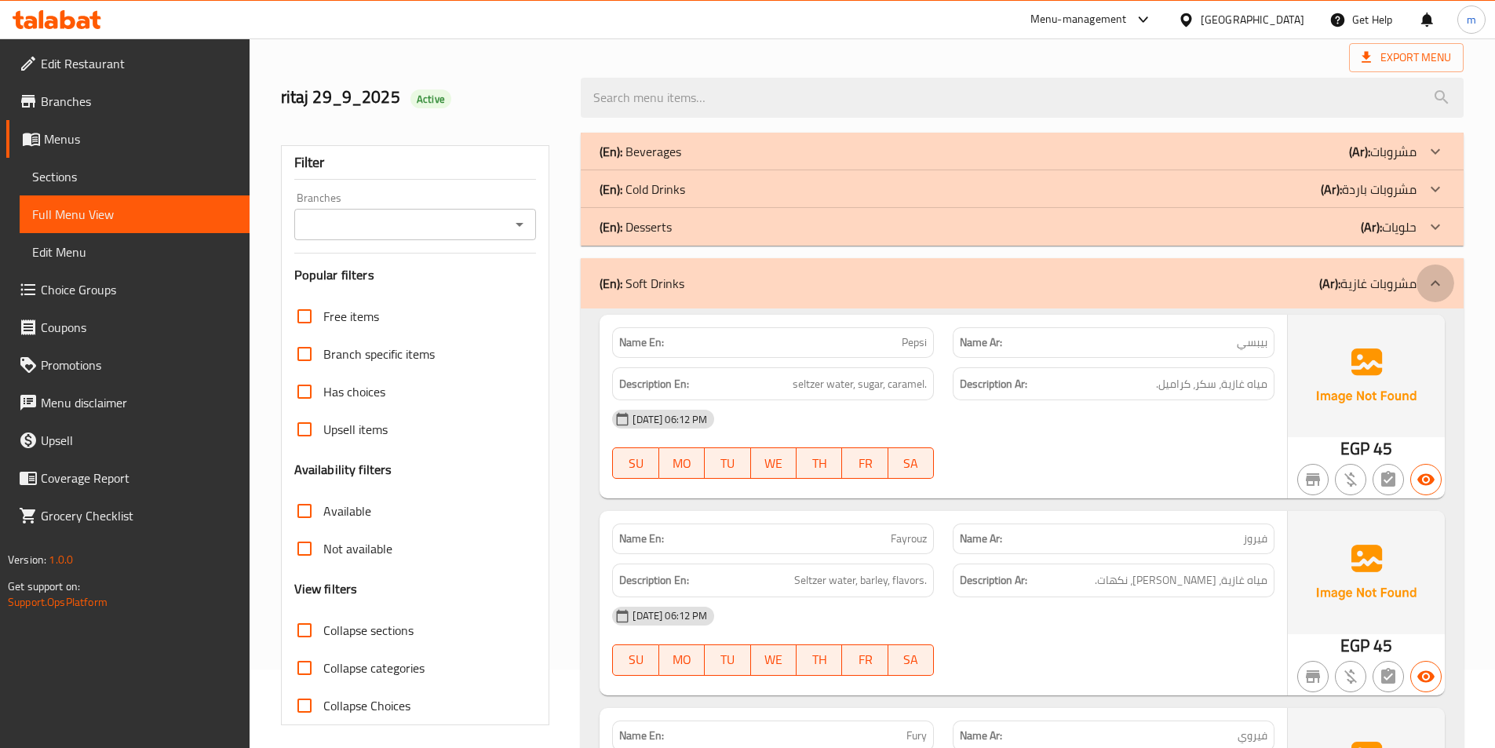
click at [1433, 264] on div at bounding box center [1435, 283] width 38 height 38
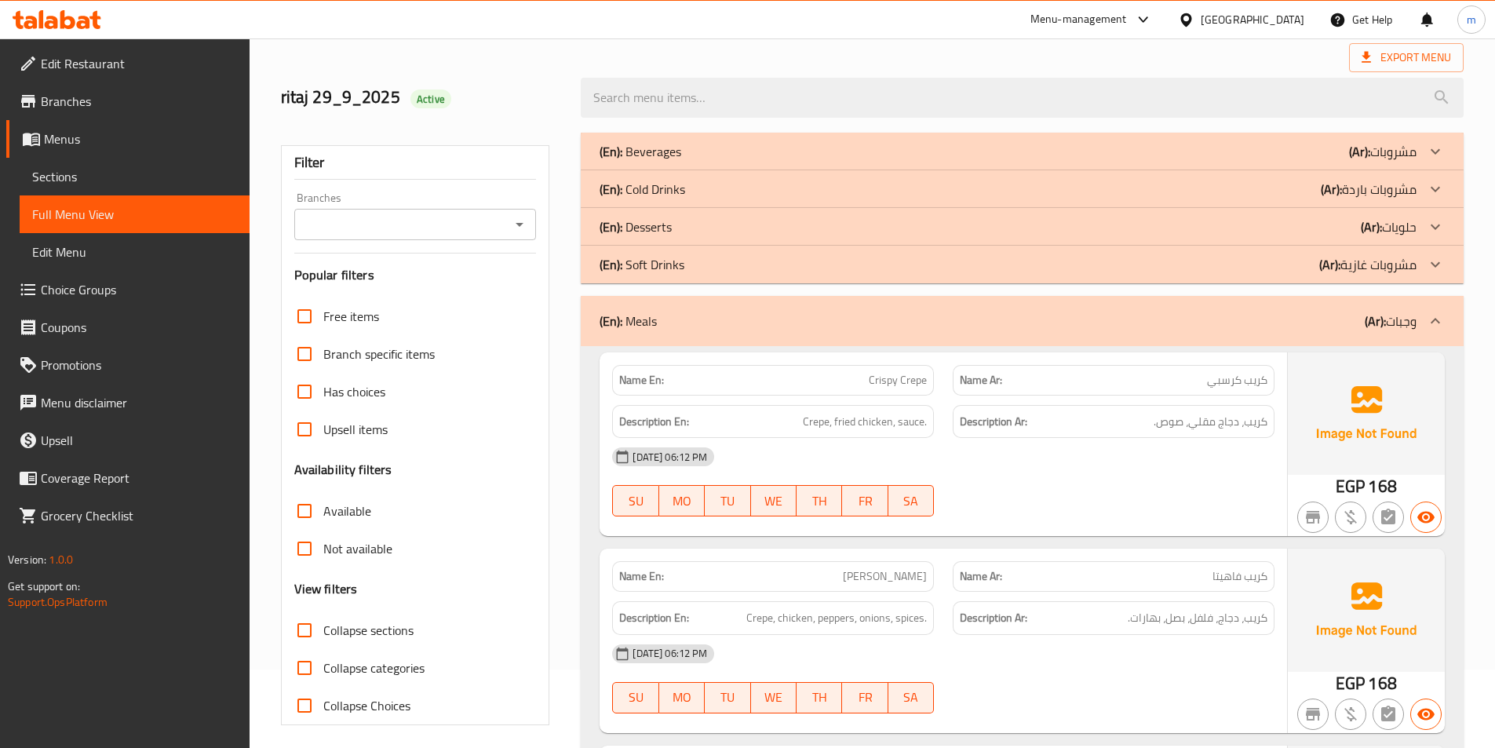
click at [1437, 262] on icon at bounding box center [1435, 264] width 19 height 19
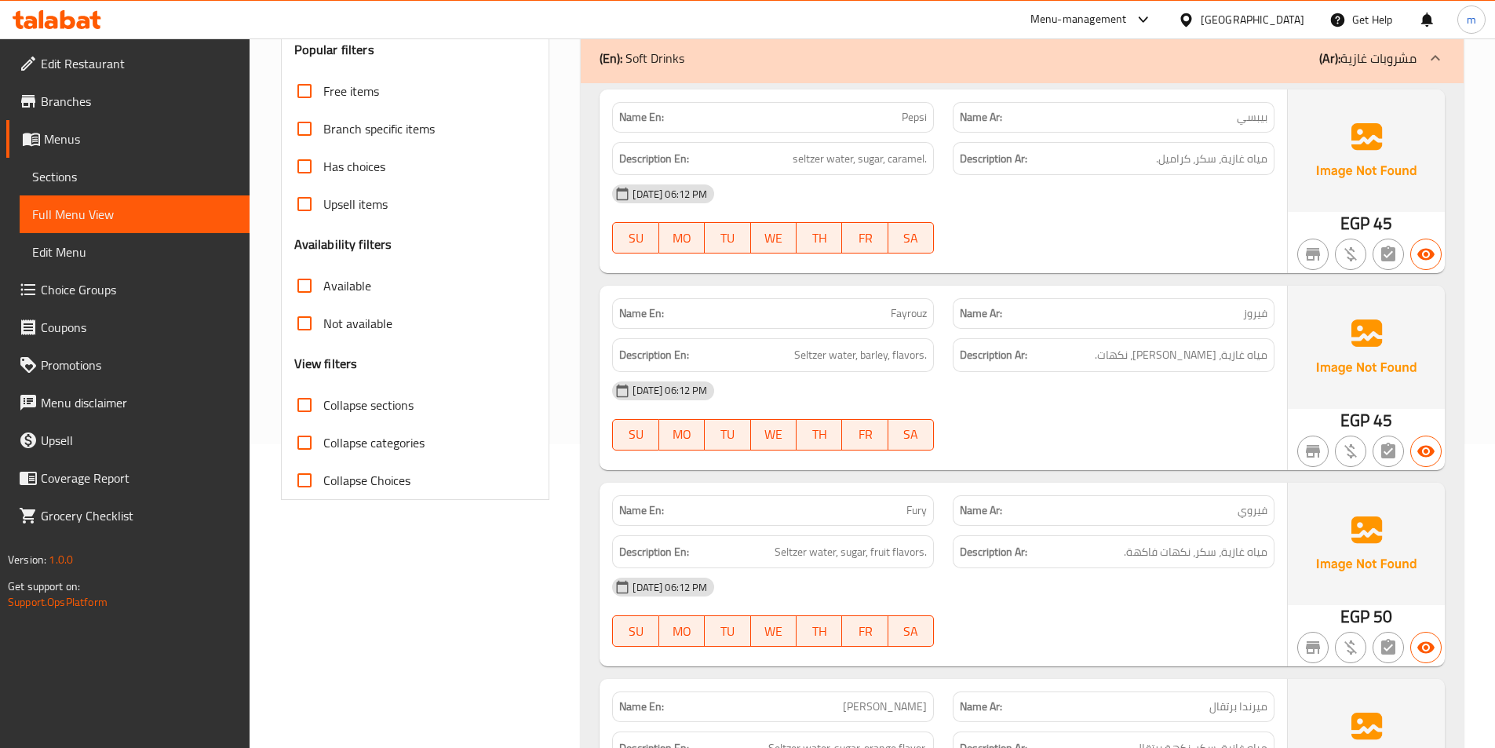
scroll to position [157, 0]
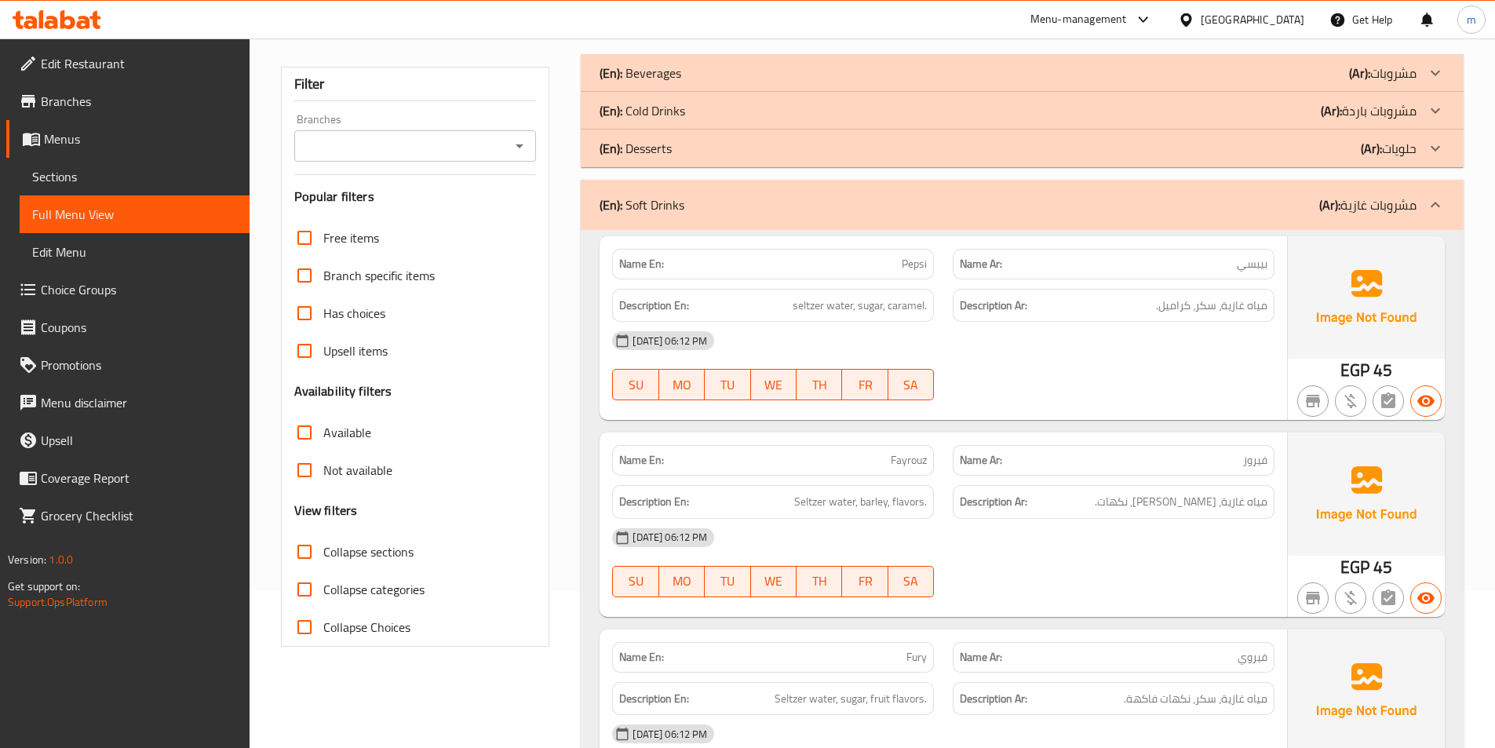
drag, startPoint x: 1437, startPoint y: 203, endPoint x: 1375, endPoint y: 235, distance: 69.8
click at [1437, 203] on icon at bounding box center [1435, 204] width 19 height 19
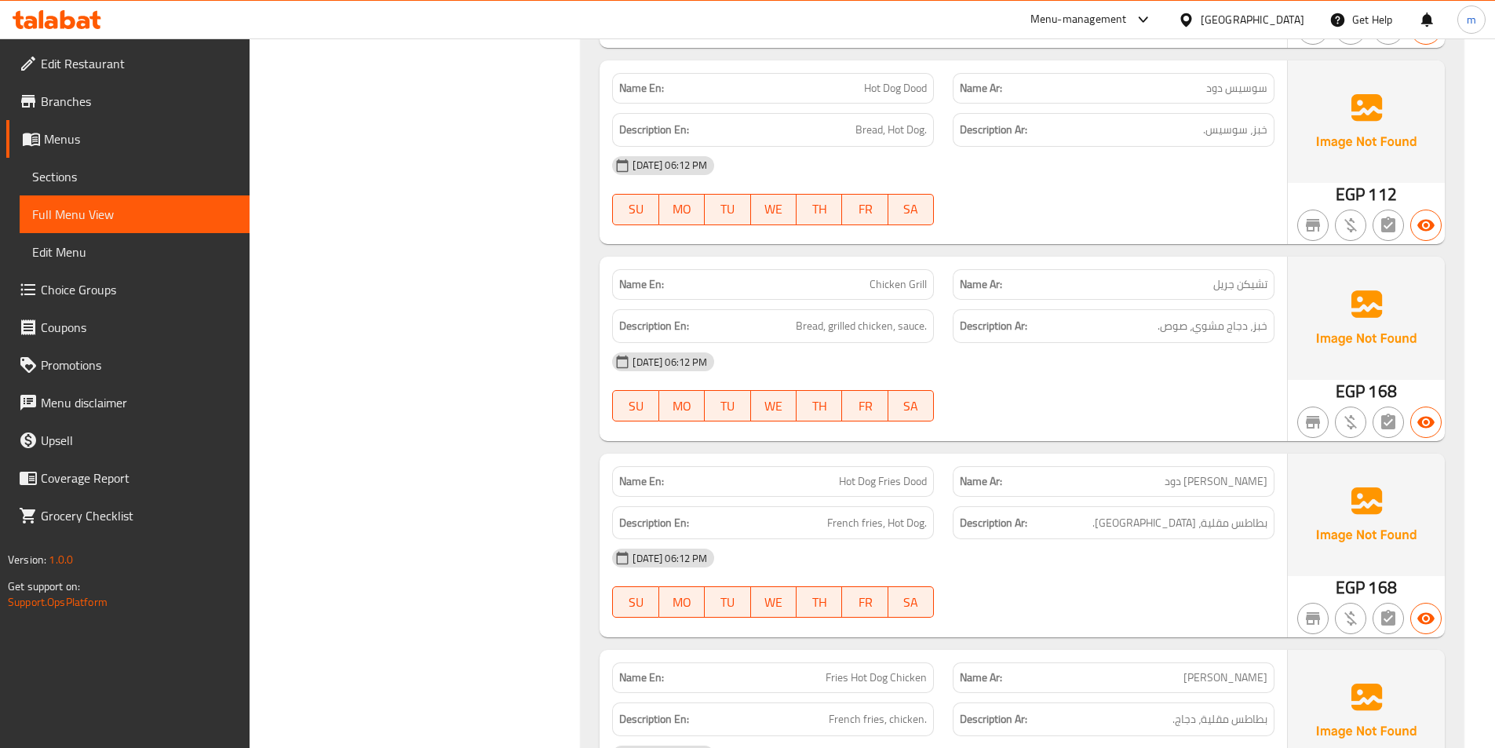
scroll to position [4080, 0]
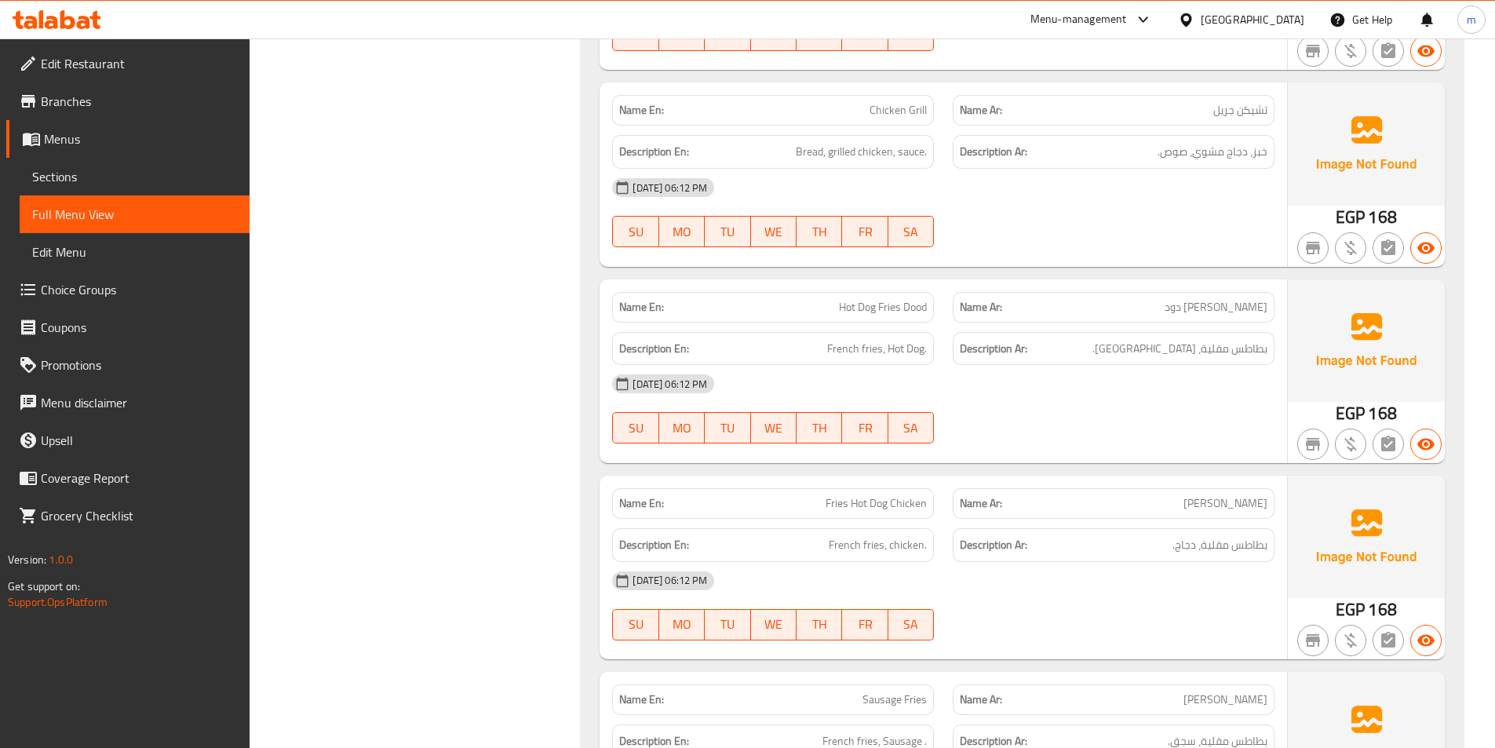
click at [828, 505] on p "Name En: Fries Hot Dog Chicken" at bounding box center [773, 503] width 308 height 16
drag, startPoint x: 826, startPoint y: 505, endPoint x: 942, endPoint y: 510, distance: 116.2
click at [942, 510] on div "Name En: Fries Hot Dog Chicken" at bounding box center [773, 503] width 341 height 49
copy span "Fries Hot Dog Chicken"
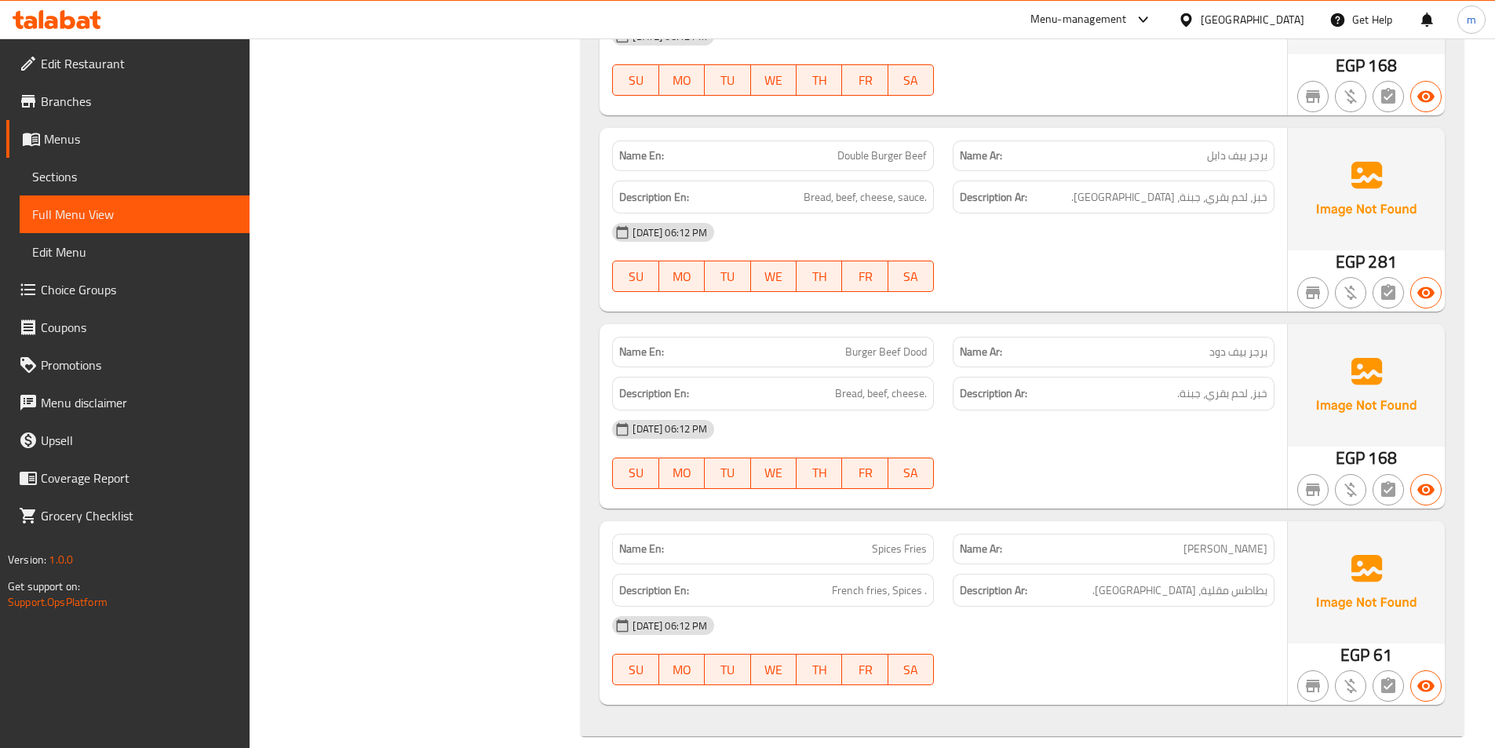
scroll to position [6018, 0]
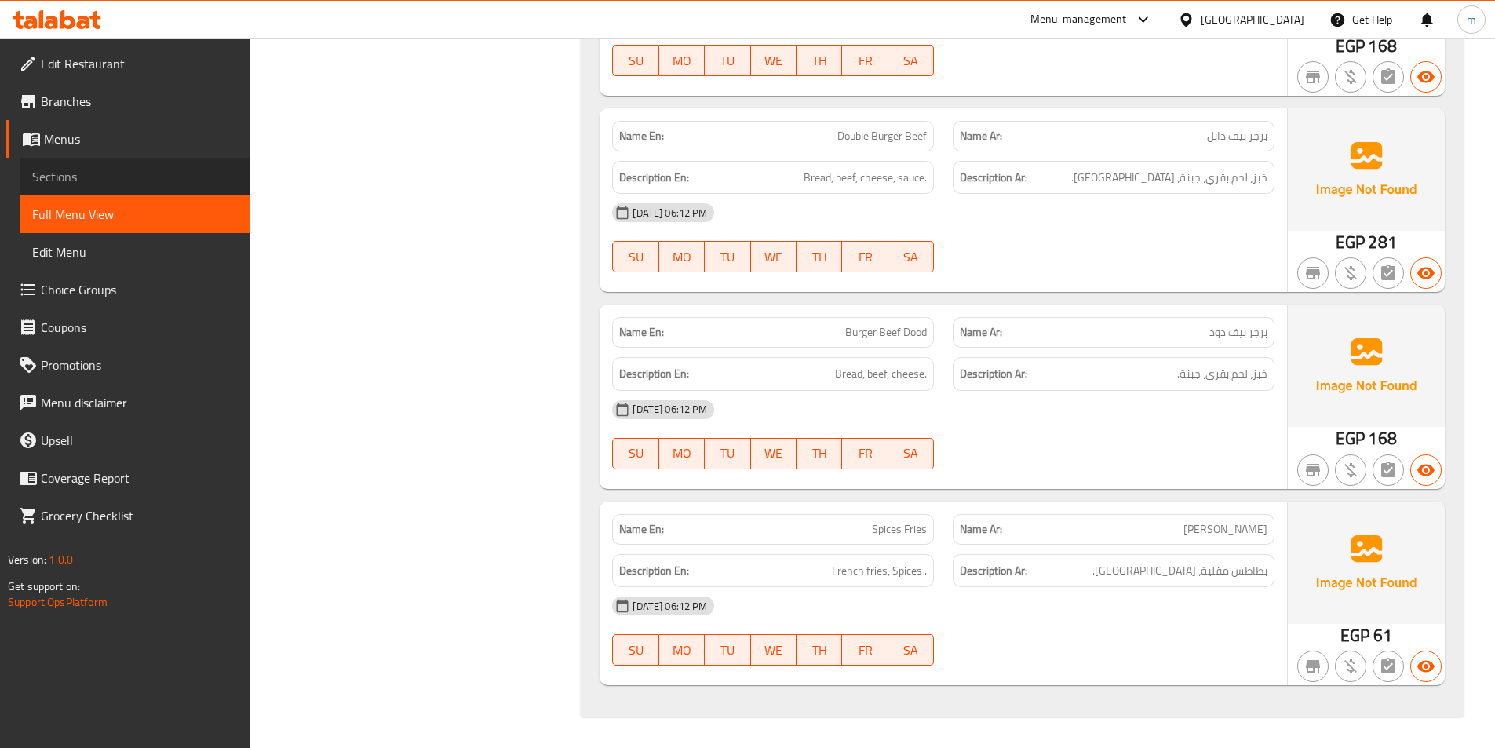
click at [83, 179] on span "Sections" at bounding box center [134, 176] width 205 height 19
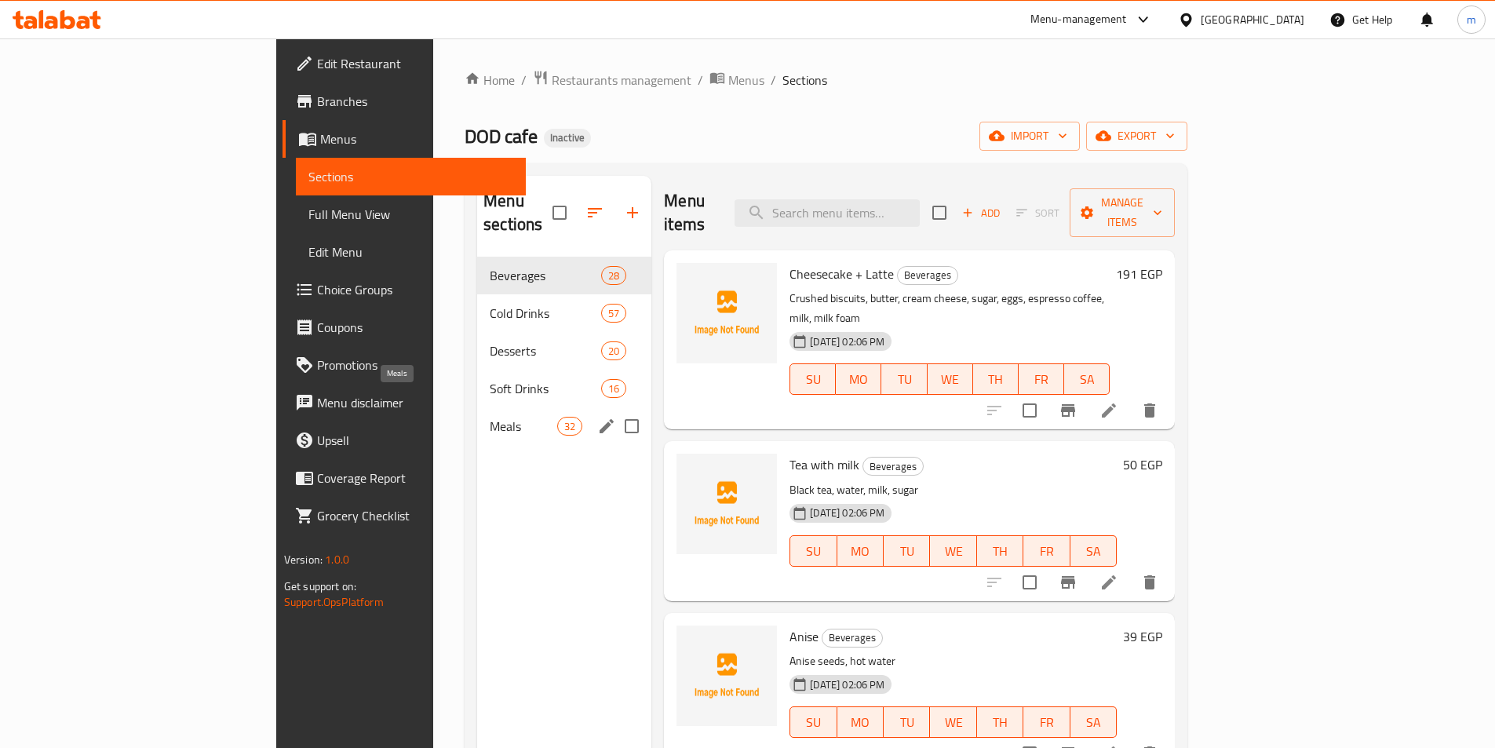
click at [490, 417] on span "Meals" at bounding box center [523, 426] width 67 height 19
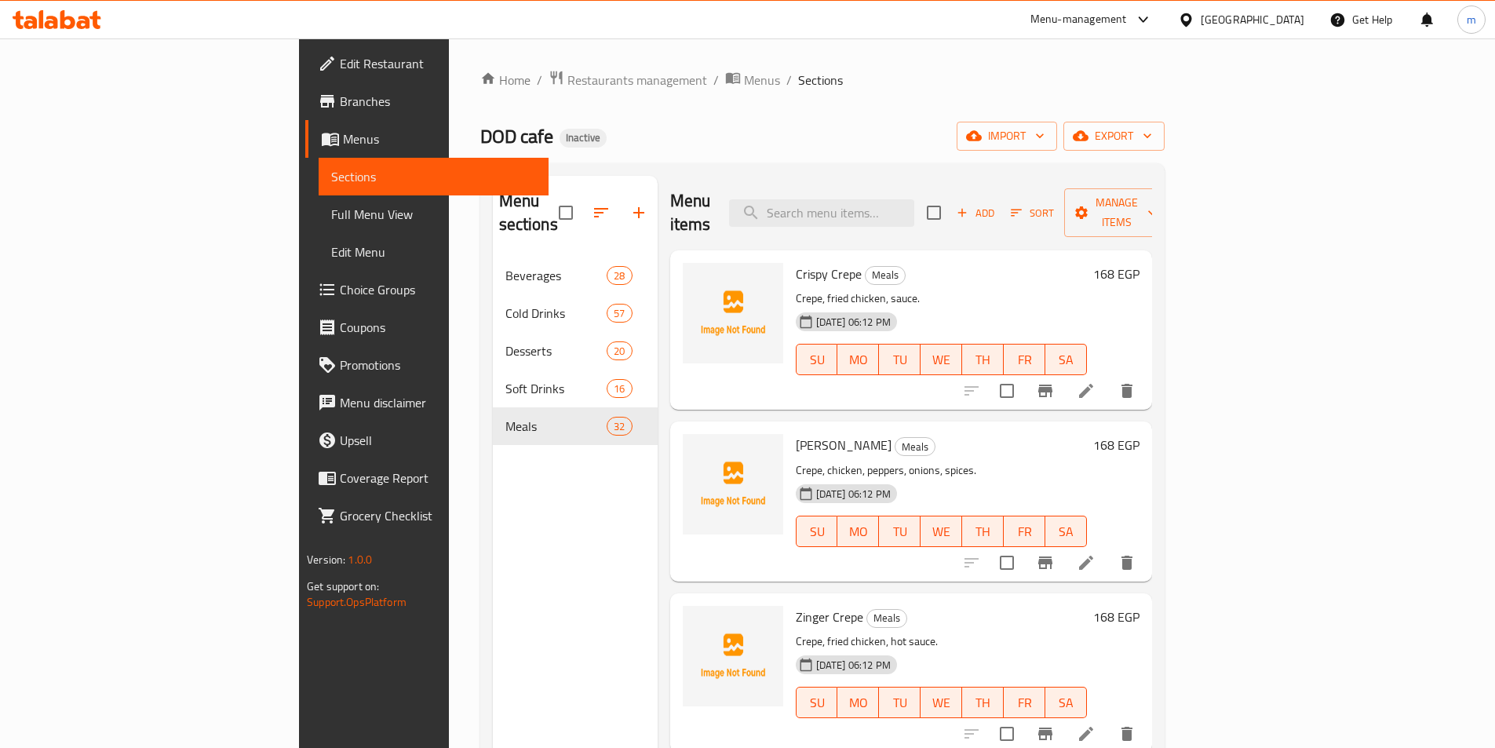
scroll to position [1244, 0]
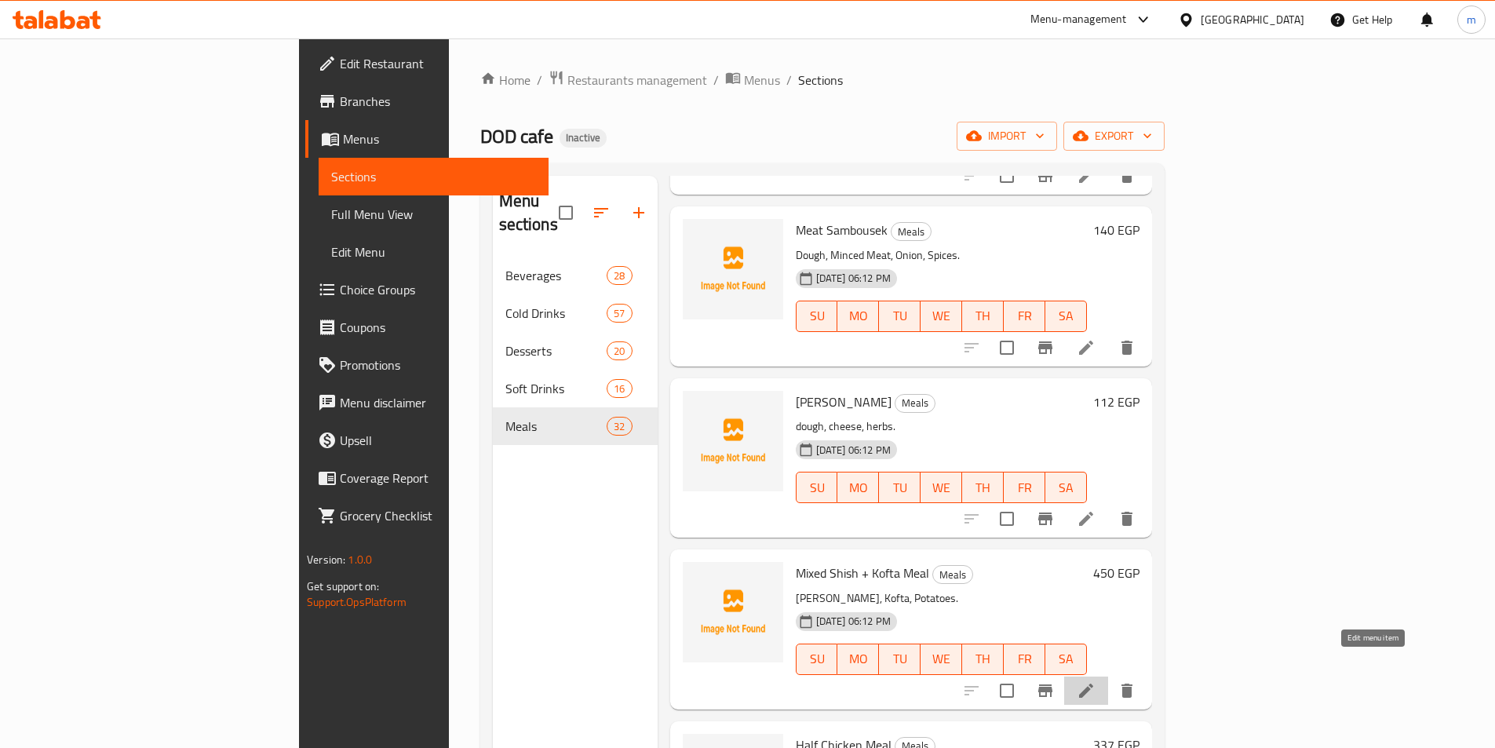
click at [1093, 683] on icon at bounding box center [1086, 690] width 14 height 14
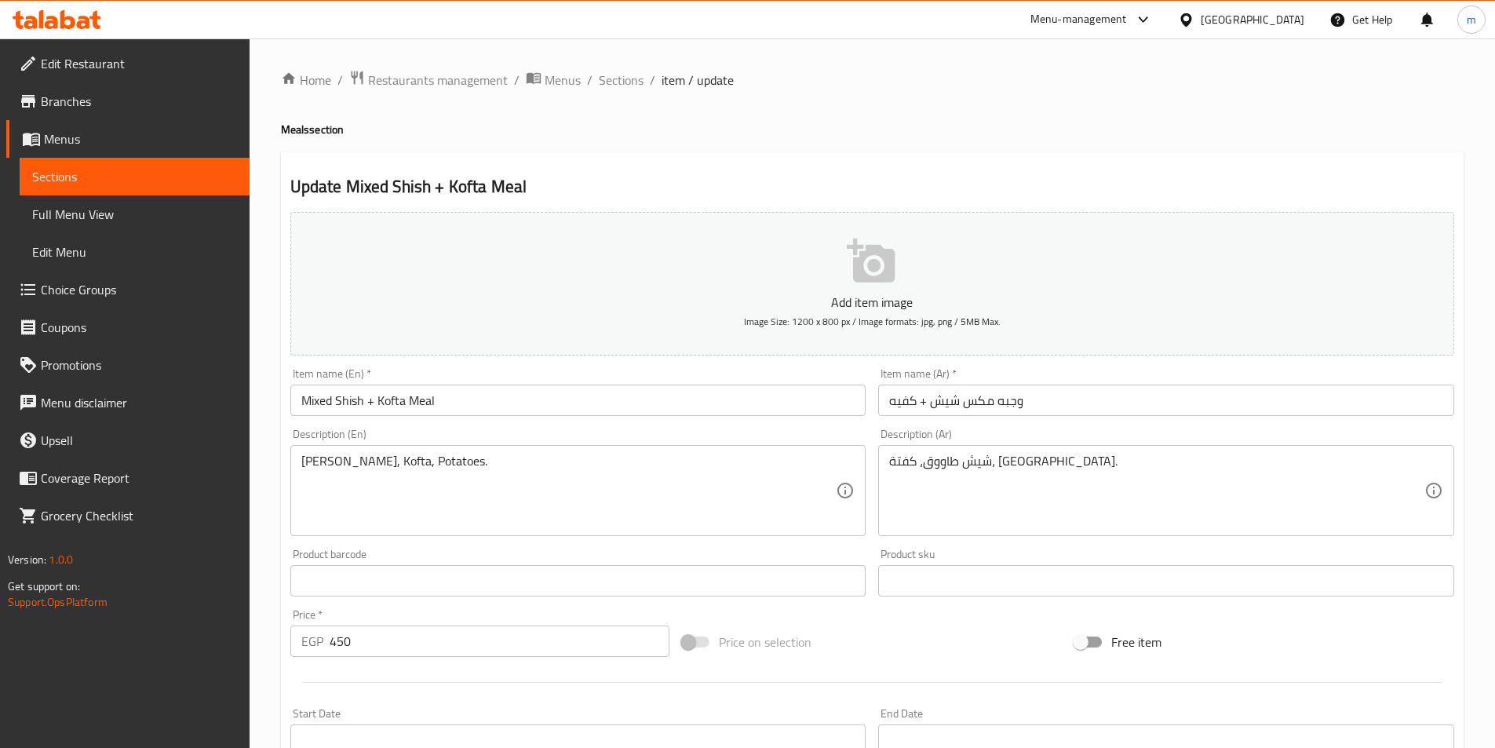
click at [985, 400] on input "وجبه مكس شيش + كفيه" at bounding box center [1166, 399] width 576 height 31
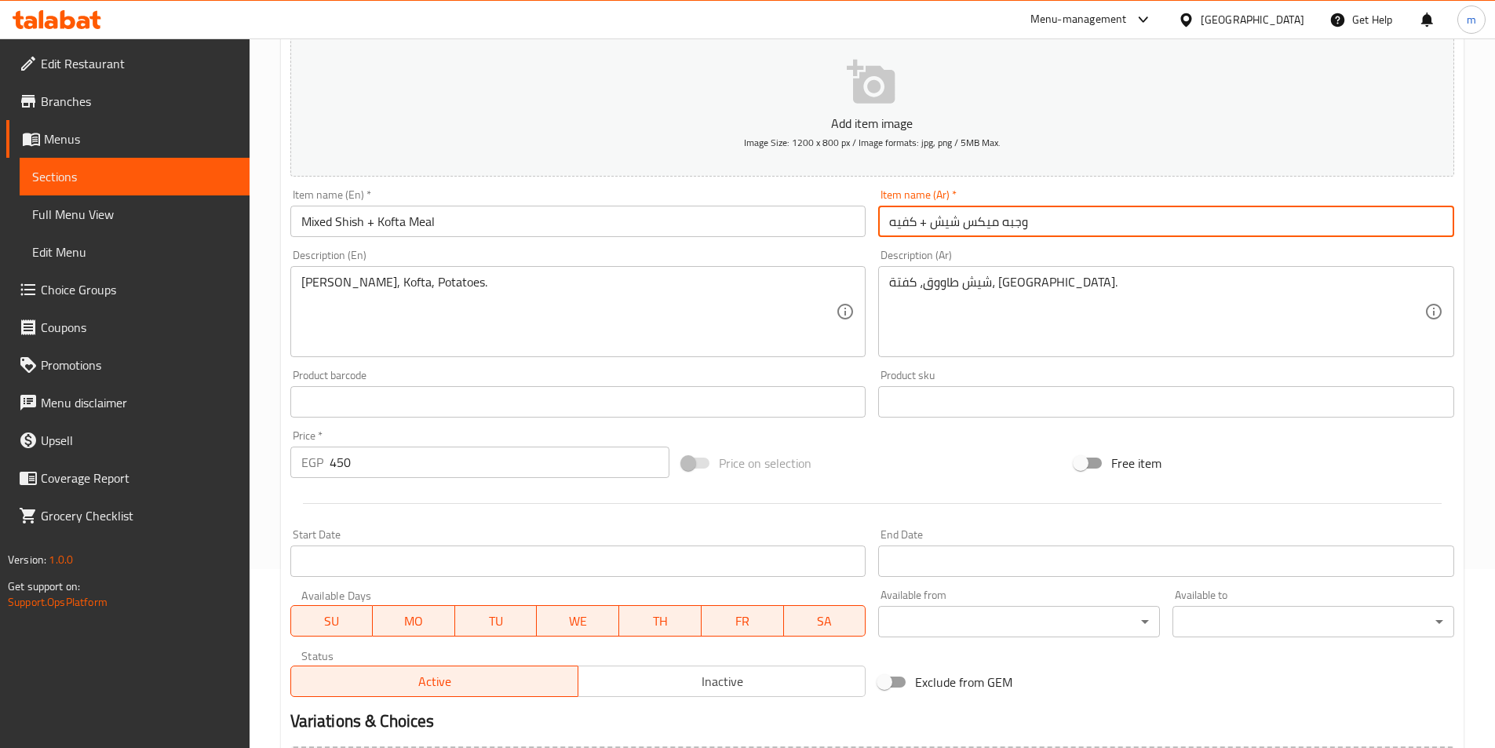
scroll to position [361, 0]
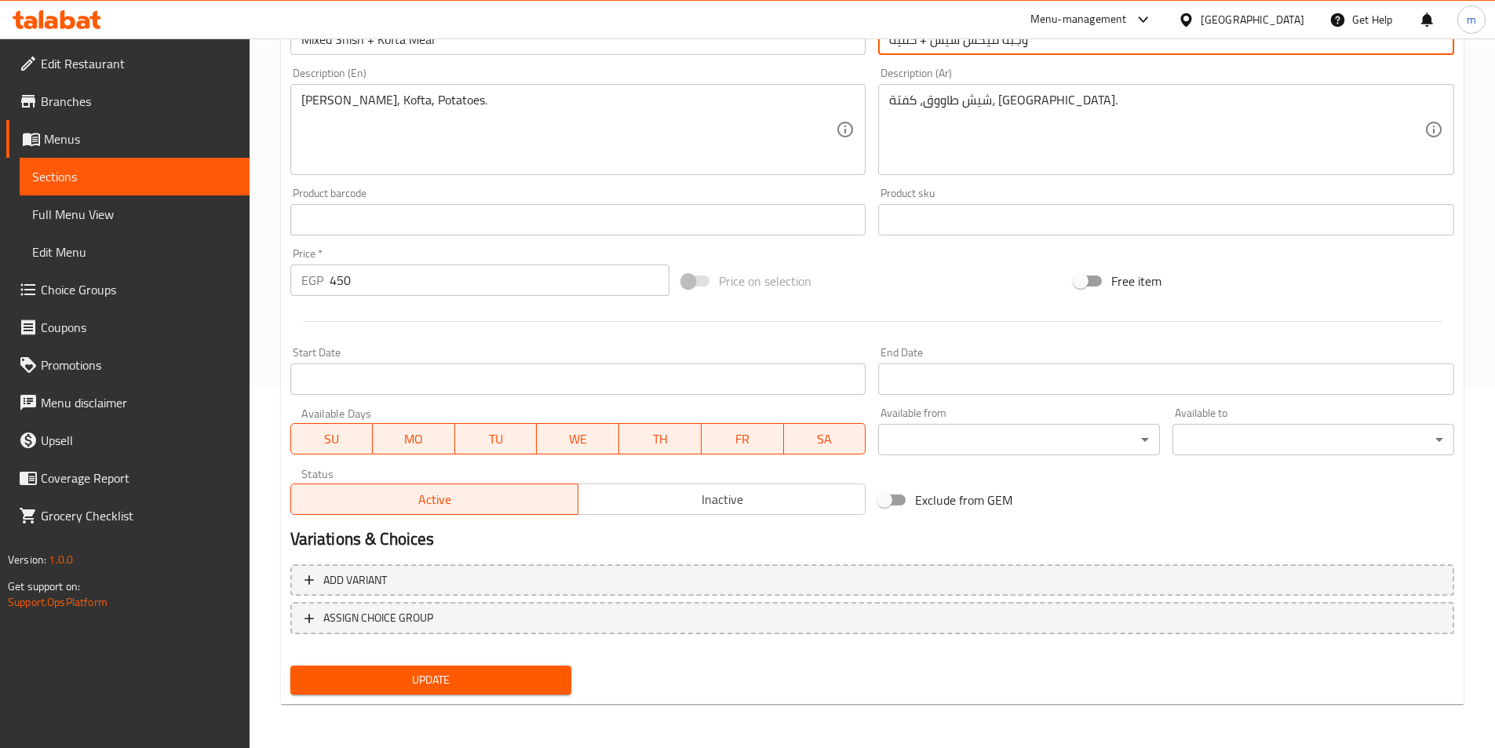
type input "وجبه ميكس شيش + كفيه"
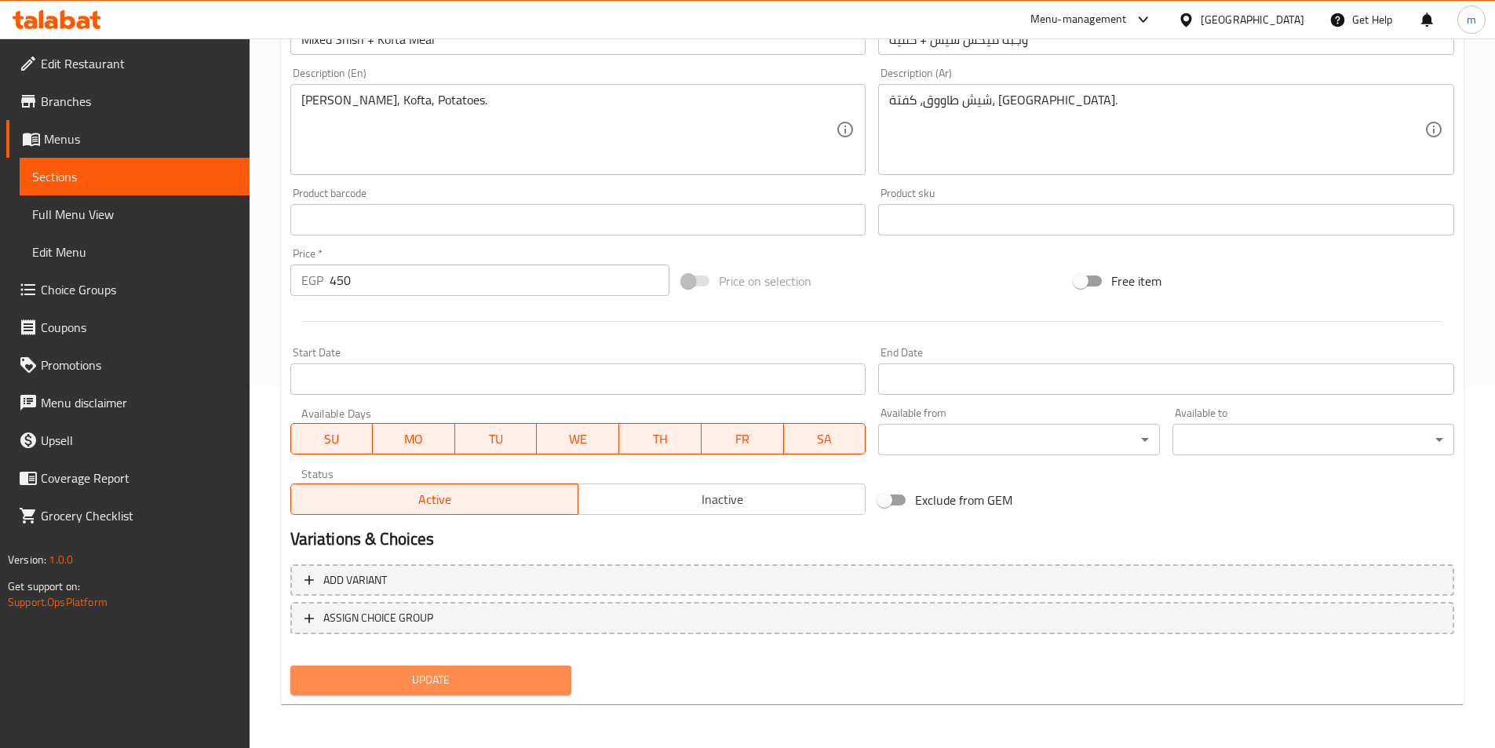
click at [468, 674] on span "Update" at bounding box center [431, 680] width 257 height 20
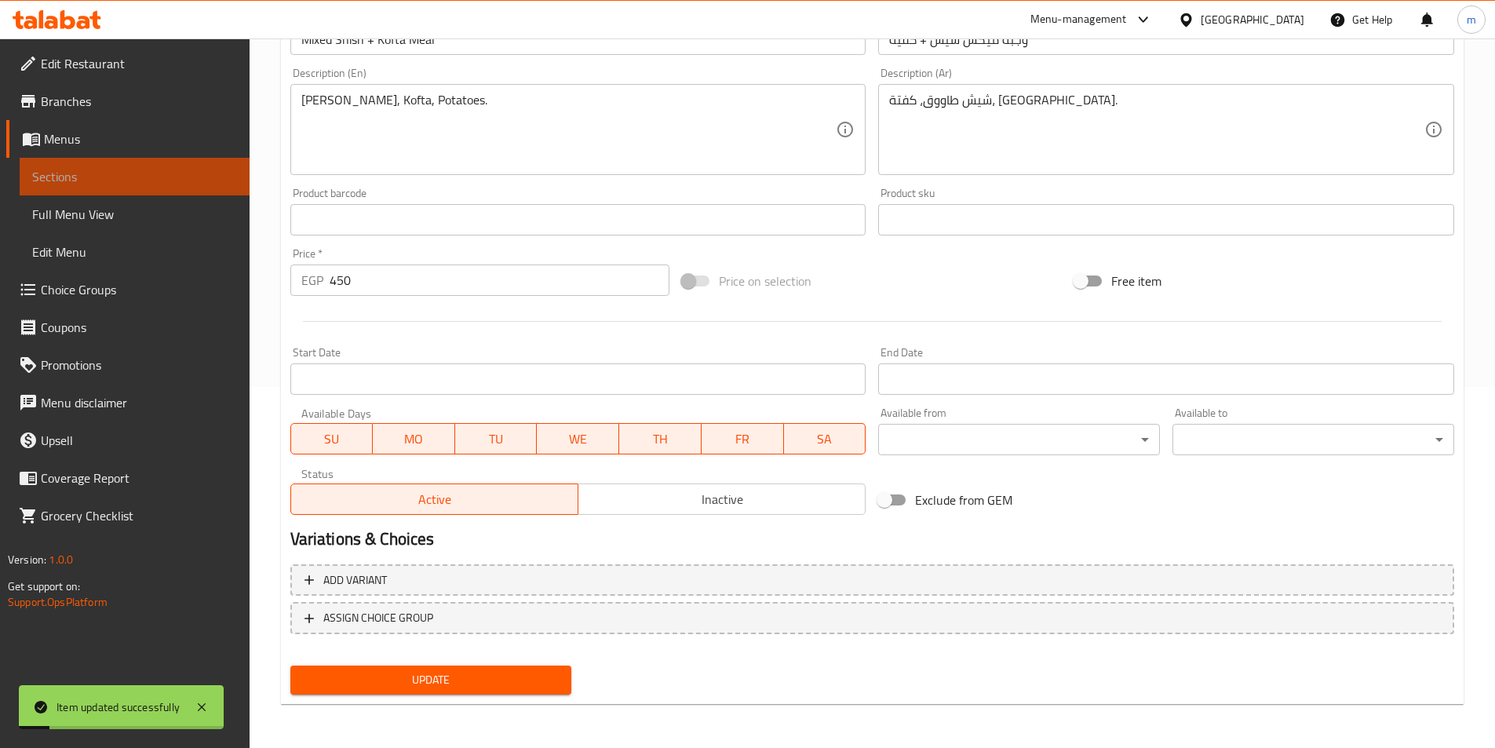
click at [63, 184] on span "Sections" at bounding box center [134, 176] width 205 height 19
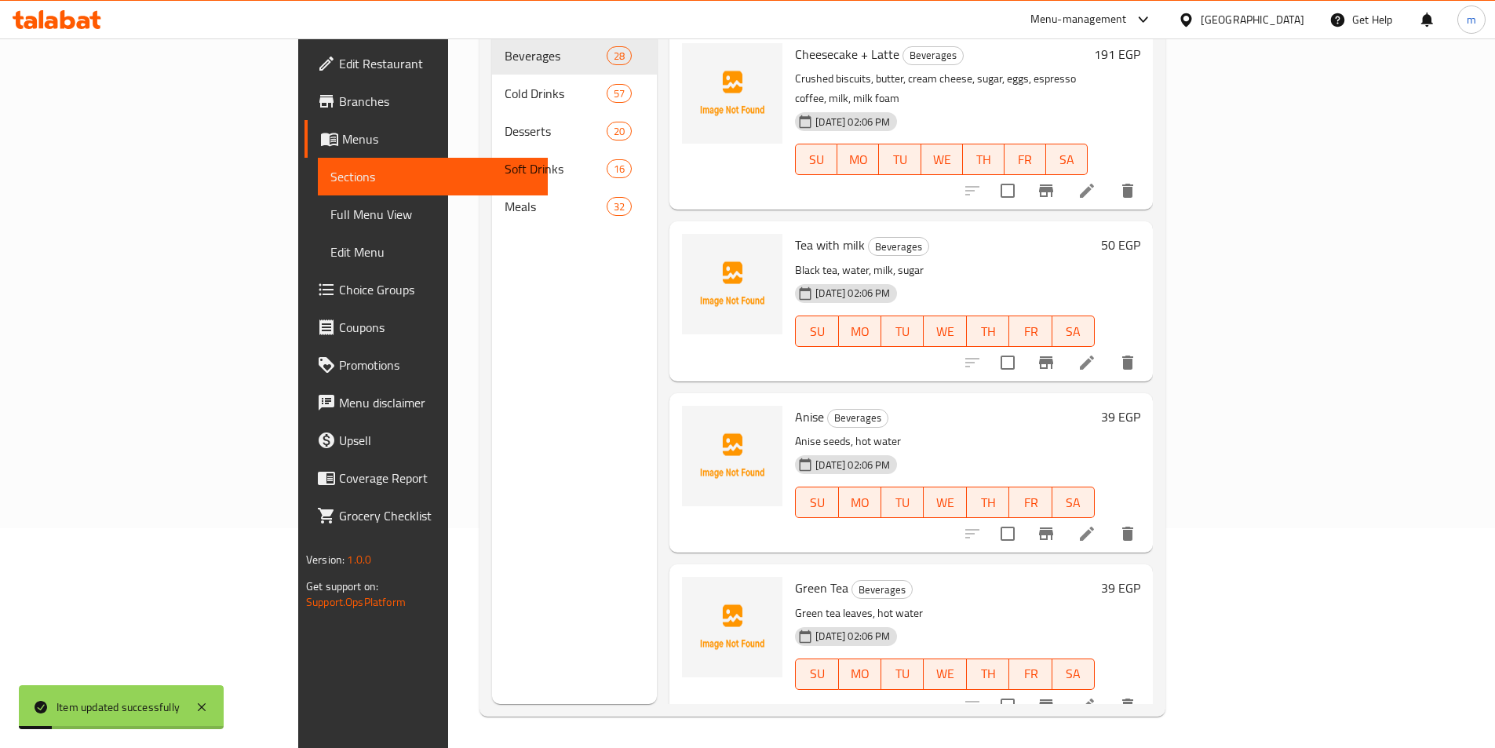
scroll to position [220, 0]
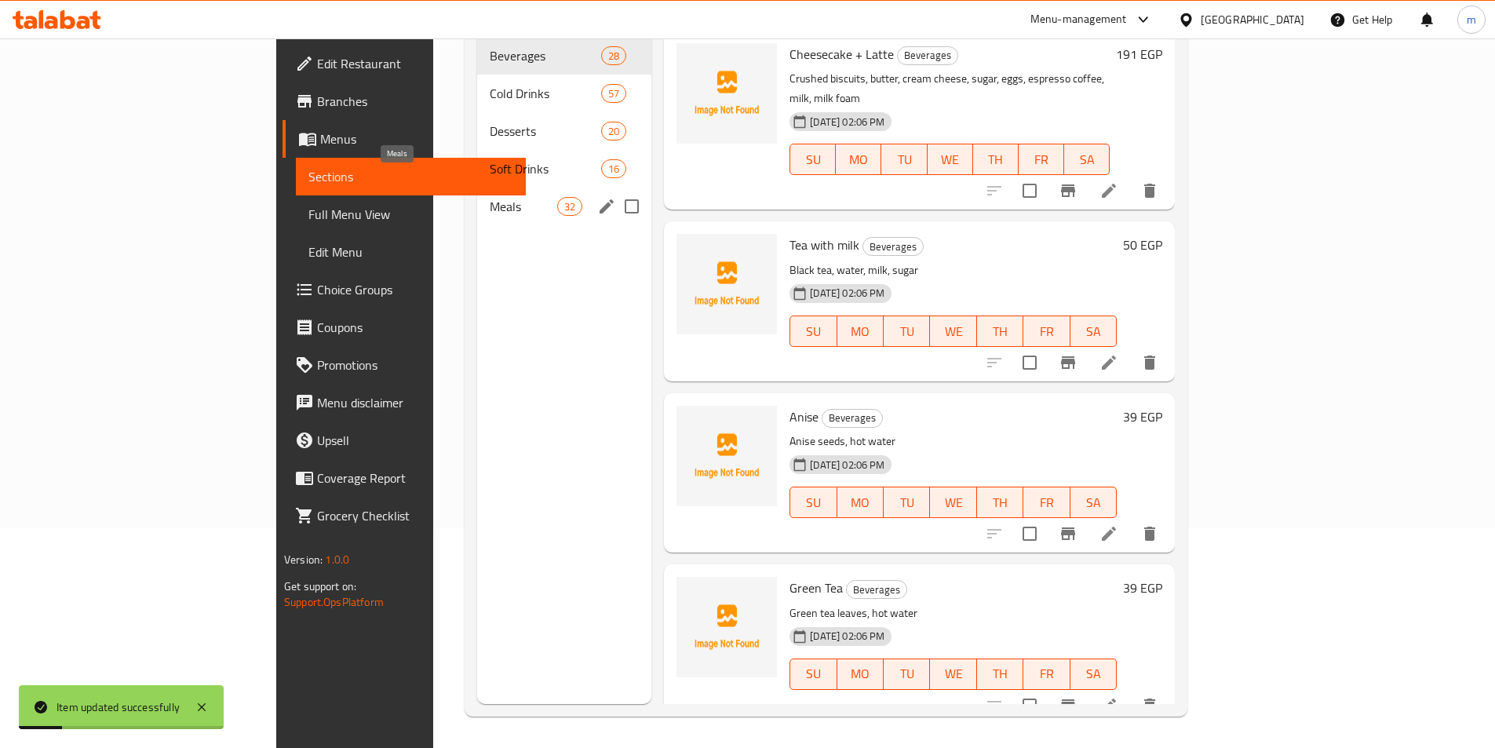
click at [490, 197] on span "Meals" at bounding box center [523, 206] width 67 height 19
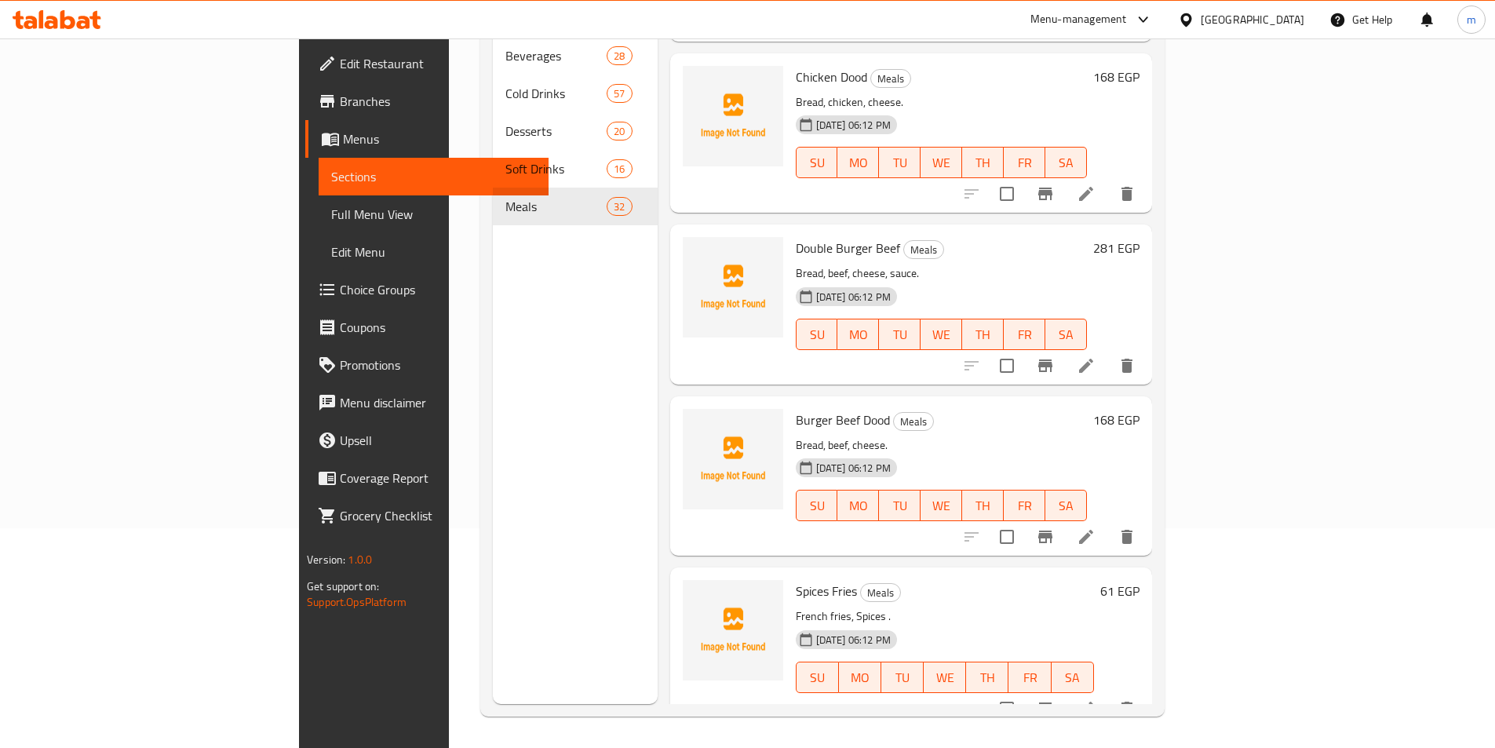
scroll to position [4698, 0]
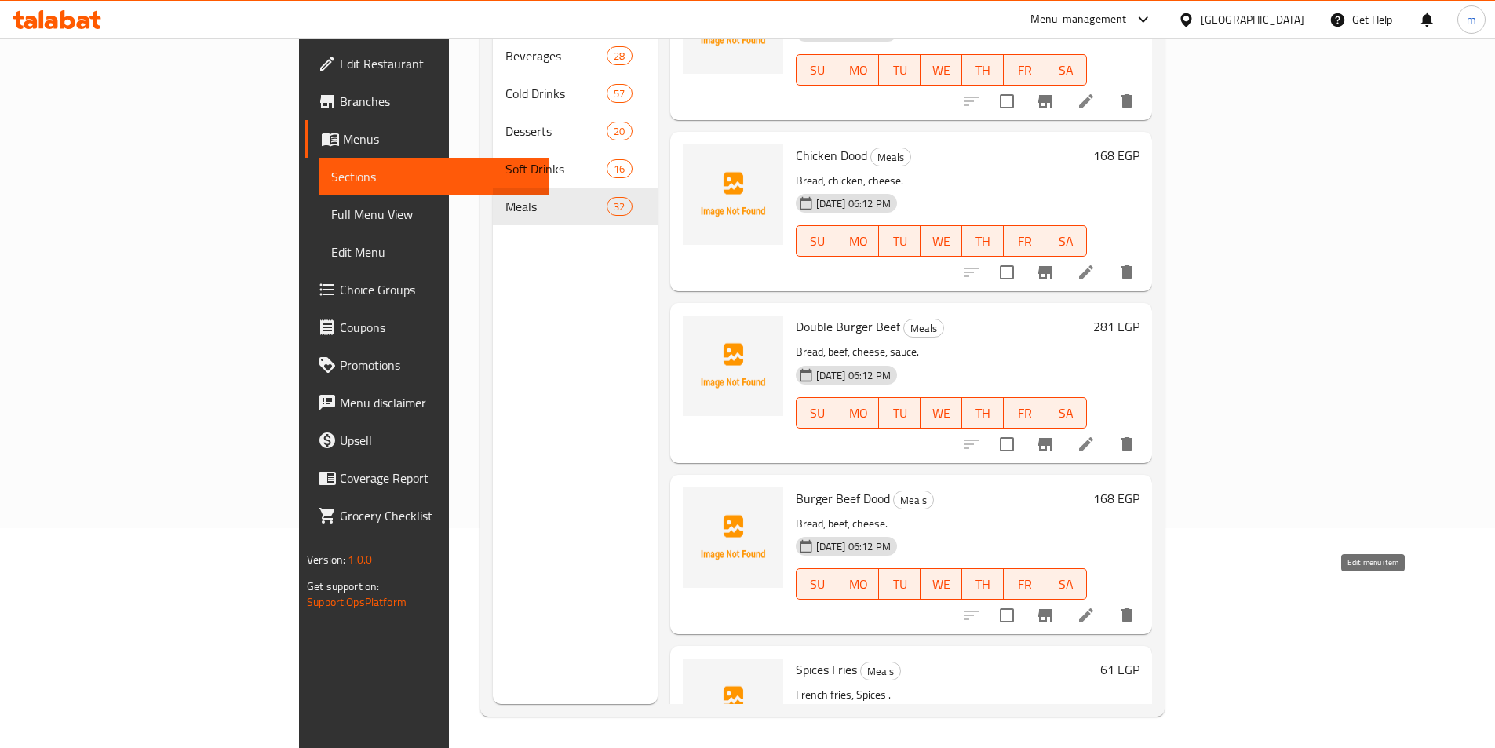
click at [1095, 606] on icon at bounding box center [1085, 615] width 19 height 19
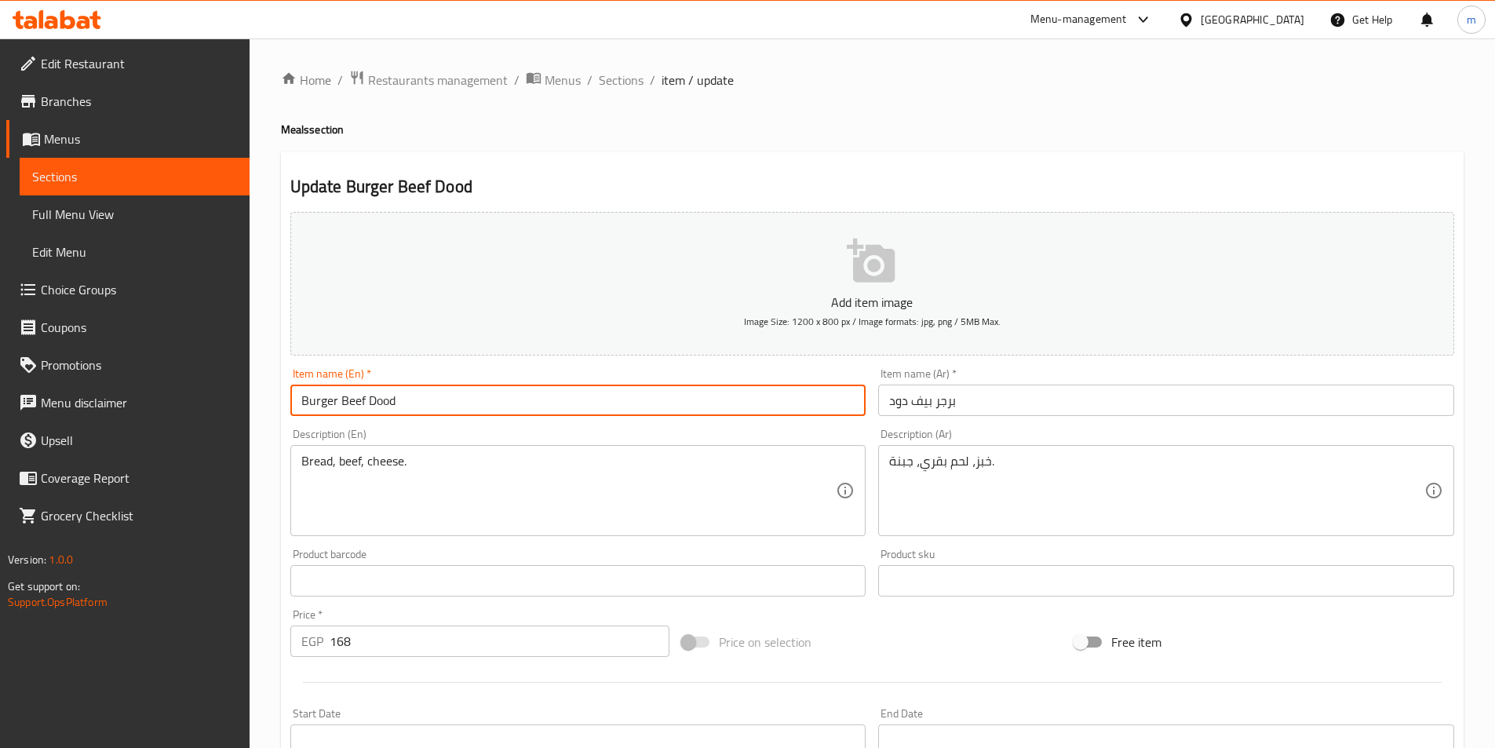
click at [377, 399] on input "Burger Beef Dood" at bounding box center [578, 399] width 576 height 31
click at [383, 399] on input "Burger Beef Dood" at bounding box center [578, 399] width 576 height 31
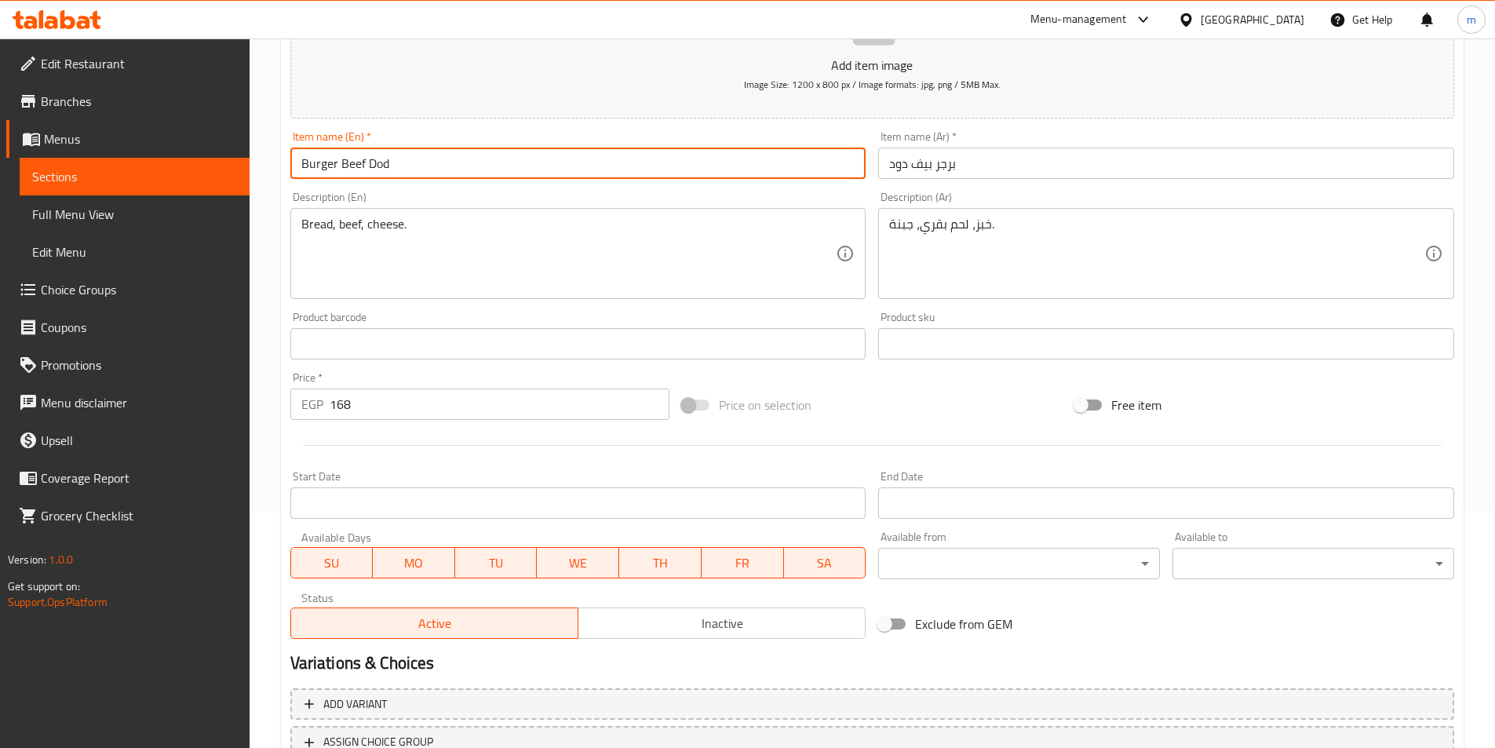
scroll to position [361, 0]
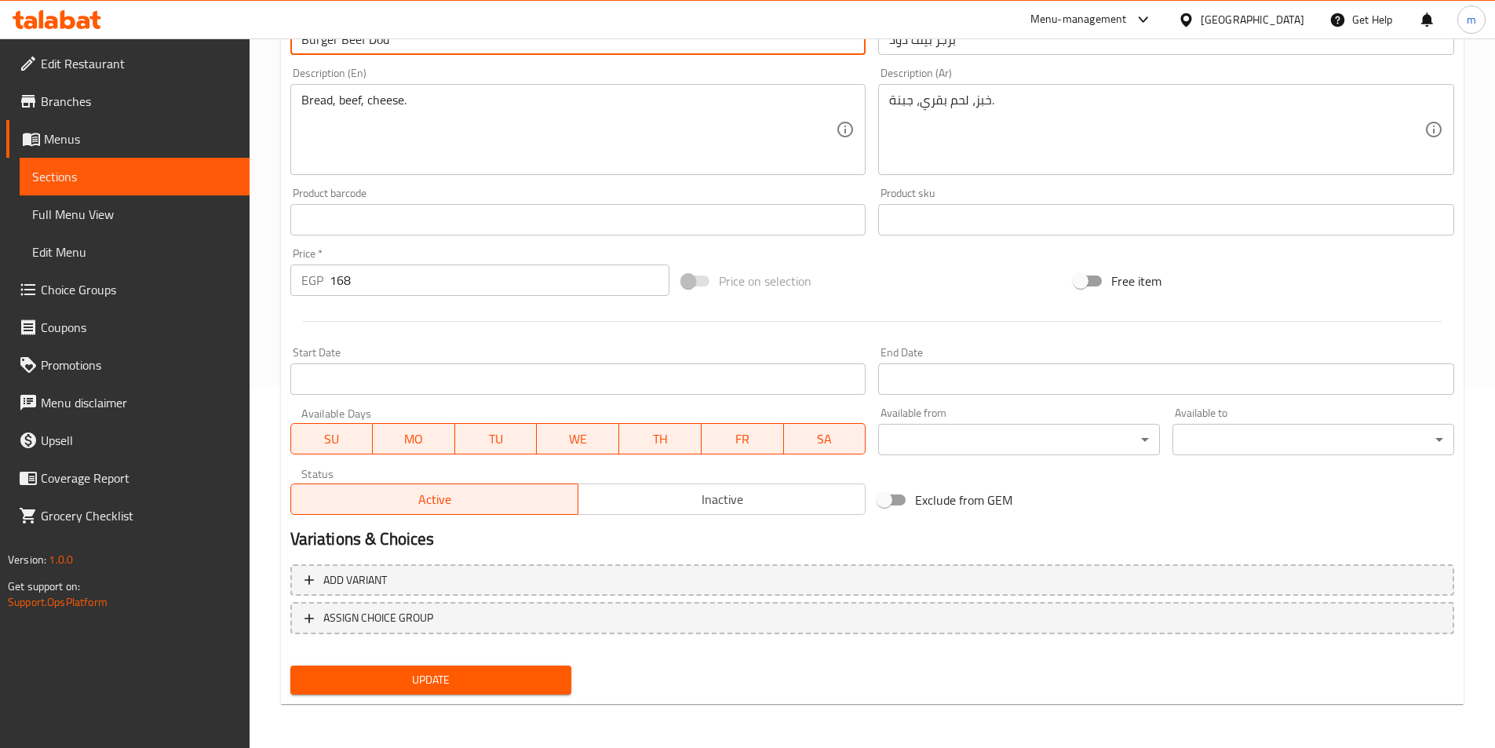
type input "Burger Beef Dod"
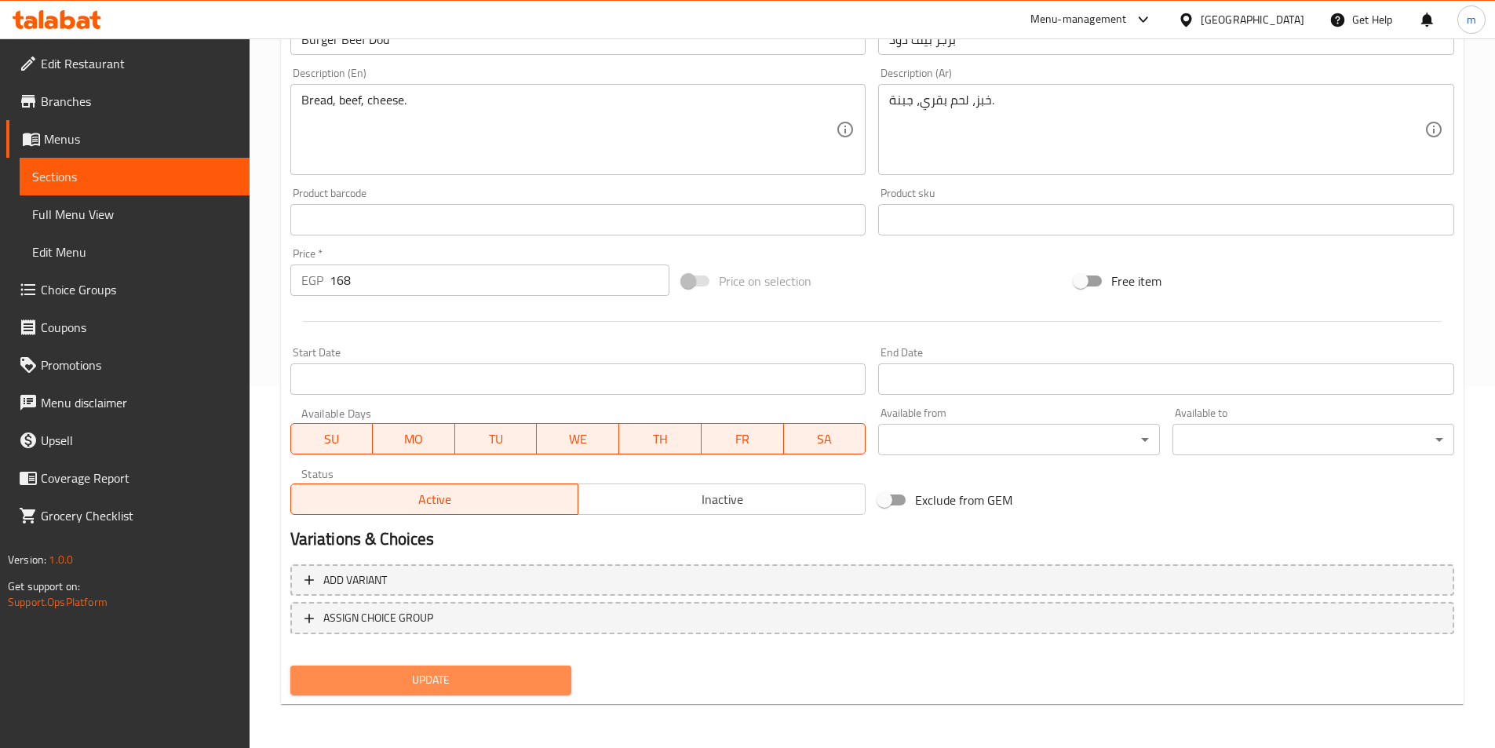
click at [404, 677] on span "Update" at bounding box center [431, 680] width 257 height 20
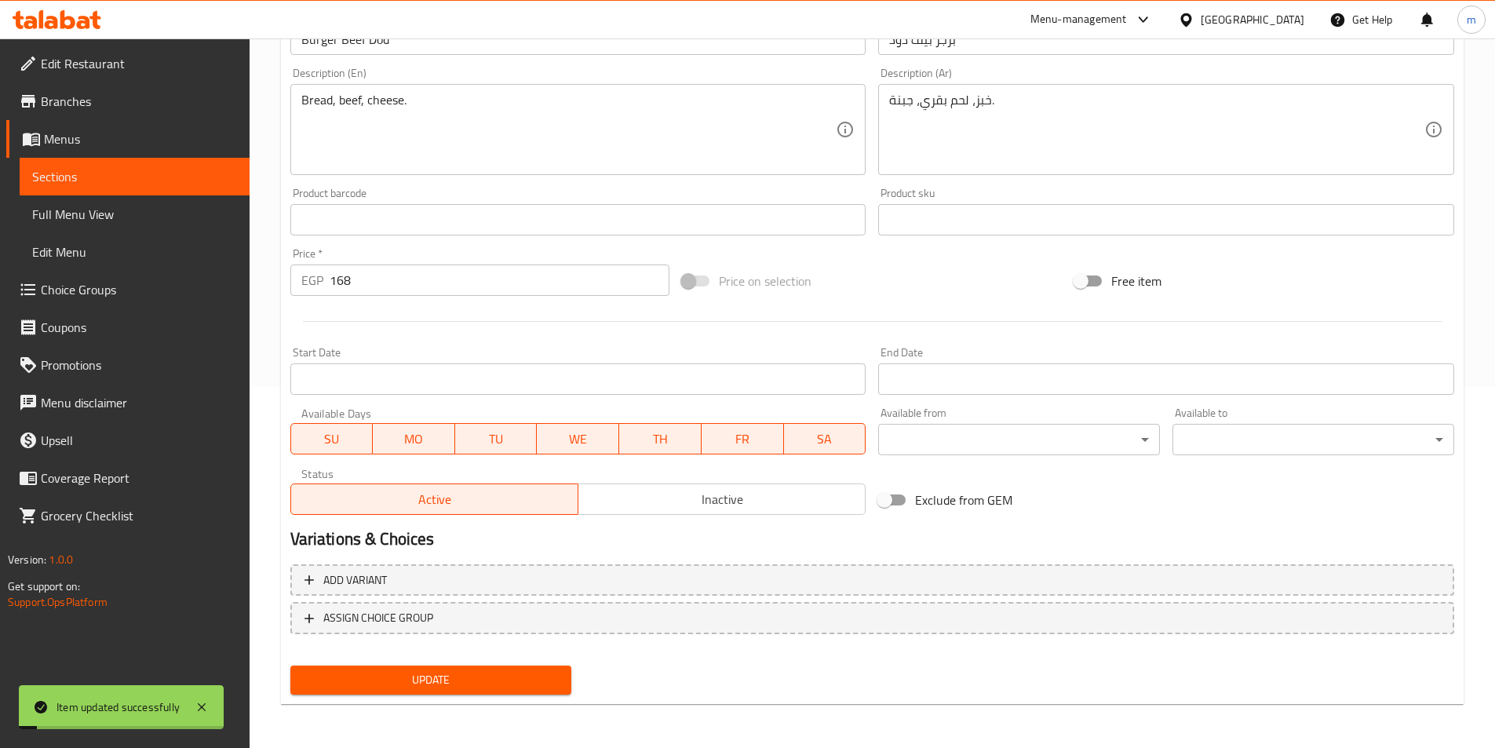
click at [199, 170] on span "Sections" at bounding box center [134, 176] width 205 height 19
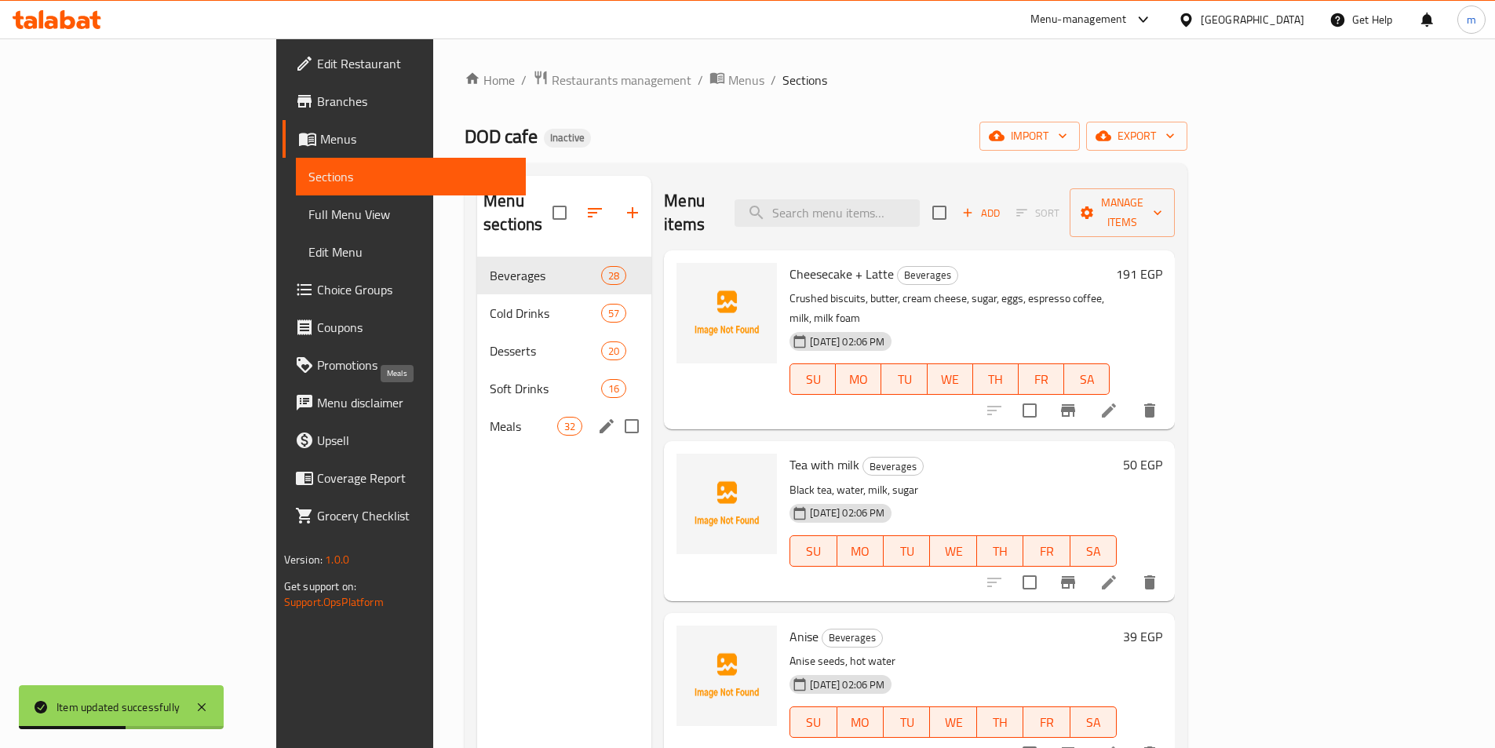
click at [490, 417] on span "Meals" at bounding box center [523, 426] width 67 height 19
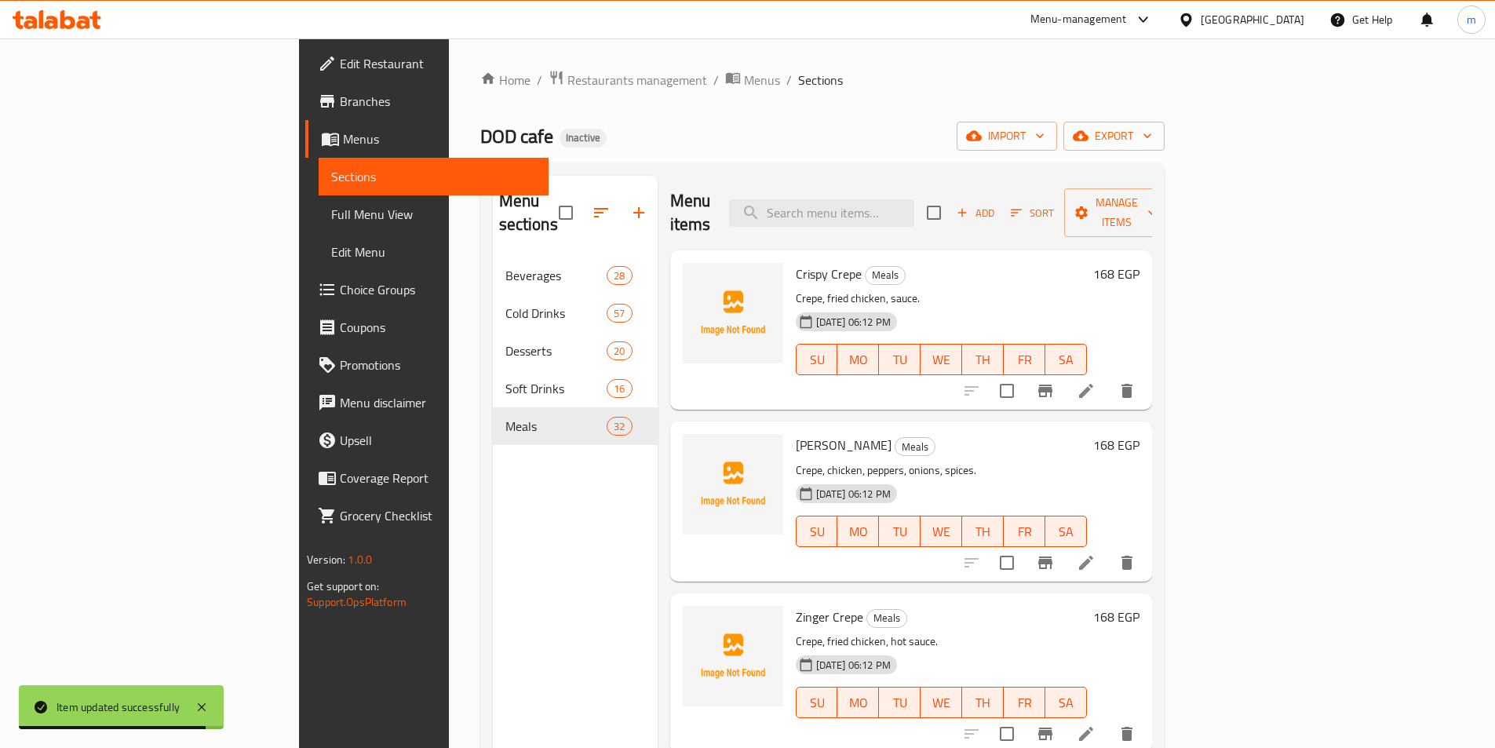
scroll to position [2786, 0]
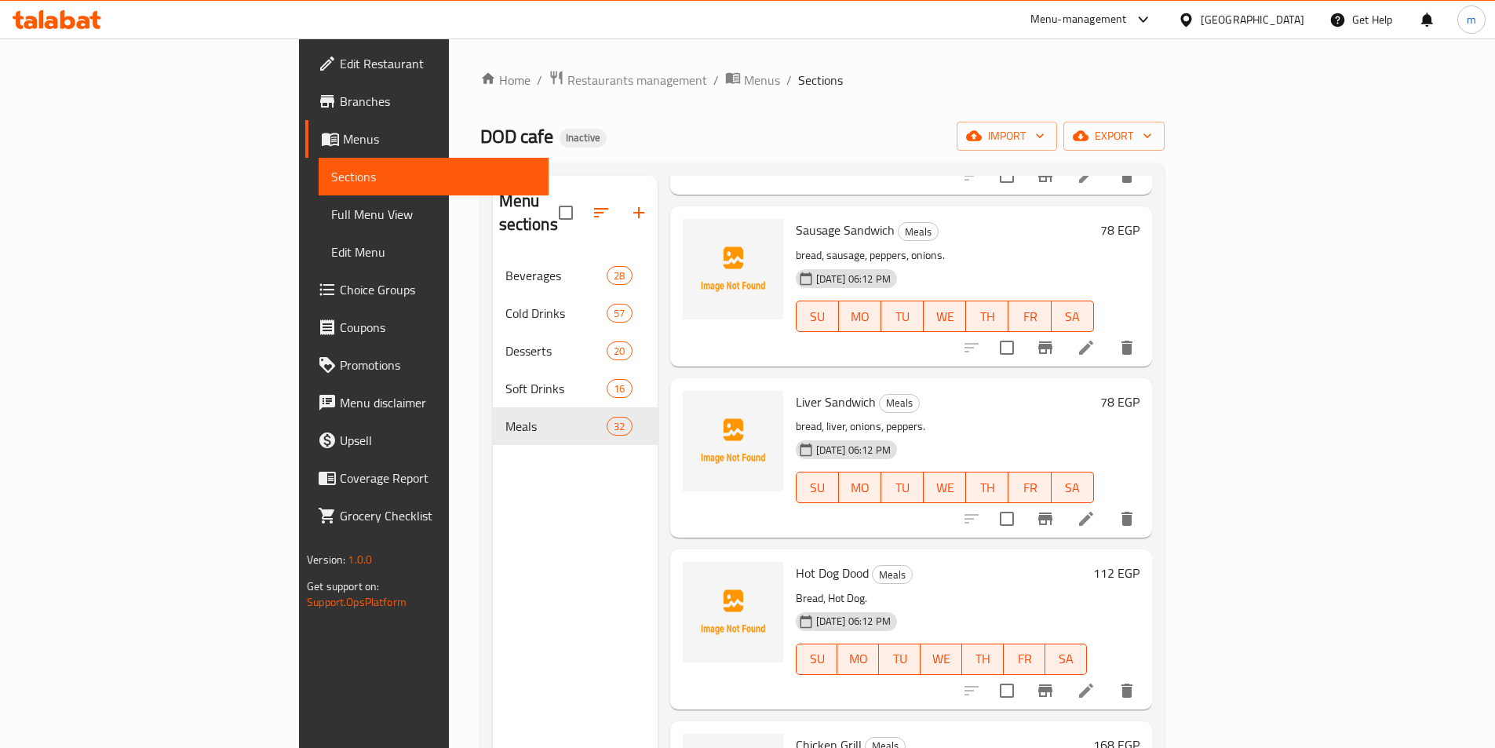
click at [1095, 681] on icon at bounding box center [1085, 690] width 19 height 19
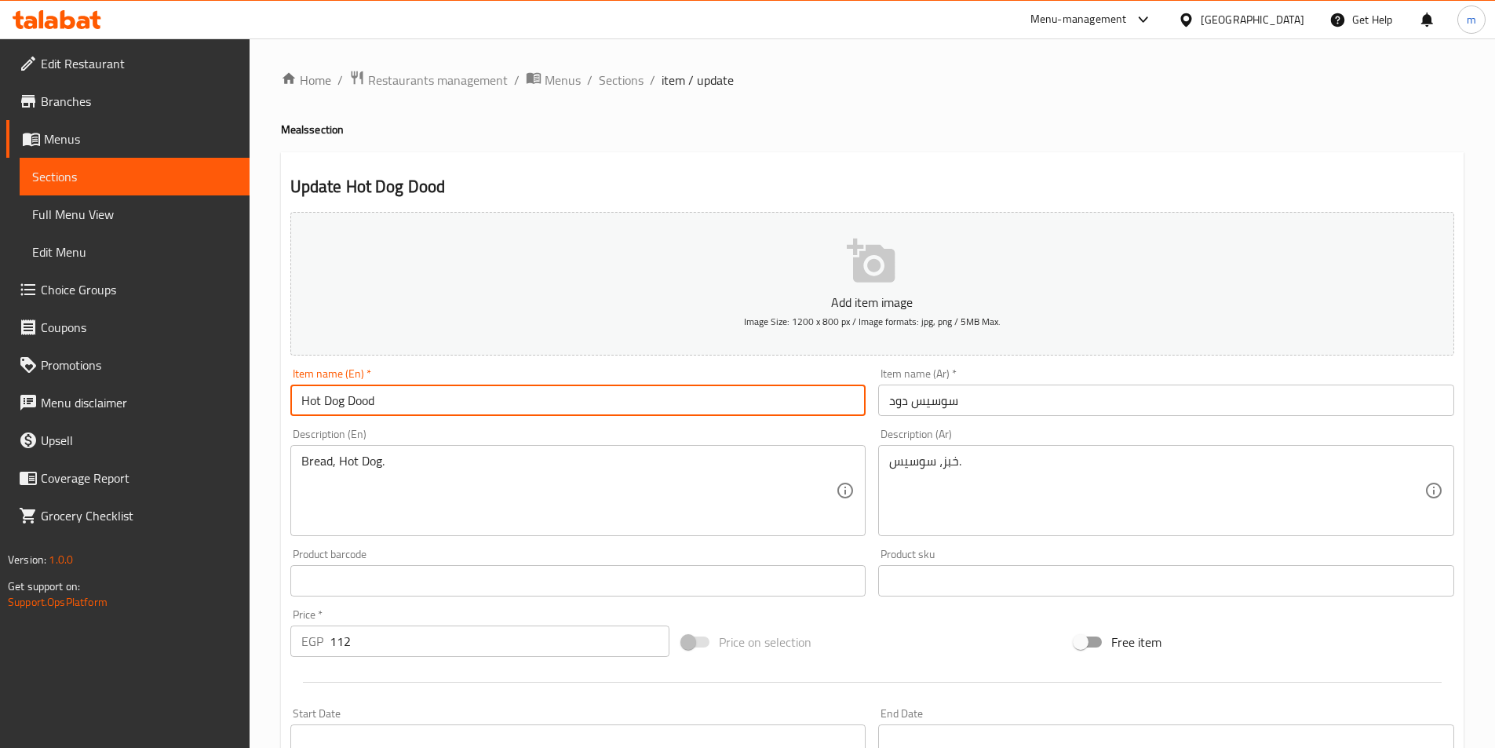
click at [363, 399] on input "Hot Dog Dood" at bounding box center [578, 399] width 576 height 31
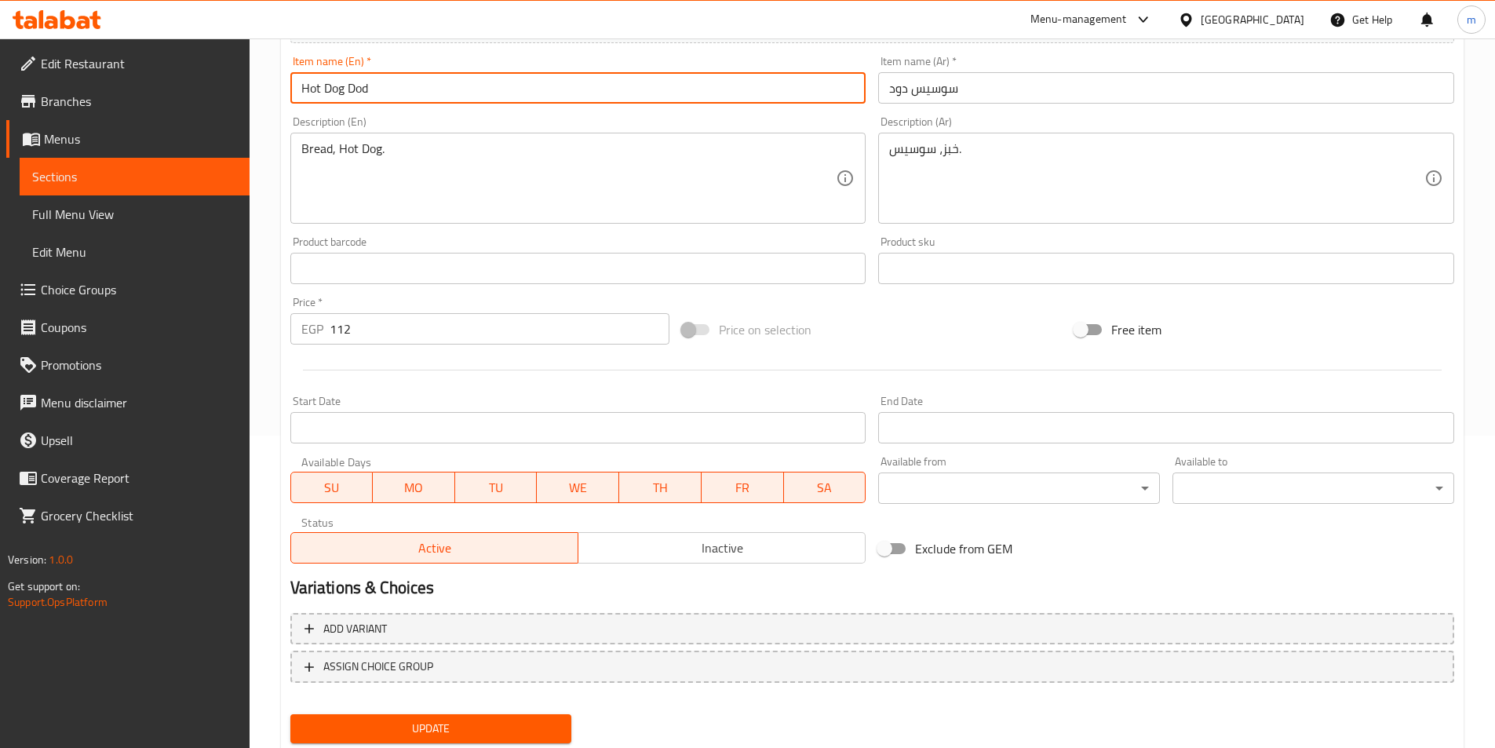
scroll to position [361, 0]
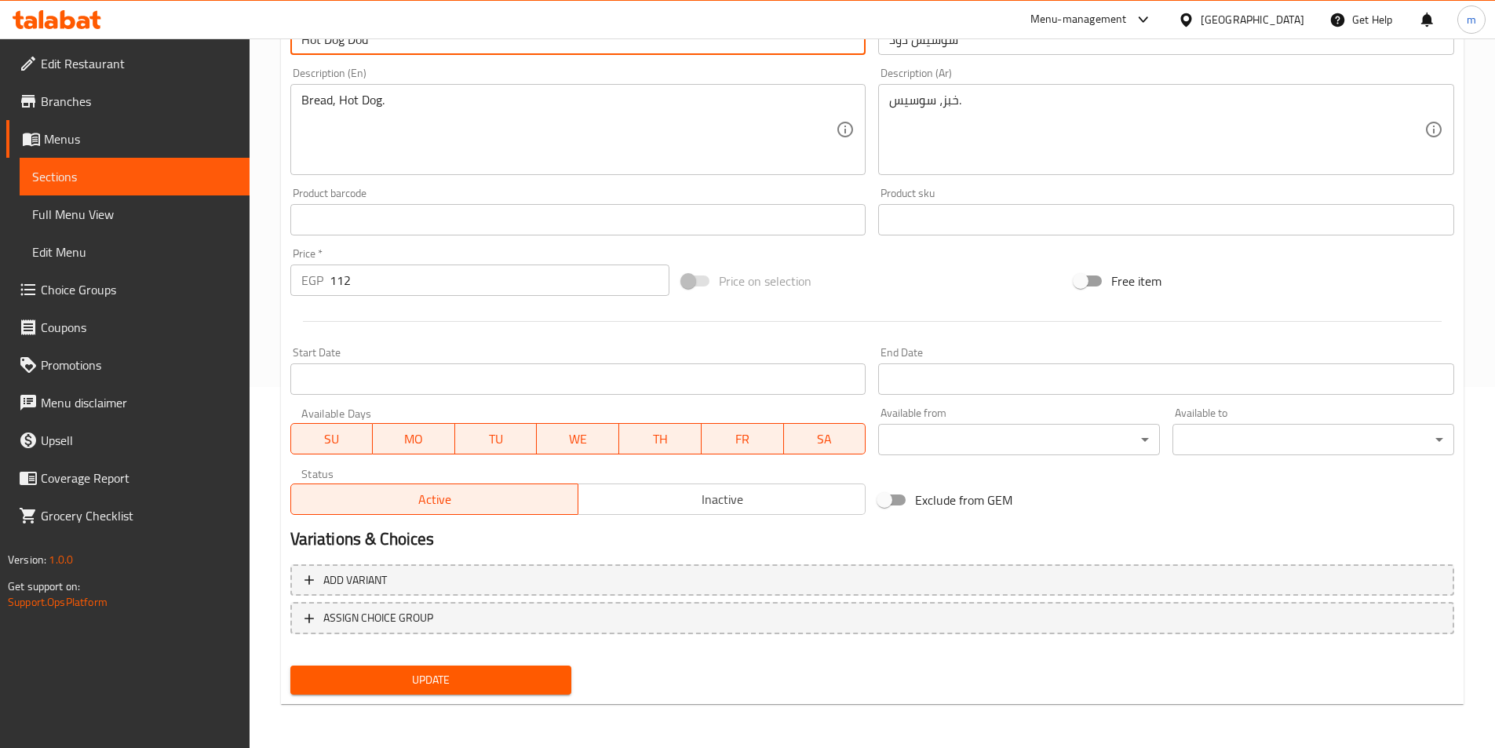
type input "Hot Dog Dod"
click at [359, 677] on span "Update" at bounding box center [431, 680] width 257 height 20
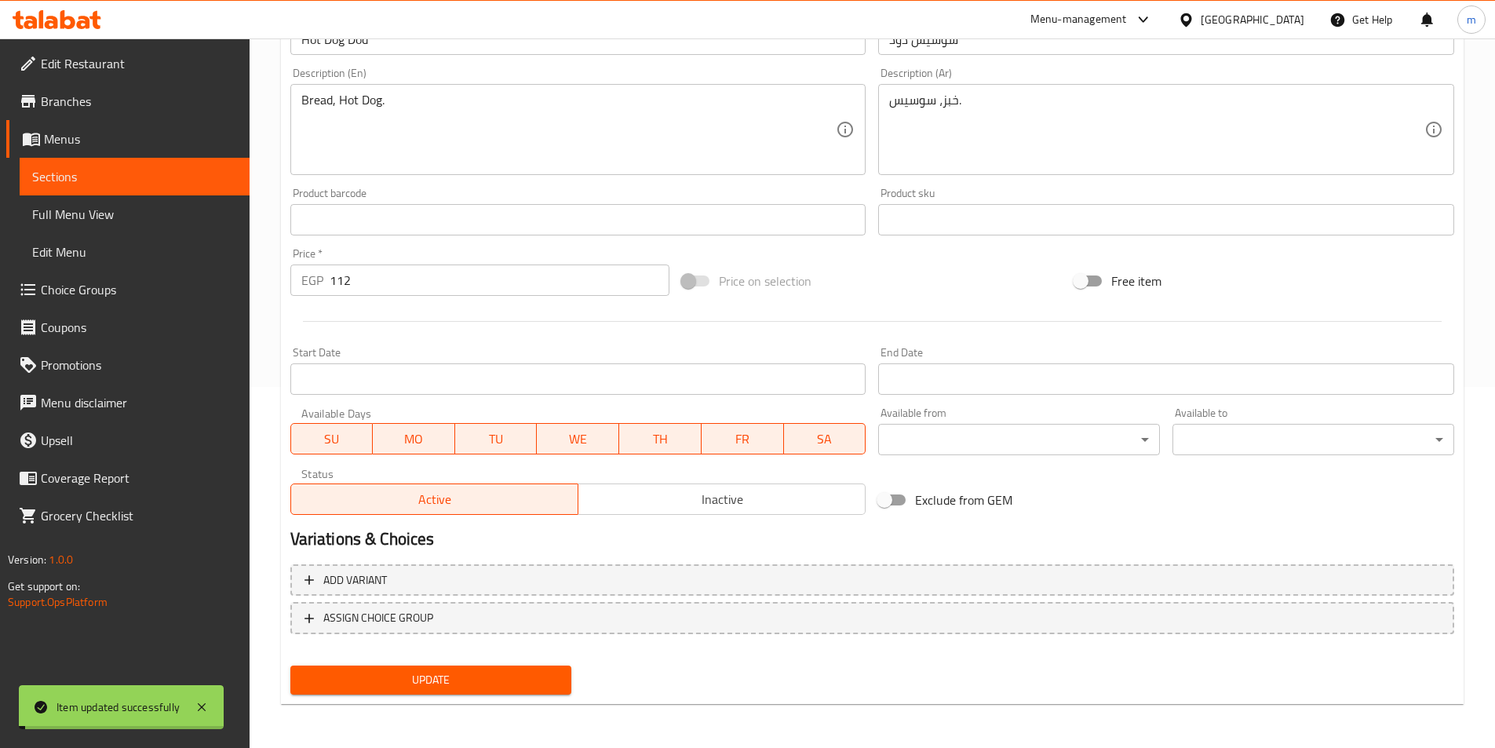
click at [90, 162] on link "Sections" at bounding box center [135, 177] width 230 height 38
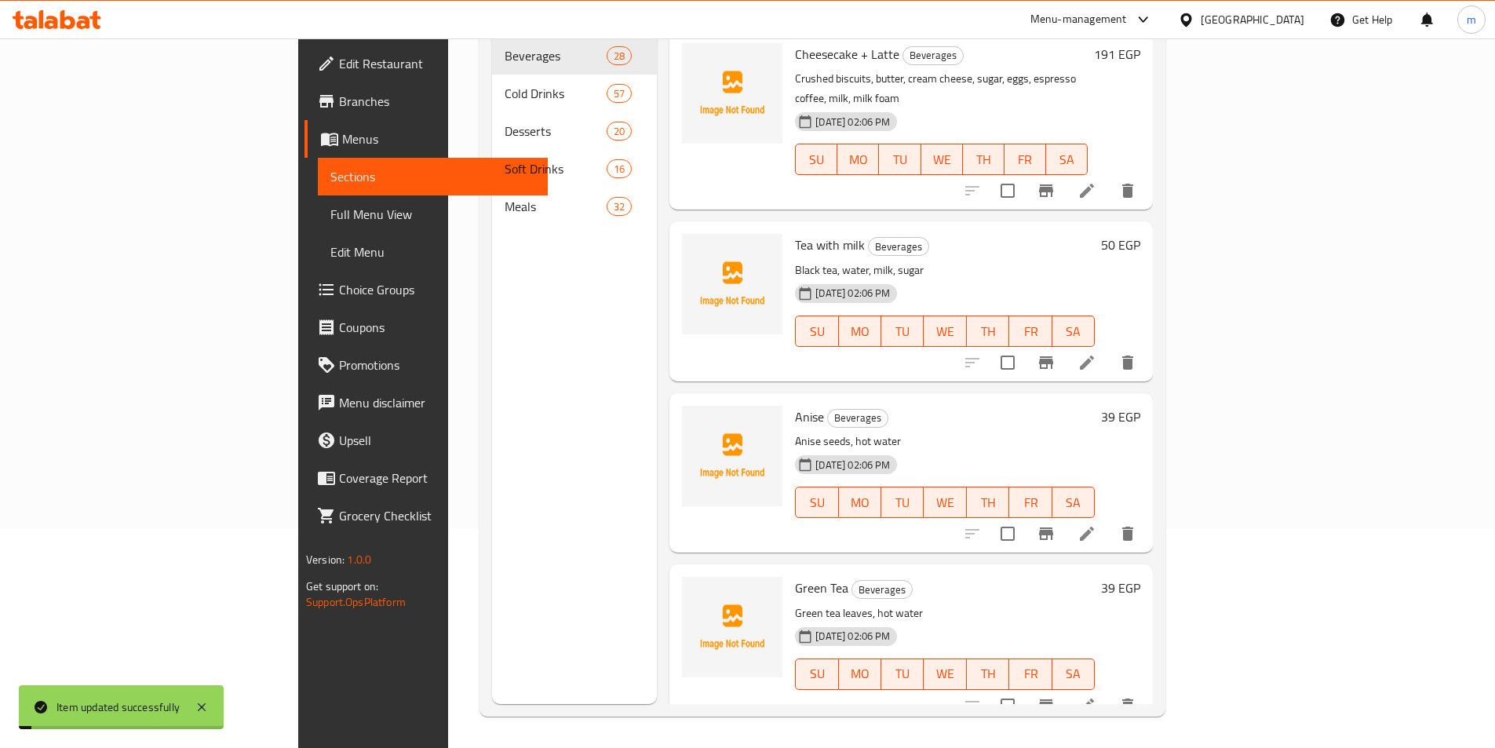
scroll to position [220, 0]
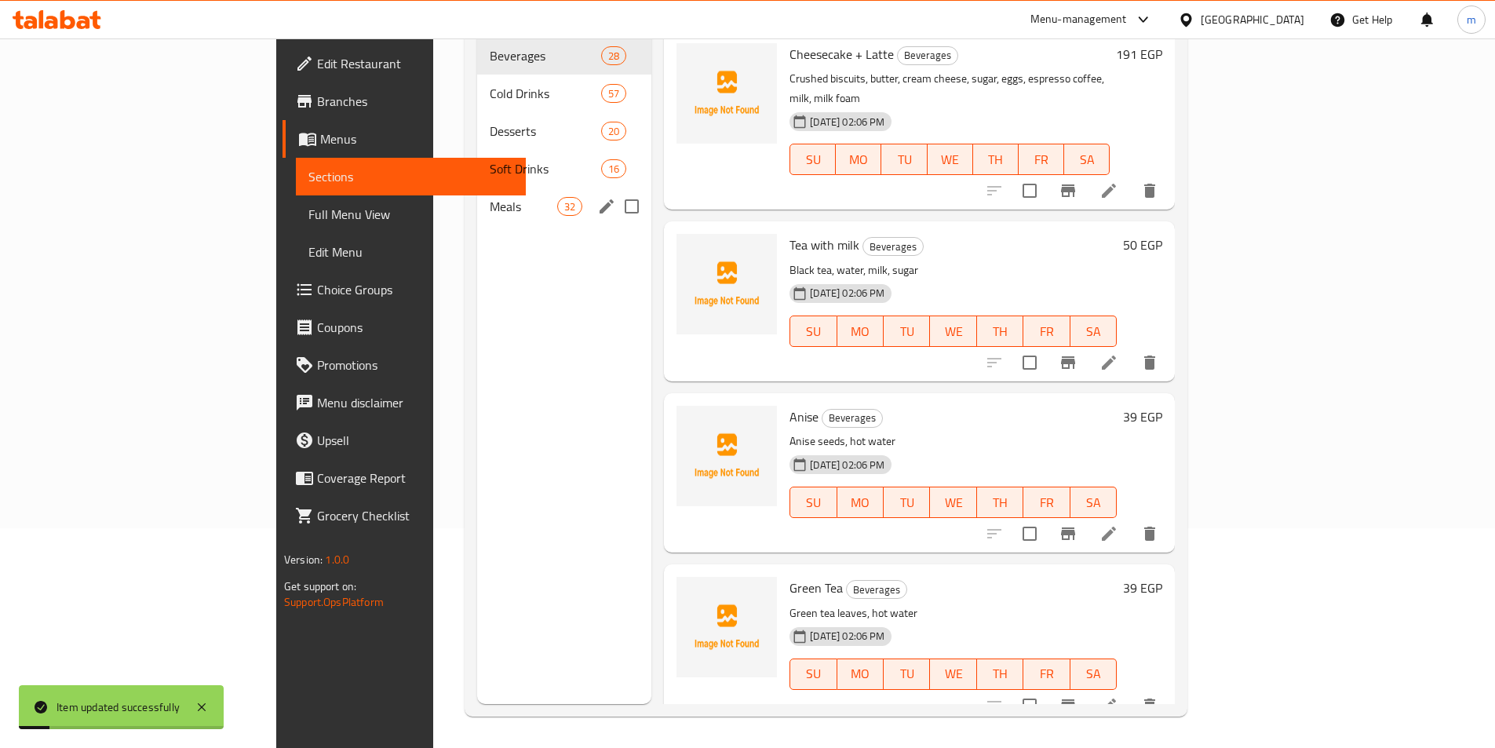
click at [477, 192] on div "Meals 32" at bounding box center [564, 207] width 174 height 38
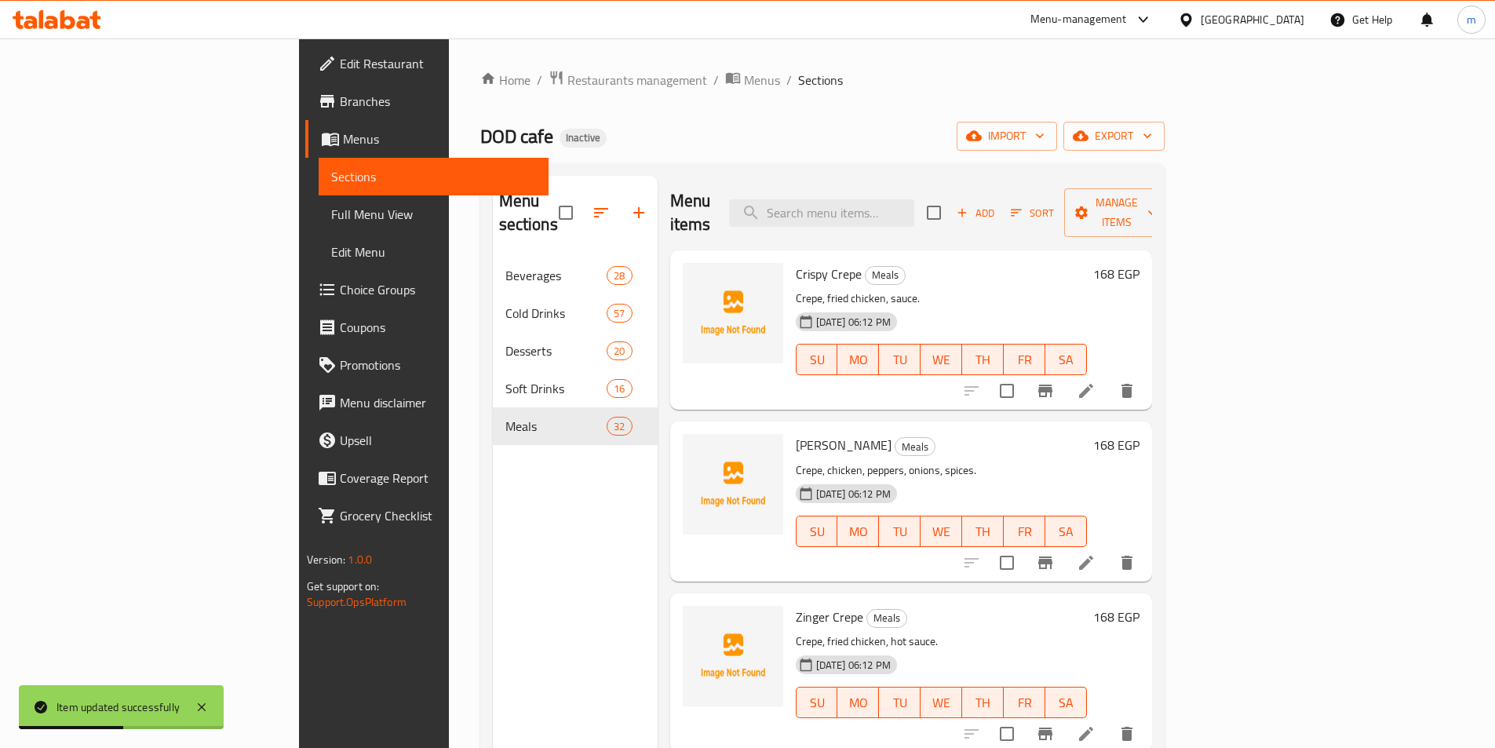
scroll to position [3129, 0]
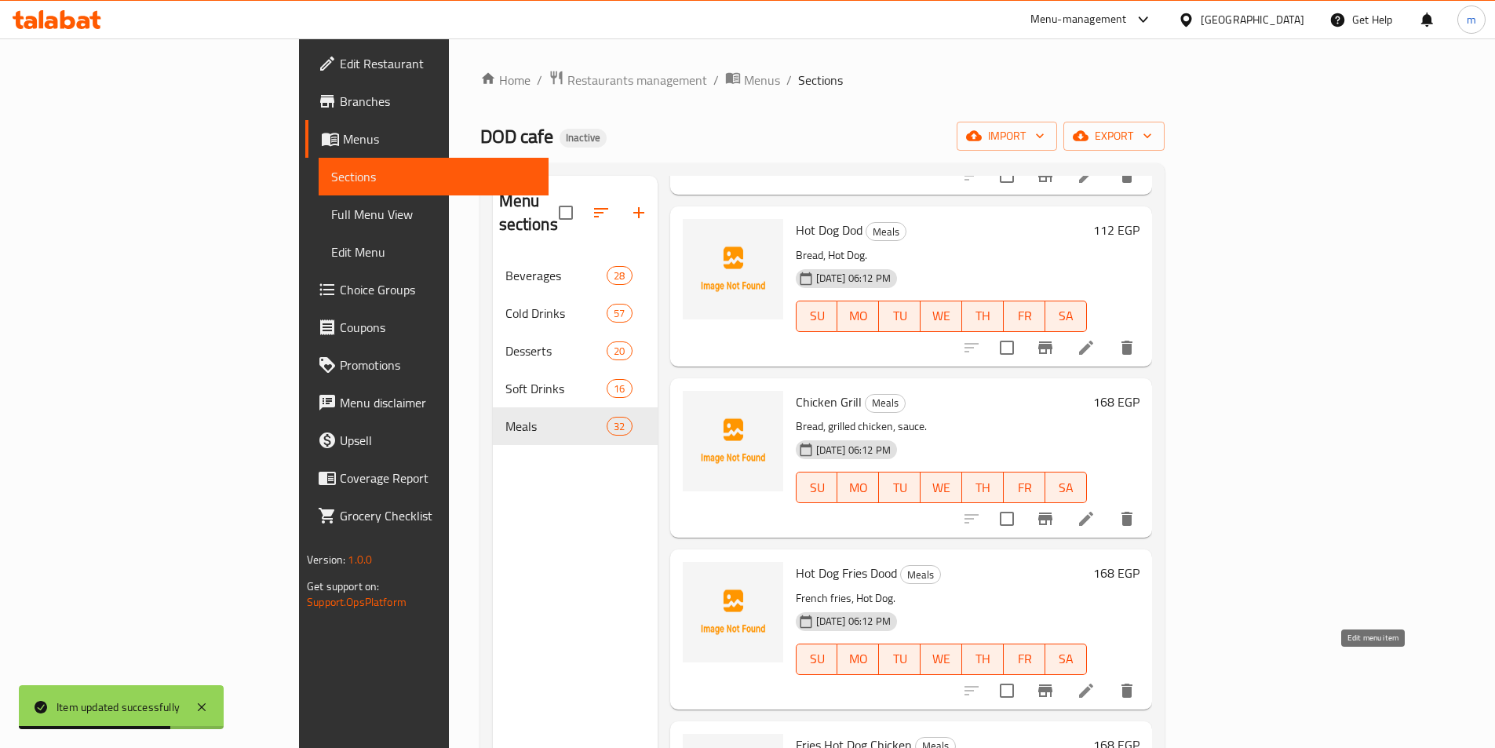
click at [1095, 681] on icon at bounding box center [1085, 690] width 19 height 19
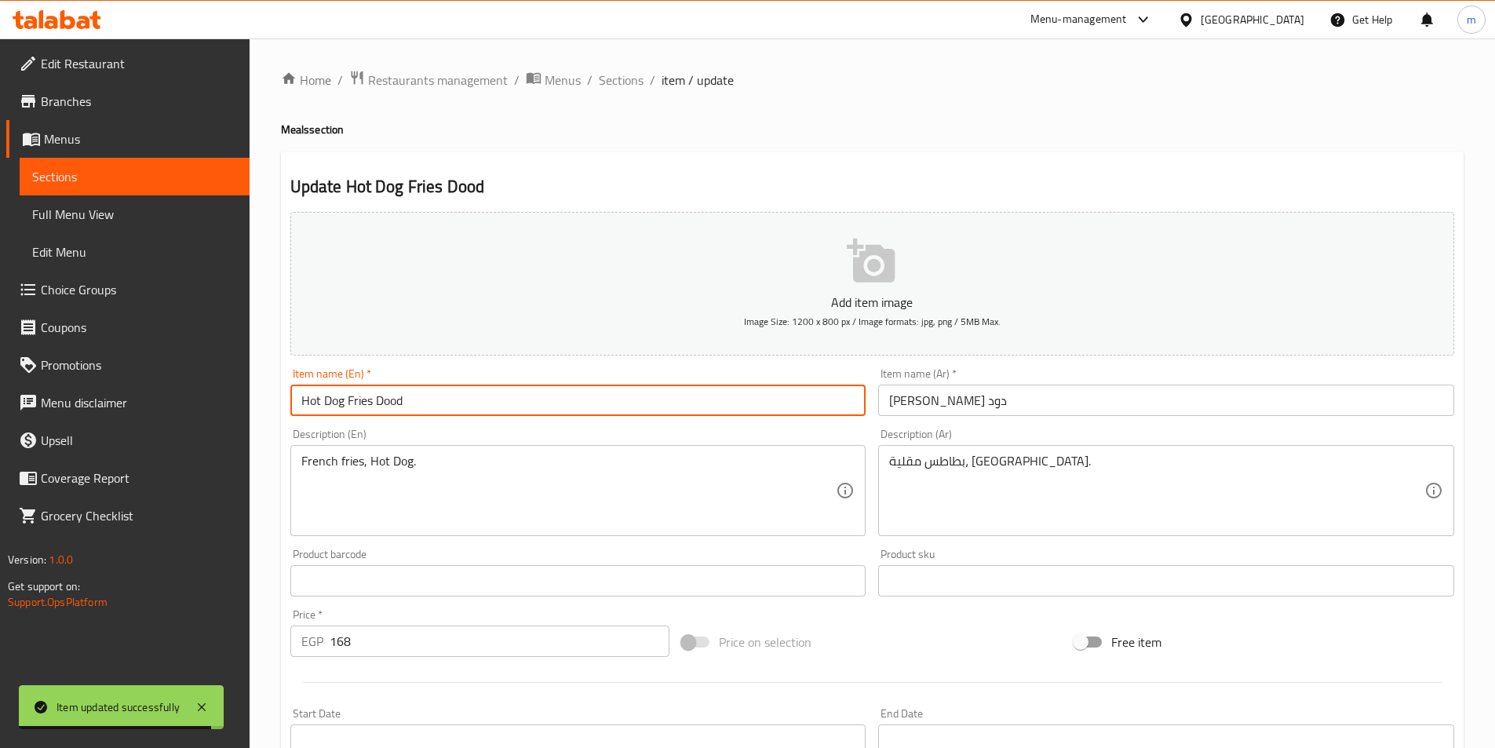
click at [388, 405] on input "Hot Dog Fries Dood" at bounding box center [578, 399] width 576 height 31
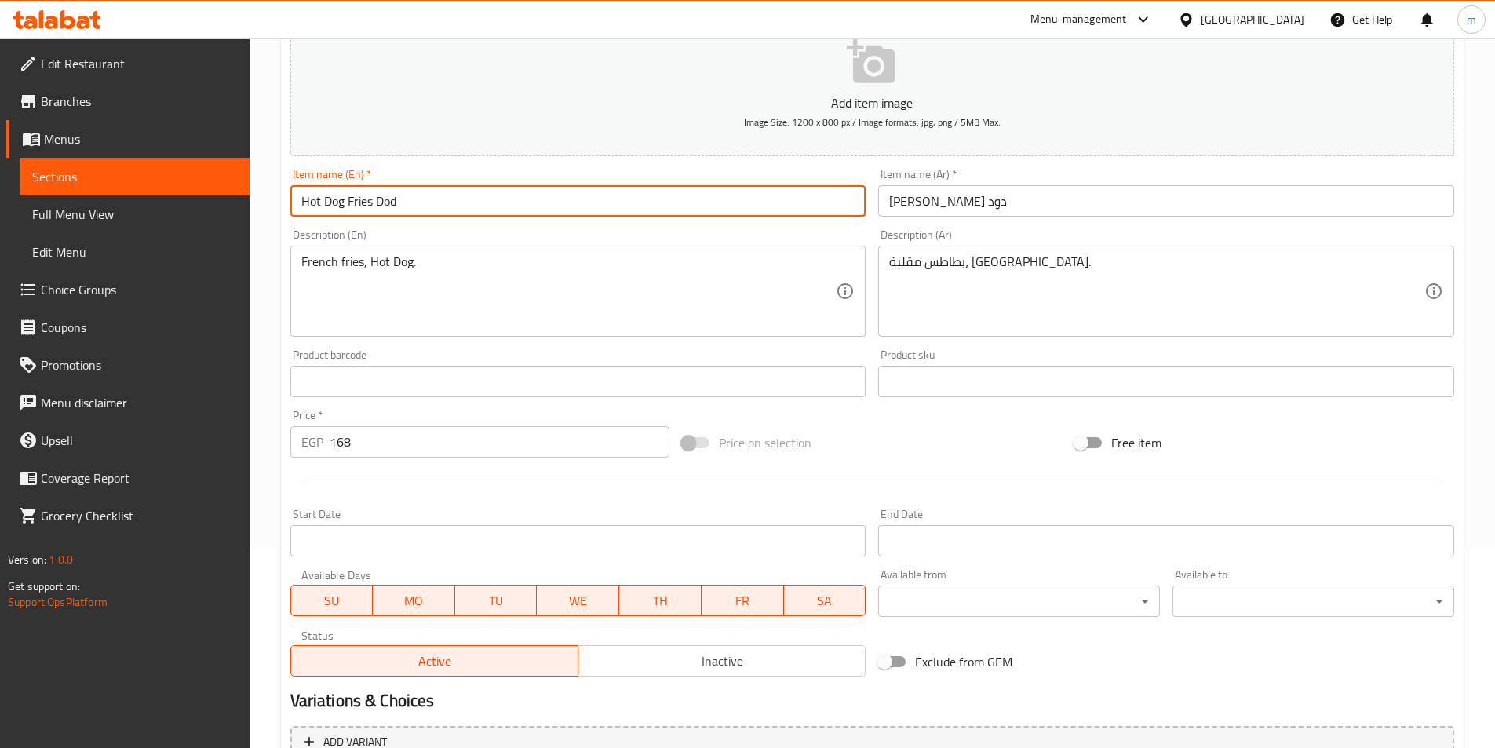
scroll to position [361, 0]
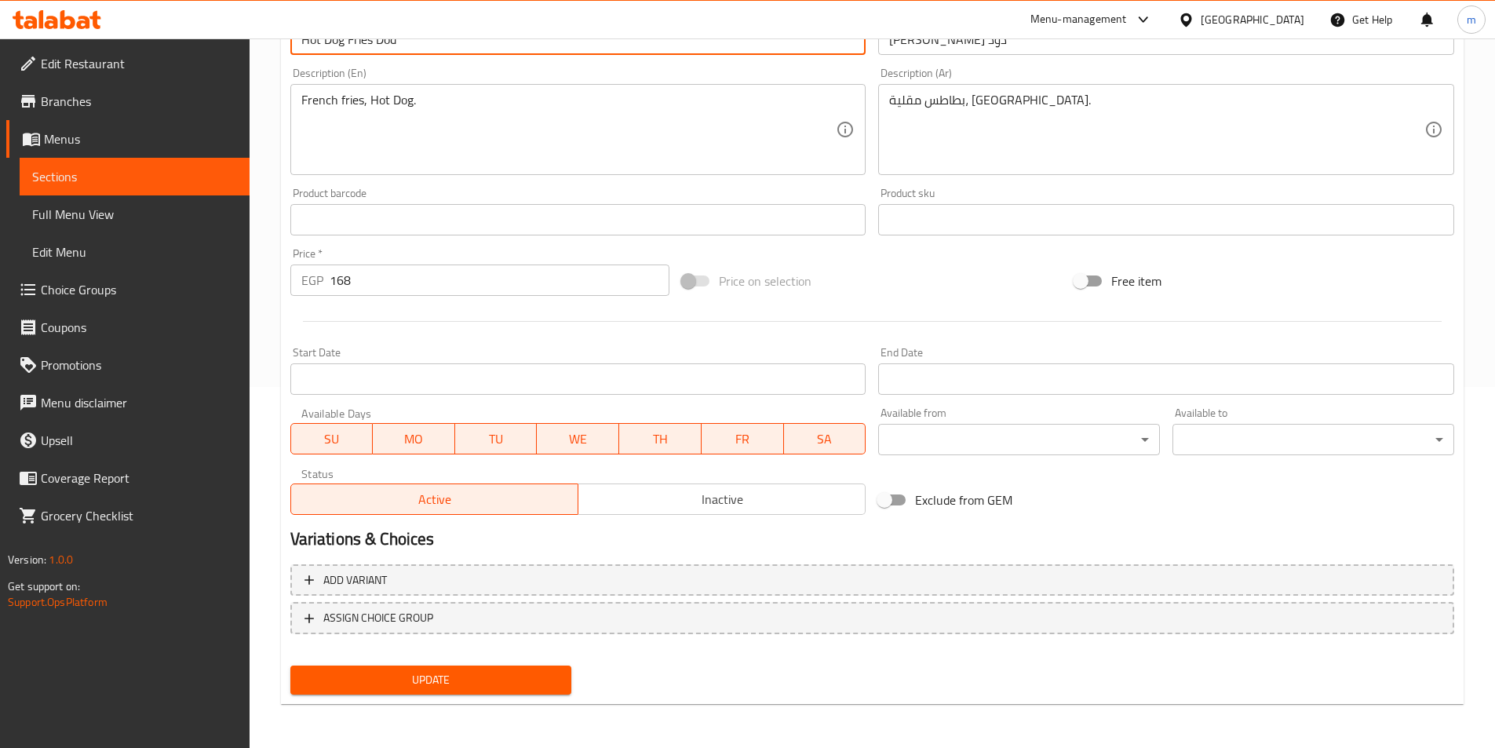
type input "Hot Dog Fries Dod"
click at [391, 680] on span "Update" at bounding box center [431, 680] width 257 height 20
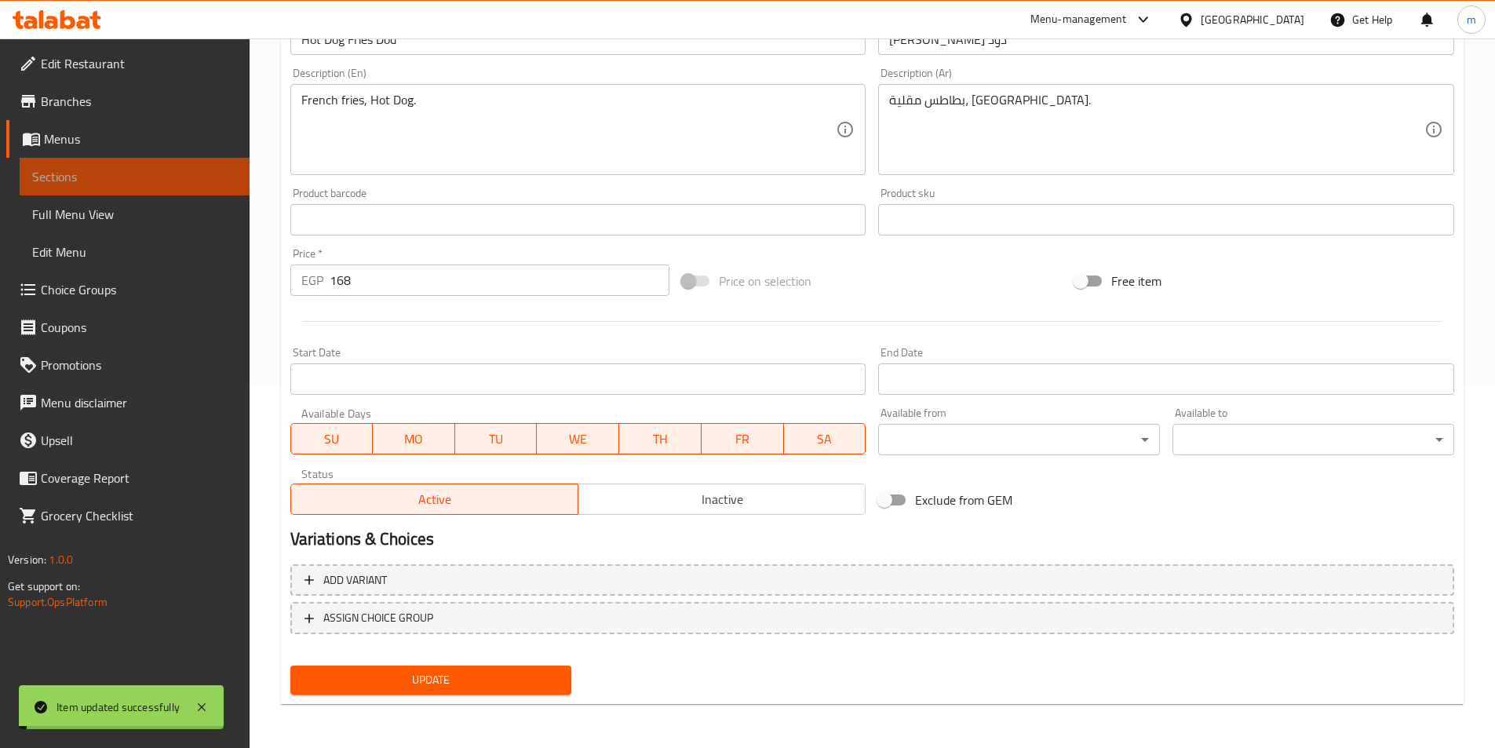
click at [133, 187] on link "Sections" at bounding box center [135, 177] width 230 height 38
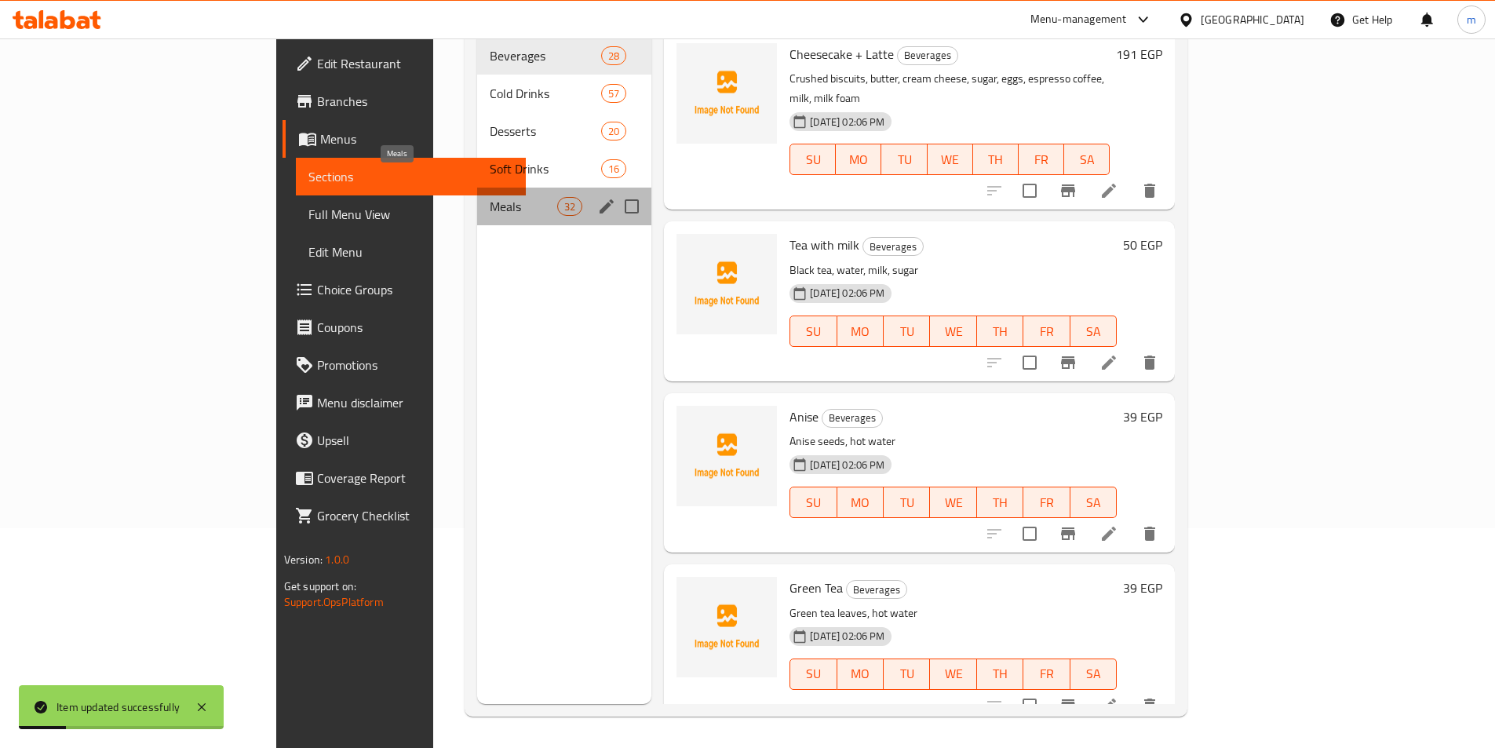
click at [490, 197] on span "Meals" at bounding box center [523, 206] width 67 height 19
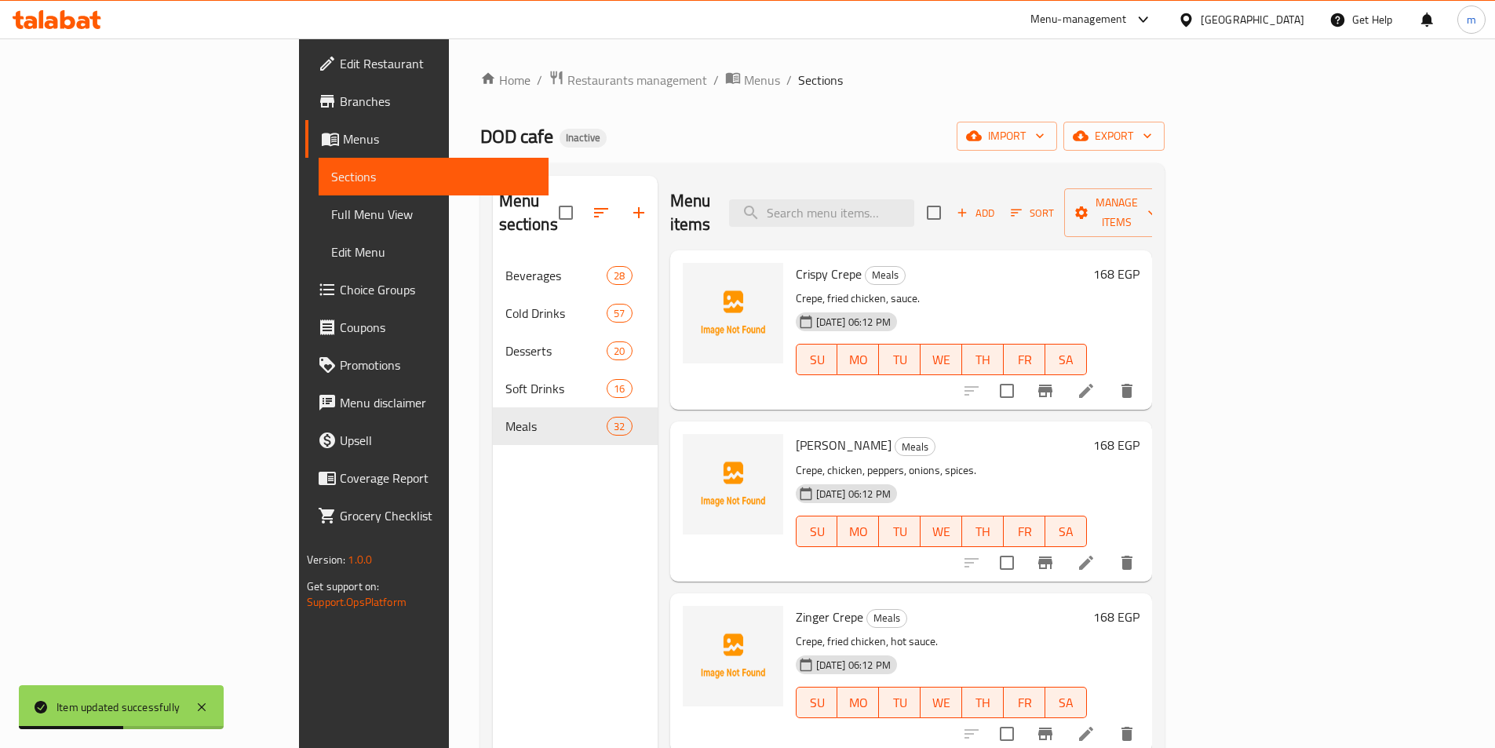
scroll to position [3643, 0]
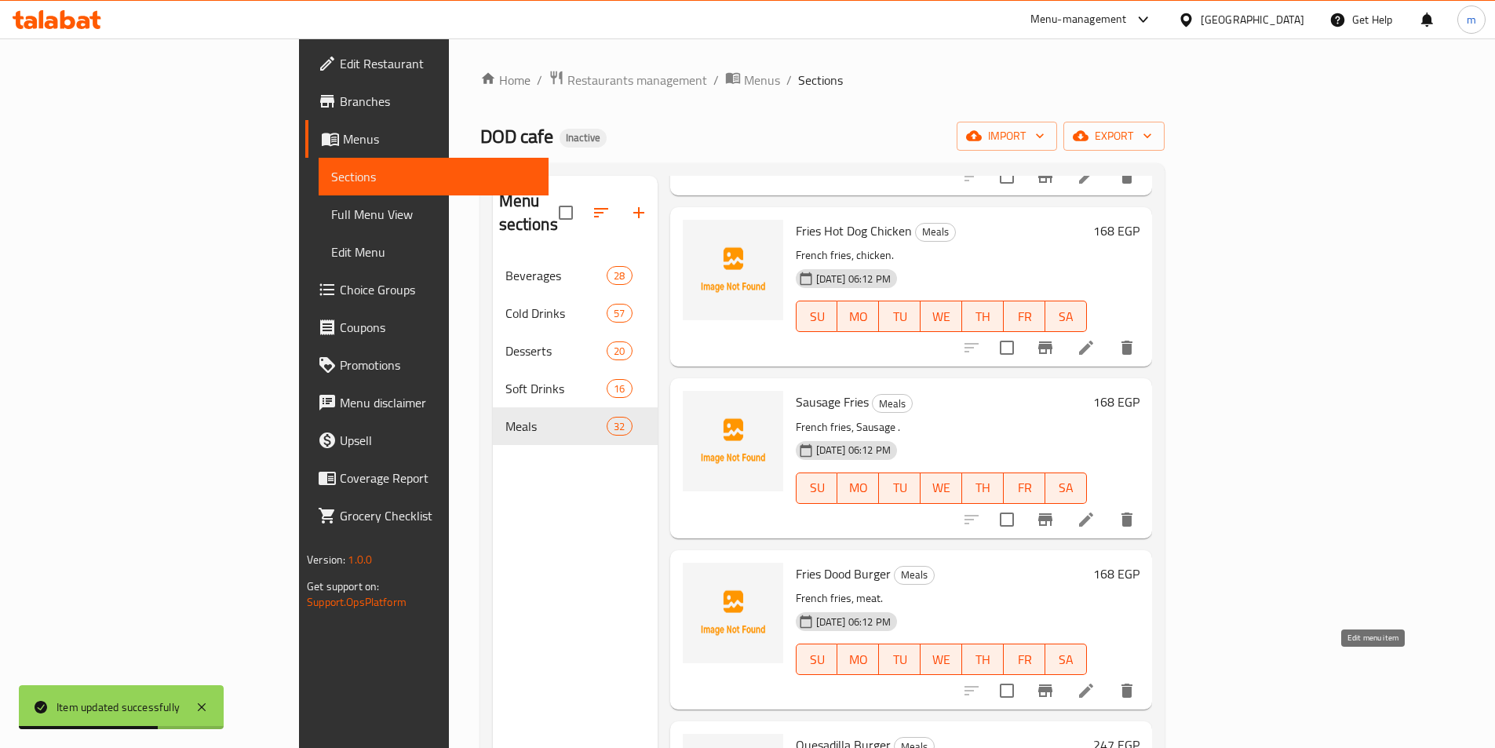
click at [1095, 681] on icon at bounding box center [1085, 690] width 19 height 19
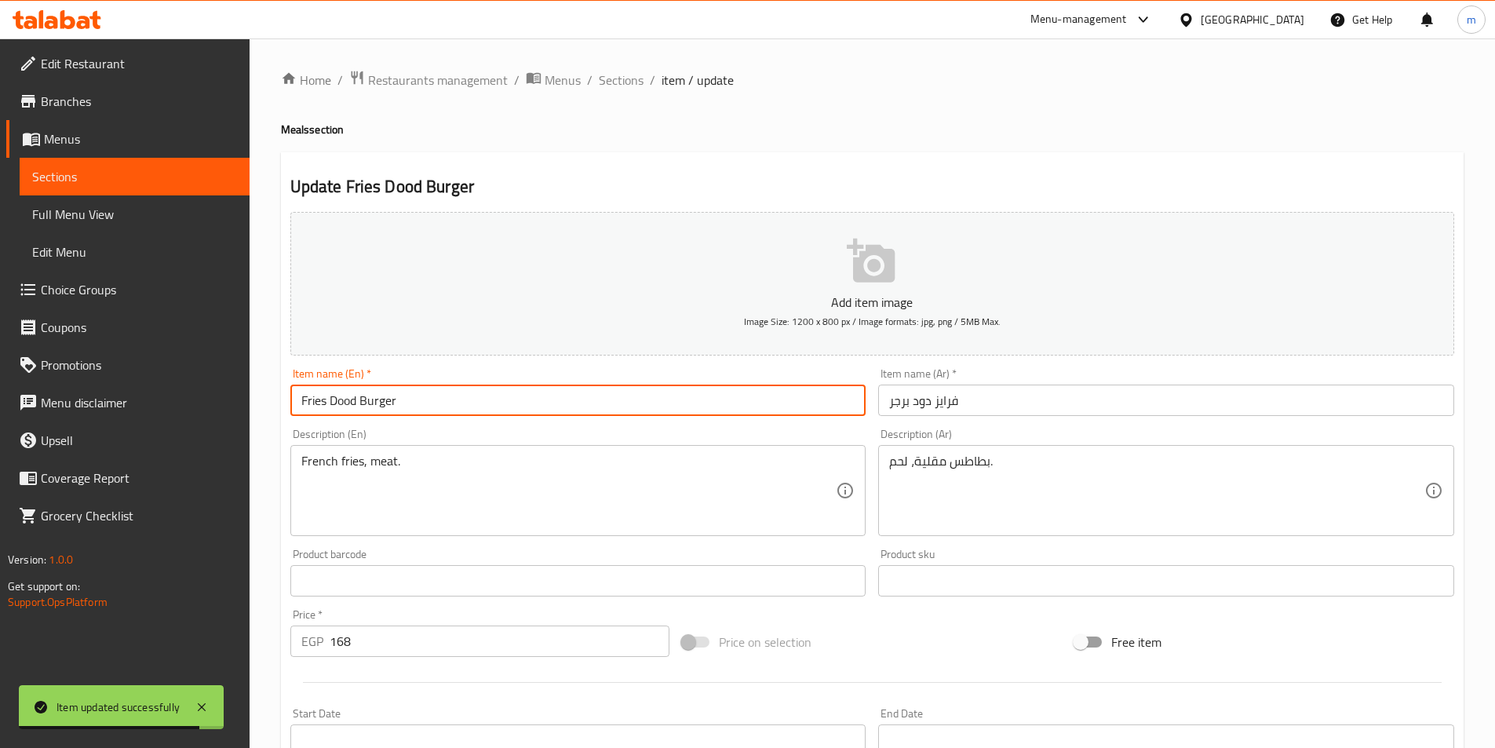
click at [341, 401] on input "Fries Dood Burger" at bounding box center [578, 399] width 576 height 31
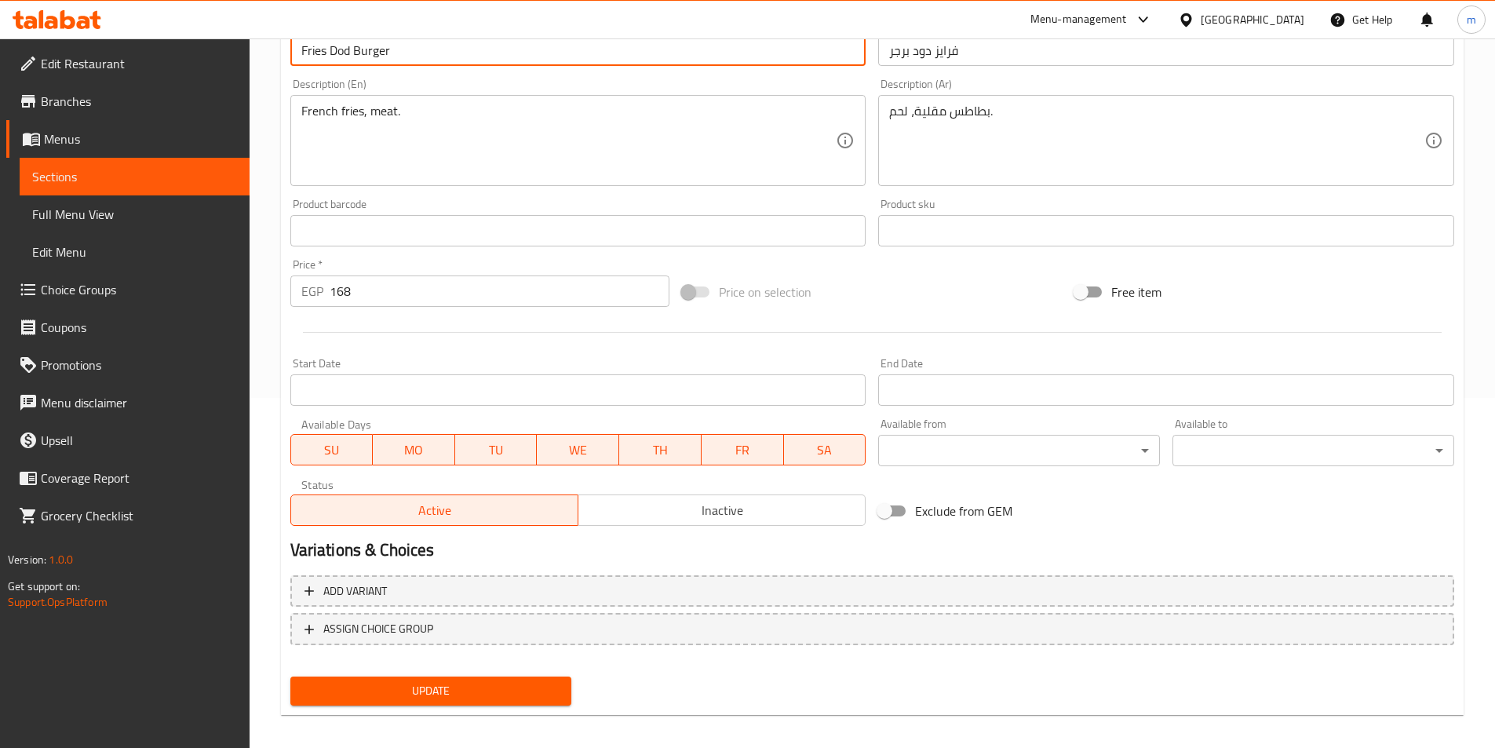
scroll to position [361, 0]
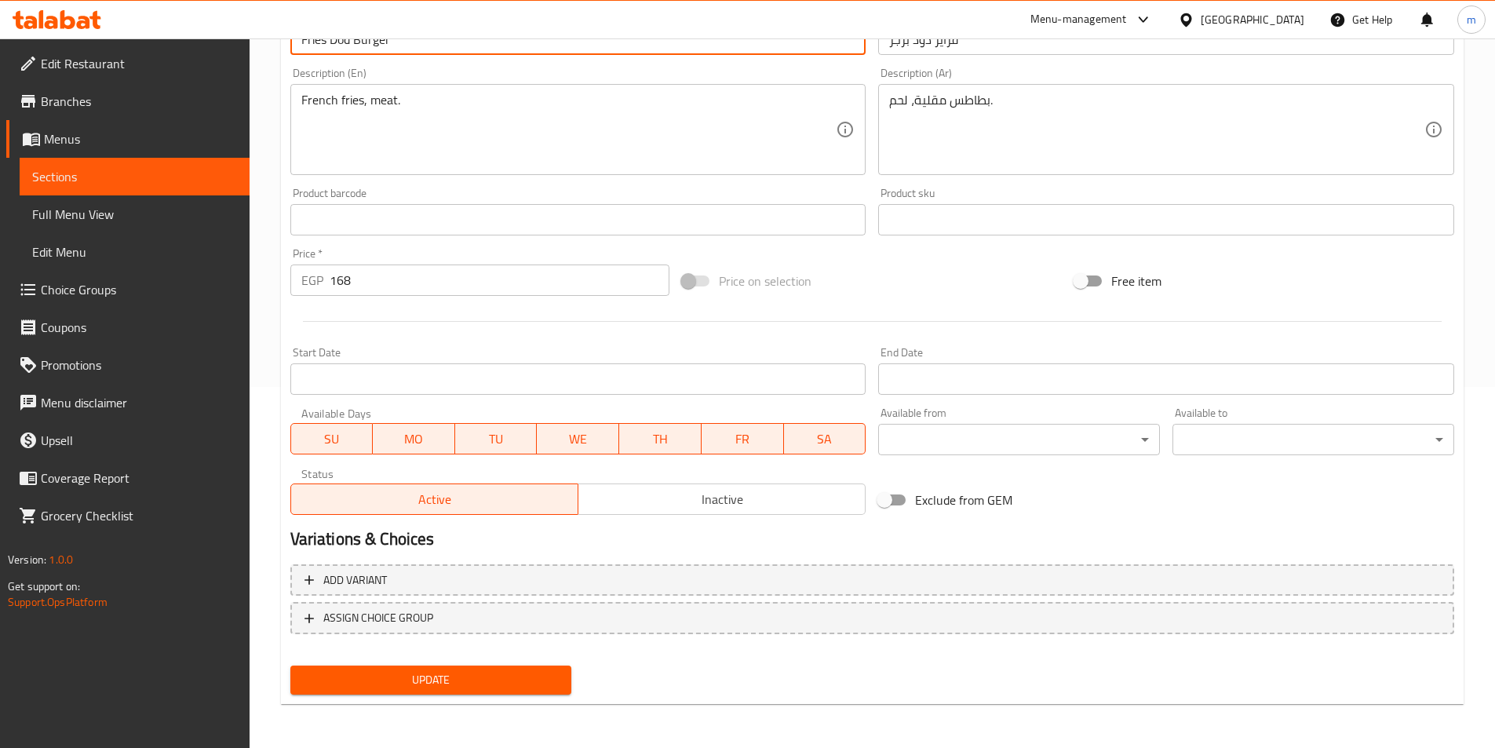
type input "Fries Dod Burger"
click at [389, 684] on span "Update" at bounding box center [431, 680] width 257 height 20
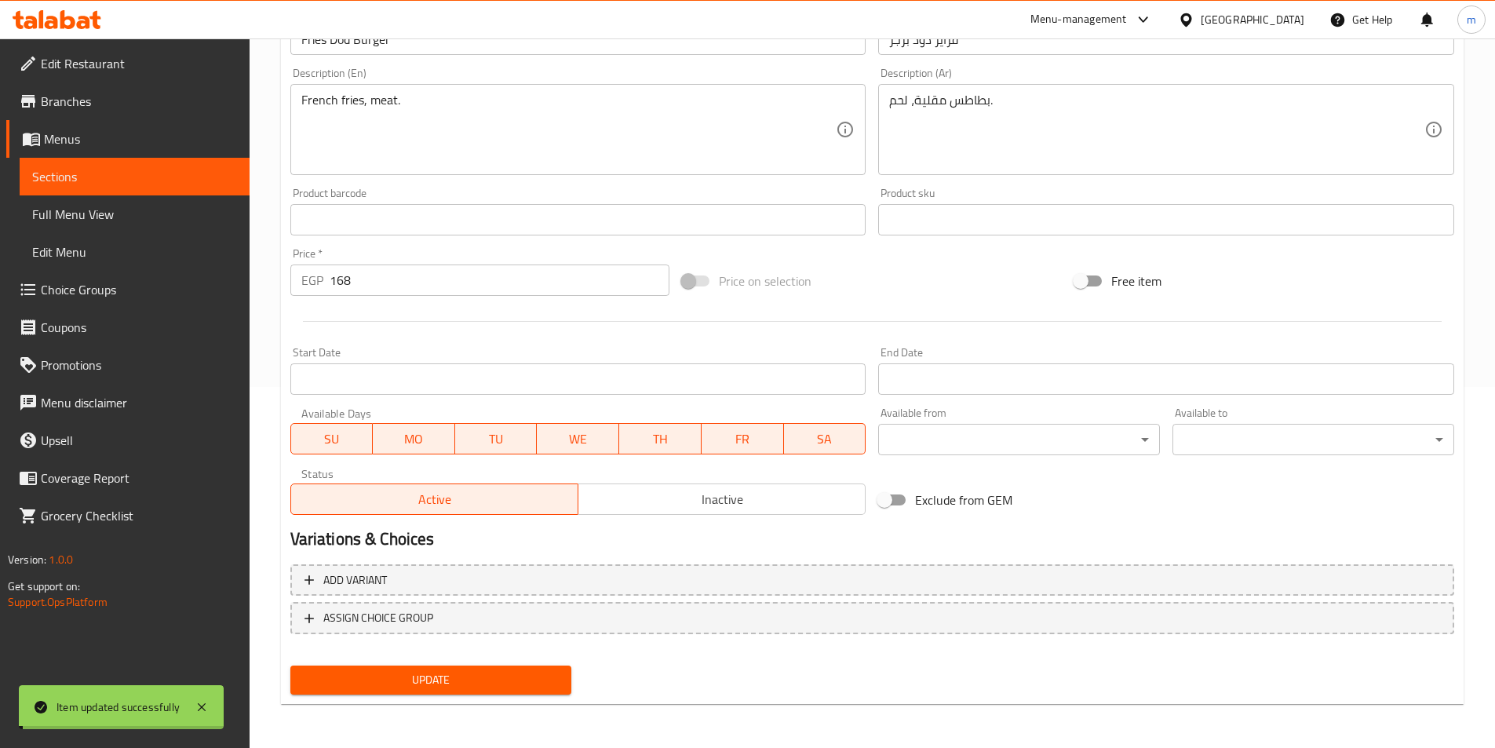
click at [69, 181] on span "Sections" at bounding box center [134, 176] width 205 height 19
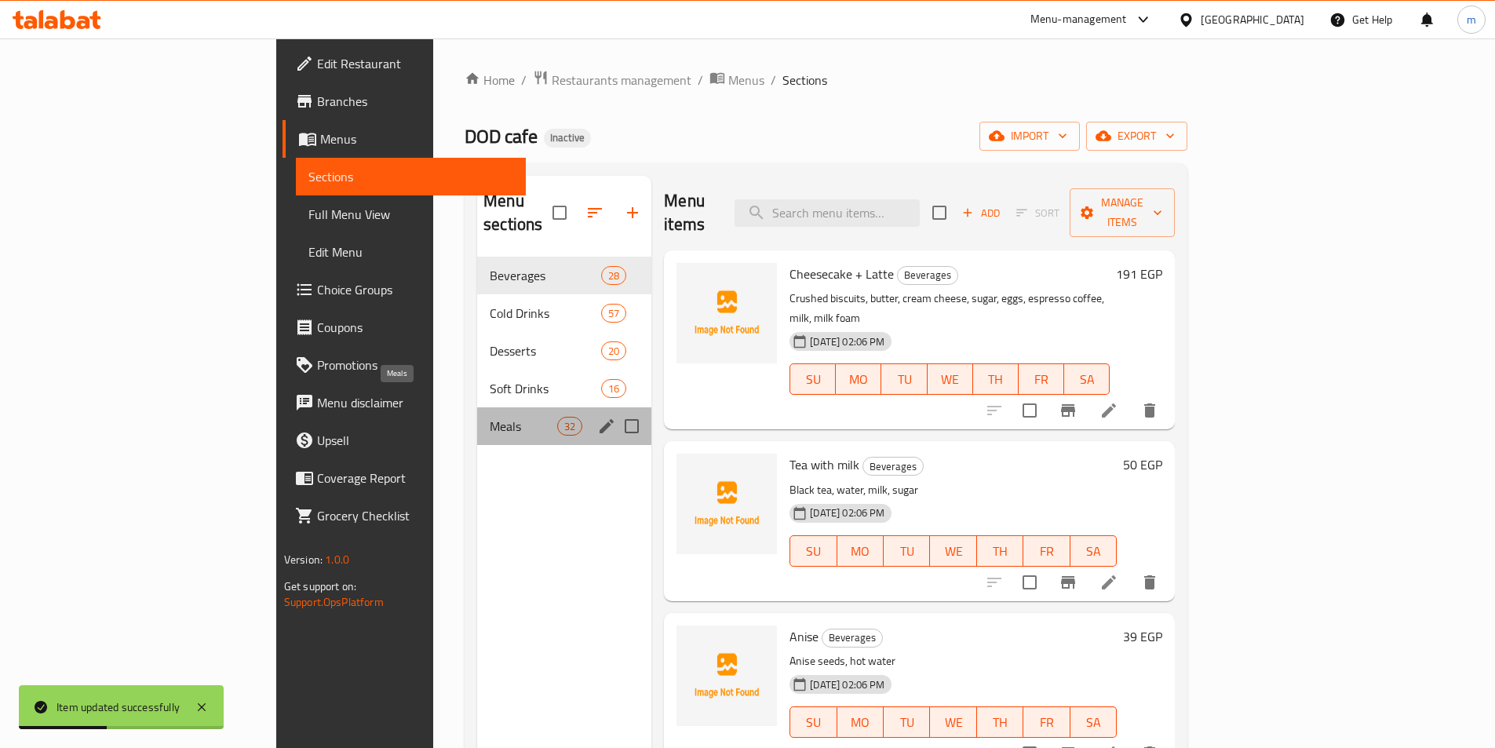
click at [490, 417] on span "Meals" at bounding box center [523, 426] width 67 height 19
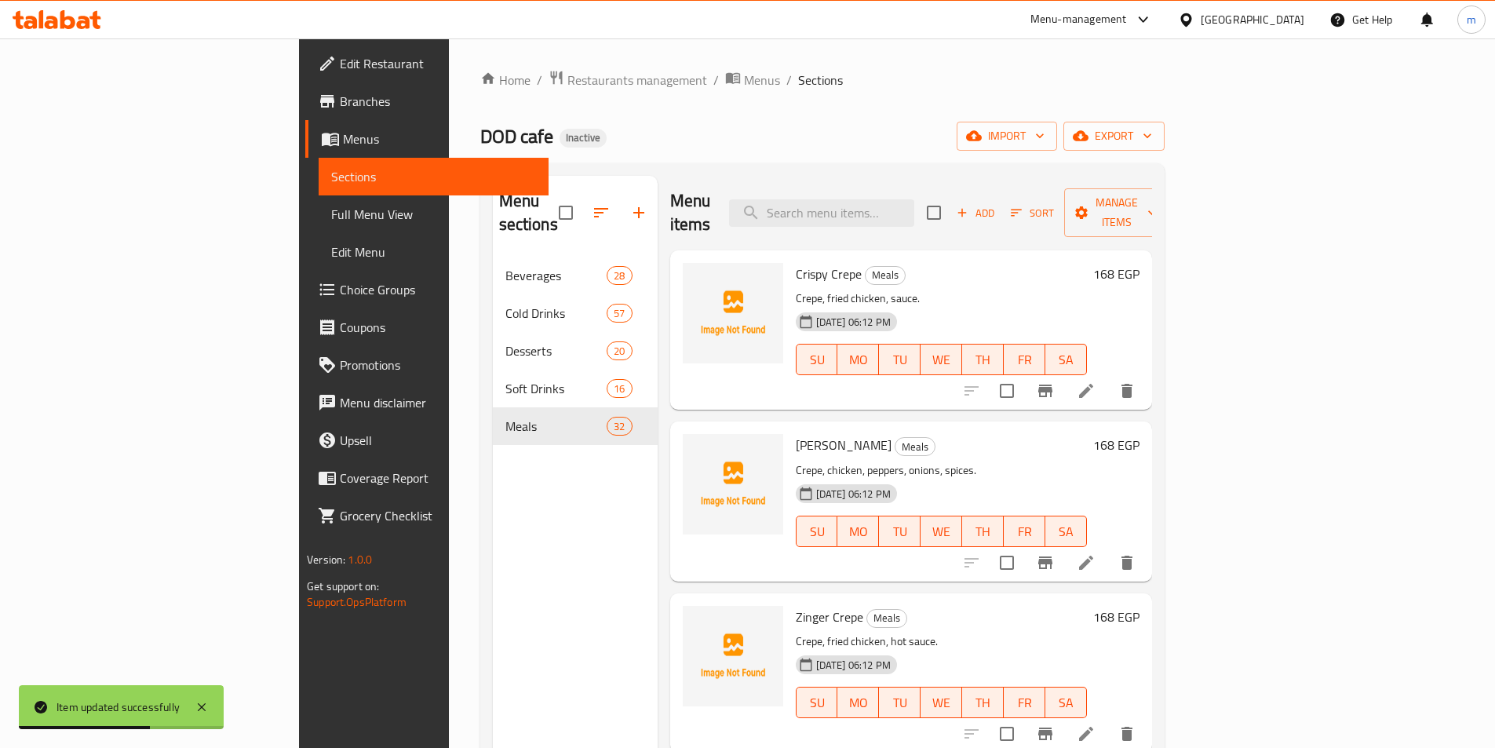
scroll to position [4328, 0]
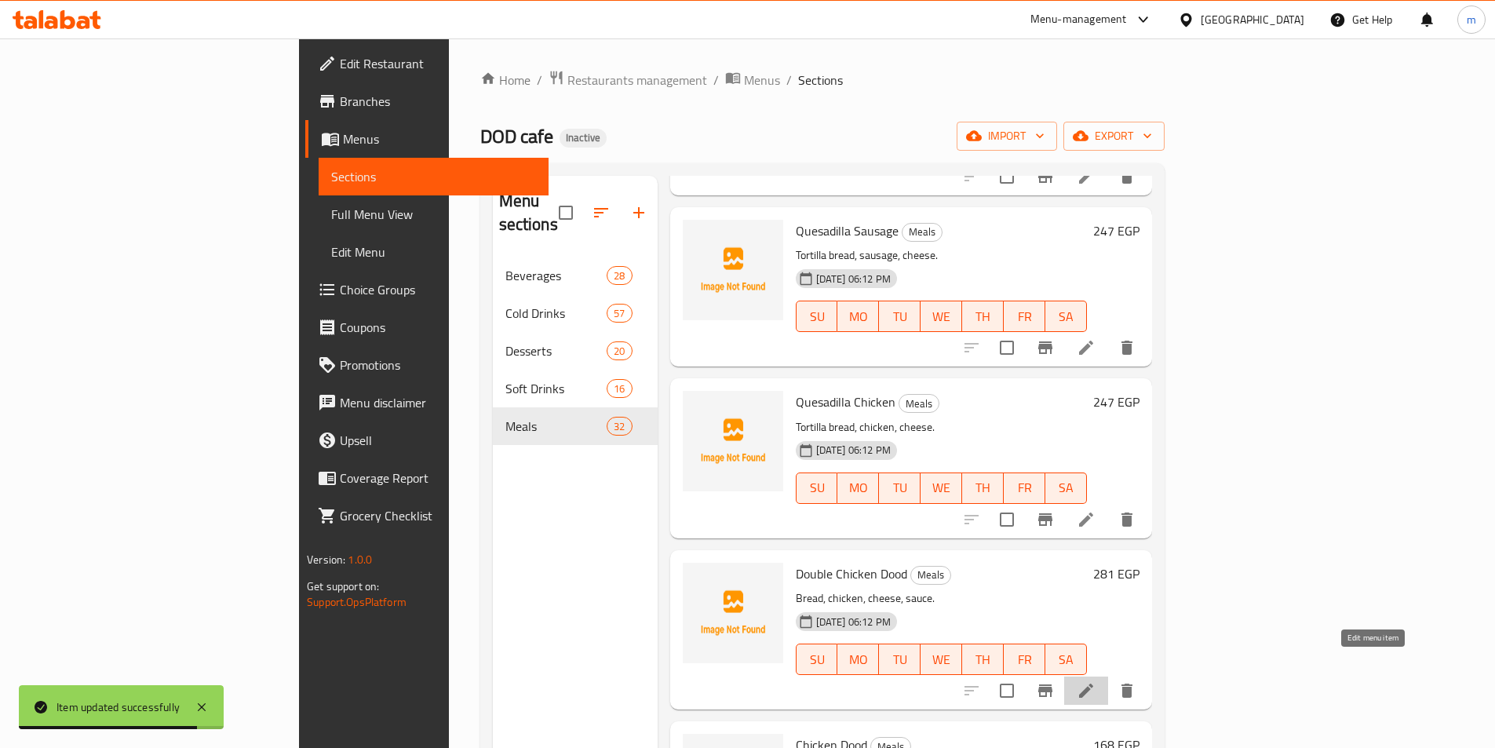
click at [1095, 681] on icon at bounding box center [1085, 690] width 19 height 19
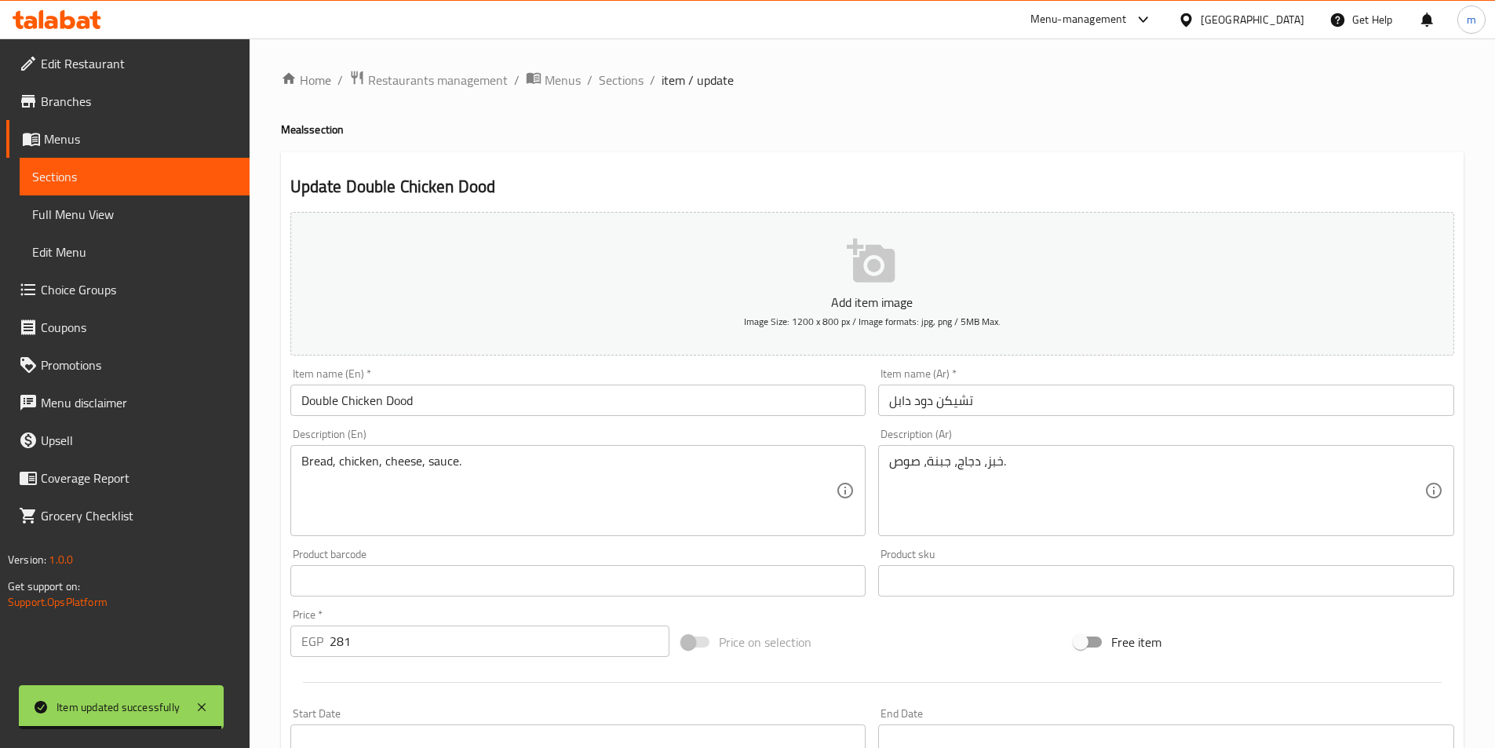
click at [401, 399] on input "Double Chicken Dood" at bounding box center [578, 399] width 576 height 31
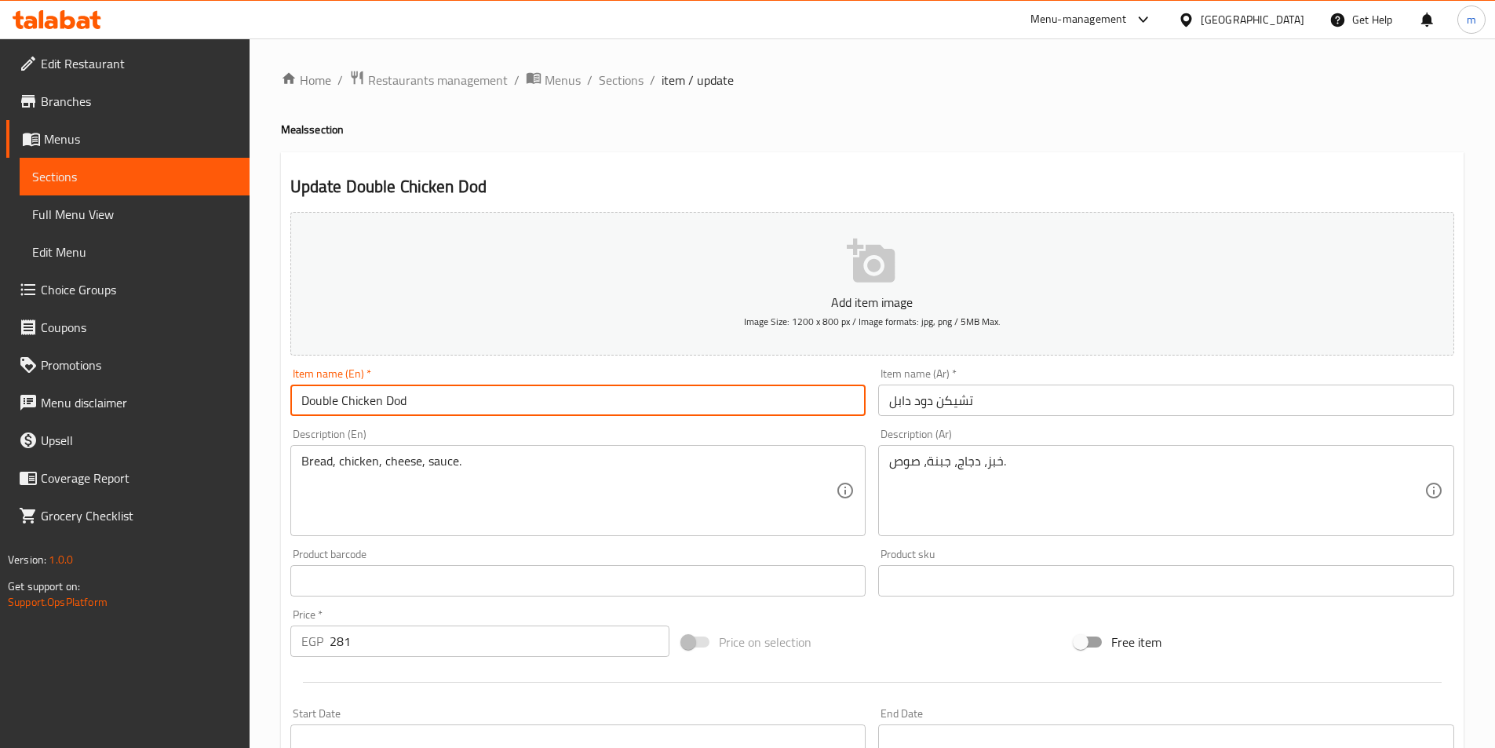
click at [322, 400] on input "Double Chicken Dod" at bounding box center [578, 399] width 576 height 31
click at [421, 402] on input "Double Chicken Dod" at bounding box center [578, 399] width 576 height 31
click at [322, 397] on input "Double Chicken Dod" at bounding box center [578, 399] width 576 height 31
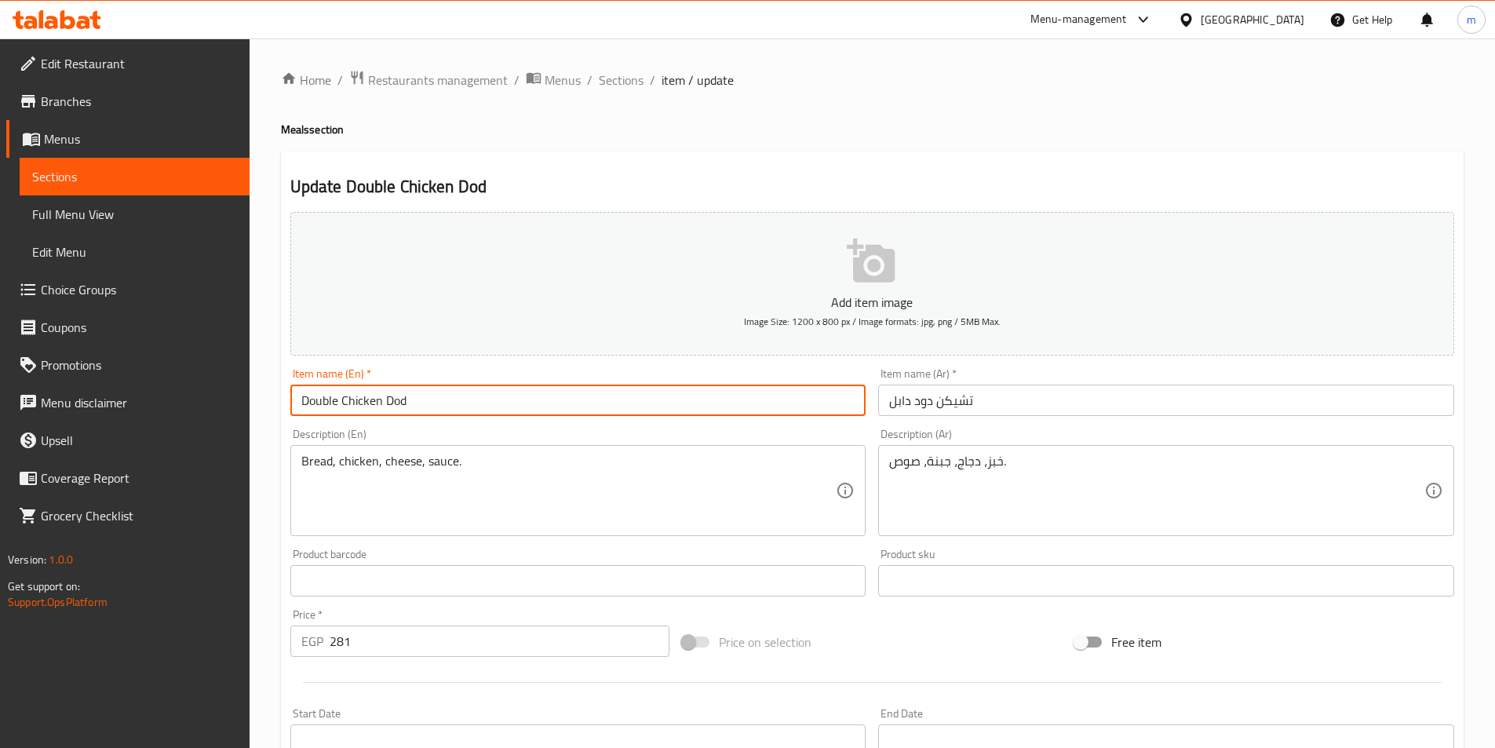
click at [437, 407] on input "Double Chicken Dod" at bounding box center [578, 399] width 576 height 31
click at [326, 402] on input "Double Chicken Dod" at bounding box center [578, 399] width 576 height 31
click at [395, 400] on input "Chicken Dod" at bounding box center [578, 399] width 576 height 31
paste input "Double"
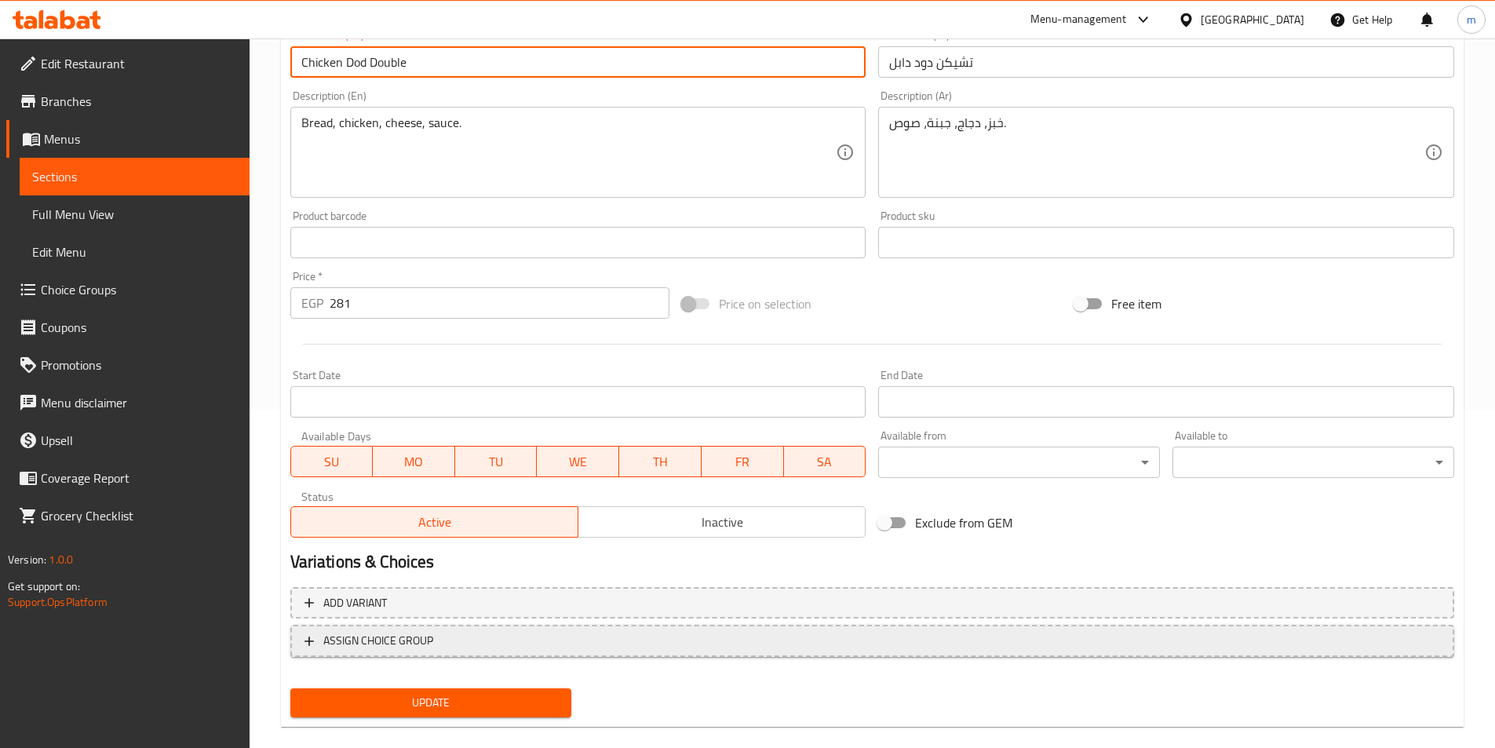
scroll to position [361, 0]
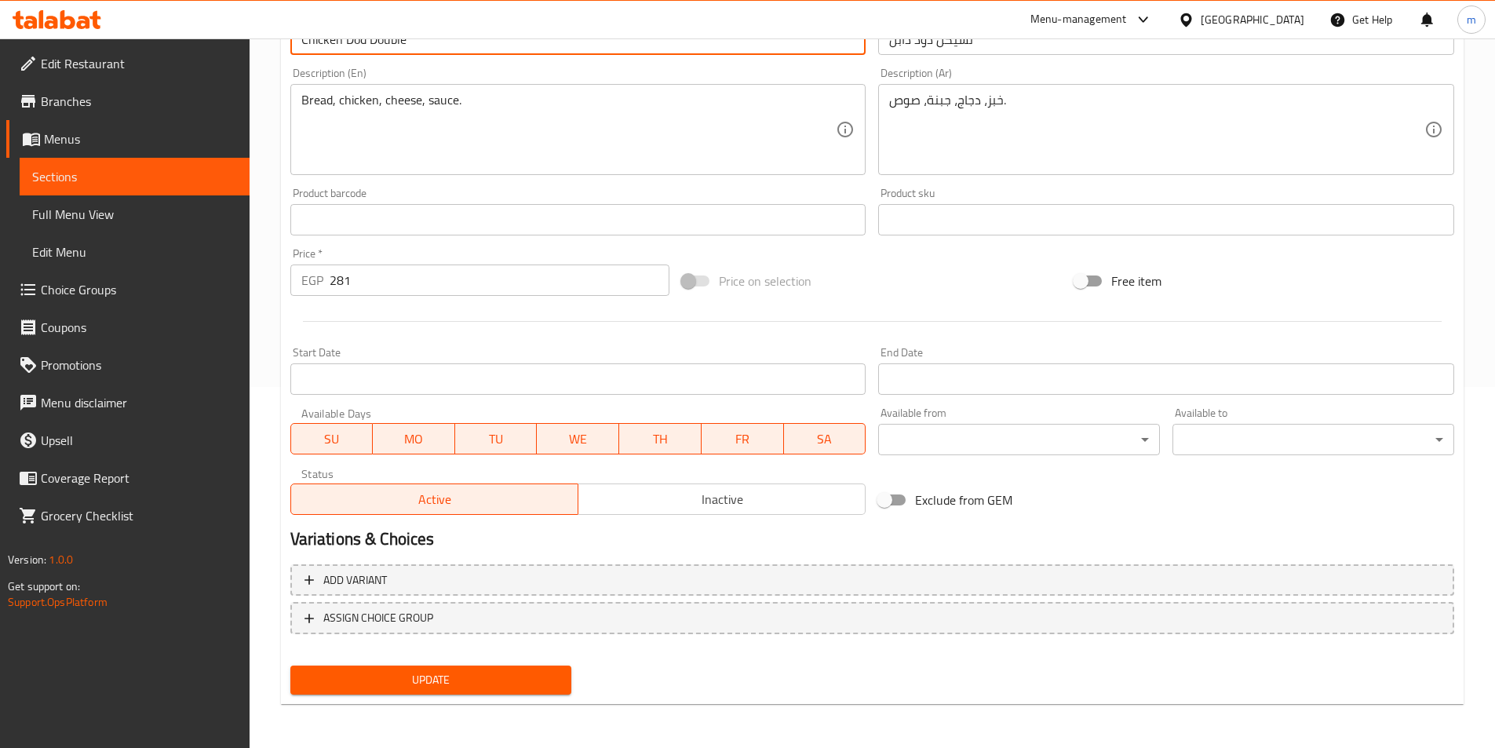
type input "Chicken Dod Double"
click at [425, 673] on span "Update" at bounding box center [431, 680] width 257 height 20
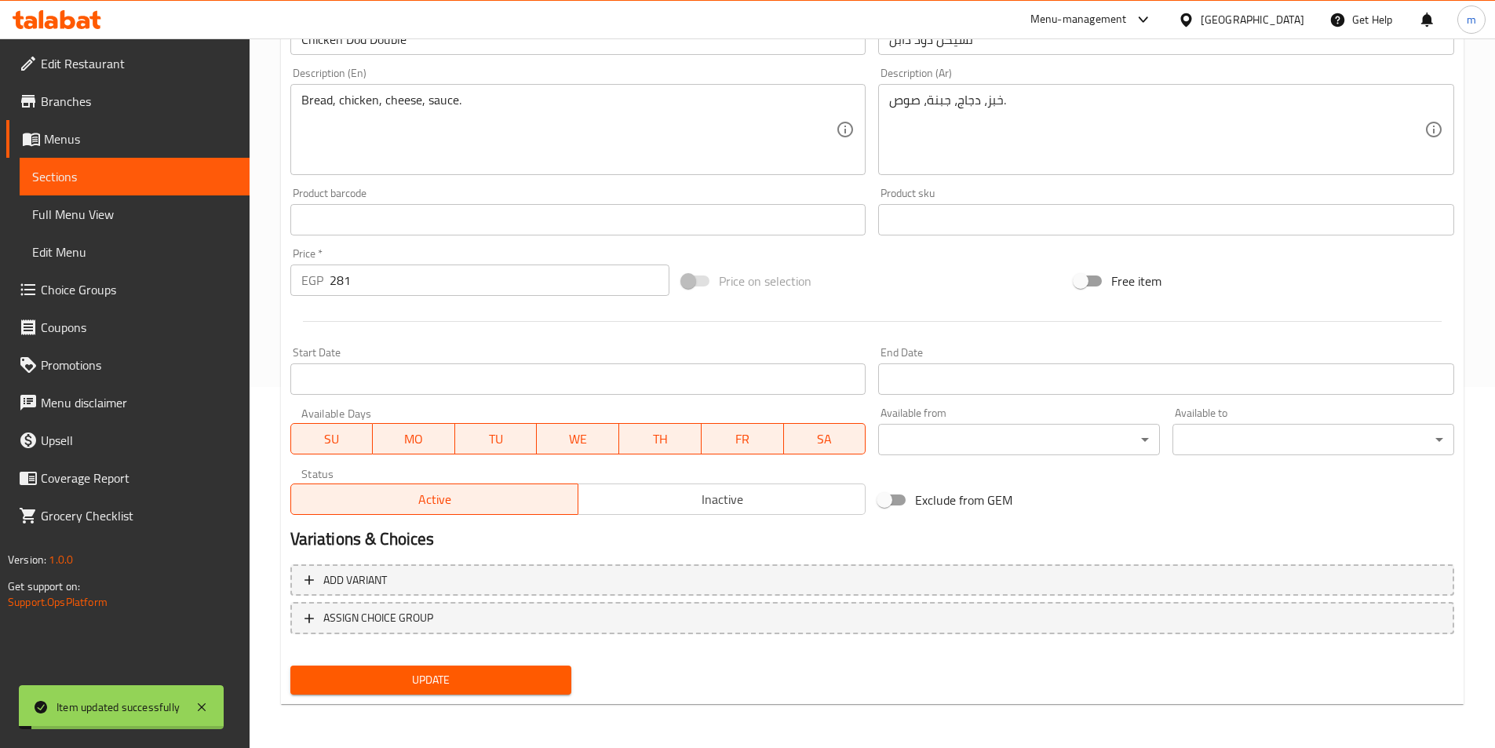
click at [158, 169] on span "Sections" at bounding box center [134, 176] width 205 height 19
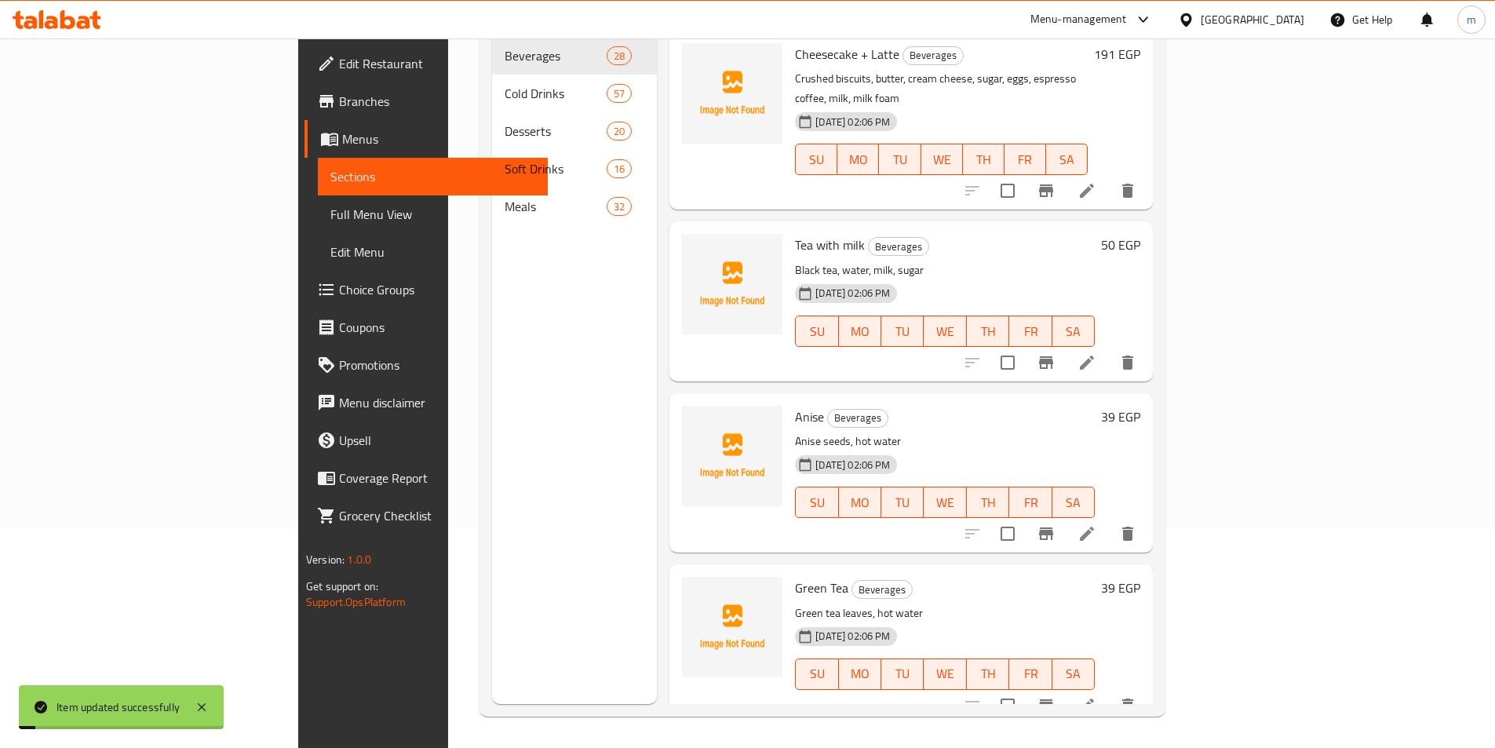
scroll to position [220, 0]
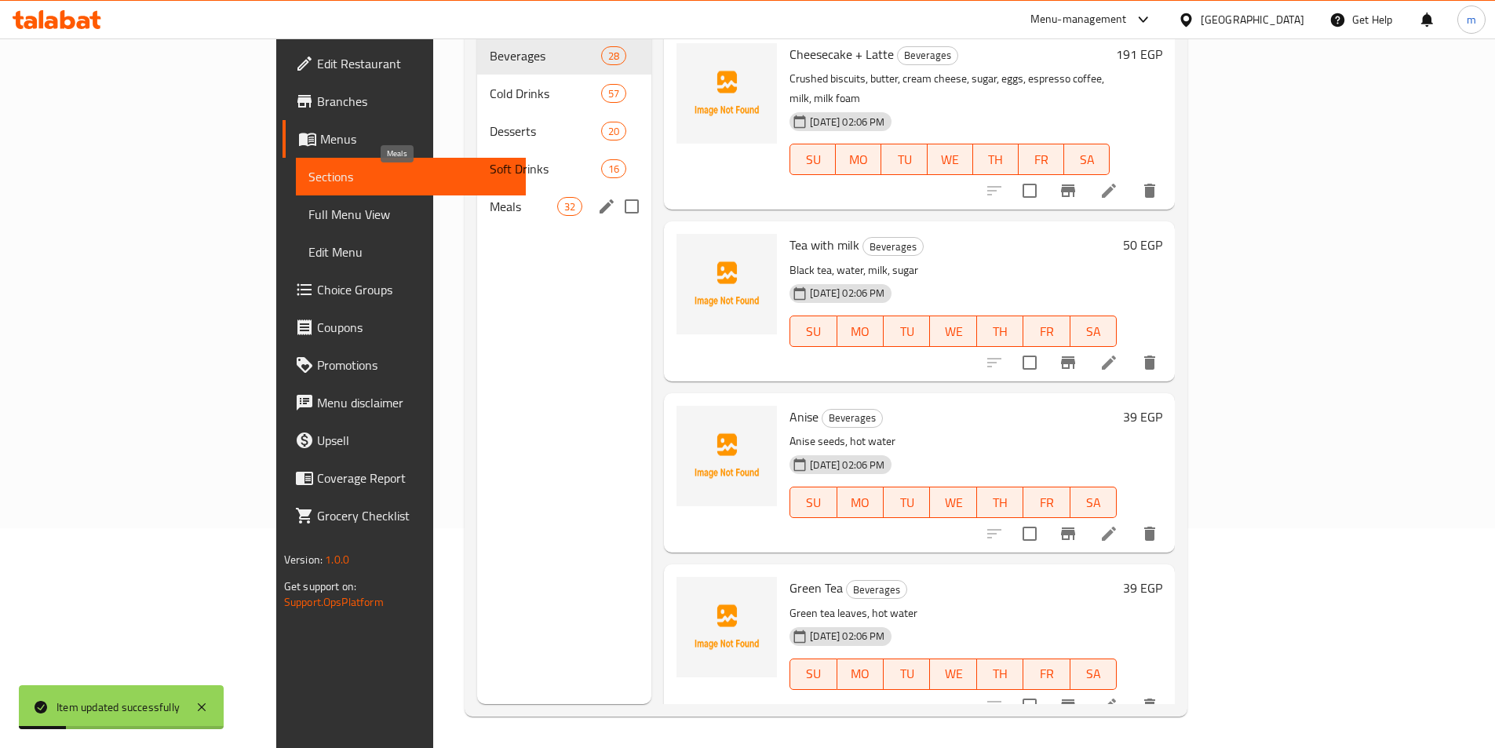
click at [490, 197] on span "Meals" at bounding box center [523, 206] width 67 height 19
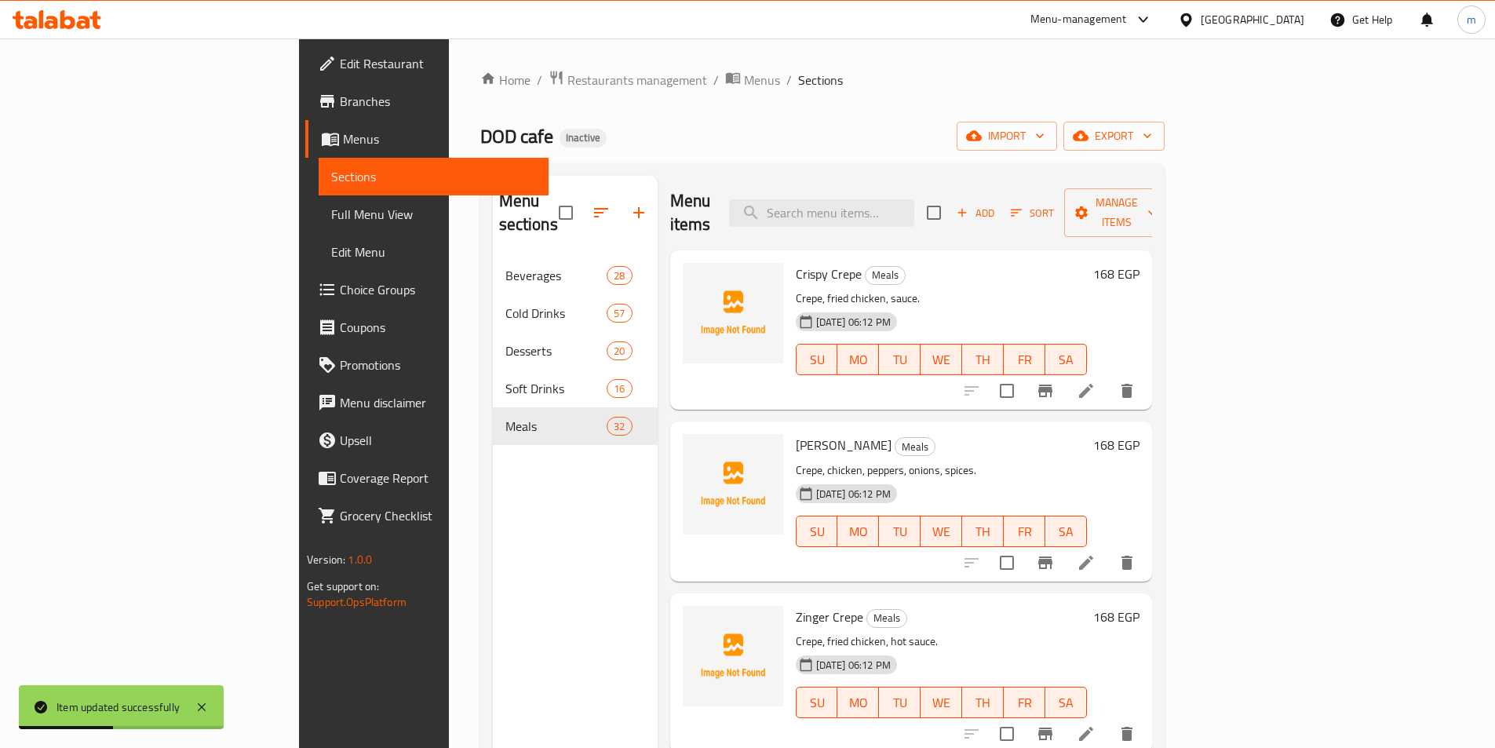
scroll to position [4499, 0]
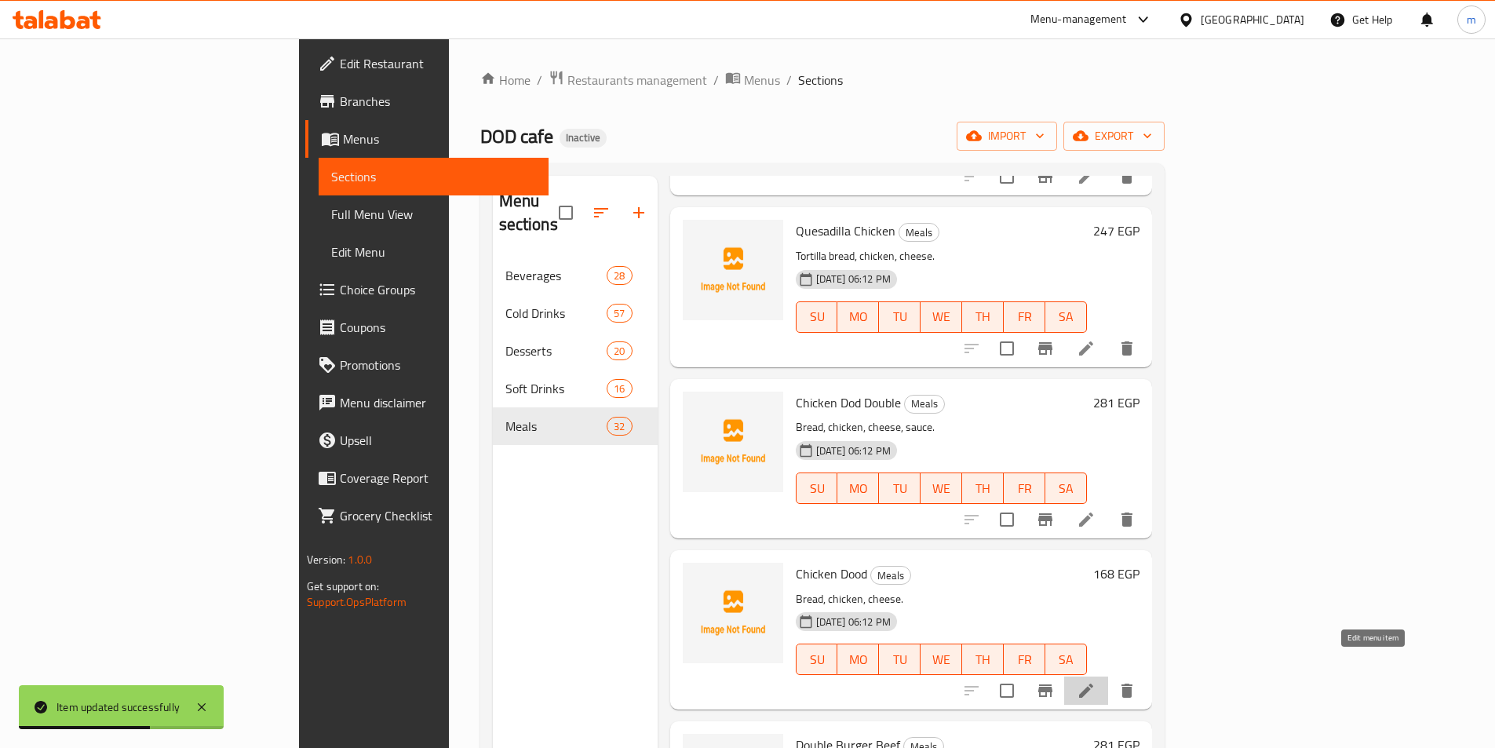
click at [1093, 683] on icon at bounding box center [1086, 690] width 14 height 14
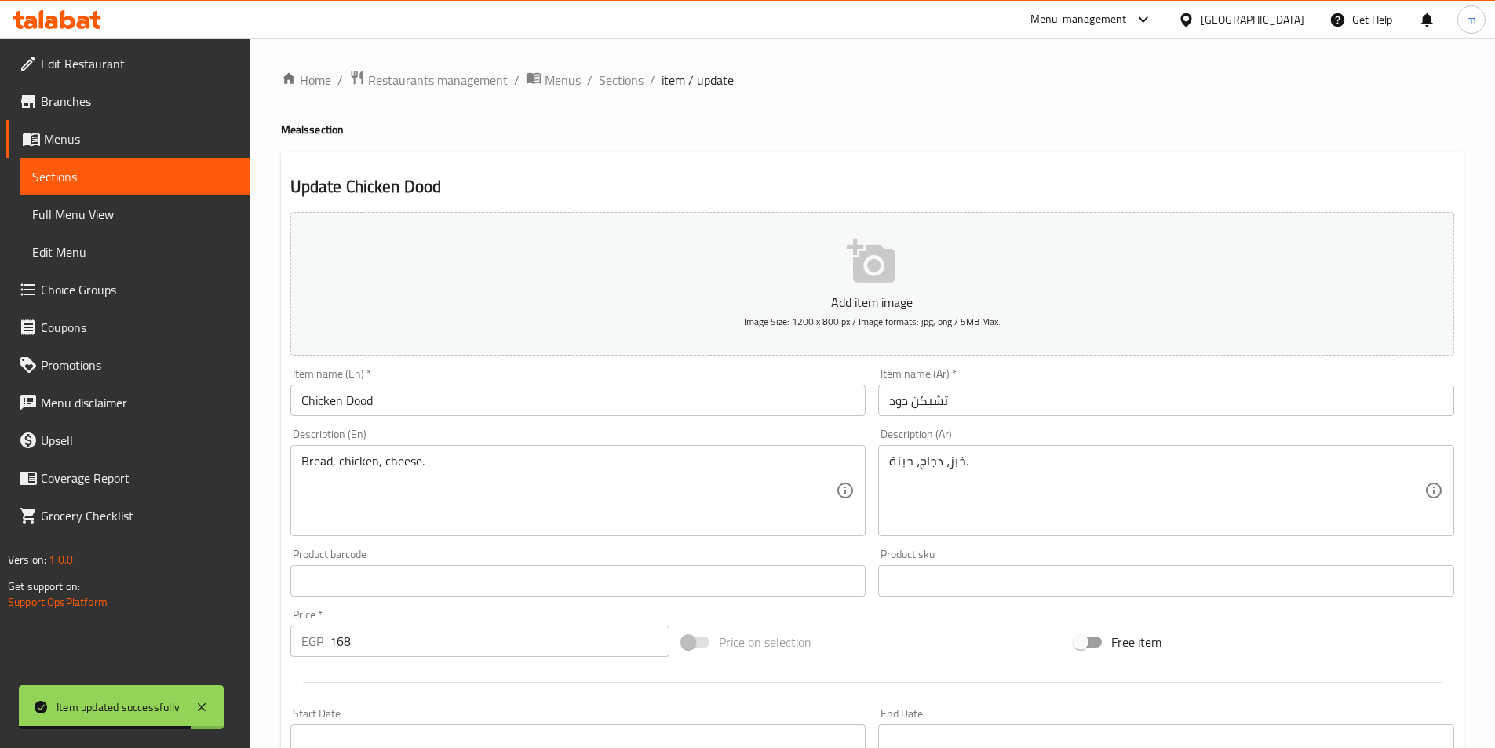
click at [361, 399] on input "Chicken Dood" at bounding box center [578, 399] width 576 height 31
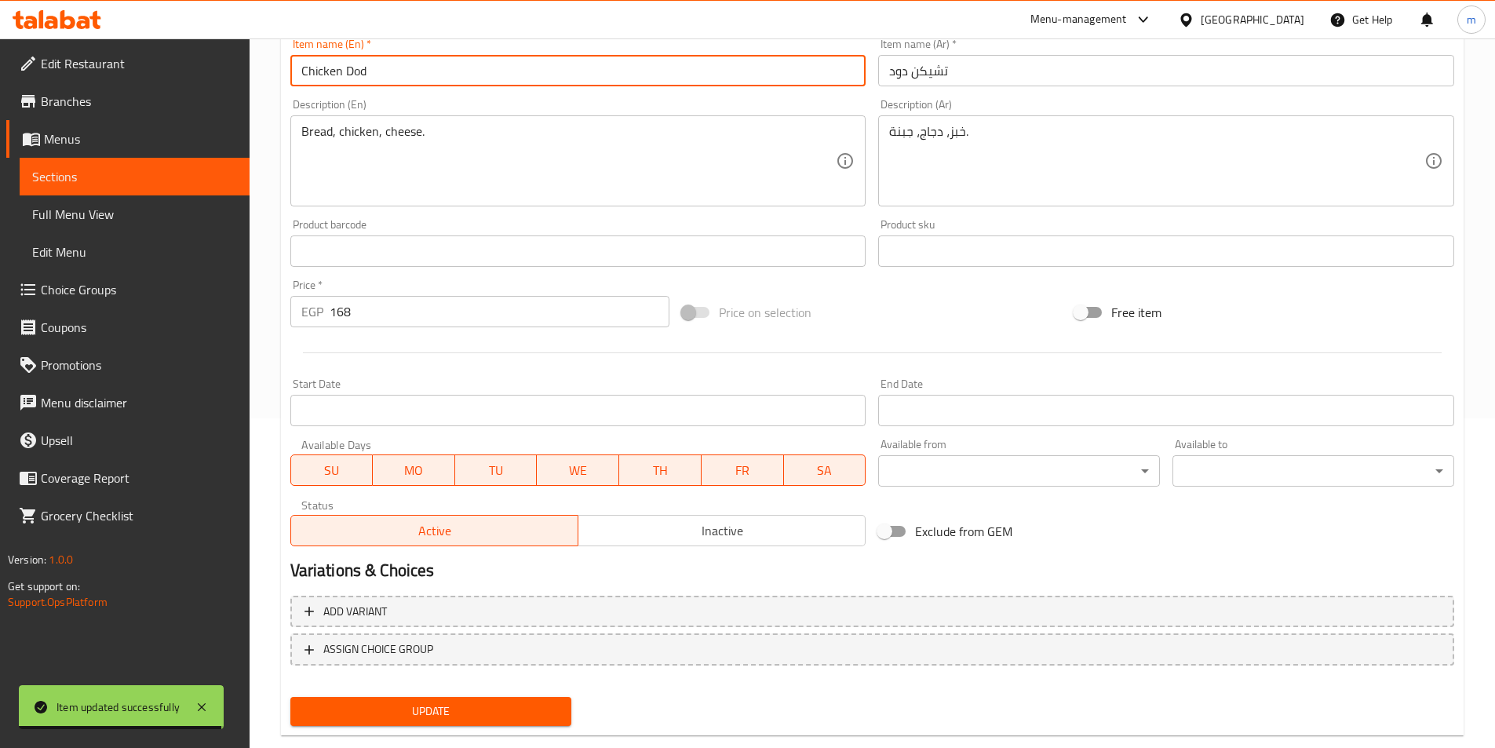
scroll to position [361, 0]
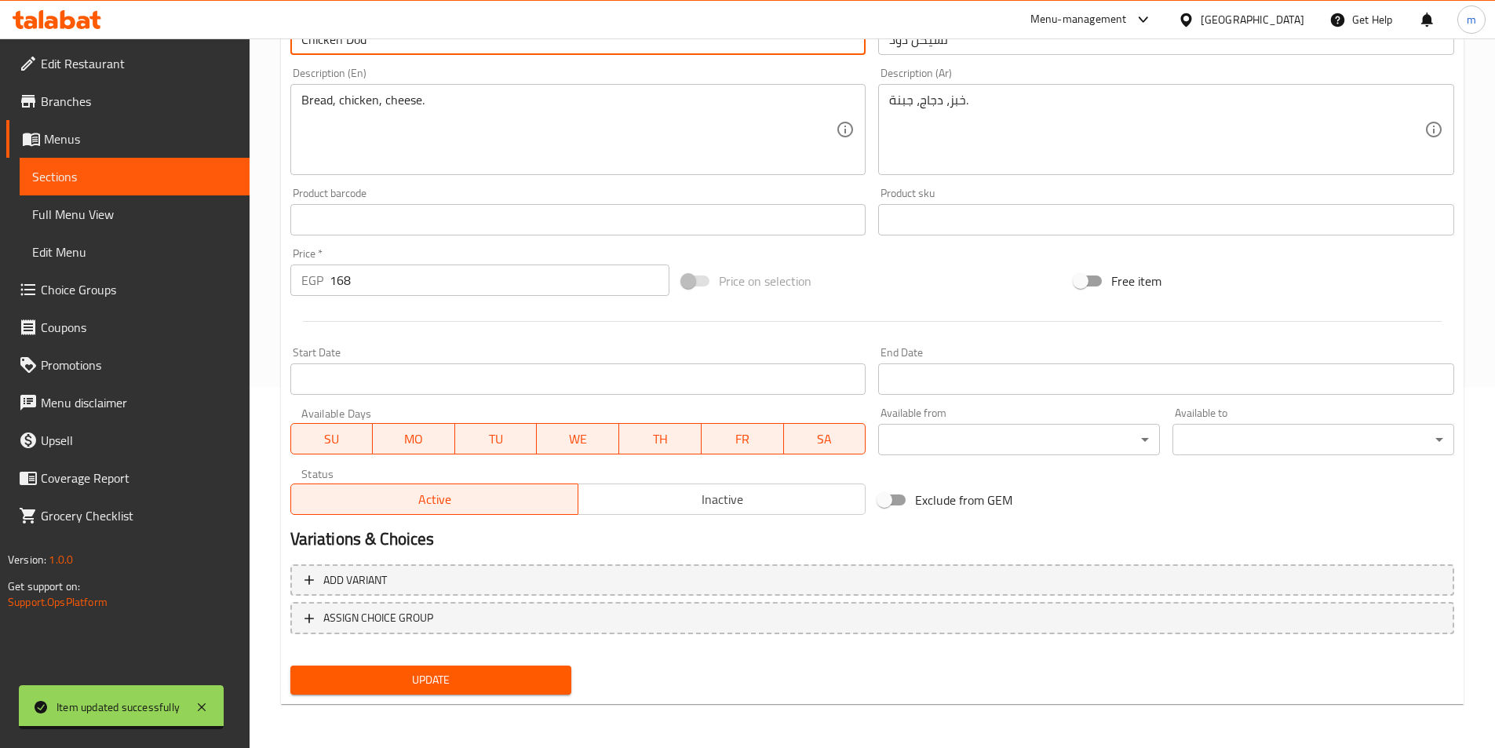
type input "Chicken Dod"
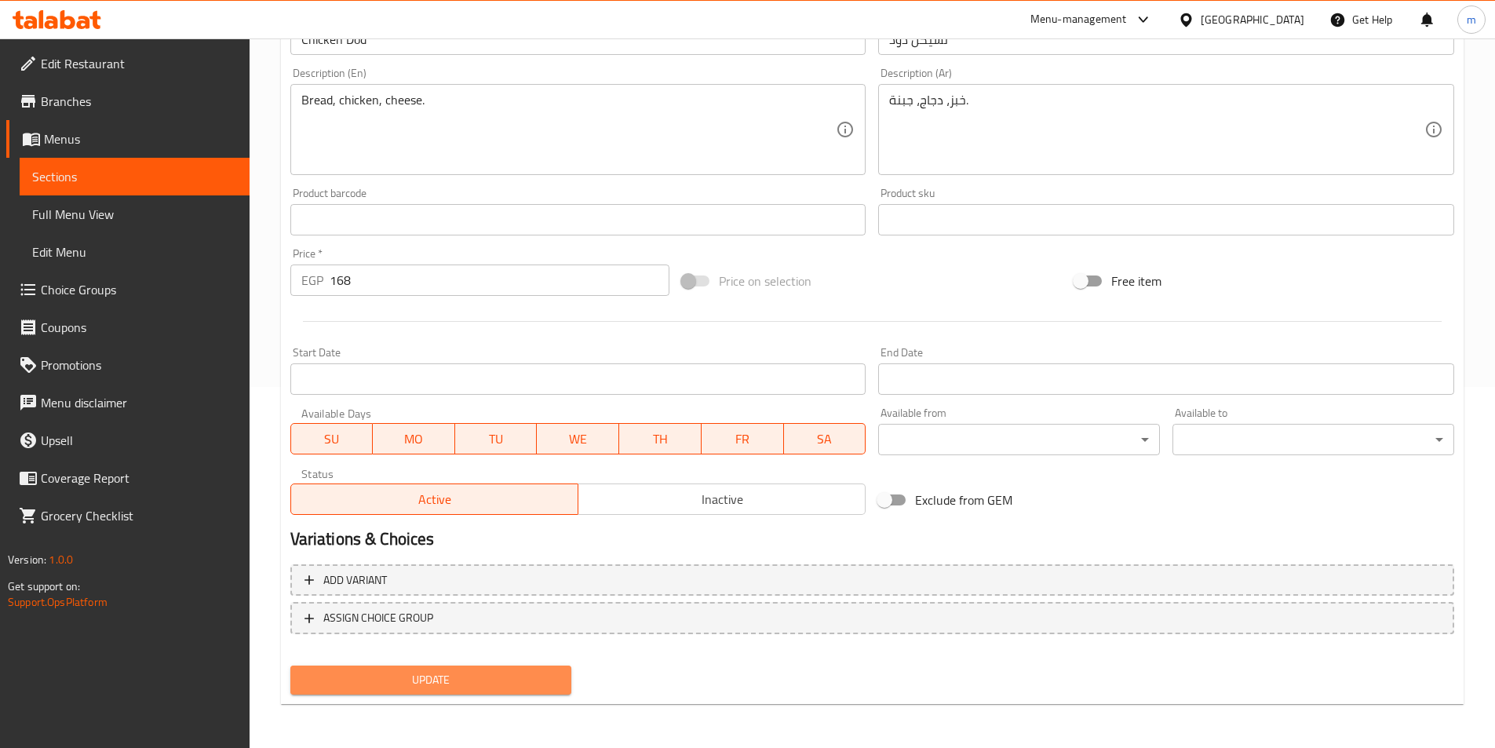
click at [452, 683] on span "Update" at bounding box center [431, 680] width 257 height 20
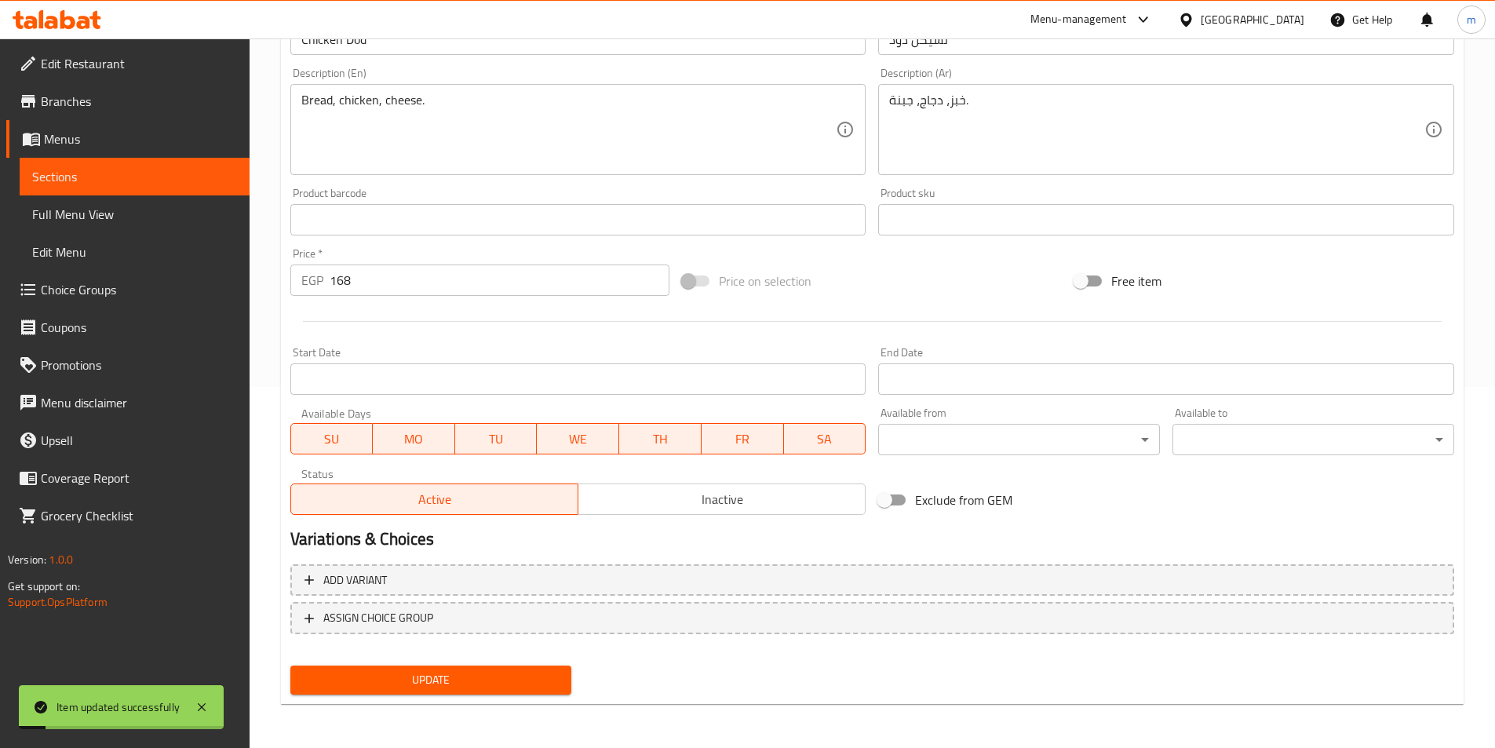
click at [56, 167] on span "Sections" at bounding box center [134, 176] width 205 height 19
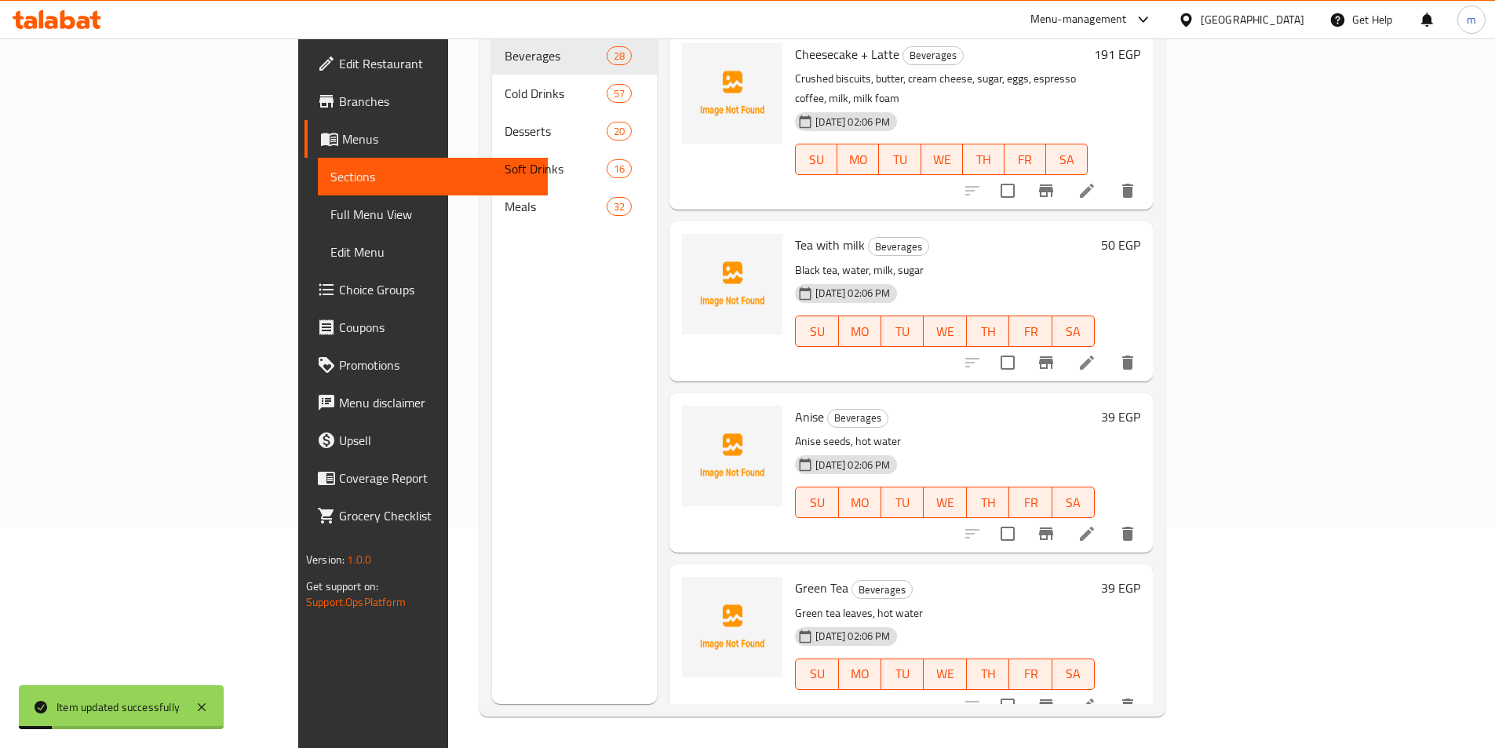
scroll to position [220, 0]
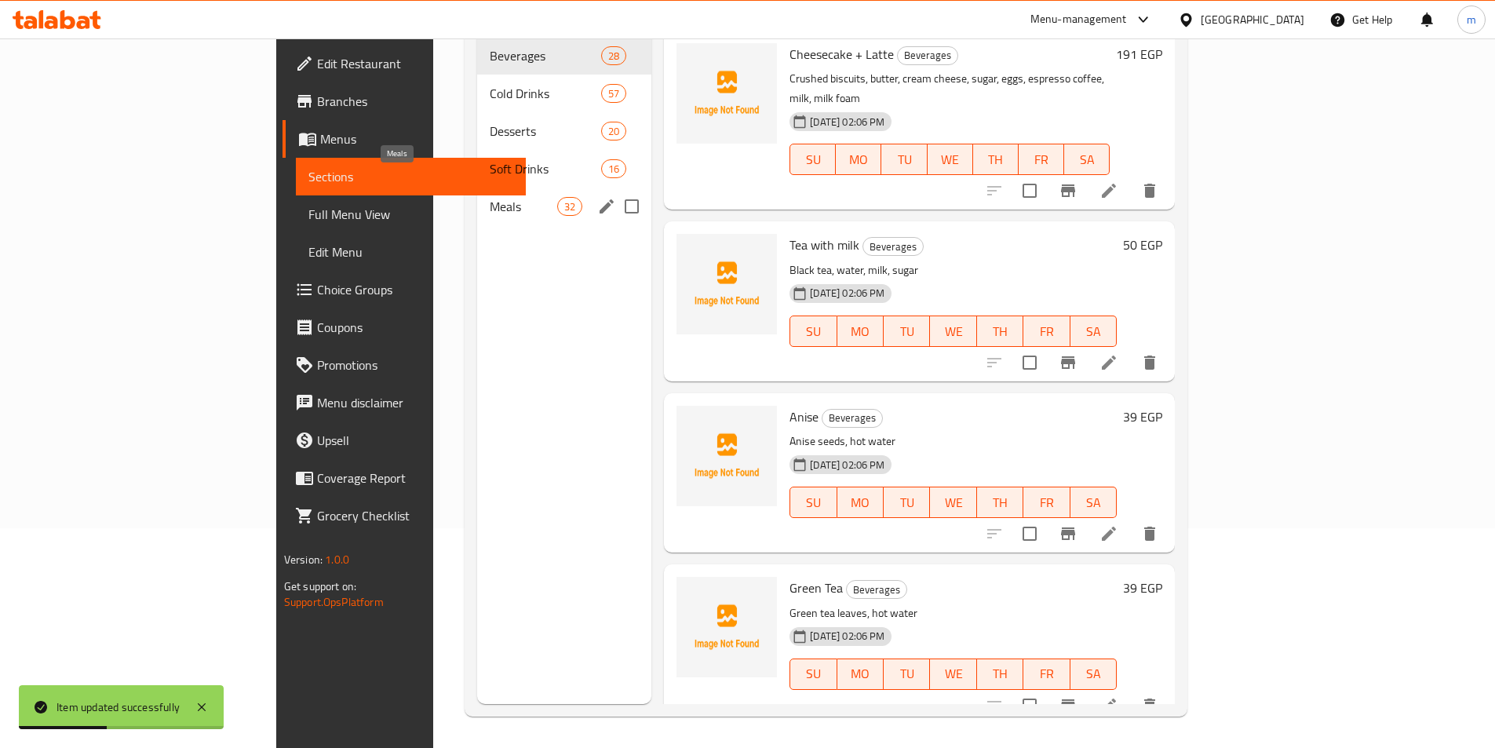
drag, startPoint x: 365, startPoint y: 162, endPoint x: 370, endPoint y: 181, distance: 20.2
click at [477, 166] on div "Beverages 28 Cold Drinks 57 Desserts 20 Soft Drinks 16 Meals 32" at bounding box center [564, 131] width 174 height 188
click at [490, 197] on span "Meals" at bounding box center [523, 206] width 67 height 19
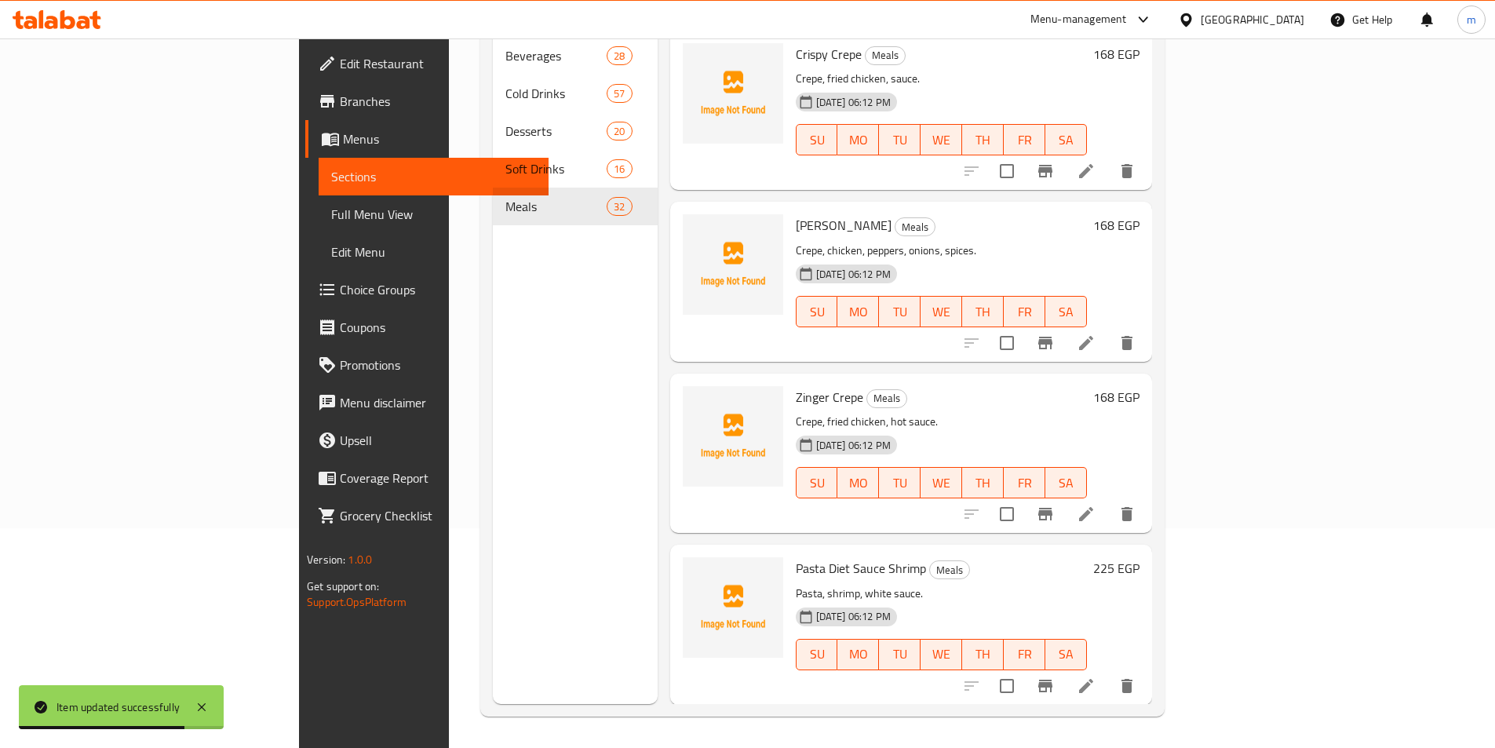
scroll to position [3129, 0]
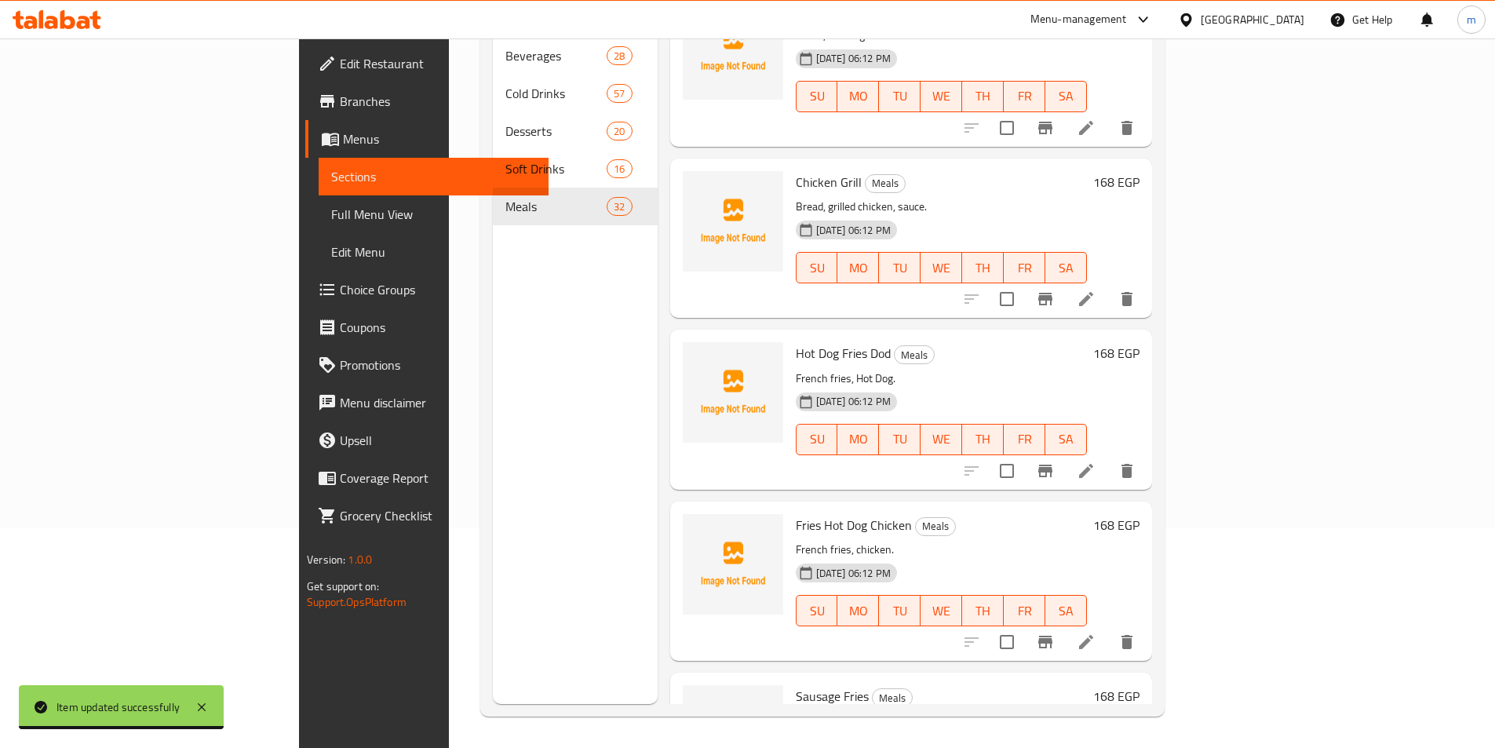
click at [1093, 464] on icon at bounding box center [1086, 471] width 14 height 14
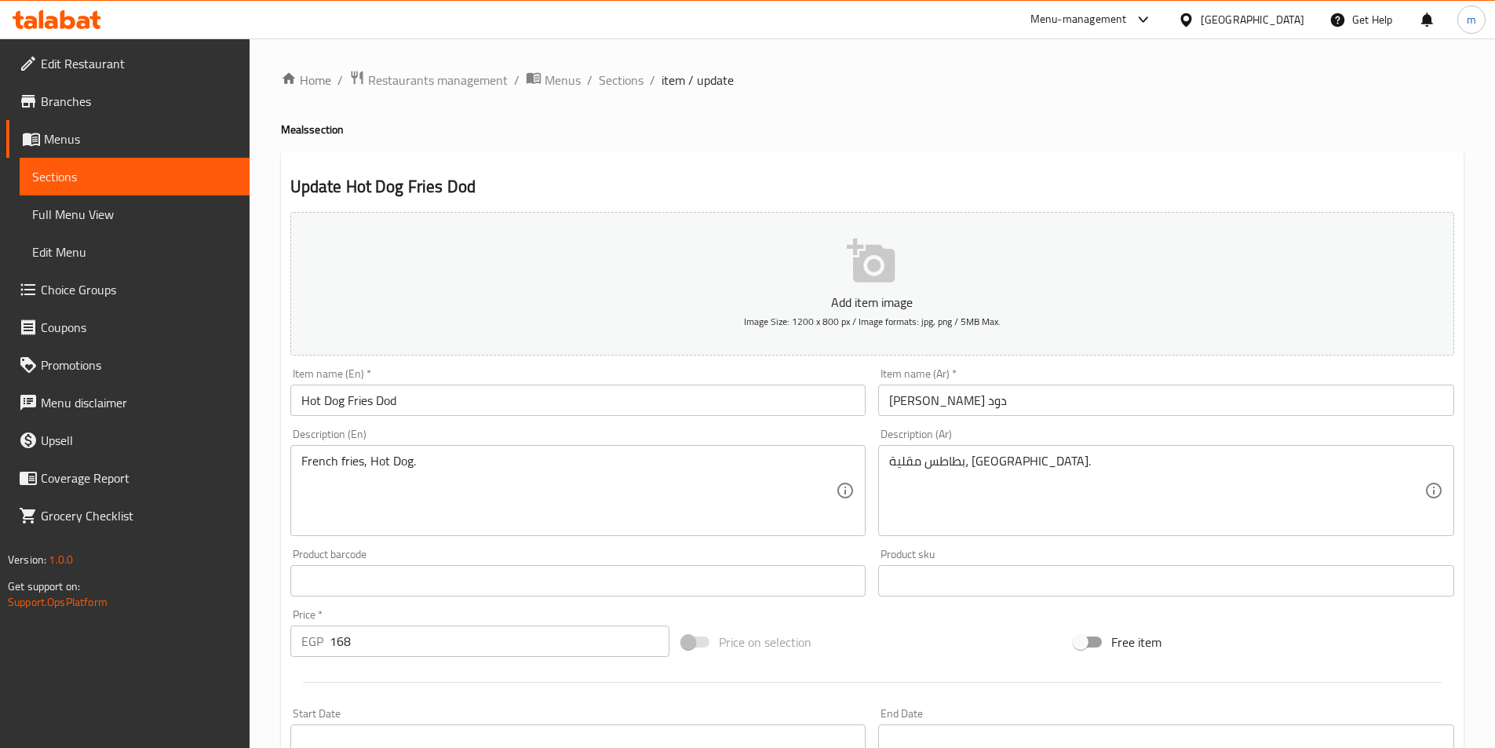
click at [366, 406] on input "Hot Dog Fries Dod" at bounding box center [578, 399] width 576 height 31
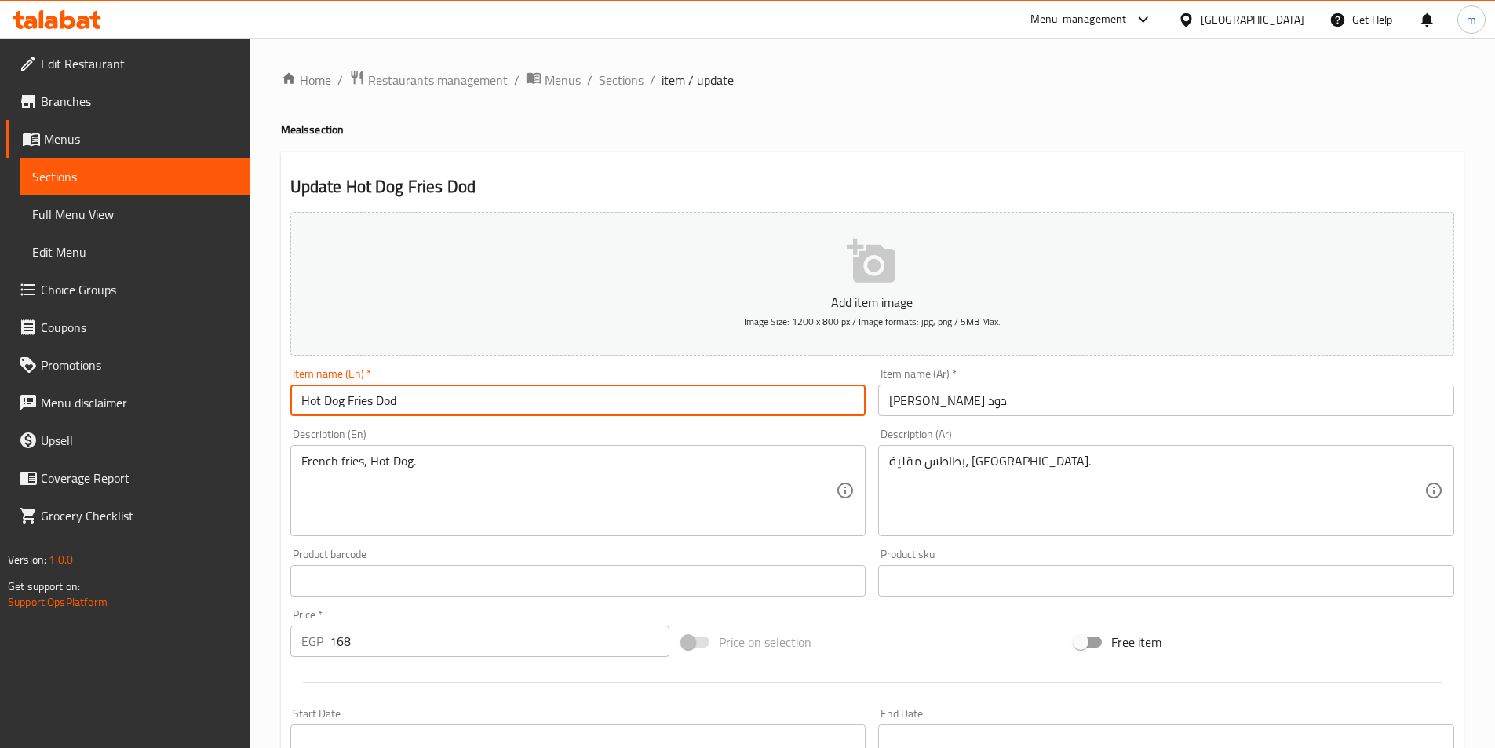
click at [366, 406] on input "Hot Dog Fries Dod" at bounding box center [578, 399] width 576 height 31
click at [302, 394] on input "Hot Dog Dod" at bounding box center [578, 399] width 576 height 31
paste input "Fries"
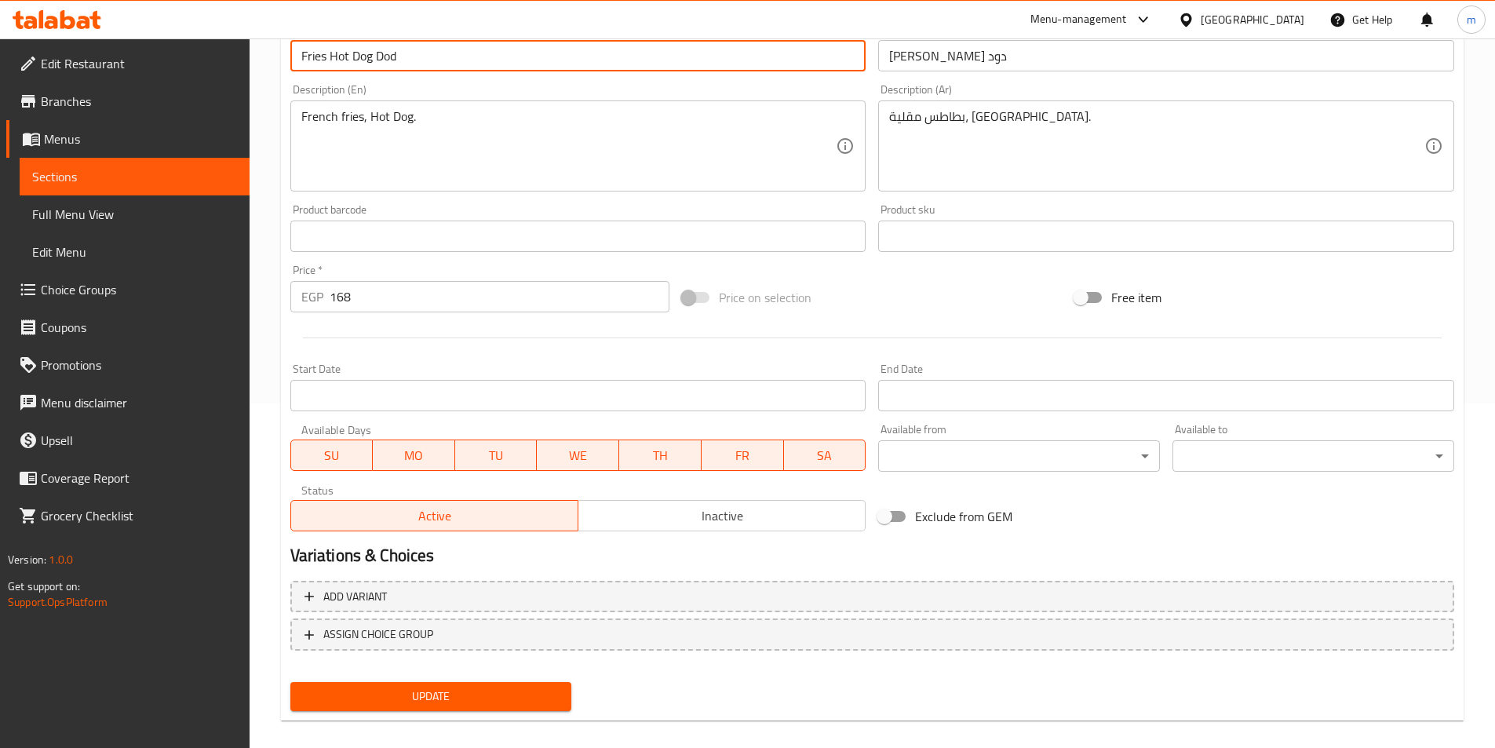
scroll to position [361, 0]
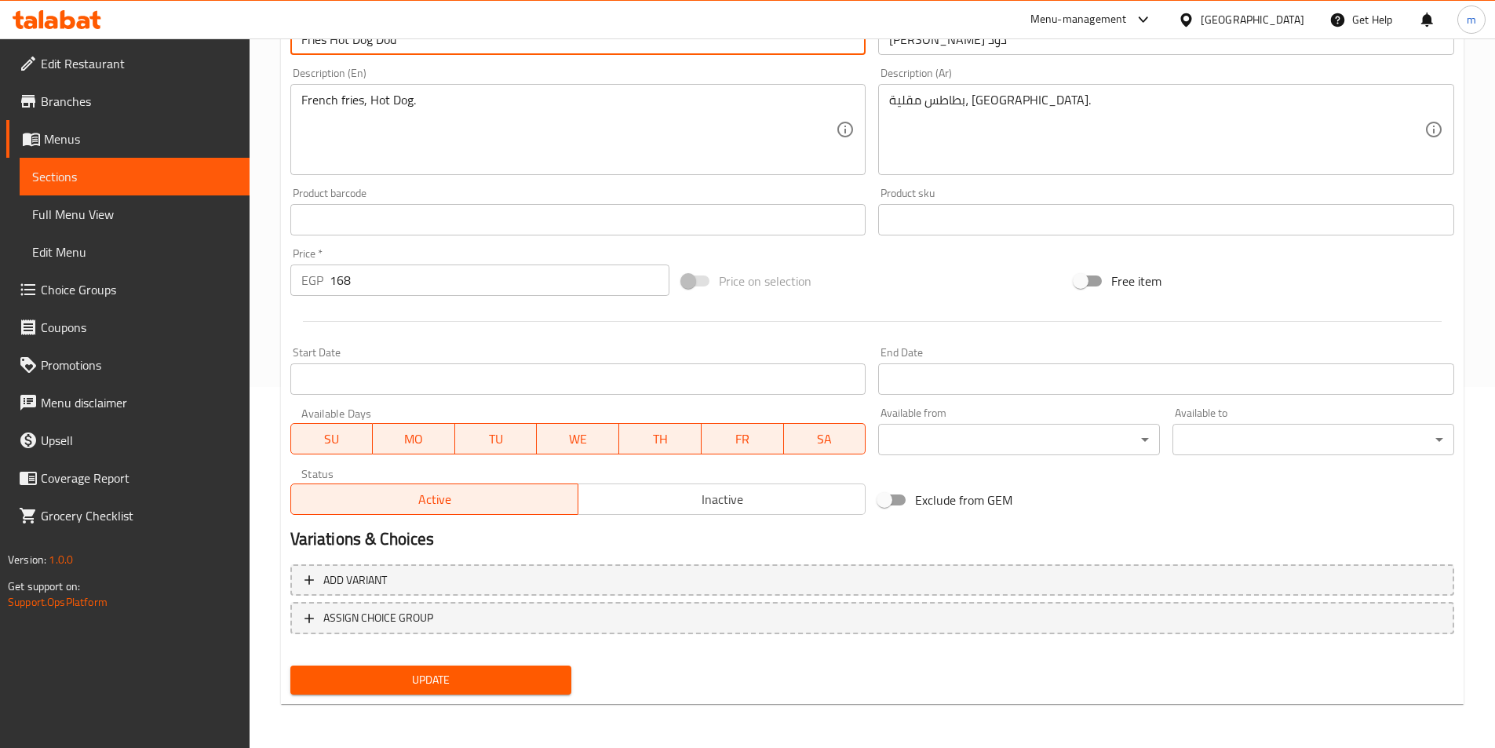
type input "Fries Hot Dog Dod"
click at [486, 683] on span "Update" at bounding box center [431, 680] width 257 height 20
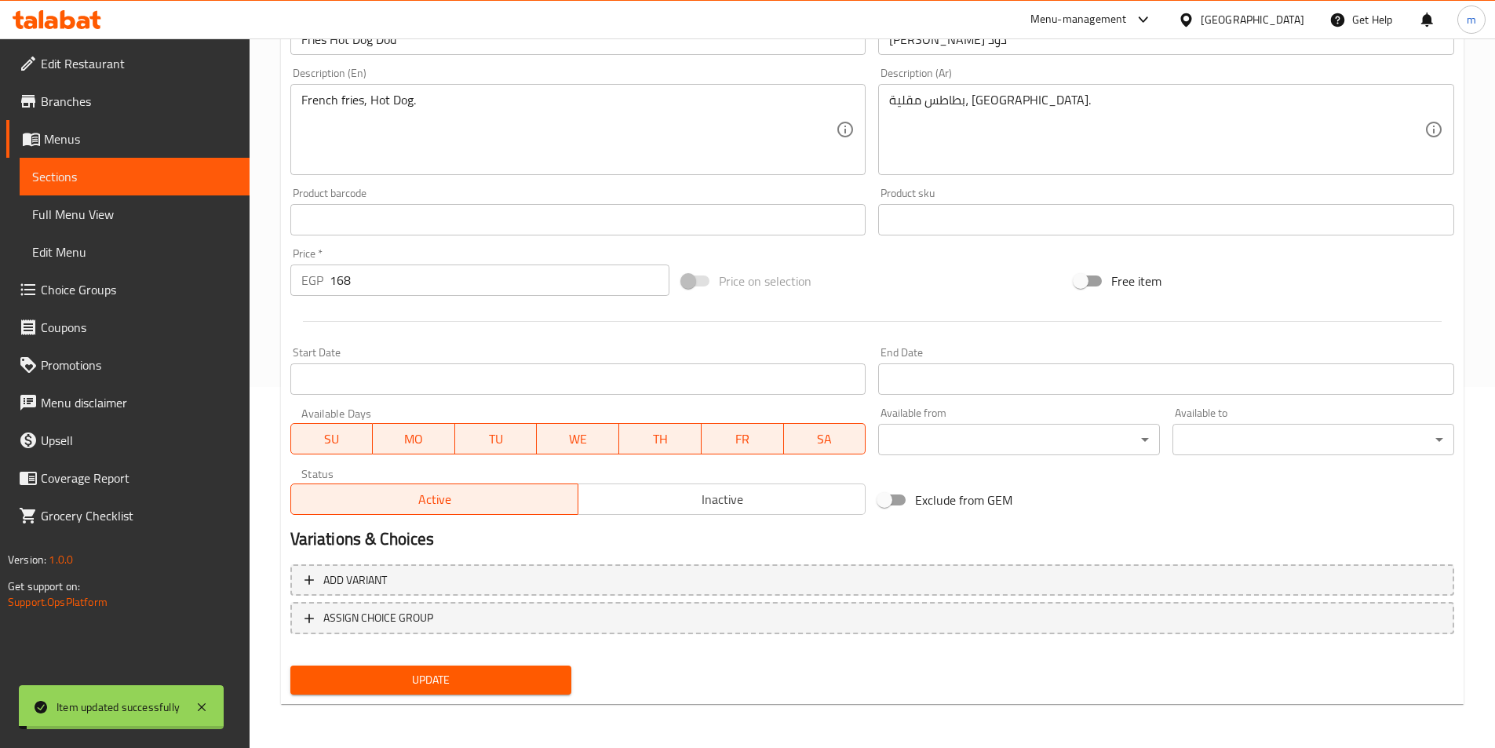
click at [146, 176] on span "Sections" at bounding box center [134, 176] width 205 height 19
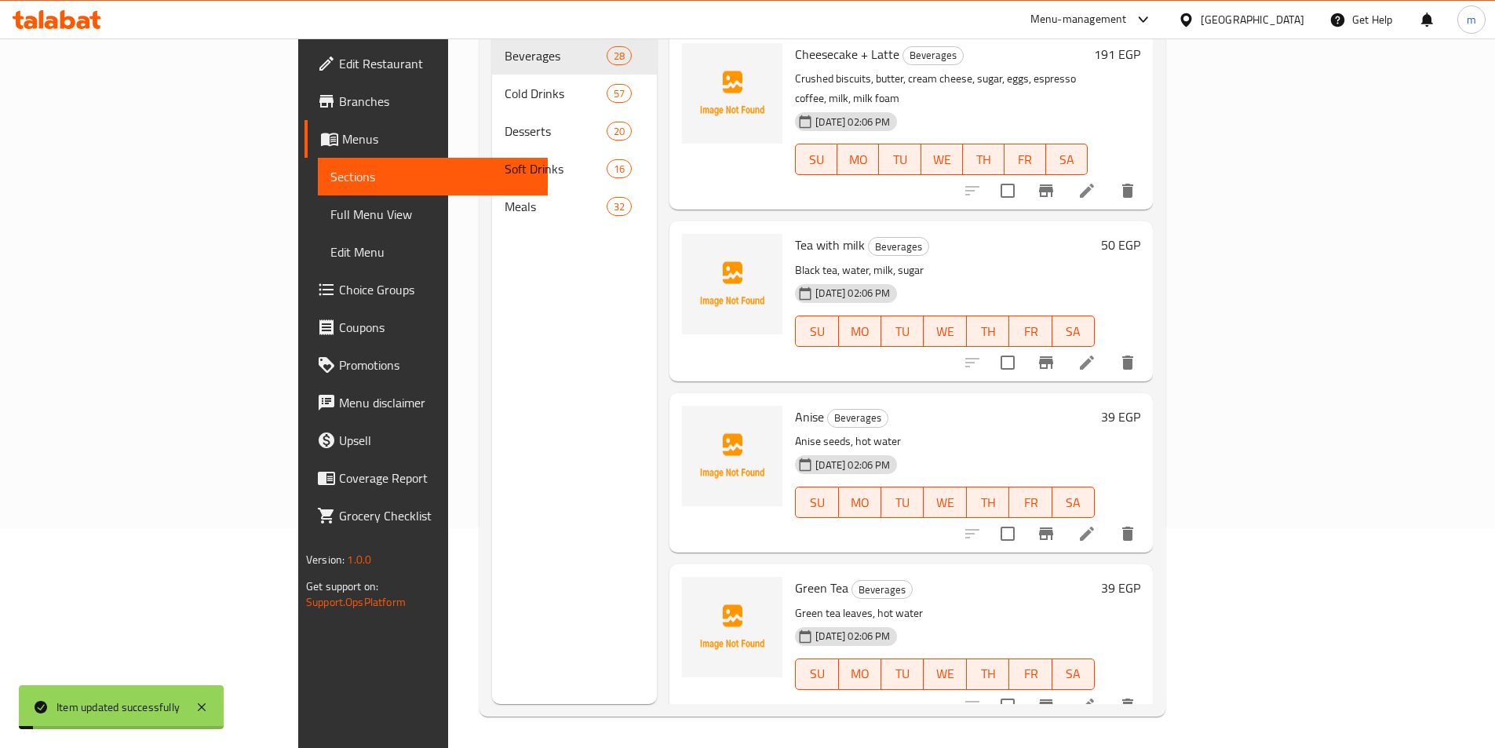
scroll to position [220, 0]
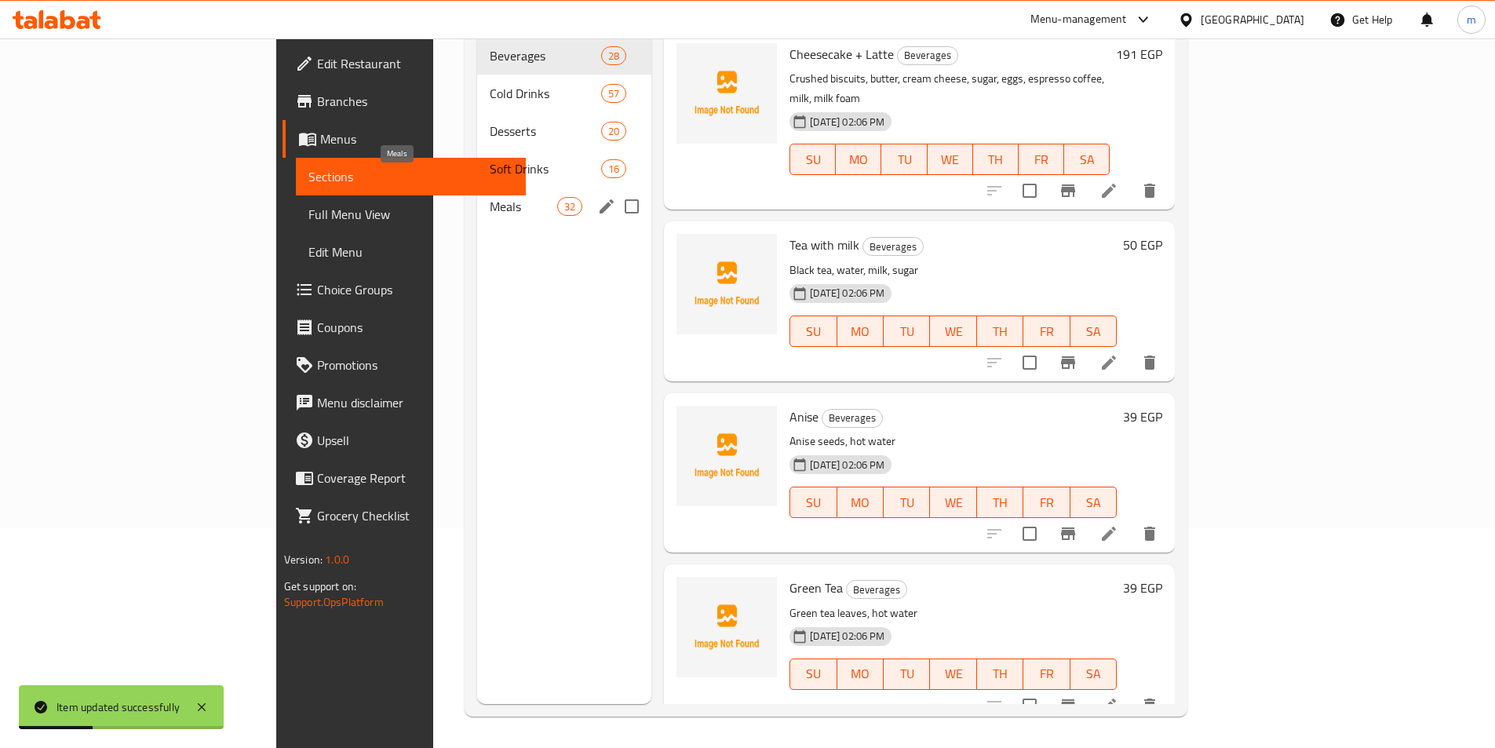
click at [490, 197] on span "Meals" at bounding box center [523, 206] width 67 height 19
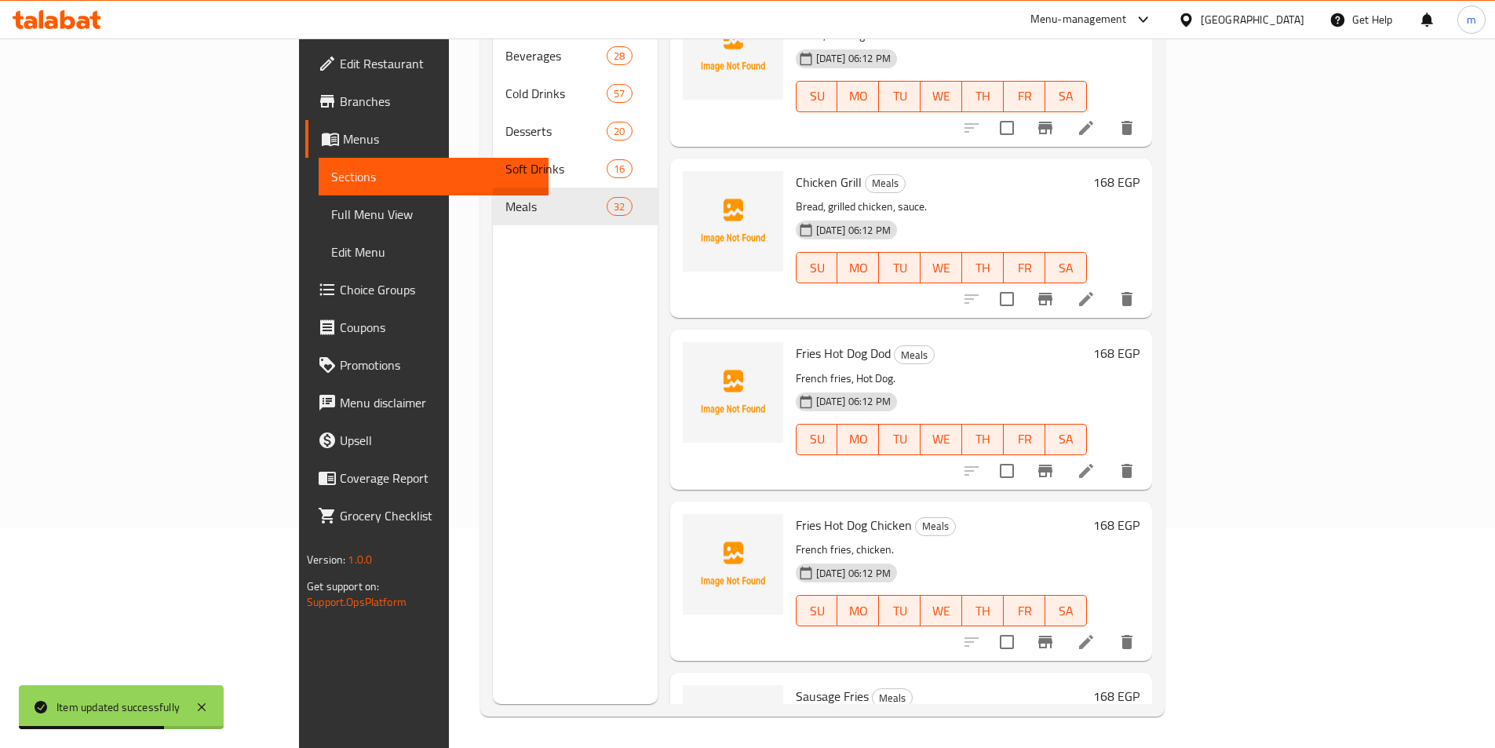
scroll to position [4776, 0]
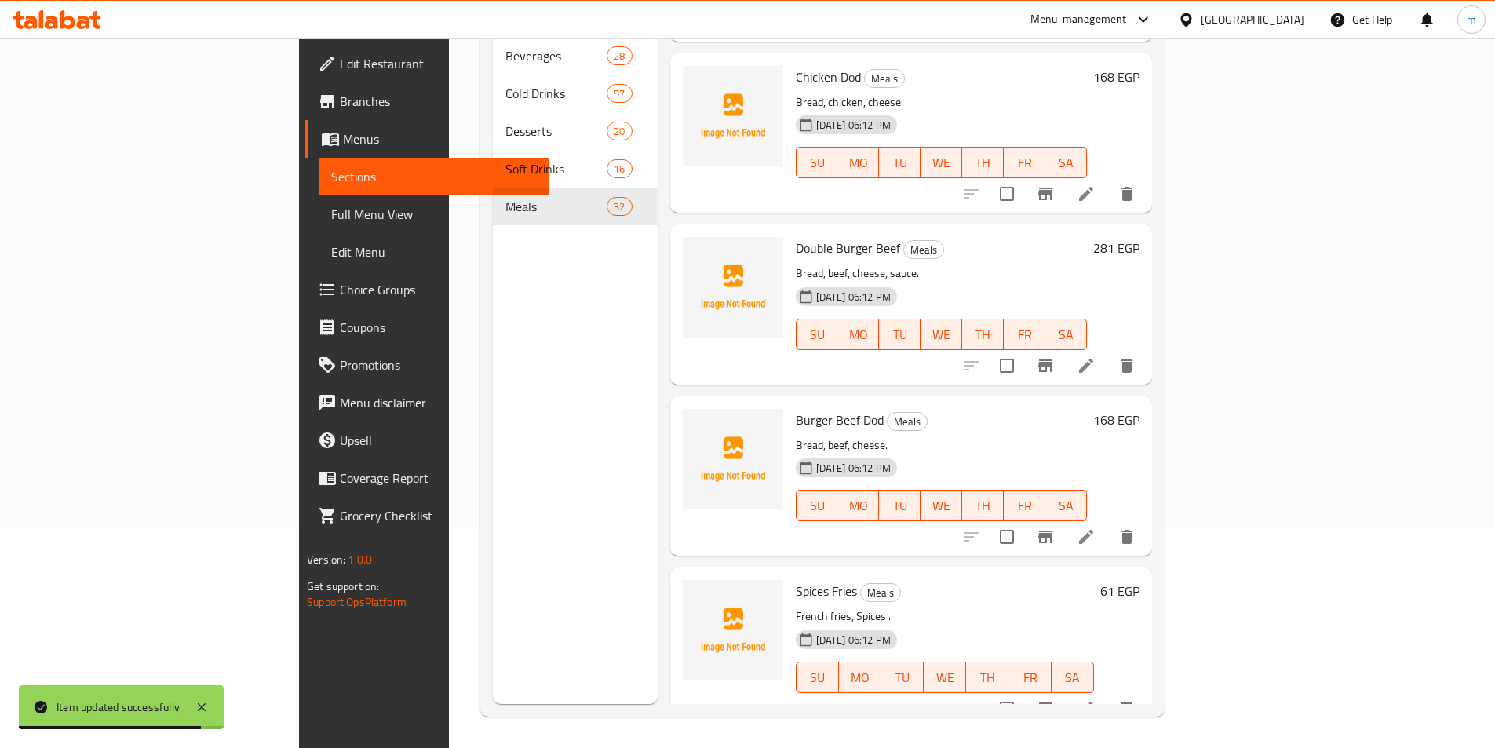
click at [1108, 694] on li at bounding box center [1086, 708] width 44 height 28
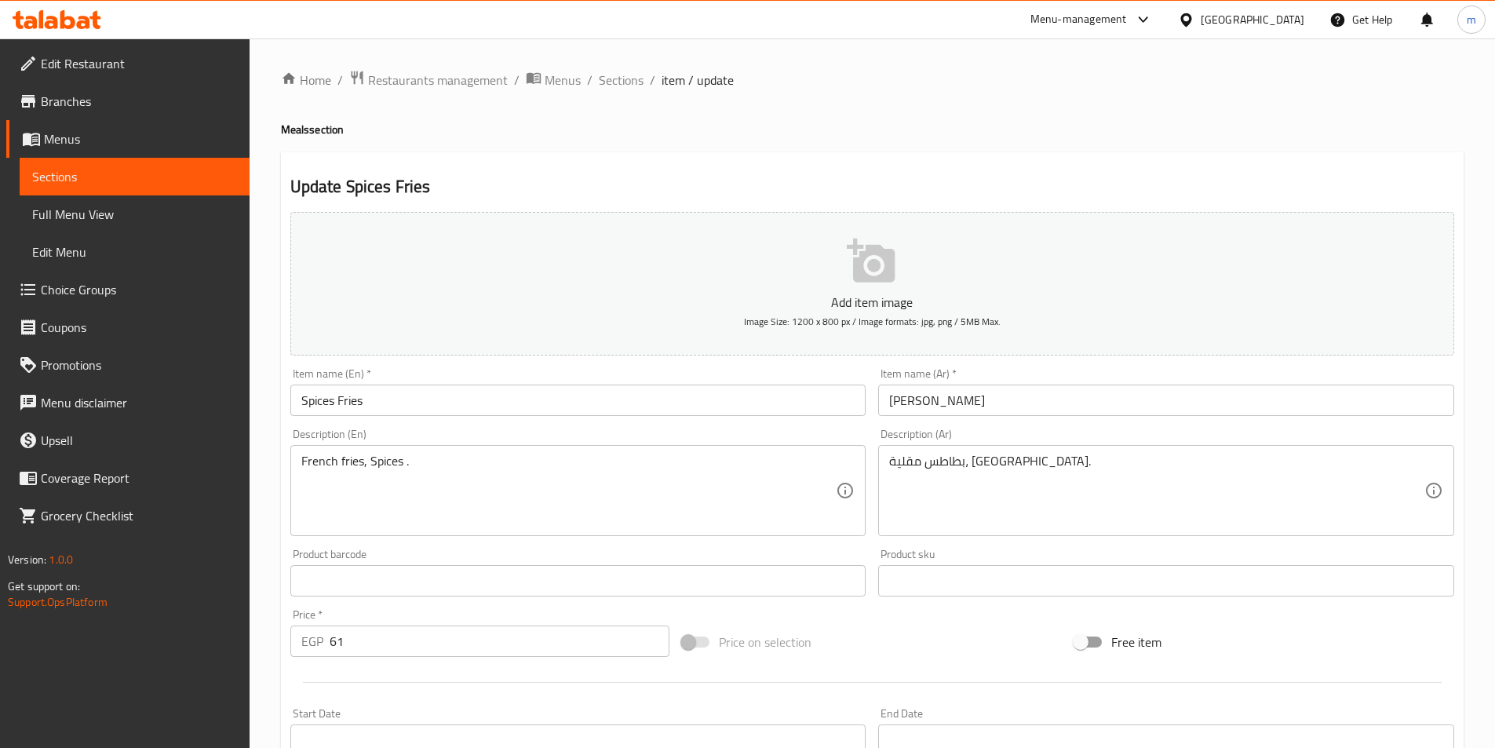
click at [361, 397] on input "Spices Fries" at bounding box center [578, 399] width 576 height 31
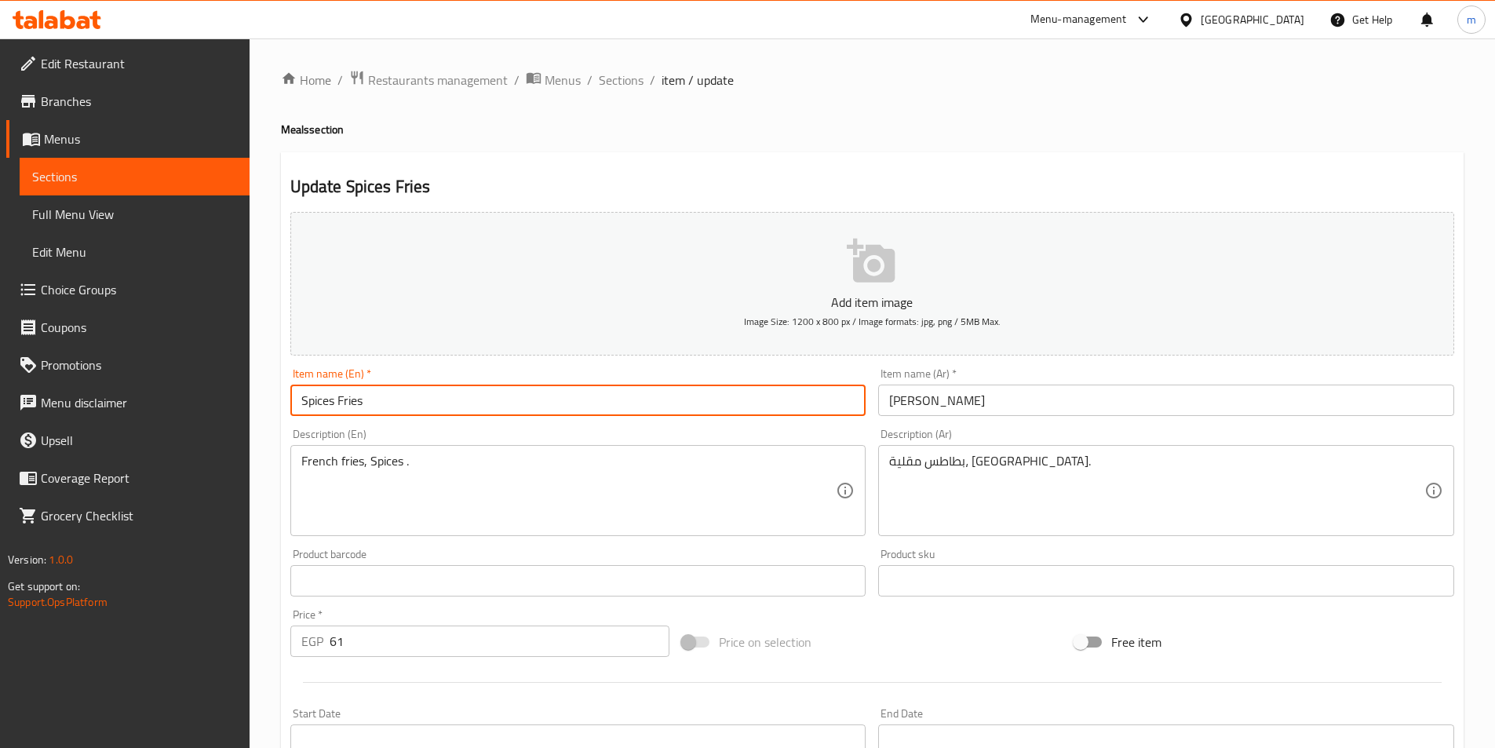
click at [361, 397] on input "Spices Fries" at bounding box center [578, 399] width 576 height 31
paste input "Fries"
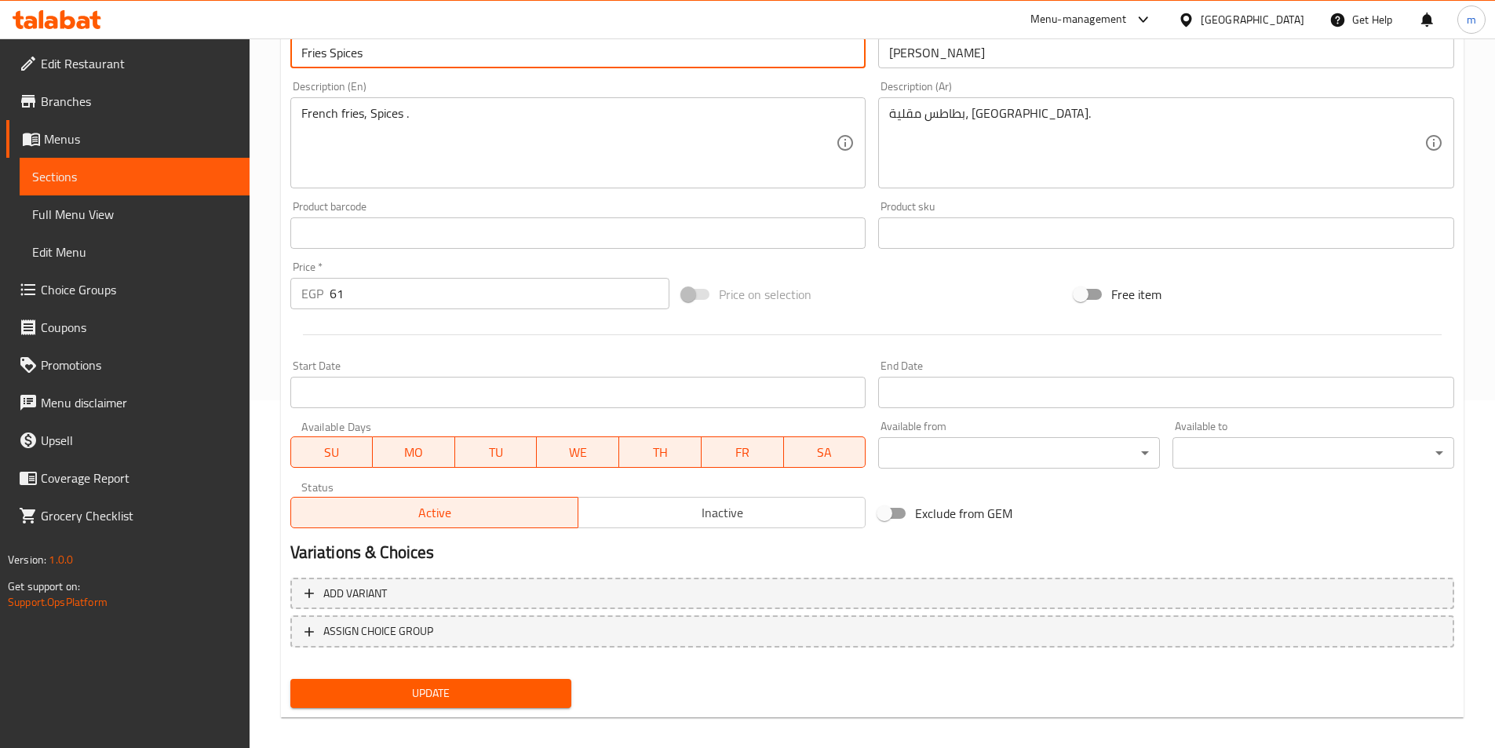
scroll to position [361, 0]
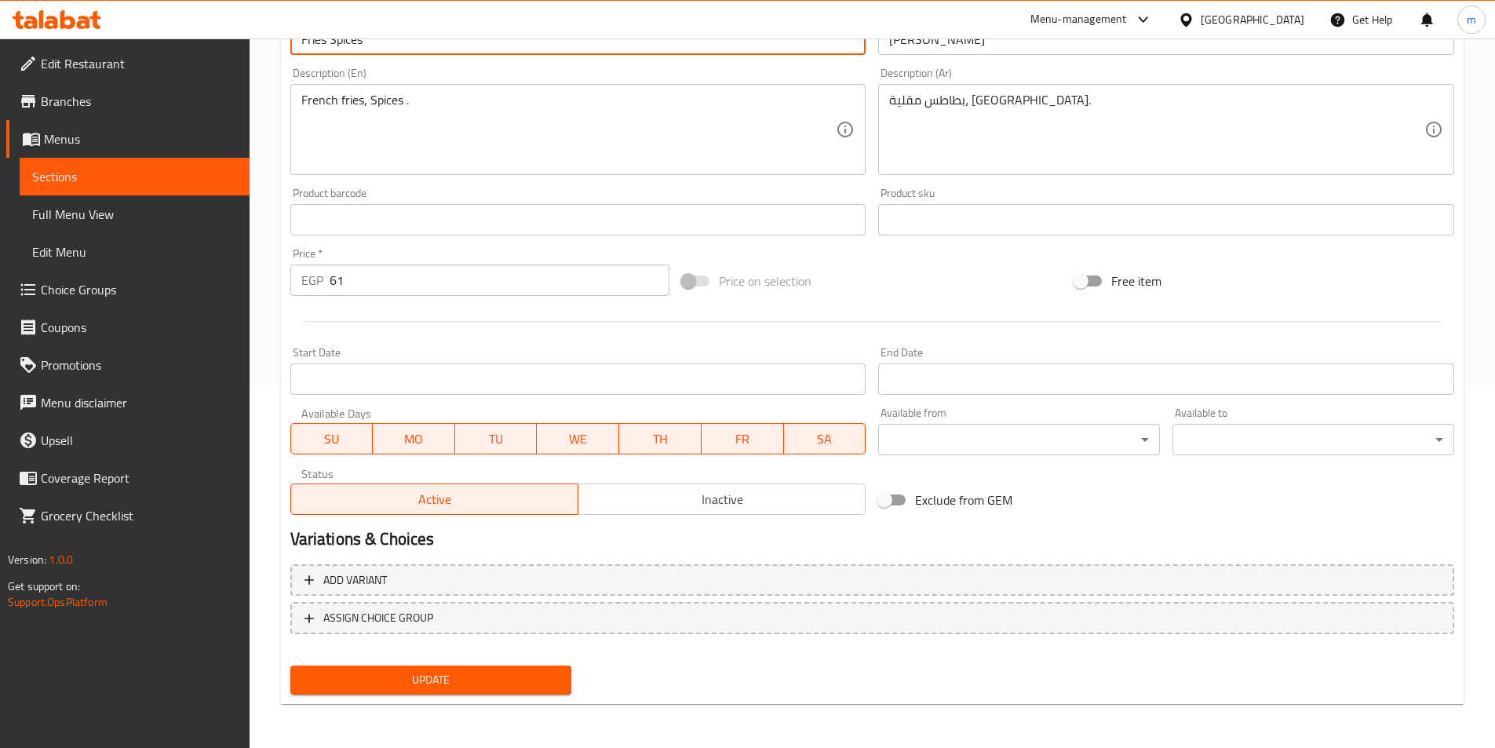
type input "Fries Spices"
click at [382, 676] on span "Update" at bounding box center [431, 680] width 257 height 20
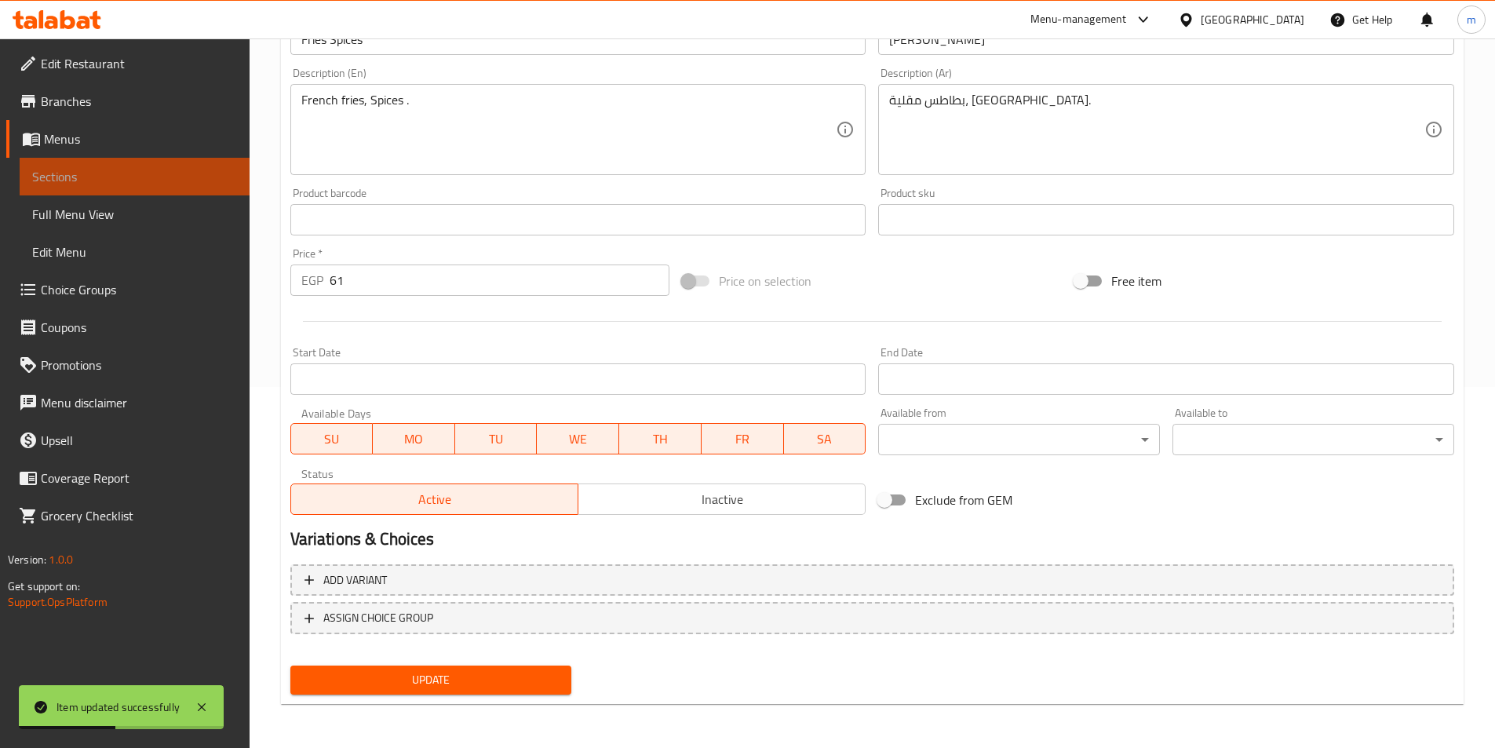
click at [143, 167] on span "Sections" at bounding box center [134, 176] width 205 height 19
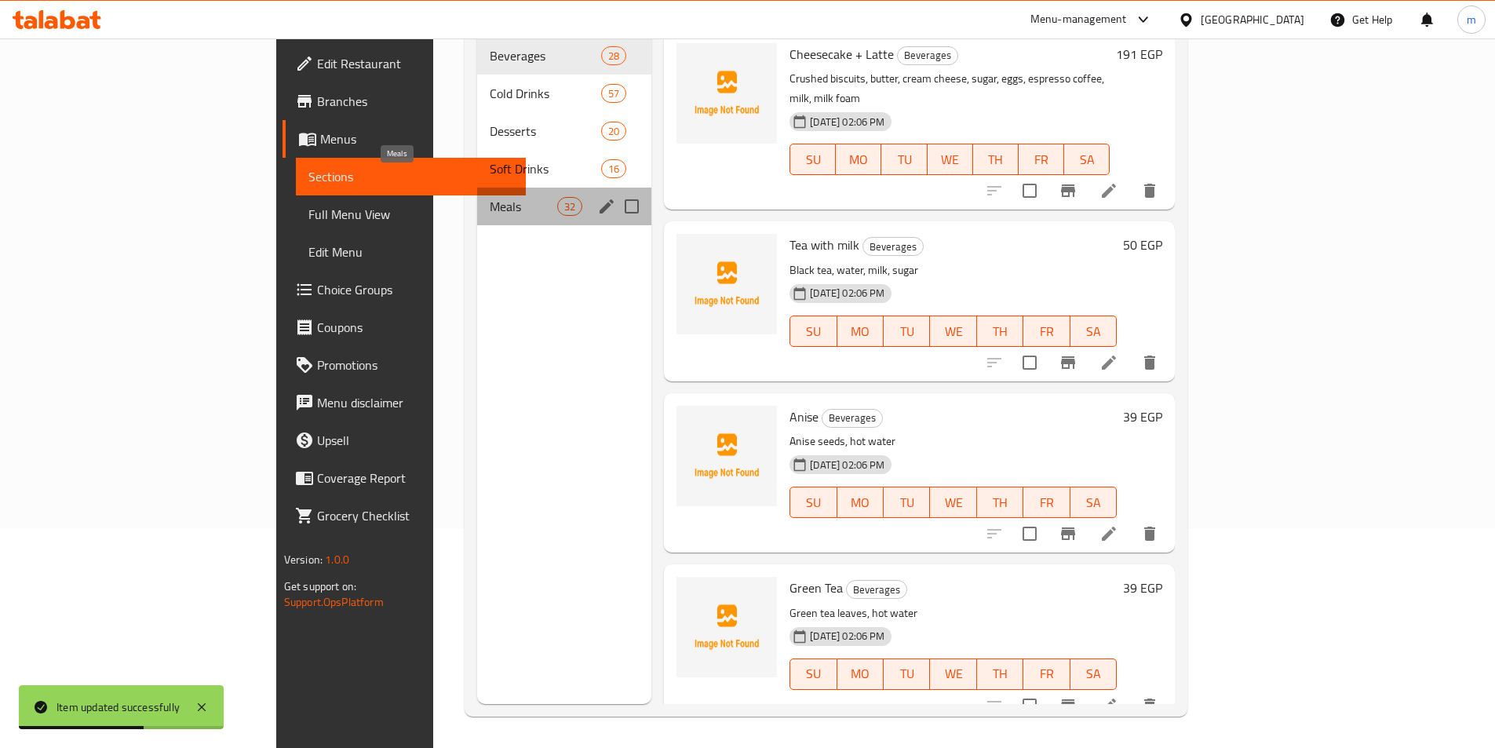
click at [490, 197] on span "Meals" at bounding box center [523, 206] width 67 height 19
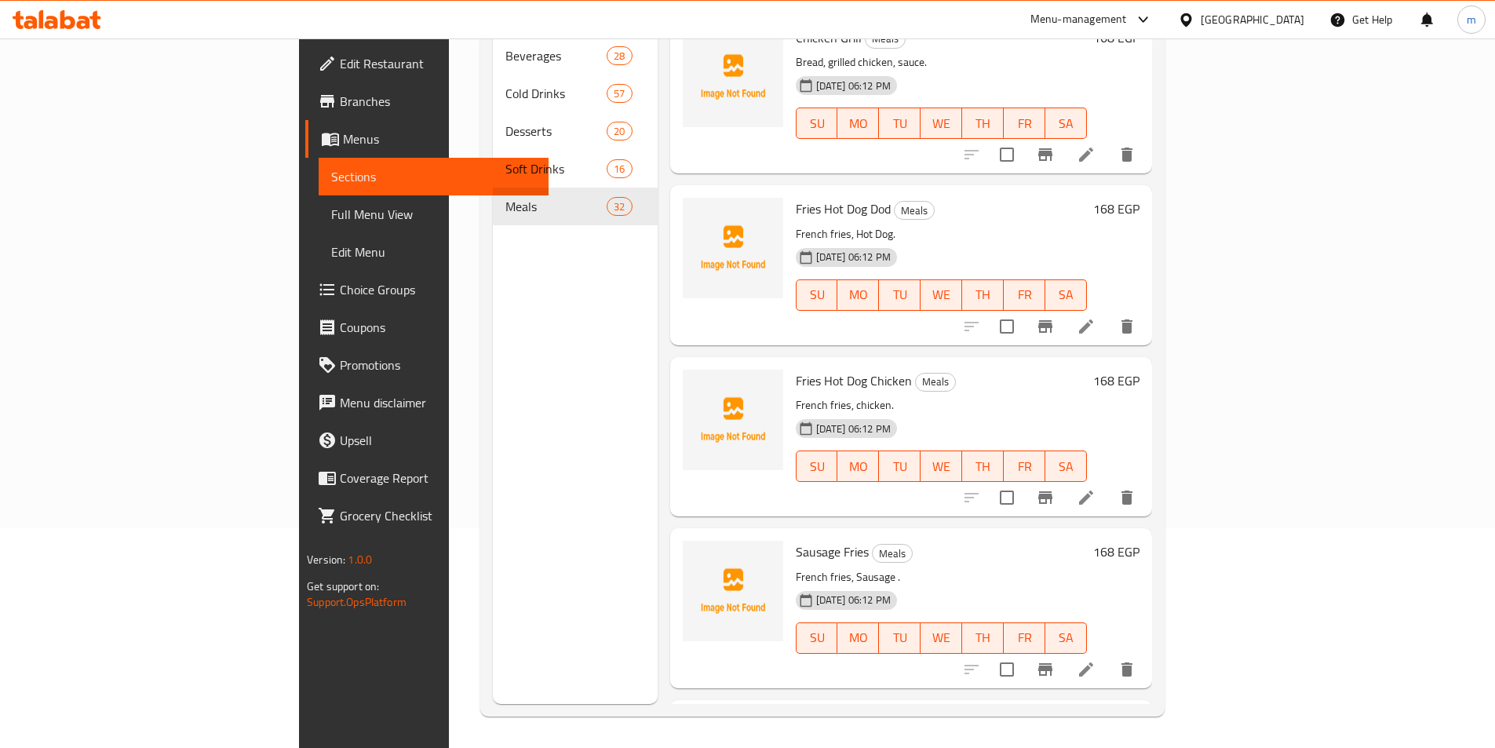
scroll to position [3286, 0]
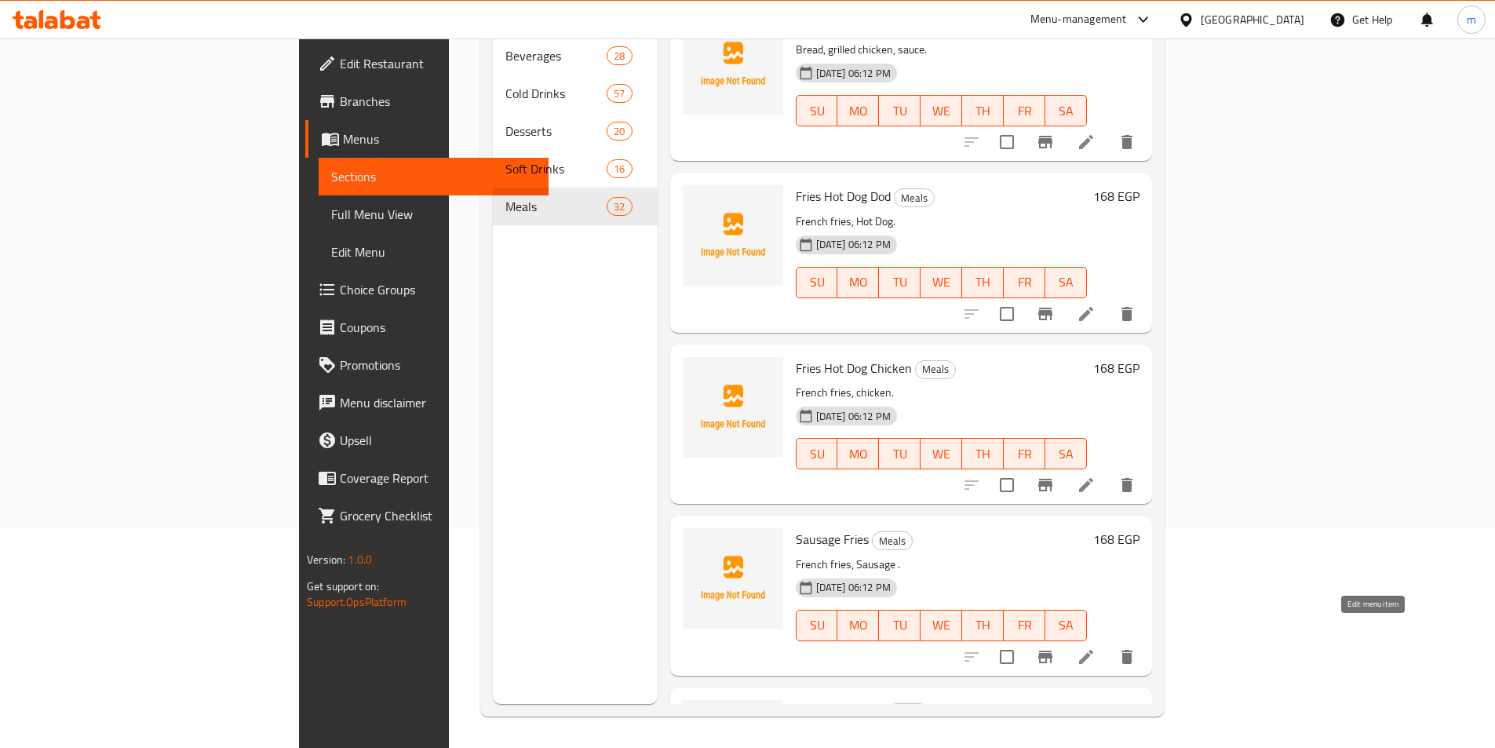
click at [1093, 650] on icon at bounding box center [1086, 657] width 14 height 14
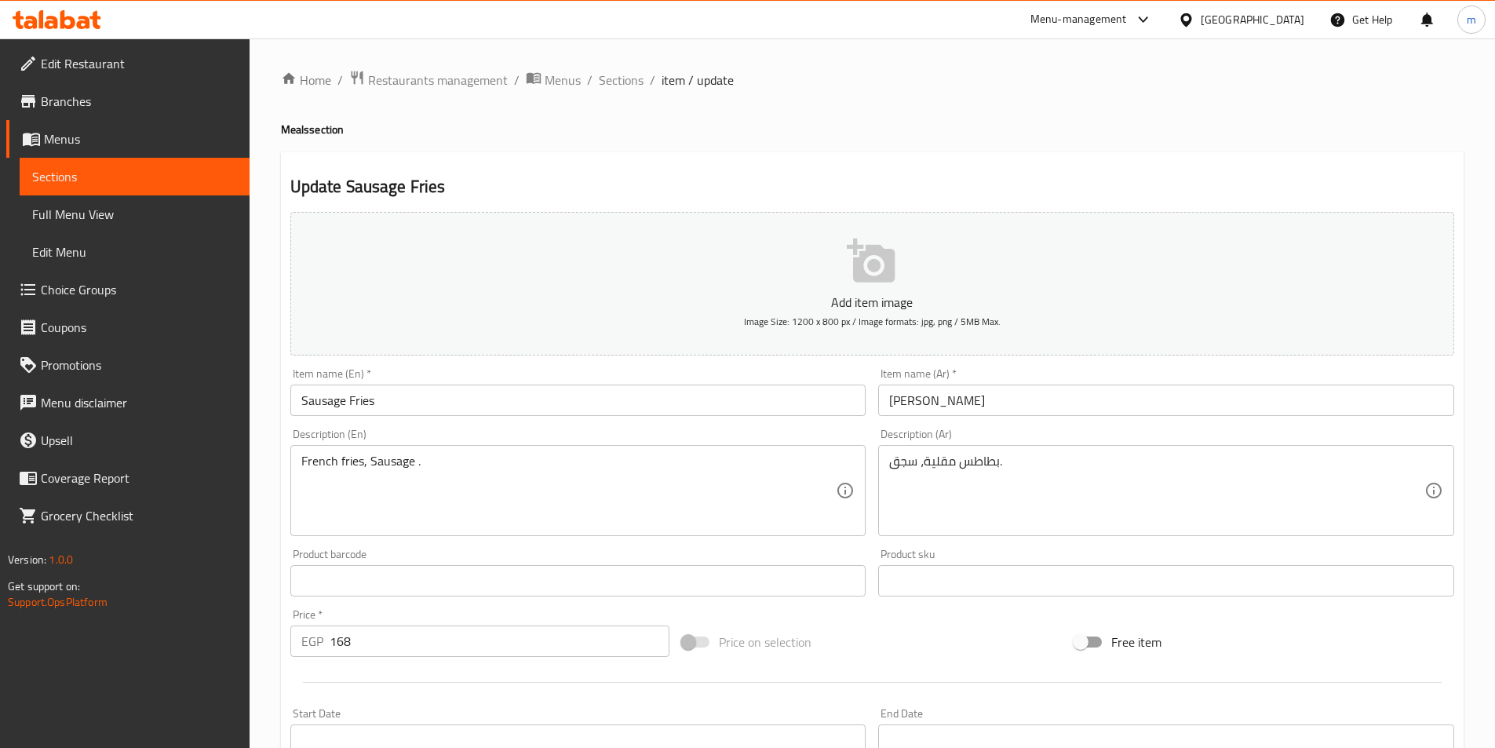
click at [359, 399] on input "Sausage Fries" at bounding box center [578, 399] width 576 height 31
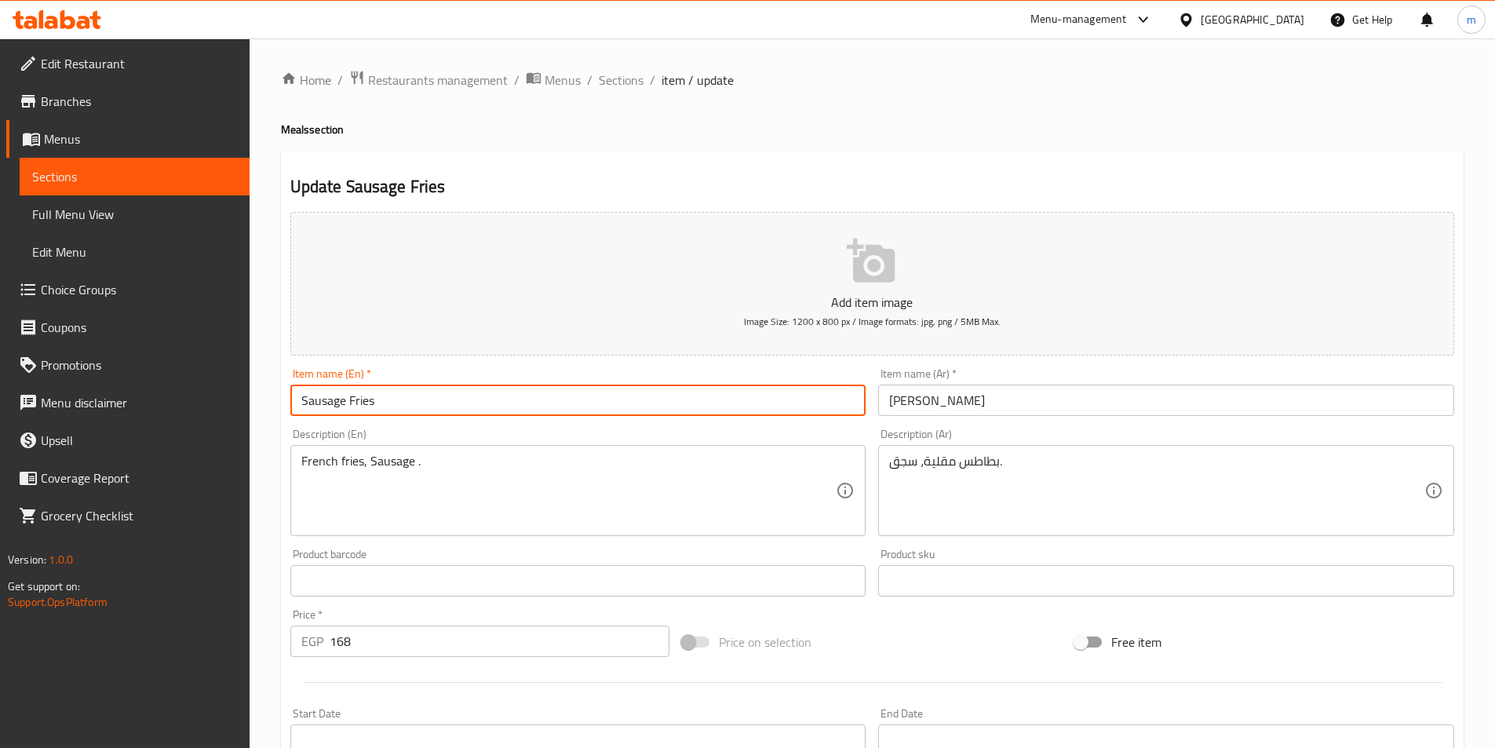
click at [359, 399] on input "Sausage Fries" at bounding box center [578, 399] width 576 height 31
paste input "Fries"
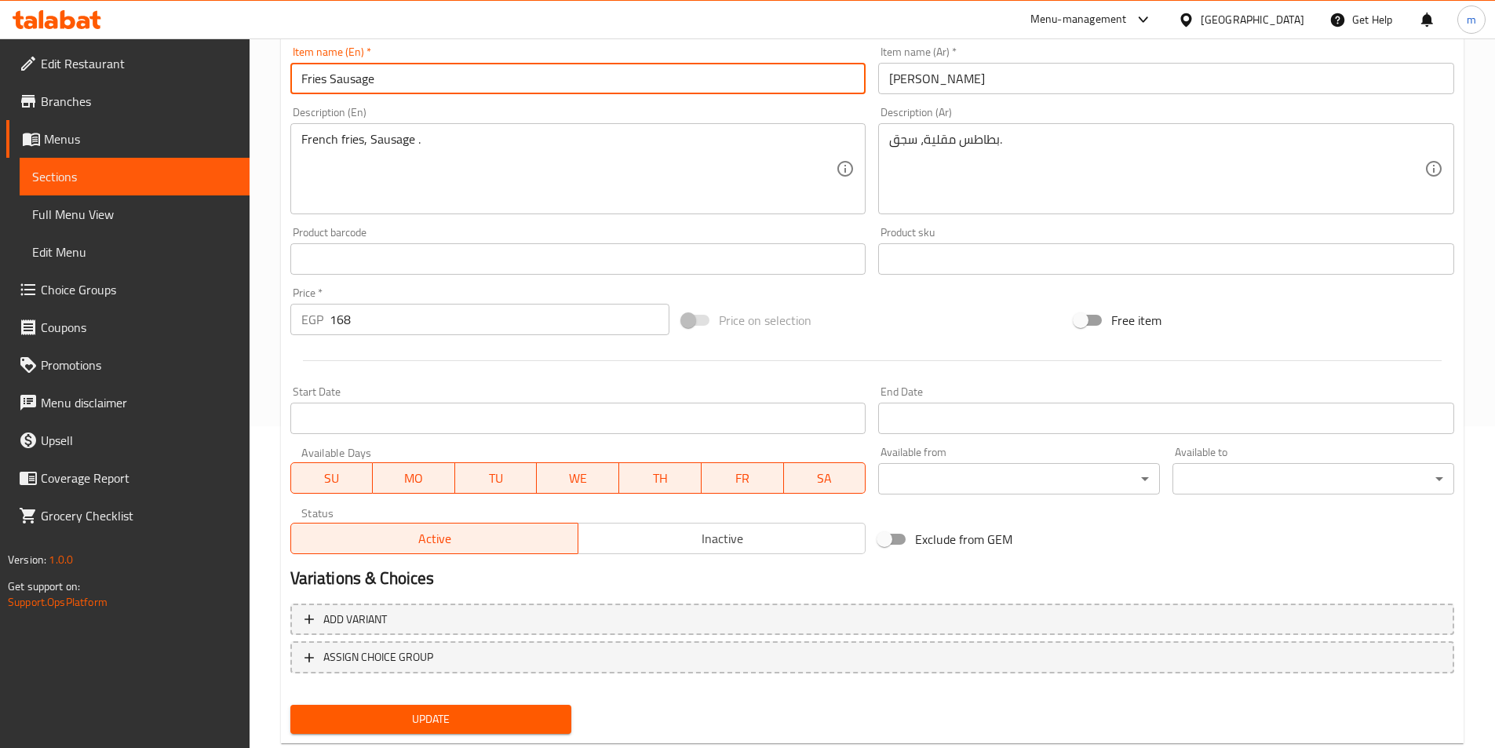
scroll to position [361, 0]
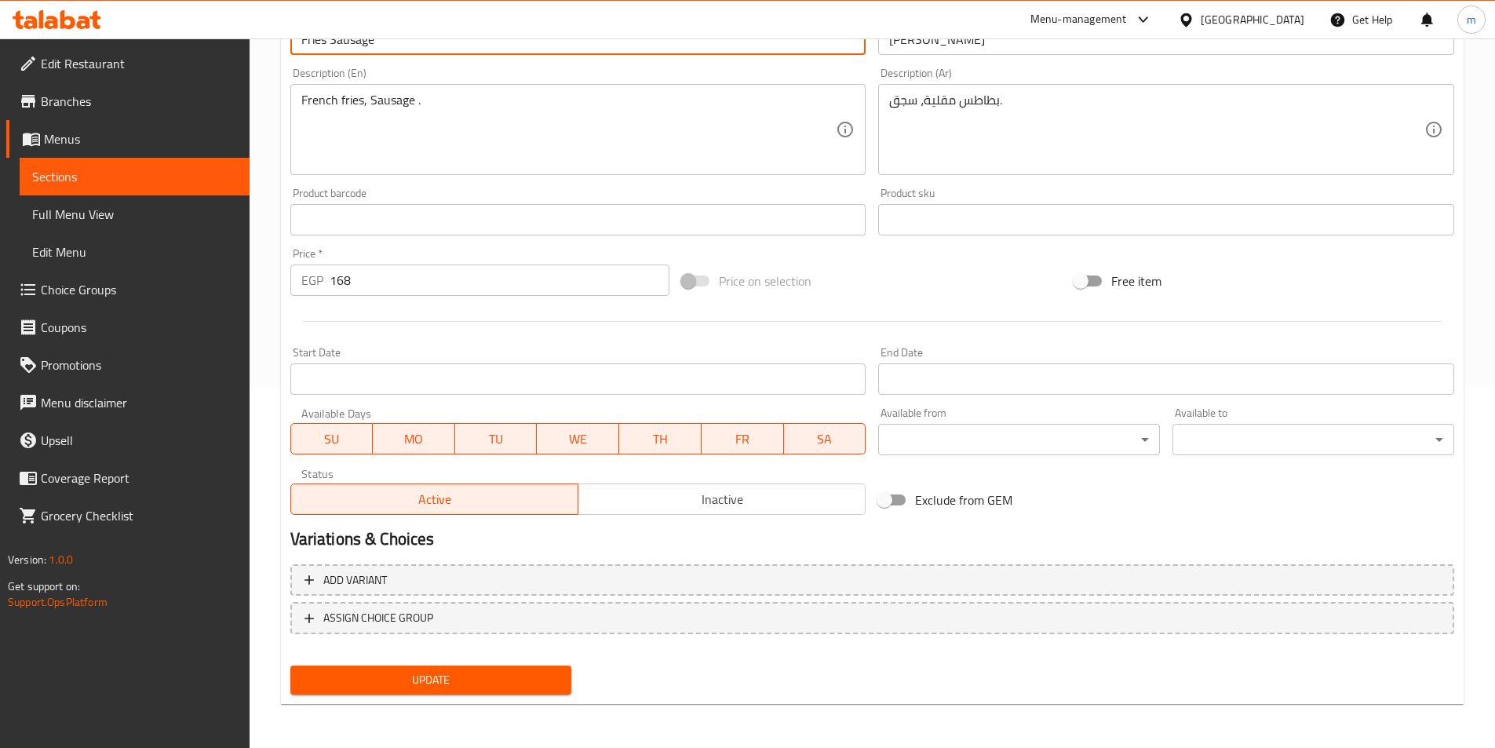
type input "Fries Sausage"
click at [434, 672] on span "Update" at bounding box center [431, 680] width 257 height 20
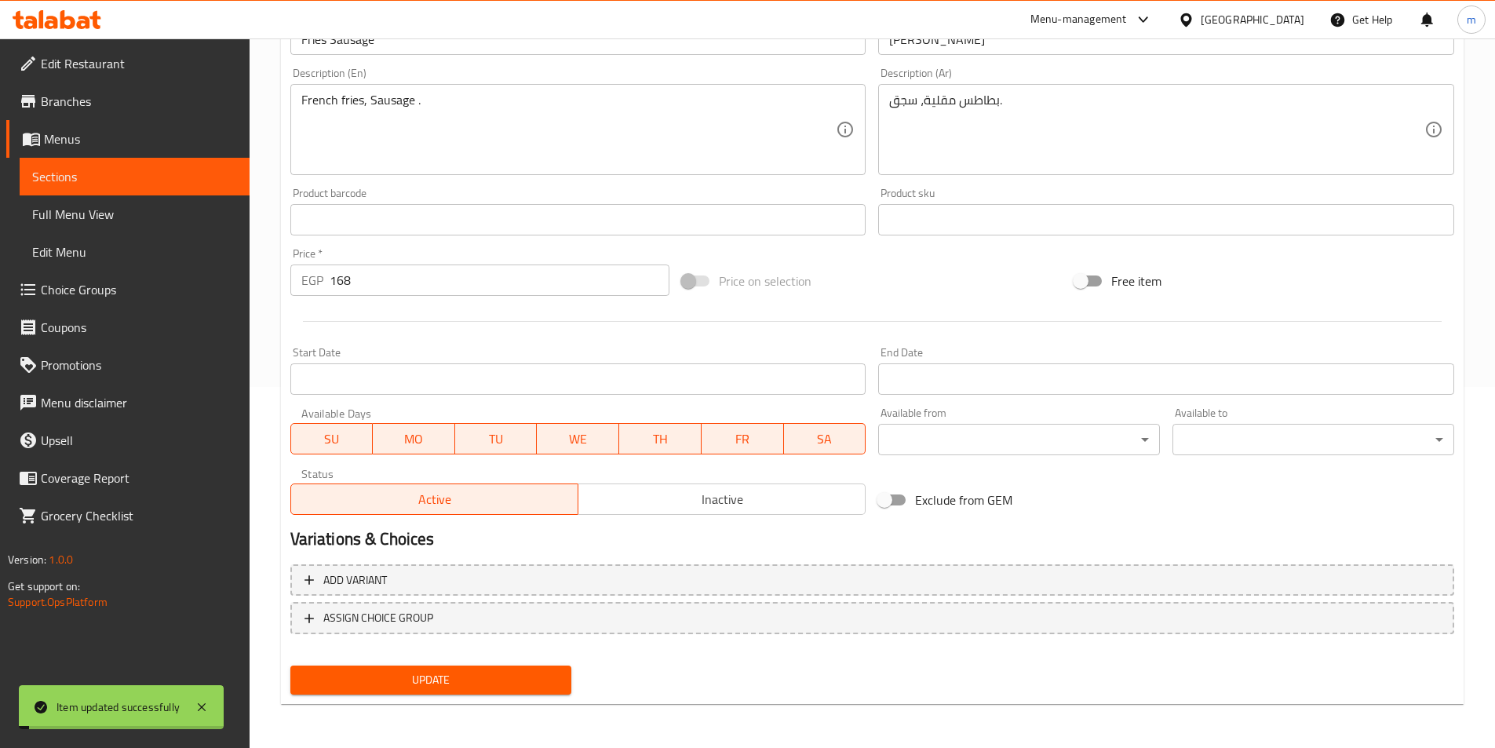
click at [104, 188] on link "Sections" at bounding box center [135, 177] width 230 height 38
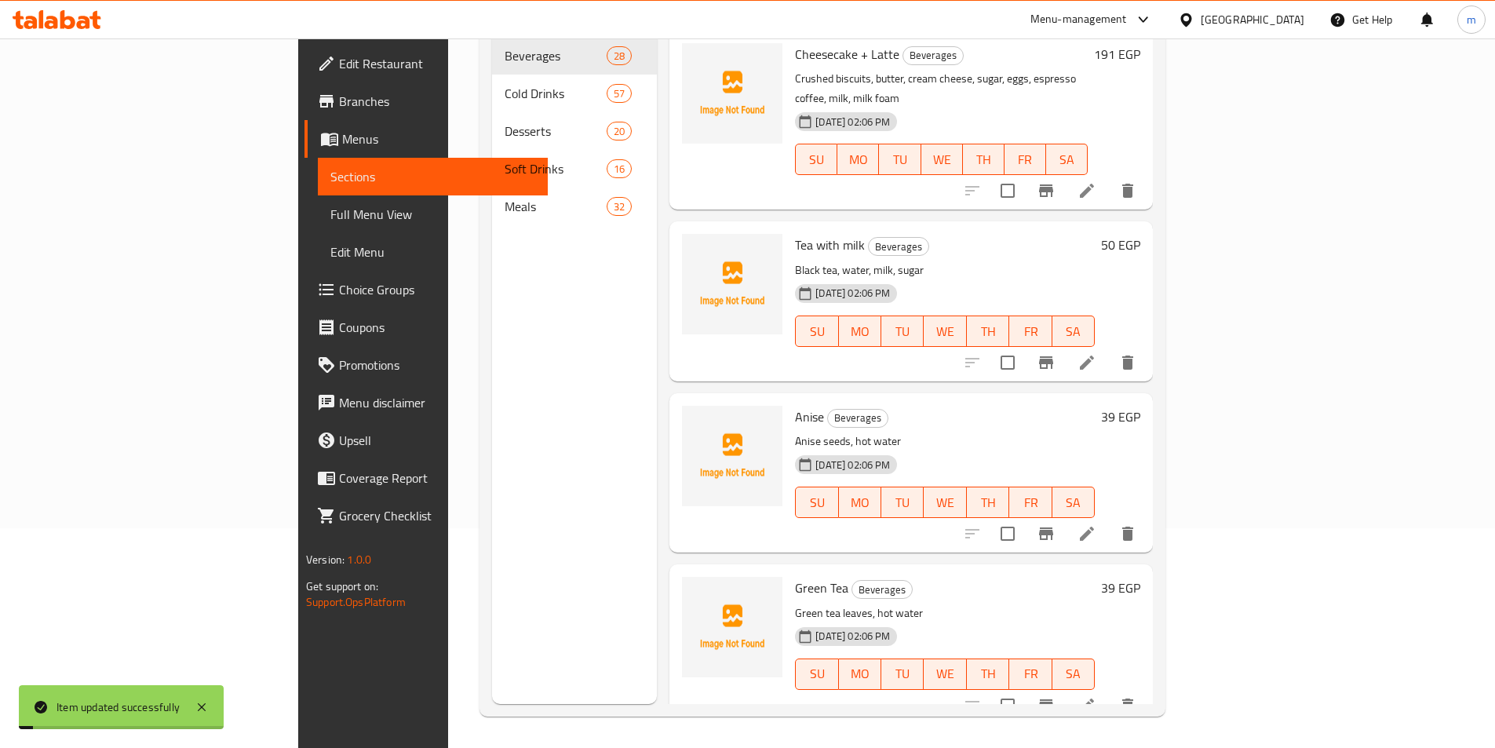
scroll to position [220, 0]
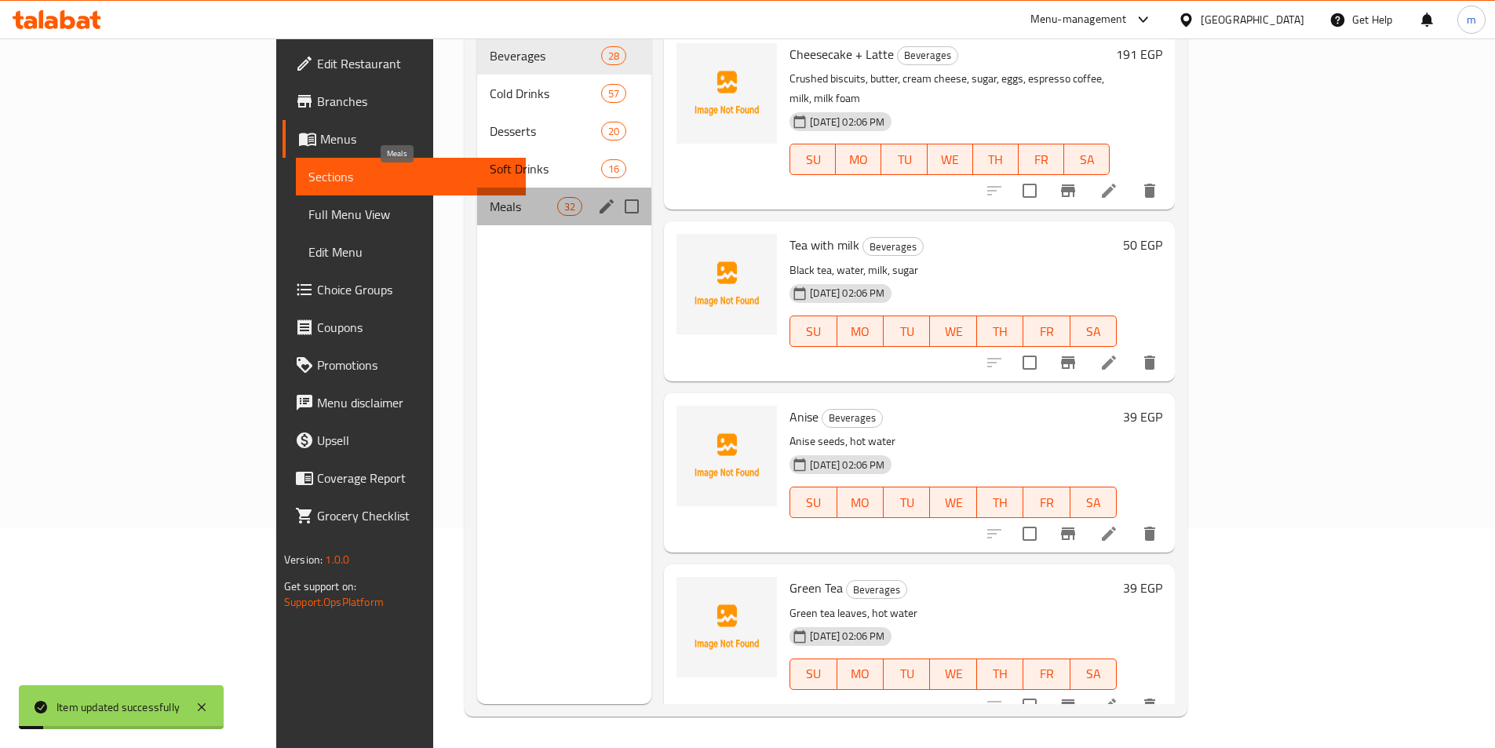
click at [490, 197] on span "Meals" at bounding box center [523, 206] width 67 height 19
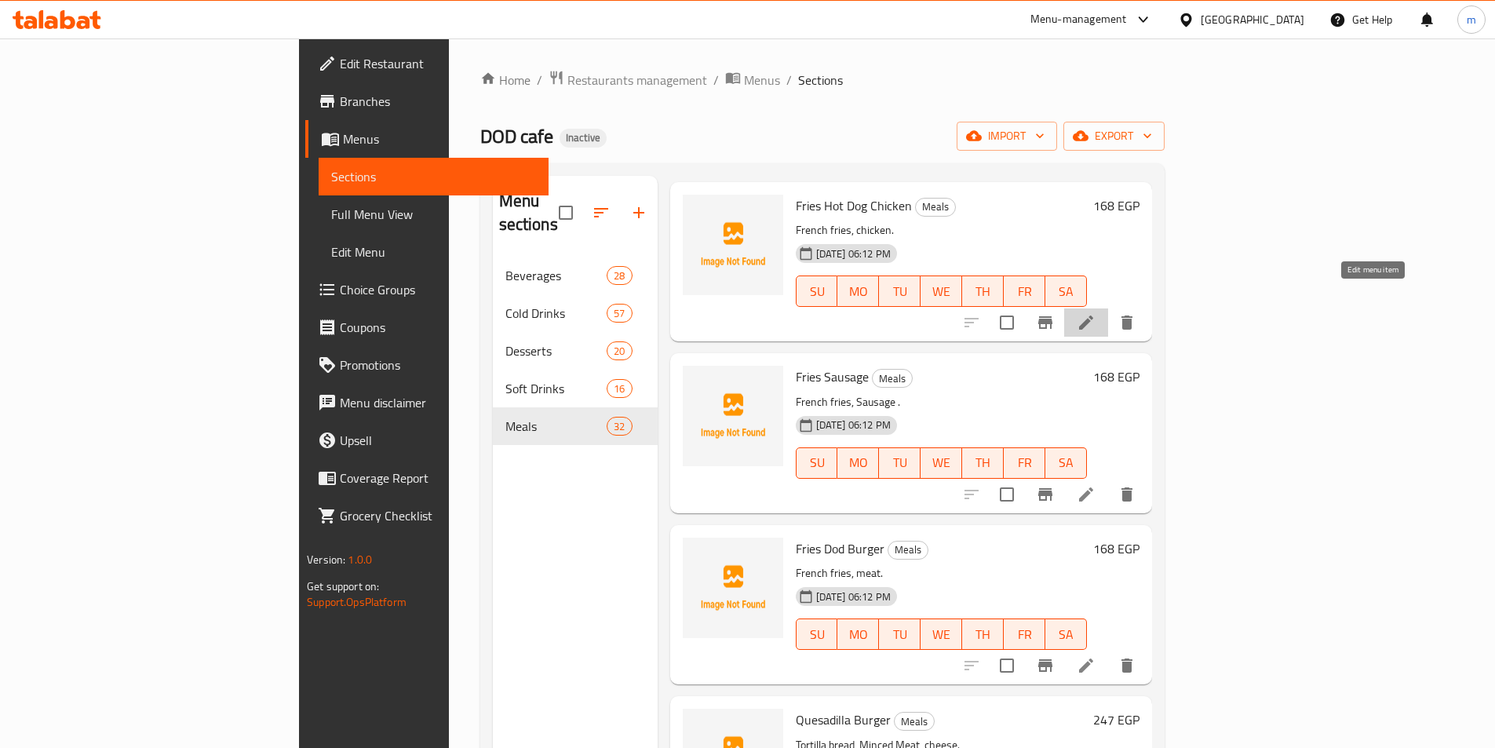
click at [1095, 313] on icon at bounding box center [1085, 322] width 19 height 19
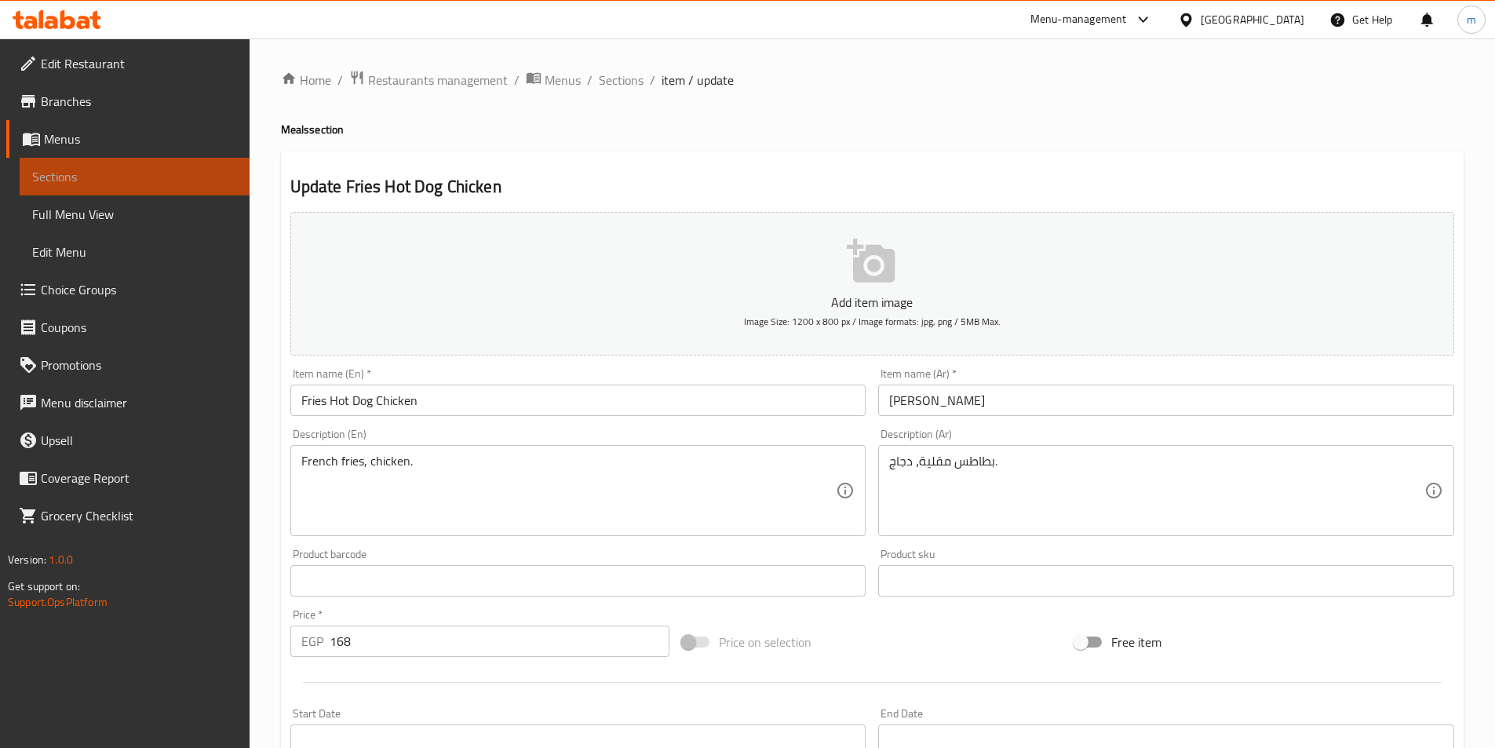
click at [111, 179] on span "Sections" at bounding box center [134, 176] width 205 height 19
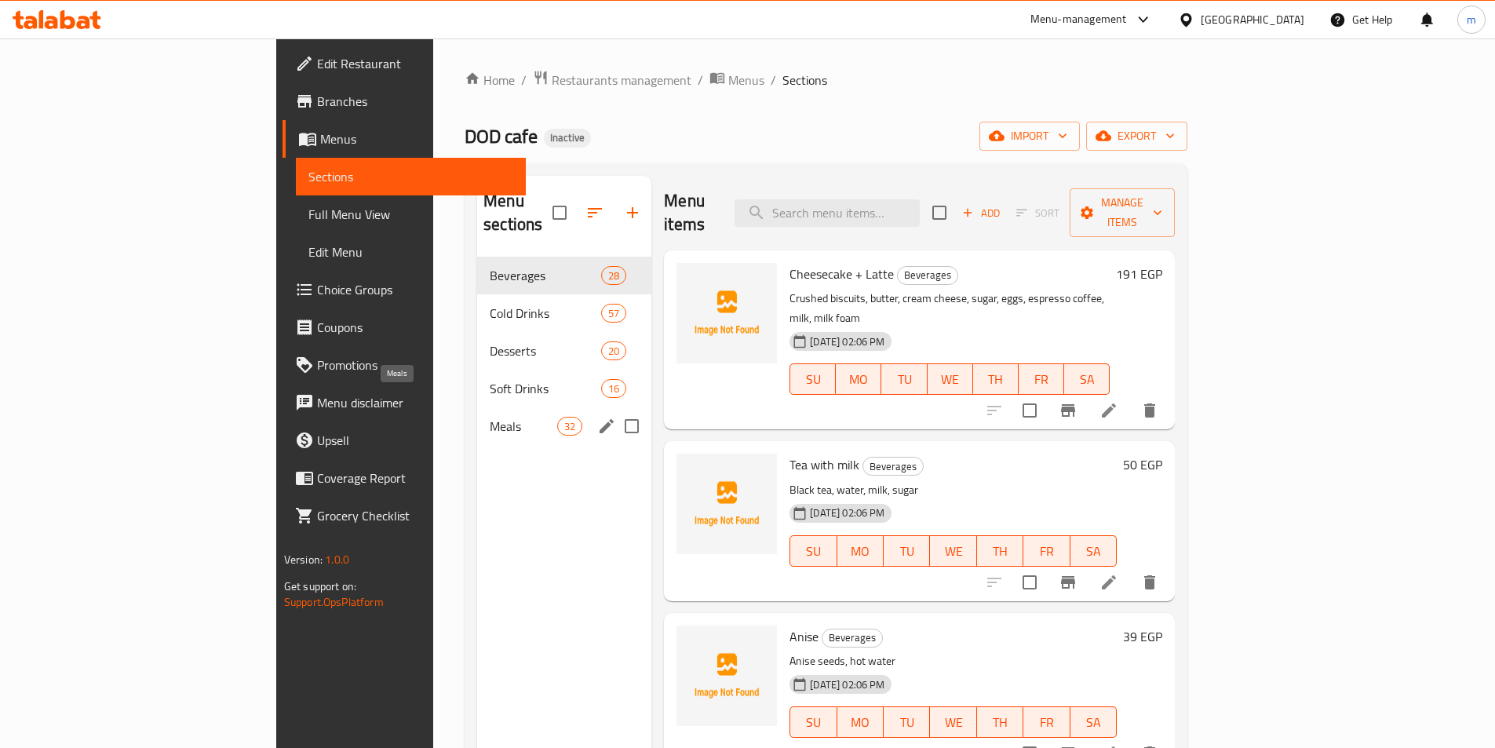
drag, startPoint x: 419, startPoint y: 394, endPoint x: 1102, endPoint y: 56, distance: 761.4
click at [490, 417] on span "Meals" at bounding box center [523, 426] width 67 height 19
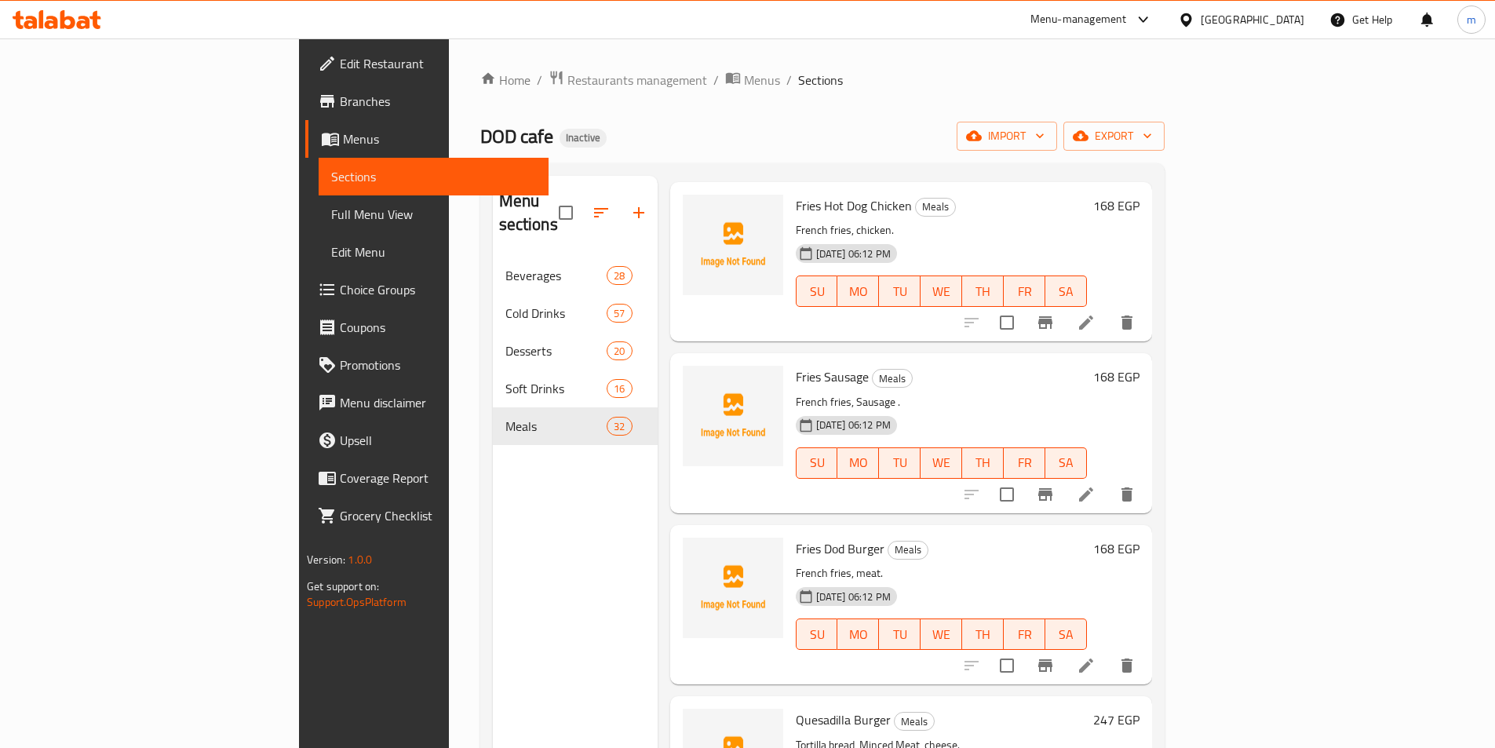
click at [1095, 313] on icon at bounding box center [1085, 322] width 19 height 19
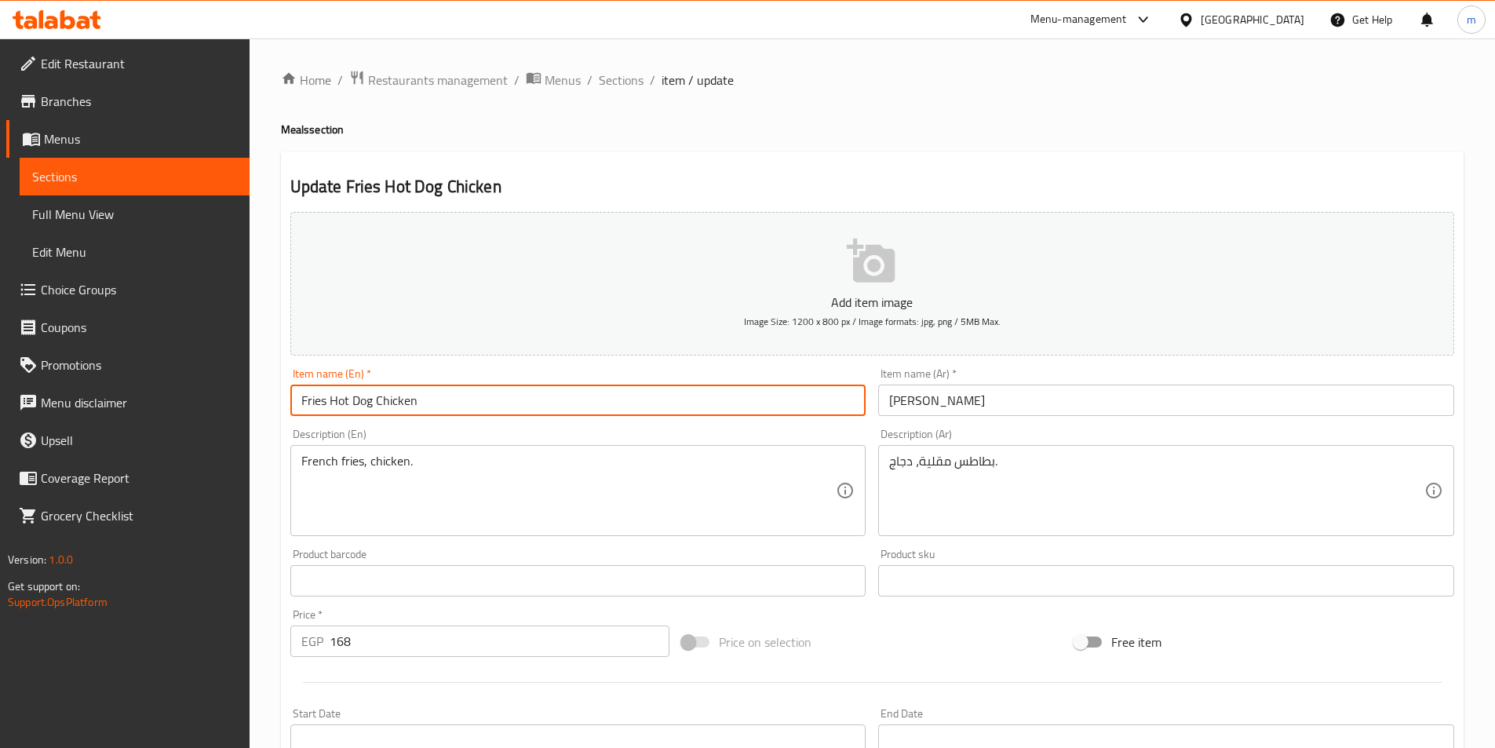
click at [360, 404] on input "Fries Hot Dog Chicken" at bounding box center [578, 399] width 576 height 31
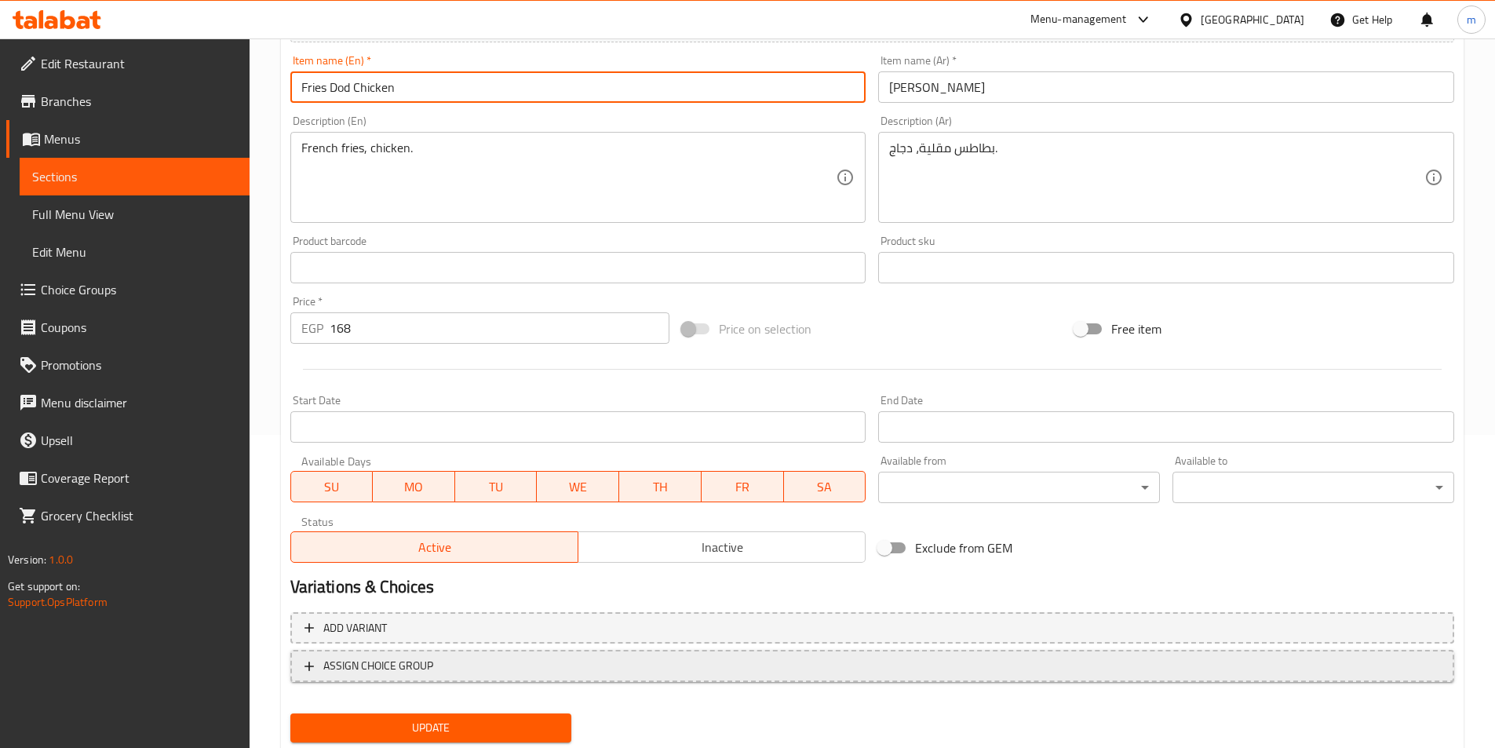
scroll to position [314, 0]
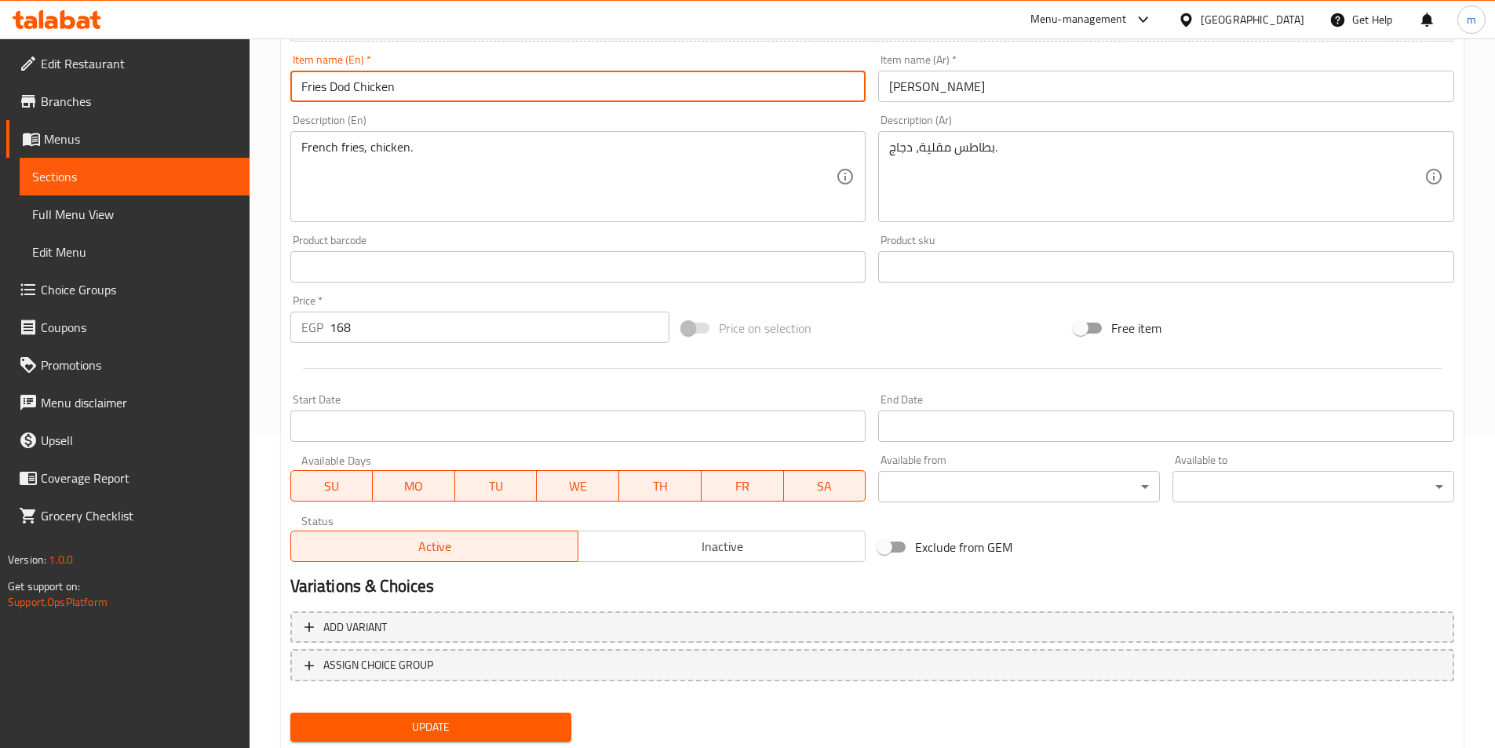
type input "Fries Dod Chicken"
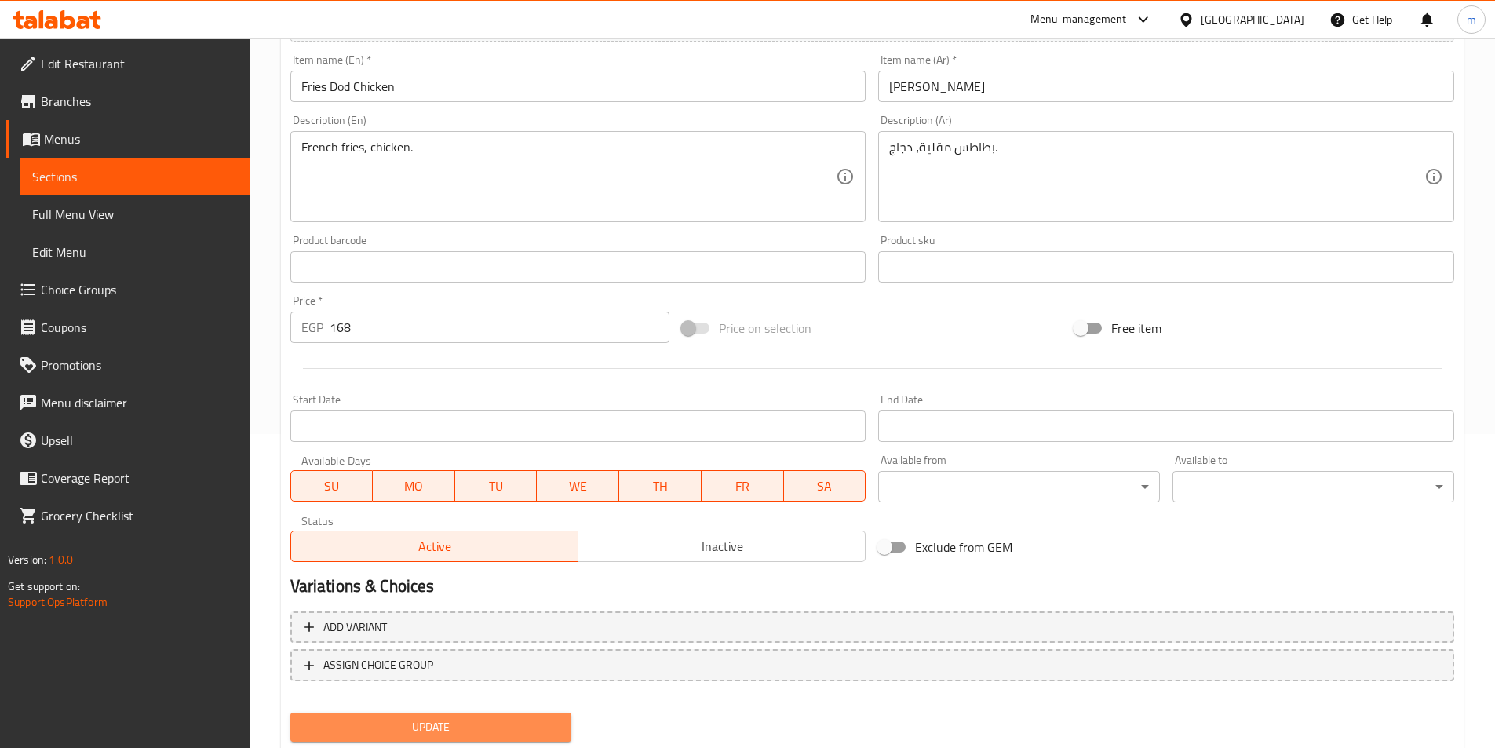
click at [499, 719] on span "Update" at bounding box center [431, 727] width 257 height 20
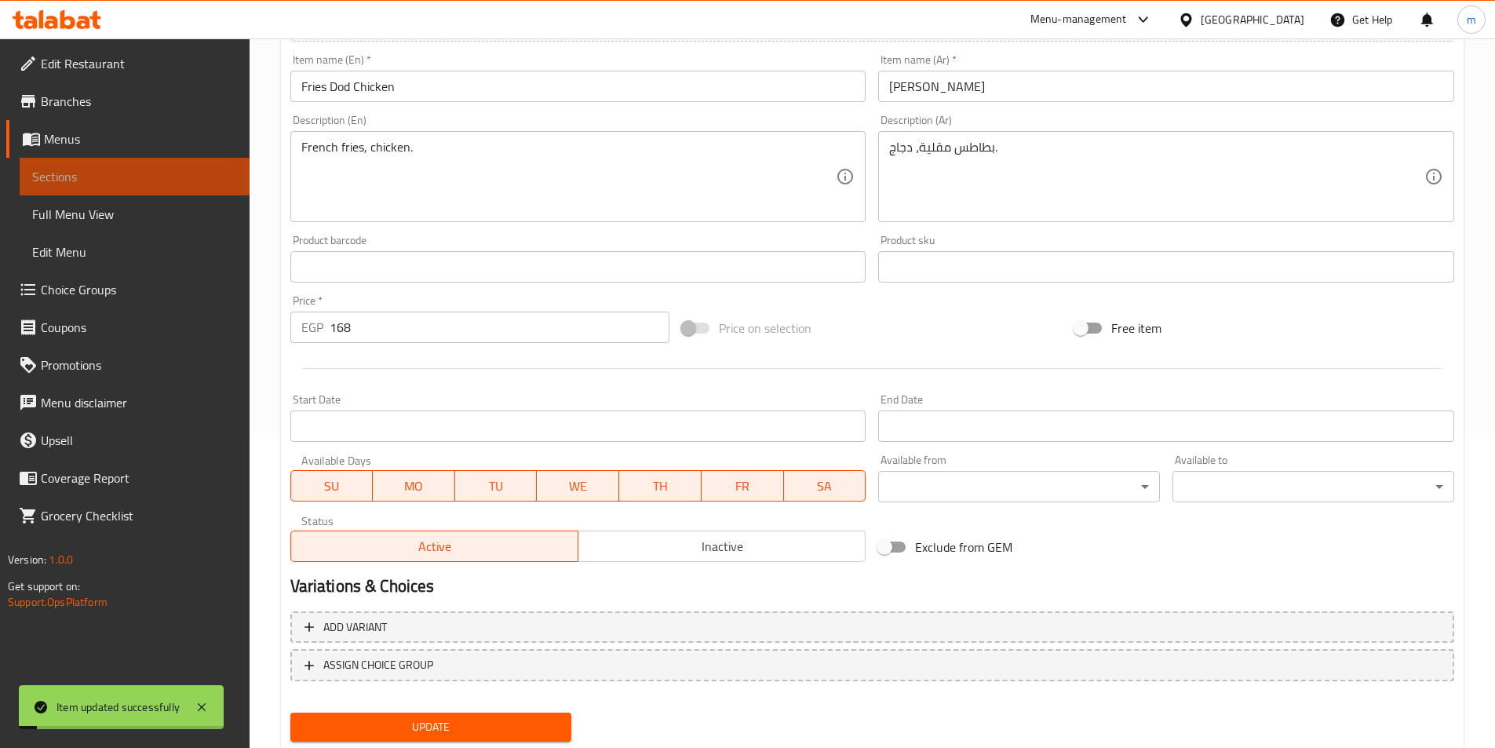
click at [154, 180] on span "Sections" at bounding box center [134, 176] width 205 height 19
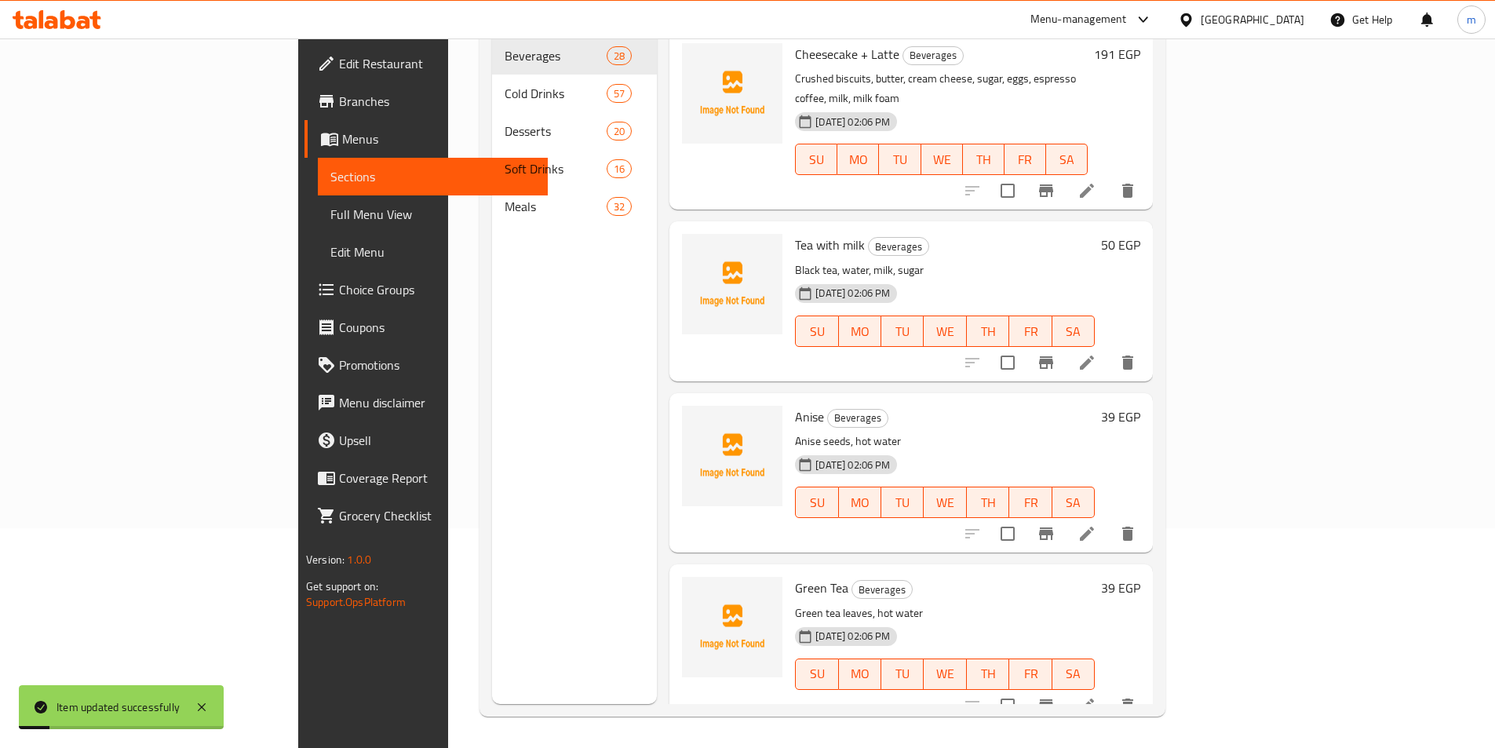
click at [330, 211] on span "Full Menu View" at bounding box center [432, 214] width 205 height 19
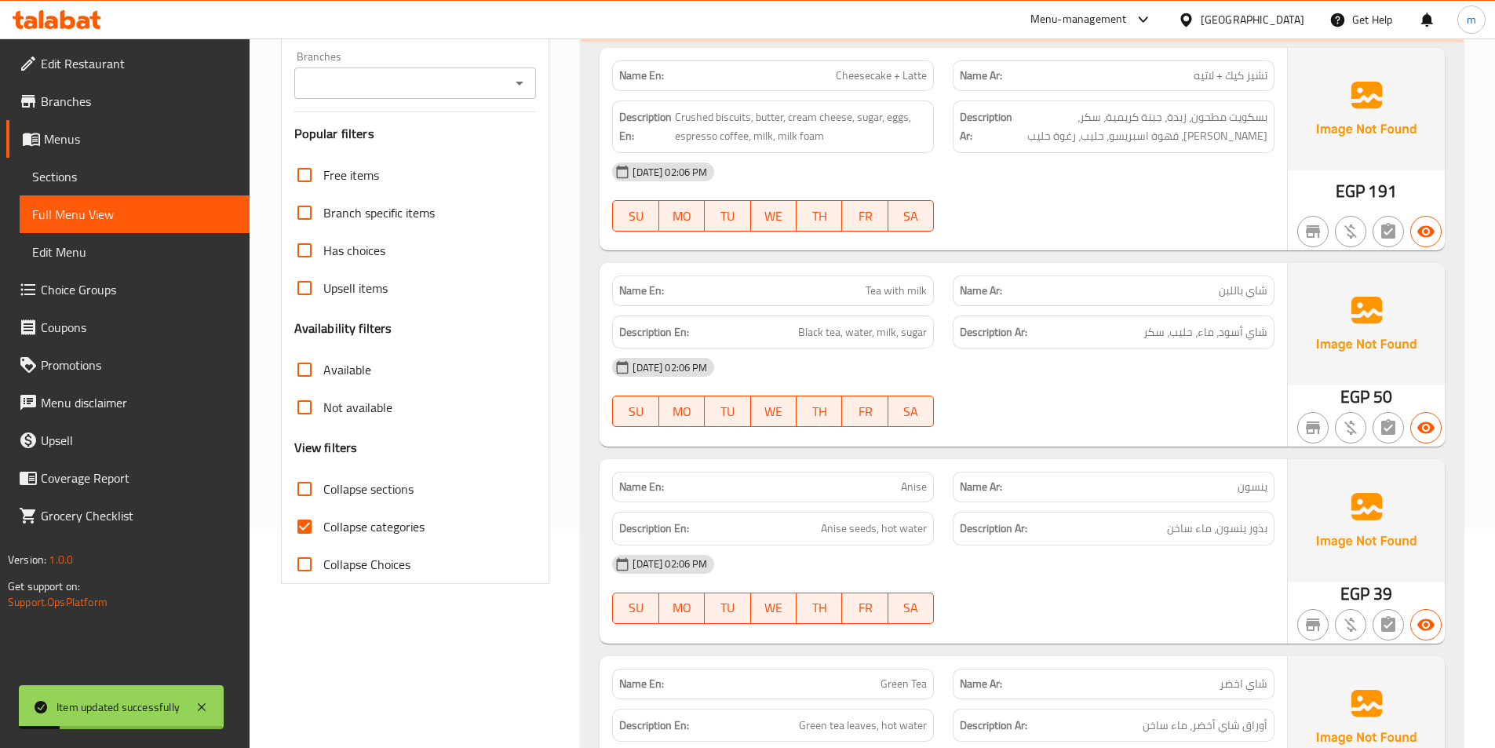
click at [139, 173] on span "Sections" at bounding box center [134, 176] width 205 height 19
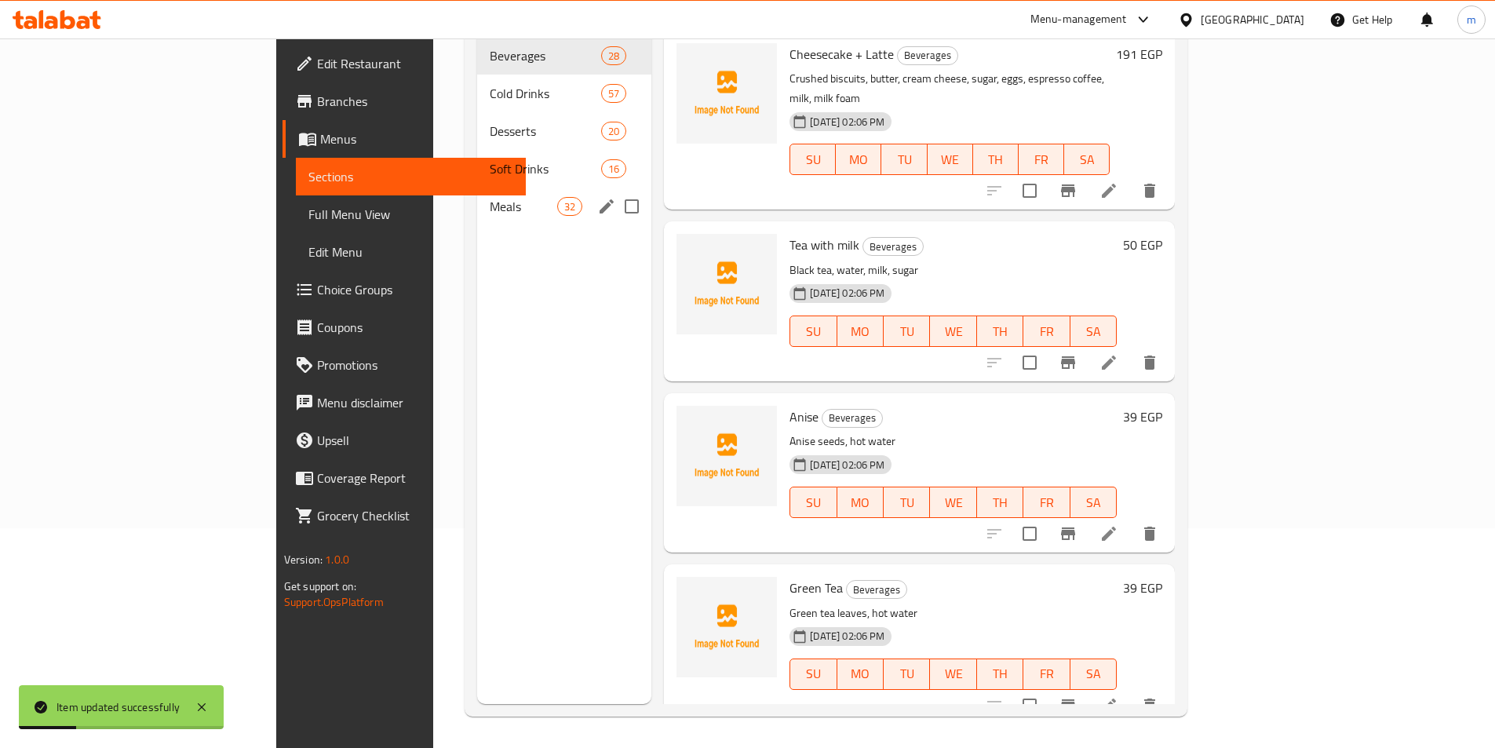
click at [477, 188] on div "Meals 32" at bounding box center [564, 207] width 174 height 38
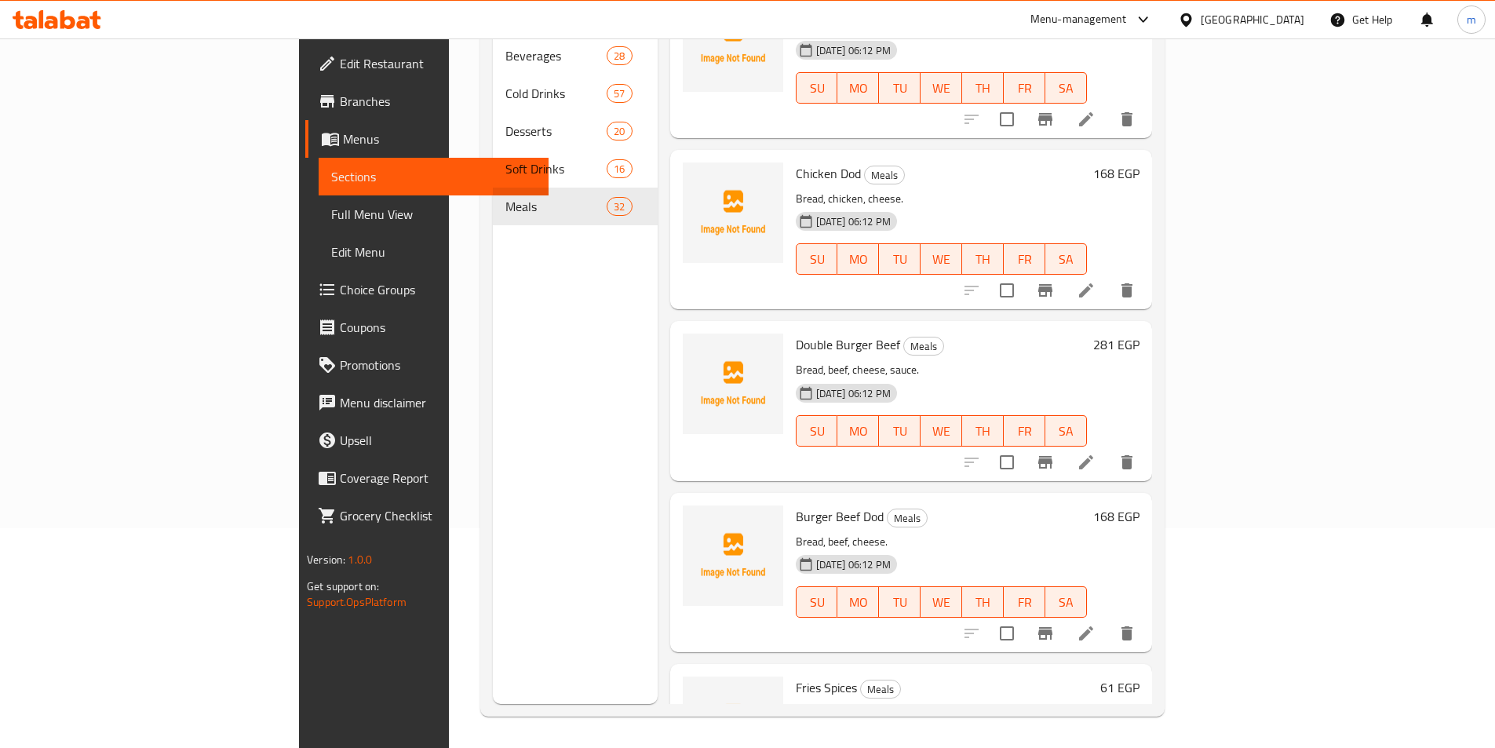
scroll to position [4698, 0]
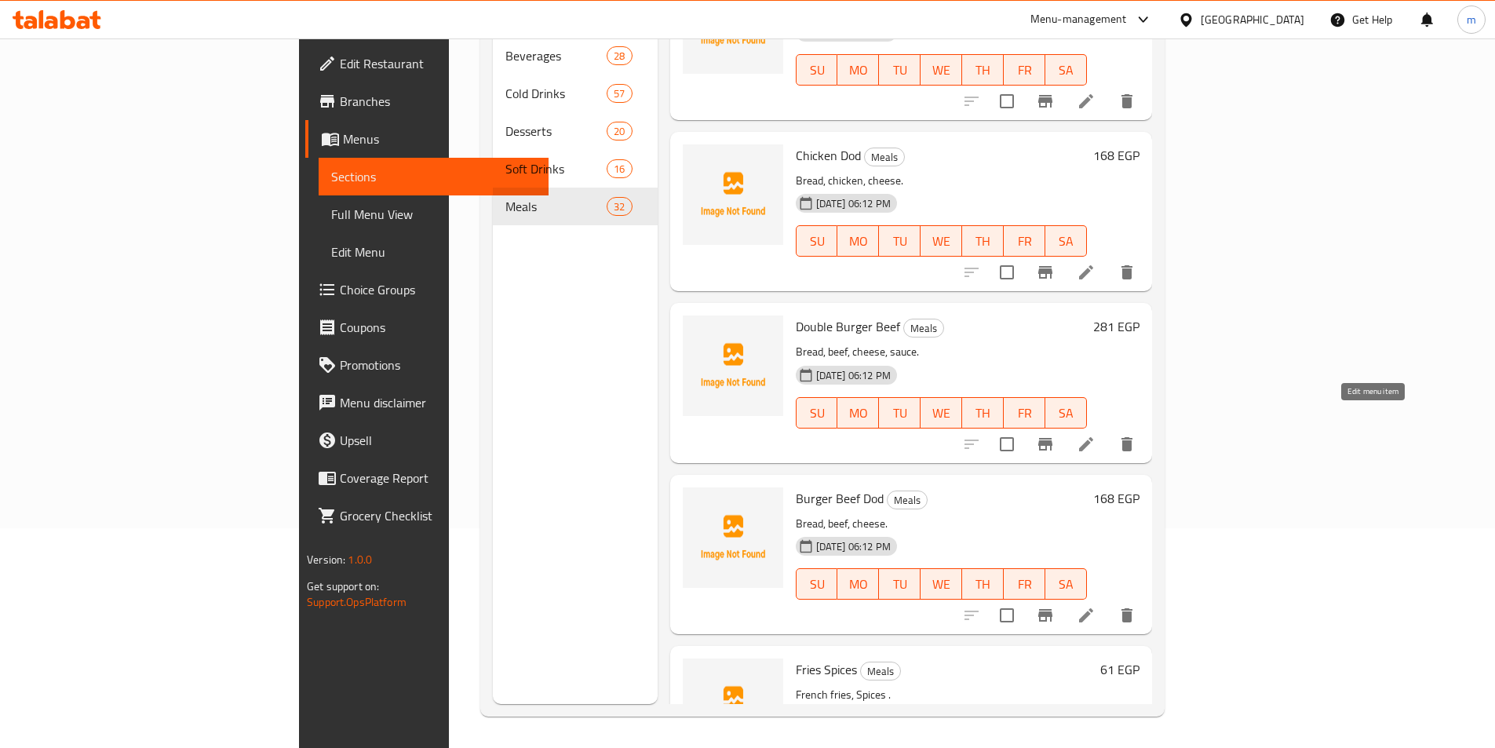
click at [1093, 437] on icon at bounding box center [1086, 444] width 14 height 14
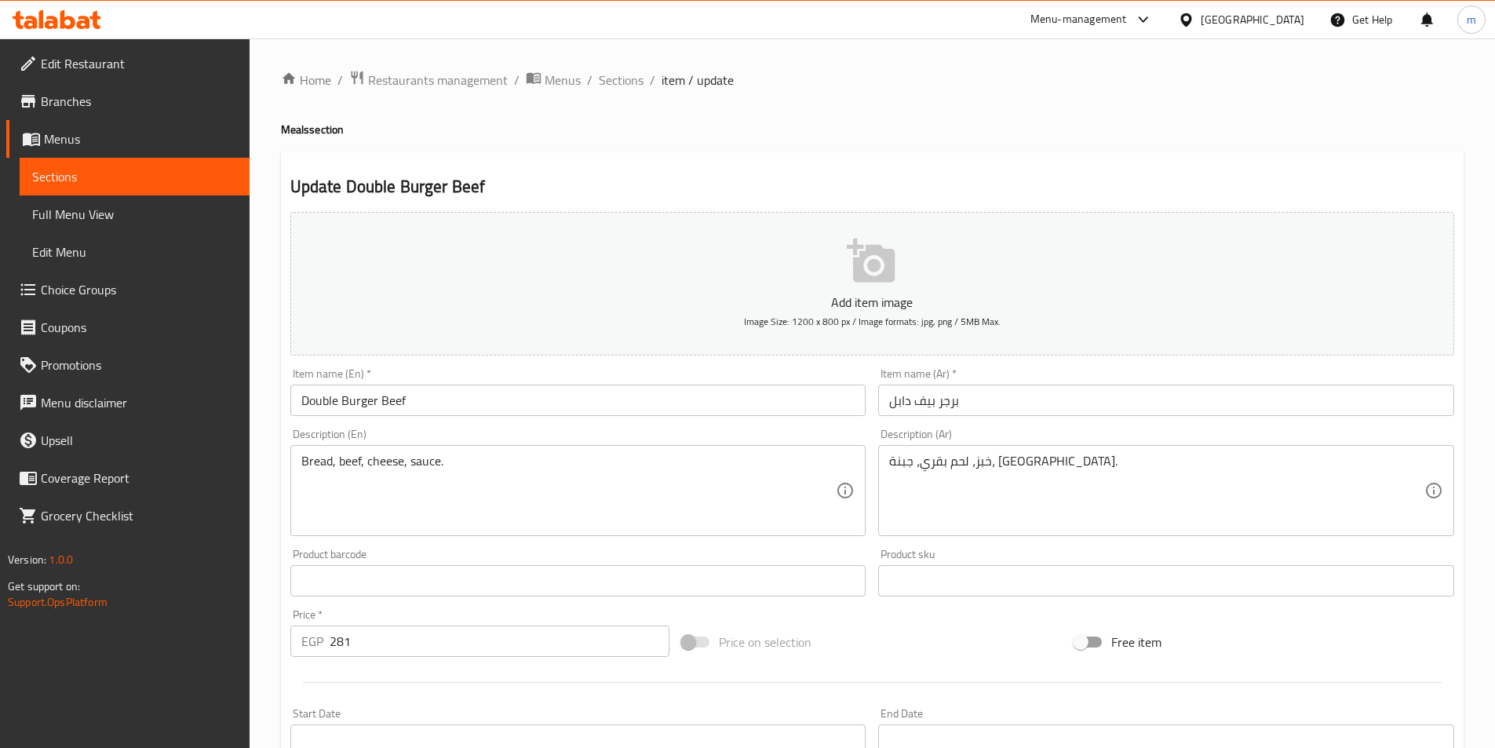
click at [311, 404] on input "Double Burger Beef" at bounding box center [578, 399] width 576 height 31
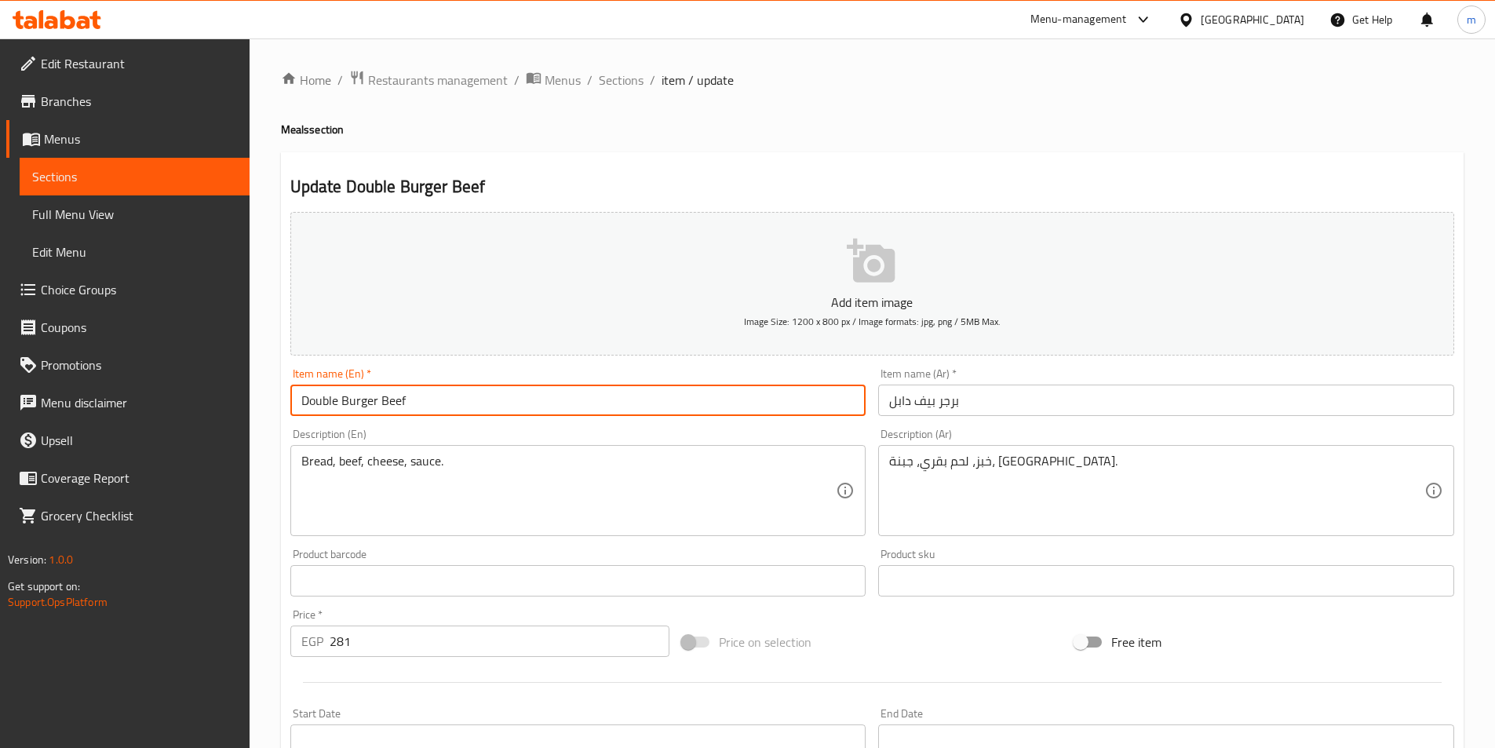
click at [311, 404] on input "Double Burger Beef" at bounding box center [578, 399] width 576 height 31
paste input "Double"
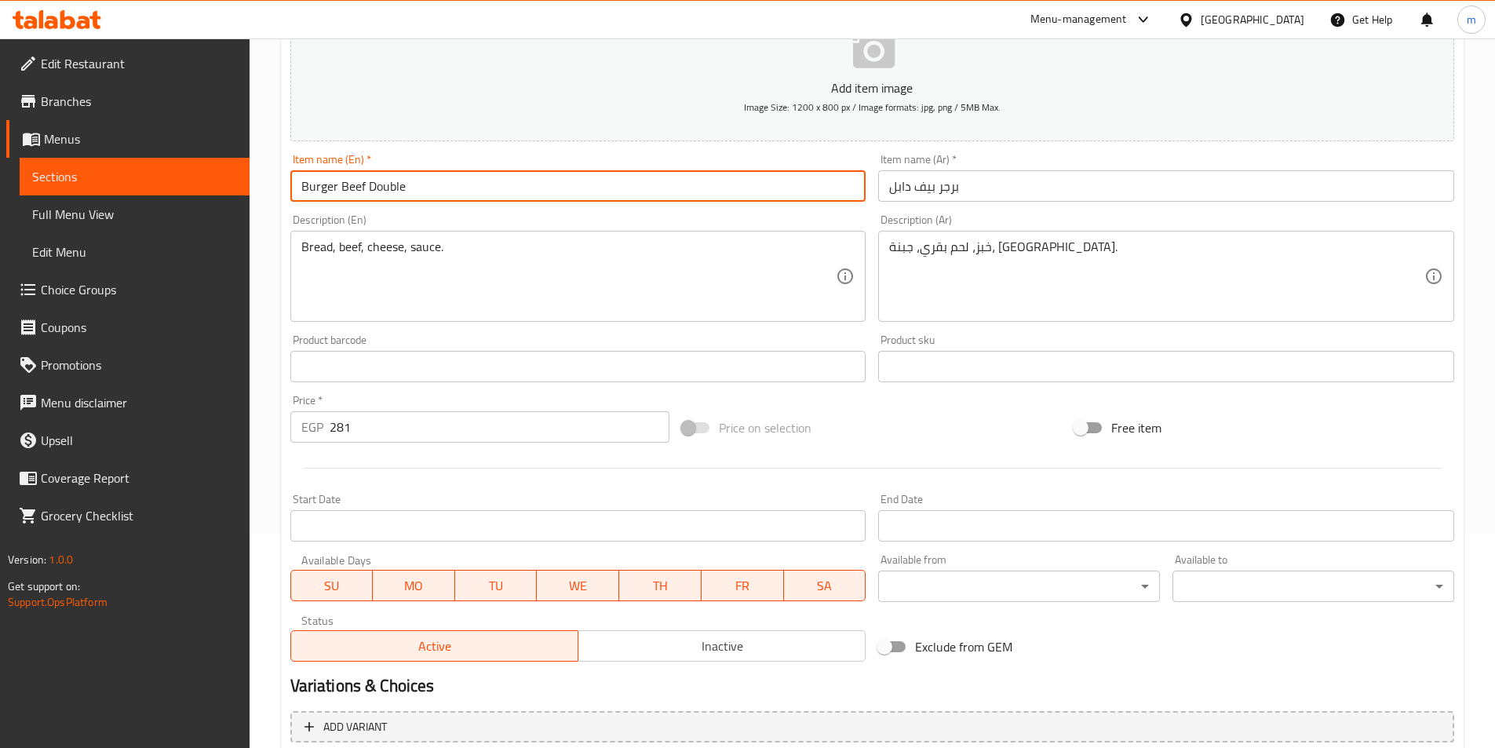
scroll to position [361, 0]
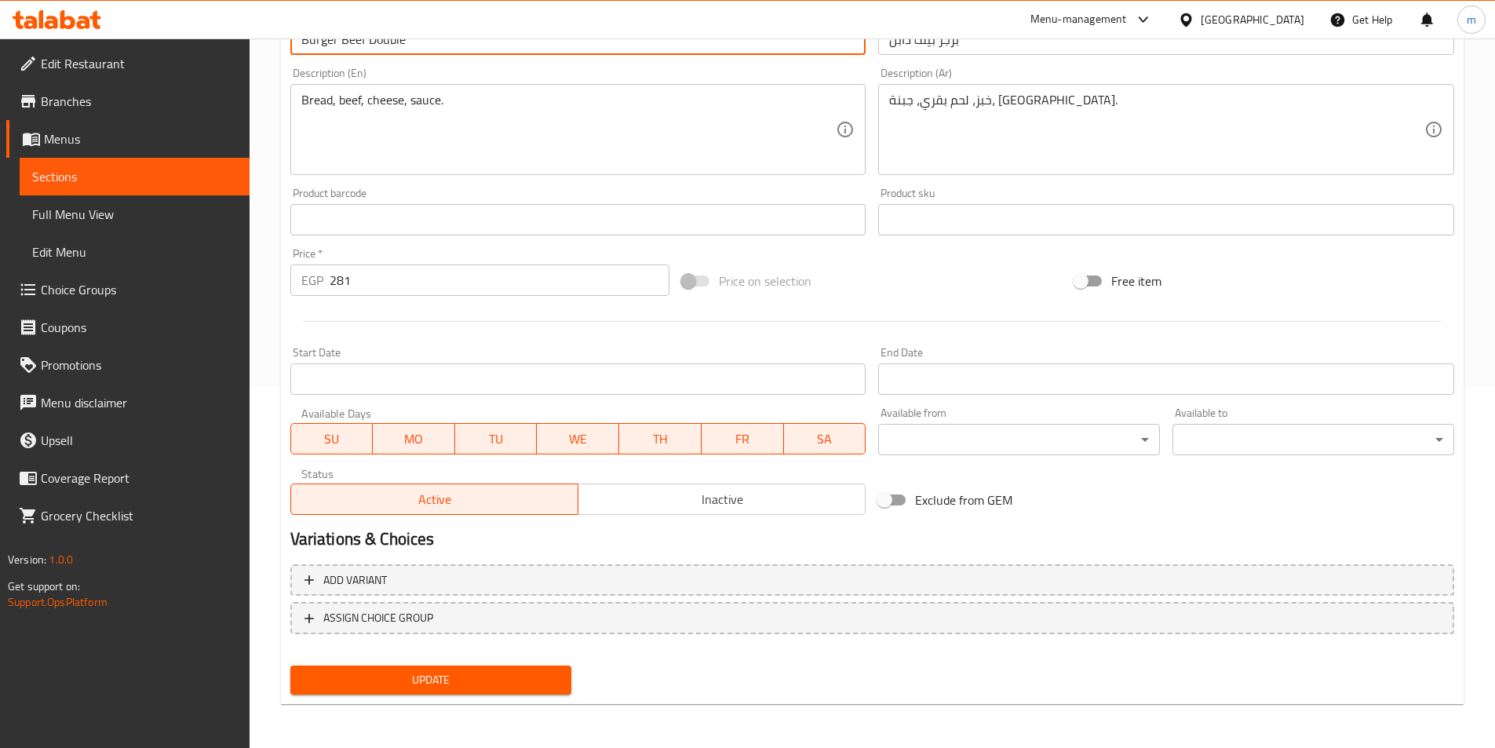
type input "Burger Beef Double"
click at [417, 682] on span "Update" at bounding box center [431, 680] width 257 height 20
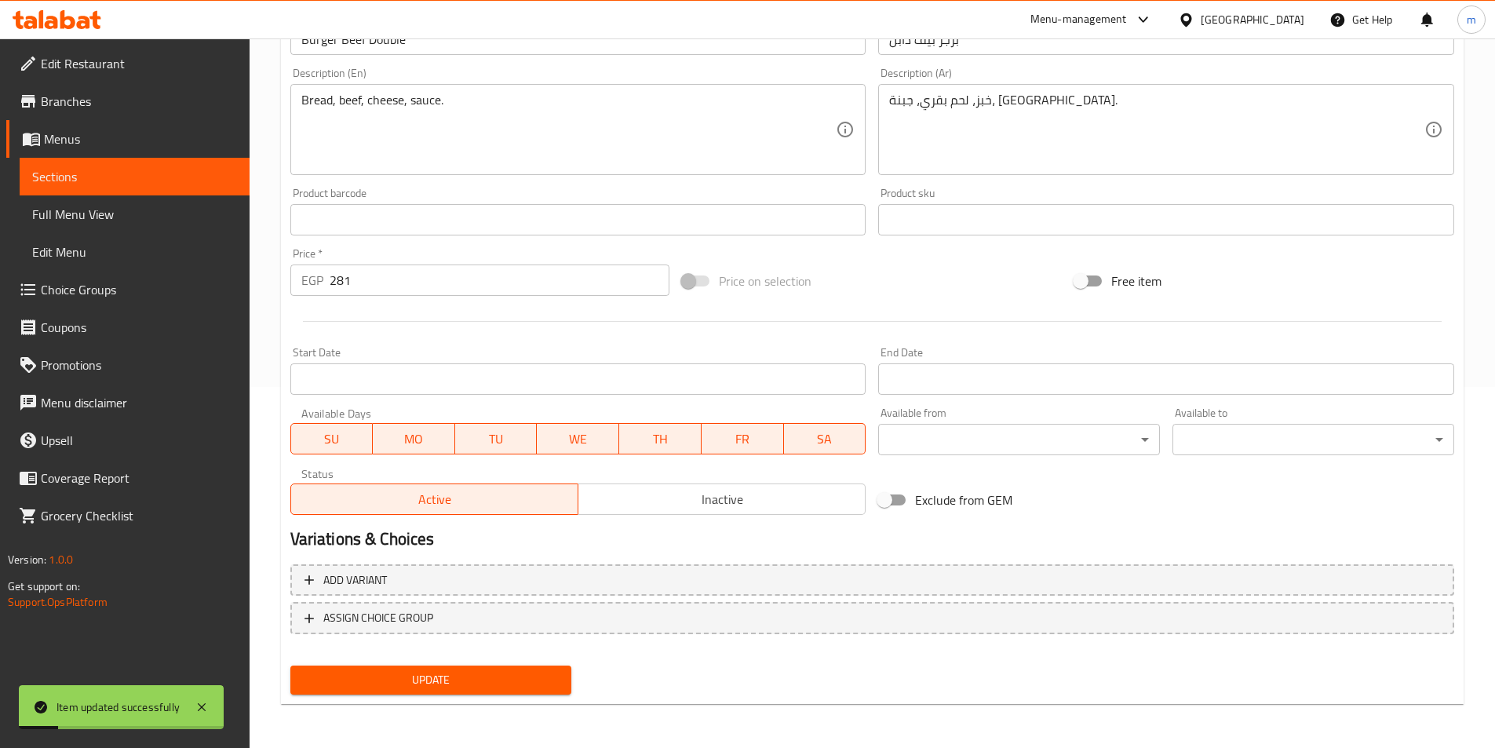
click at [108, 213] on span "Full Menu View" at bounding box center [134, 214] width 205 height 19
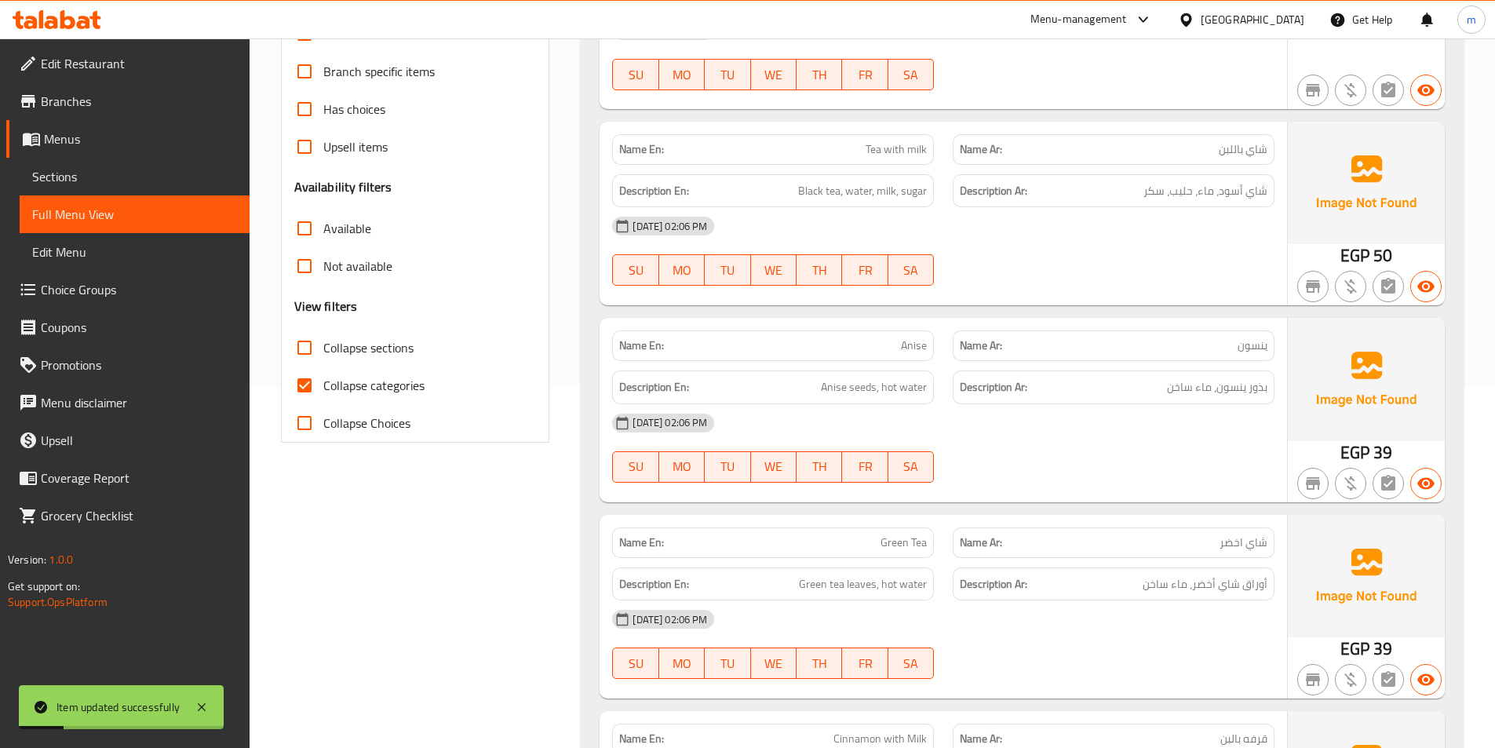
click at [299, 388] on input "Collapse categories" at bounding box center [305, 385] width 38 height 38
checkbox input "false"
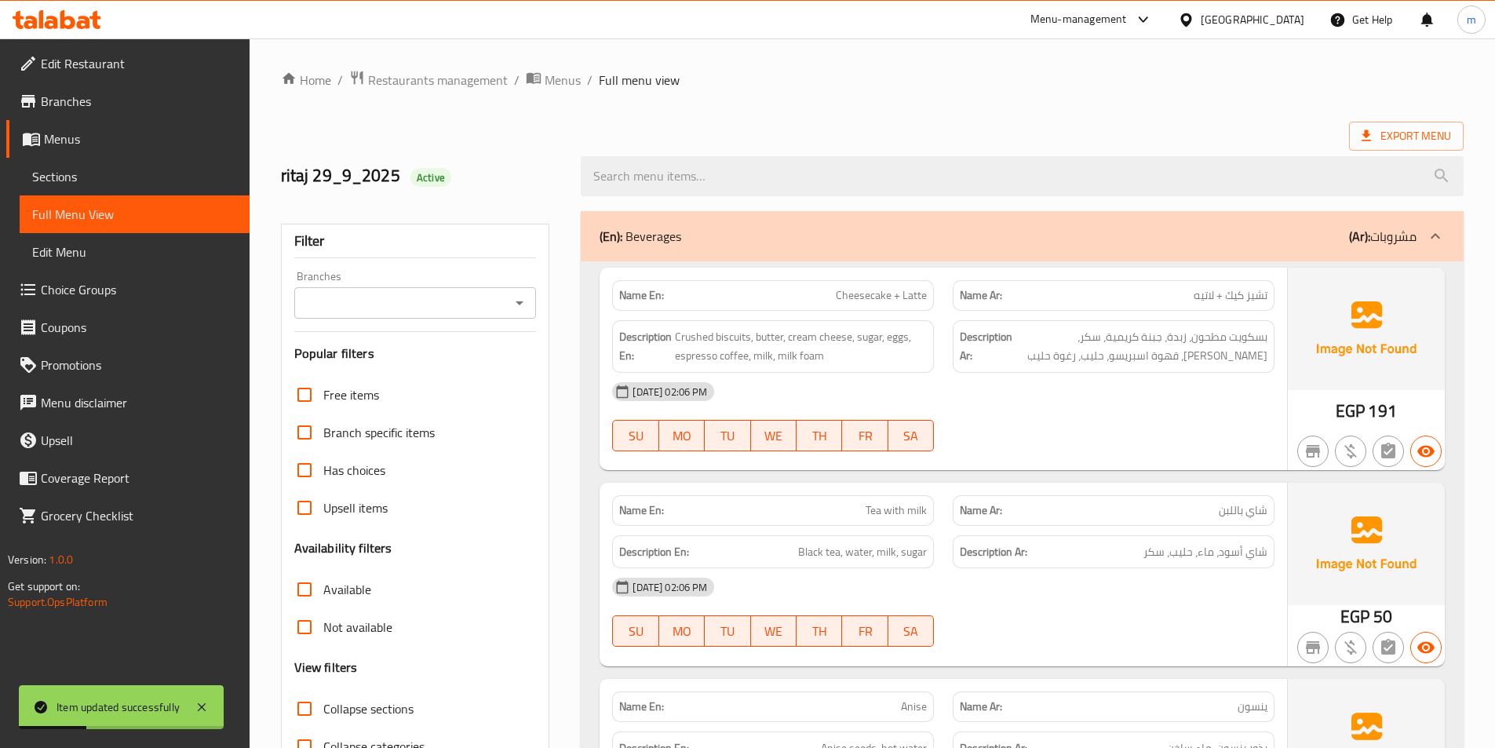
click at [1349, 249] on div "(En): Beverages (Ar): مشروبات" at bounding box center [1022, 236] width 883 height 50
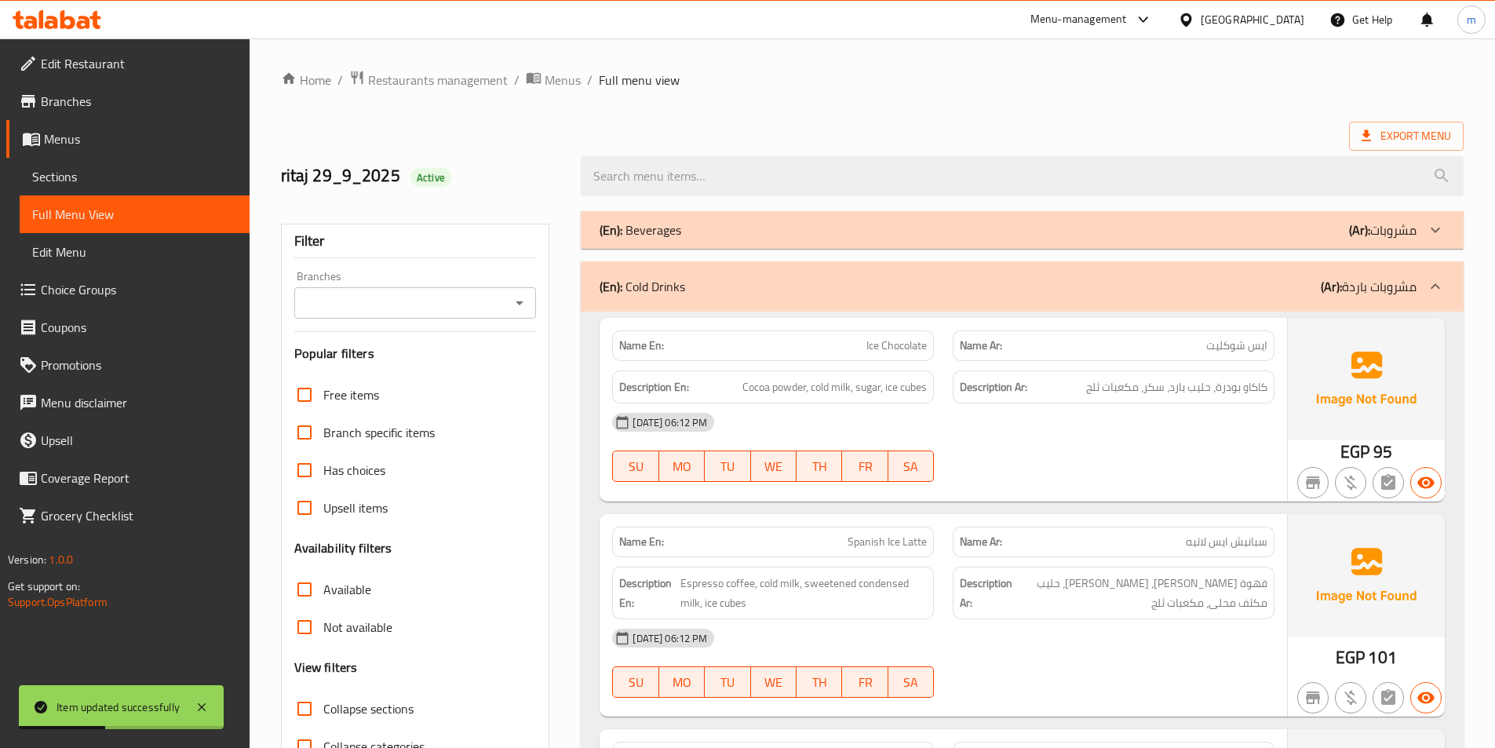
click at [1381, 293] on p "(Ar): مشروبات باردة" at bounding box center [1368, 286] width 96 height 19
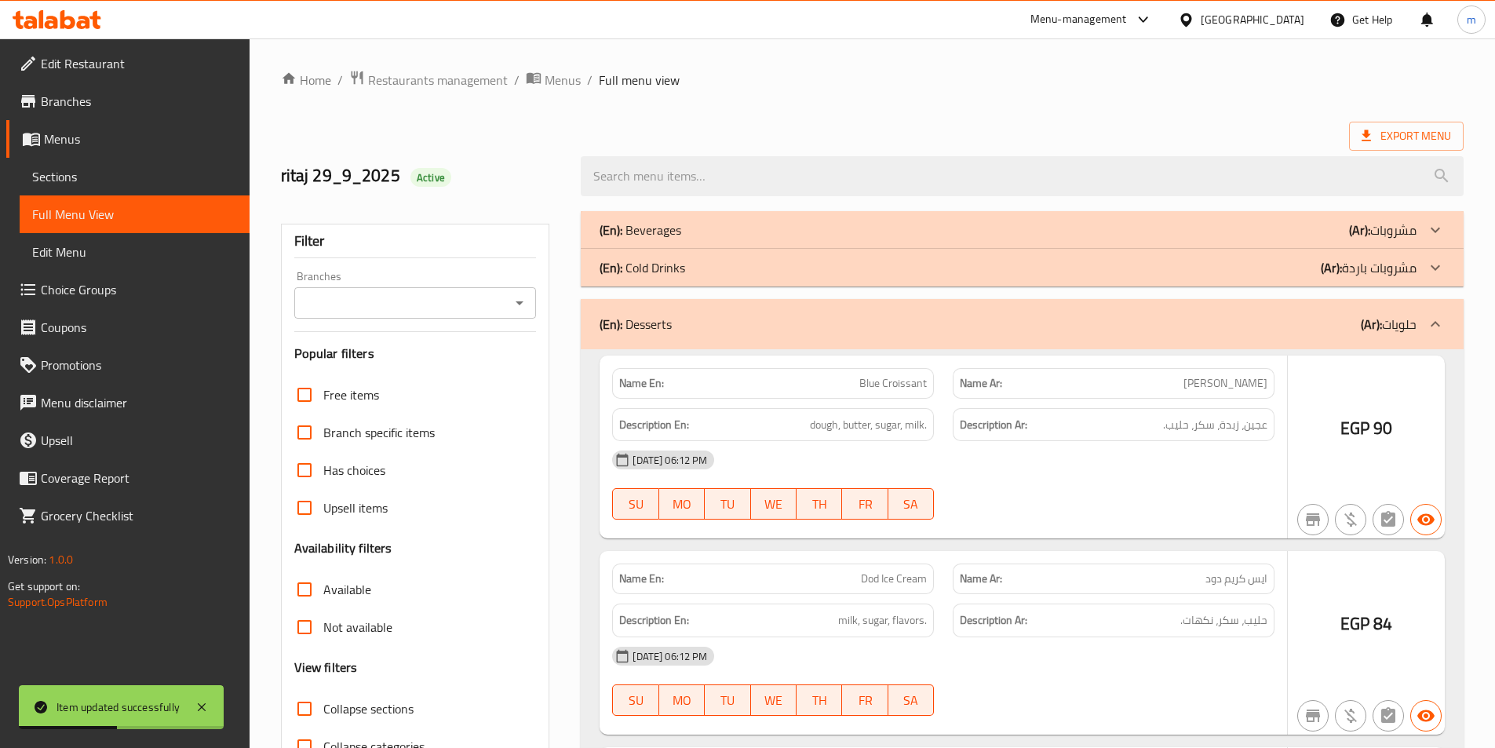
click at [1437, 258] on icon at bounding box center [1435, 267] width 19 height 19
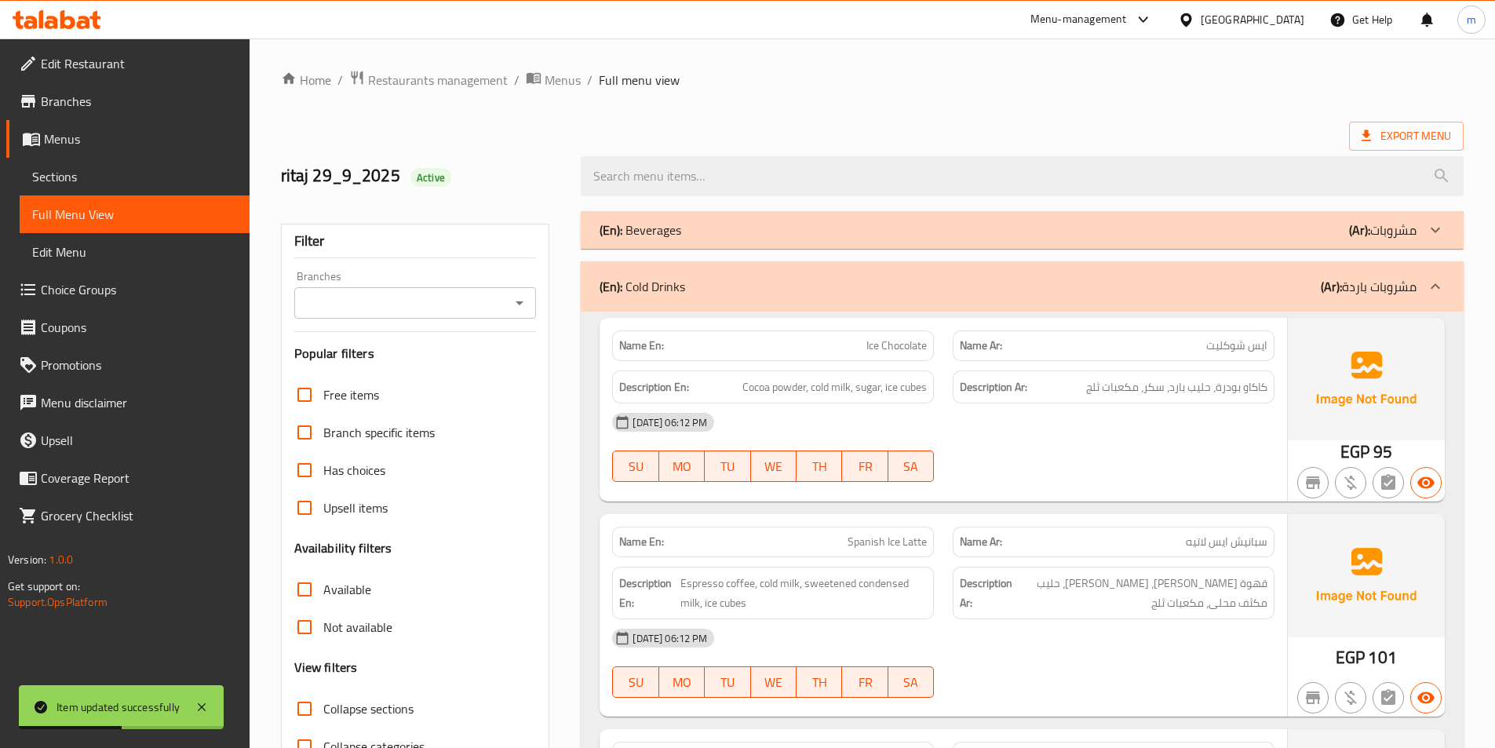
scroll to position [157, 0]
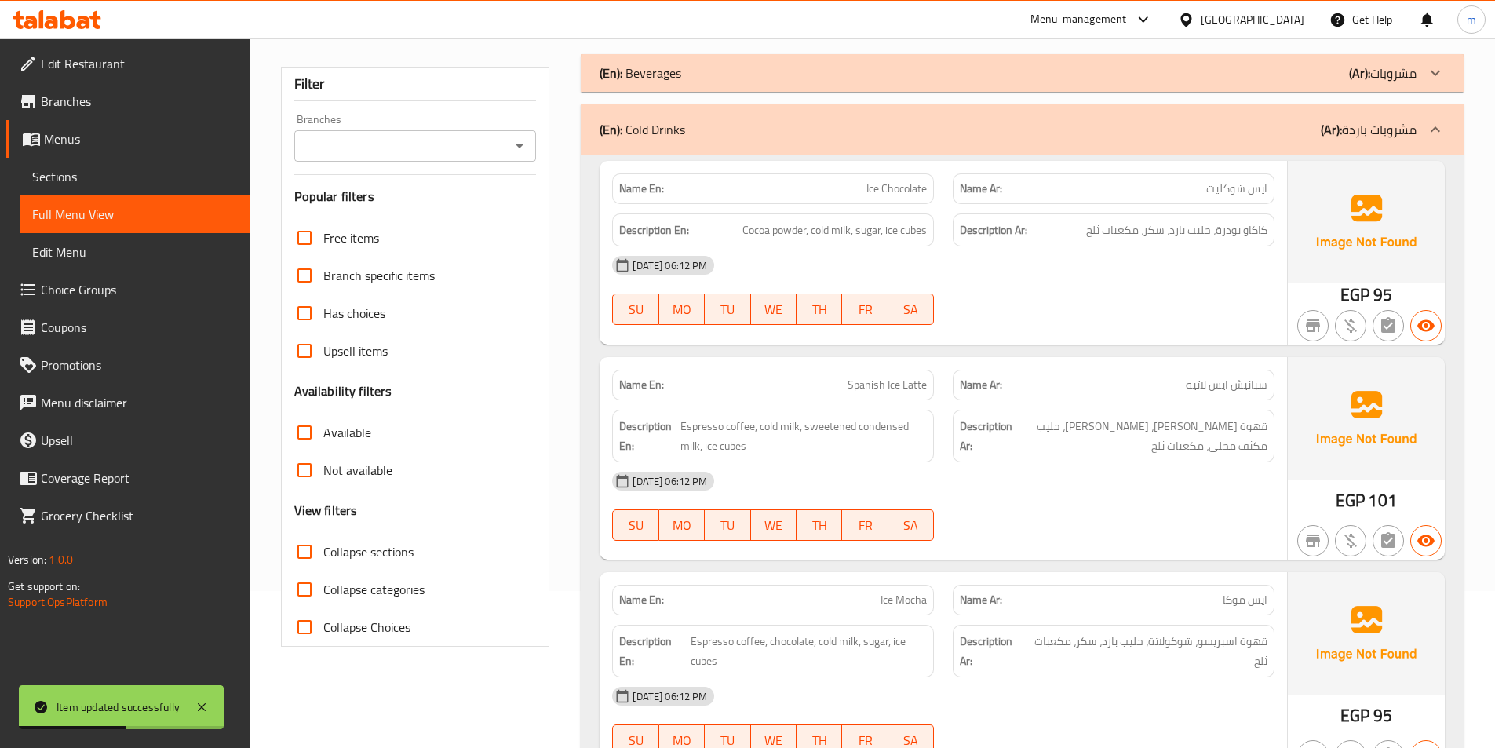
click at [1434, 137] on icon at bounding box center [1435, 129] width 19 height 19
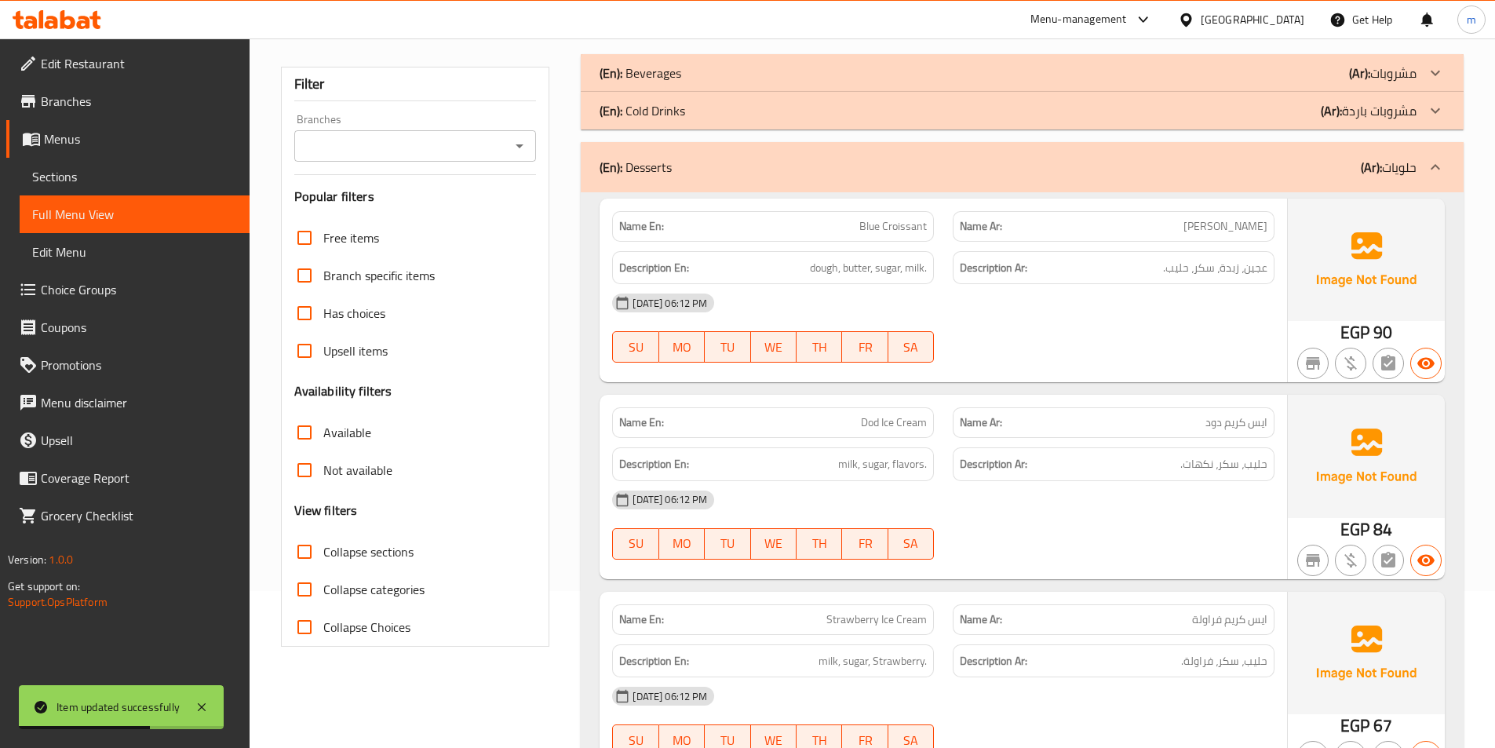
click at [1443, 163] on icon at bounding box center [1435, 167] width 19 height 19
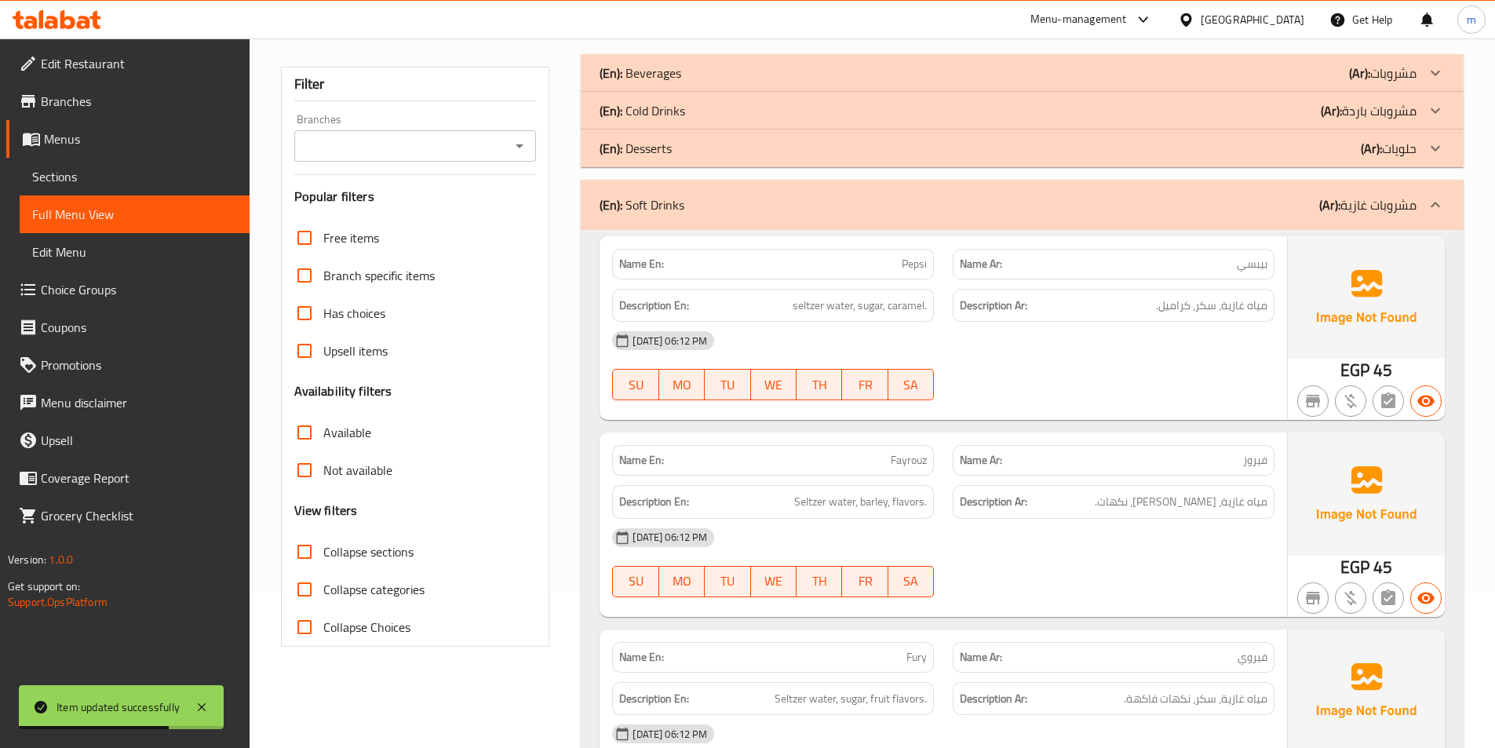
click at [1436, 180] on div "(En): Soft Drinks (Ar): مشروبات غازية" at bounding box center [1022, 205] width 883 height 50
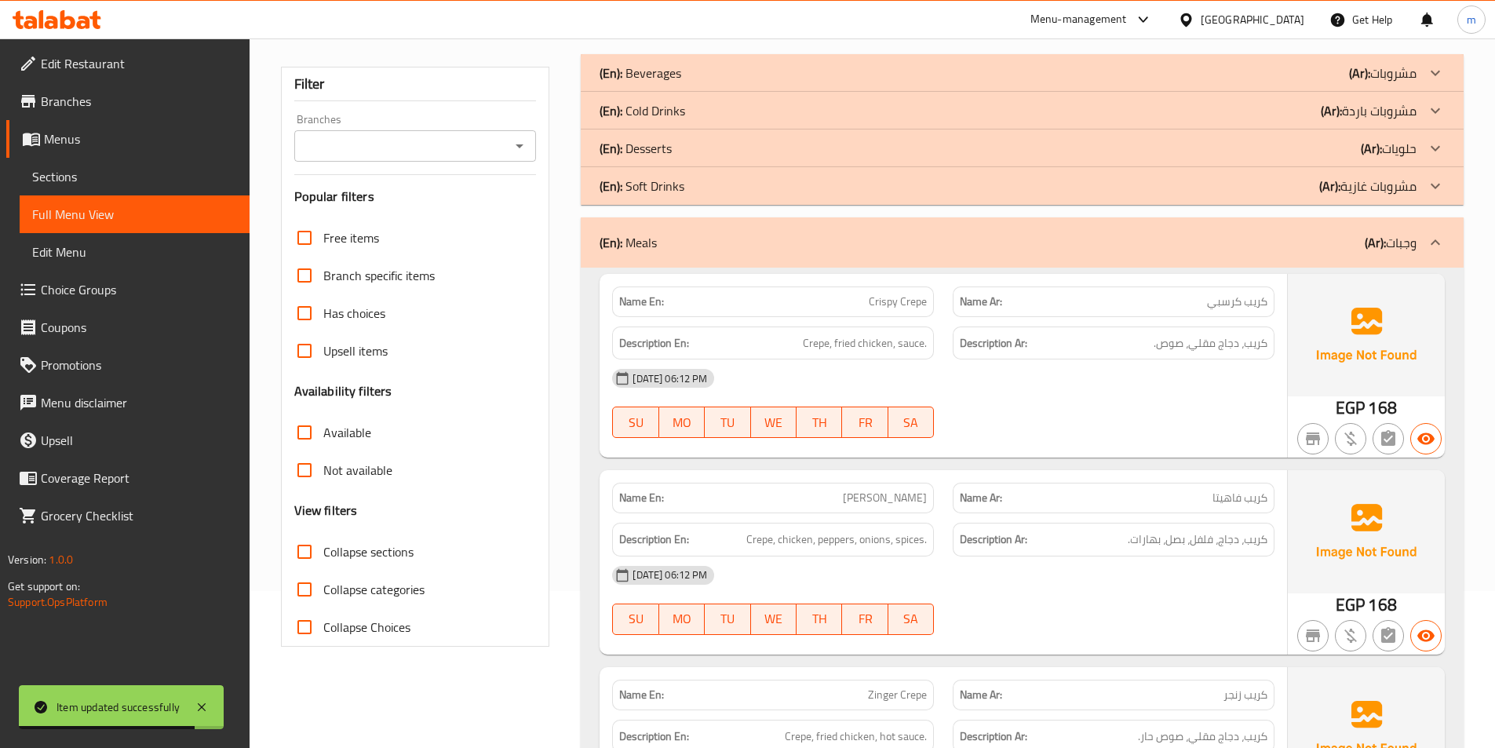
click at [1437, 224] on div at bounding box center [1435, 243] width 38 height 38
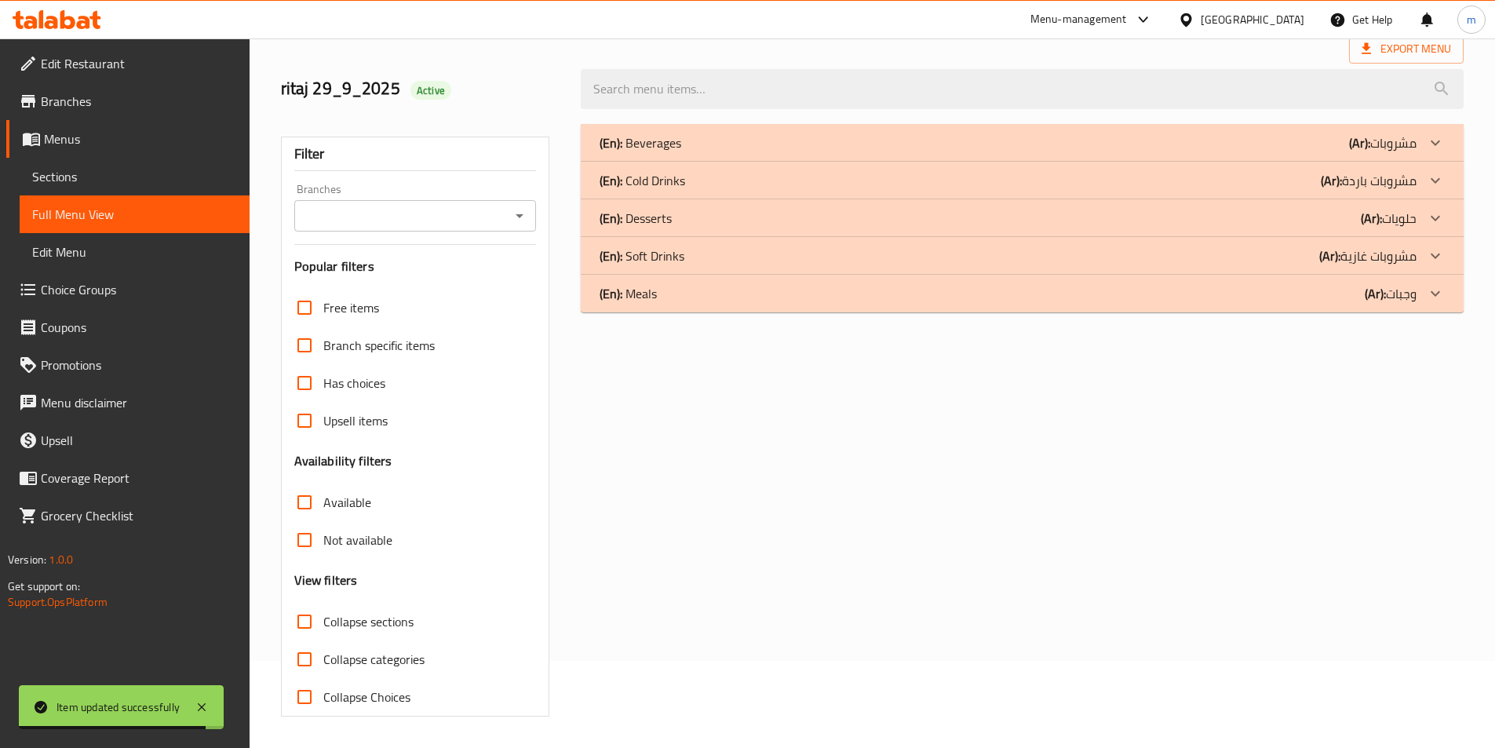
scroll to position [87, 0]
click at [1424, 300] on div at bounding box center [1435, 294] width 38 height 38
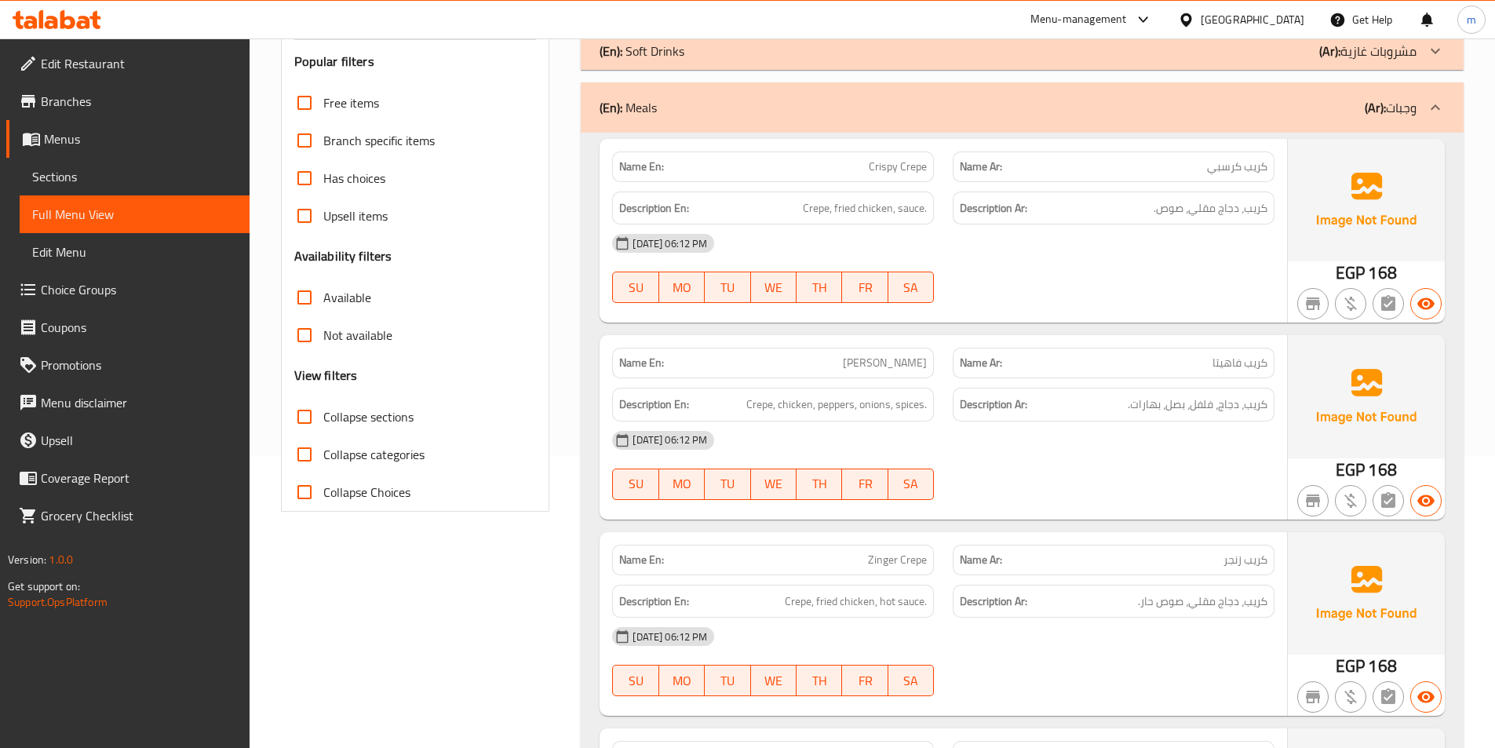
scroll to position [291, 0]
click at [130, 180] on span "Sections" at bounding box center [134, 176] width 205 height 19
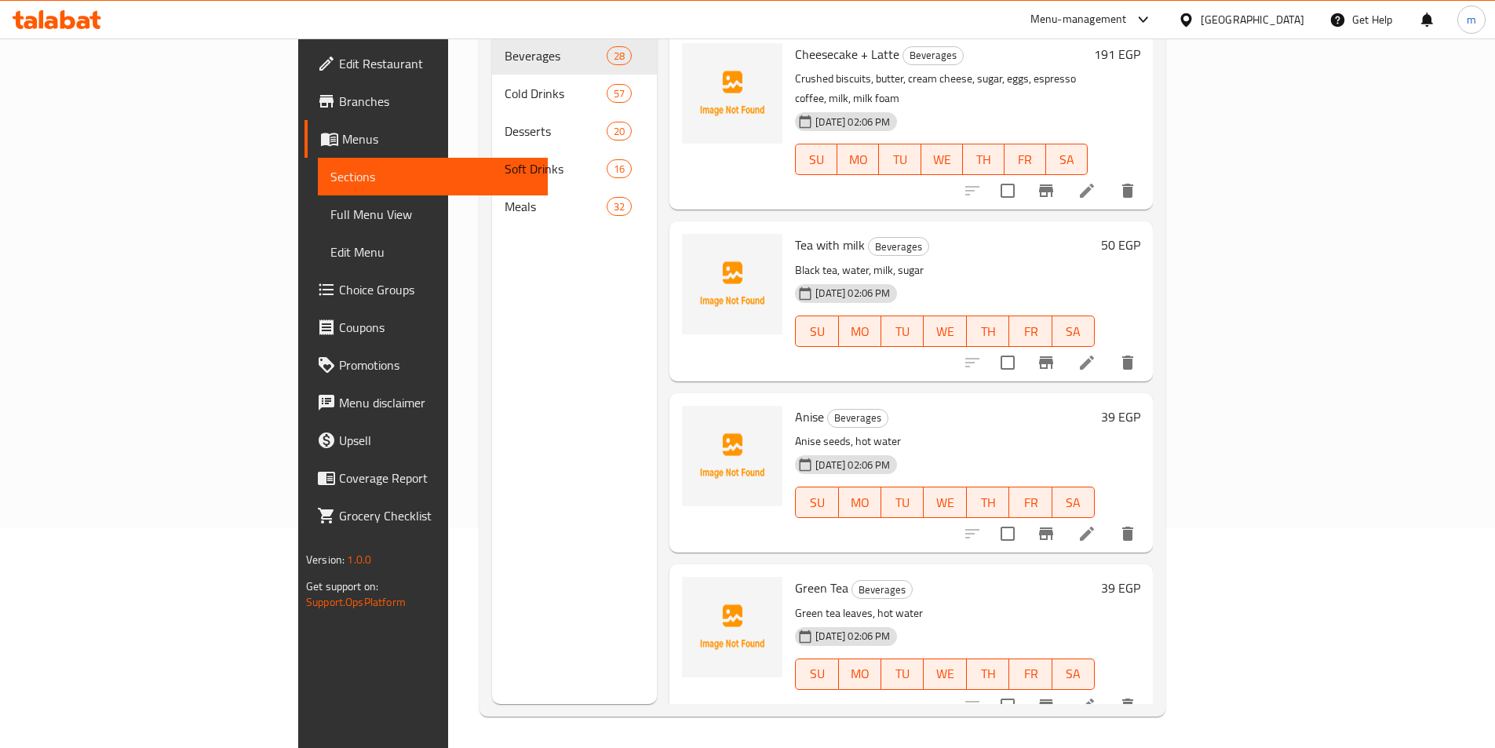
scroll to position [220, 0]
click at [330, 223] on span "Full Menu View" at bounding box center [432, 214] width 205 height 19
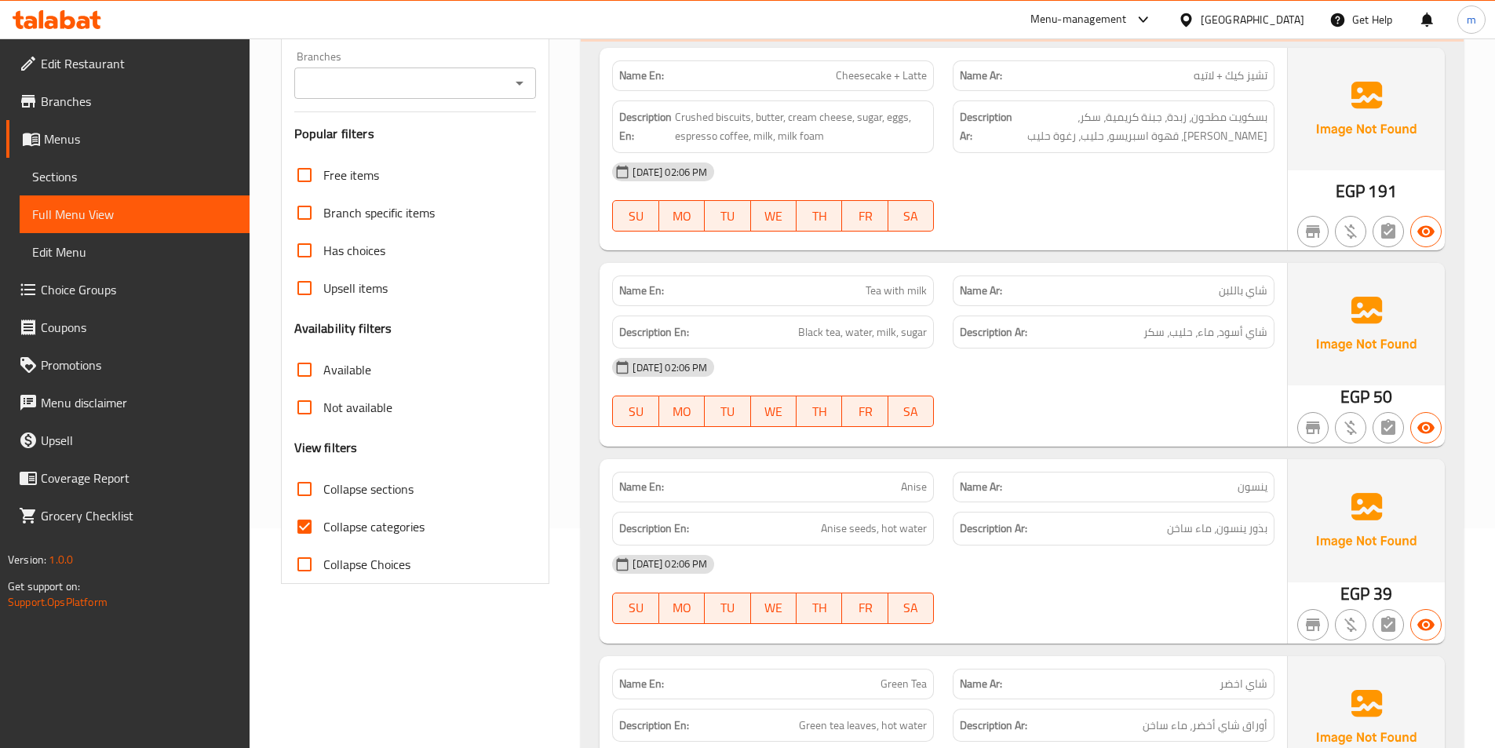
click at [298, 530] on input "Collapse categories" at bounding box center [305, 527] width 38 height 38
checkbox input "false"
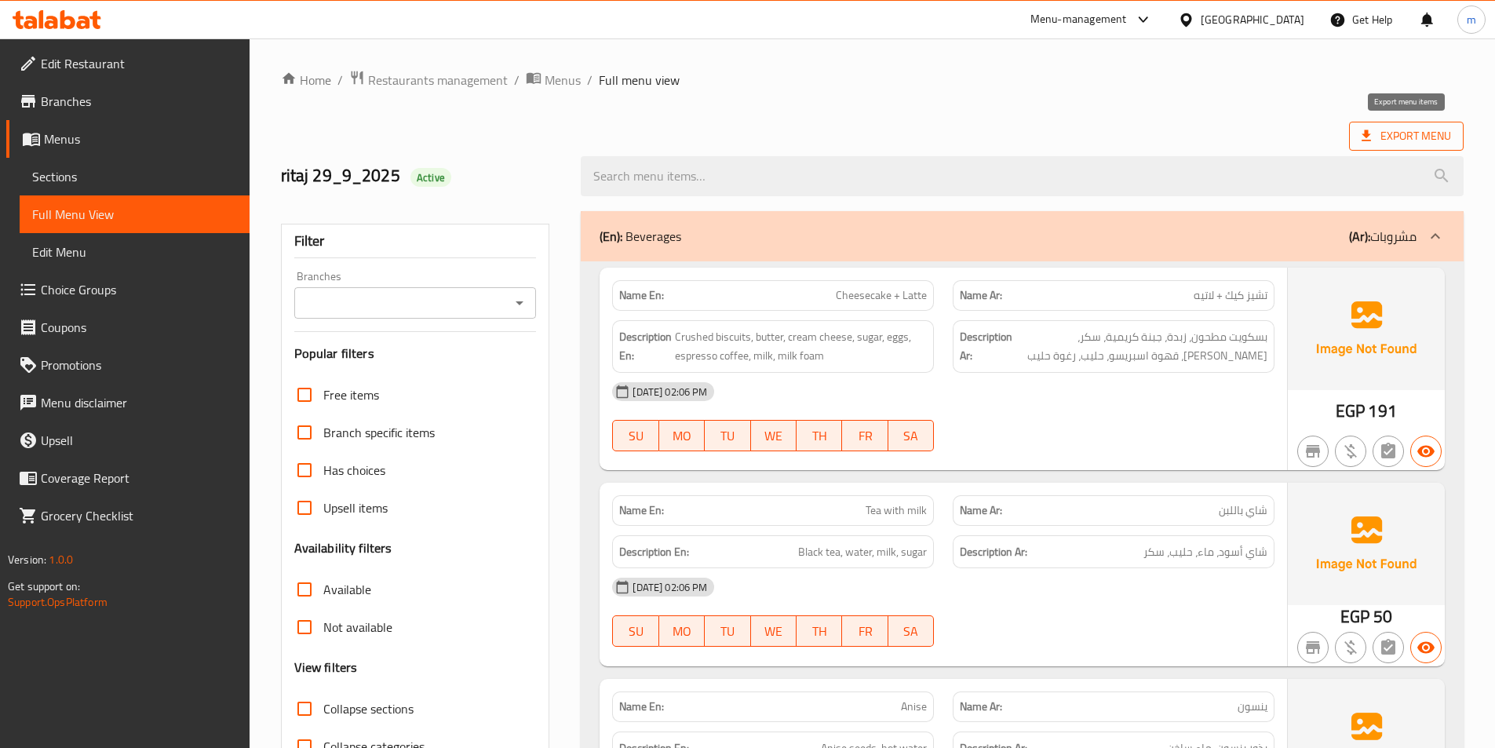
click at [1389, 127] on span "Export Menu" at bounding box center [1405, 136] width 89 height 20
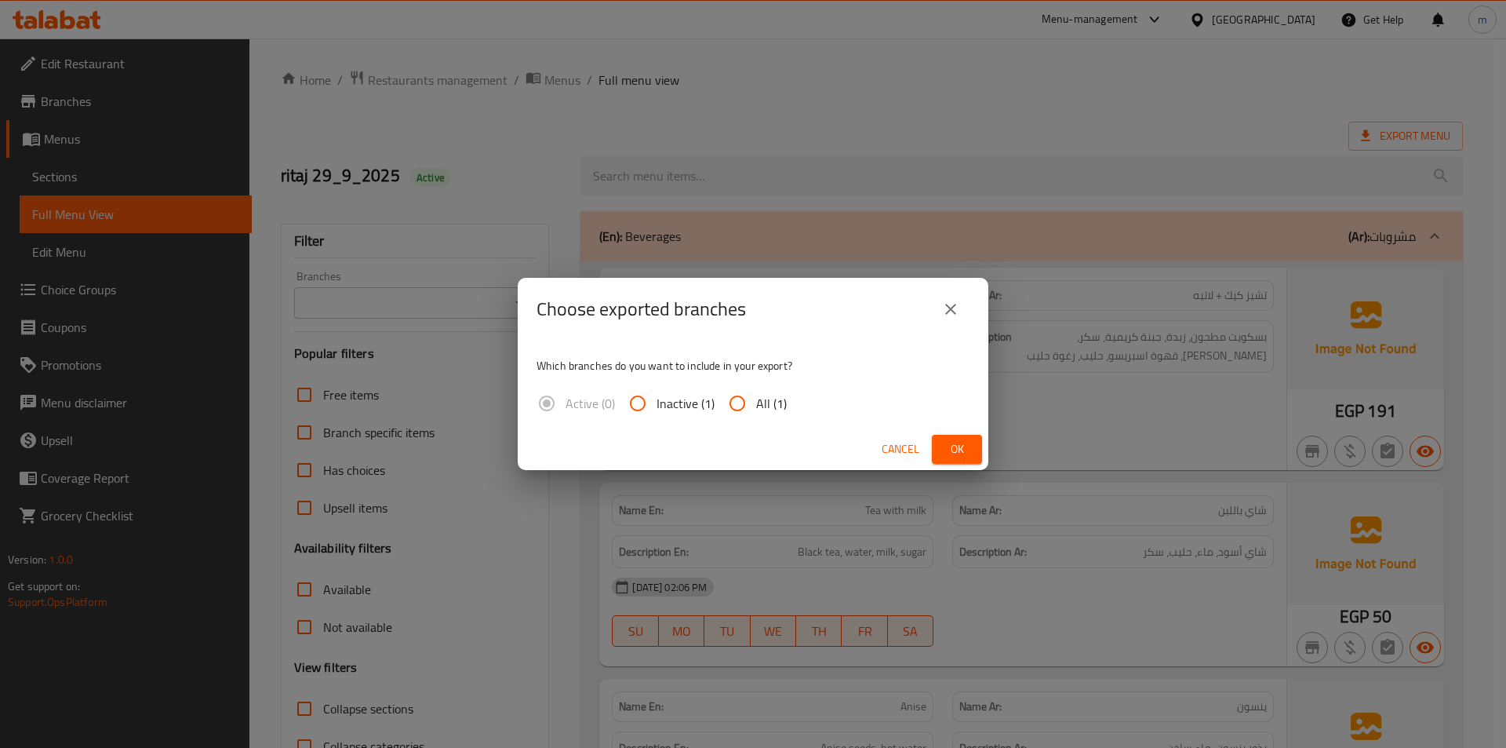
click at [731, 406] on input "All (1)" at bounding box center [738, 403] width 38 height 38
radio input "true"
click at [966, 452] on span "Ok" at bounding box center [957, 449] width 25 height 20
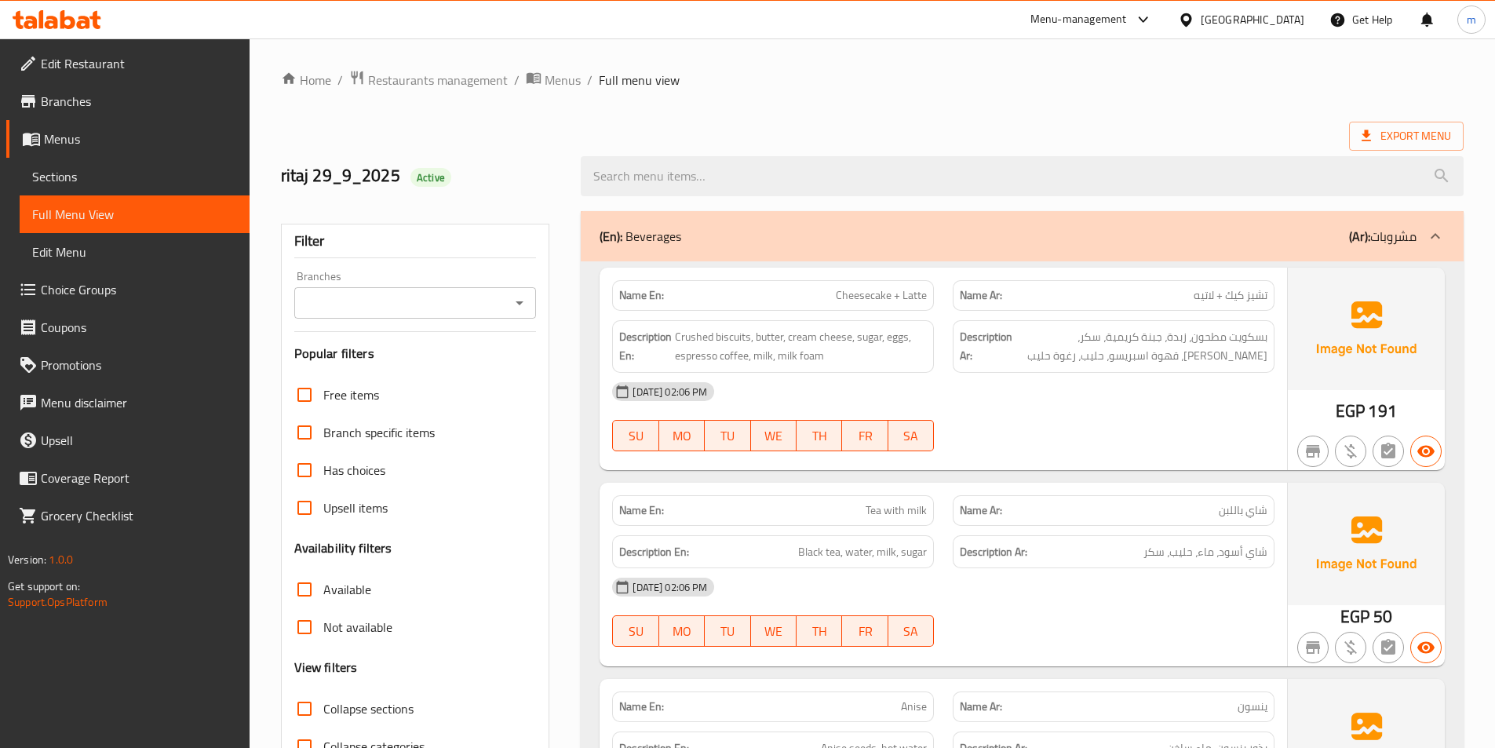
click at [1262, 136] on div "Export Menu" at bounding box center [872, 136] width 1182 height 29
click at [1362, 146] on span "Export Menu" at bounding box center [1406, 136] width 115 height 29
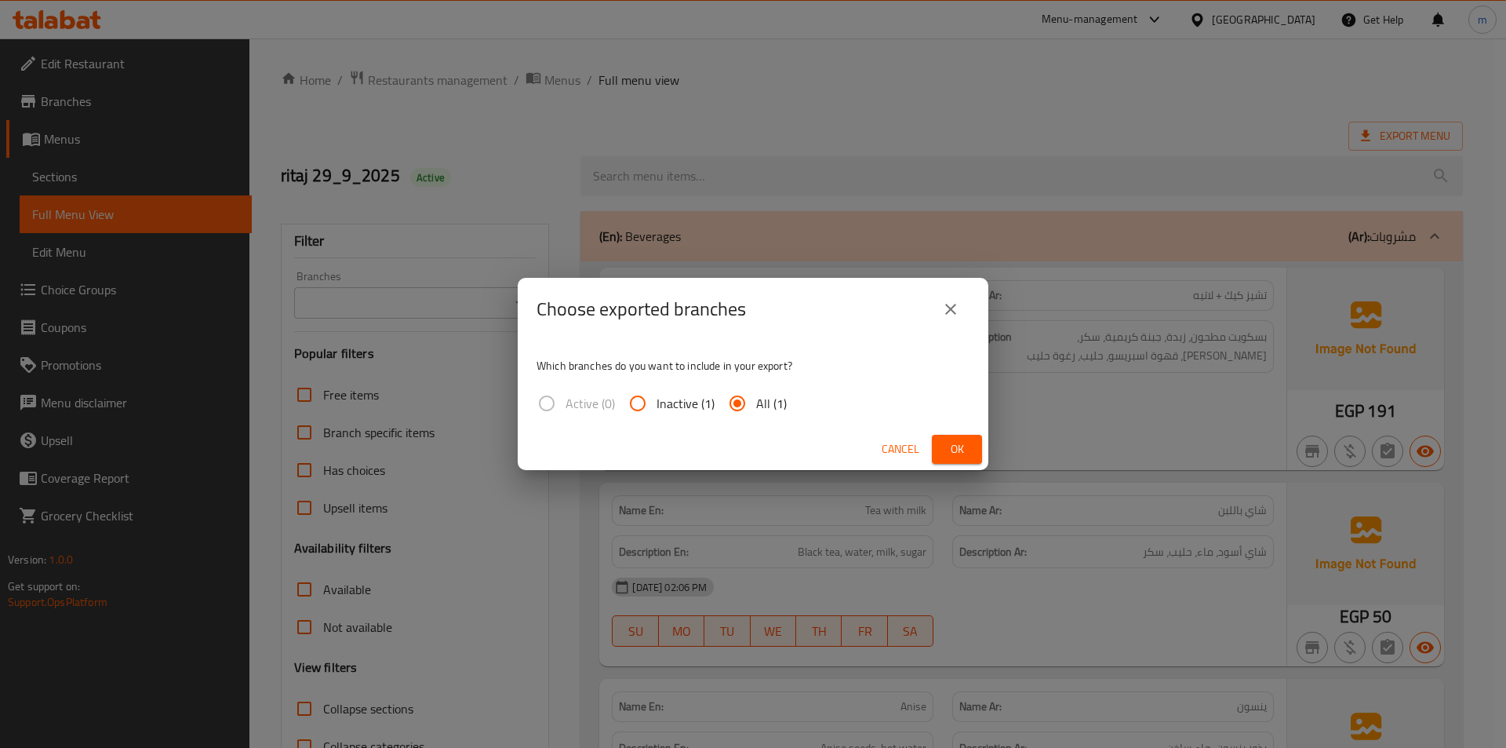
click at [944, 447] on button "Ok" at bounding box center [957, 449] width 50 height 29
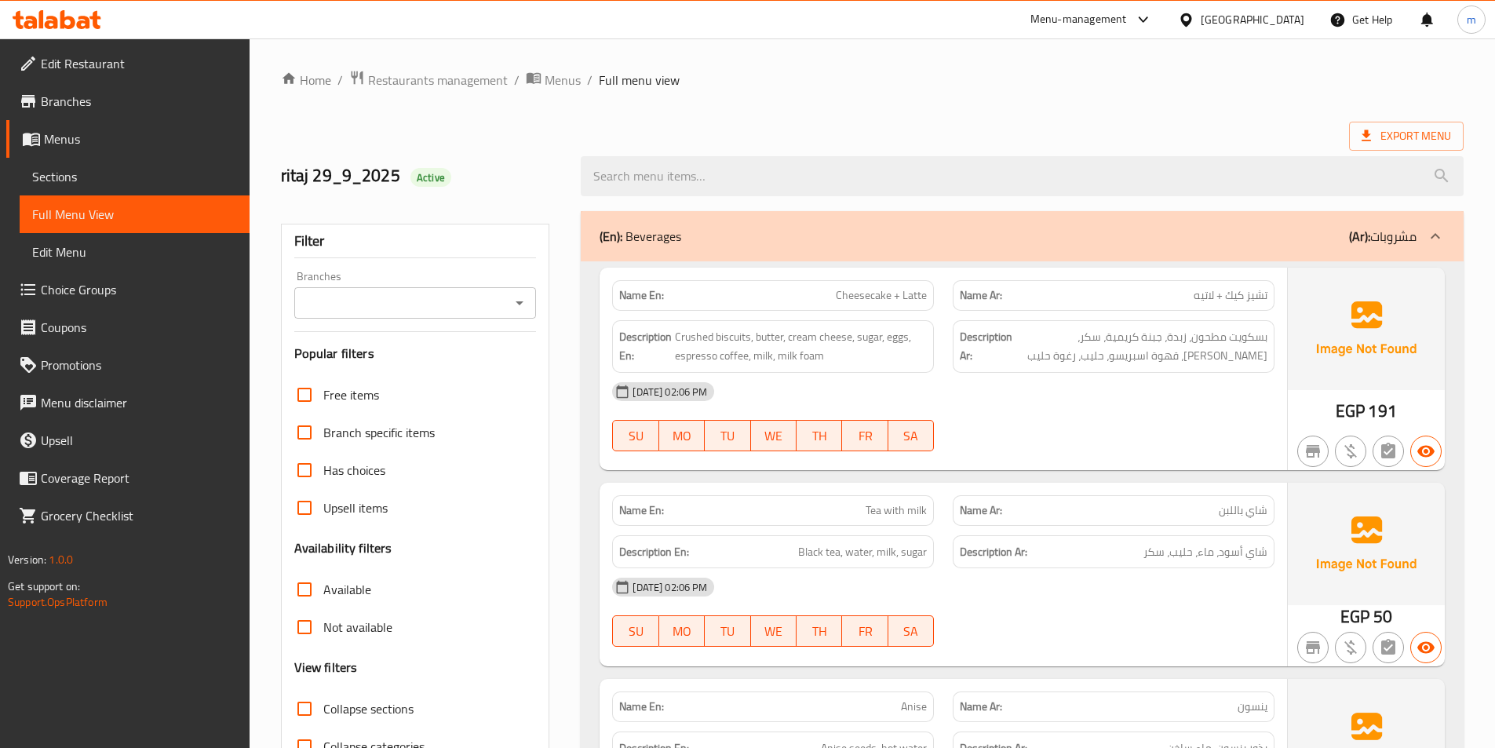
click at [91, 173] on span "Sections" at bounding box center [134, 176] width 205 height 19
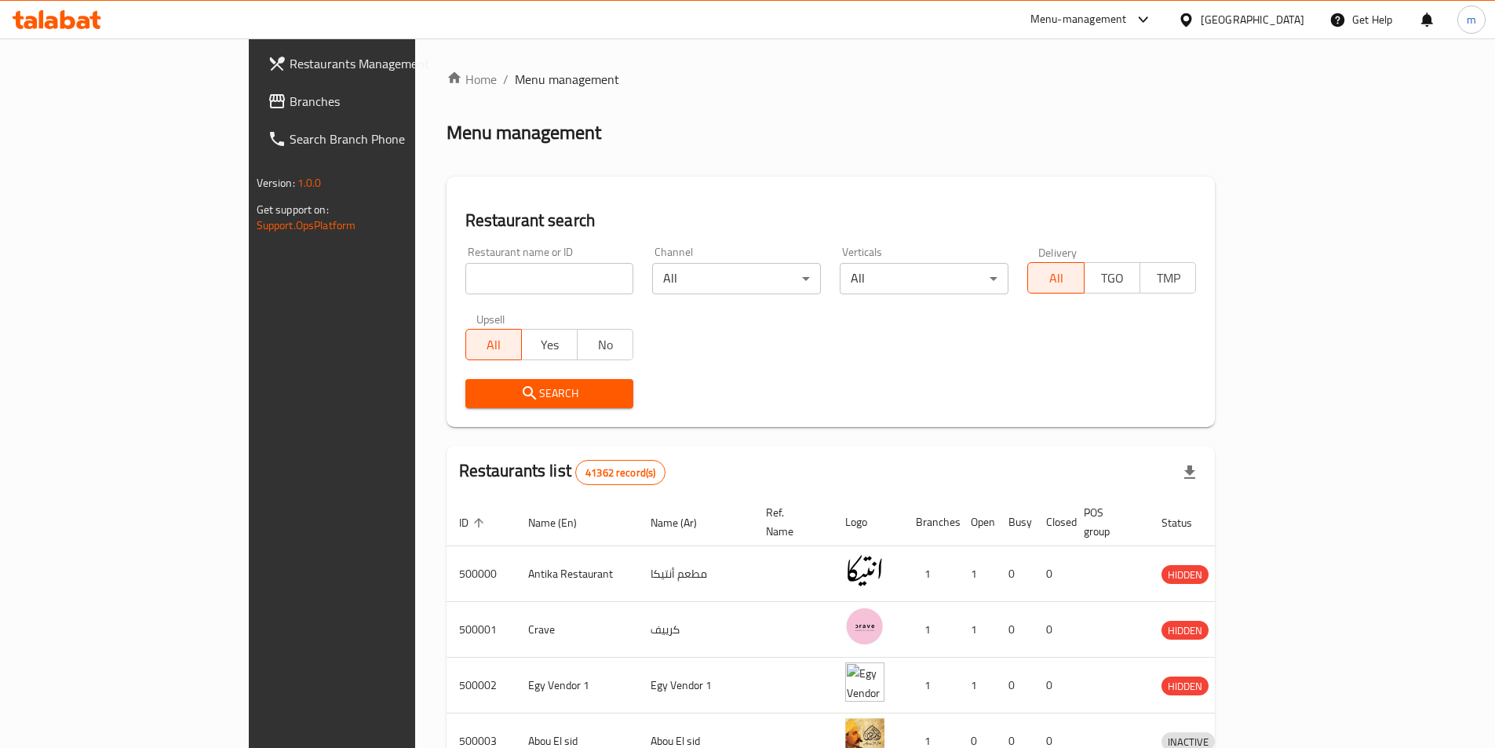
click at [1284, 24] on div "[GEOGRAPHIC_DATA]" at bounding box center [1252, 19] width 104 height 17
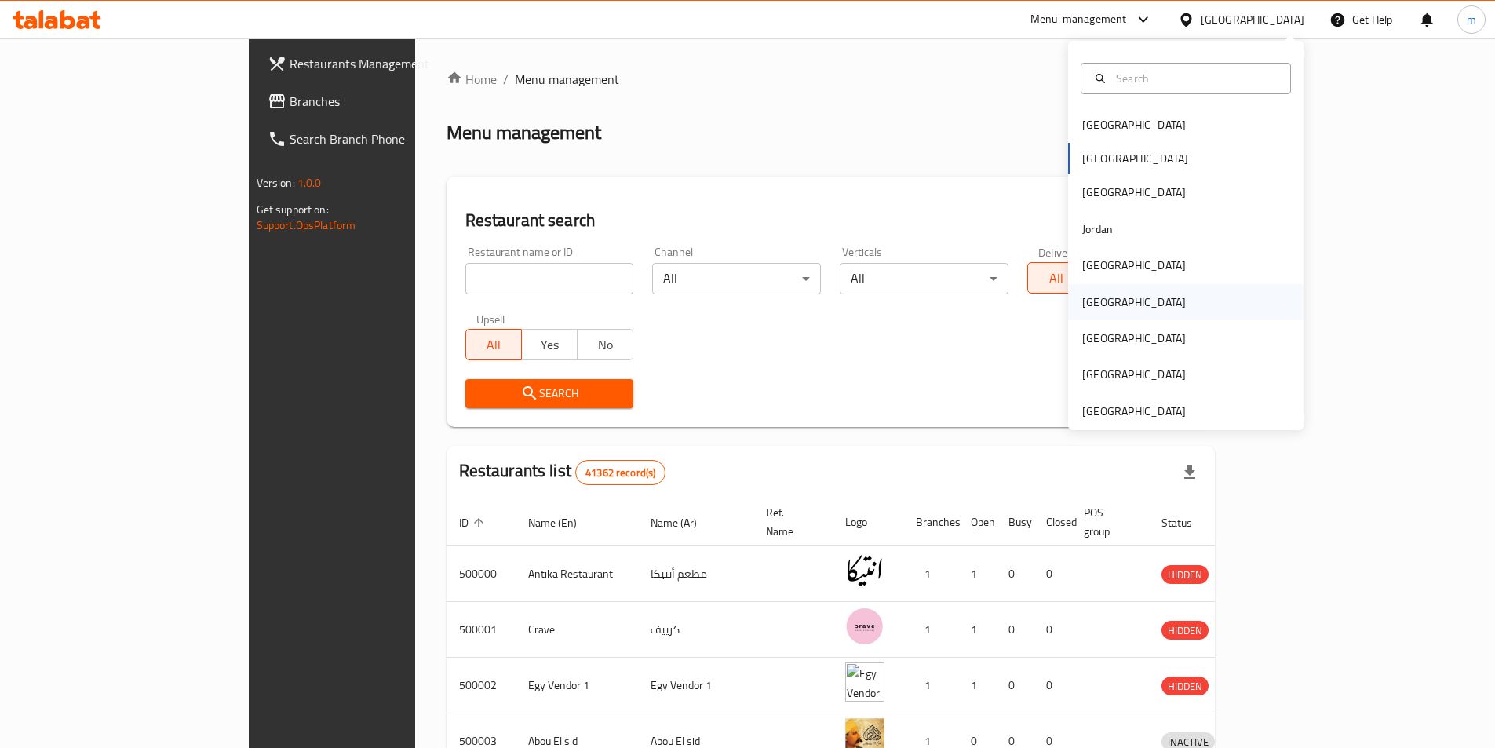
click at [1122, 299] on div "Oman" at bounding box center [1185, 302] width 235 height 36
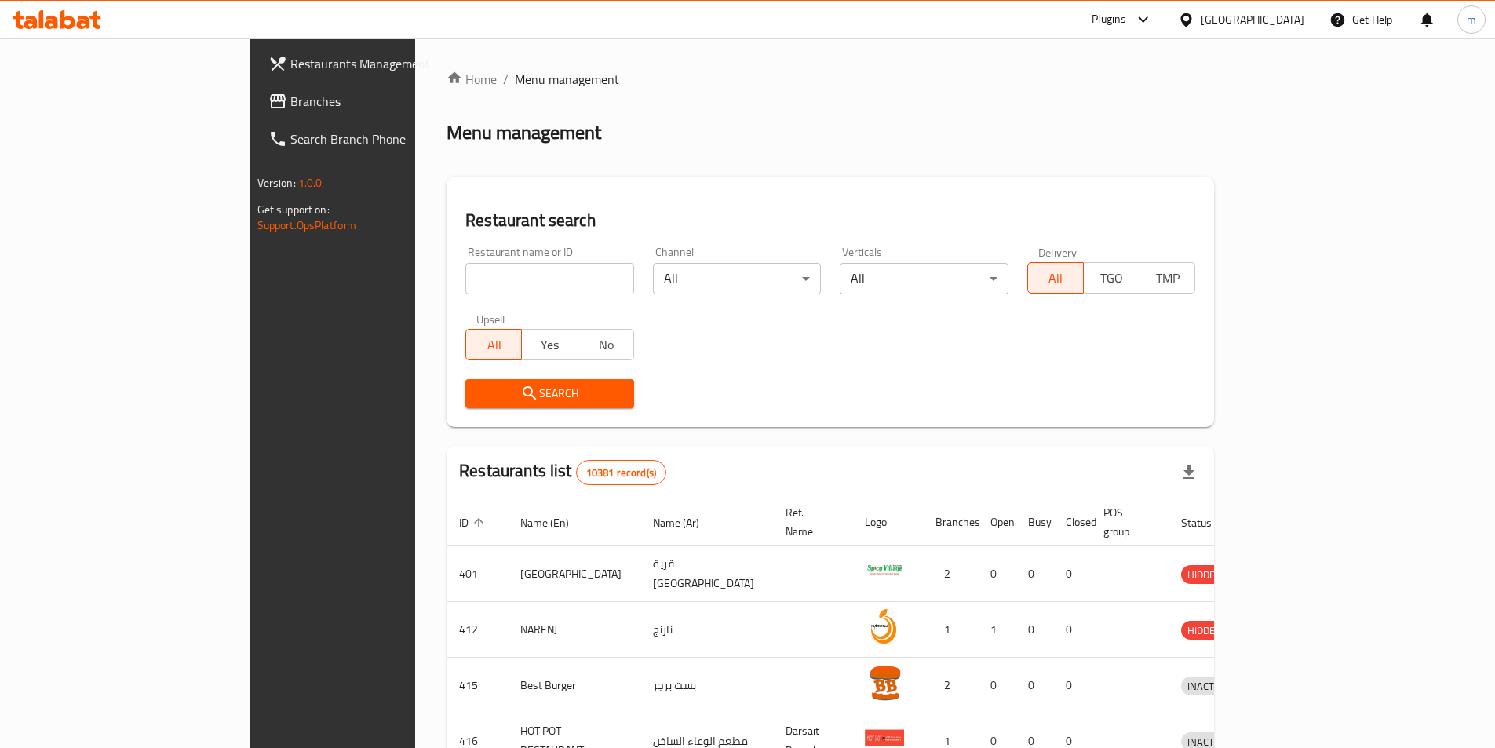
click at [290, 103] on span "Branches" at bounding box center [388, 101] width 196 height 19
